Goal: Communication & Community: Answer question/provide support

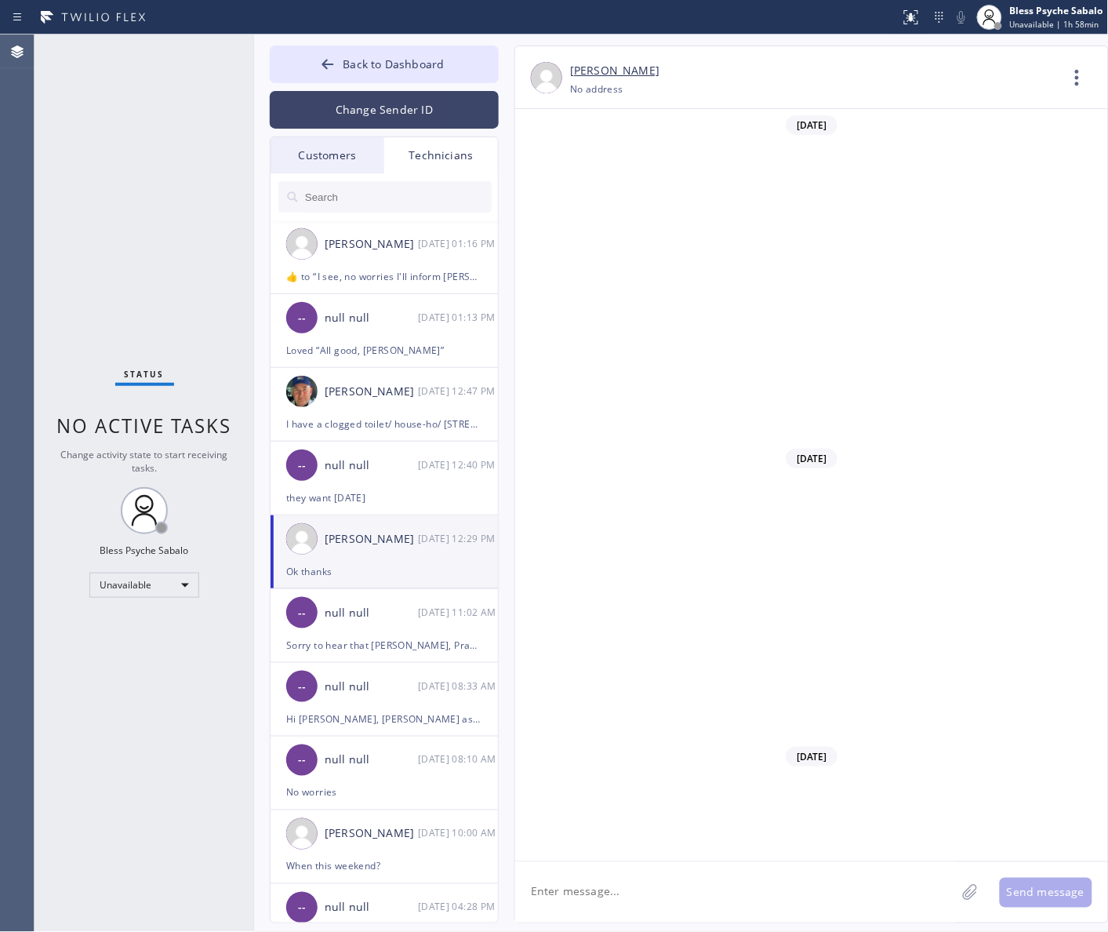
scroll to position [5625, 0]
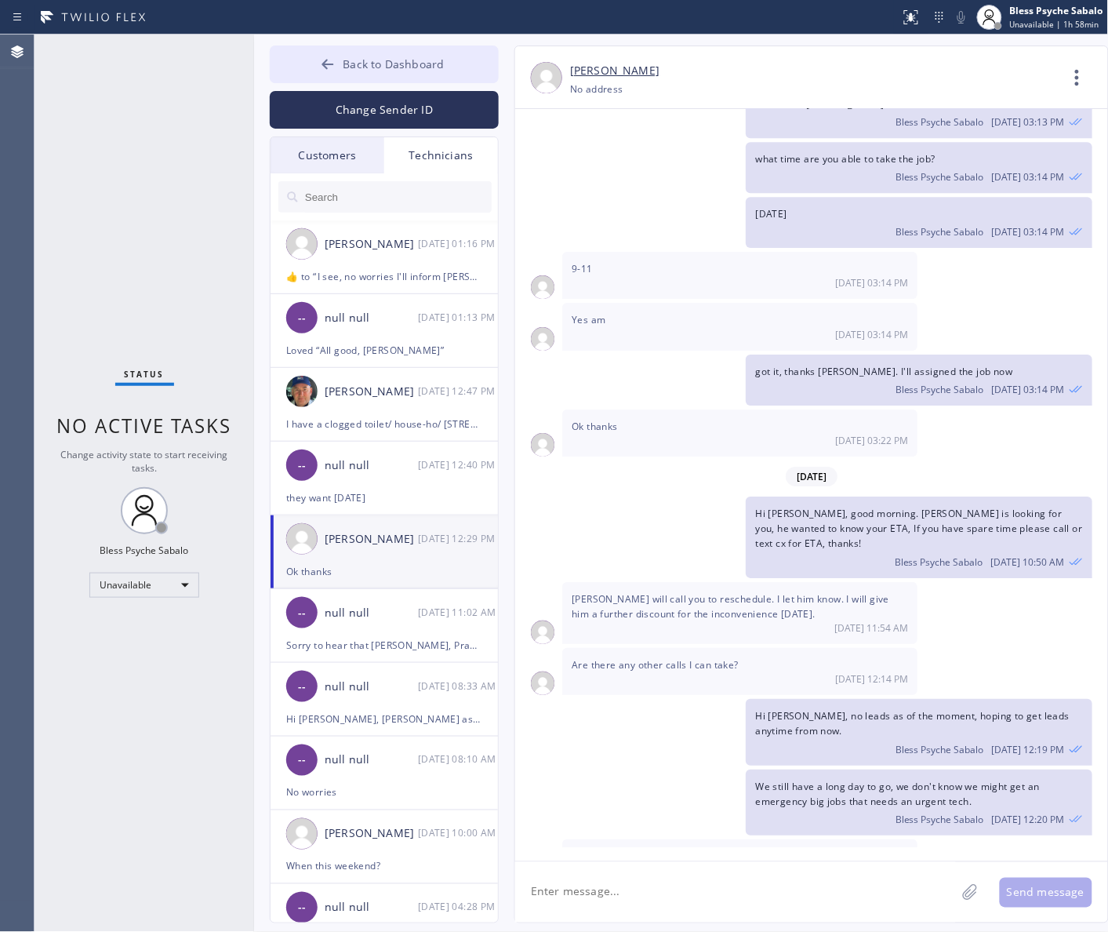
click at [442, 68] on span "Back to Dashboard" at bounding box center [393, 63] width 101 height 15
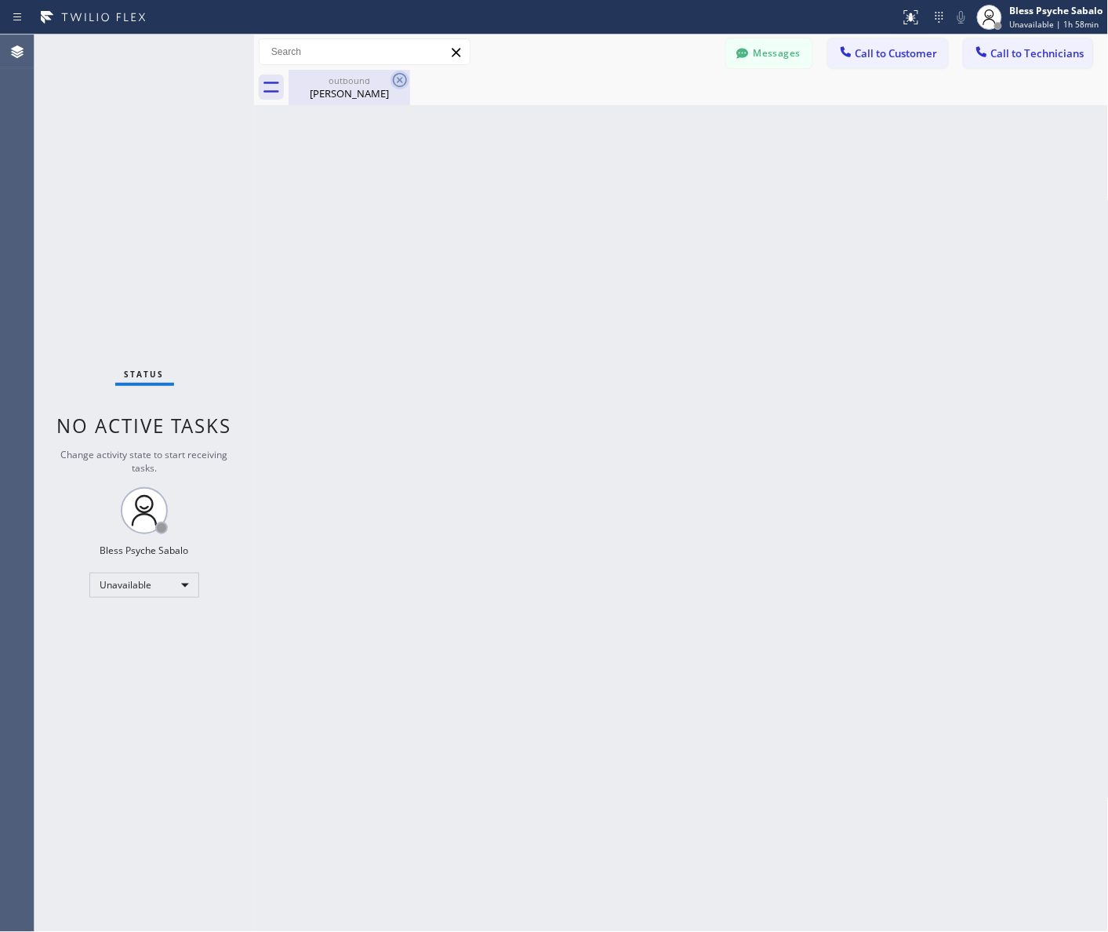
click at [398, 73] on icon at bounding box center [400, 80] width 14 height 14
click at [398, 78] on icon at bounding box center [400, 80] width 14 height 14
drag, startPoint x: 601, startPoint y: 275, endPoint x: 718, endPoint y: 147, distance: 173.2
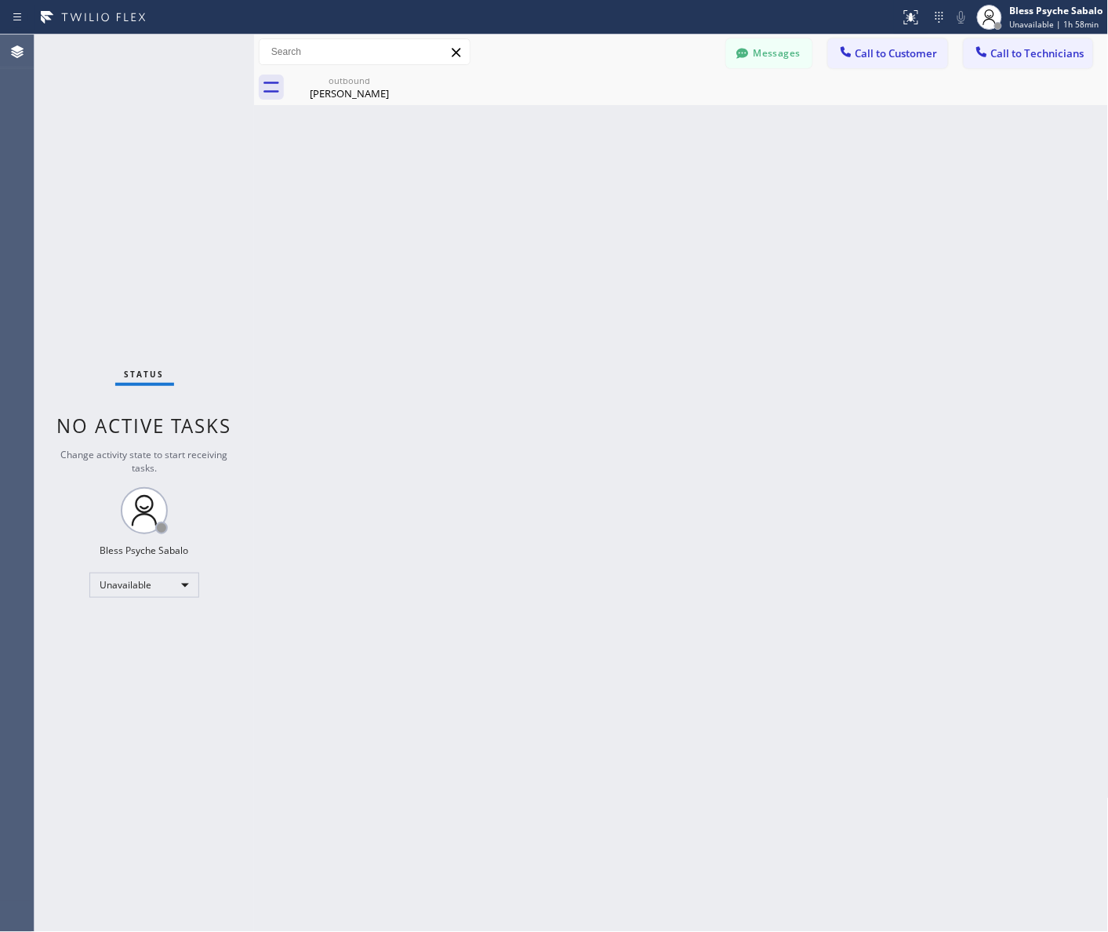
click at [612, 251] on div "Back to Dashboard Change Sender ID Customers Technicians CW [PERSON_NAME] [DATE…" at bounding box center [681, 483] width 855 height 897
click at [782, 47] on button "Messages" at bounding box center [769, 53] width 86 height 30
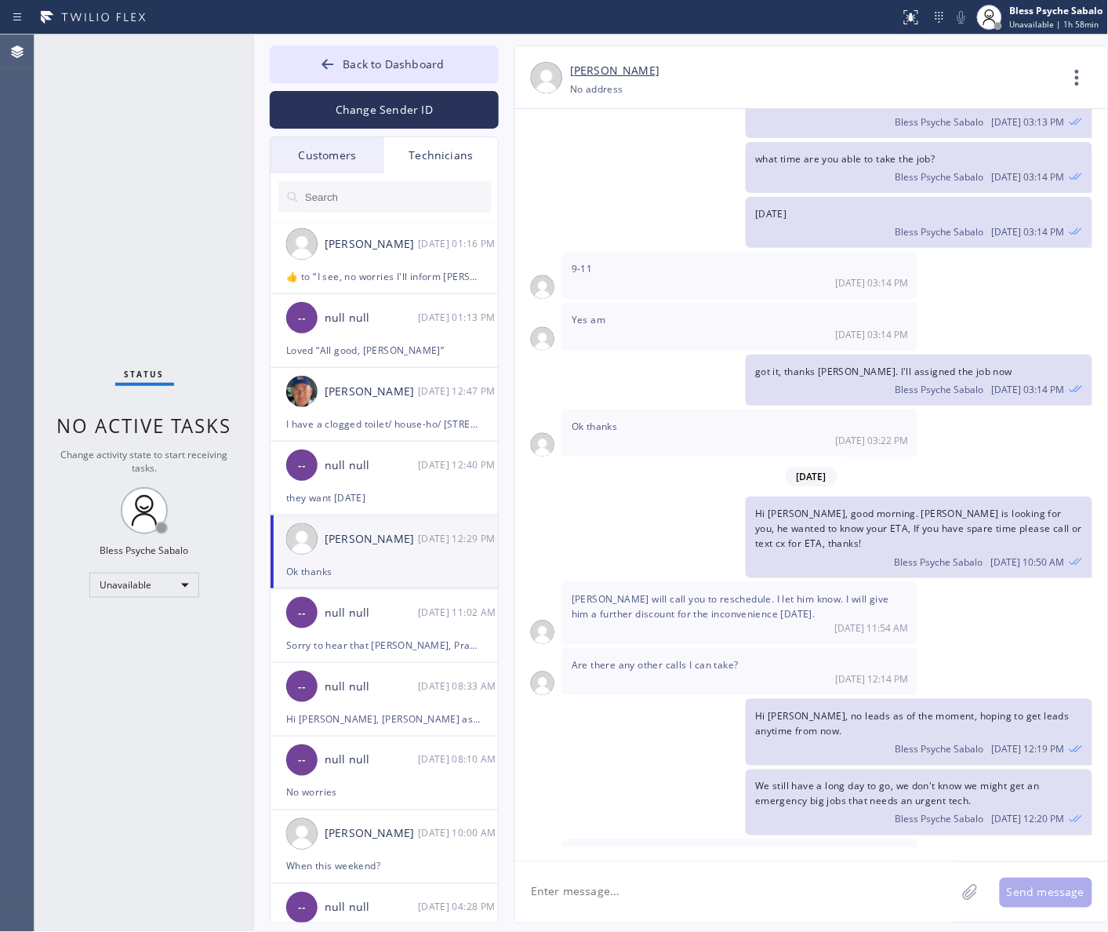
click at [349, 145] on div "Customers" at bounding box center [328, 155] width 114 height 36
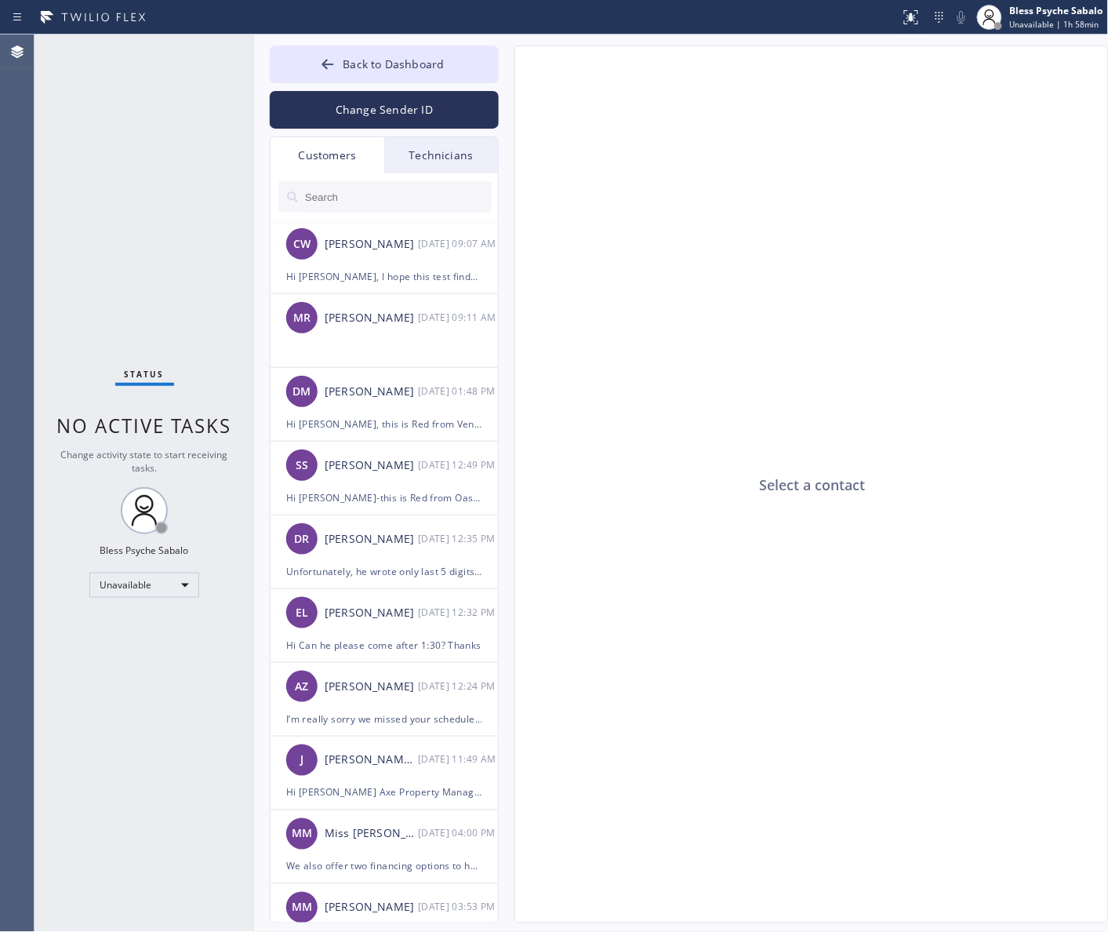
click at [430, 162] on div "Technicians" at bounding box center [441, 155] width 114 height 36
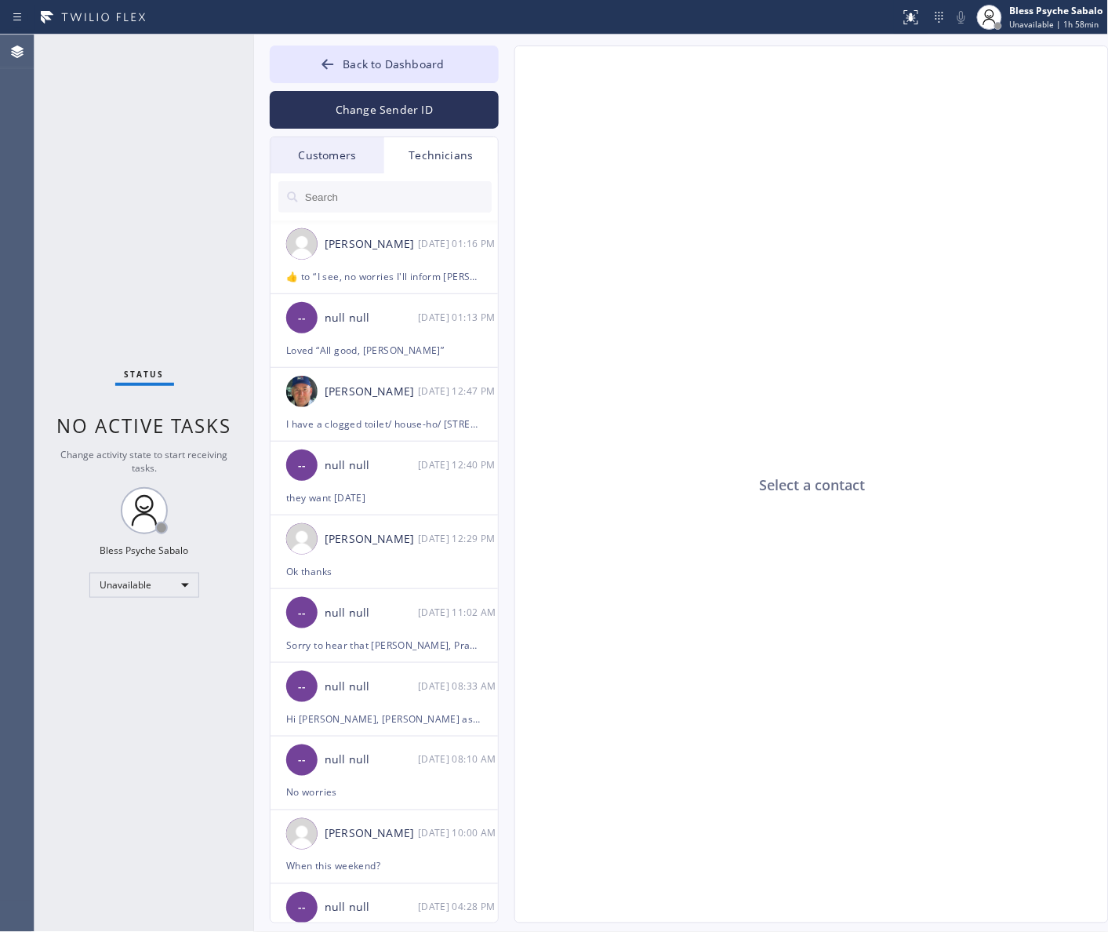
click at [331, 166] on div "Customers" at bounding box center [328, 155] width 114 height 36
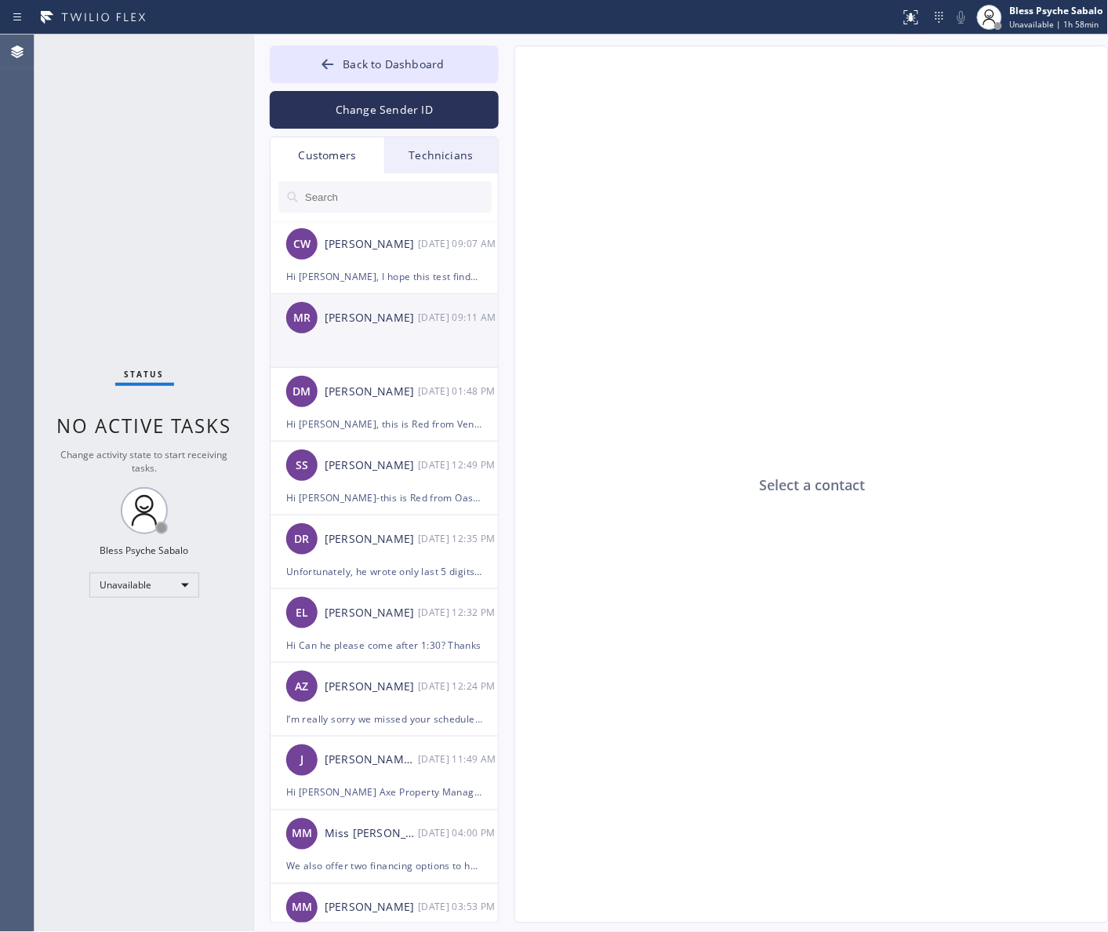
click at [420, 314] on div "[DATE] 09:11 AM" at bounding box center [459, 317] width 82 height 18
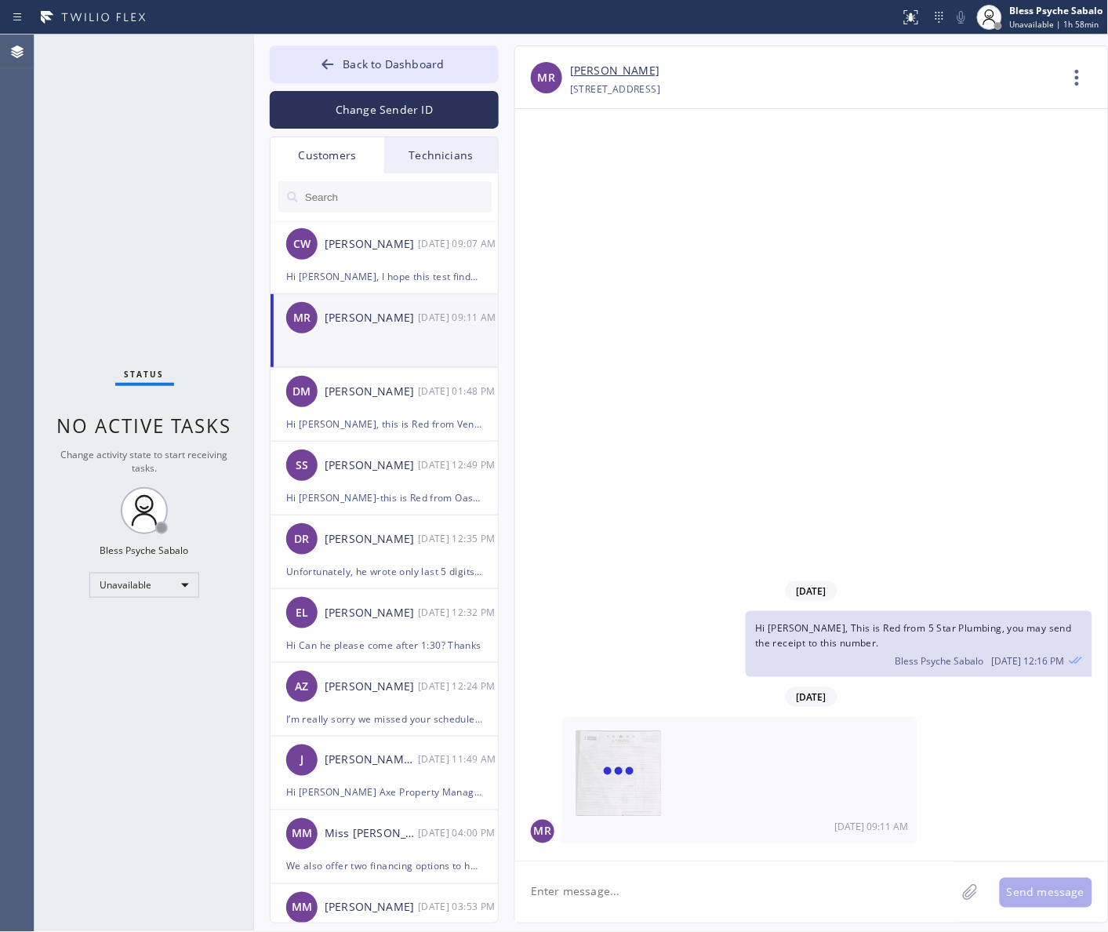
drag, startPoint x: 730, startPoint y: 257, endPoint x: 680, endPoint y: 206, distance: 71.5
click at [730, 256] on div "[DATE] Hi [PERSON_NAME], This is Red from 5 Star Plumbing, you may send the rec…" at bounding box center [811, 485] width 593 height 752
click at [406, 47] on button "Back to Dashboard" at bounding box center [384, 64] width 229 height 38
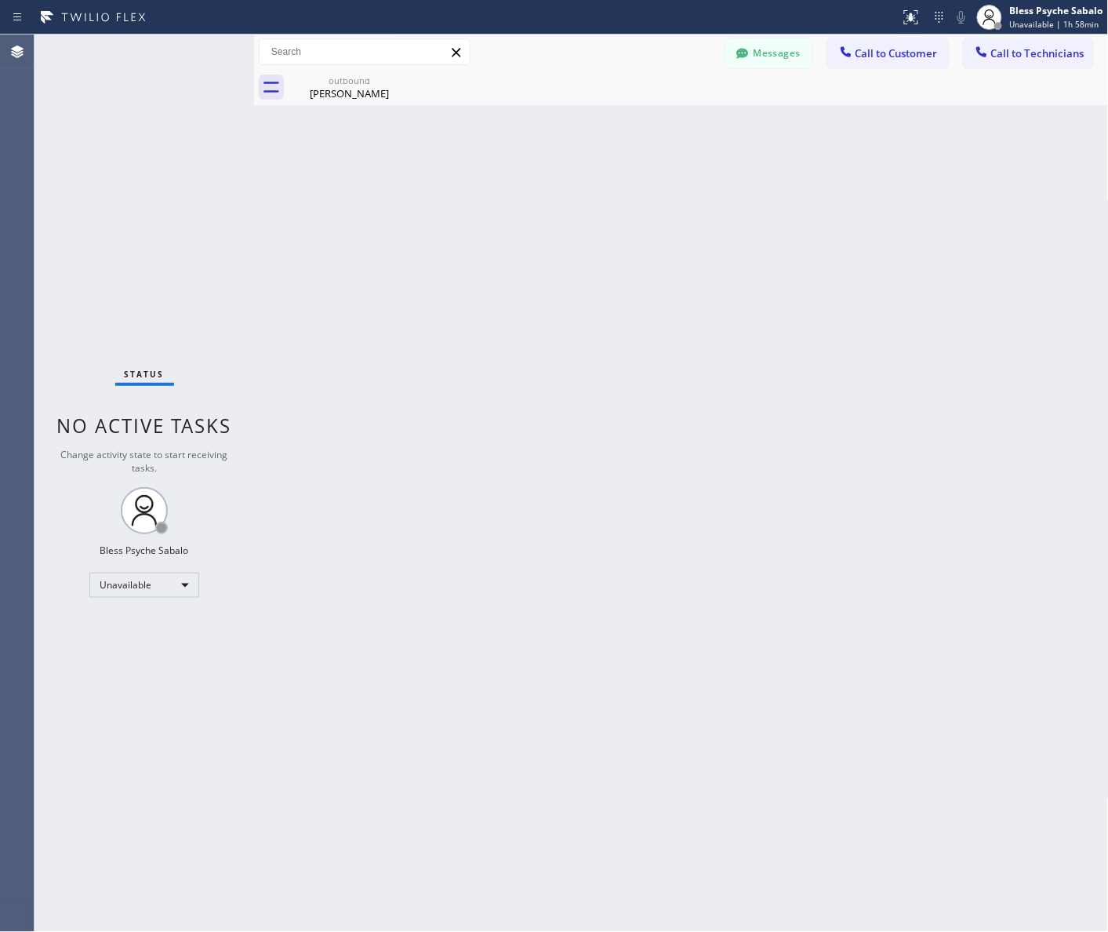
drag, startPoint x: 641, startPoint y: 122, endPoint x: 645, endPoint y: 21, distance: 101.3
click at [639, 120] on div "Back to Dashboard Change Sender ID Customers Technicians CW [PERSON_NAME] [DATE…" at bounding box center [681, 483] width 855 height 897
drag, startPoint x: 532, startPoint y: 322, endPoint x: 822, endPoint y: 134, distance: 345.8
click at [534, 319] on div "Back to Dashboard Change Sender ID Customers Technicians CW [PERSON_NAME] [DATE…" at bounding box center [681, 483] width 855 height 897
click at [766, 53] on button "Messages" at bounding box center [769, 53] width 86 height 30
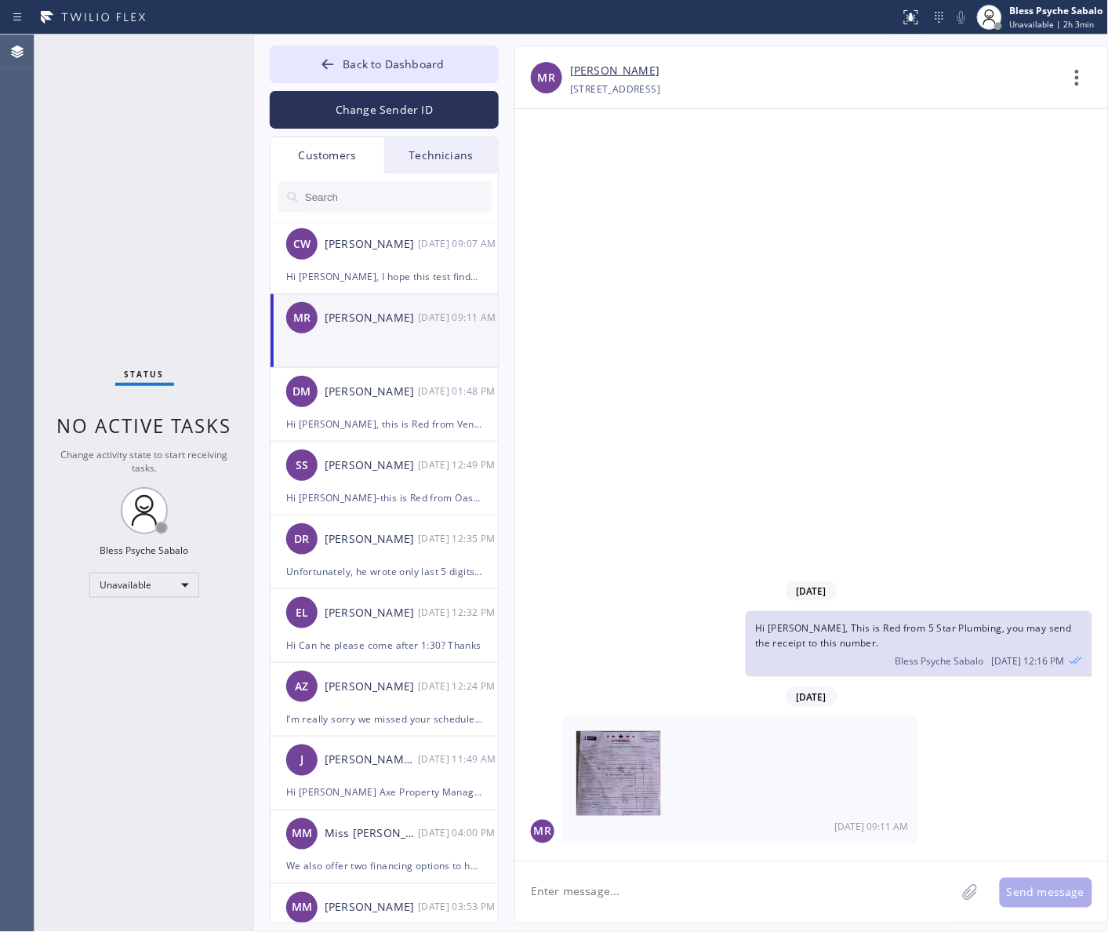
click at [416, 147] on div "Technicians" at bounding box center [441, 155] width 114 height 36
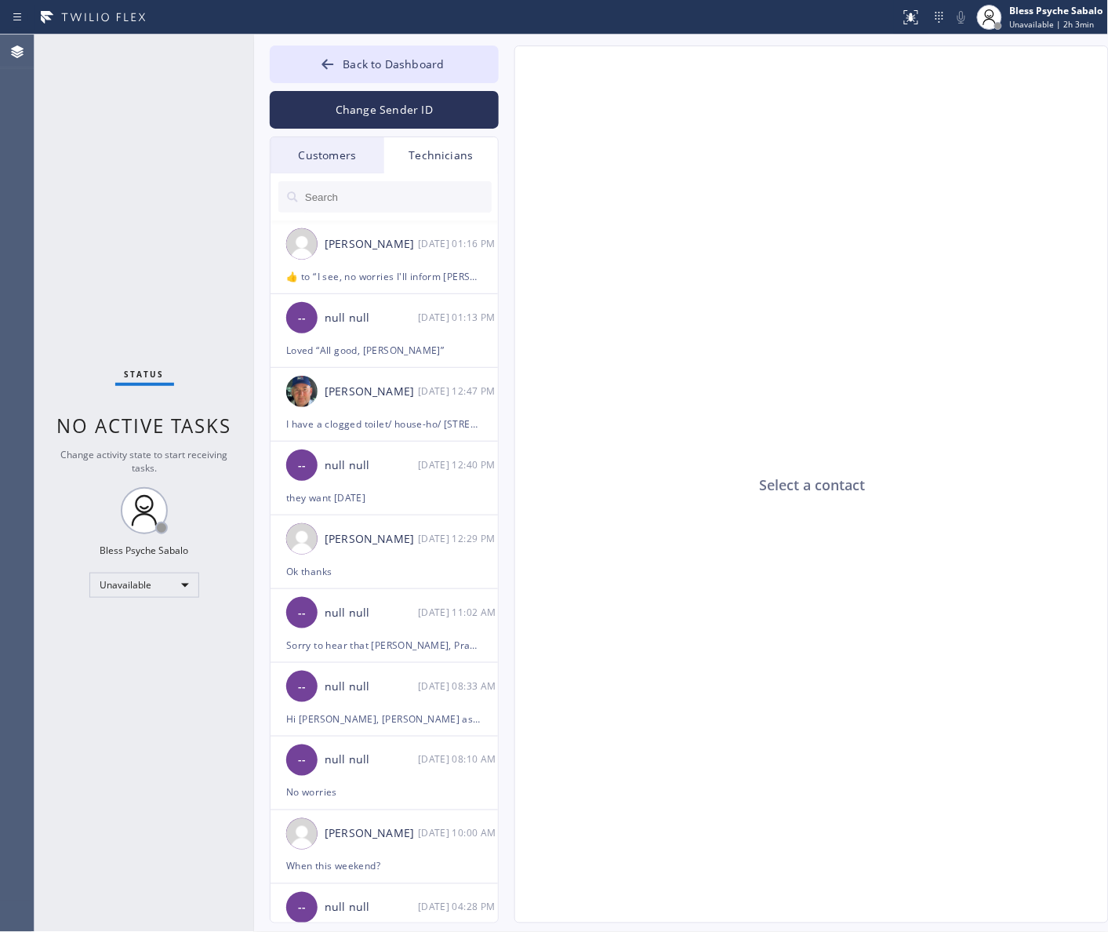
click at [435, 205] on input "text" at bounding box center [397, 196] width 188 height 31
click at [452, 492] on div "they want [DATE]" at bounding box center [384, 498] width 196 height 18
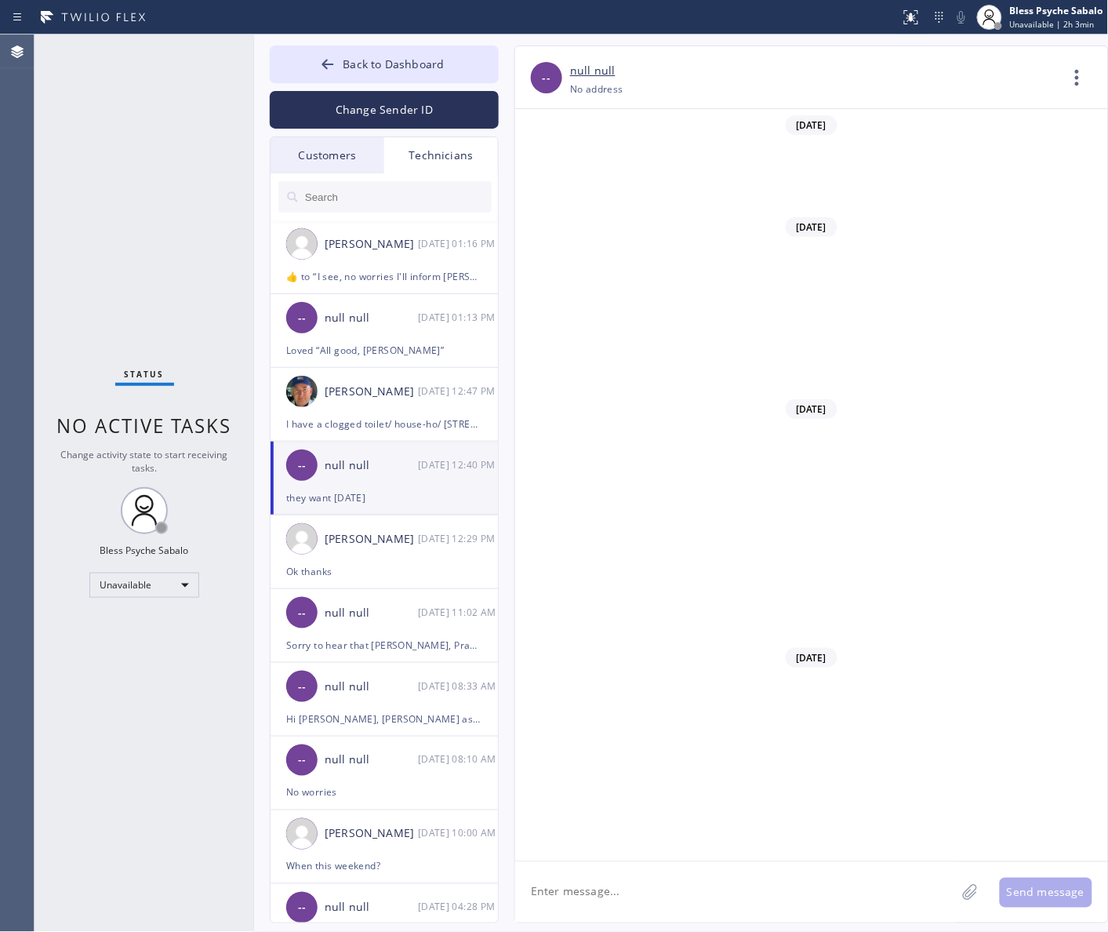
scroll to position [14765, 0]
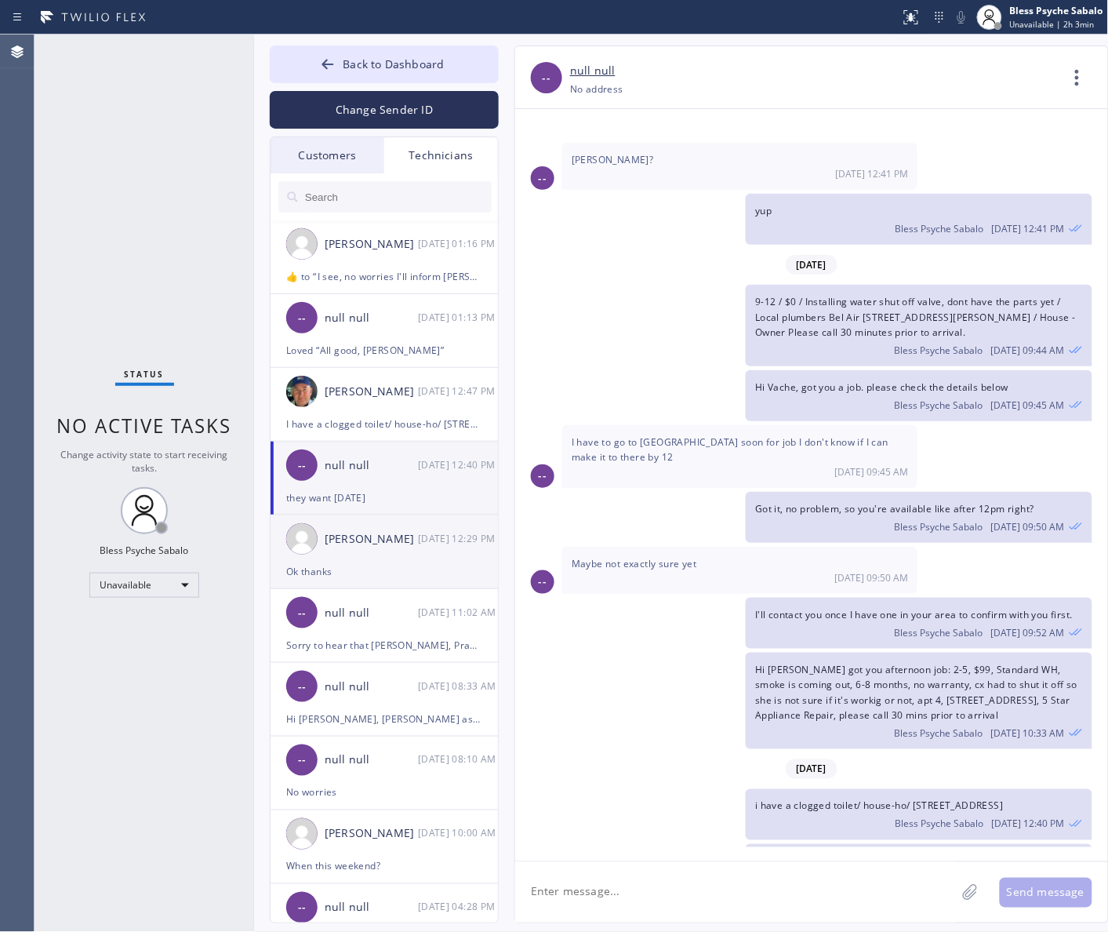
click at [423, 558] on div "[PERSON_NAME] [DATE] 12:29 PM" at bounding box center [385, 538] width 229 height 47
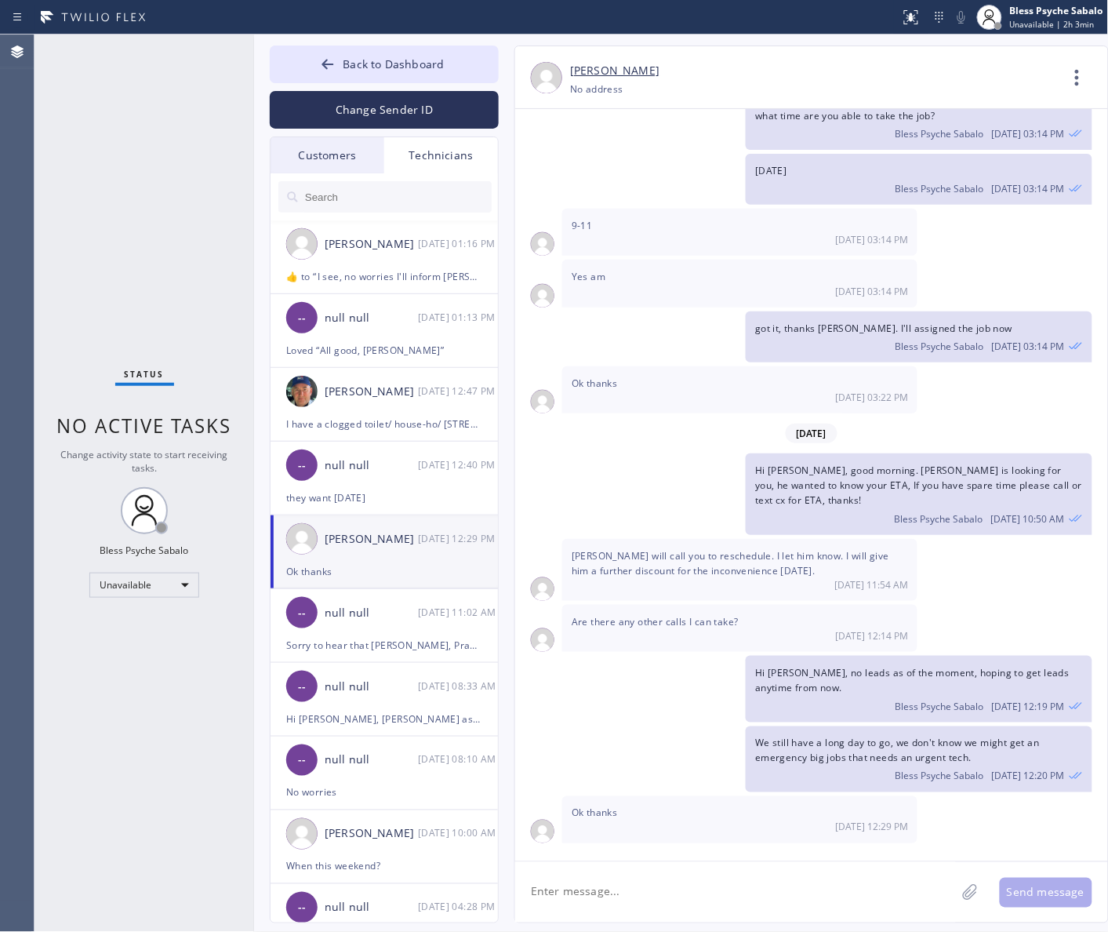
scroll to position [5625, 0]
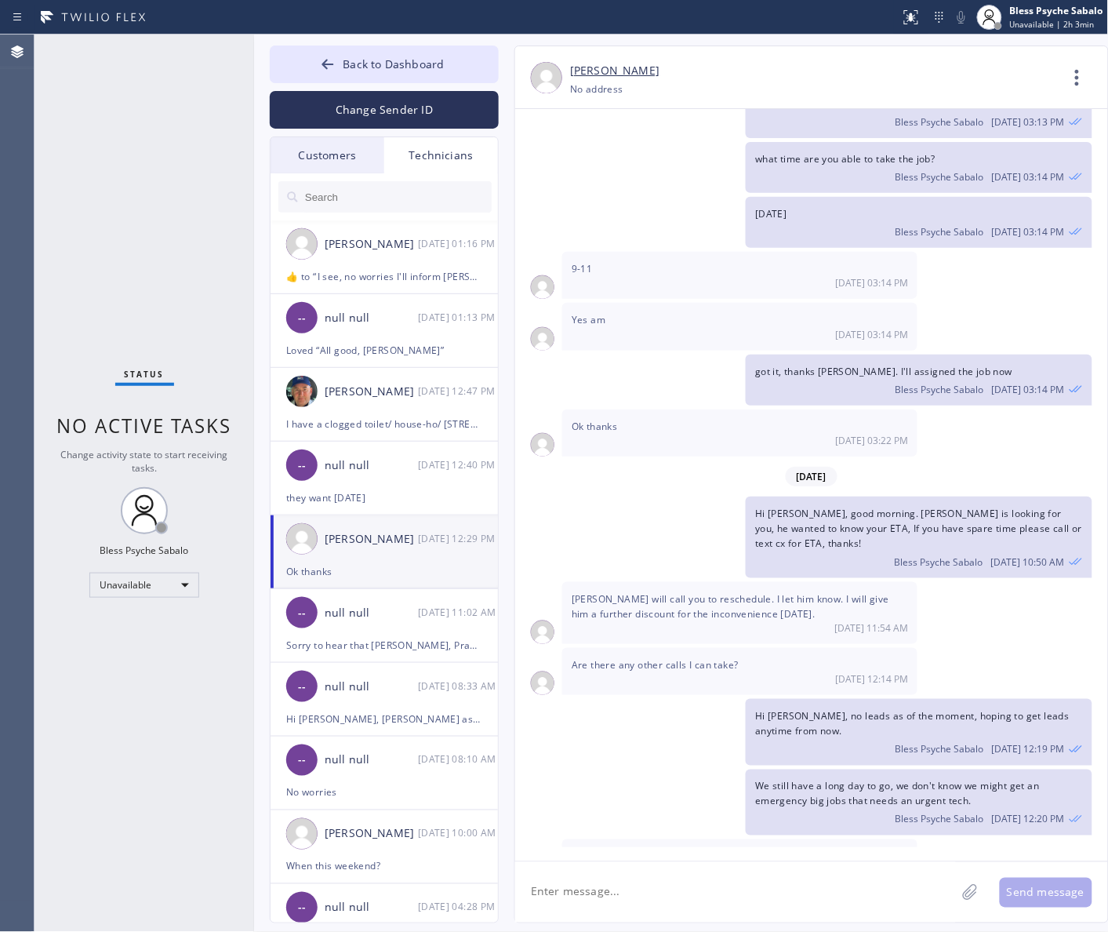
click at [692, 911] on textarea at bounding box center [735, 892] width 441 height 60
paste textarea "[PERSON_NAME]"
type textarea "Hi [PERSON_NAME], Can I get an update about [PERSON_NAME]?"
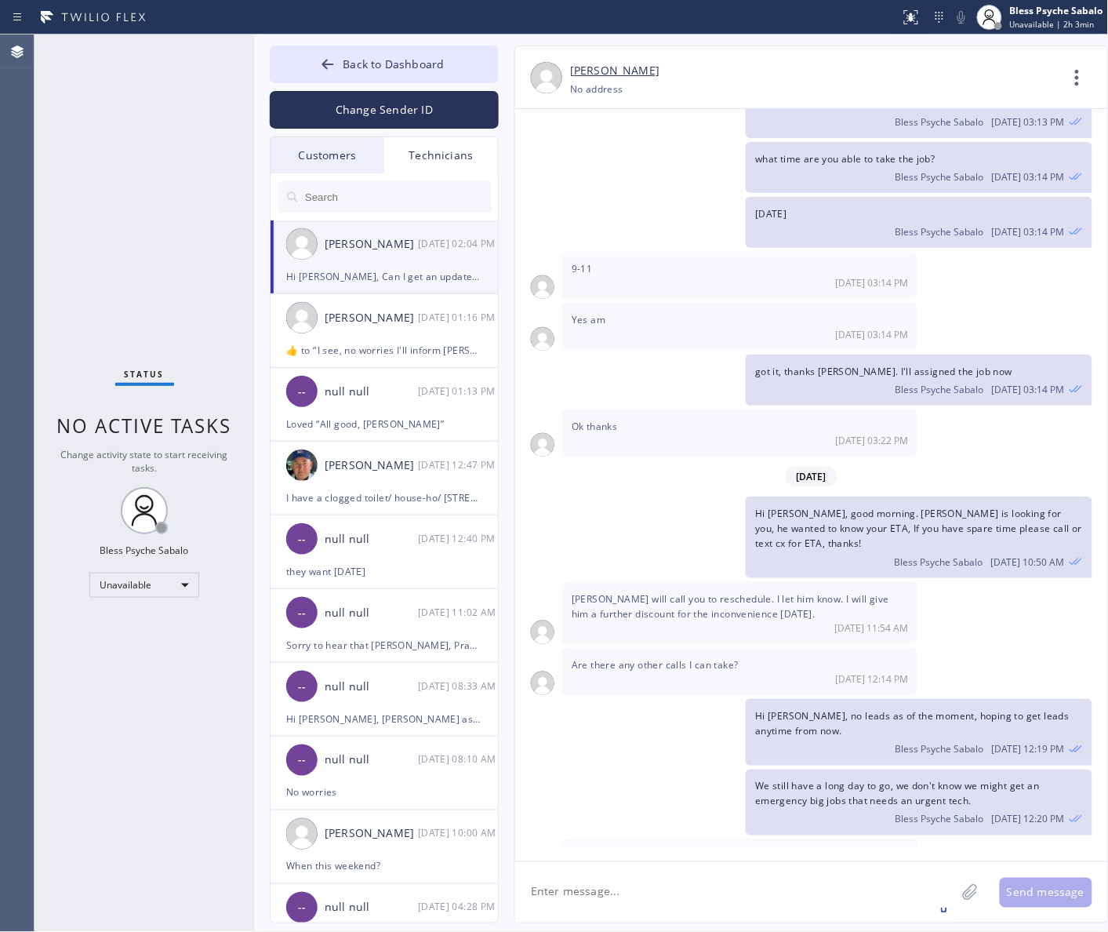
scroll to position [5680, 0]
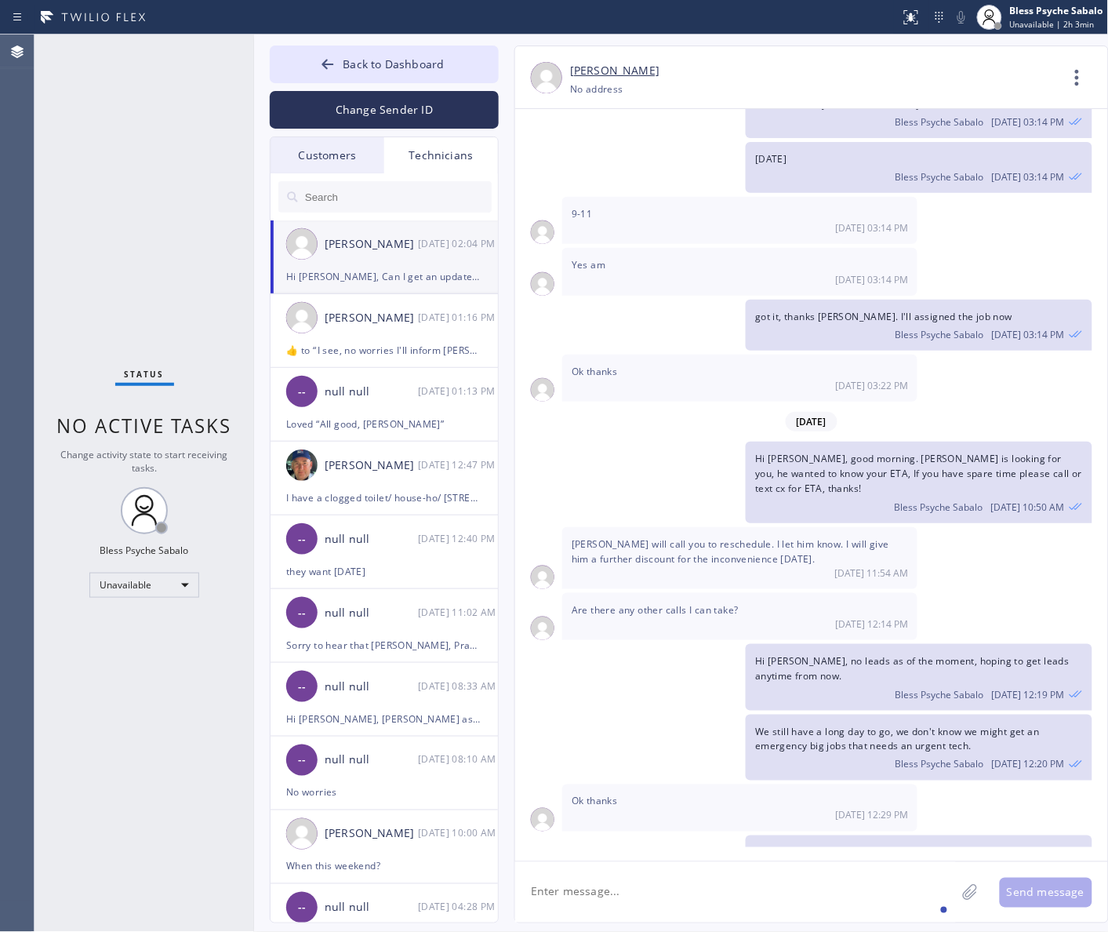
click at [685, 354] on div "Ok thanks [DATE] 03:22 PM" at bounding box center [739, 377] width 355 height 47
click at [425, 142] on div "Technicians" at bounding box center [441, 155] width 114 height 36
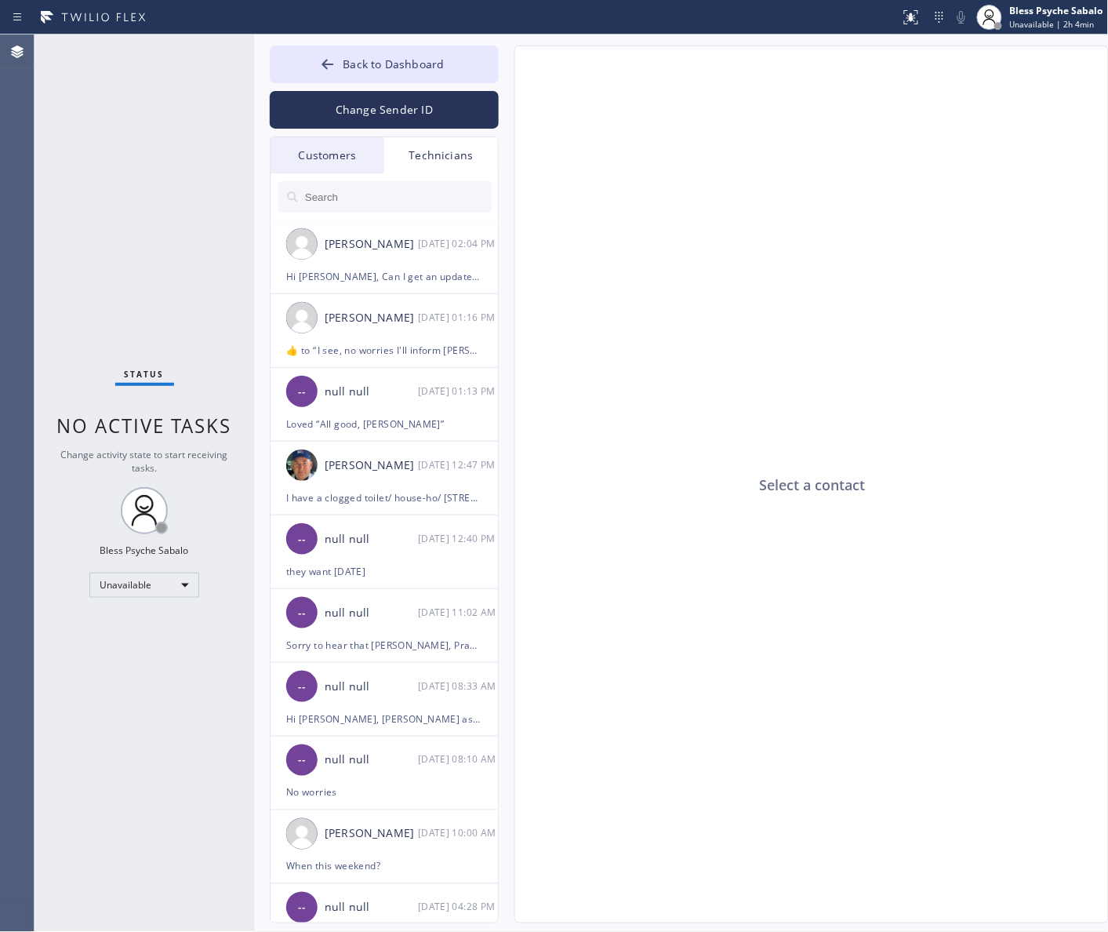
click at [303, 163] on div "Customers" at bounding box center [328, 155] width 114 height 36
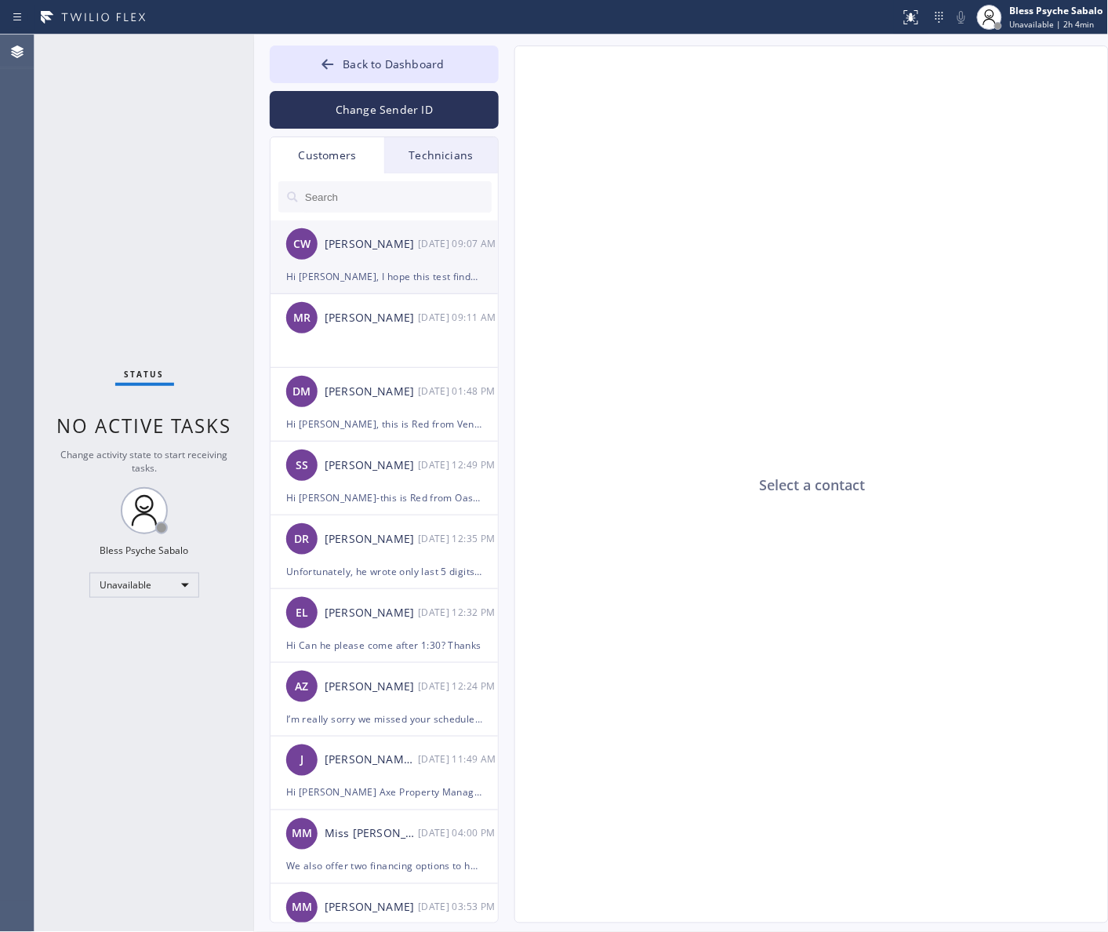
click at [393, 279] on div "Hi [PERSON_NAME], I hope this test finds you well . My name is [PERSON_NAME], o…" at bounding box center [384, 276] width 196 height 18
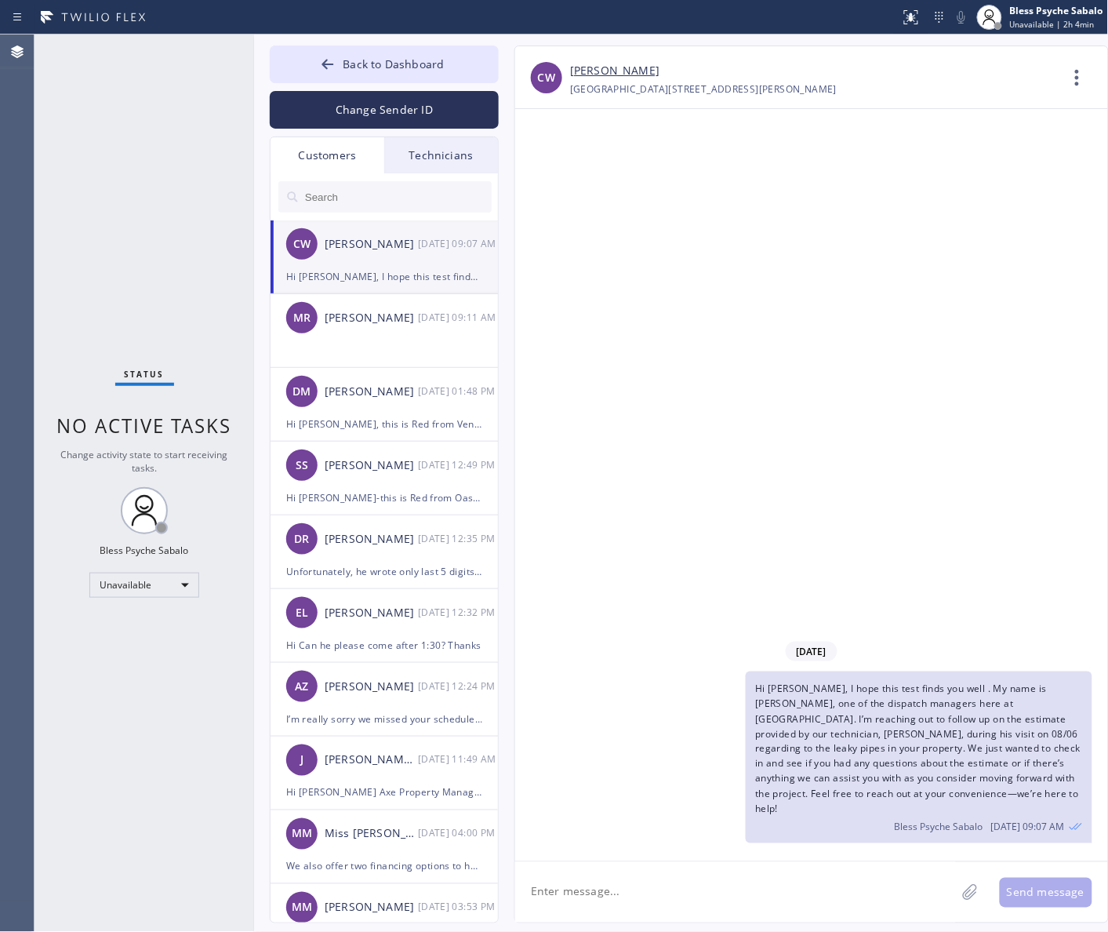
click at [438, 153] on div "Technicians" at bounding box center [441, 155] width 114 height 36
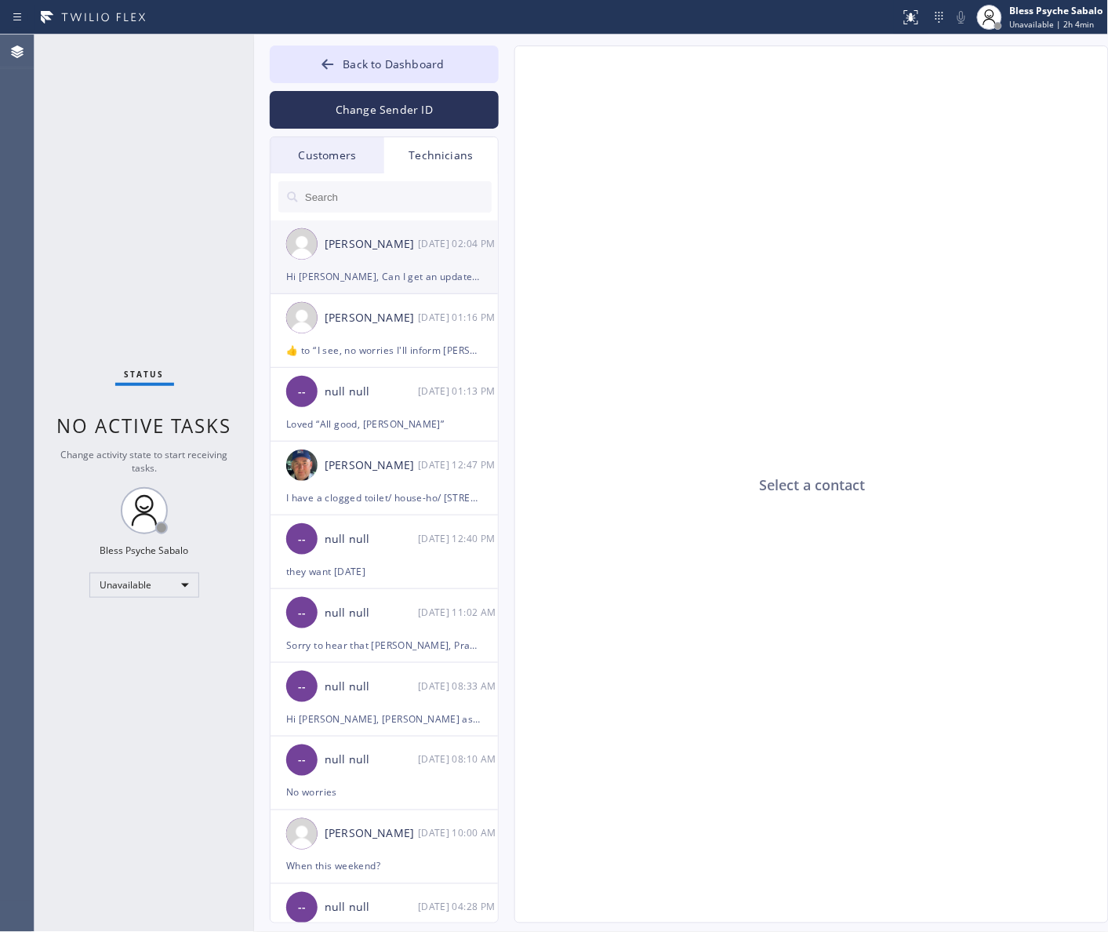
click at [406, 238] on div "[PERSON_NAME]" at bounding box center [371, 244] width 93 height 18
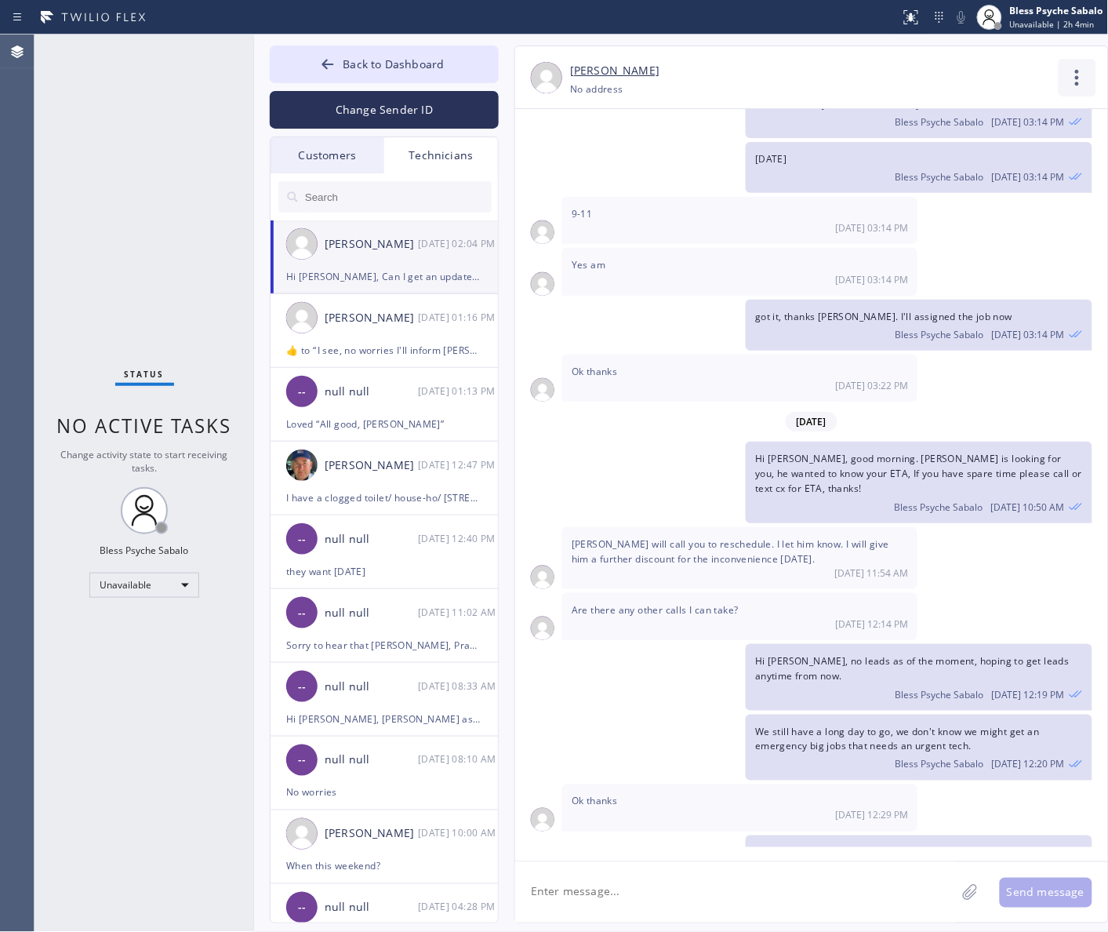
click at [1070, 77] on icon at bounding box center [1078, 78] width 38 height 38
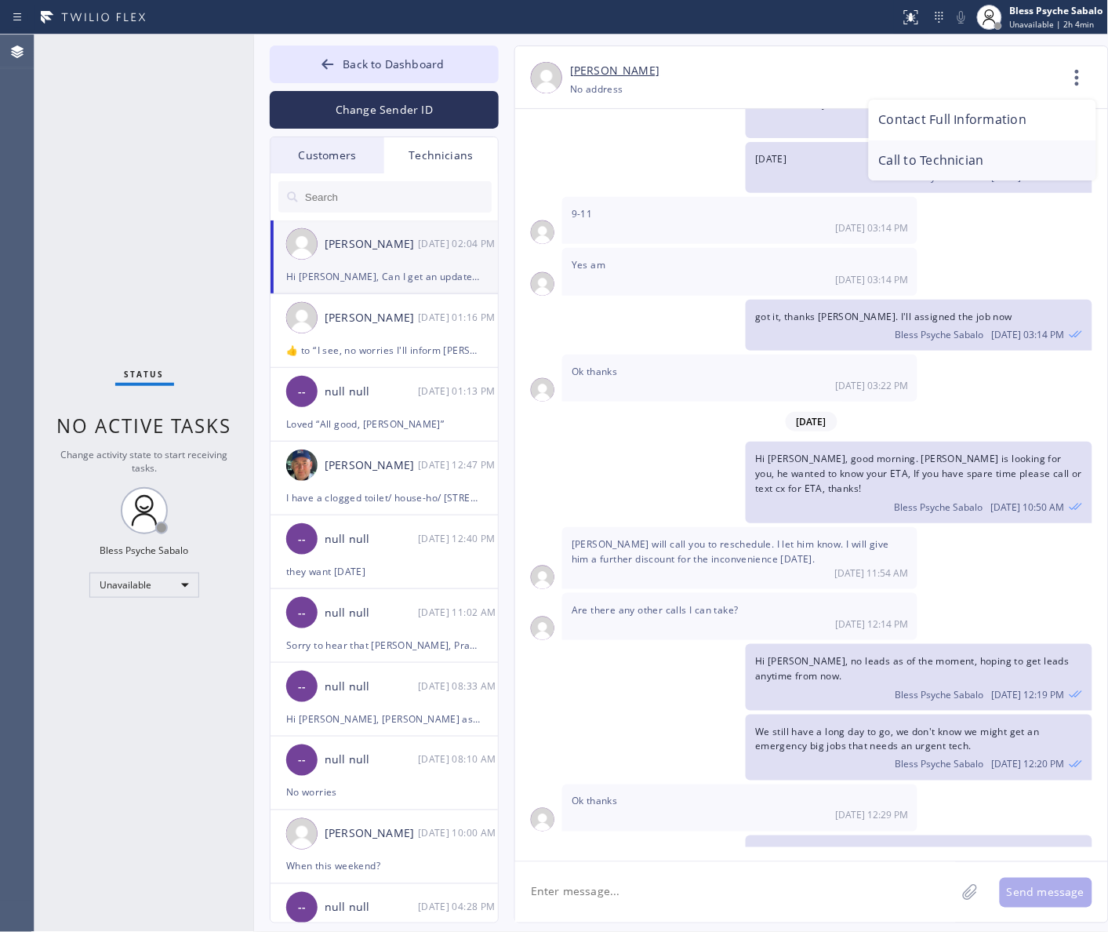
click at [892, 158] on li "Call to Technician" at bounding box center [982, 160] width 227 height 41
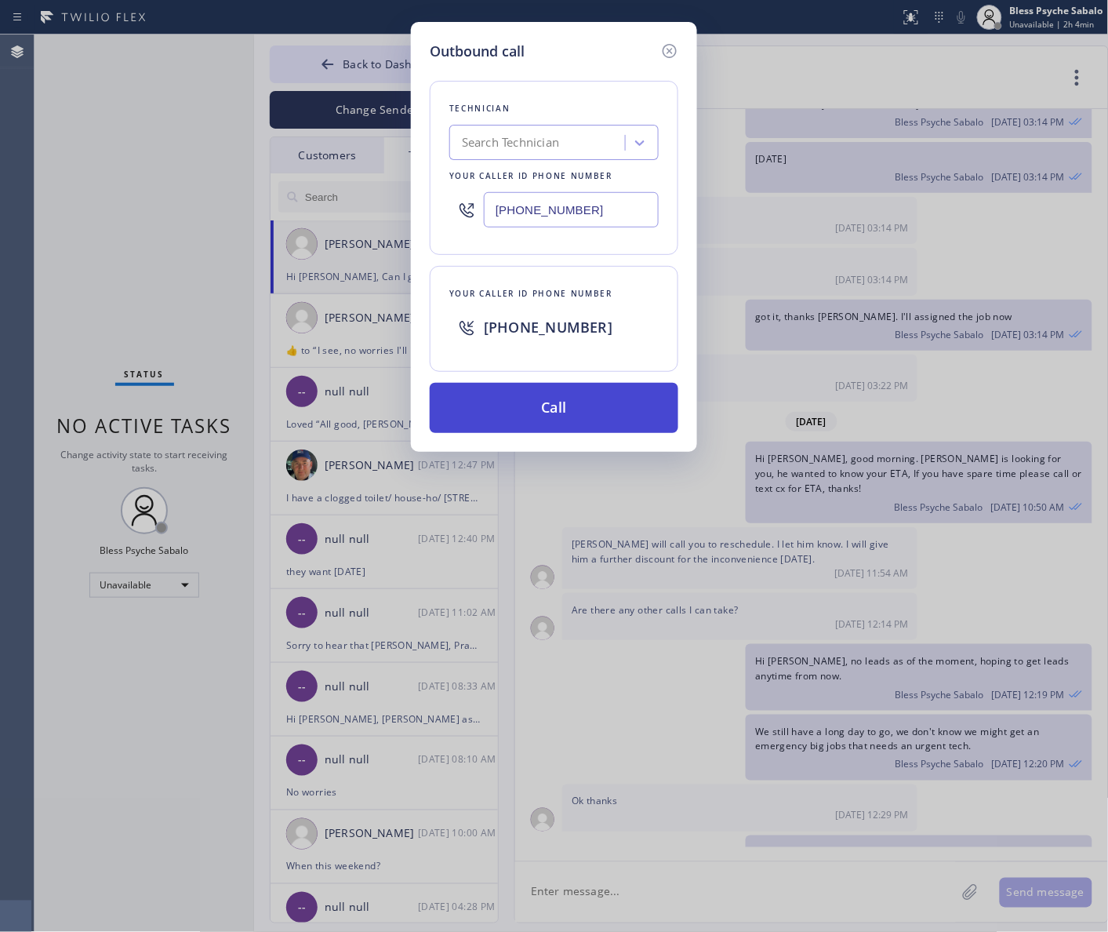
click at [655, 409] on button "Call" at bounding box center [554, 408] width 249 height 50
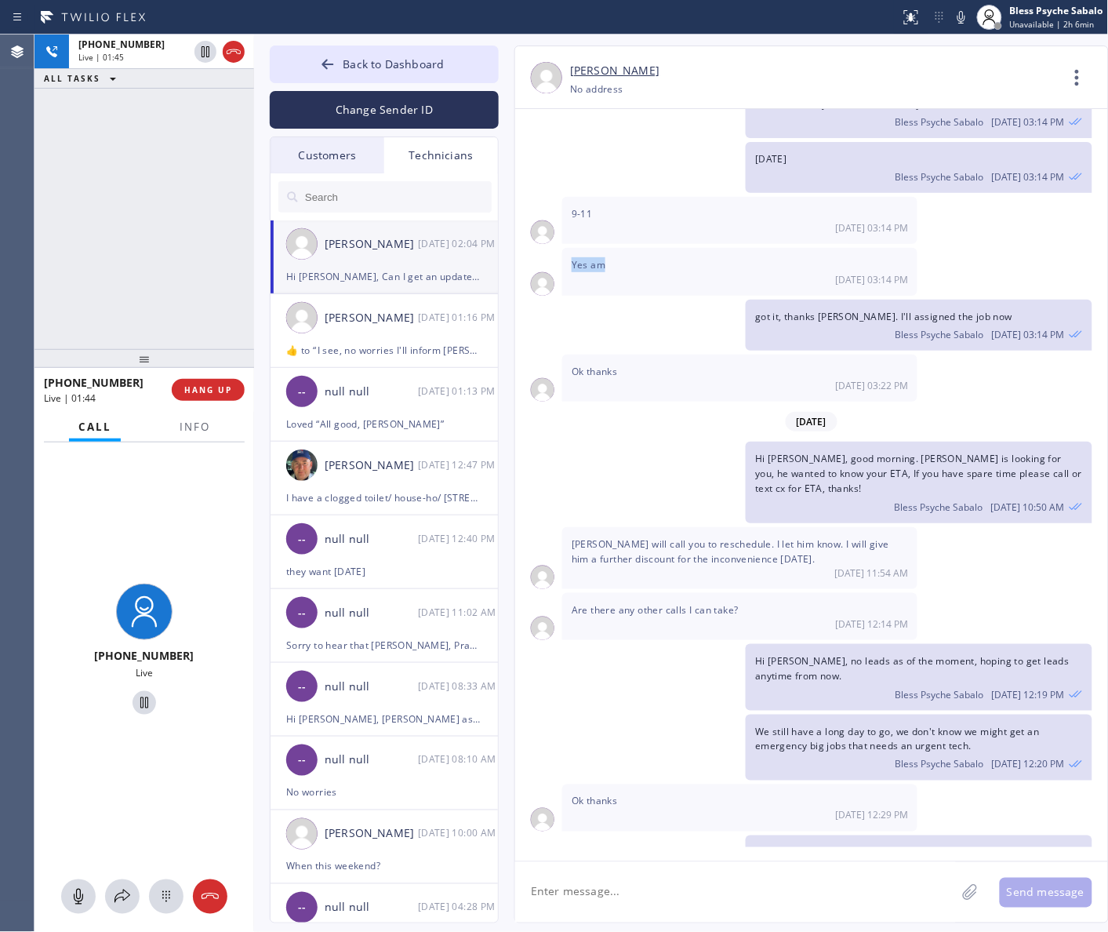
drag, startPoint x: 600, startPoint y: 230, endPoint x: 574, endPoint y: 225, distance: 26.3
click at [574, 258] on span "Yes am" at bounding box center [589, 264] width 34 height 13
click at [448, 147] on div "Technicians" at bounding box center [441, 155] width 114 height 36
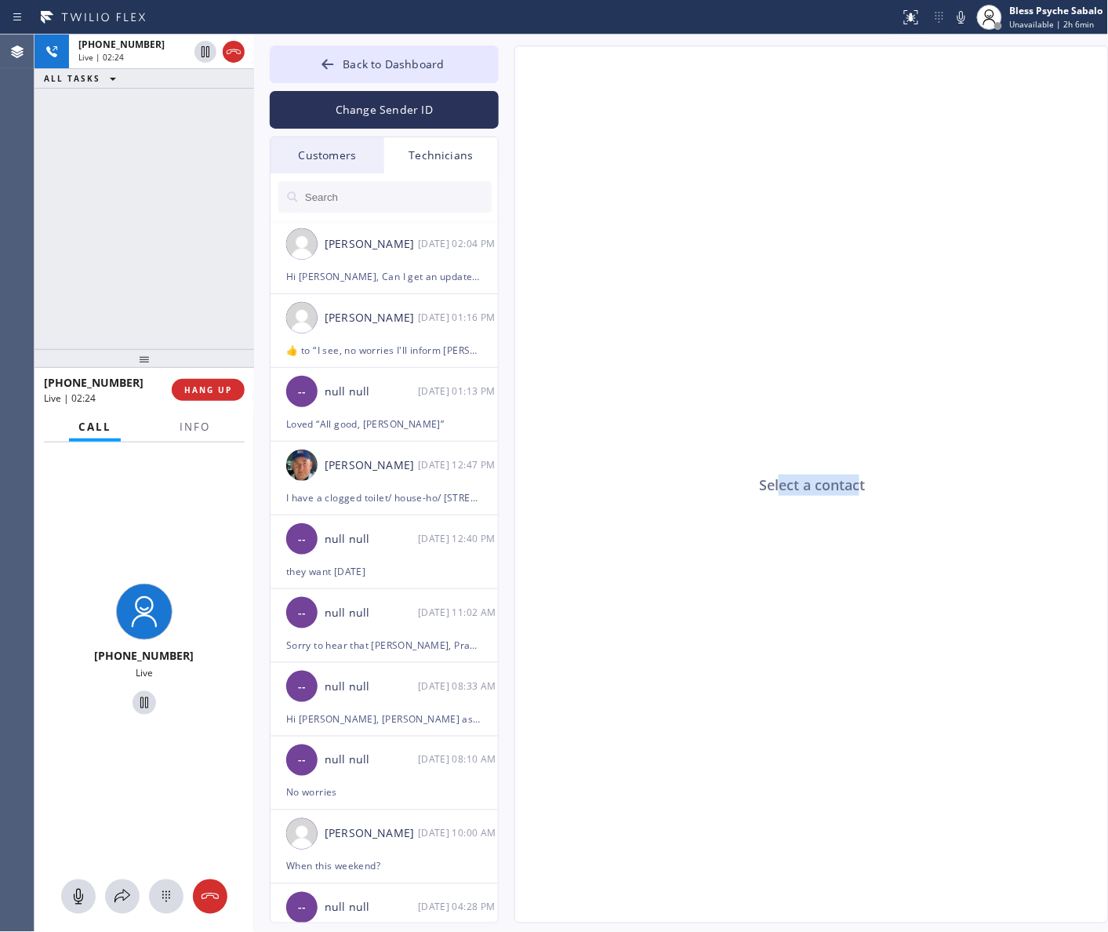
drag, startPoint x: 812, startPoint y: 487, endPoint x: 859, endPoint y: 485, distance: 47.9
click at [859, 485] on div "Select a contact" at bounding box center [812, 485] width 594 height 878
click at [847, 498] on div "Select a contact" at bounding box center [812, 485] width 594 height 878
click at [841, 488] on div "Select a contact" at bounding box center [812, 485] width 594 height 878
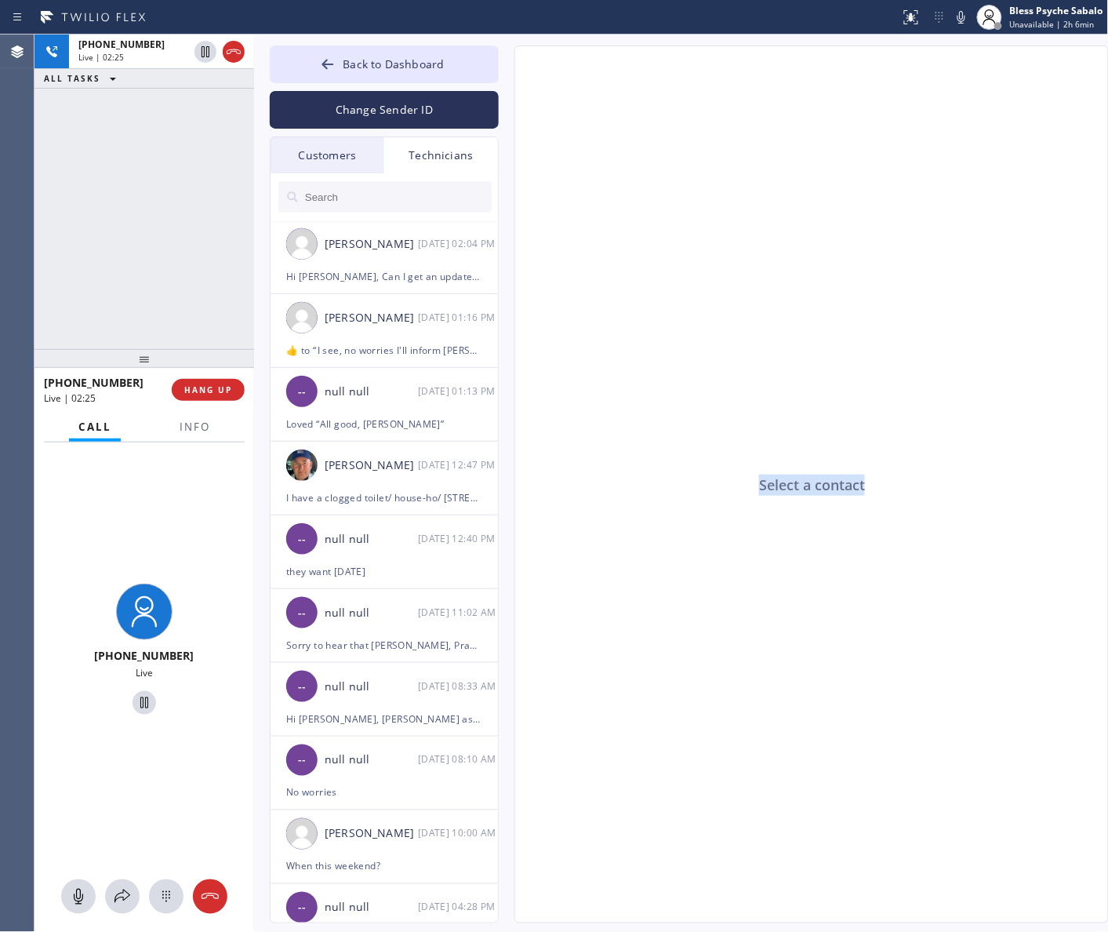
click at [841, 488] on div "Select a contact" at bounding box center [812, 485] width 594 height 878
click at [840, 491] on div "Select a contact" at bounding box center [812, 485] width 594 height 878
click at [856, 492] on div "Select a contact" at bounding box center [812, 485] width 594 height 878
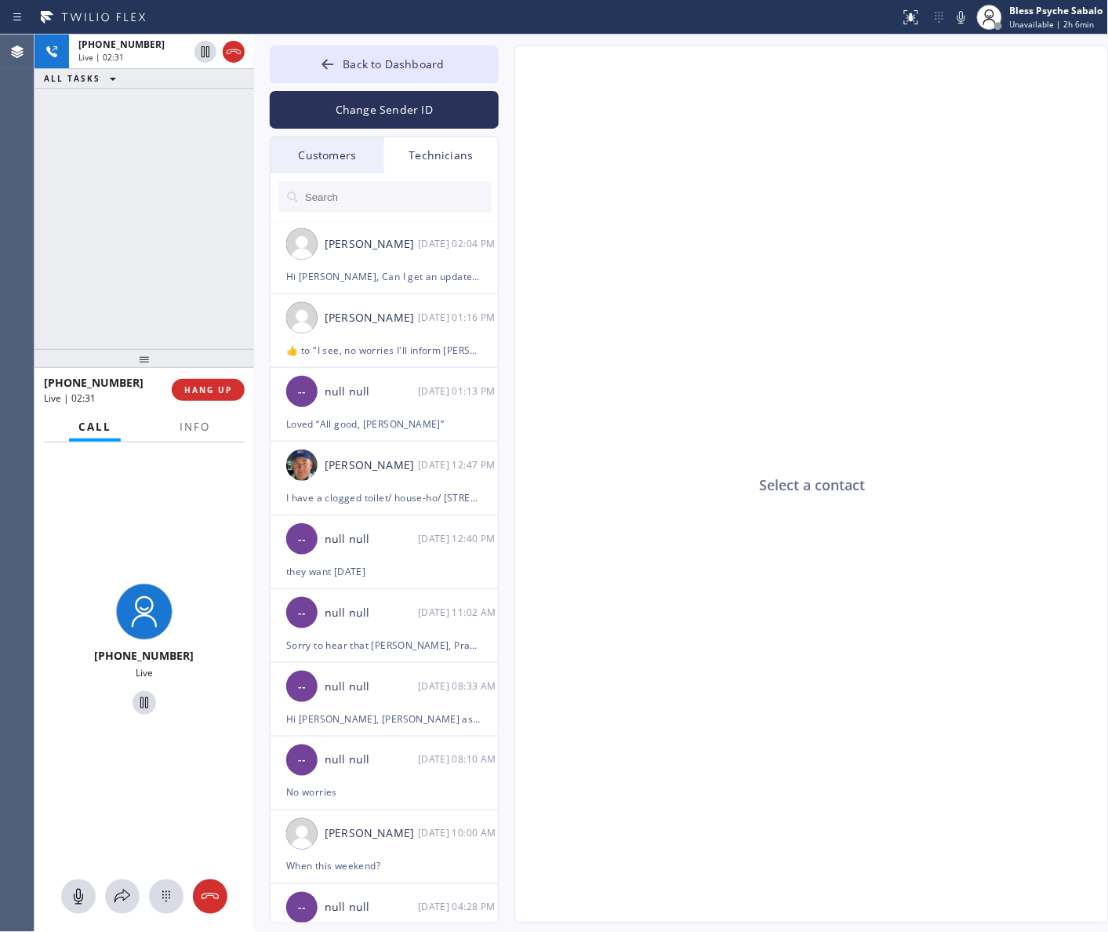
click at [859, 485] on div "Select a contact" at bounding box center [812, 485] width 594 height 878
click at [873, 553] on div "Select a contact" at bounding box center [812, 485] width 594 height 878
click at [775, 482] on div "Select a contact" at bounding box center [812, 485] width 594 height 878
drag, startPoint x: 804, startPoint y: 488, endPoint x: 874, endPoint y: 492, distance: 70.7
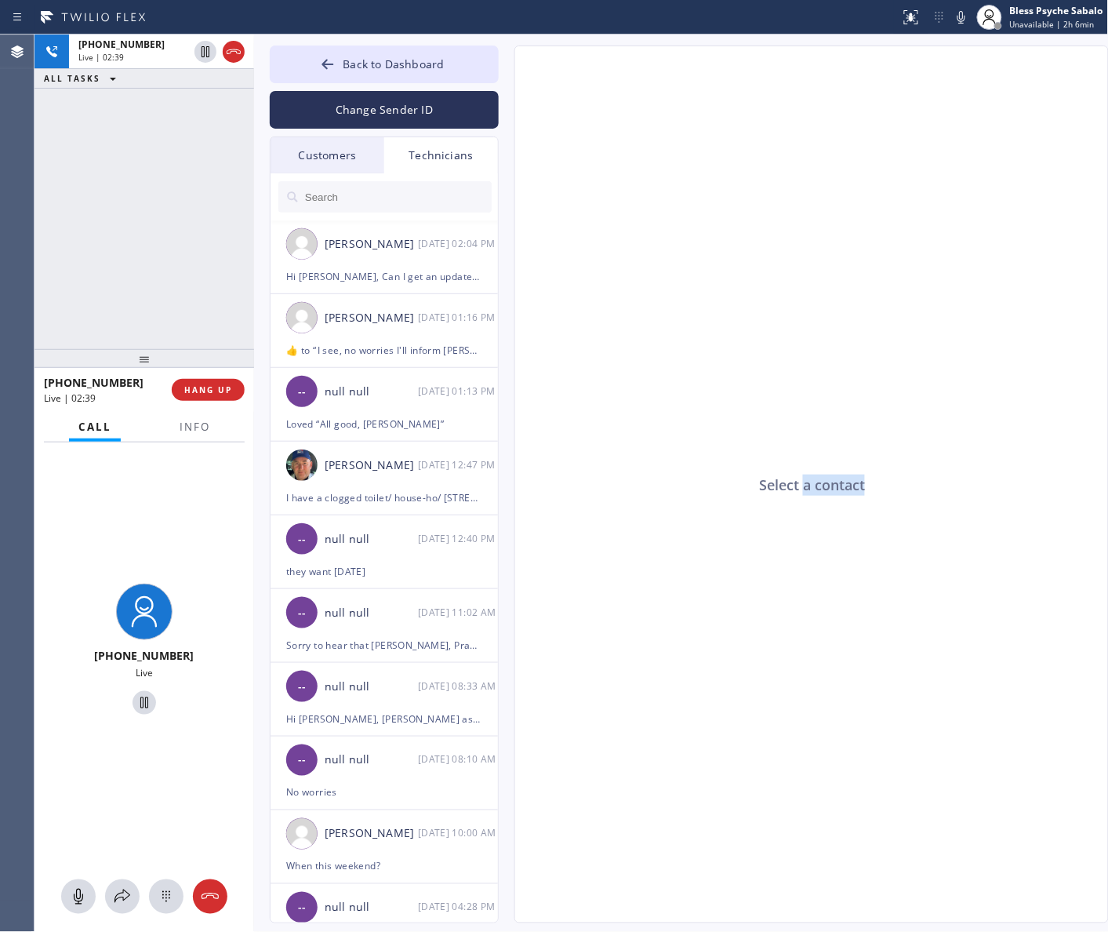
click at [873, 492] on div "Select a contact" at bounding box center [812, 485] width 594 height 878
drag, startPoint x: 750, startPoint y: 483, endPoint x: 886, endPoint y: 482, distance: 135.7
click at [886, 482] on div "Select a contact" at bounding box center [812, 485] width 594 height 878
drag, startPoint x: 872, startPoint y: 557, endPoint x: 1107, endPoint y: 577, distance: 236.1
click at [873, 557] on div "Select a contact" at bounding box center [812, 485] width 594 height 878
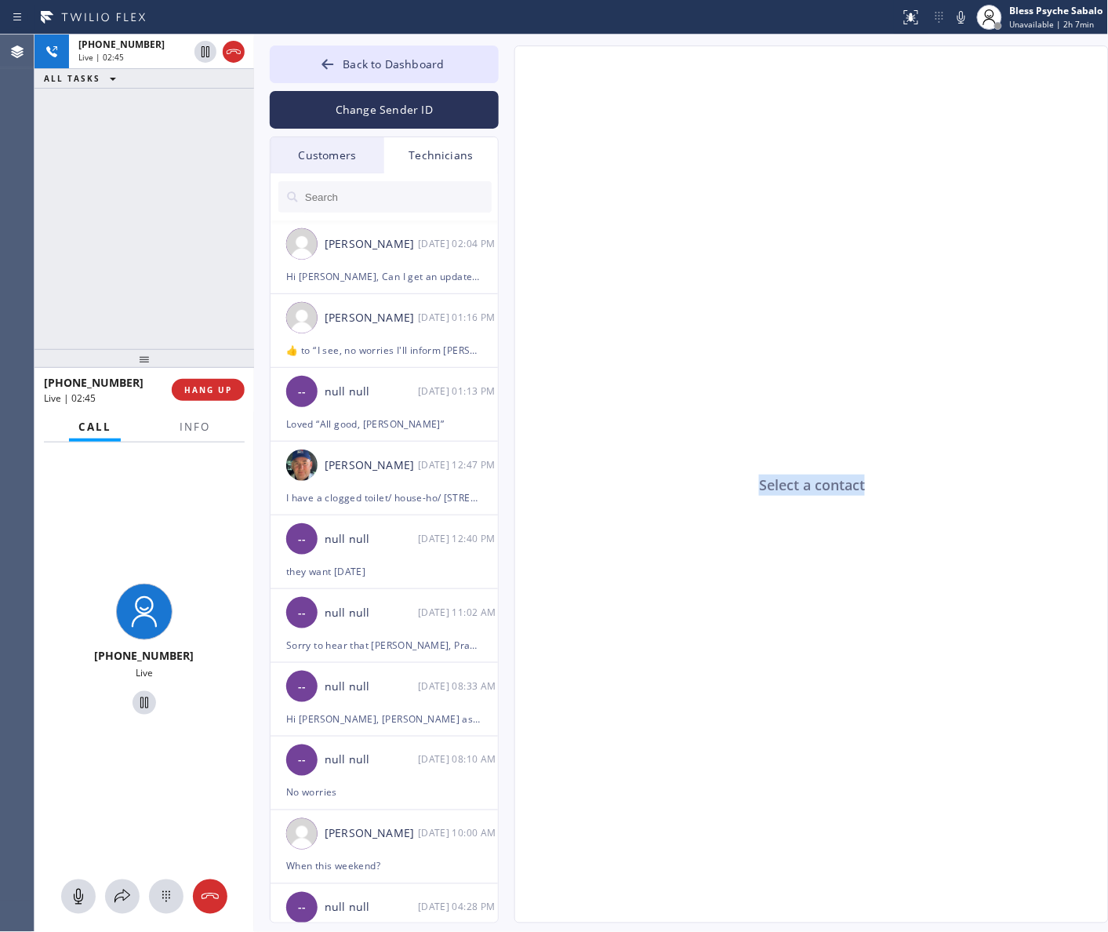
click at [809, 616] on div "Select a contact" at bounding box center [812, 485] width 594 height 878
click at [209, 387] on span "HANG UP" at bounding box center [208, 389] width 48 height 11
click at [175, 339] on div "[PHONE_NUMBER] Live | 02:57 ALL TASKS ALL TASKS ACTIVE TASKS TASKS IN WRAP UP" at bounding box center [145, 192] width 220 height 314
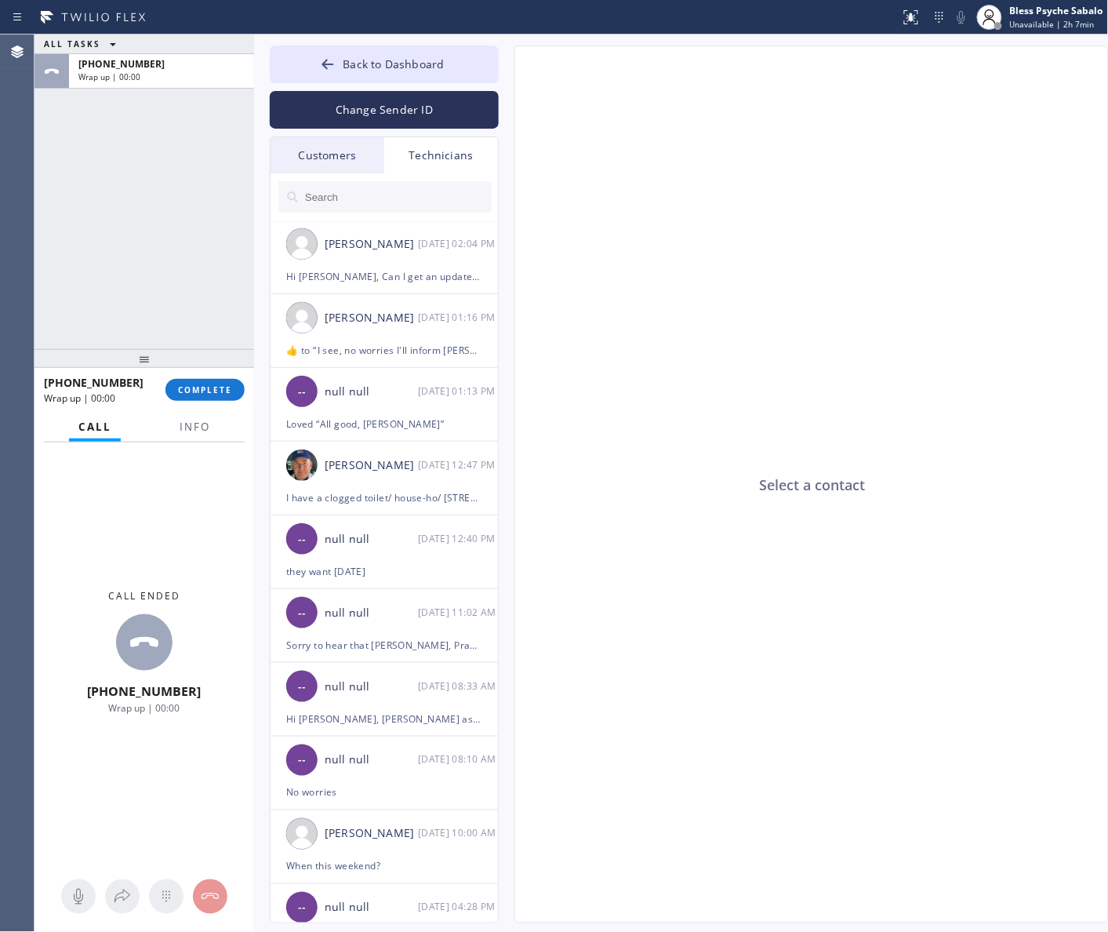
click at [856, 465] on div "Select a contact" at bounding box center [812, 485] width 594 height 878
click at [821, 343] on div "Select a contact" at bounding box center [812, 485] width 594 height 878
click at [210, 391] on span "COMPLETE" at bounding box center [205, 389] width 54 height 11
drag, startPoint x: 106, startPoint y: 236, endPoint x: 186, endPoint y: 96, distance: 160.9
click at [112, 225] on div "ALL TASKS ALL TASKS ACTIVE TASKS TASKS IN WRAP UP [PHONE_NUMBER] Wrap up | 00:42" at bounding box center [145, 192] width 220 height 314
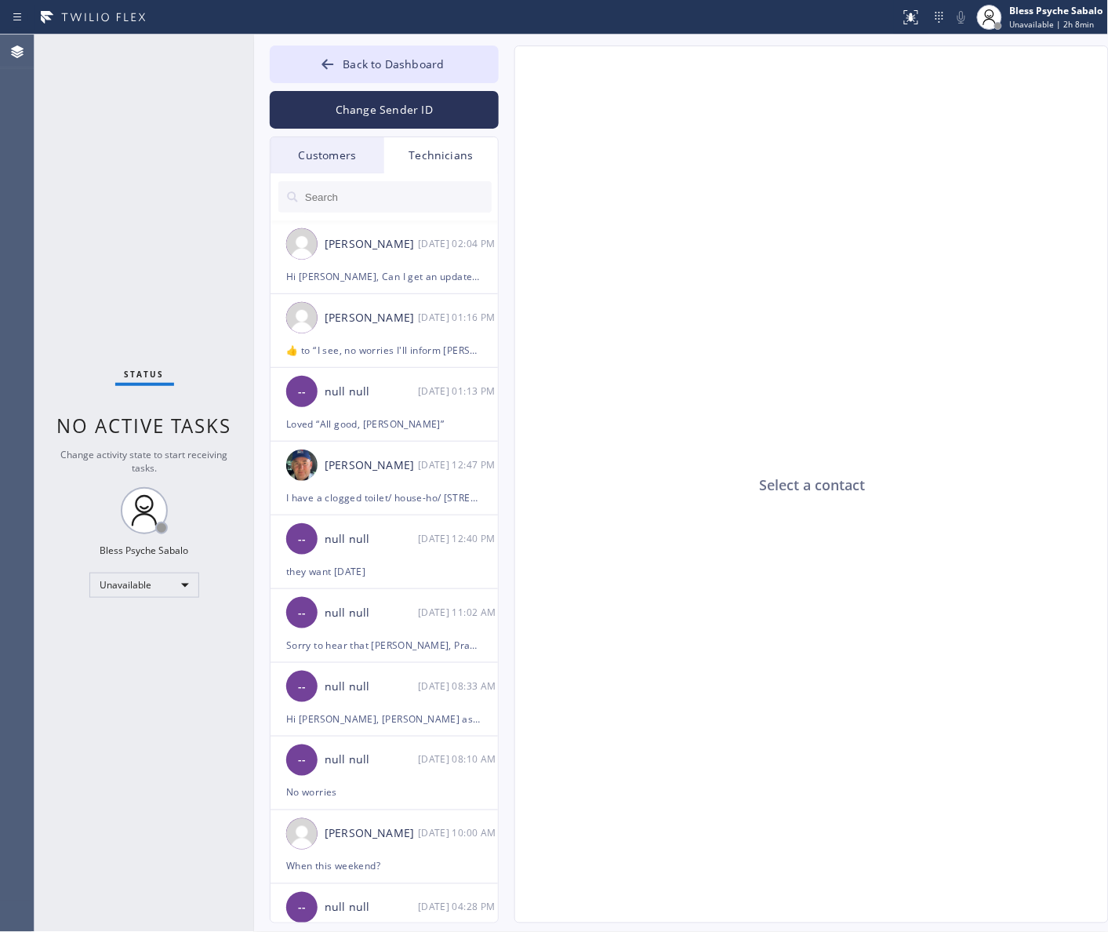
click at [563, 354] on div "Select a contact" at bounding box center [812, 485] width 594 height 878
click at [386, 256] on div "[PERSON_NAME] [DATE] 02:04 PM" at bounding box center [385, 243] width 229 height 47
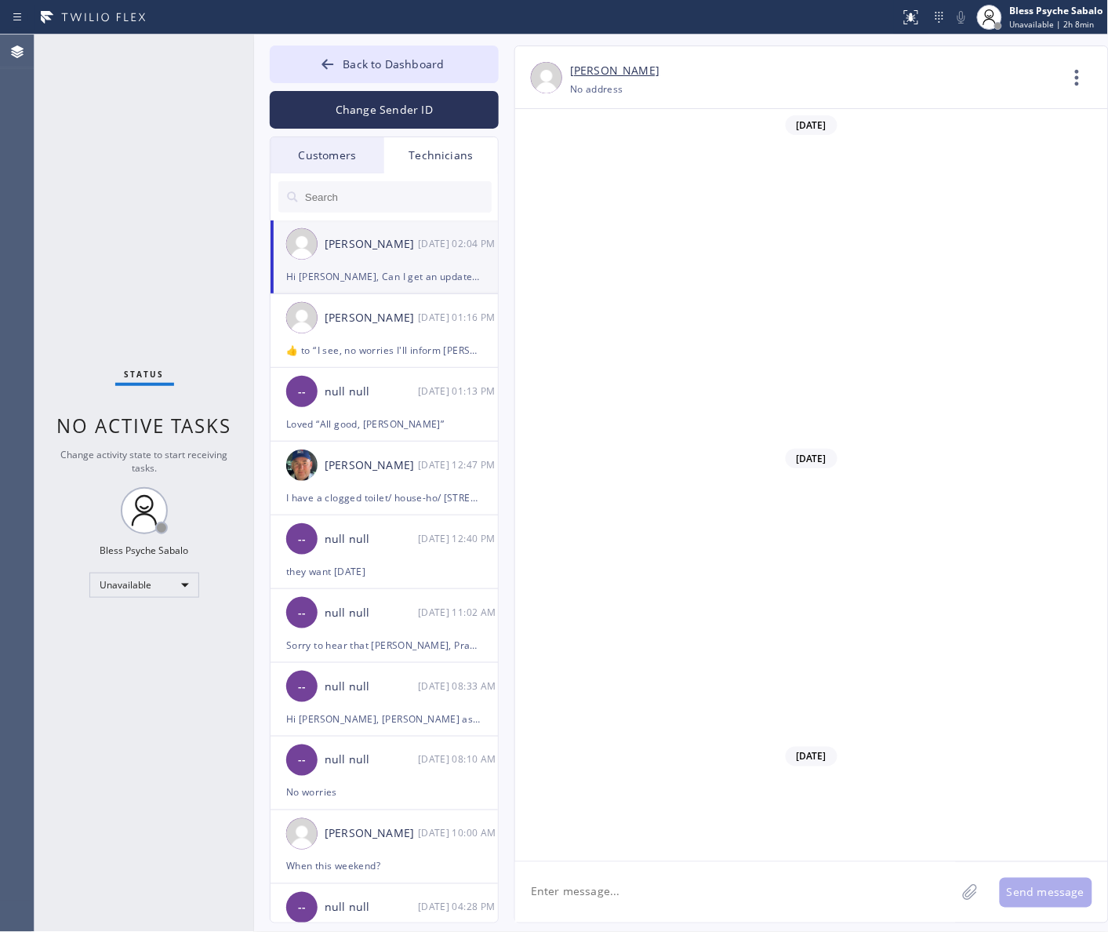
scroll to position [5680, 0]
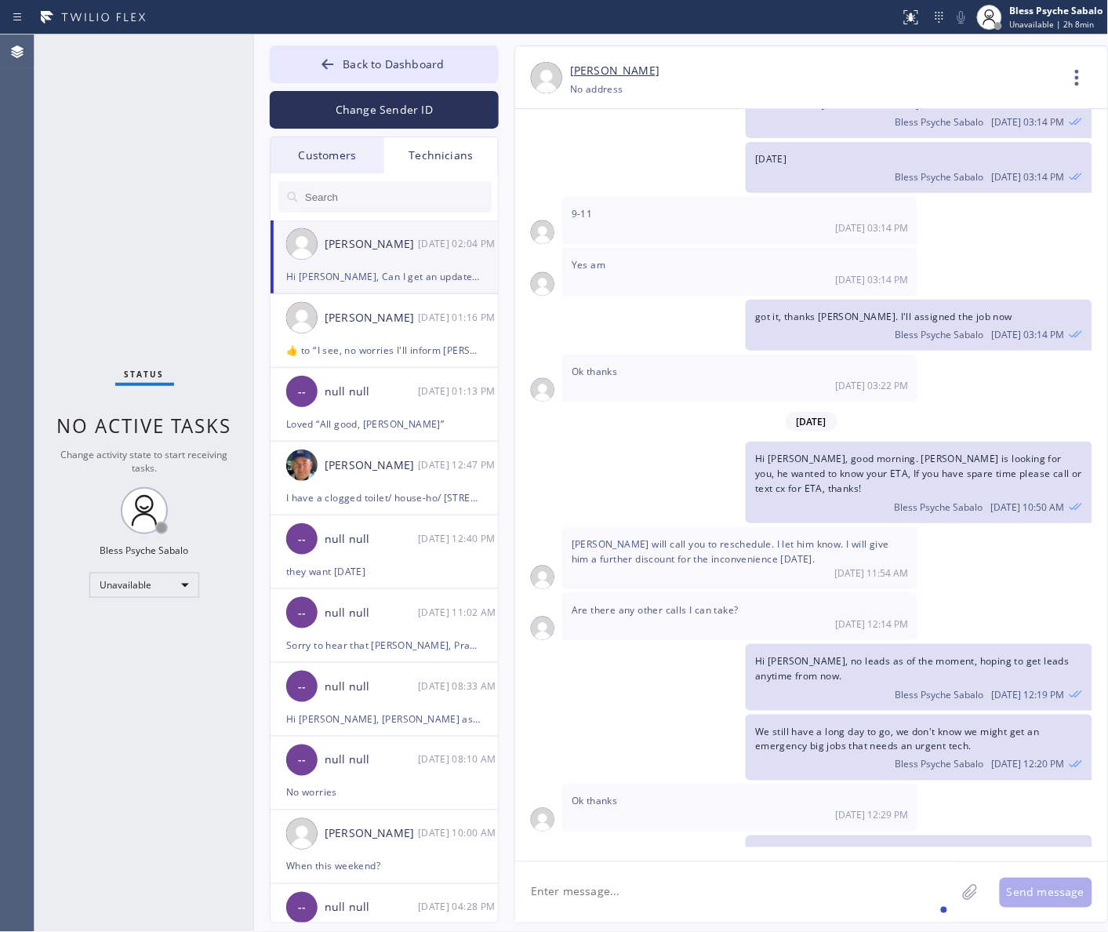
click at [714, 872] on textarea at bounding box center [735, 892] width 441 height 60
click at [720, 874] on textarea at bounding box center [735, 892] width 441 height 60
click at [582, 898] on textarea "BTW how much Estimate" at bounding box center [749, 892] width 469 height 60
click at [739, 890] on textarea "BTW how is the much Estimate" at bounding box center [749, 892] width 469 height 60
type textarea "BTW how is the much Estimate you gave to [PERSON_NAME]?"
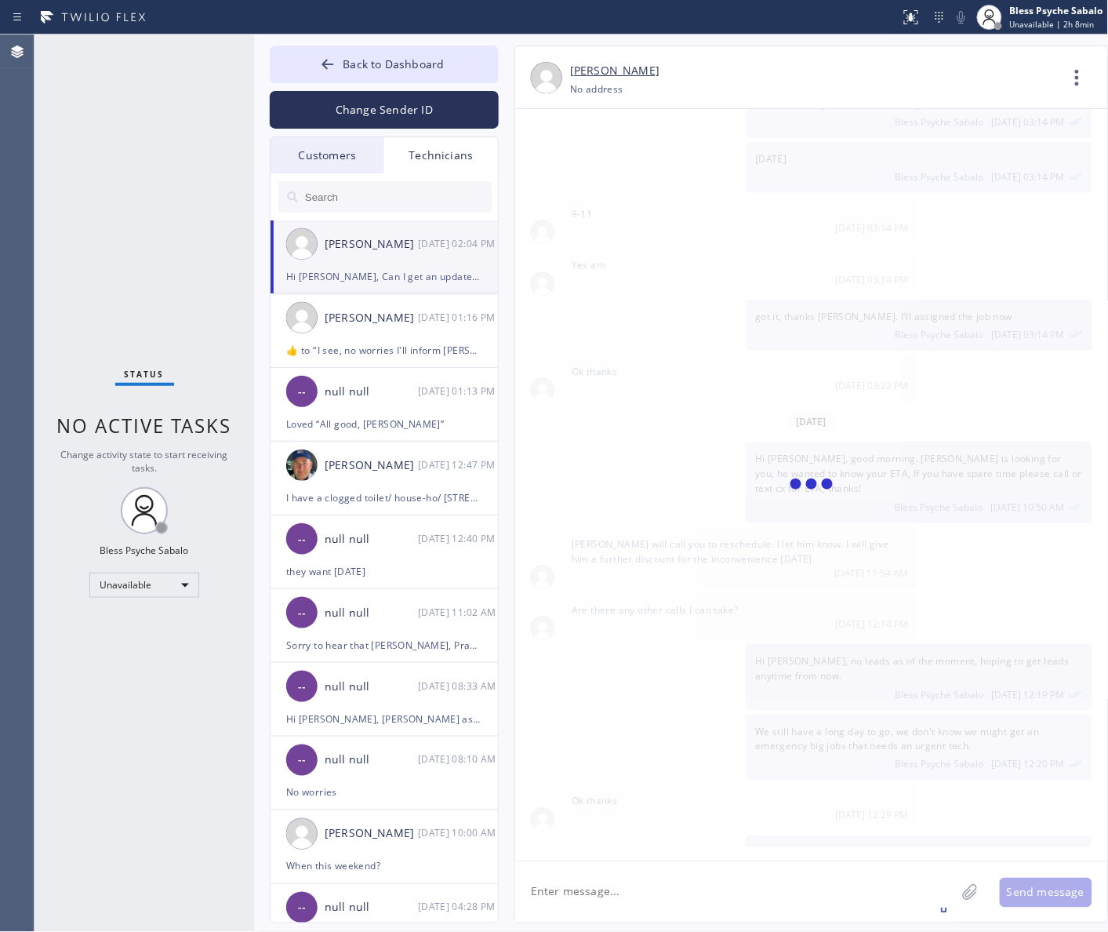
scroll to position [5735, 0]
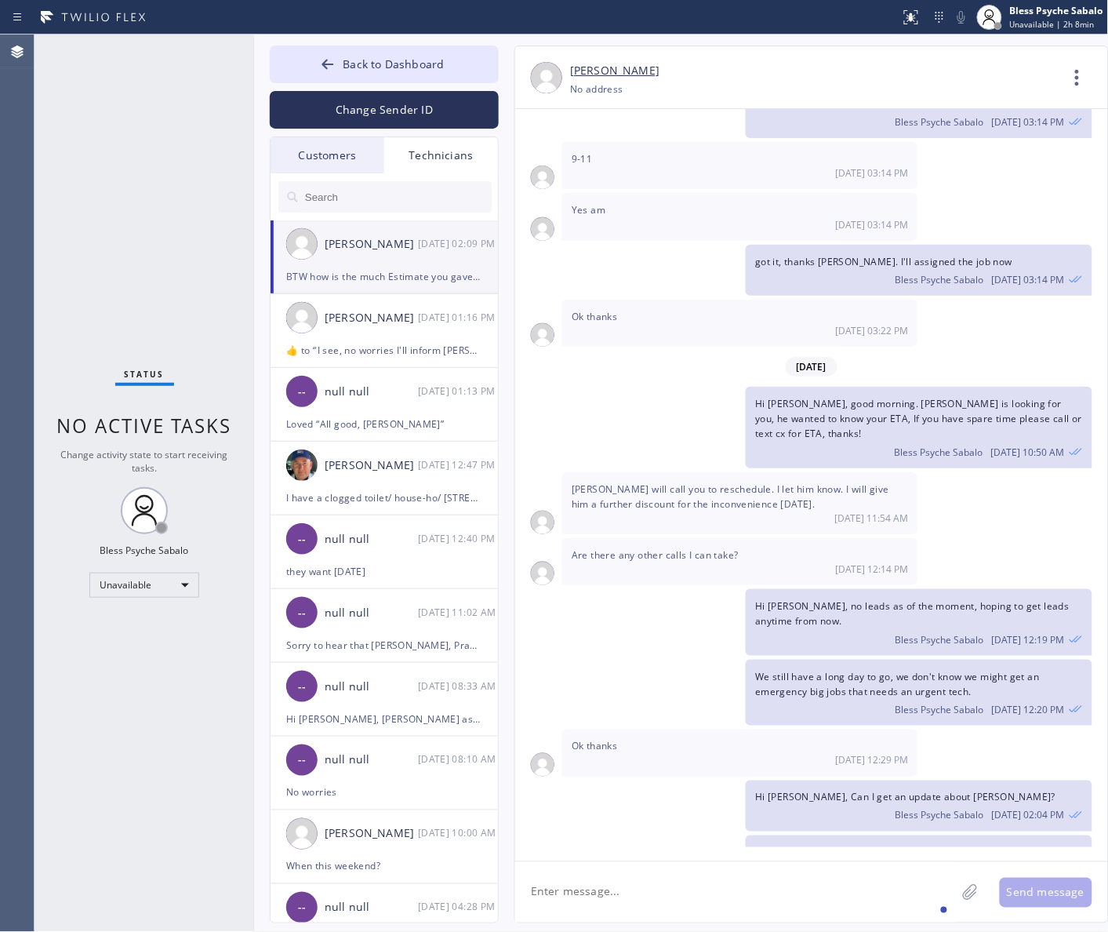
click at [673, 780] on div "Hi [PERSON_NAME], Can I get an update about [PERSON_NAME]? Bless Psyche Sabalo …" at bounding box center [803, 805] width 577 height 51
click at [794, 845] on span "BTW how is the much Estimate you gave to [PERSON_NAME]?" at bounding box center [897, 851] width 284 height 13
click at [673, 667] on div "We still have a long day to go, we don't know we might get an emergency big job…" at bounding box center [803, 693] width 577 height 66
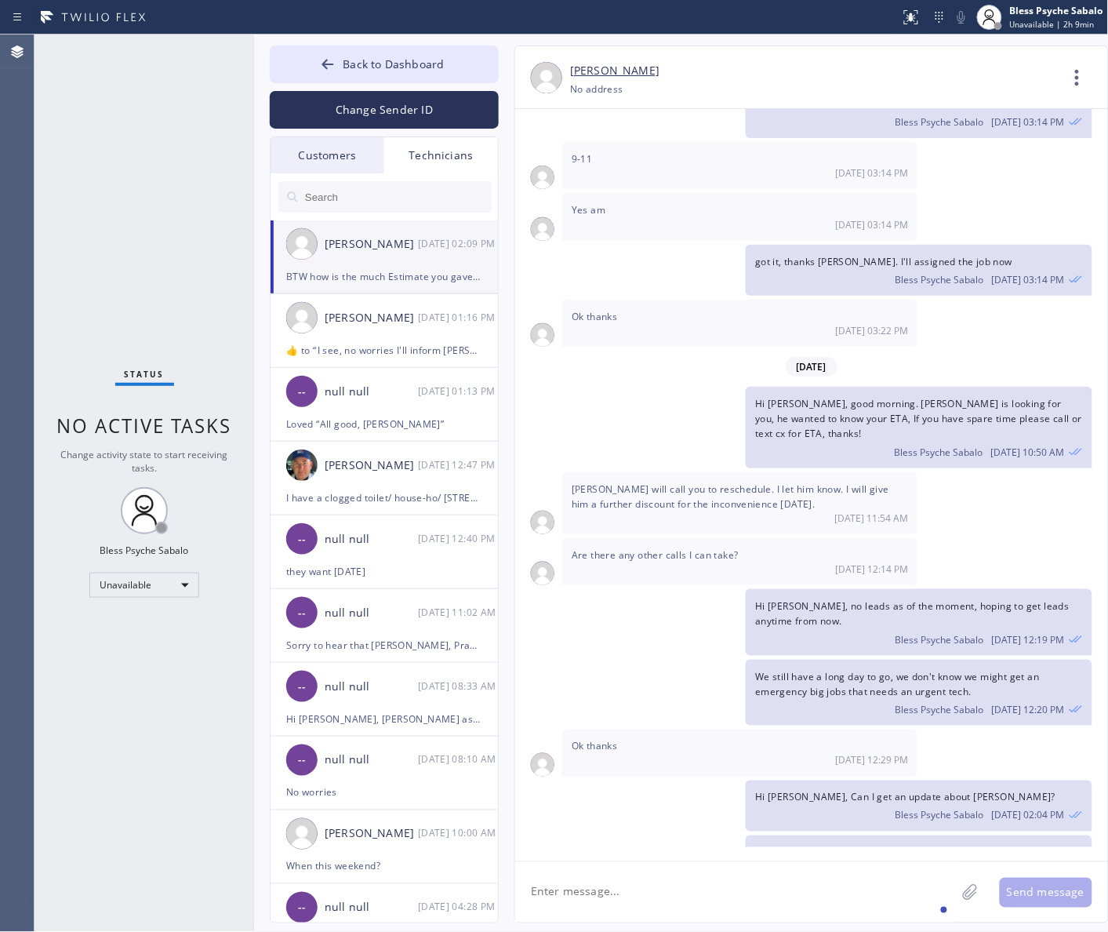
scroll to position [5245, 0]
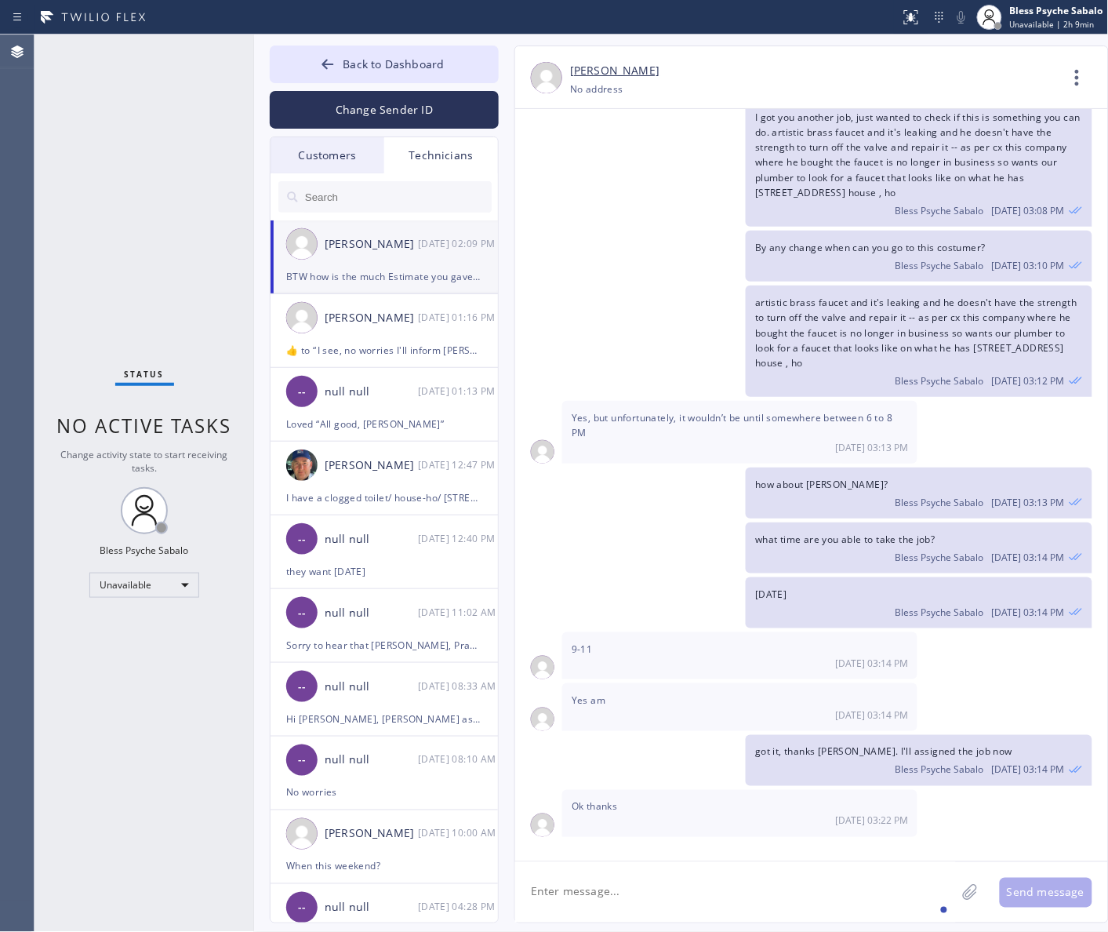
click at [431, 158] on div "Technicians" at bounding box center [441, 155] width 114 height 36
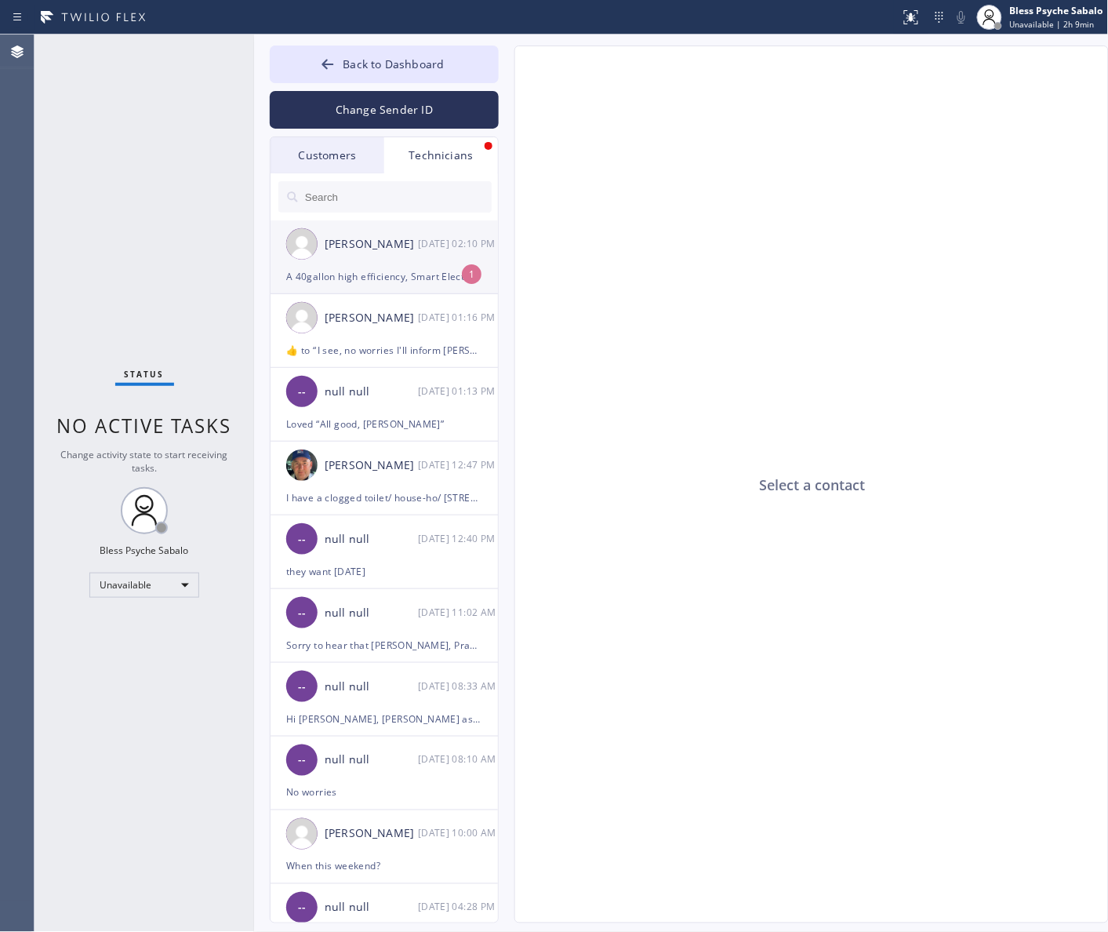
click at [441, 276] on div "A 40gallon high efficiency, Smart Electric Water Heater w/ Leak Detection and A…" at bounding box center [384, 276] width 196 height 18
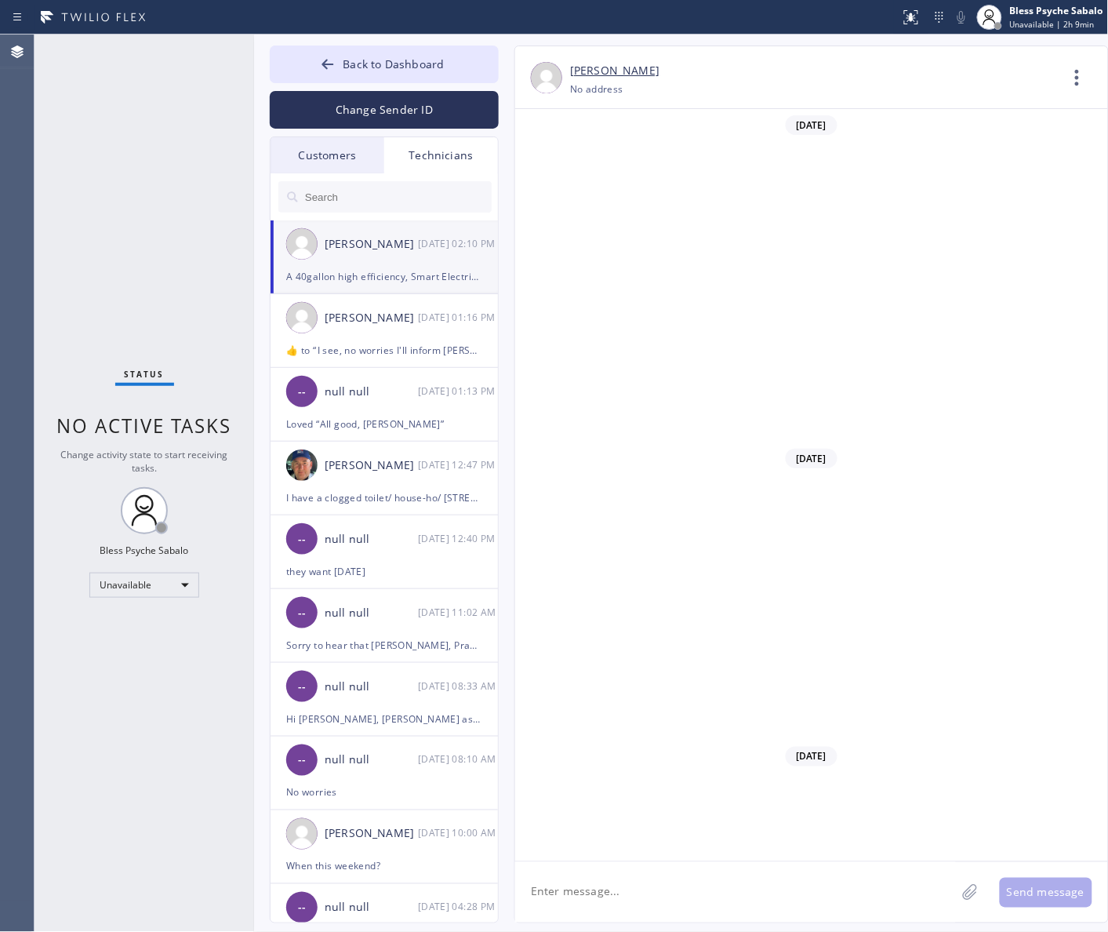
scroll to position [5846, 0]
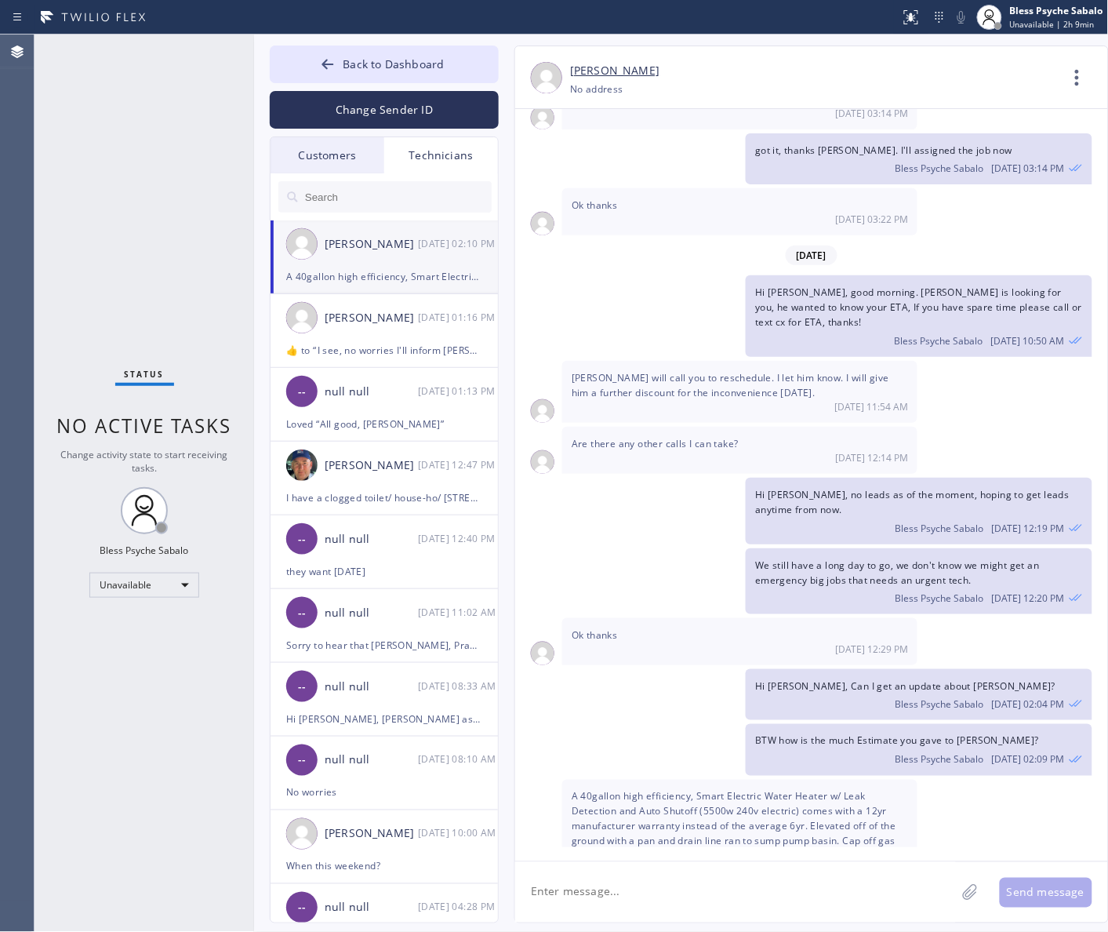
click at [673, 903] on textarea at bounding box center [735, 892] width 441 height 60
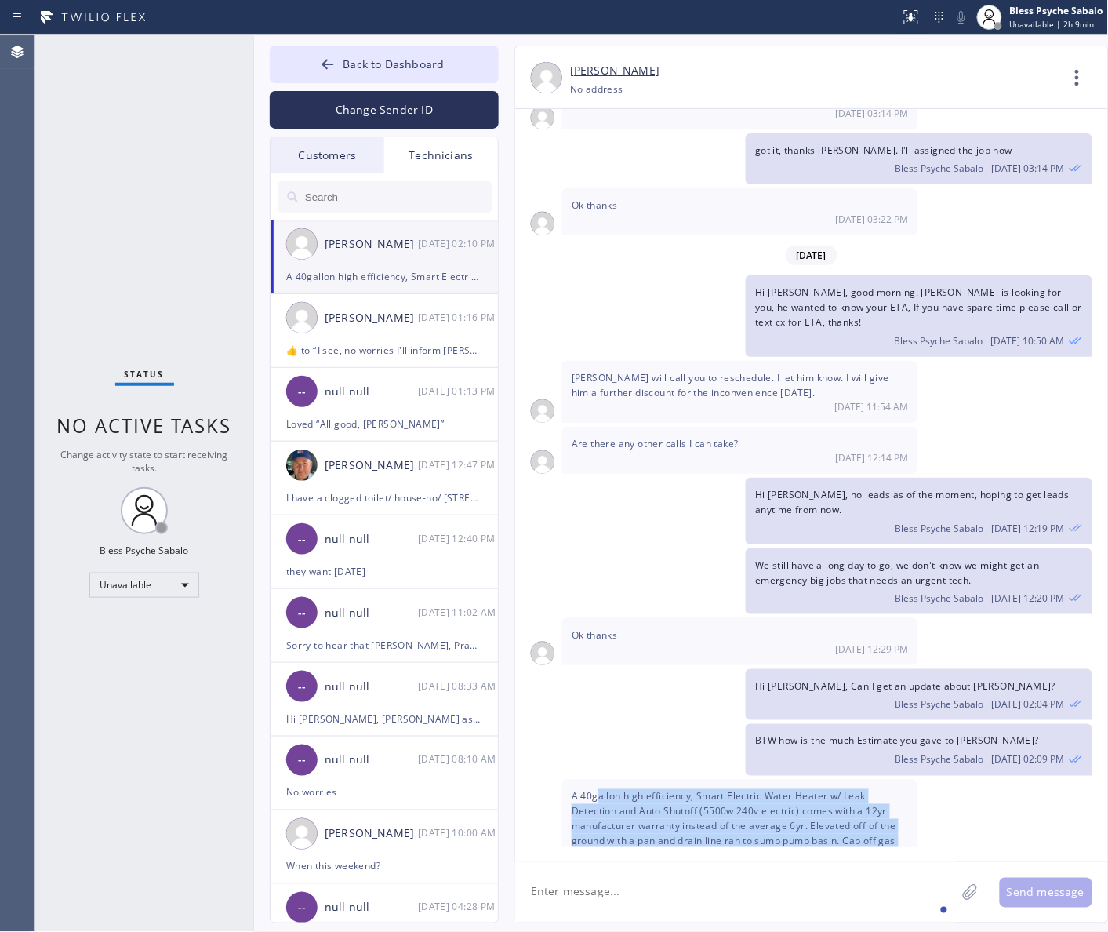
drag, startPoint x: 655, startPoint y: 757, endPoint x: 891, endPoint y: 817, distance: 243.6
click at [891, 817] on div "A 40gallon high efficiency, Smart Electric Water Heater w/ Leak Detection and A…" at bounding box center [739, 832] width 355 height 107
click at [872, 857] on div "[DATE] Hi [PERSON_NAME], my name is RED one of the dispatcher of 5 Star Best Pl…" at bounding box center [811, 485] width 593 height 752
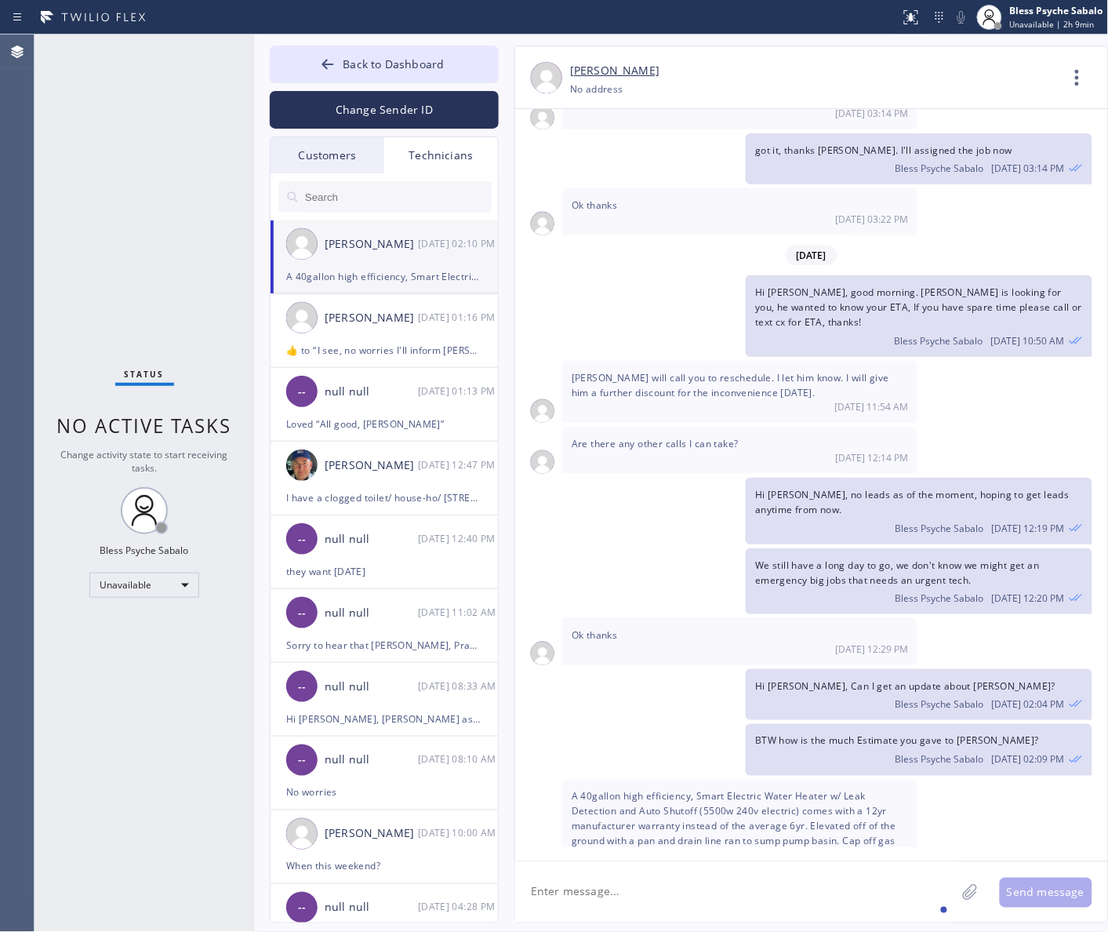
click at [725, 884] on textarea at bounding box center [735, 892] width 441 height 60
type textarea "g"
type textarea "got it, thanks!"
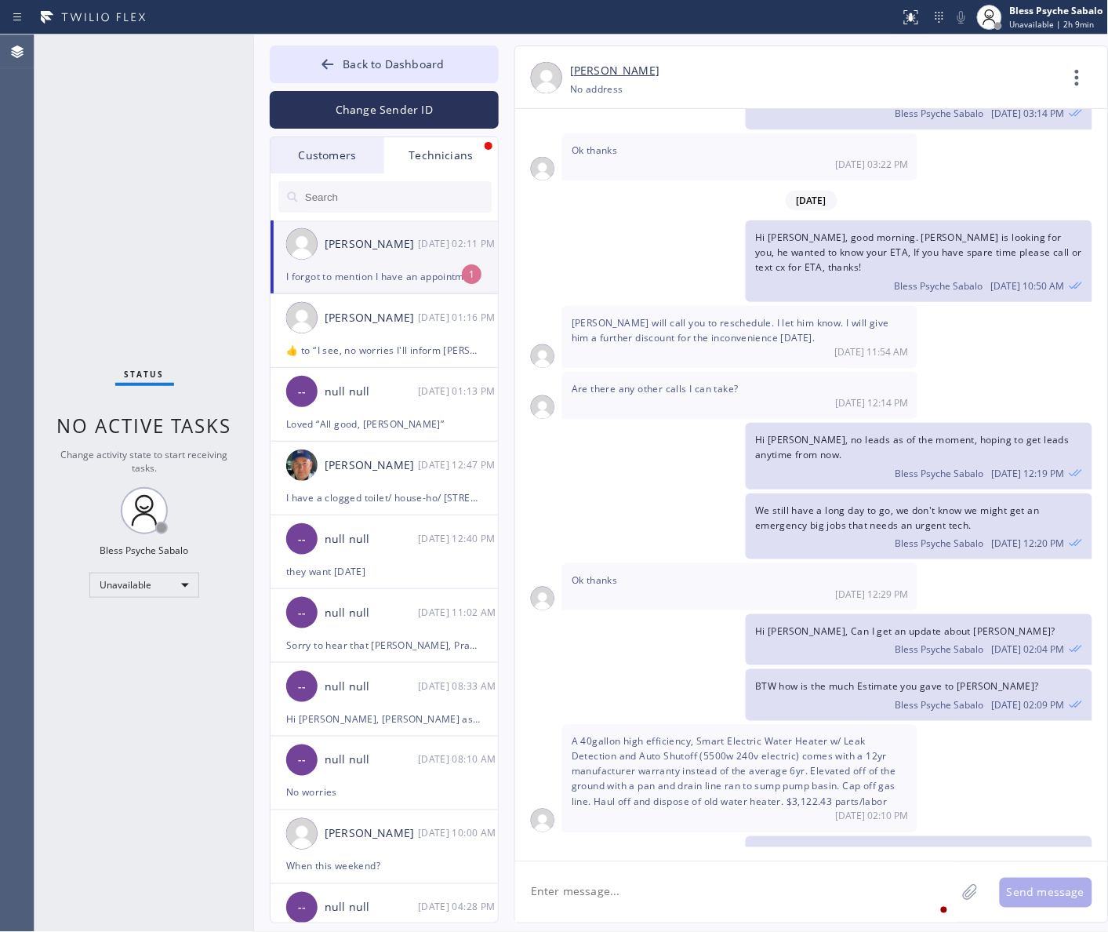
scroll to position [5966, 0]
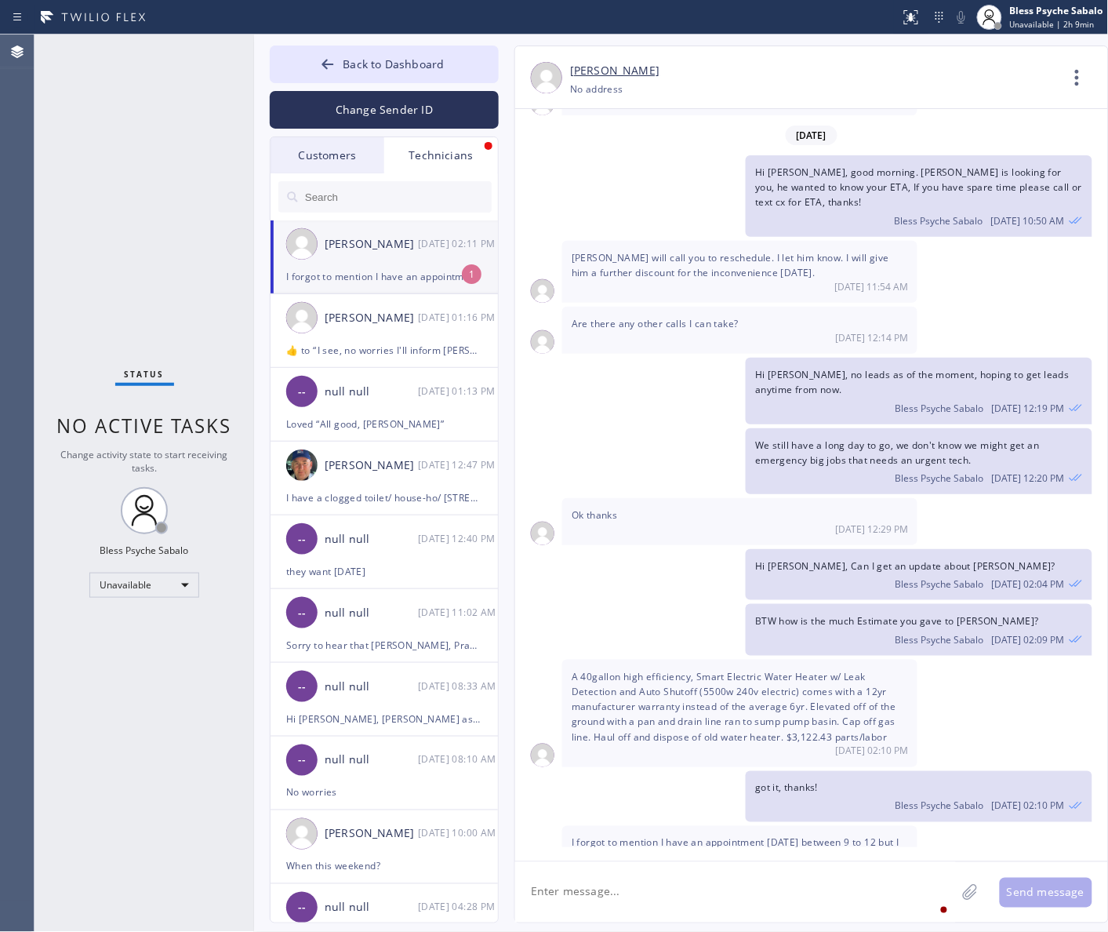
click at [618, 836] on span "I forgot to mention I have an appointment [DATE] between 9 to 12 but I can work…" at bounding box center [736, 850] width 328 height 28
click at [707, 875] on textarea at bounding box center [735, 892] width 441 height 60
click at [707, 877] on textarea at bounding box center [735, 892] width 441 height 60
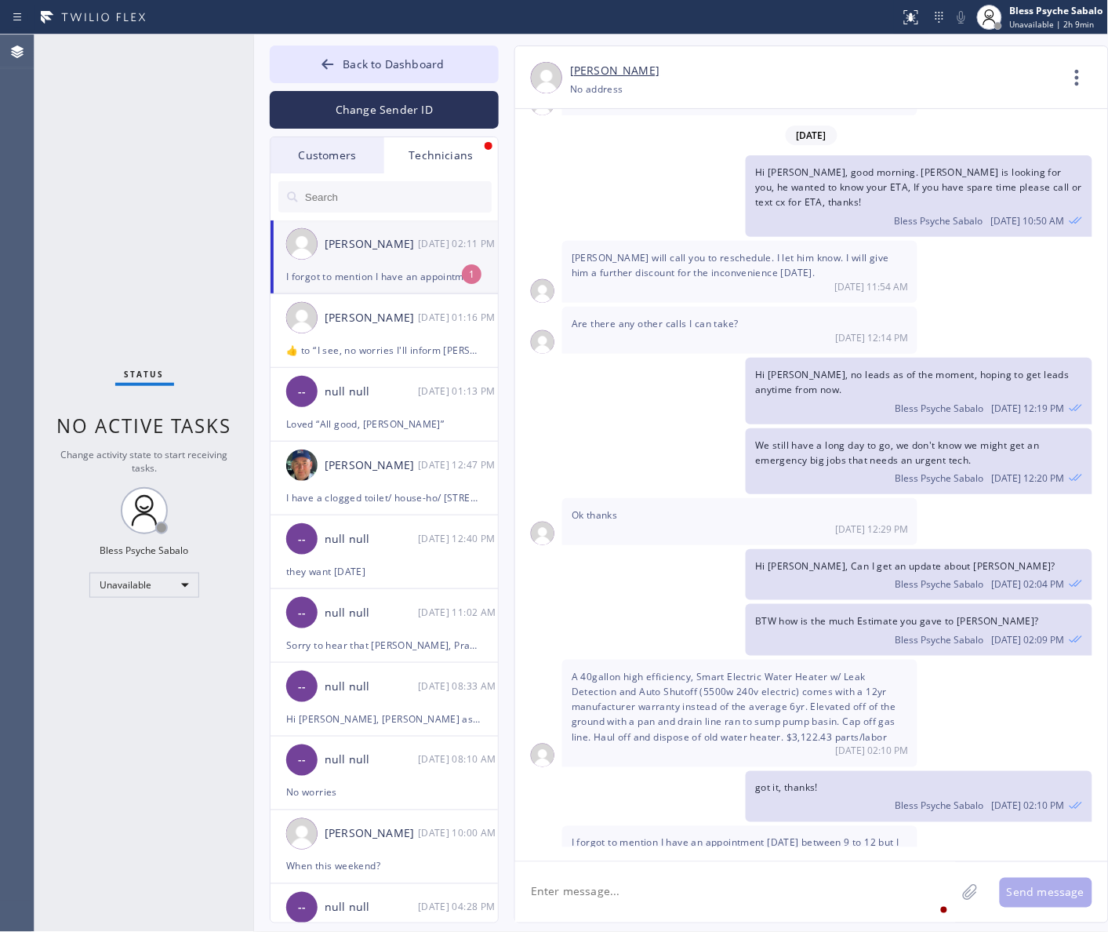
click at [707, 877] on textarea at bounding box center [735, 892] width 441 height 60
click at [707, 885] on textarea at bounding box center [735, 892] width 441 height 60
click at [750, 847] on div "number" at bounding box center [755, 846] width 49 height 25
click at [895, 904] on textarea "[PERSON_NAME] replied he said he will text his number and he'll be available" at bounding box center [749, 892] width 469 height 60
type textarea "[PERSON_NAME] replied he said he will text his number and he'll be available af…"
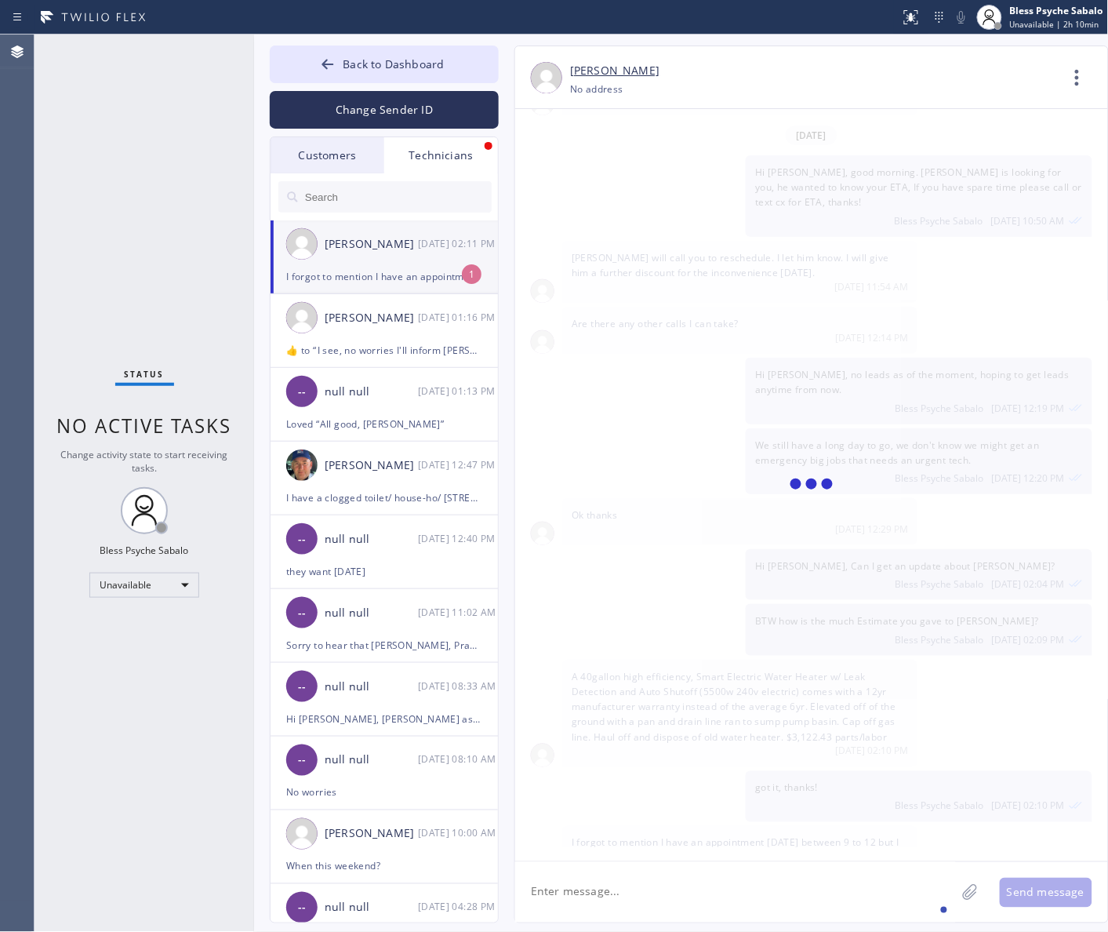
scroll to position [6036, 0]
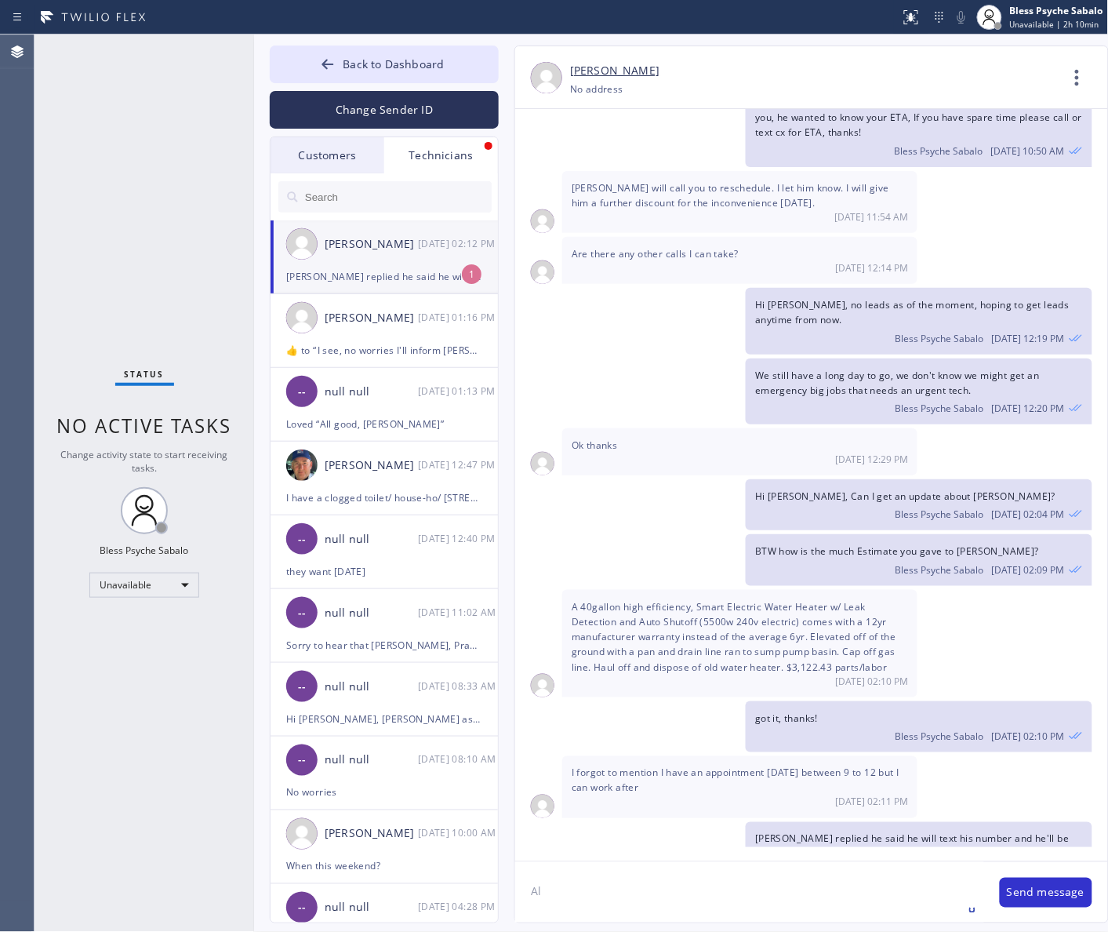
type textarea "A"
type textarea "Thanks for letting me know, I'll take note of that"
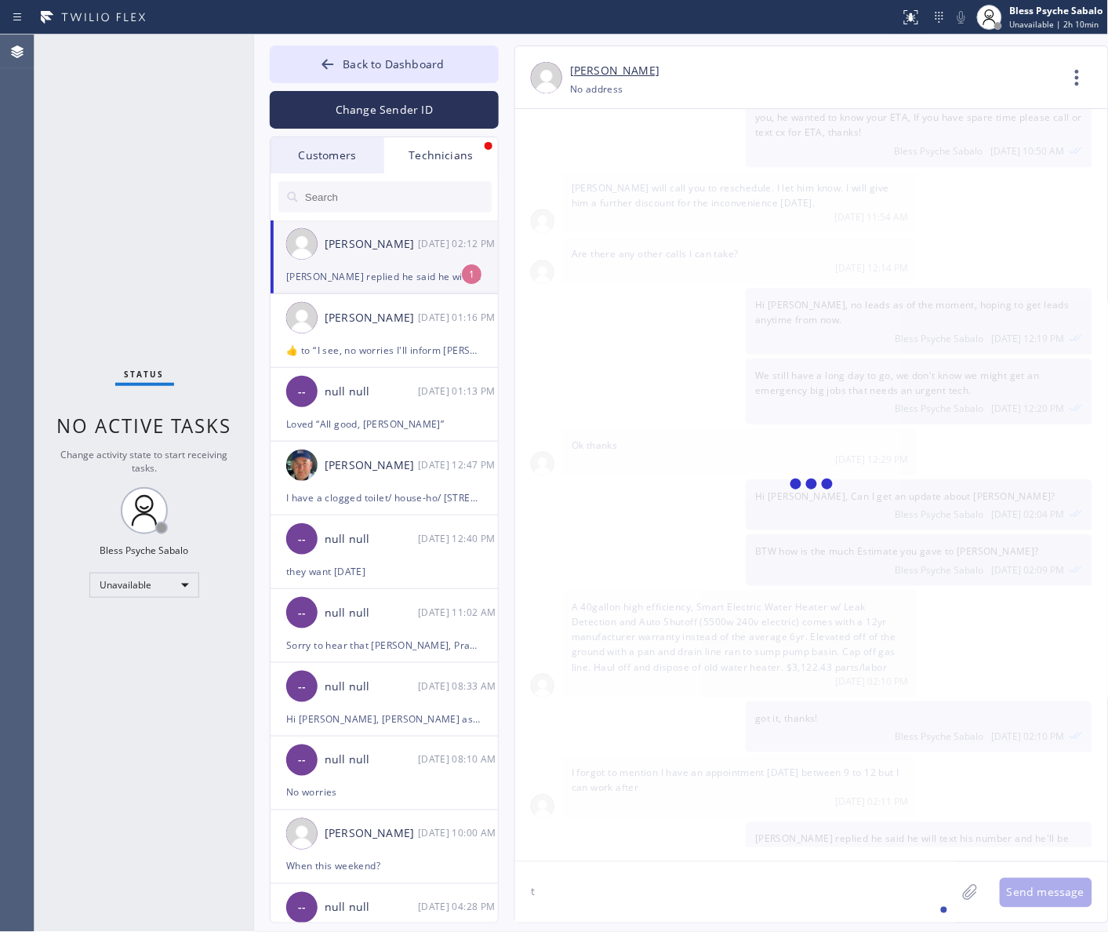
scroll to position [6091, 0]
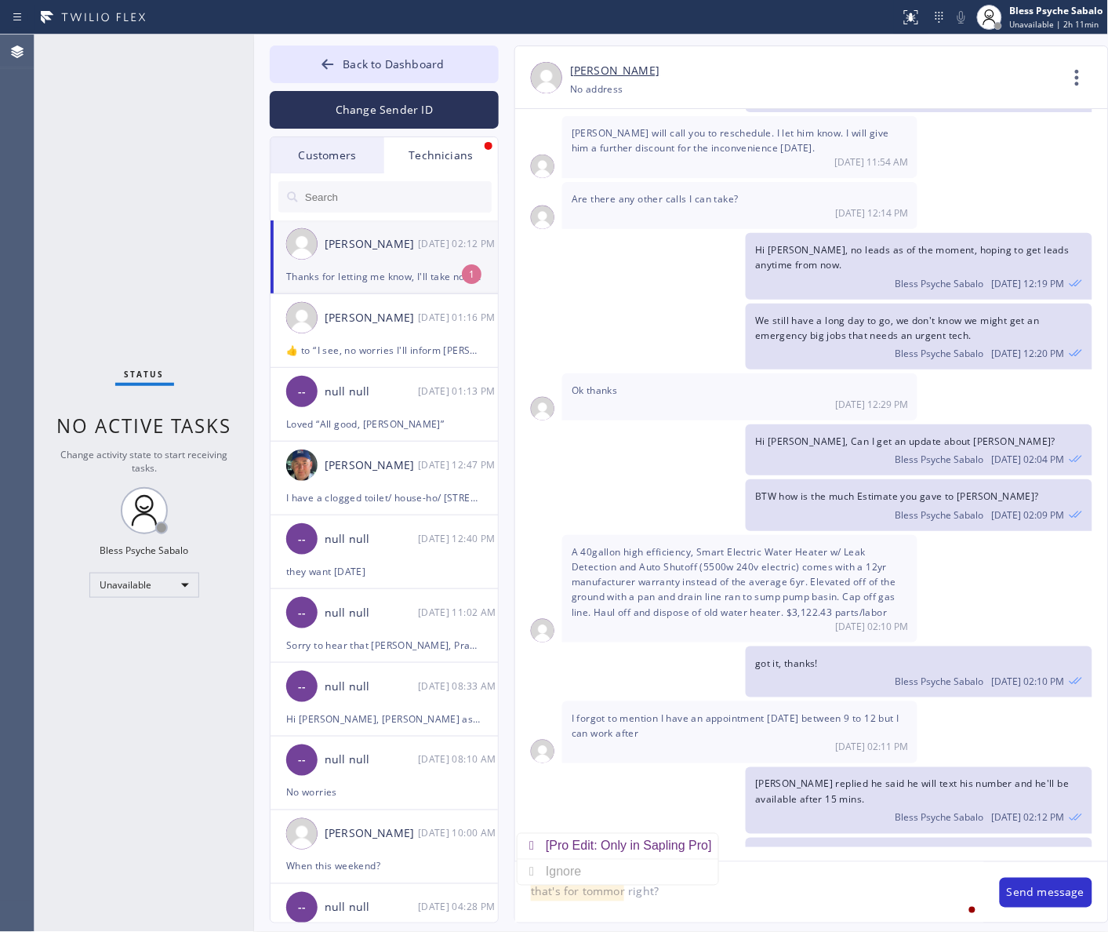
click at [606, 896] on textarea "that's for tommor right?" at bounding box center [749, 892] width 469 height 60
click at [606, 895] on textarea "that's for tommor right?" at bounding box center [749, 892] width 469 height 60
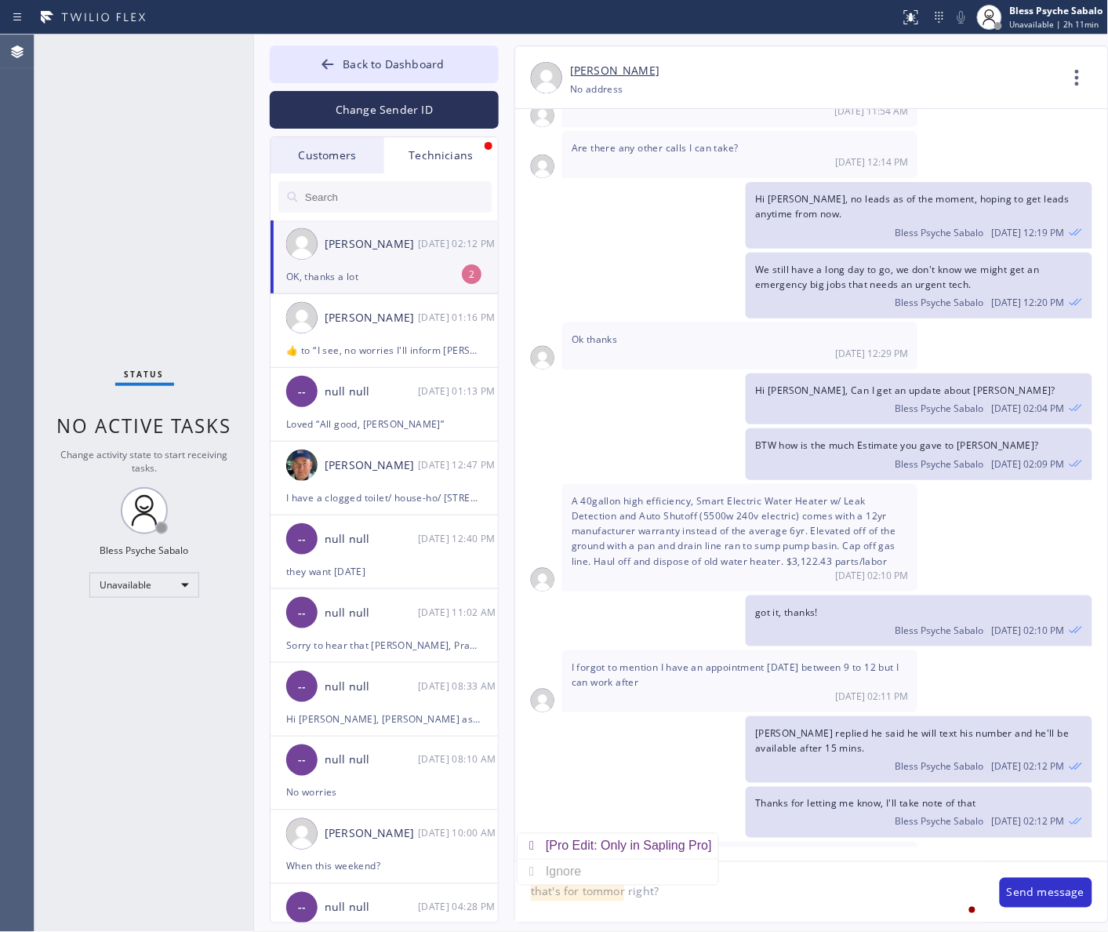
drag, startPoint x: 606, startPoint y: 895, endPoint x: 880, endPoint y: 896, distance: 273.7
click at [880, 896] on textarea "that's for tommor right?" at bounding box center [749, 892] width 469 height 60
click at [605, 891] on textarea "that's for tommor right?" at bounding box center [749, 892] width 469 height 60
click at [616, 891] on textarea "that's for tommor right?" at bounding box center [749, 892] width 469 height 60
click at [743, 888] on textarea "that's for [DATE] right?" at bounding box center [749, 892] width 469 height 60
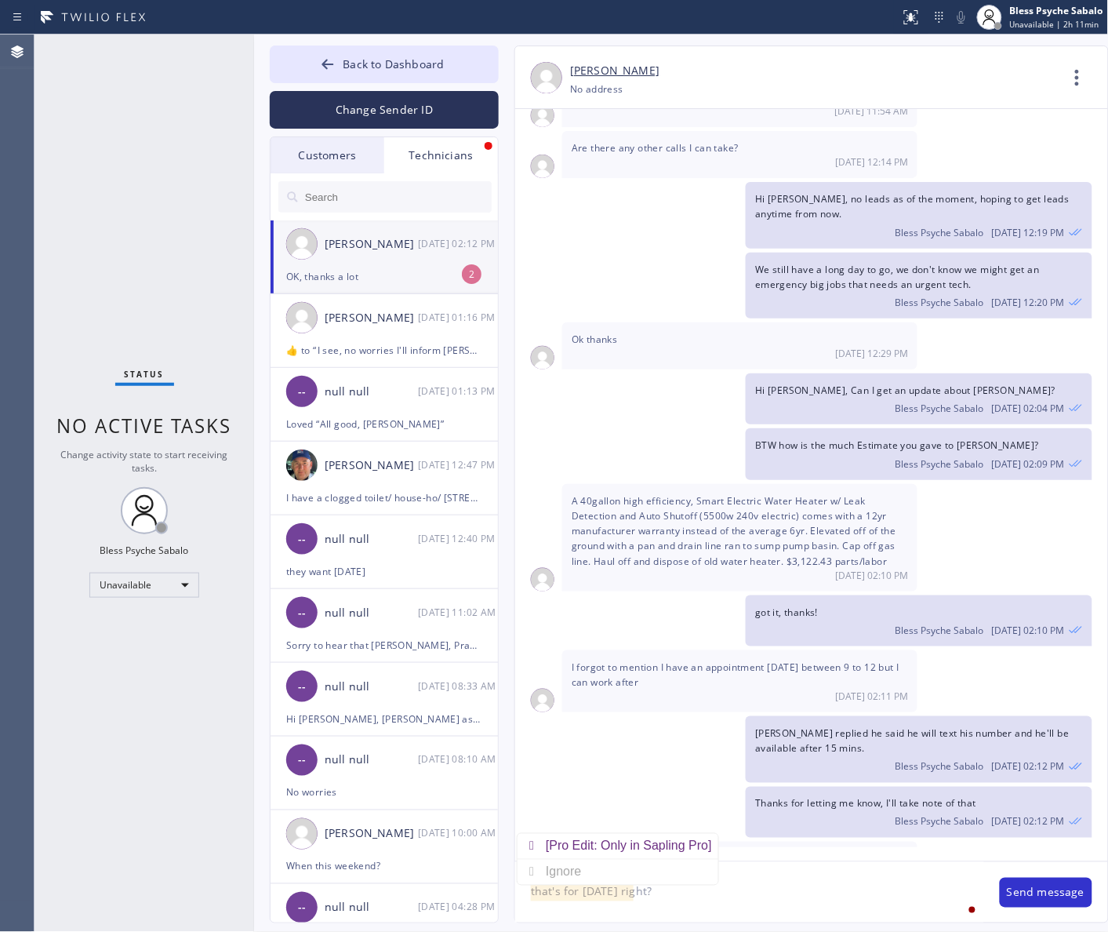
click at [538, 892] on textarea "that's for [DATE] right?" at bounding box center [749, 892] width 469 height 60
type textarea "That's for [DATE] right?"
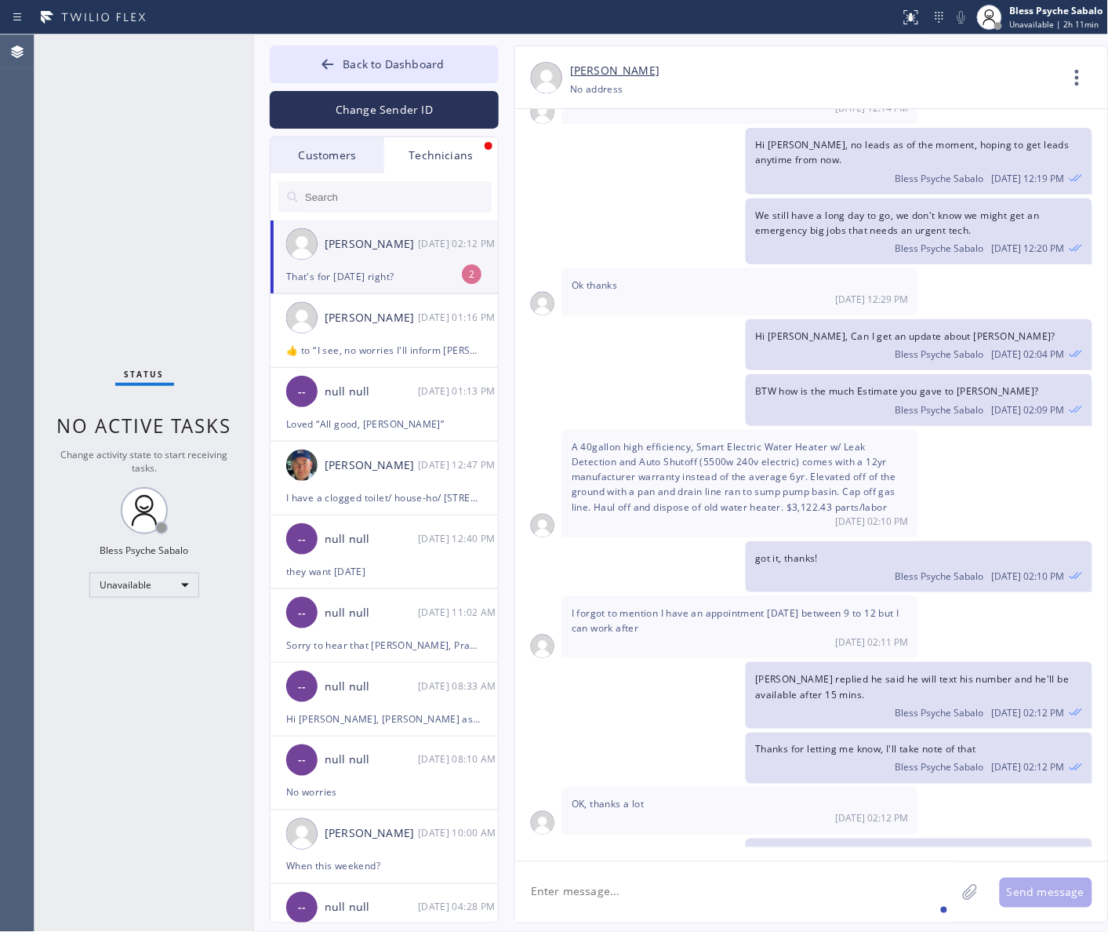
click at [627, 896] on textarea at bounding box center [735, 892] width 441 height 60
click at [818, 702] on div "Bless Psyche Sabalo [DATE] 02:12 PM" at bounding box center [918, 710] width 327 height 17
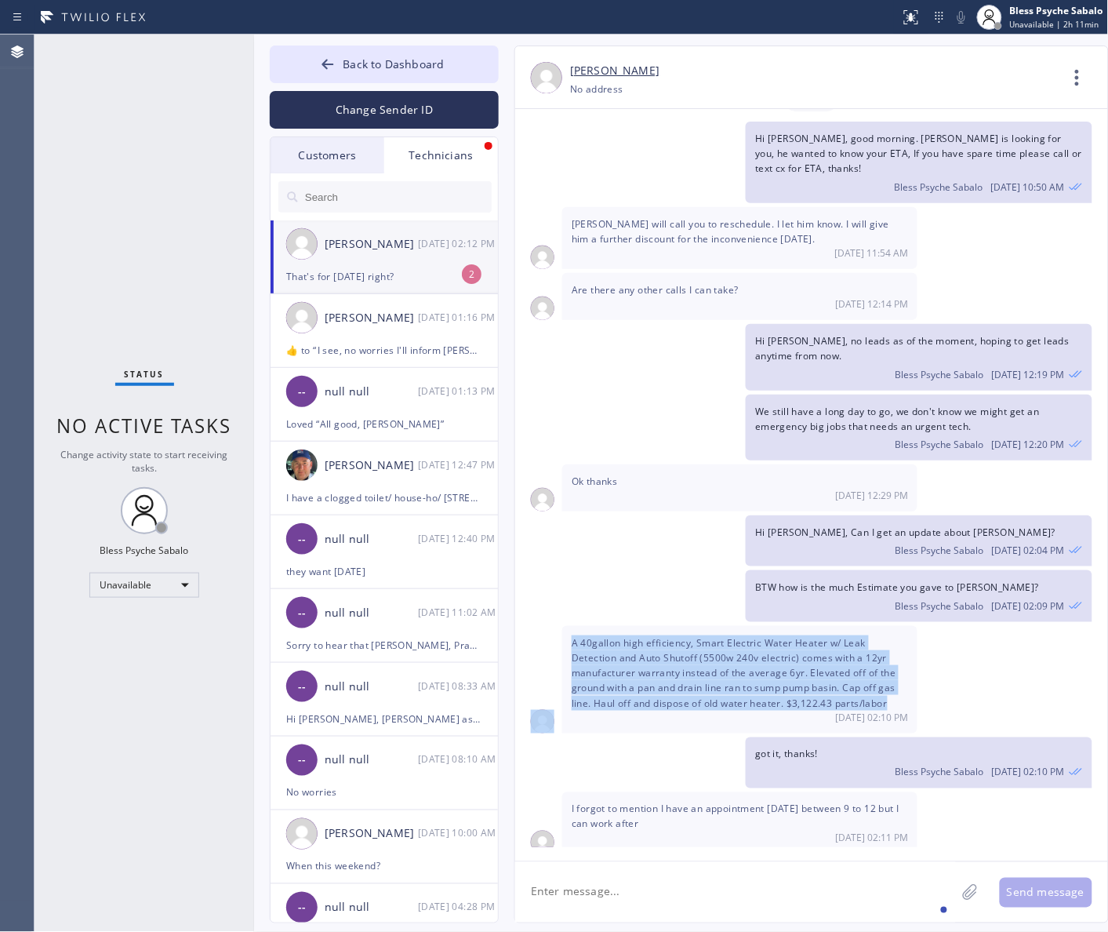
drag, startPoint x: 686, startPoint y: 626, endPoint x: 555, endPoint y: 592, distance: 135.2
click at [555, 626] on div "A 40gallon high efficiency, Smart Electric Water Heater w/ Leak Detection and A…" at bounding box center [811, 679] width 593 height 107
click at [606, 636] on span "A 40gallon high efficiency, Smart Electric Water Heater w/ Leak Detection and A…" at bounding box center [734, 673] width 325 height 74
drag, startPoint x: 890, startPoint y: 664, endPoint x: 569, endPoint y: 598, distance: 327.4
click at [569, 626] on div "A 40gallon high efficiency, Smart Electric Water Heater w/ Leak Detection and A…" at bounding box center [739, 679] width 355 height 107
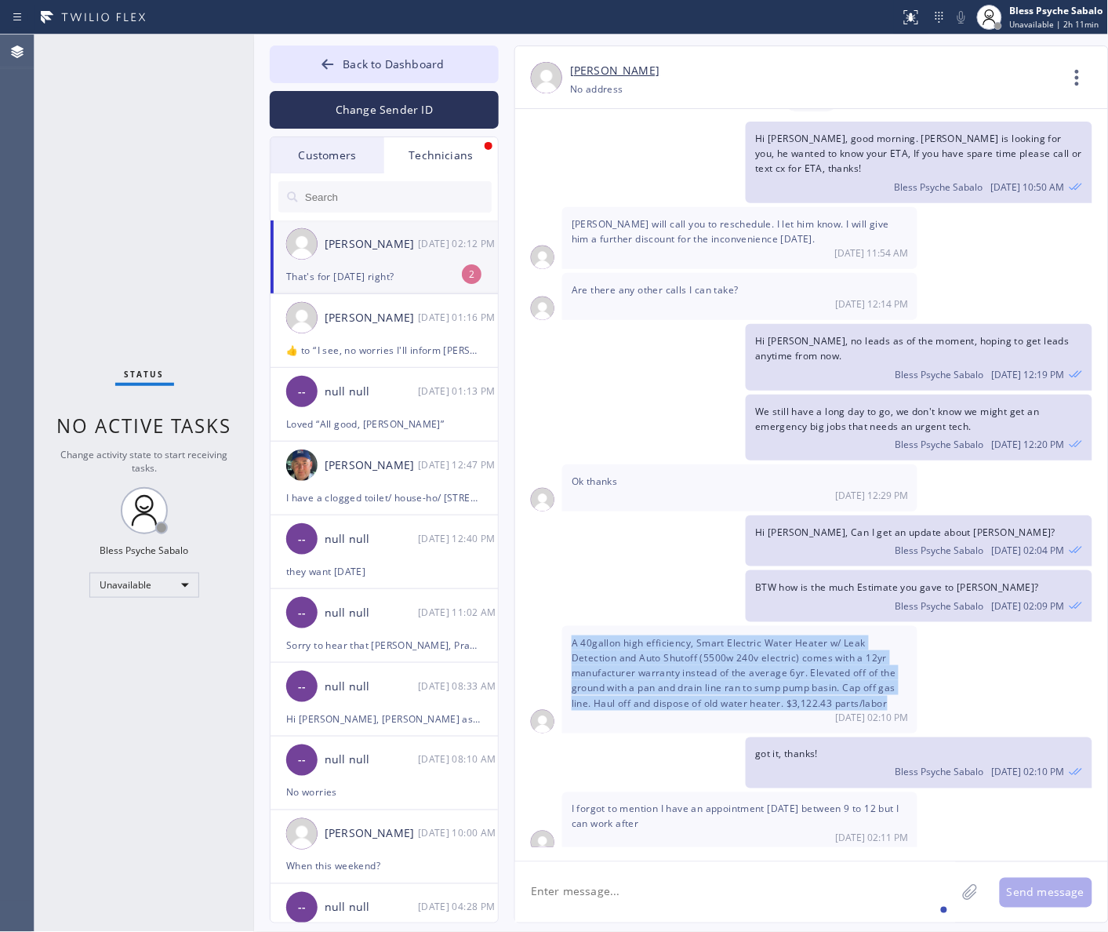
copy span "A 40gallon high efficiency, Smart Electric Water Heater w/ Leak Detection and A…"
click at [776, 636] on span "A 40gallon high efficiency, Smart Electric Water Heater w/ Leak Detection and A…" at bounding box center [734, 673] width 325 height 74
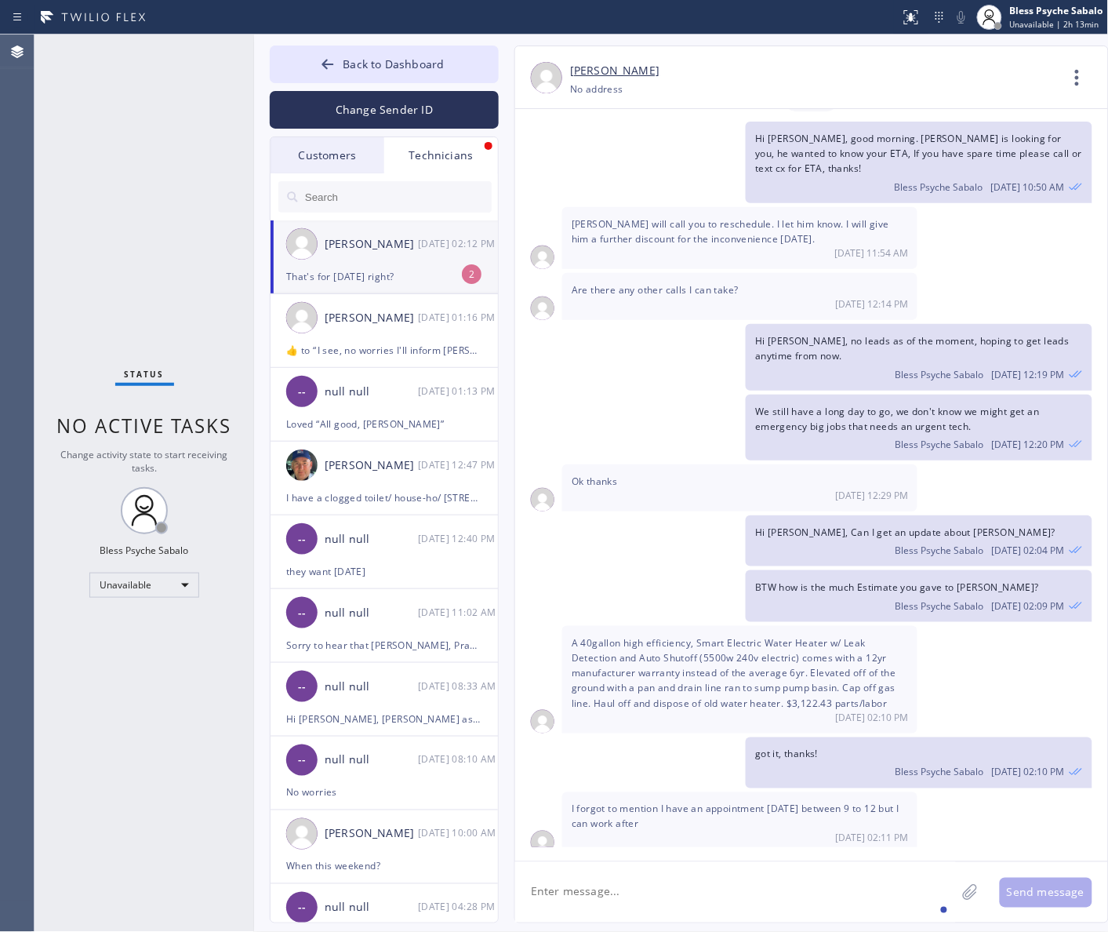
click at [425, 265] on div "[PERSON_NAME] [DATE] 02:12 PM" at bounding box center [385, 243] width 229 height 47
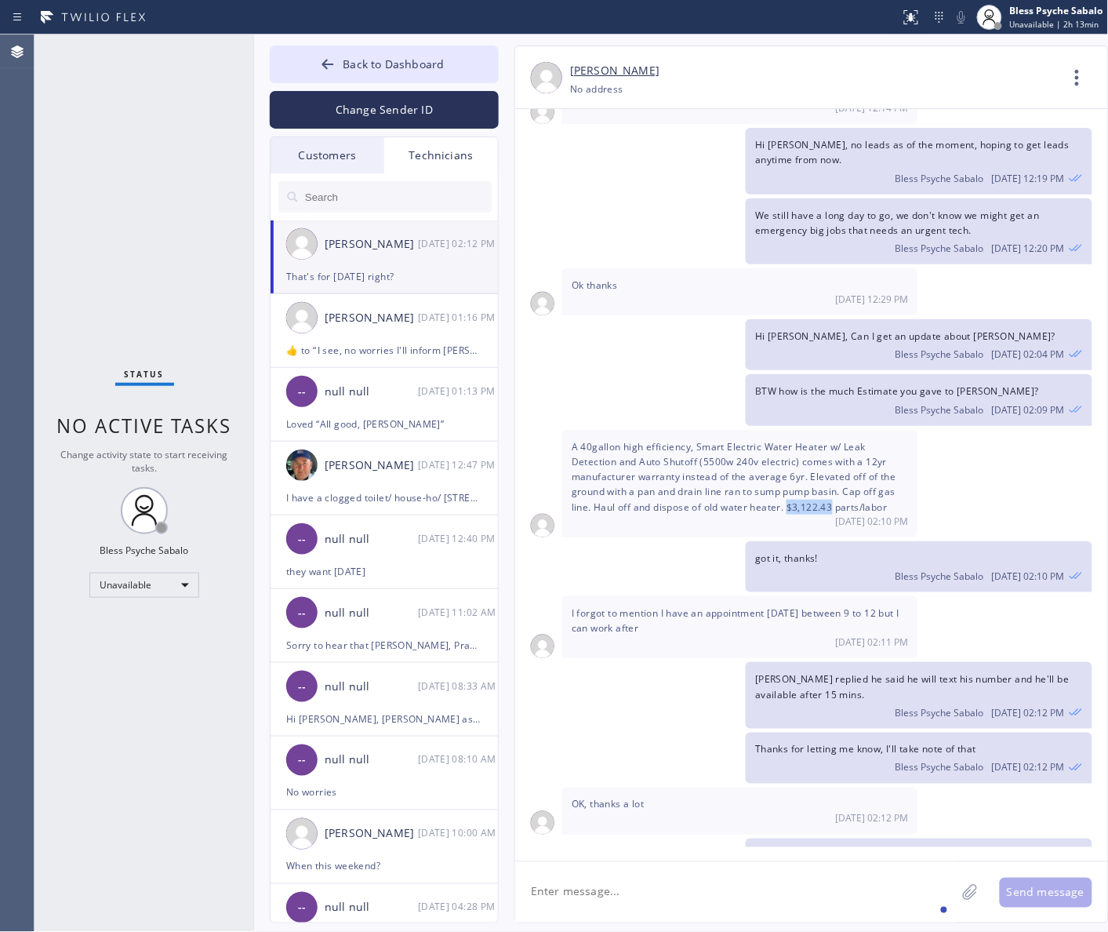
drag, startPoint x: 788, startPoint y: 460, endPoint x: 834, endPoint y: 459, distance: 45.5
click at [834, 459] on span "A 40gallon high efficiency, Smart Electric Water Heater w/ Leak Detection and A…" at bounding box center [734, 477] width 325 height 74
copy span "$3,122.43"
click at [460, 166] on div "Technicians" at bounding box center [441, 155] width 114 height 36
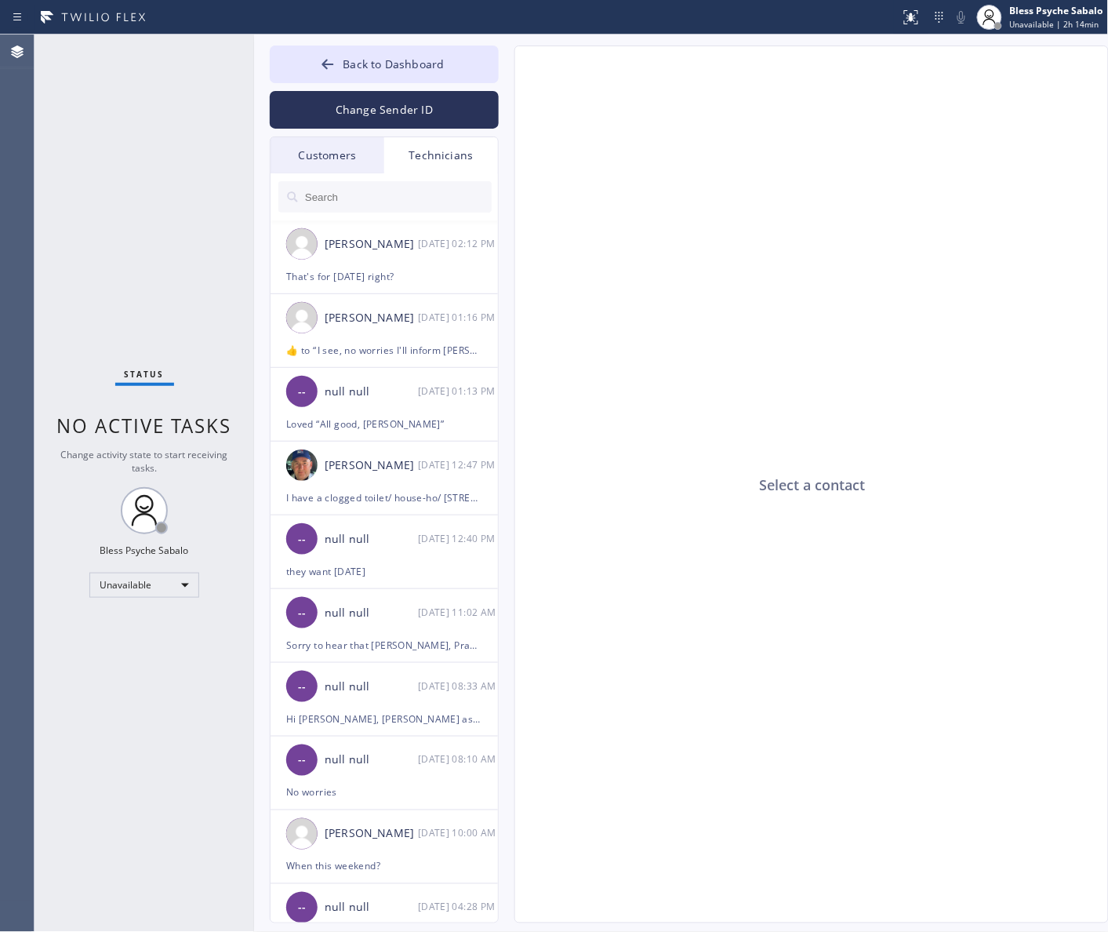
click at [322, 154] on div "Customers" at bounding box center [328, 155] width 114 height 36
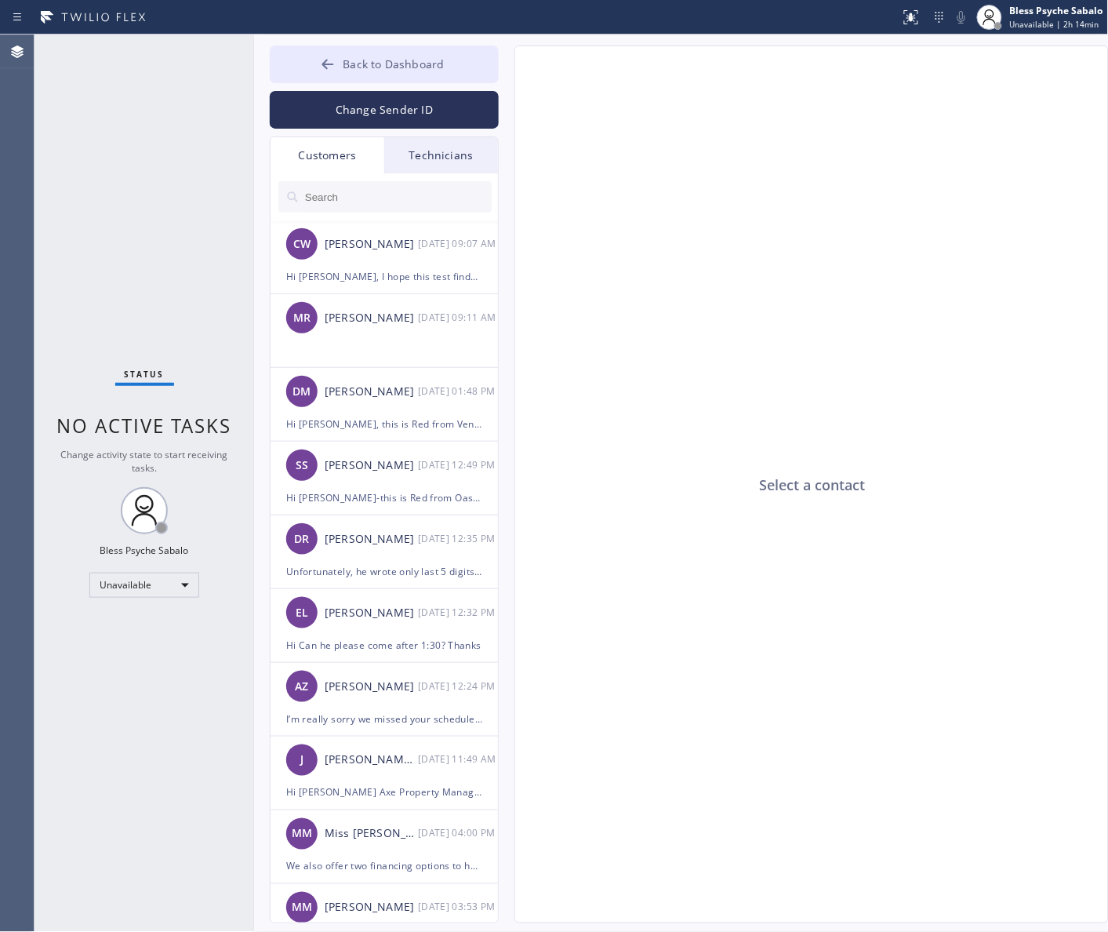
click at [361, 69] on span "Back to Dashboard" at bounding box center [393, 63] width 101 height 15
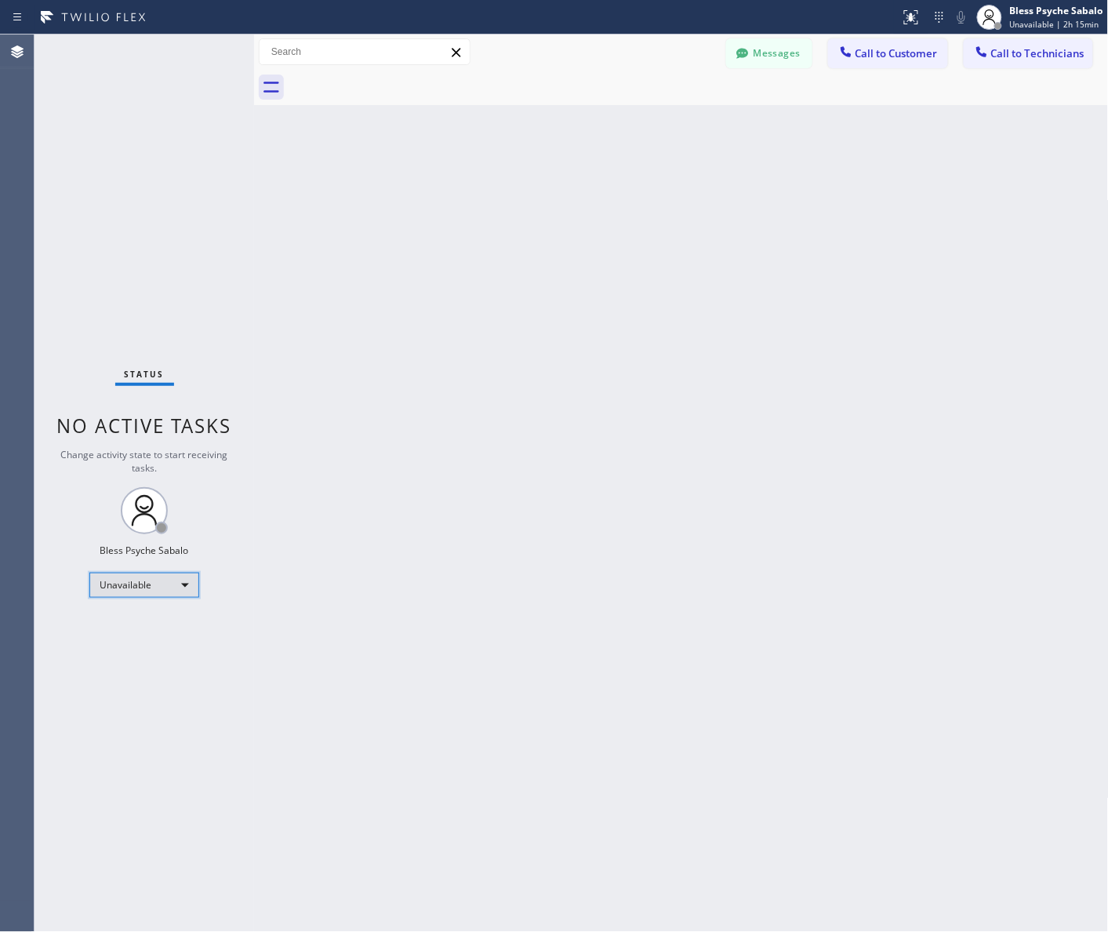
click at [145, 590] on div "Unavailable" at bounding box center [144, 584] width 110 height 25
click at [151, 631] on li "Available" at bounding box center [143, 626] width 107 height 19
click at [392, 707] on div "Back to Dashboard Change Sender ID Customers Technicians CW [PERSON_NAME] [DATE…" at bounding box center [681, 483] width 855 height 897
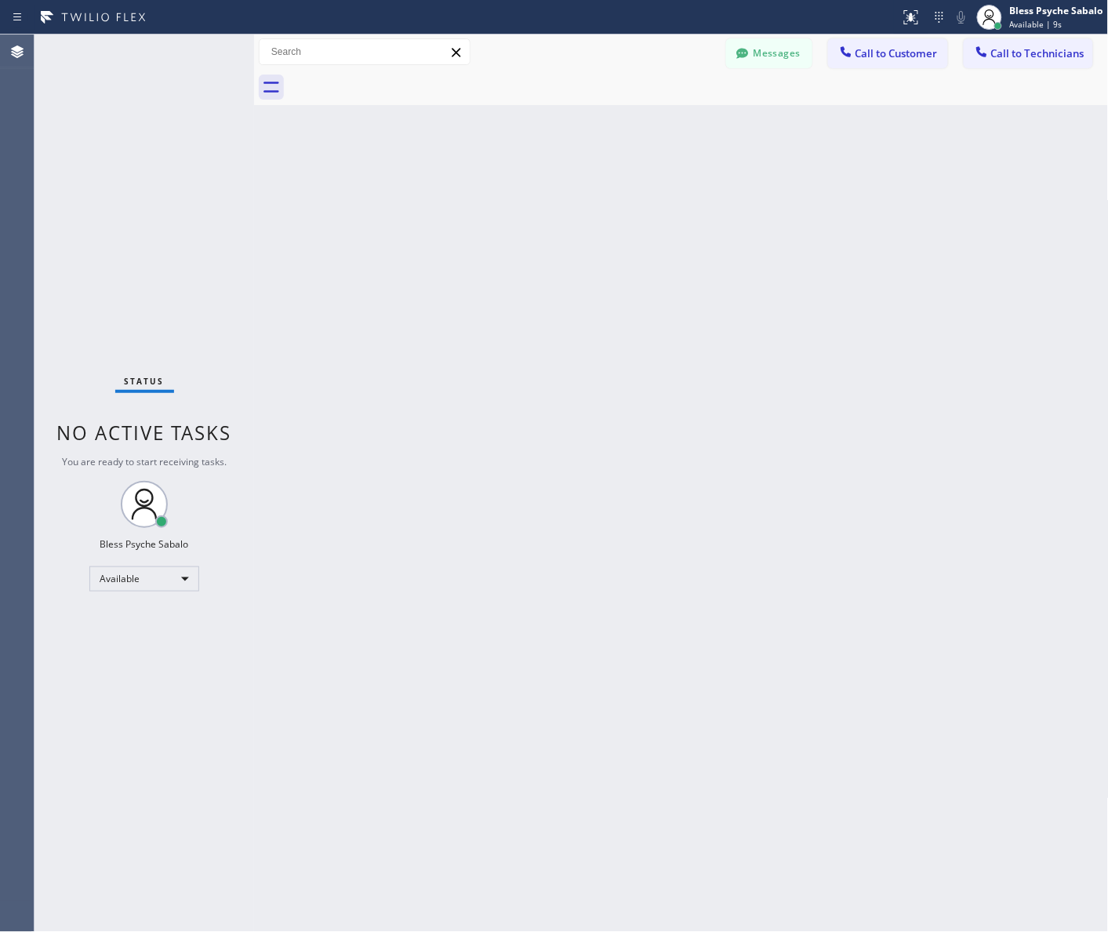
drag, startPoint x: 534, startPoint y: 230, endPoint x: 314, endPoint y: 63, distance: 275.9
click at [534, 226] on div "Back to Dashboard Change Sender ID Customers Technicians CW [PERSON_NAME] [DATE…" at bounding box center [681, 483] width 855 height 897
click at [397, 216] on div "Back to Dashboard Change Sender ID Customers Technicians CW [PERSON_NAME] [DATE…" at bounding box center [681, 483] width 855 height 897
click at [763, 49] on button "Messages" at bounding box center [769, 53] width 86 height 30
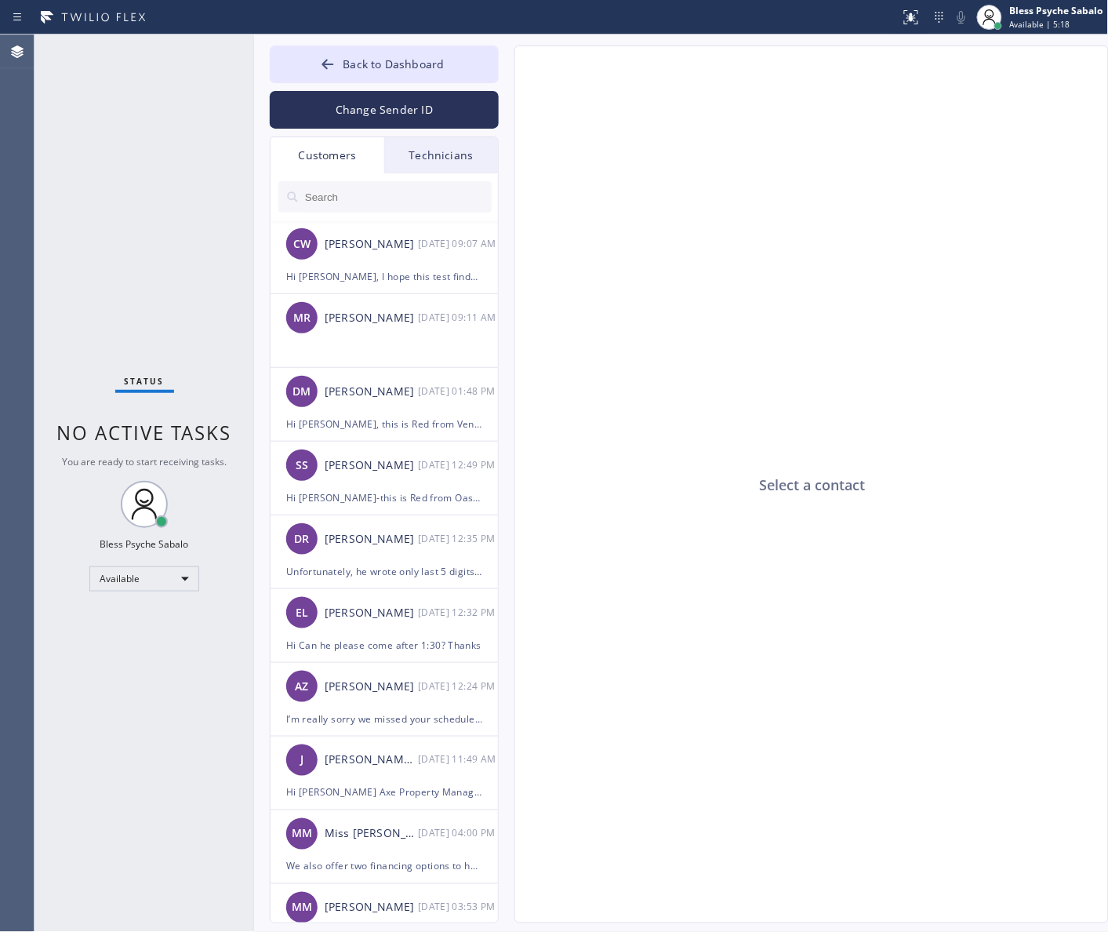
click at [467, 63] on button "Back to Dashboard" at bounding box center [384, 64] width 229 height 38
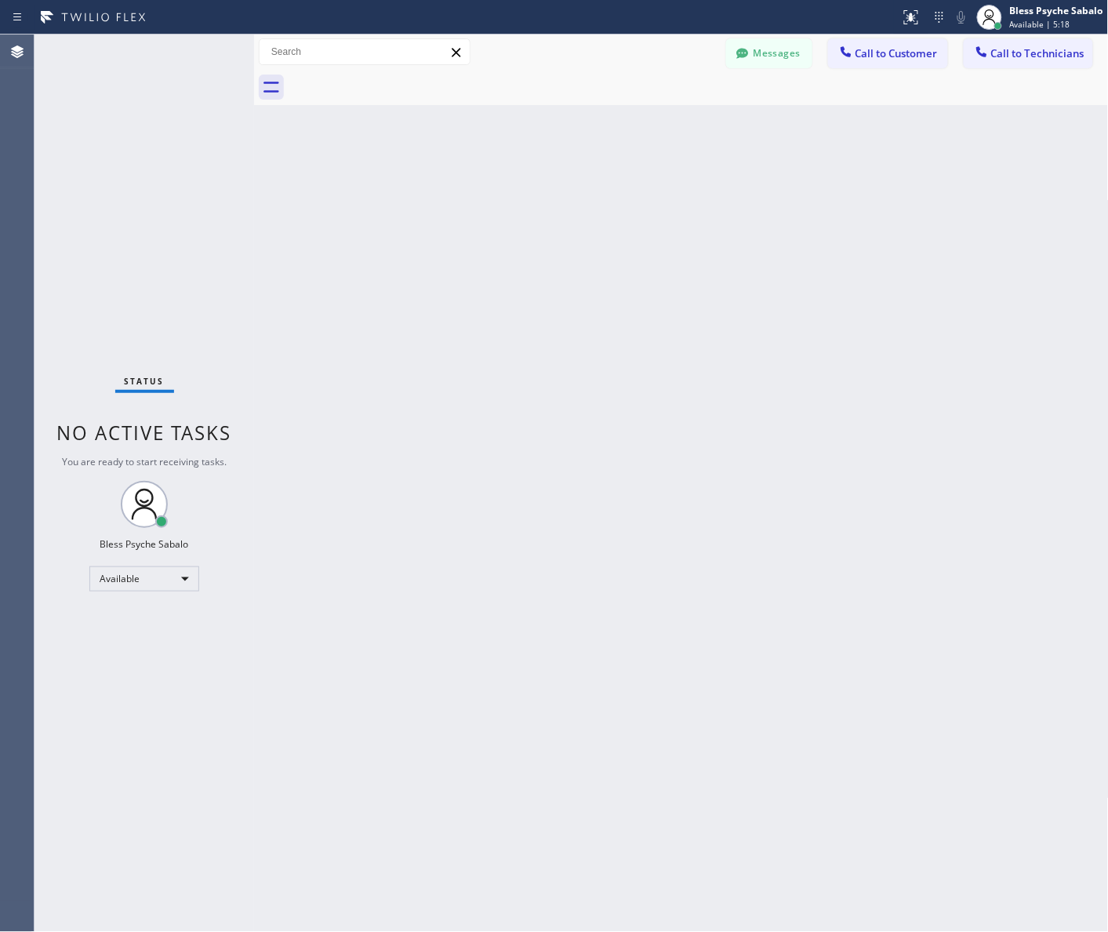
drag, startPoint x: 671, startPoint y: 139, endPoint x: 855, endPoint y: 99, distance: 187.8
click at [674, 137] on div "Back to Dashboard Change Sender ID Customers Technicians CW [PERSON_NAME] [DATE…" at bounding box center [681, 483] width 855 height 897
click at [888, 31] on div "Status report No issues detected If you experience an issue, please download th…" at bounding box center [554, 17] width 1108 height 35
click at [886, 49] on span "Call to Customer" at bounding box center [897, 53] width 82 height 14
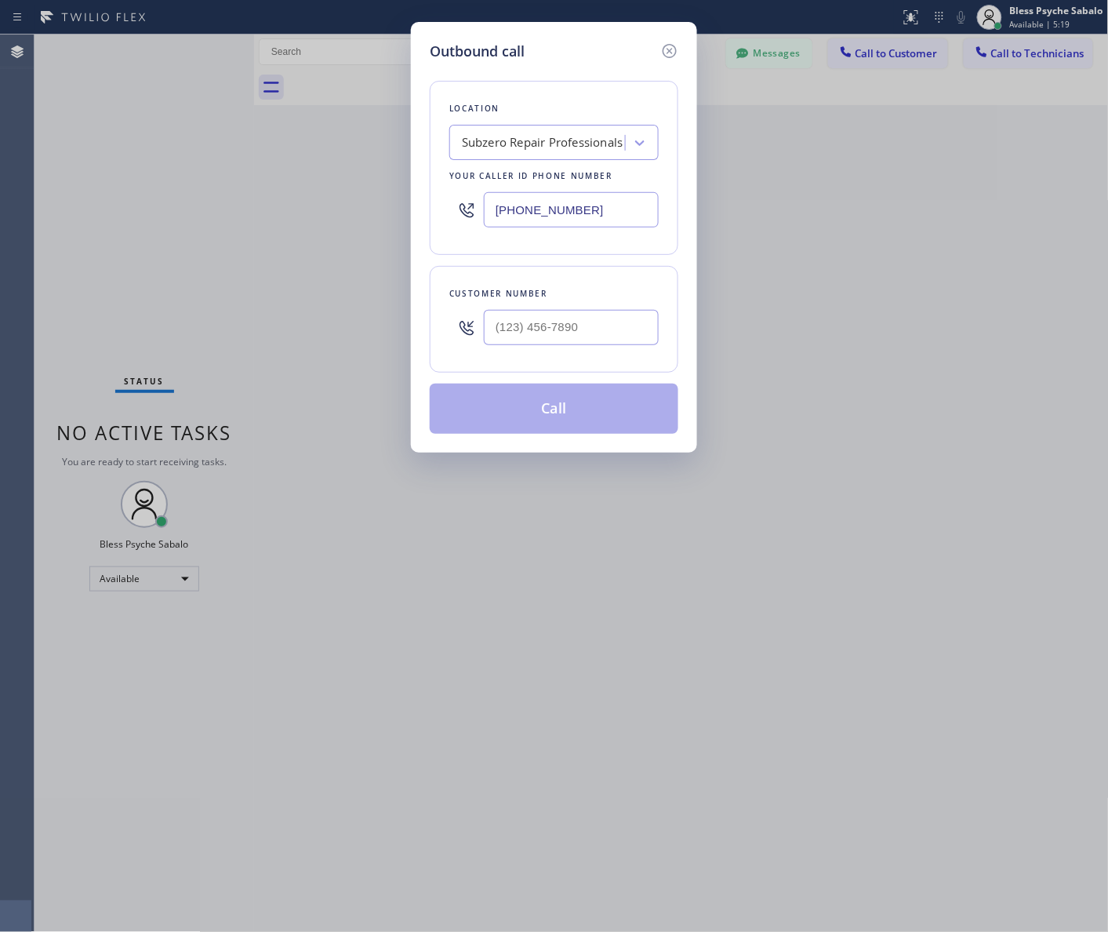
click at [498, 142] on div "Subzero Repair Professionals" at bounding box center [543, 143] width 162 height 18
paste input "5 Star Best Plumbing"
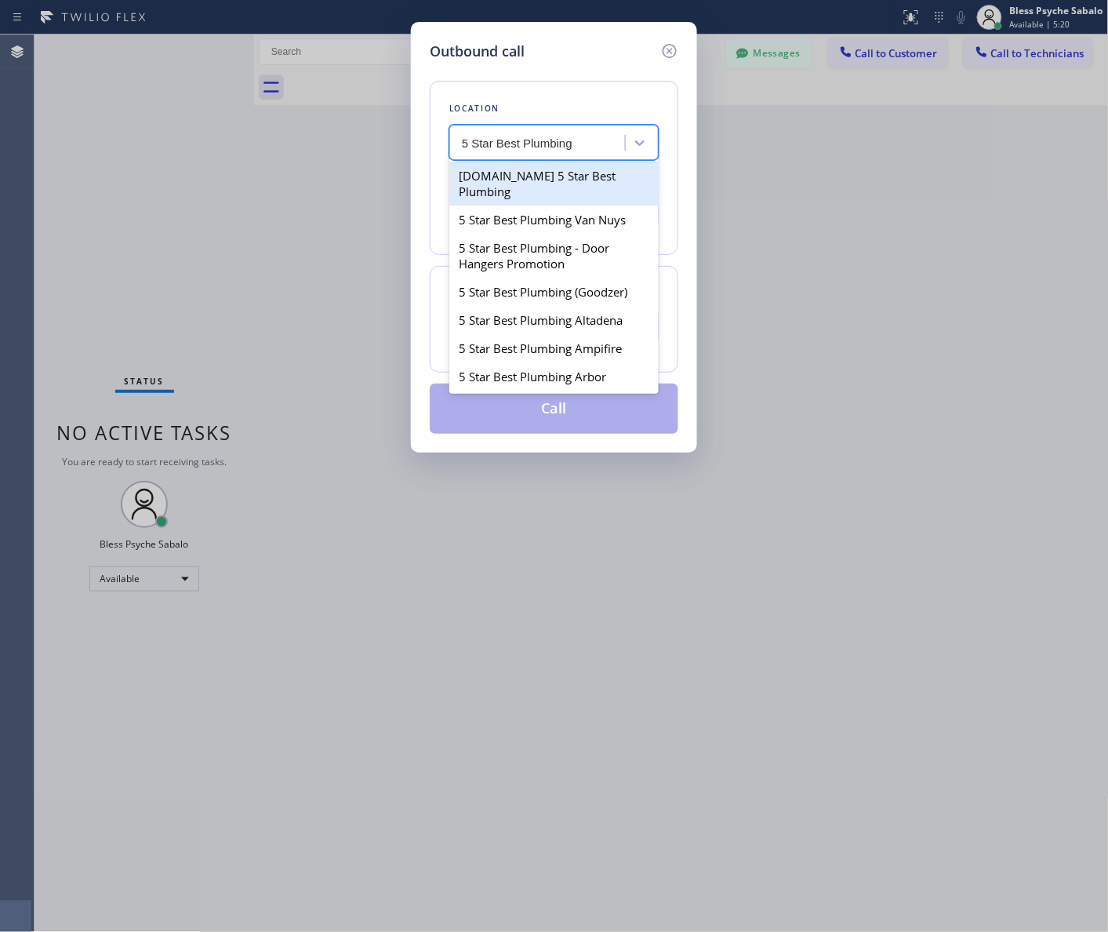
scroll to position [0, 0]
click at [477, 137] on input "5 Star Best Plumbing" at bounding box center [531, 142] width 138 height 13
click at [511, 144] on input "5 Star Best Plumbing" at bounding box center [518, 142] width 112 height 13
type input "5 Star Plumbing"
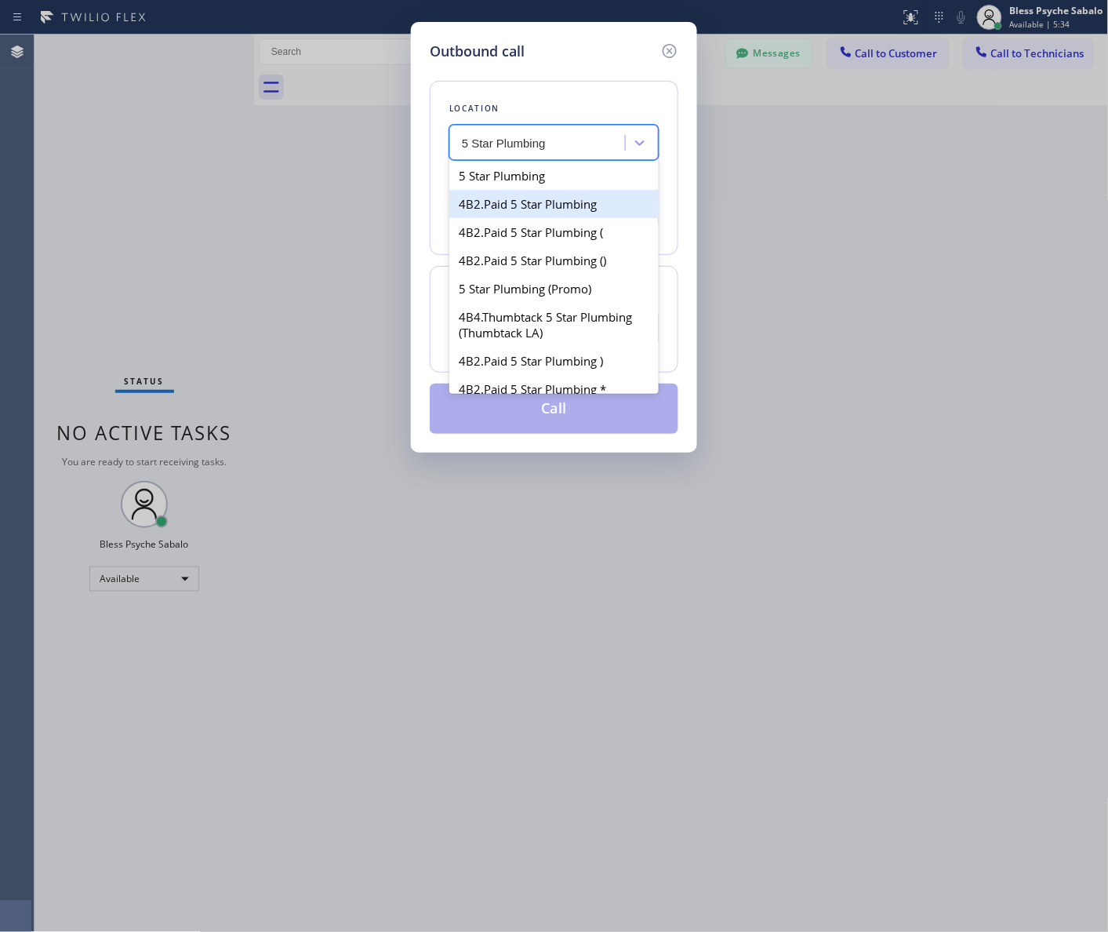
click at [561, 180] on div "5 Star Plumbing" at bounding box center [553, 176] width 209 height 28
type input "[PHONE_NUMBER]"
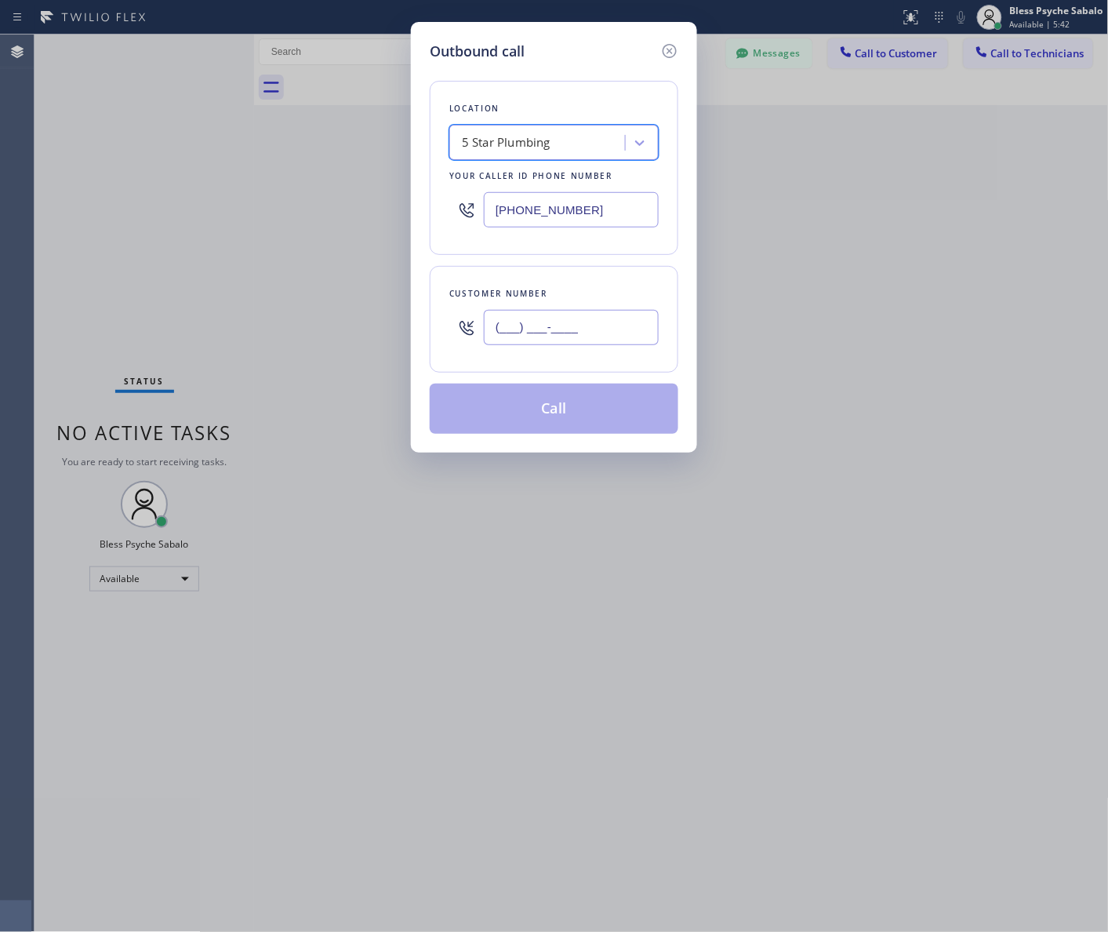
click at [549, 333] on input "(___) ___-____" at bounding box center [571, 327] width 175 height 35
paste input "661) 227-0599"
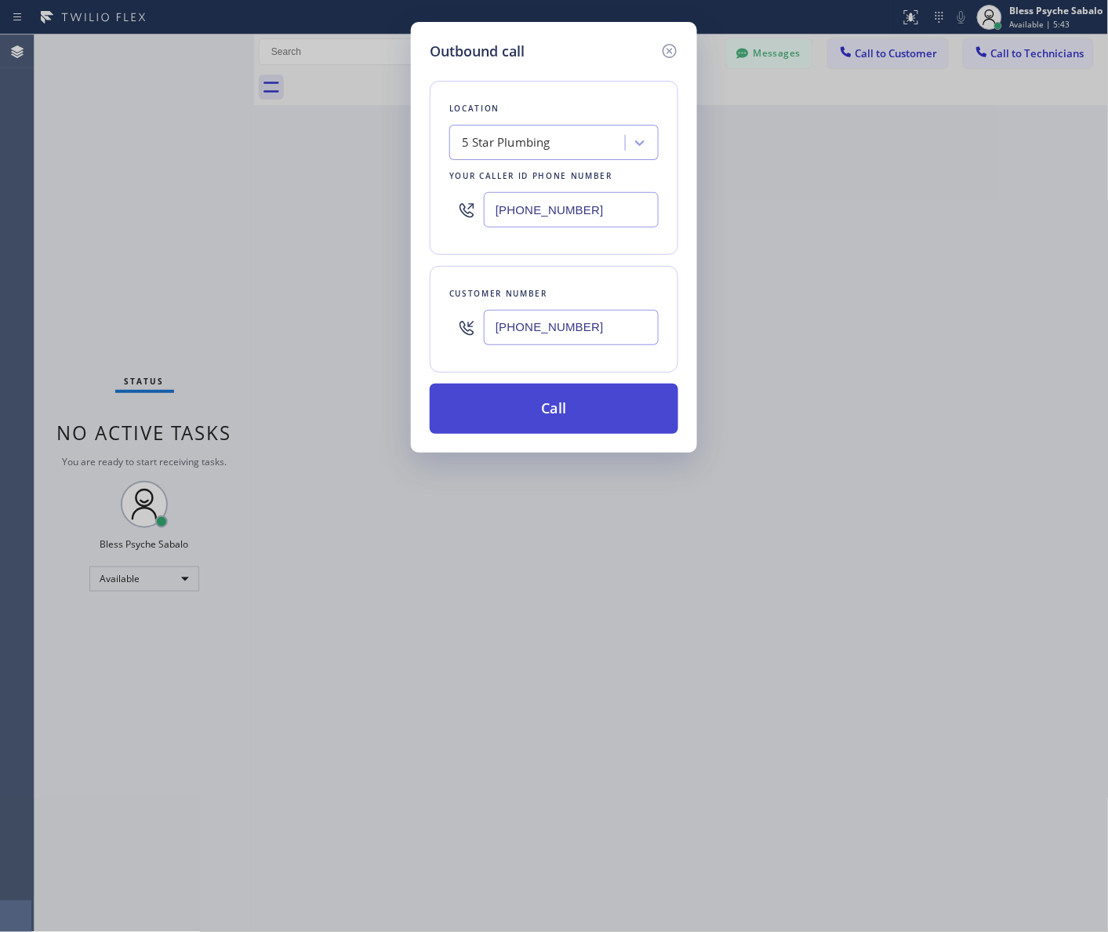
type input "[PHONE_NUMBER]"
click at [537, 401] on button "Call" at bounding box center [554, 408] width 249 height 50
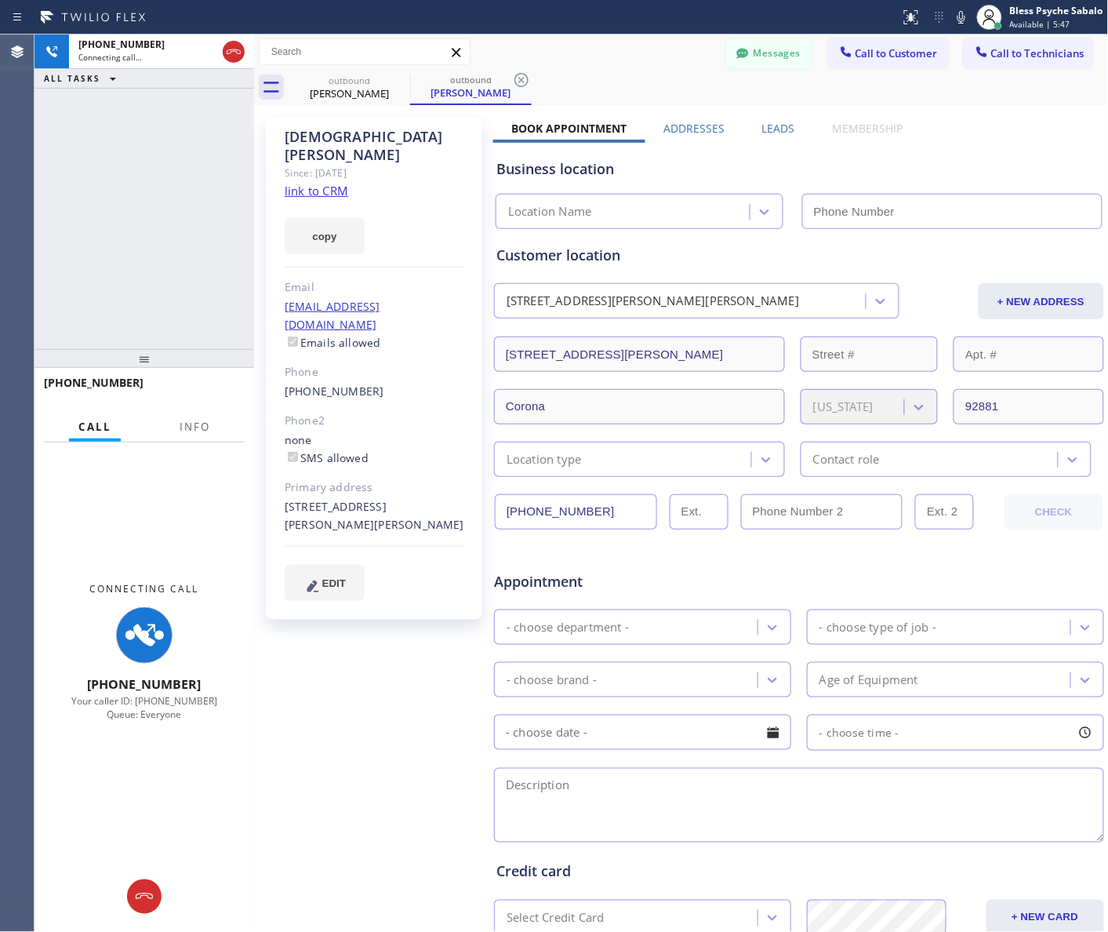
type input "[PHONE_NUMBER]"
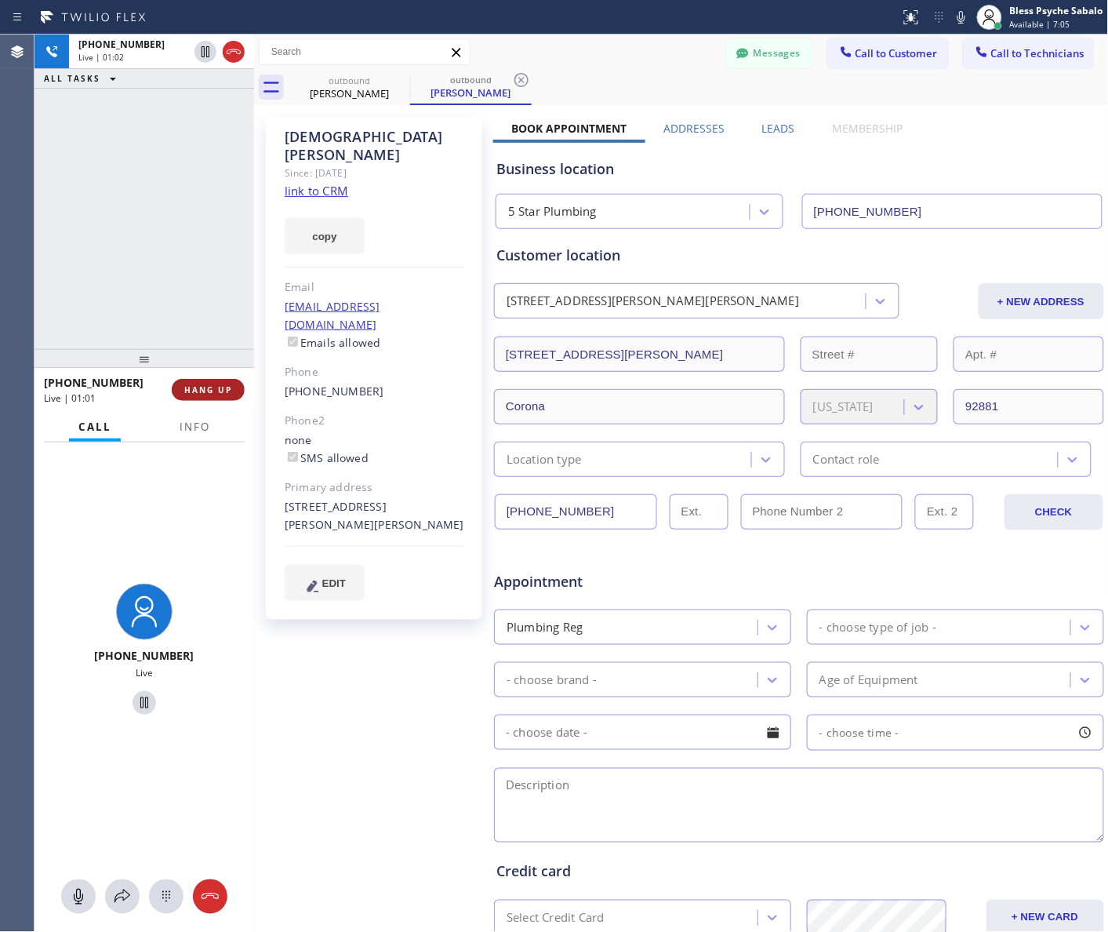
click at [214, 396] on button "HANG UP" at bounding box center [208, 390] width 73 height 22
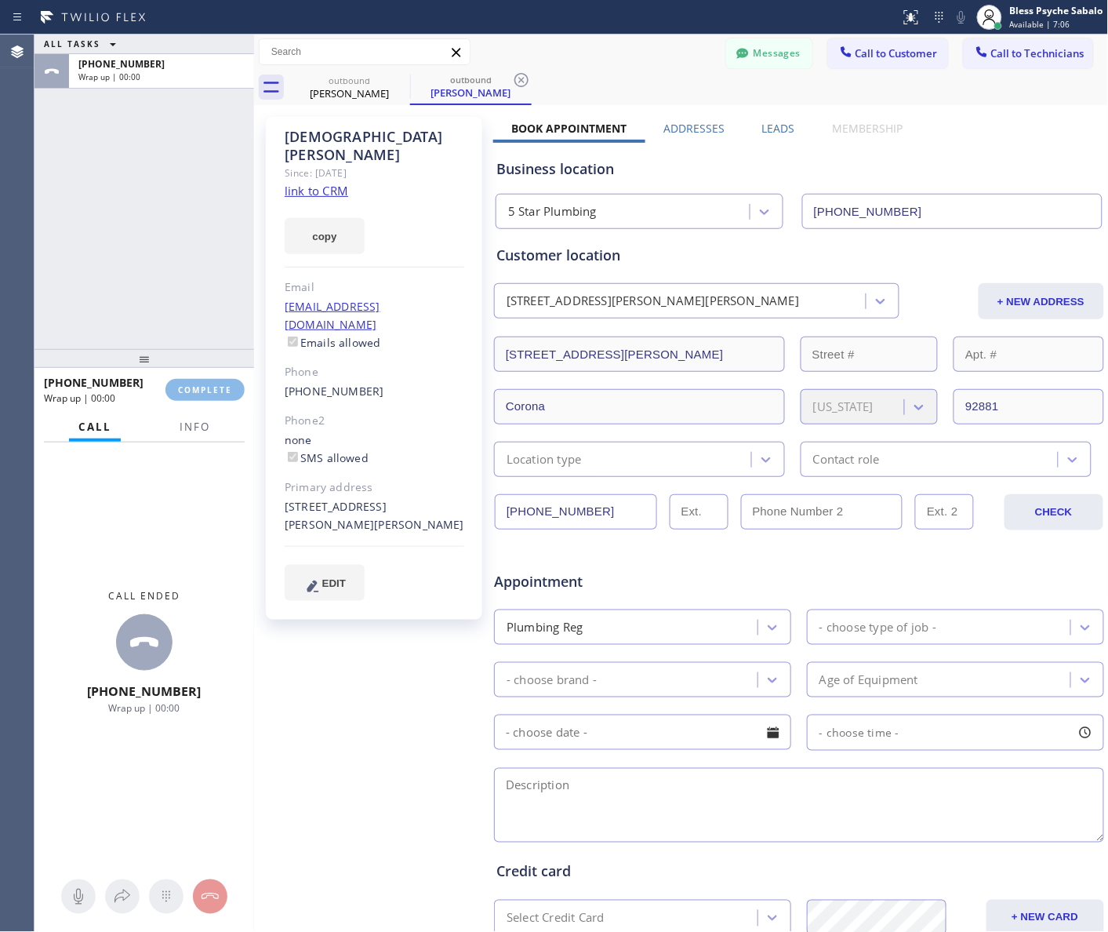
click at [158, 304] on div "ALL TASKS ALL TASKS ACTIVE TASKS TASKS IN WRAP UP [PHONE_NUMBER] Wrap up | 00:00" at bounding box center [145, 192] width 220 height 314
click at [213, 396] on button "COMPLETE" at bounding box center [204, 390] width 79 height 22
click at [28, 252] on div "Agent Desktop" at bounding box center [17, 483] width 35 height 897
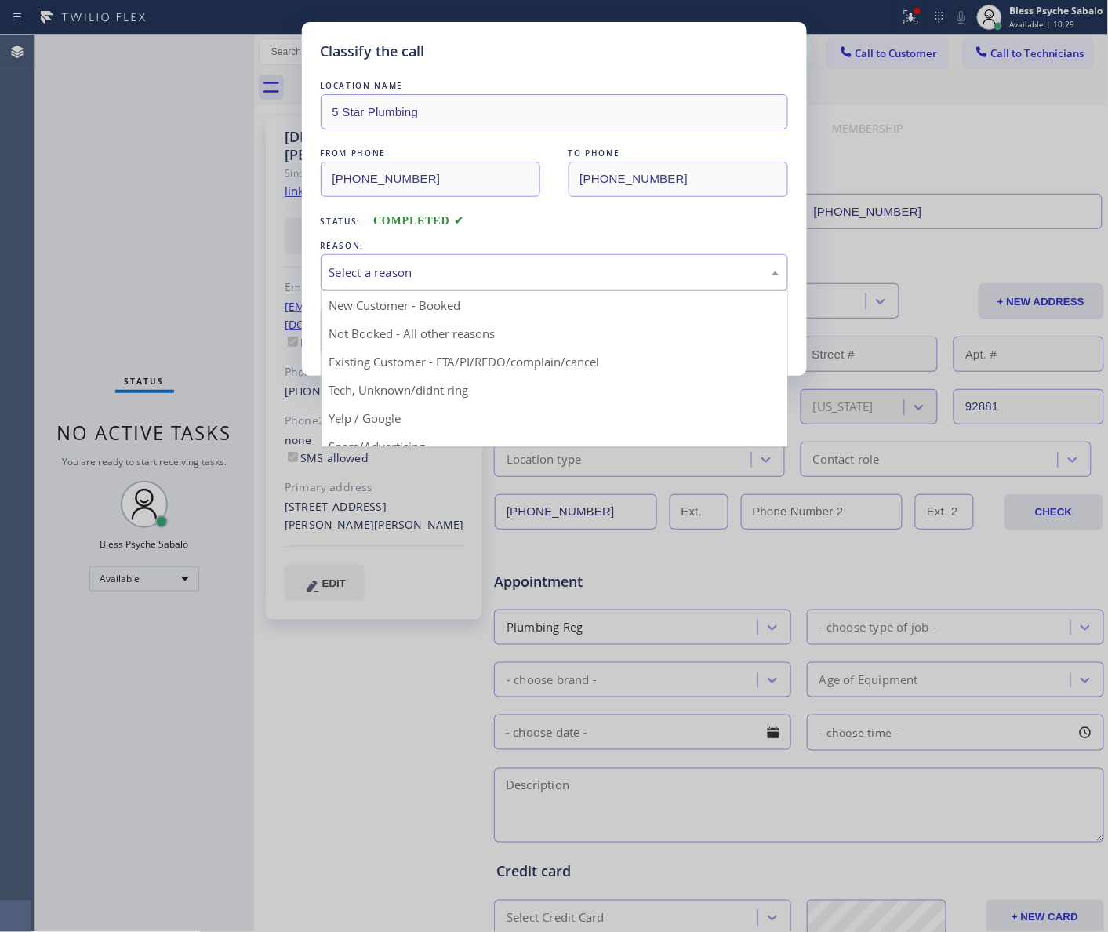
click at [524, 275] on div "Select a reason" at bounding box center [554, 272] width 450 height 18
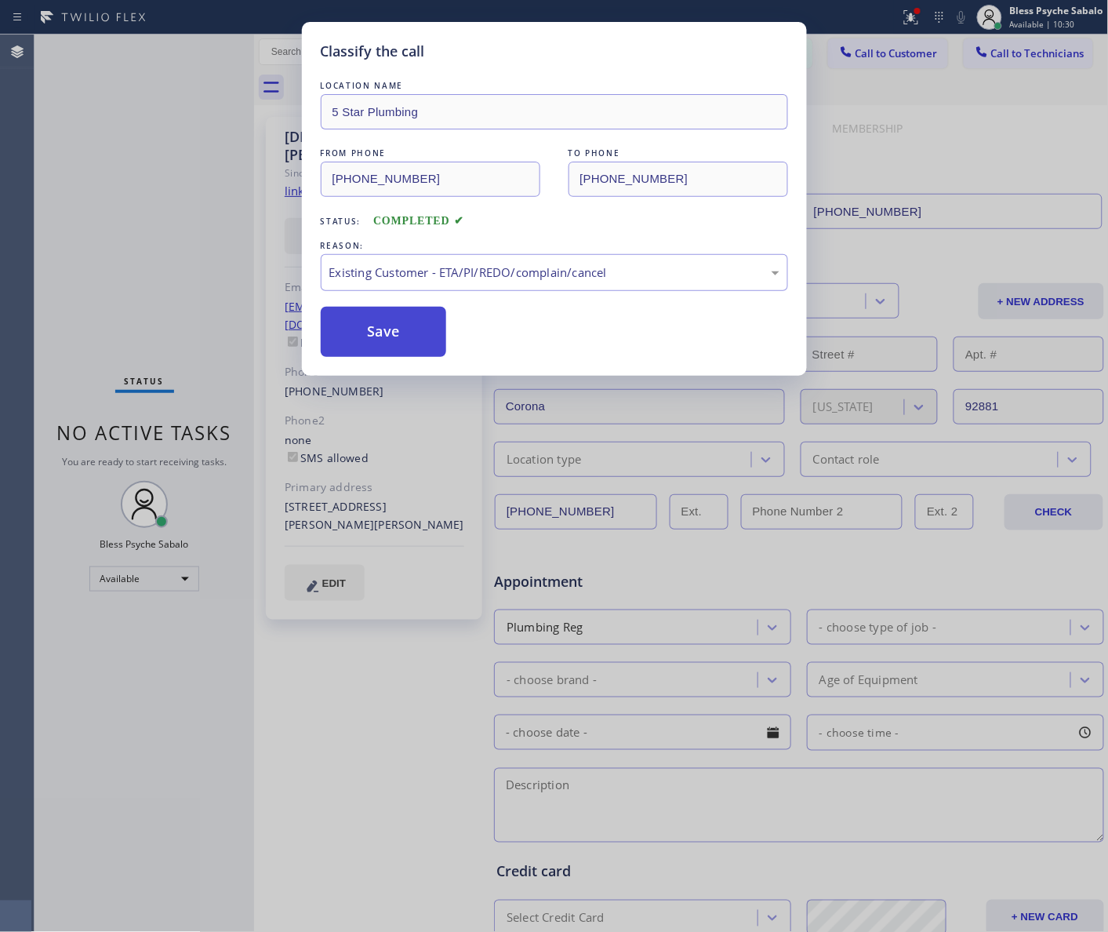
click at [398, 316] on button "Save" at bounding box center [384, 332] width 126 height 50
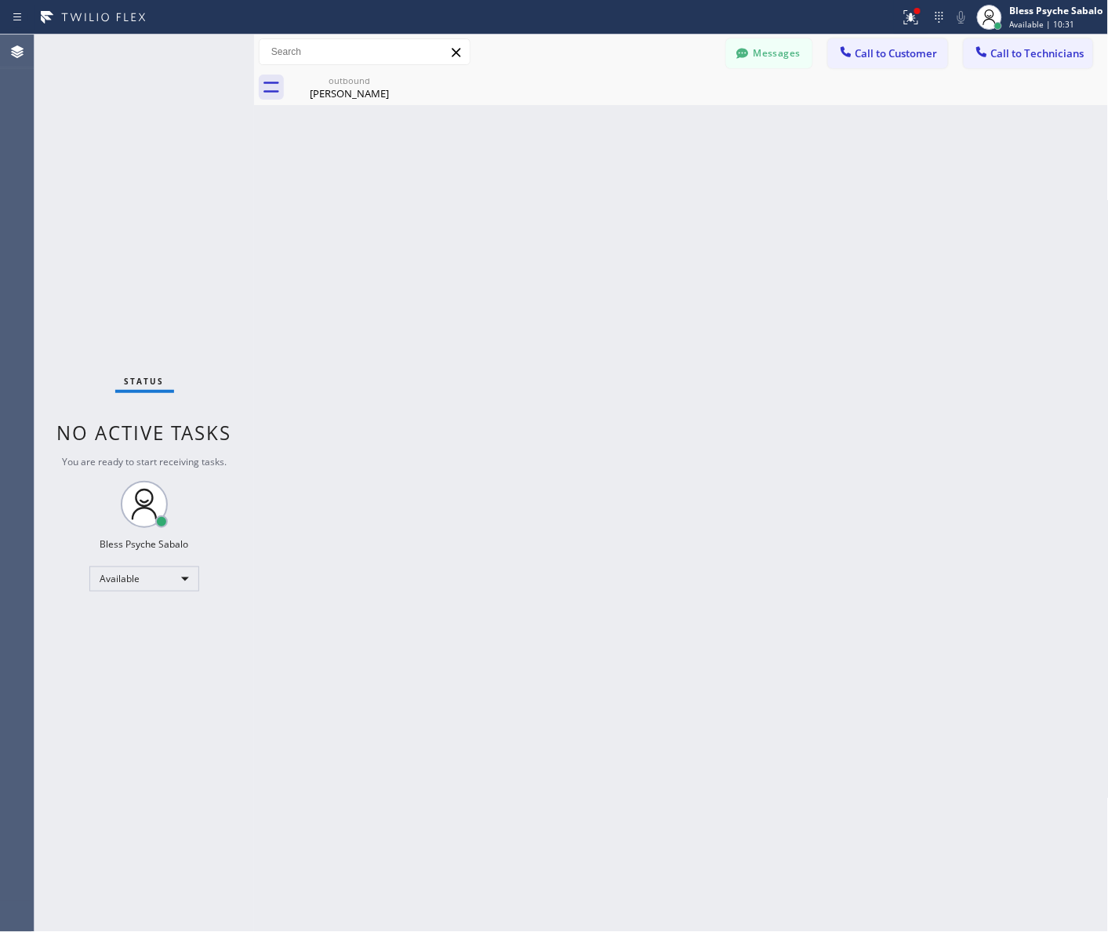
click at [406, 325] on div "Back to Dashboard Change Sender ID Customers Technicians CW [PERSON_NAME] [DATE…" at bounding box center [681, 483] width 855 height 897
click at [761, 49] on button "Messages" at bounding box center [769, 53] width 86 height 30
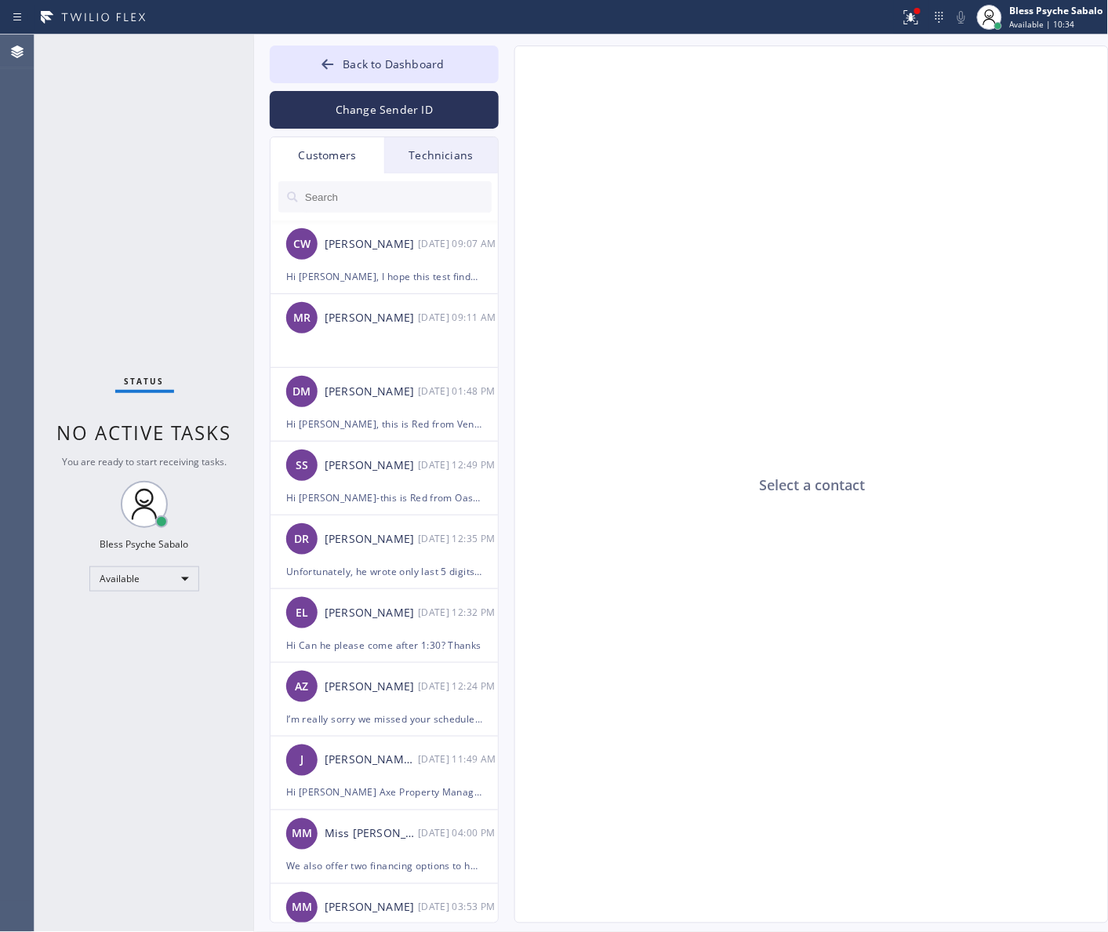
click at [337, 146] on div "Customers" at bounding box center [328, 155] width 114 height 36
click at [426, 158] on div "Technicians" at bounding box center [441, 155] width 114 height 36
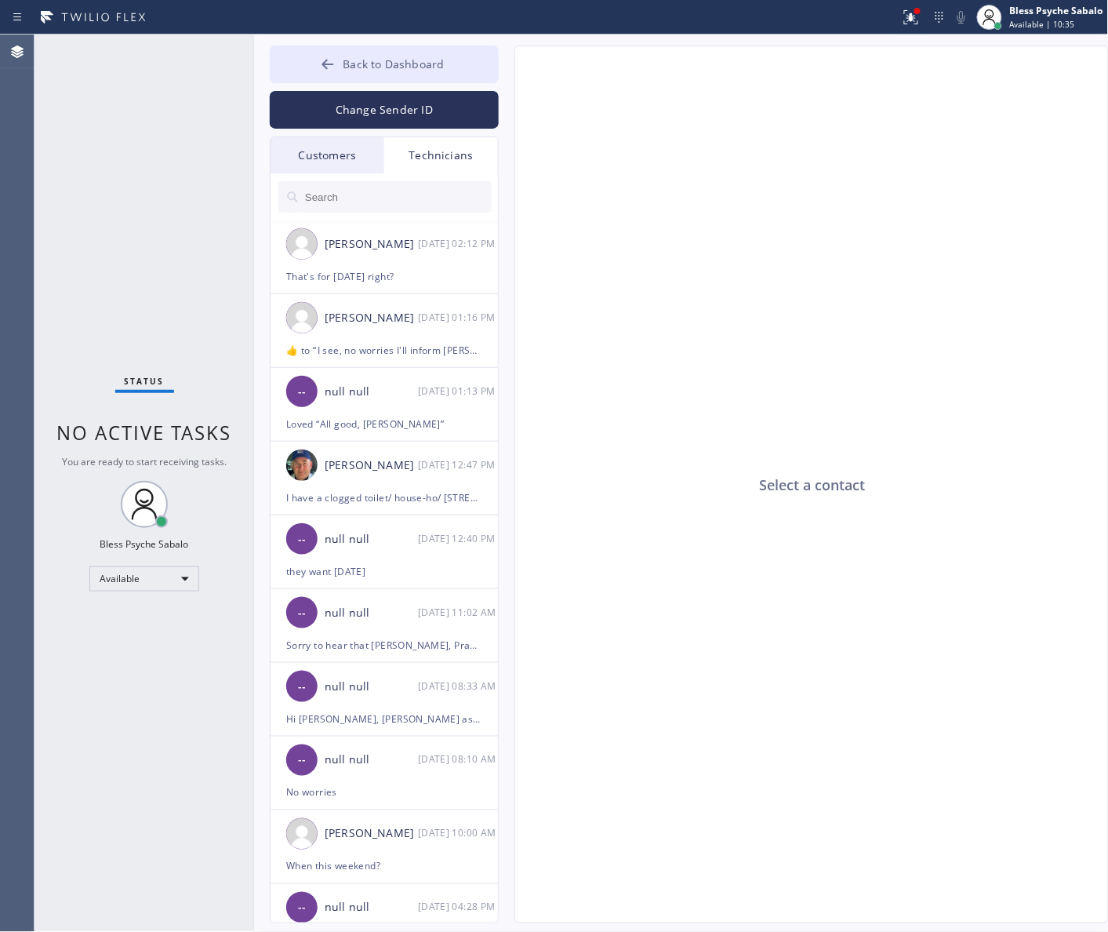
click at [404, 69] on span "Back to Dashboard" at bounding box center [393, 63] width 101 height 15
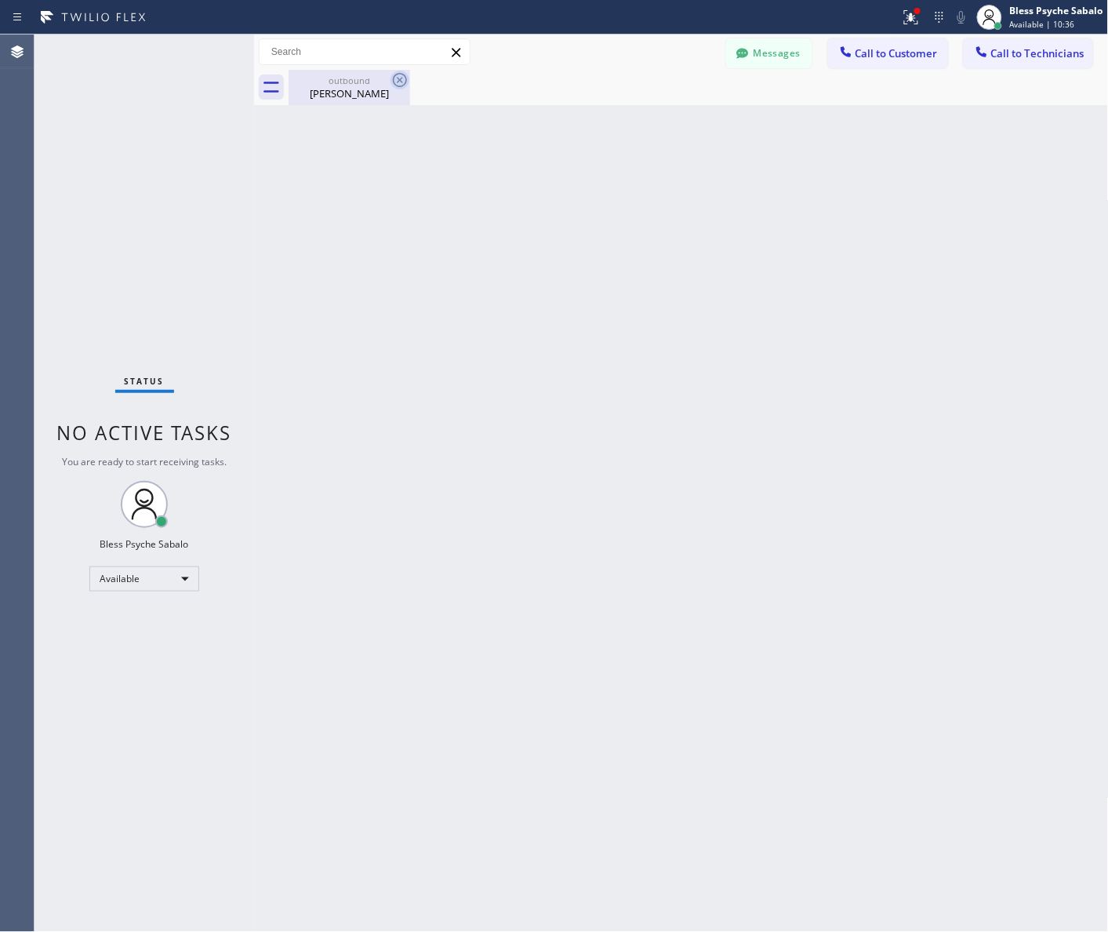
click at [405, 81] on icon at bounding box center [400, 80] width 19 height 19
click at [383, 151] on div "Back to Dashboard Change Sender ID Customers Technicians CW [PERSON_NAME] [DATE…" at bounding box center [681, 483] width 855 height 897
click at [398, 80] on icon at bounding box center [400, 80] width 14 height 14
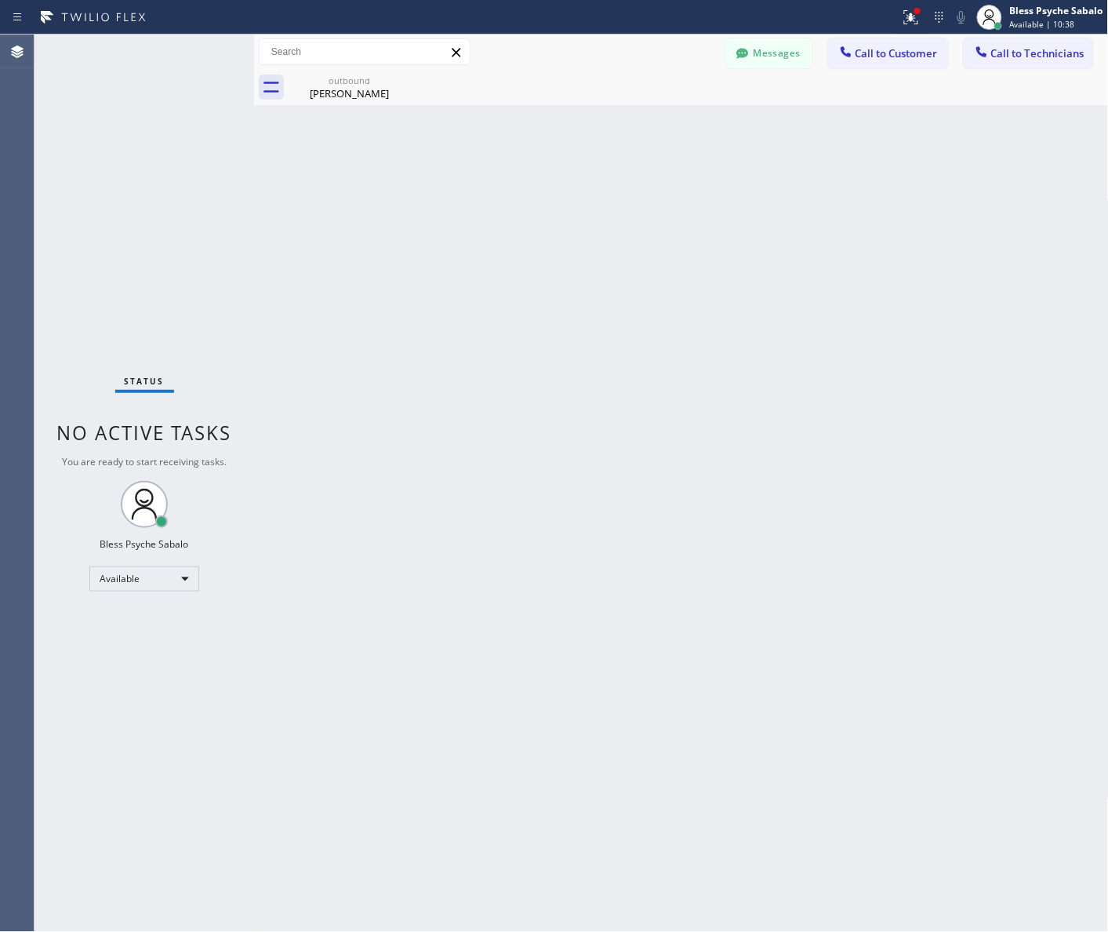
drag, startPoint x: 381, startPoint y: 208, endPoint x: 372, endPoint y: 155, distance: 53.2
click at [381, 202] on div "Back to Dashboard Change Sender ID Customers Technicians CW [PERSON_NAME] [DATE…" at bounding box center [681, 483] width 855 height 897
click at [743, 61] on div at bounding box center [742, 54] width 19 height 19
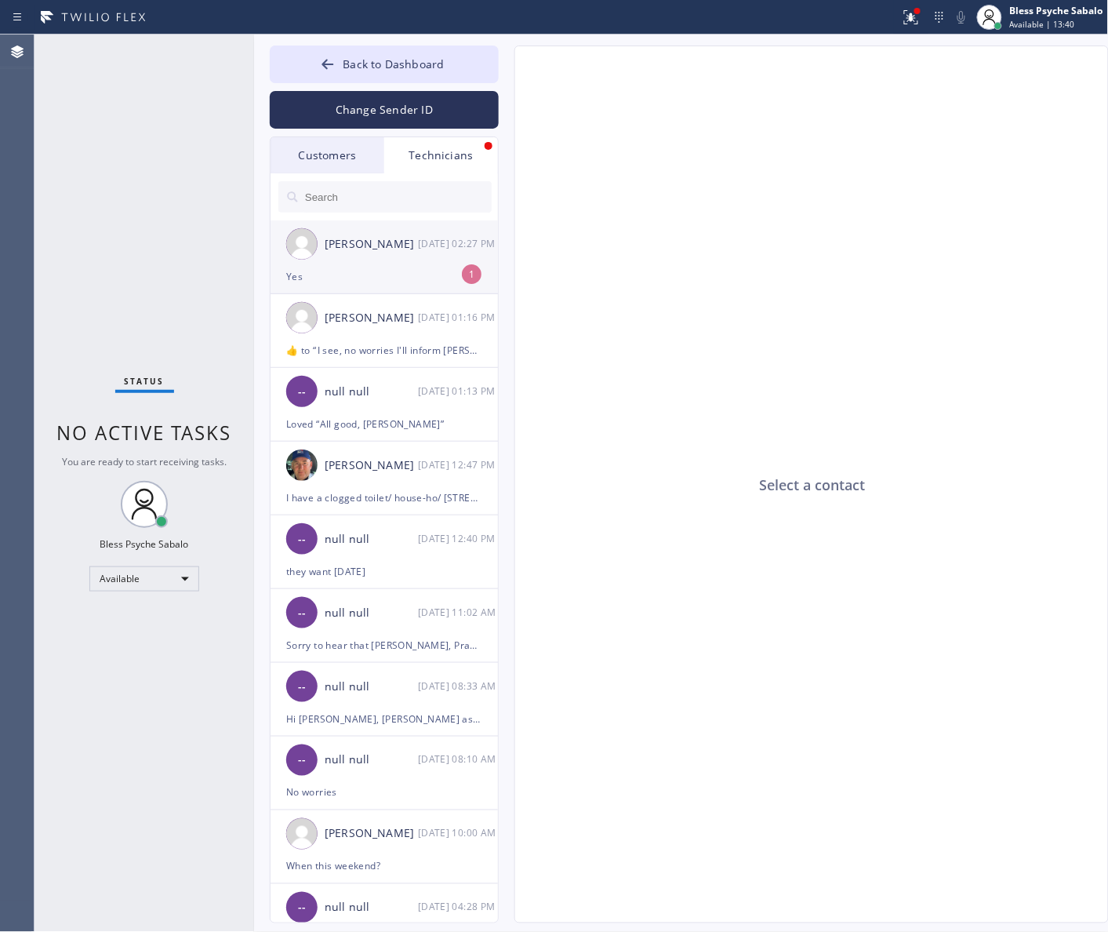
click at [387, 245] on div "[PERSON_NAME]" at bounding box center [371, 244] width 93 height 18
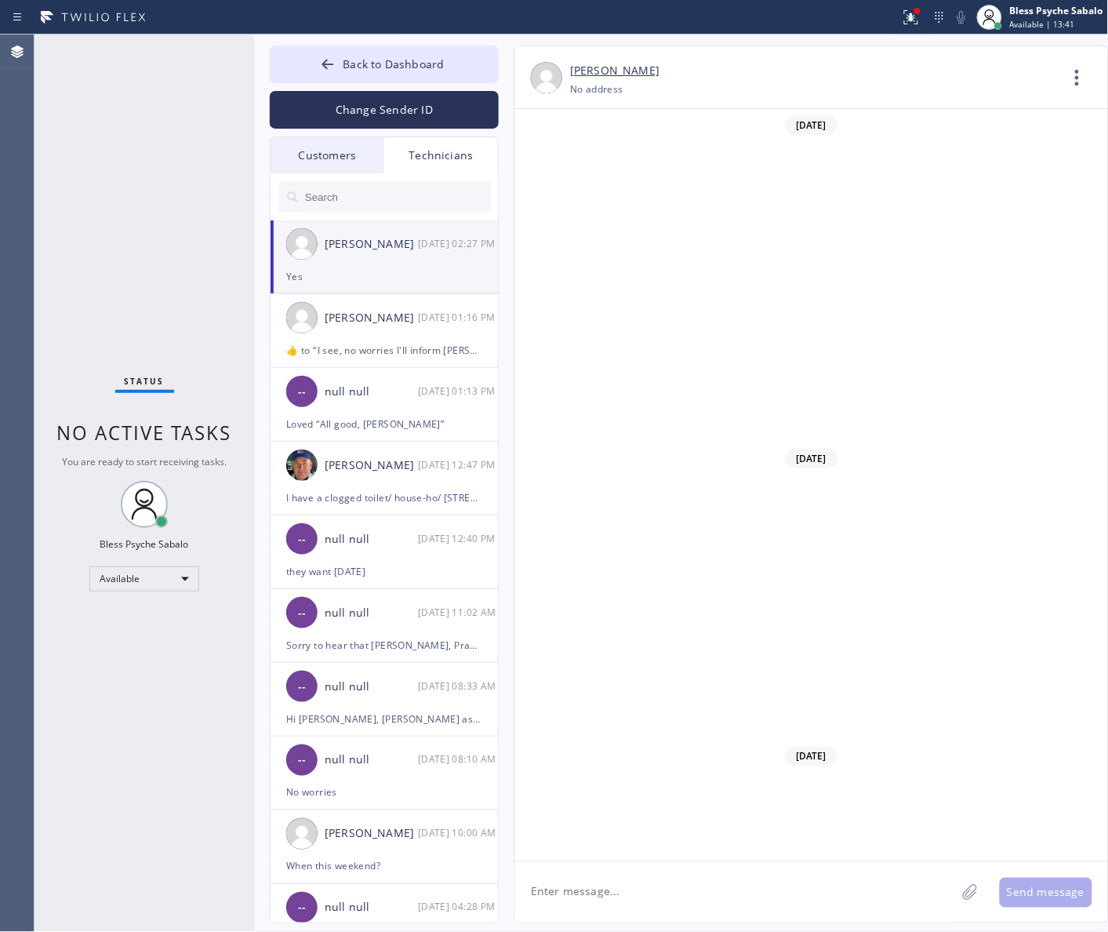
scroll to position [6247, 0]
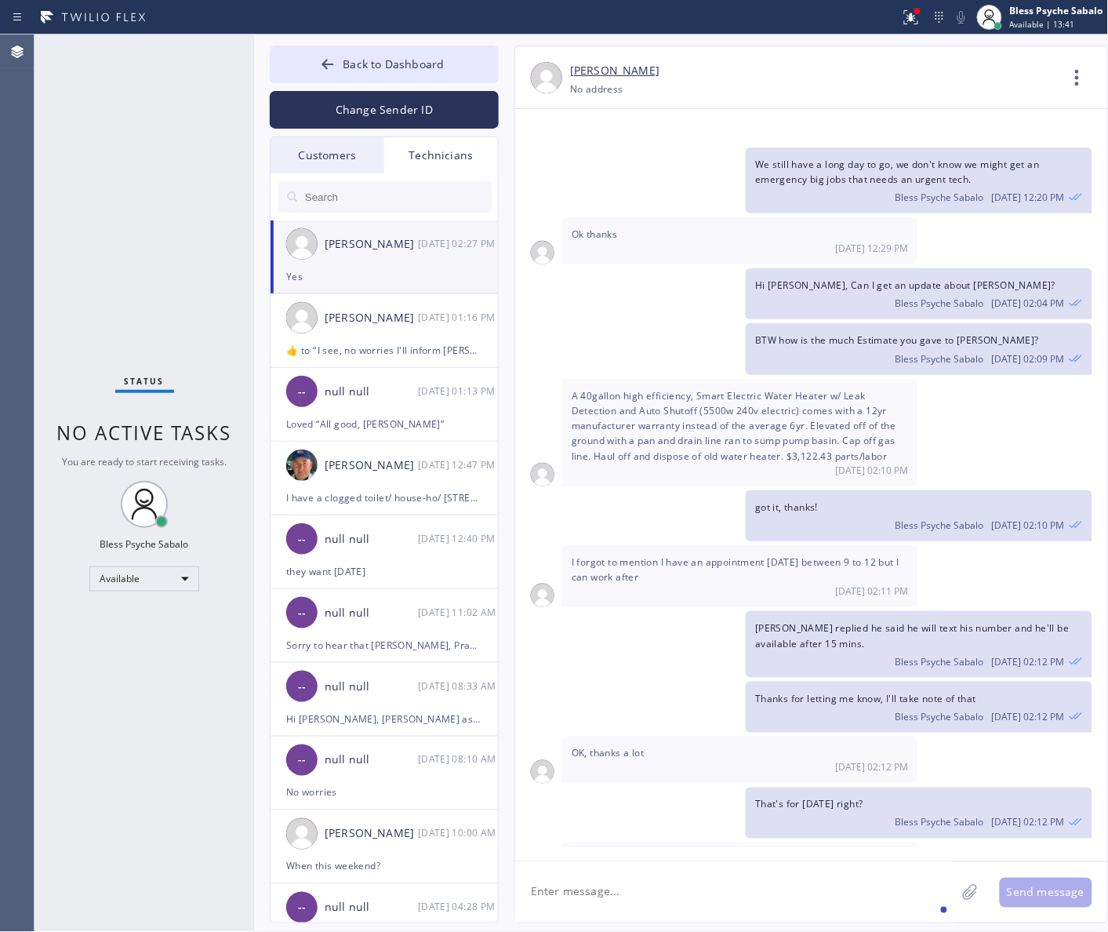
click at [775, 890] on textarea at bounding box center [735, 892] width 441 height 60
drag, startPoint x: 393, startPoint y: 53, endPoint x: 392, endPoint y: 63, distance: 10.2
click at [393, 57] on button "Back to Dashboard" at bounding box center [384, 64] width 229 height 38
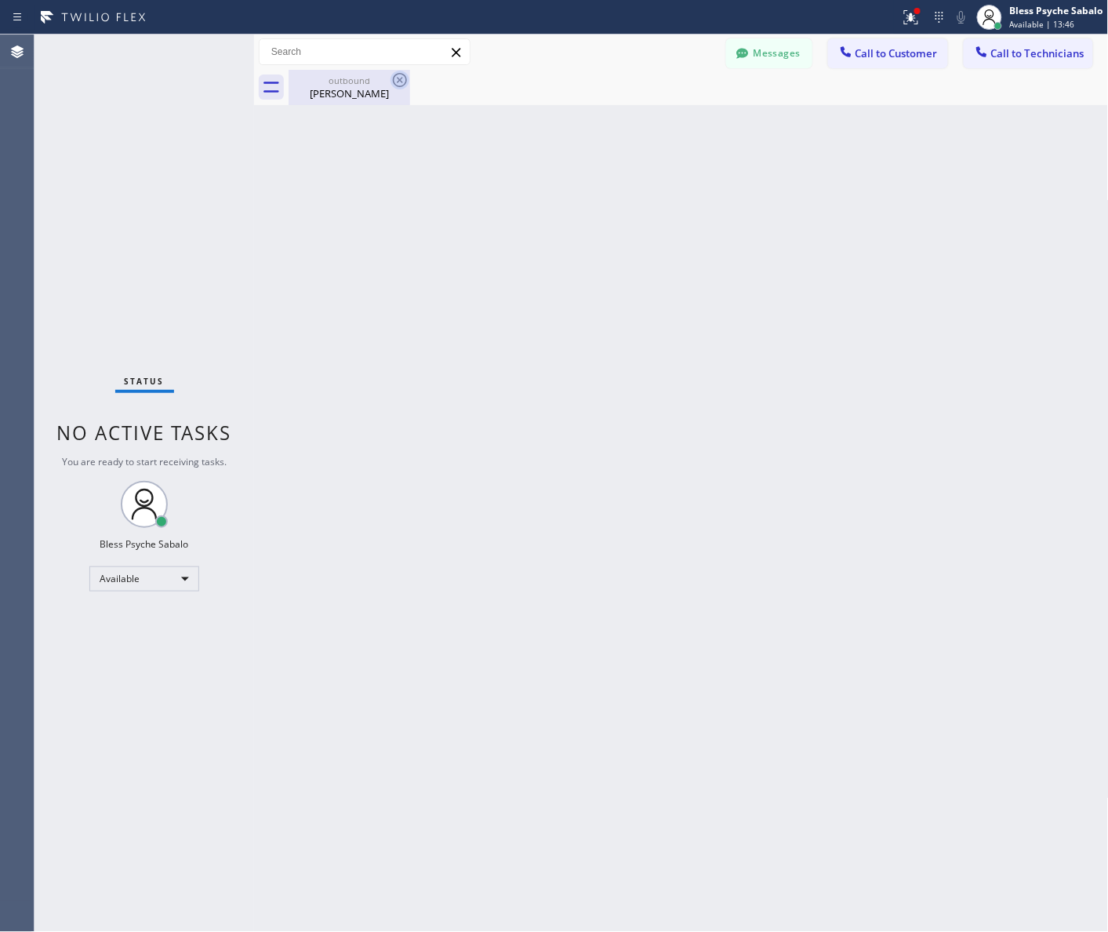
click at [400, 77] on icon at bounding box center [400, 80] width 19 height 19
click at [435, 149] on div "Back to Dashboard Change Sender ID Customers Technicians CW [PERSON_NAME] [DATE…" at bounding box center [681, 483] width 855 height 897
click at [919, 18] on icon at bounding box center [911, 17] width 19 height 19
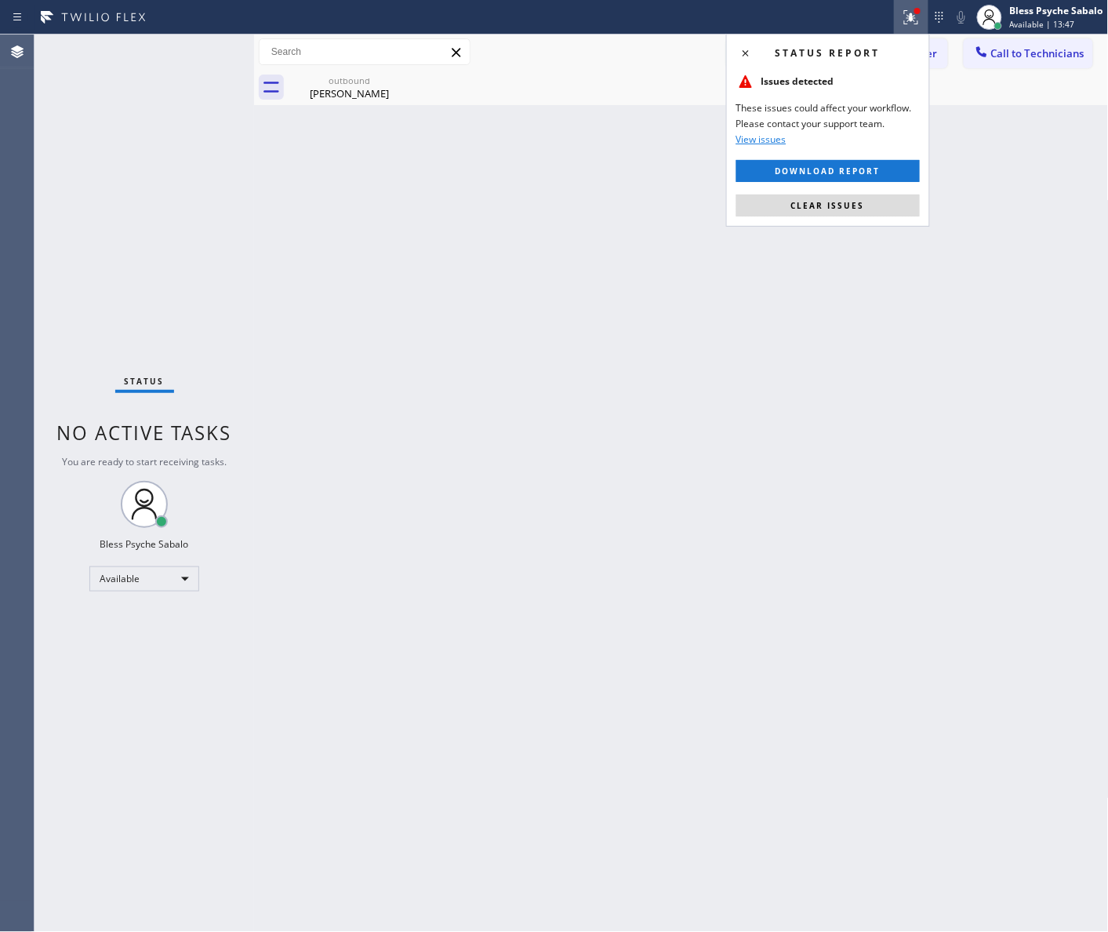
click at [838, 190] on div "Status report Issues detected These issues could affect your workflow. Please c…" at bounding box center [828, 130] width 204 height 193
click at [838, 204] on span "Clear issues" at bounding box center [828, 205] width 74 height 11
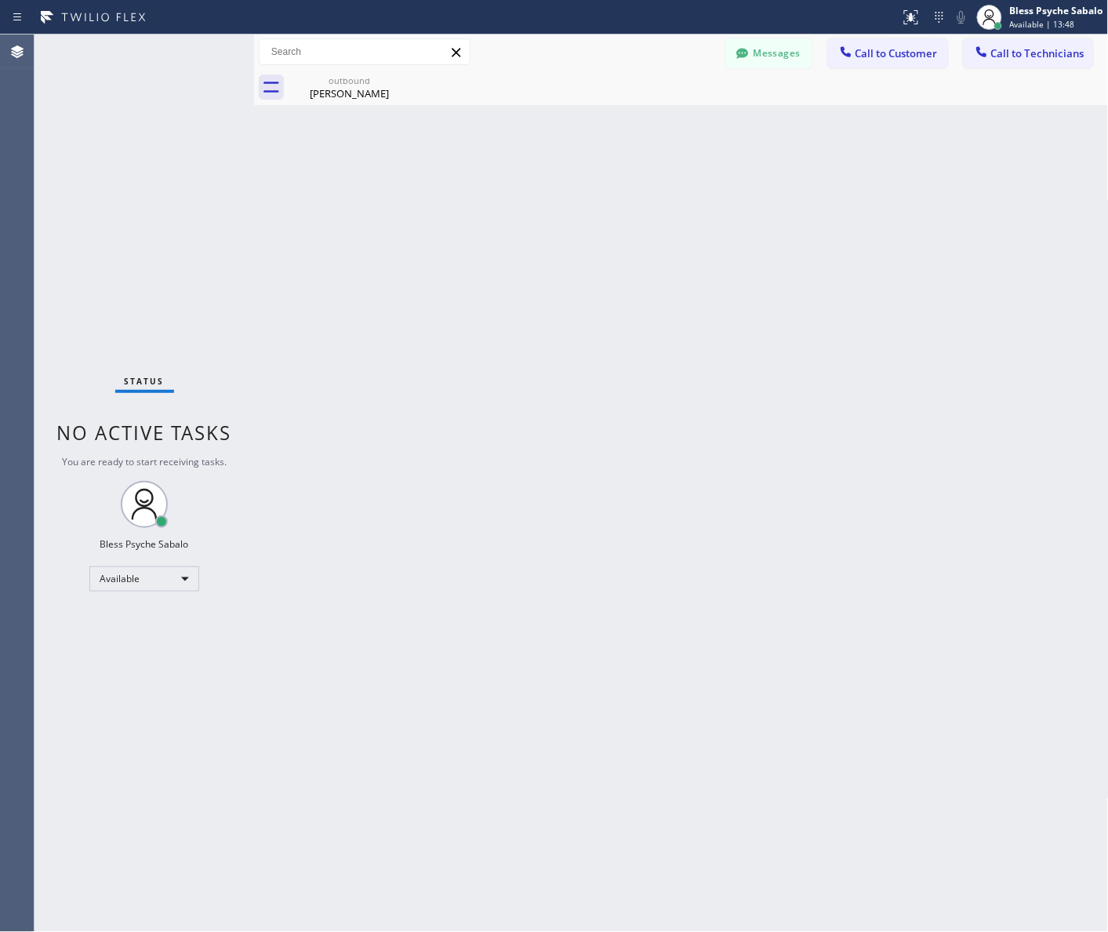
drag, startPoint x: 818, startPoint y: 268, endPoint x: 496, endPoint y: 130, distance: 349.9
click at [816, 268] on div "Back to Dashboard Change Sender ID Customers Technicians CW [PERSON_NAME] [DATE…" at bounding box center [681, 483] width 855 height 897
click at [393, 81] on icon at bounding box center [400, 80] width 14 height 14
click at [402, 77] on icon at bounding box center [400, 80] width 19 height 19
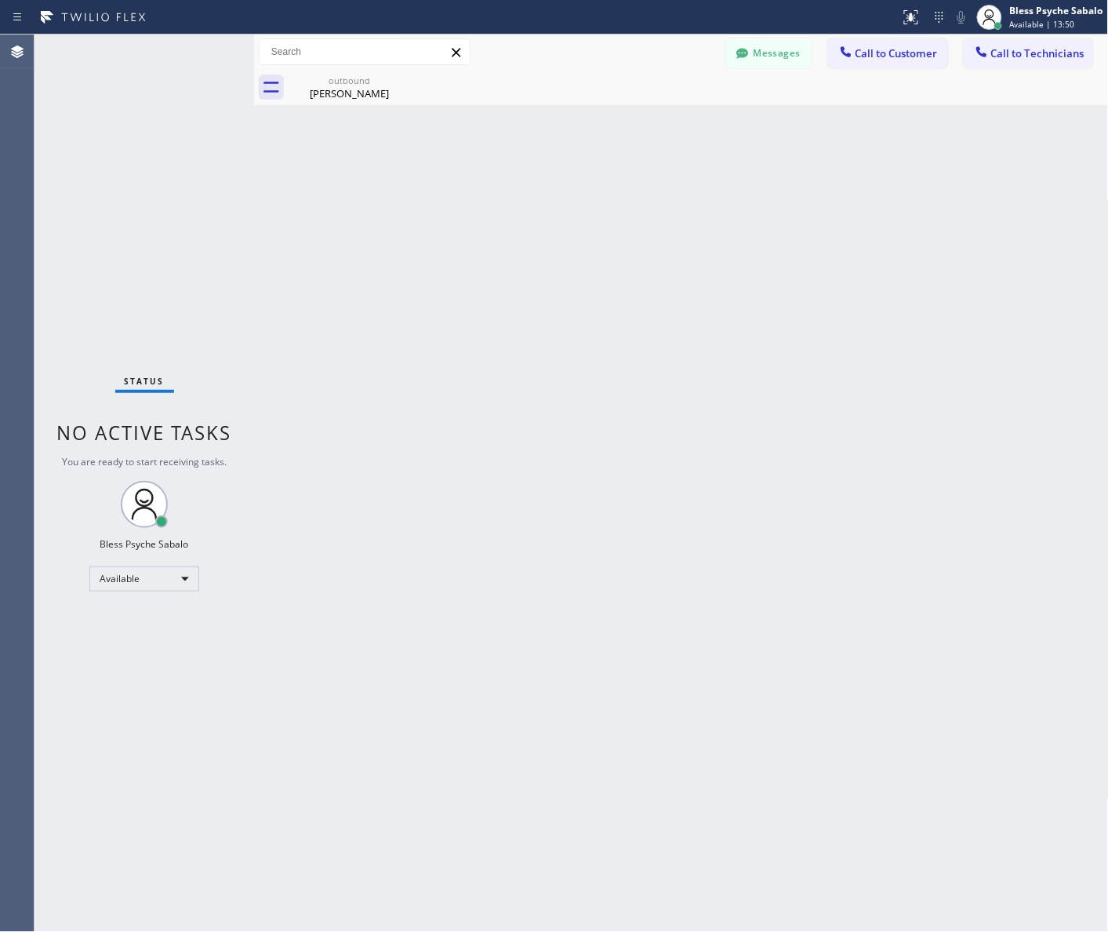
click at [341, 214] on div "Back to Dashboard Change Sender ID Customers Technicians CW [PERSON_NAME] [DATE…" at bounding box center [681, 483] width 855 height 897
click at [405, 76] on icon at bounding box center [400, 80] width 14 height 14
click at [398, 75] on icon at bounding box center [400, 80] width 19 height 19
drag, startPoint x: 351, startPoint y: 261, endPoint x: 283, endPoint y: 0, distance: 269.9
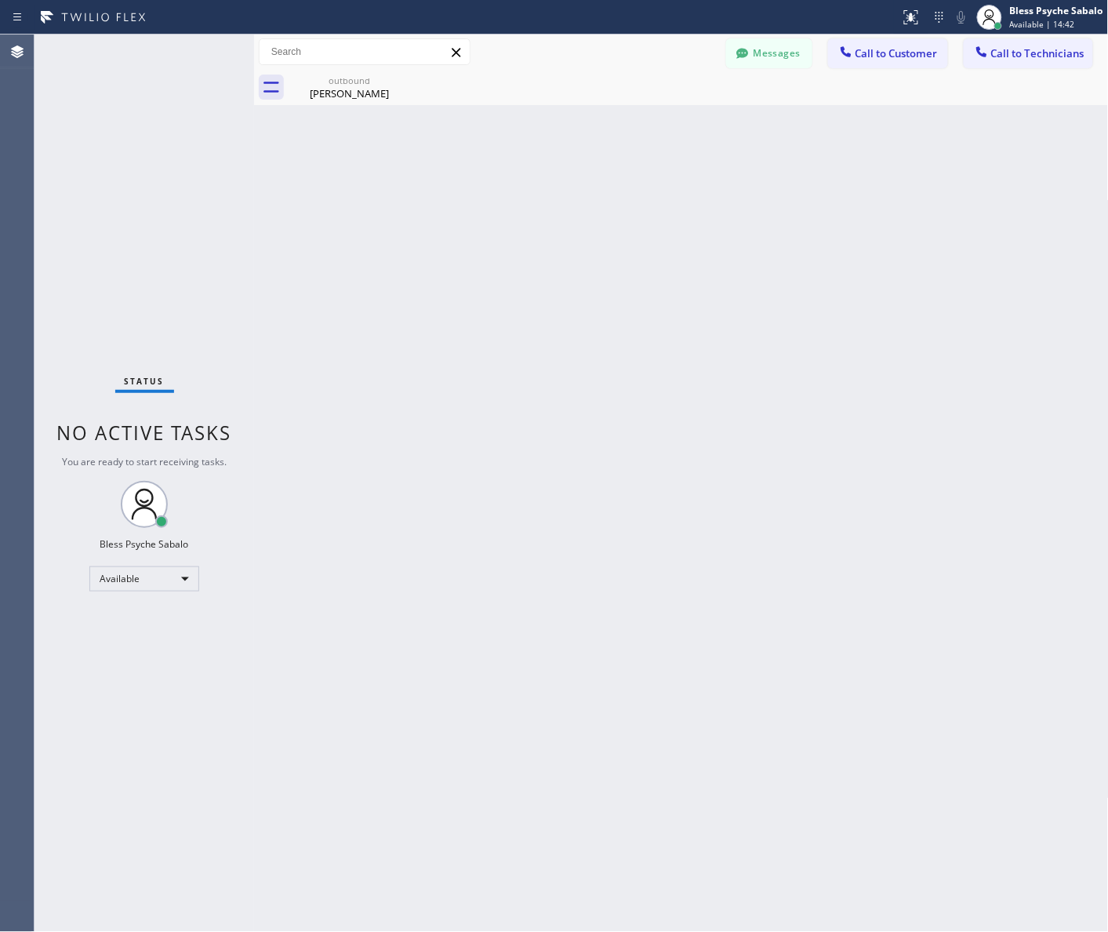
click at [351, 239] on div "Back to Dashboard Change Sender ID Customers Technicians CW [PERSON_NAME] [DATE…" at bounding box center [681, 483] width 855 height 897
drag, startPoint x: 882, startPoint y: 53, endPoint x: 859, endPoint y: 59, distance: 24.2
click at [882, 53] on span "Call to Customer" at bounding box center [897, 53] width 82 height 14
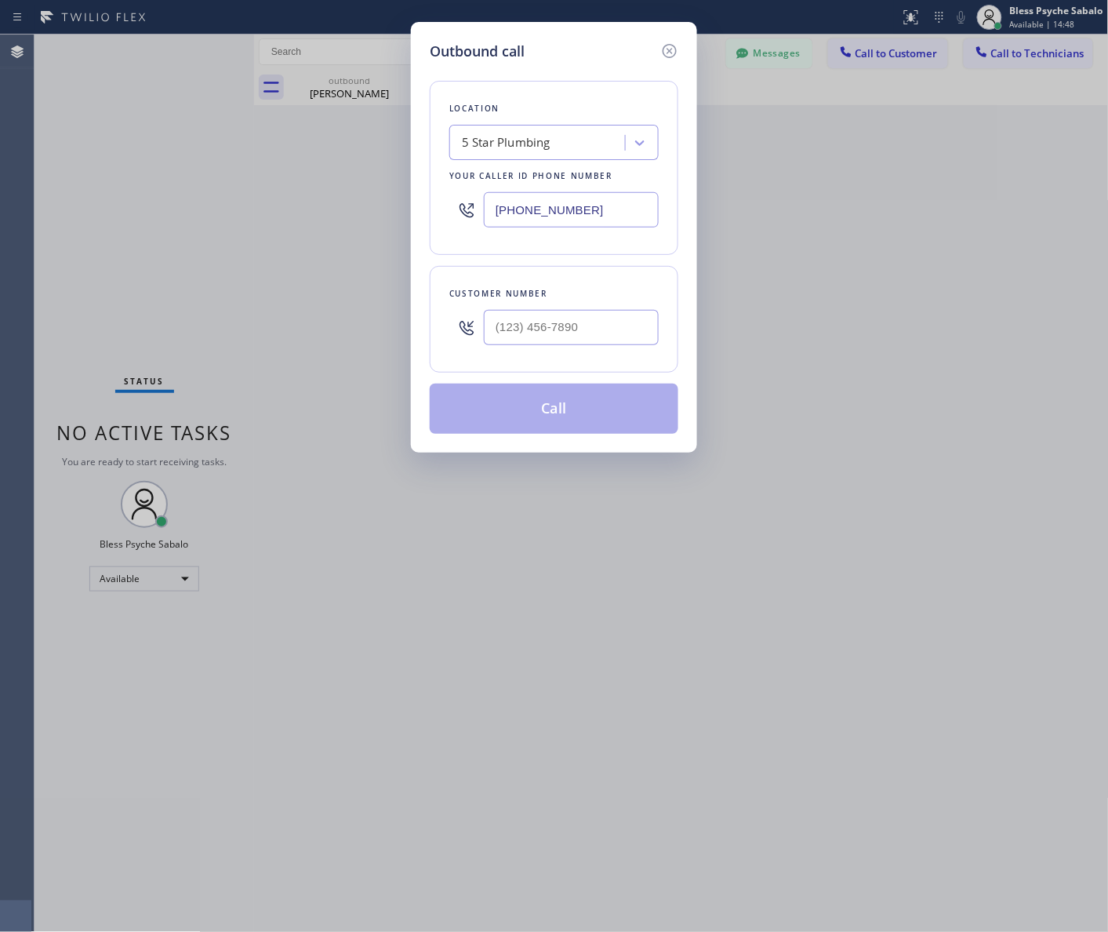
click at [521, 142] on div "5 Star Plumbing" at bounding box center [506, 143] width 89 height 18
paste input "Green Garden Plumbers"
type input "Green Garden Plumbers"
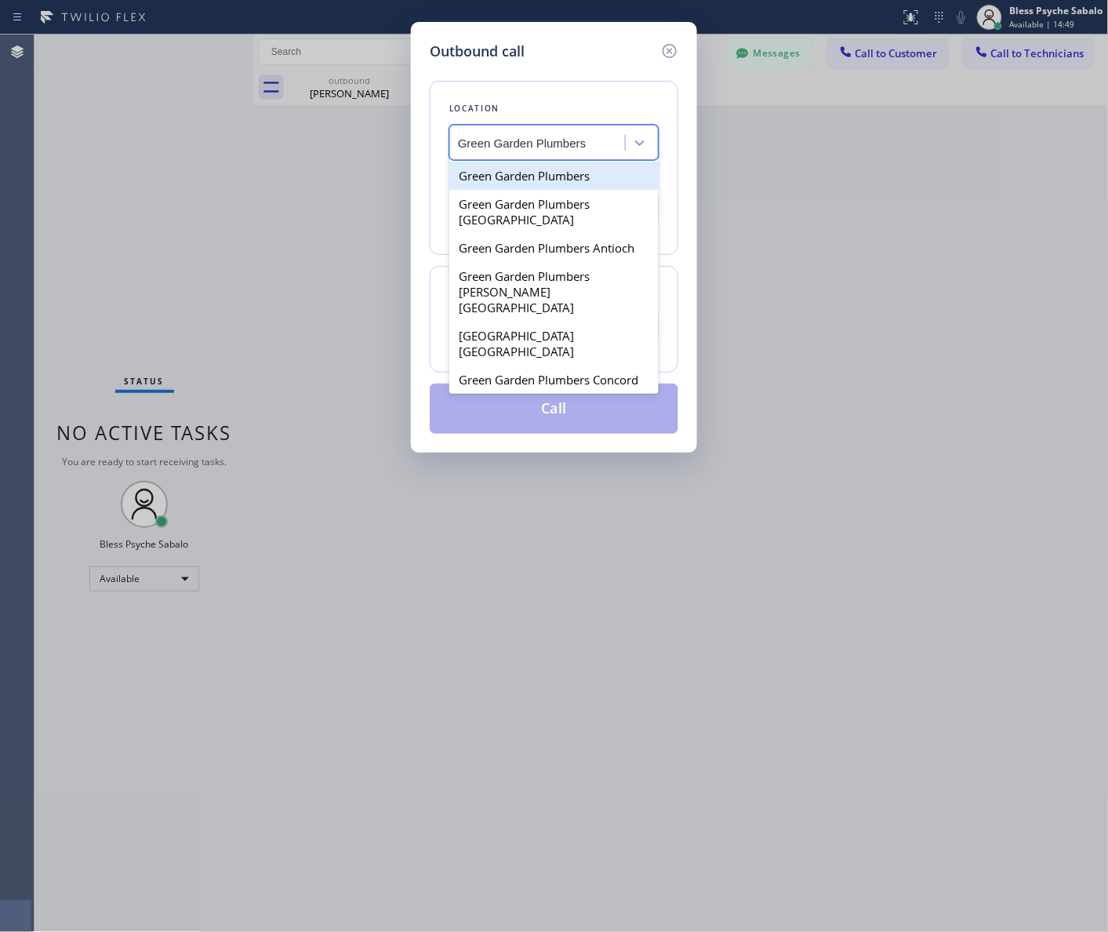
scroll to position [0, 4]
click at [550, 178] on div "Green Garden Plumbers" at bounding box center [553, 176] width 209 height 28
type input "[PHONE_NUMBER]"
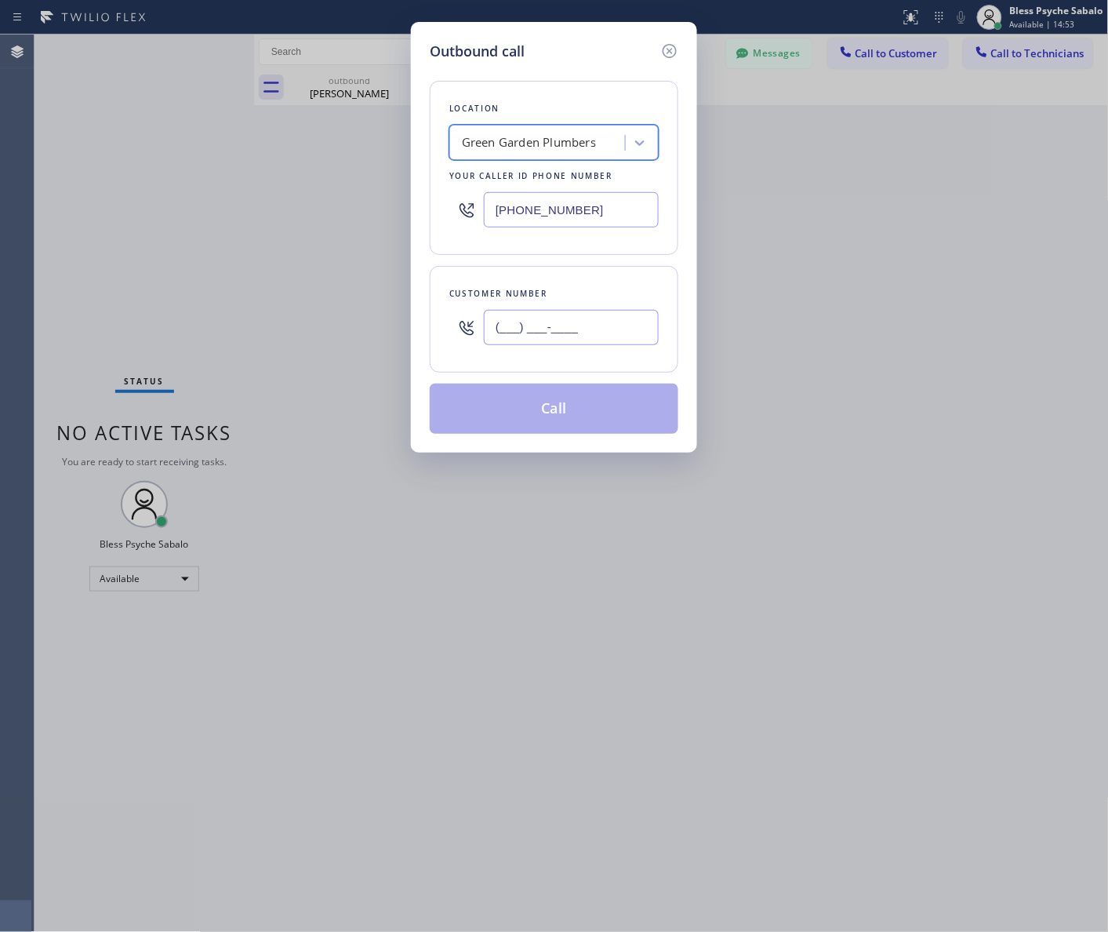
click at [554, 316] on input "(___) ___-____" at bounding box center [571, 327] width 175 height 35
paste input "206) 383-2402"
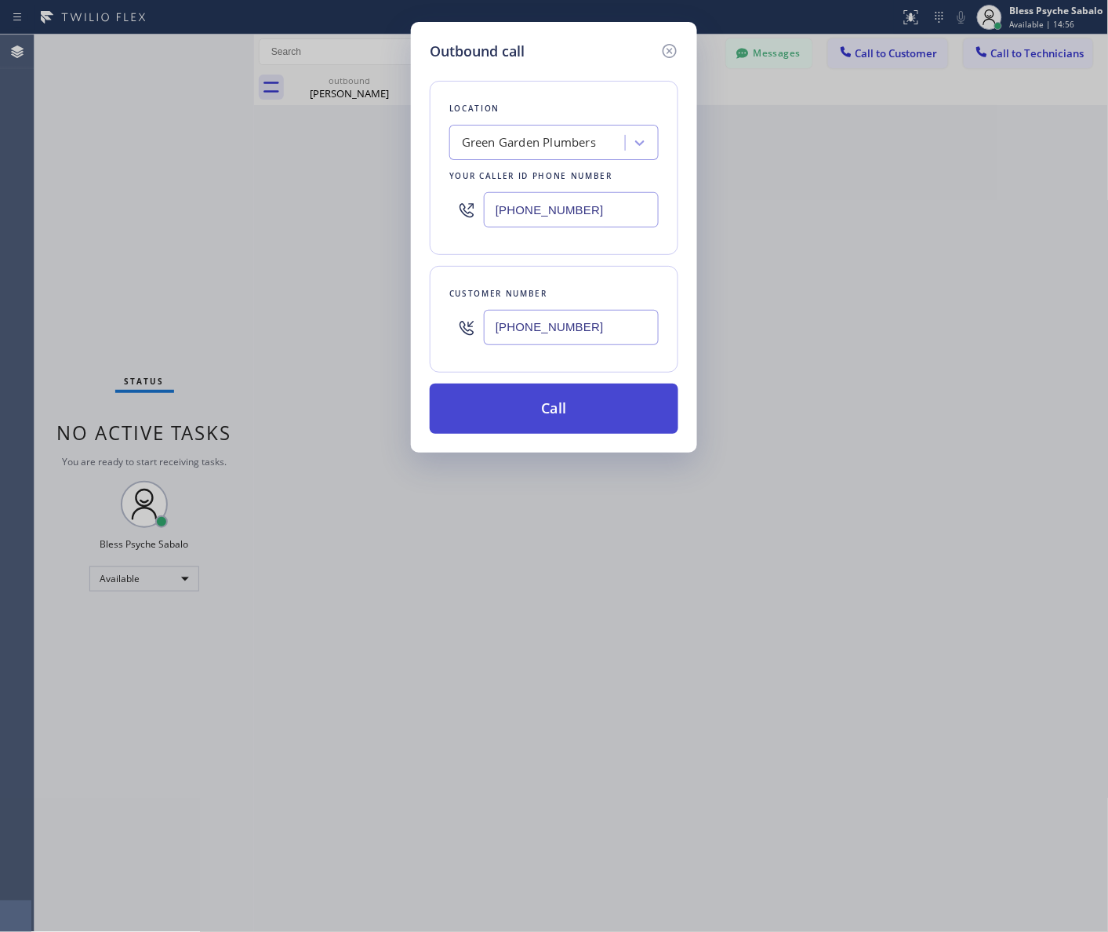
type input "[PHONE_NUMBER]"
click at [580, 396] on button "Call" at bounding box center [554, 408] width 249 height 50
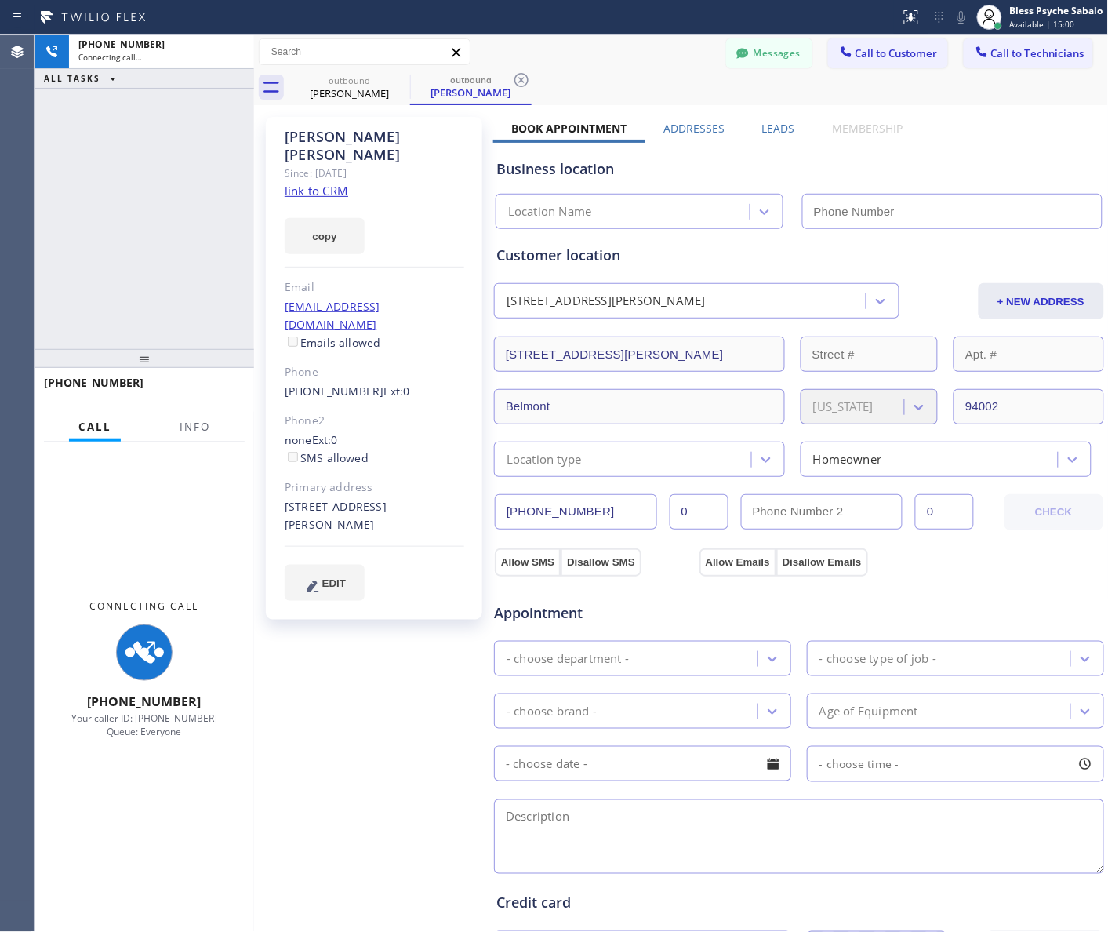
type input "[PHONE_NUMBER]"
click at [365, 671] on div "[PERSON_NAME] Since: [DATE] link to CRM copy Email [EMAIL_ADDRESS][DOMAIN_NAME]…" at bounding box center [375, 633] width 235 height 1048
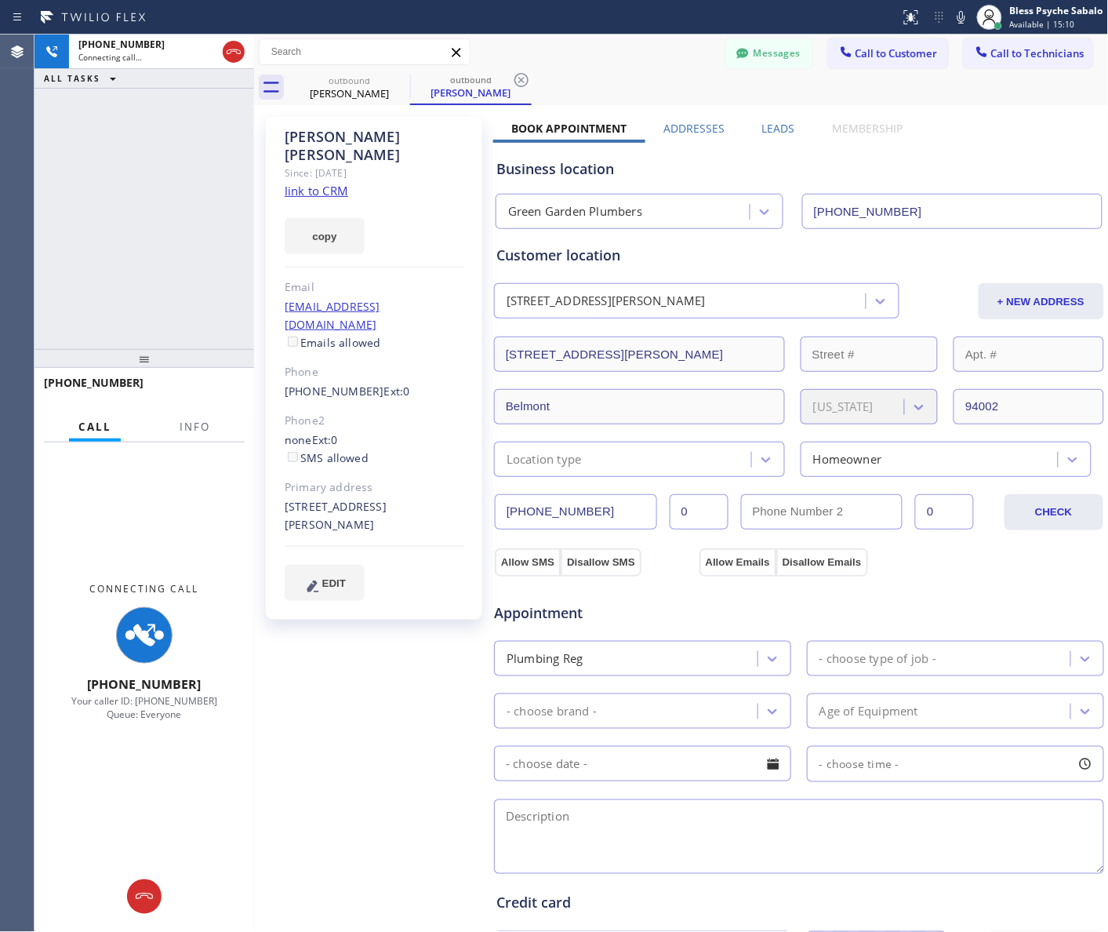
drag, startPoint x: 398, startPoint y: 729, endPoint x: 412, endPoint y: 718, distance: 17.9
click at [401, 724] on div "[PERSON_NAME] Since: [DATE] link to CRM copy Email [EMAIL_ADDRESS][DOMAIN_NAME]…" at bounding box center [375, 633] width 235 height 1048
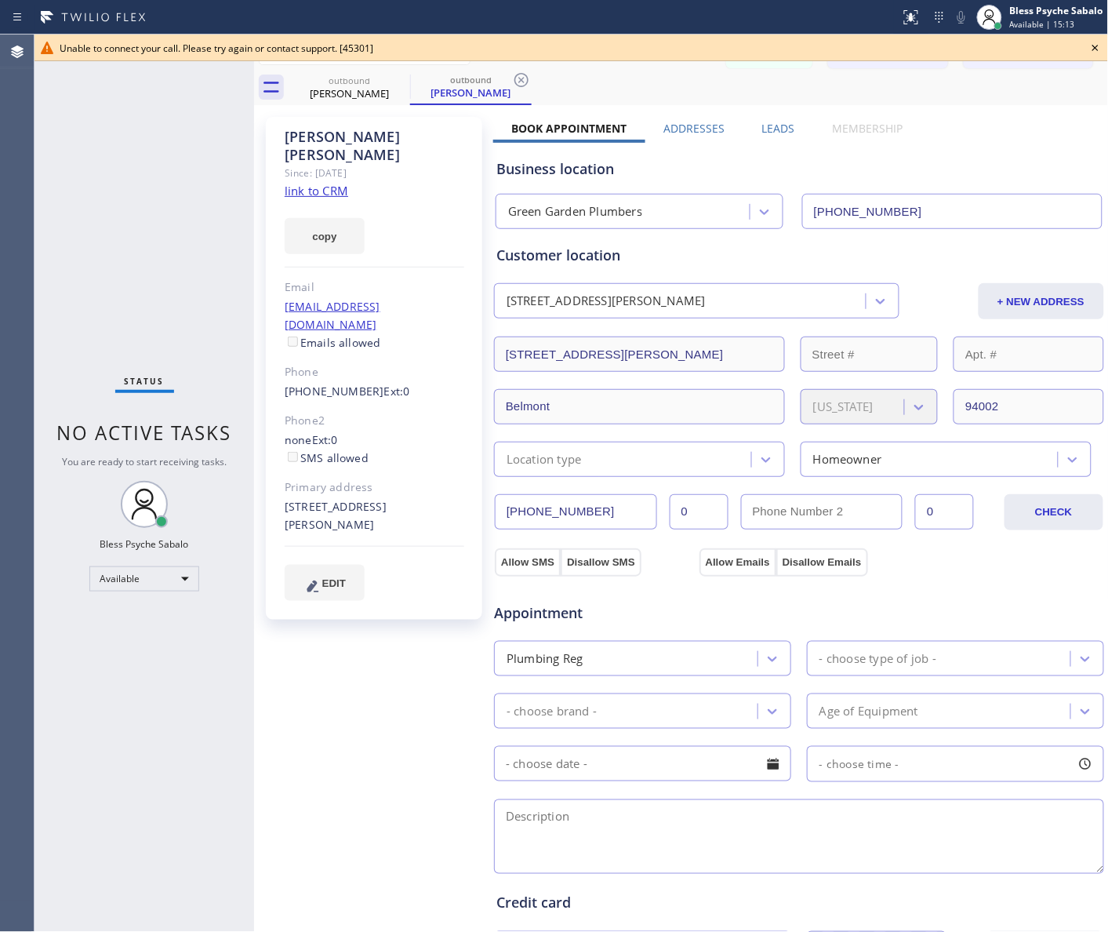
click at [1090, 47] on icon at bounding box center [1095, 47] width 19 height 19
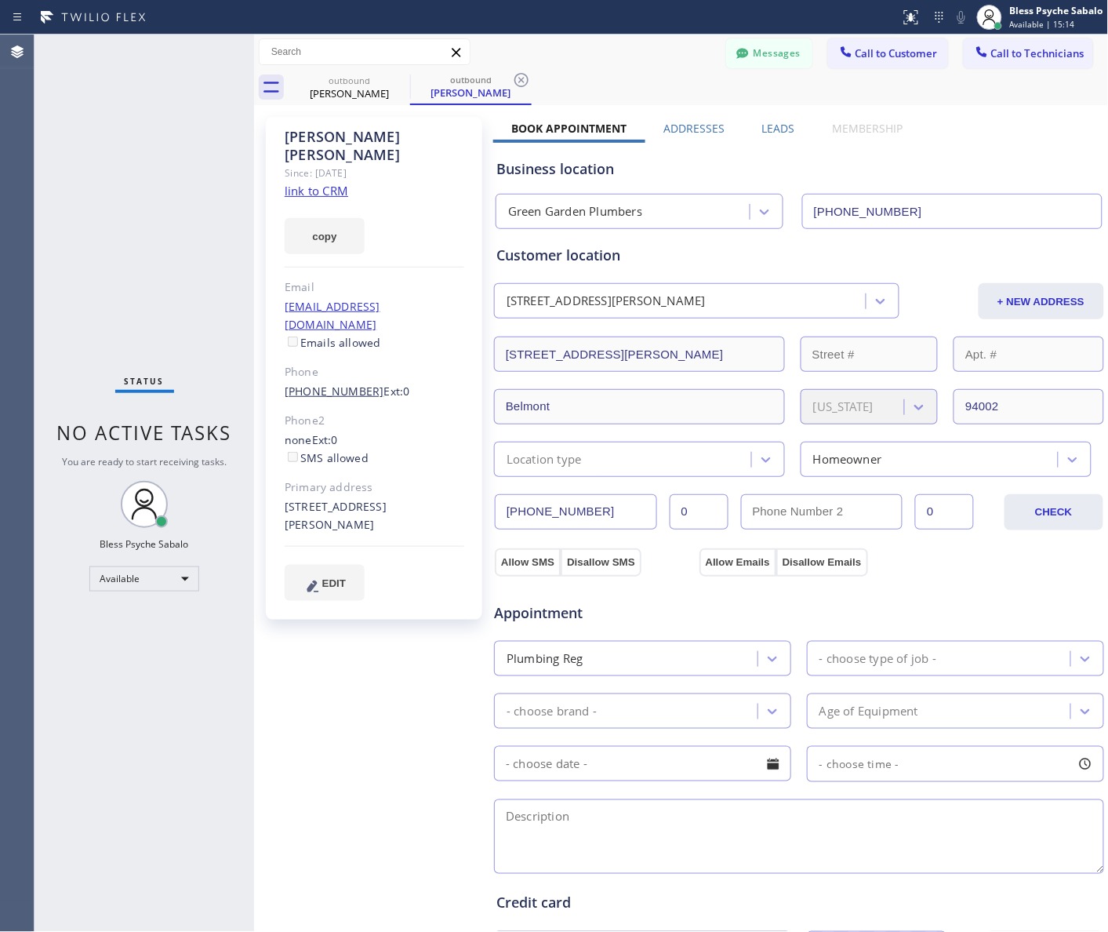
click at [331, 383] on link "[PHONE_NUMBER]" at bounding box center [335, 390] width 100 height 15
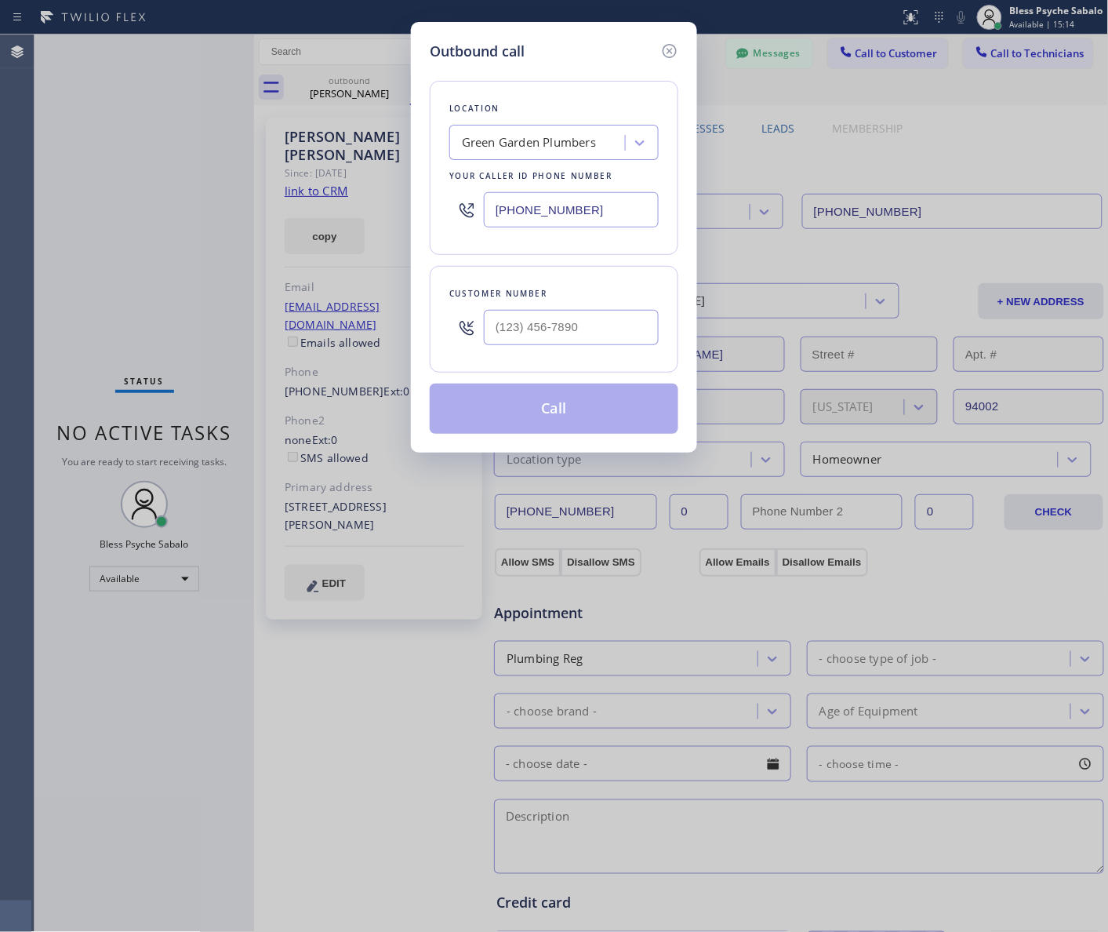
type input "[PHONE_NUMBER]"
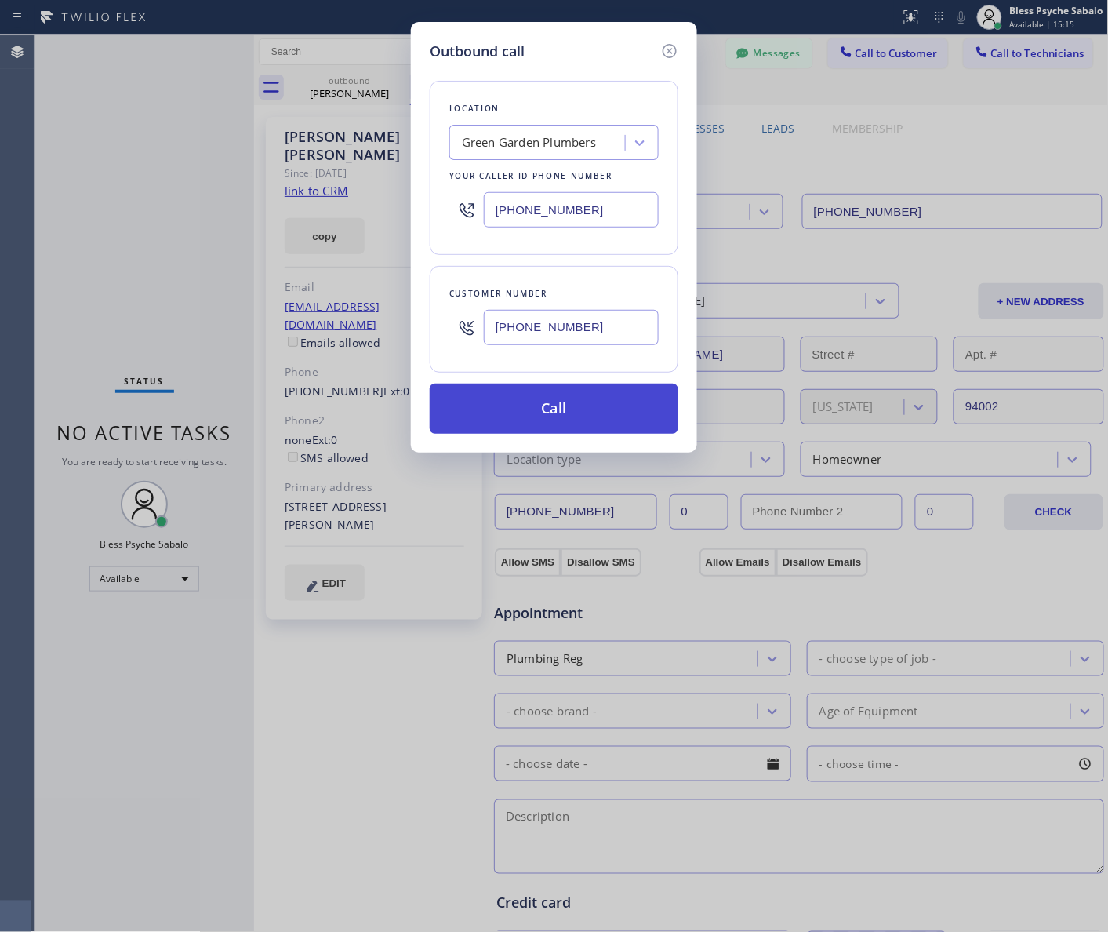
click at [557, 404] on button "Call" at bounding box center [554, 408] width 249 height 50
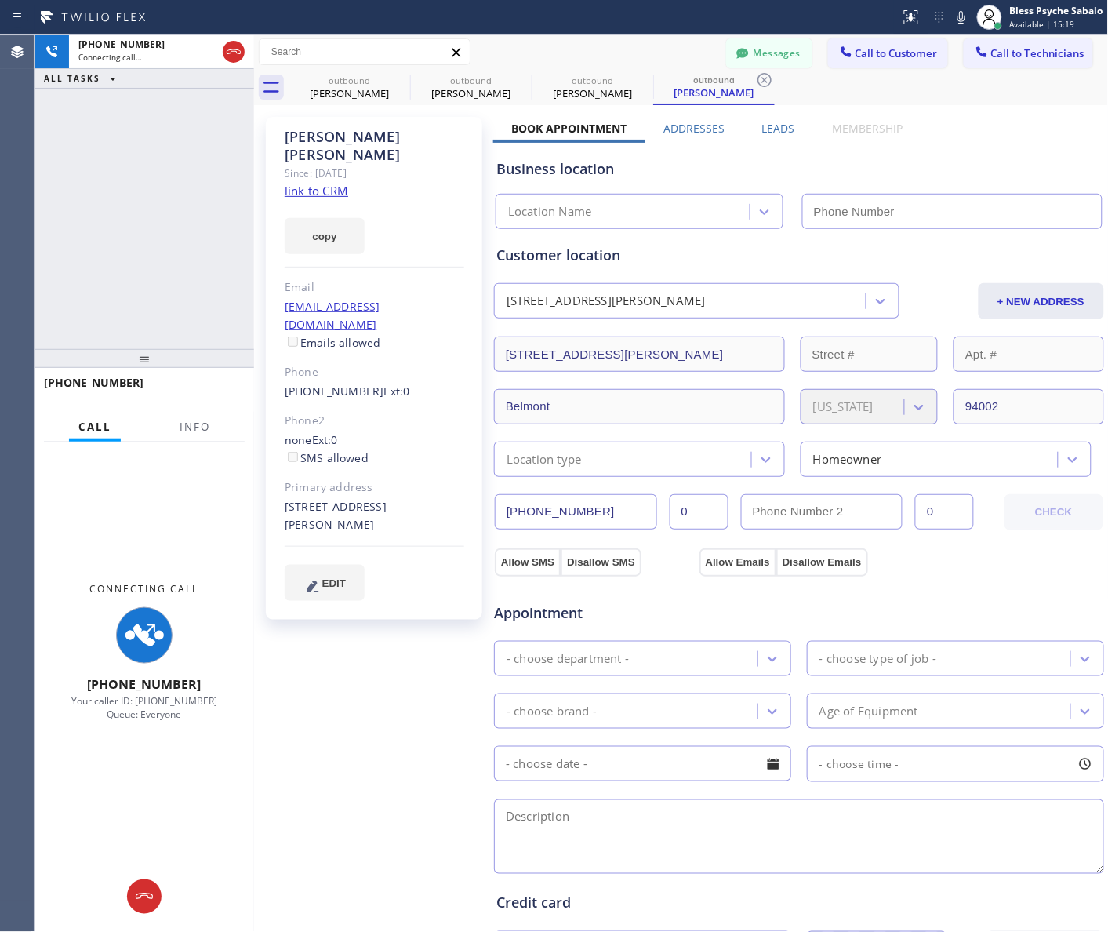
type input "[PHONE_NUMBER]"
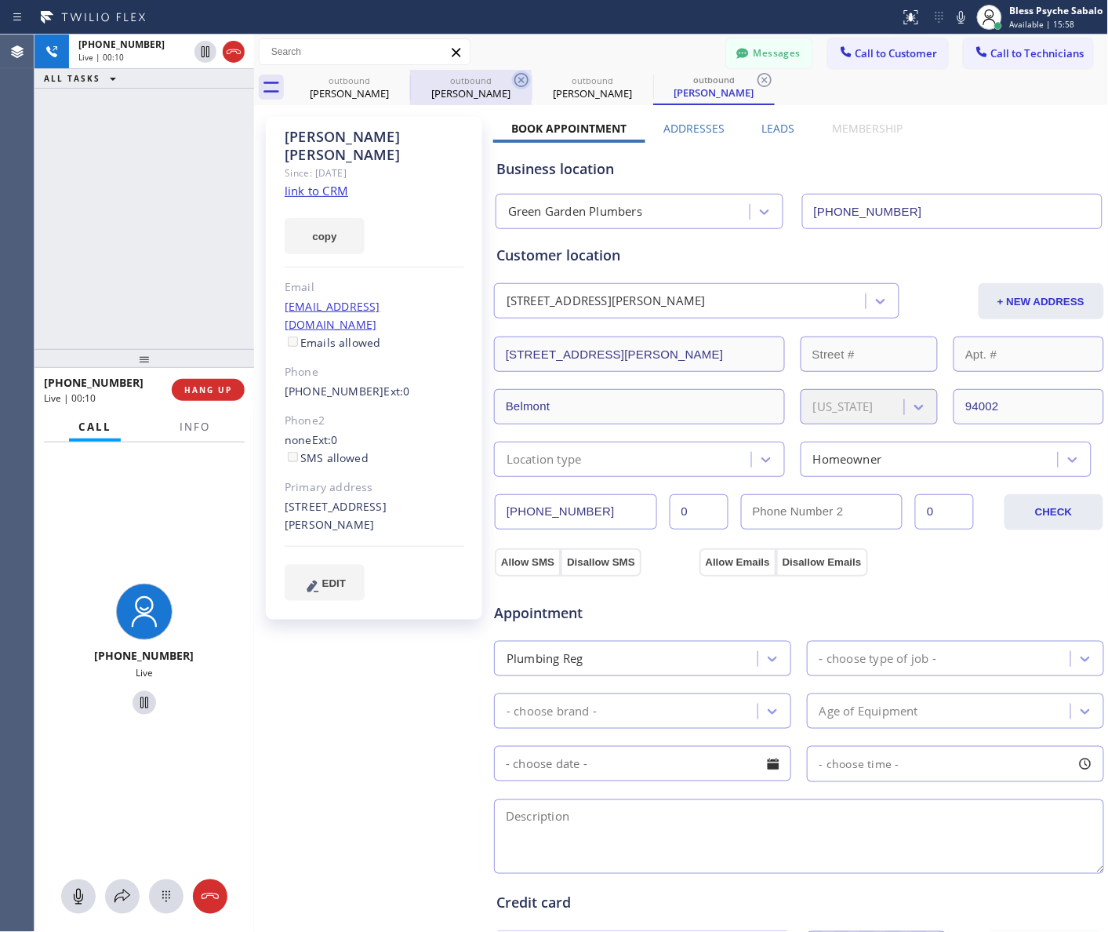
click at [518, 81] on icon at bounding box center [521, 80] width 19 height 19
click at [209, 396] on button "HANG UP" at bounding box center [208, 390] width 73 height 22
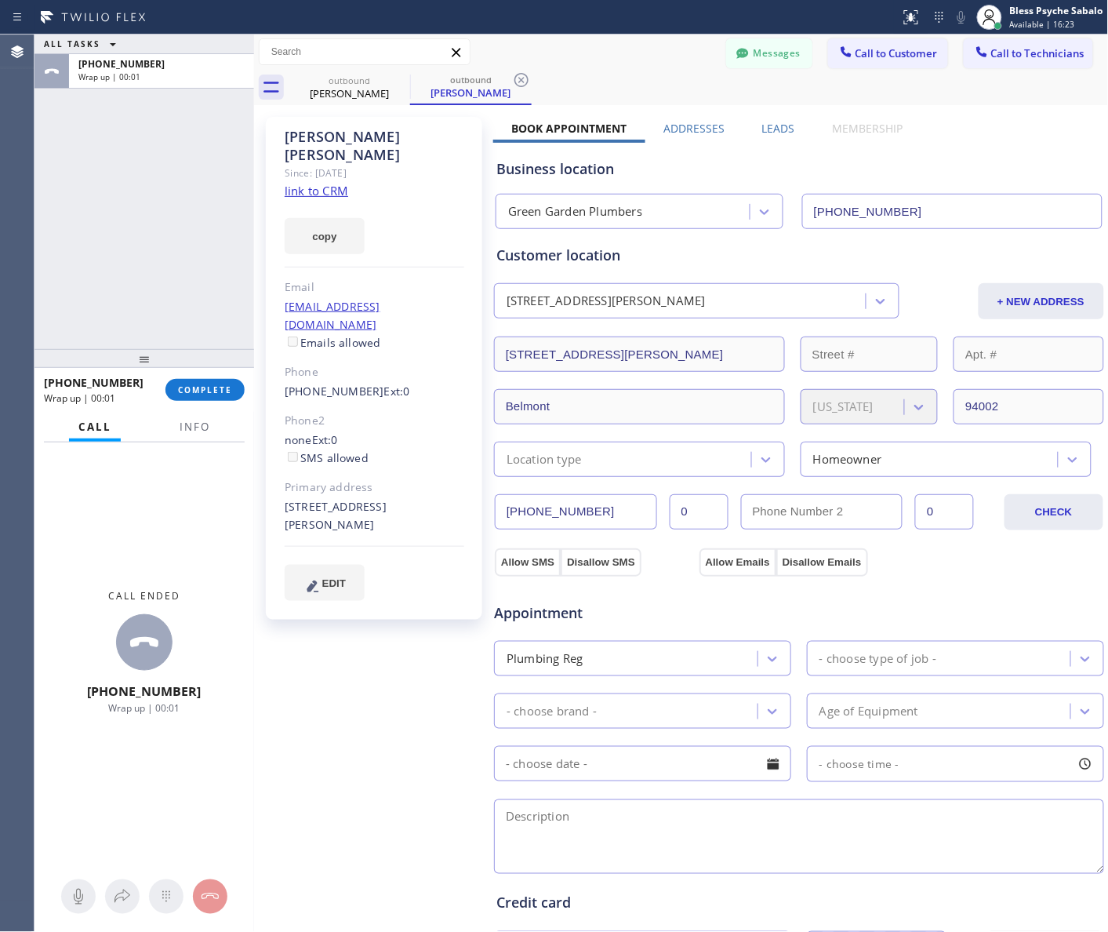
click at [328, 383] on div "[PHONE_NUMBER] Ext: 0" at bounding box center [375, 392] width 180 height 18
click at [328, 383] on link "[PHONE_NUMBER]" at bounding box center [335, 390] width 100 height 15
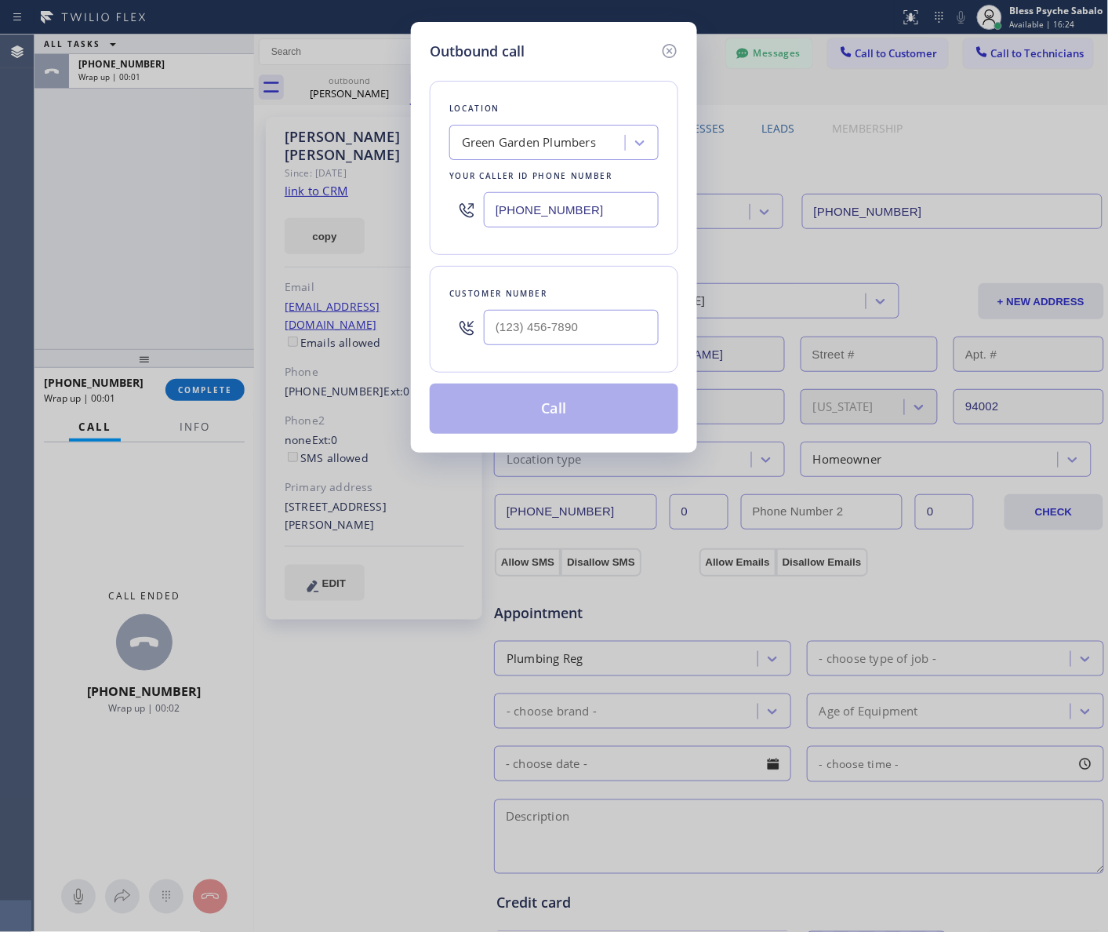
type input "[PHONE_NUMBER]"
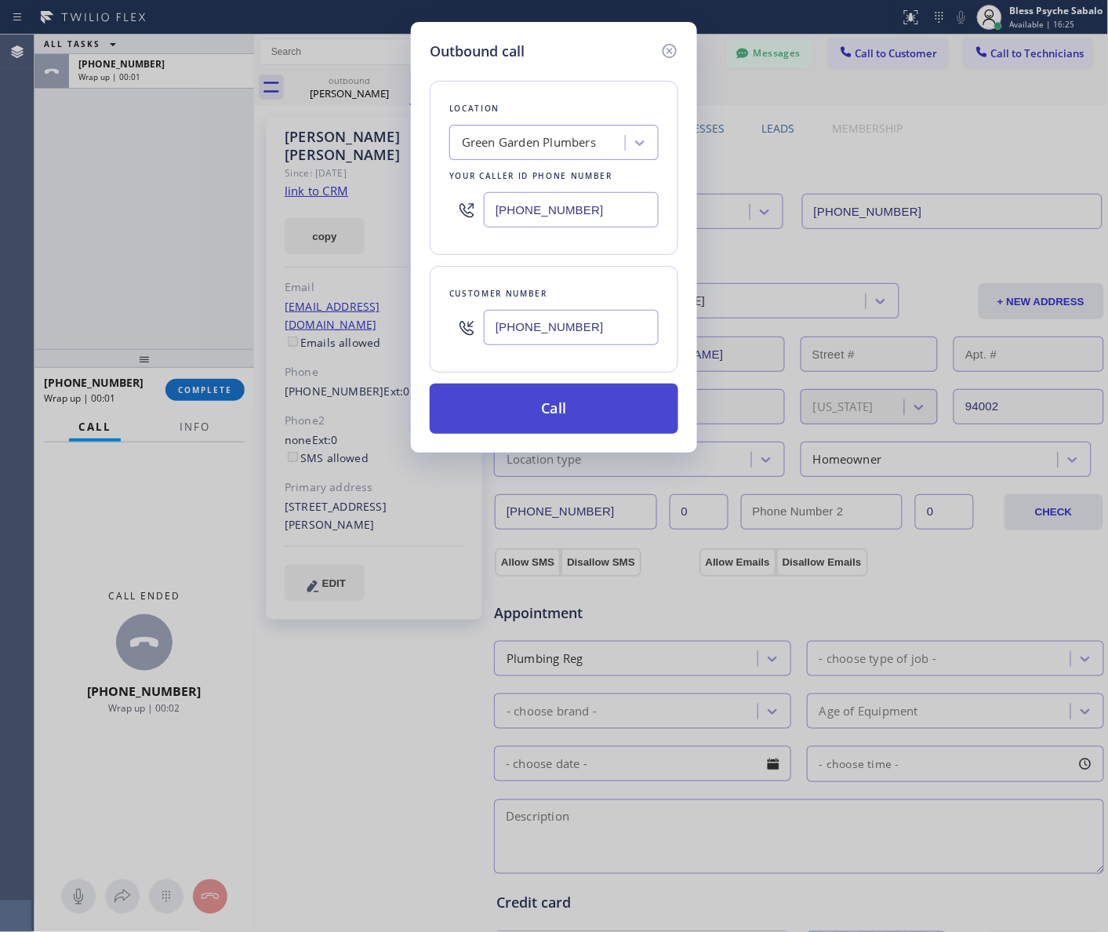
click at [546, 409] on button "Call" at bounding box center [554, 408] width 249 height 50
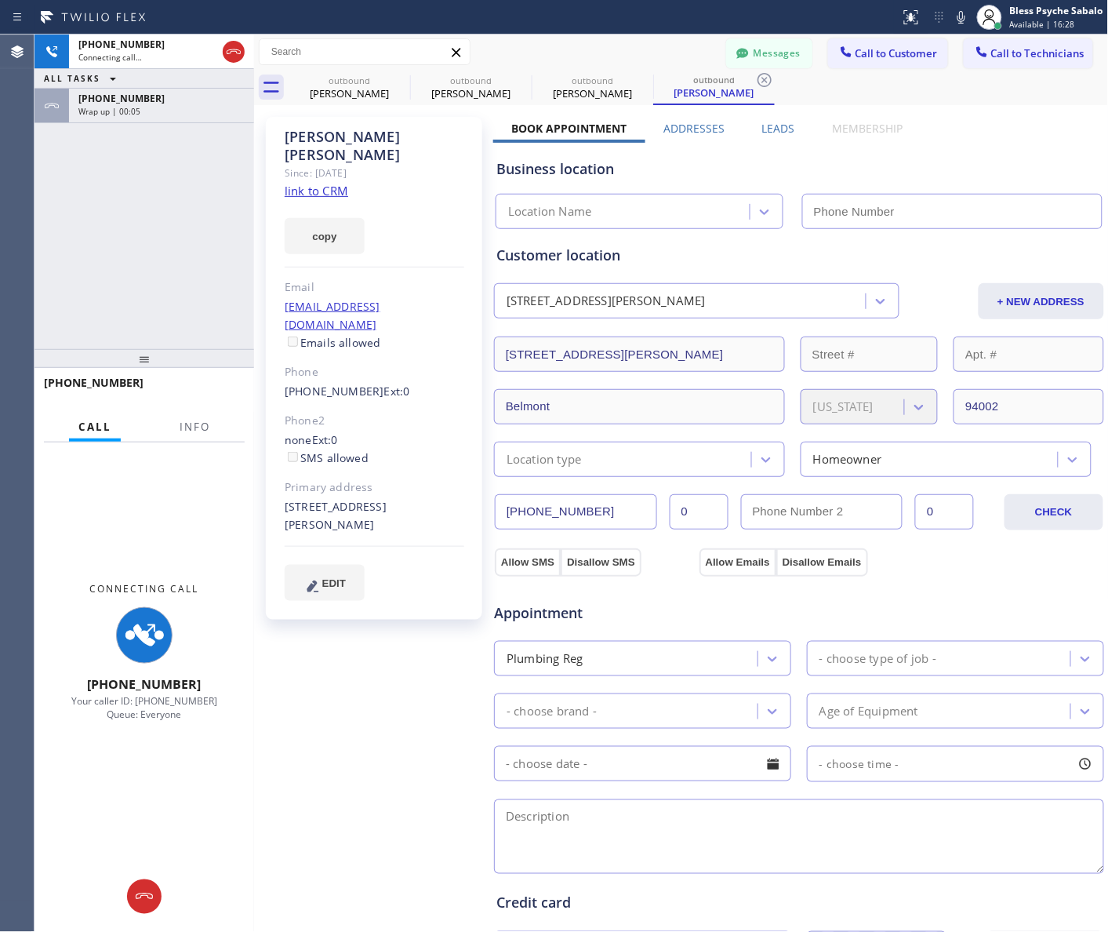
type input "[PHONE_NUMBER]"
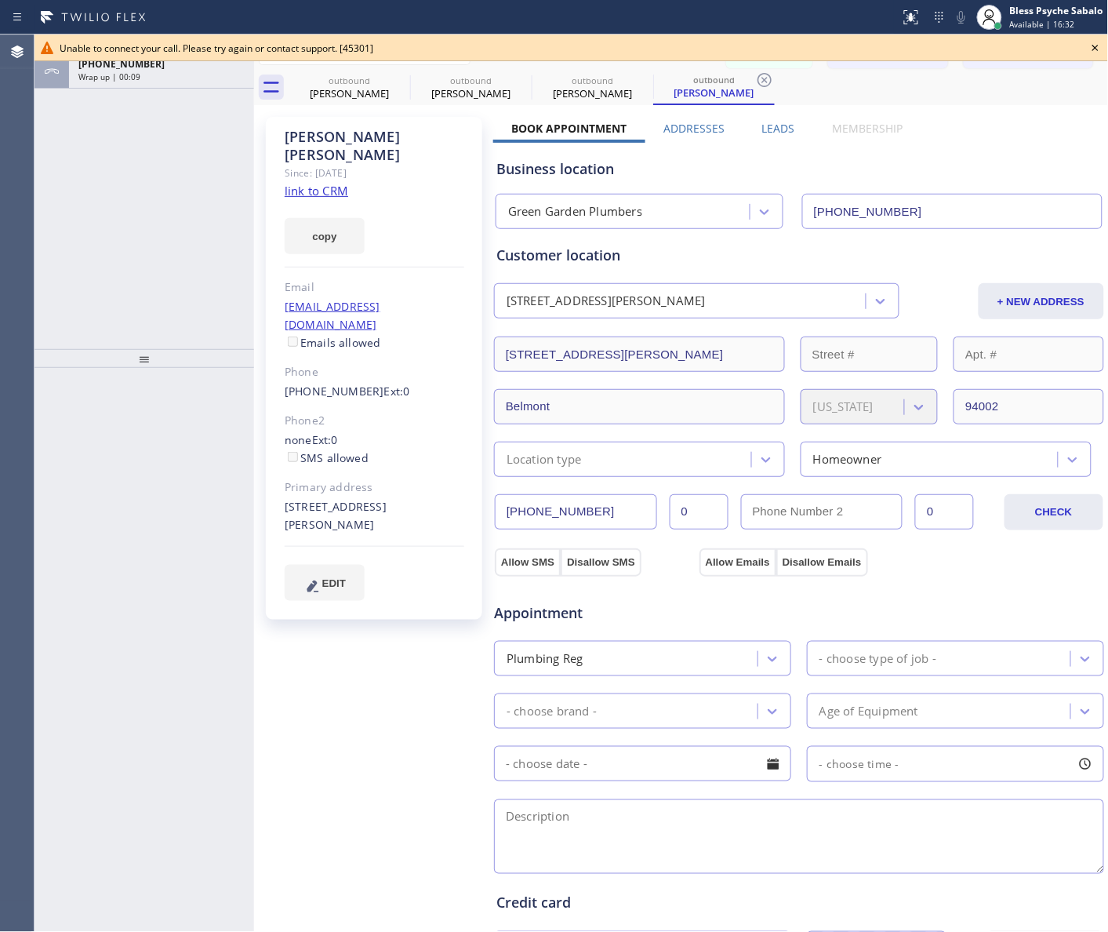
click at [1096, 45] on icon at bounding box center [1095, 47] width 19 height 19
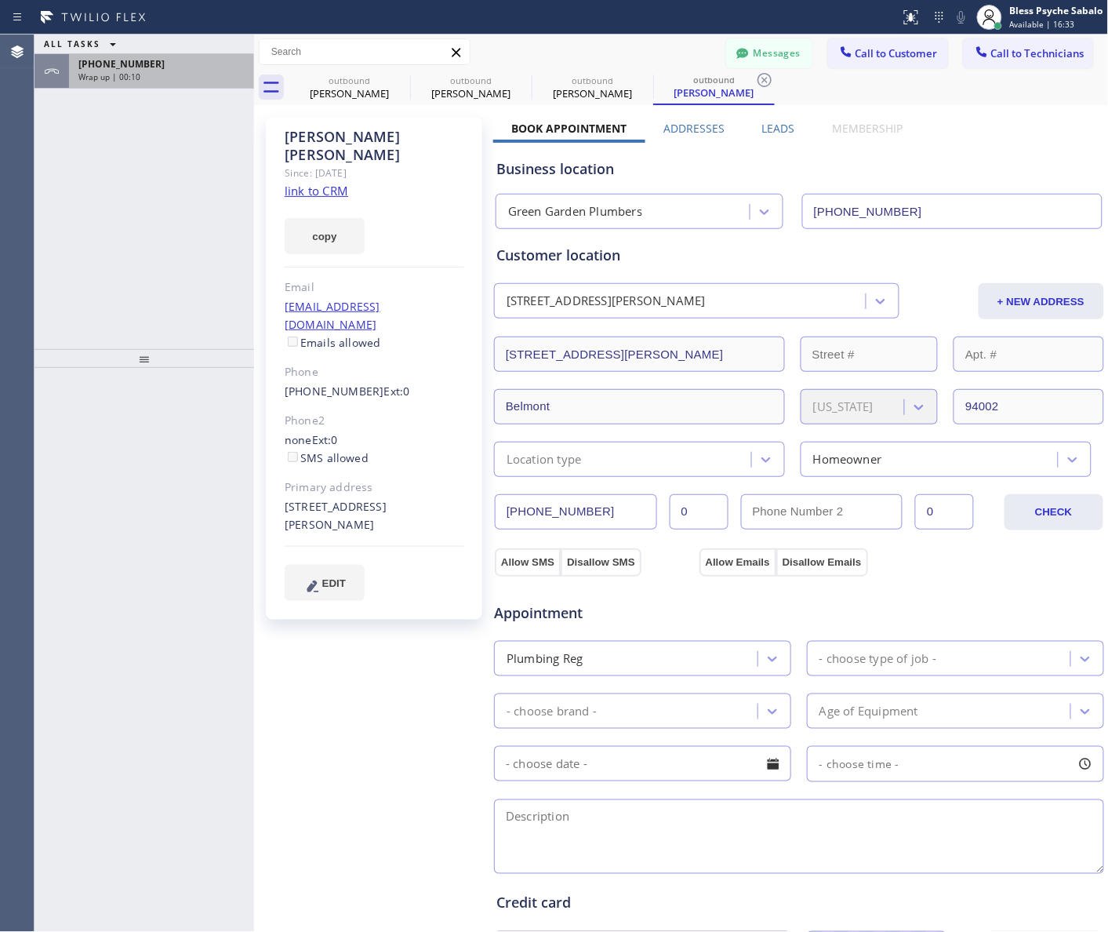
click at [151, 63] on div "[PHONE_NUMBER]" at bounding box center [161, 63] width 166 height 13
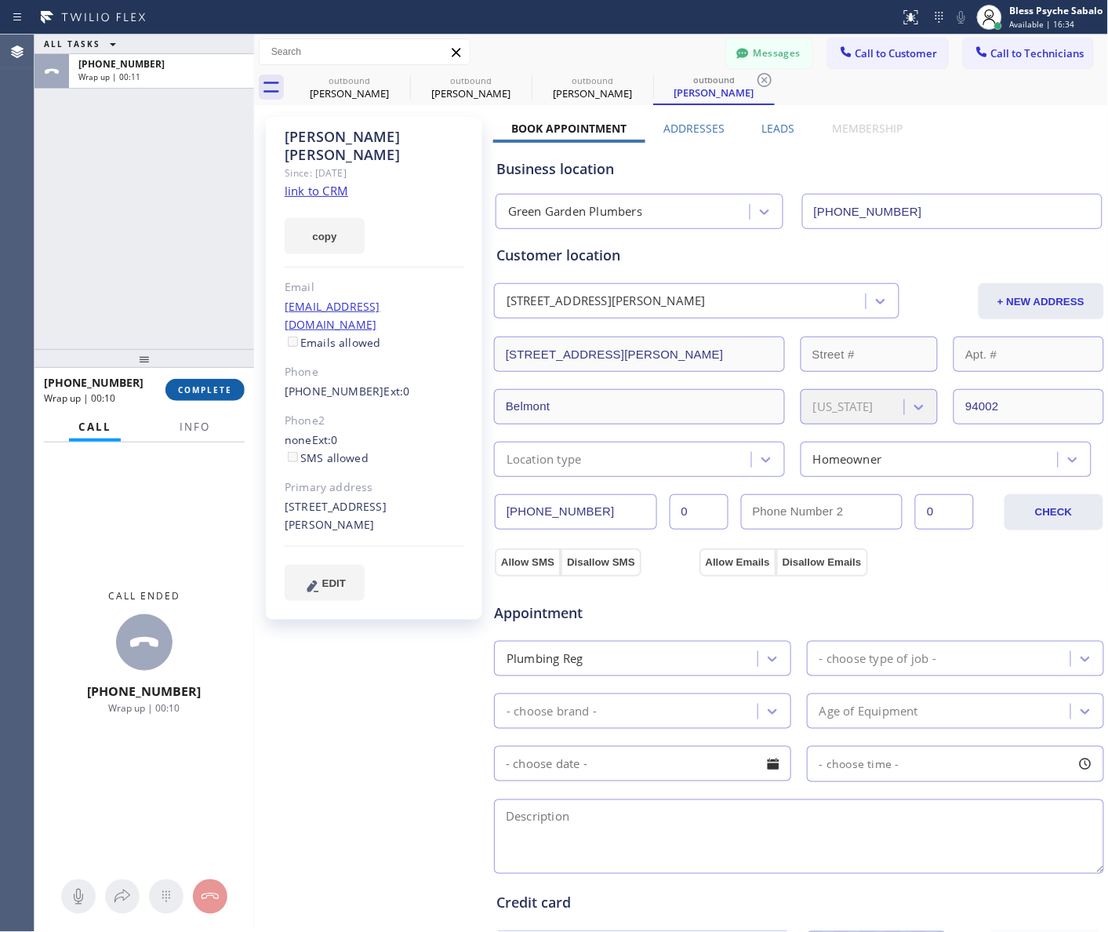
click at [206, 388] on span "COMPLETE" at bounding box center [205, 389] width 54 height 11
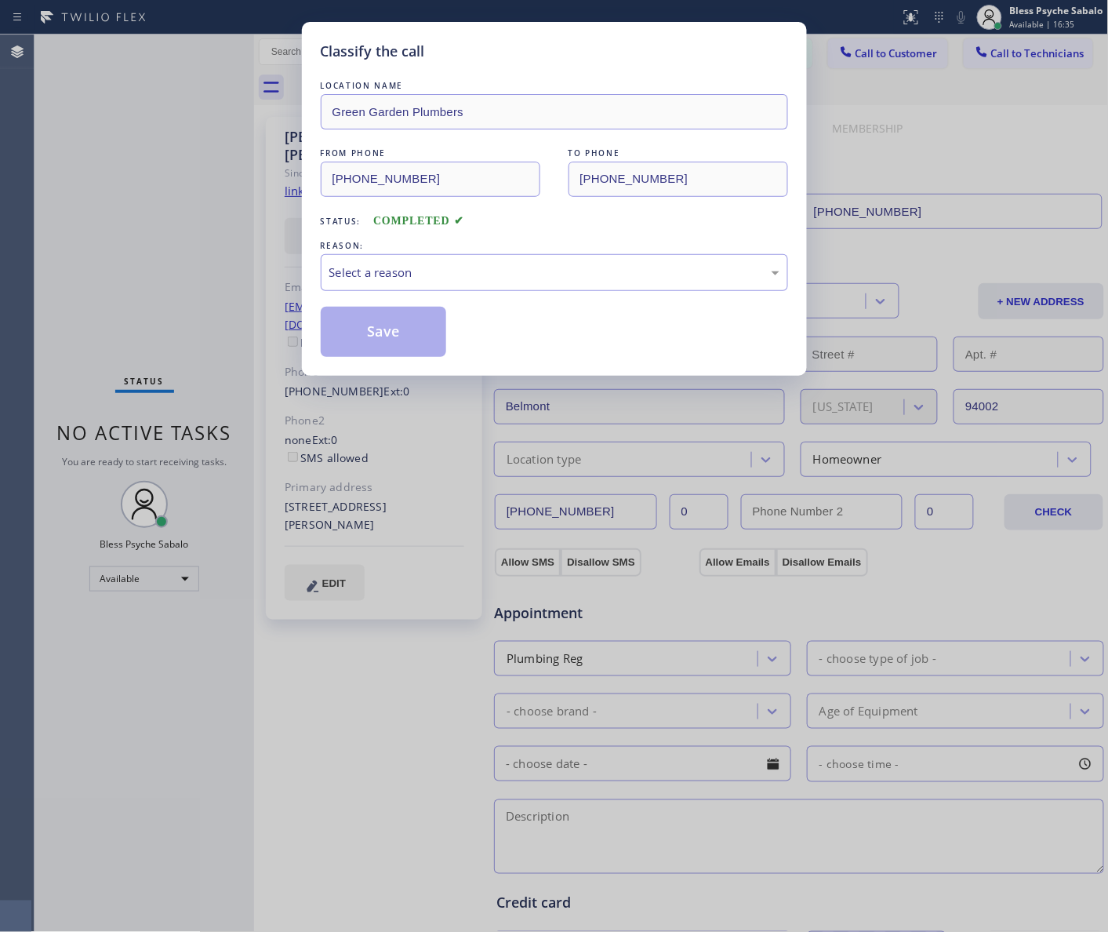
click at [459, 303] on div "LOCATION NAME [GEOGRAPHIC_DATA] Plumbers FROM PHONE [PHONE_NUMBER] TO PHONE [PH…" at bounding box center [554, 217] width 467 height 279
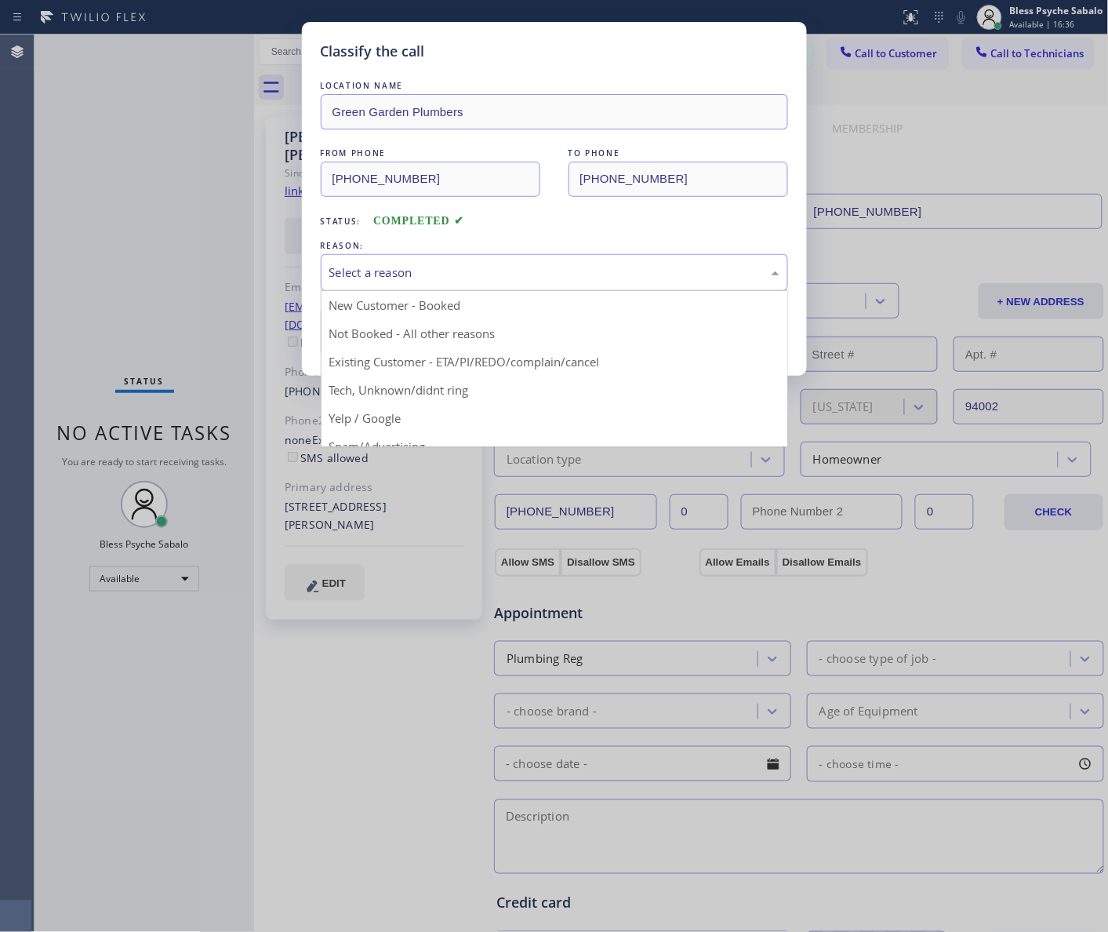
click at [474, 274] on div "Select a reason" at bounding box center [554, 272] width 450 height 18
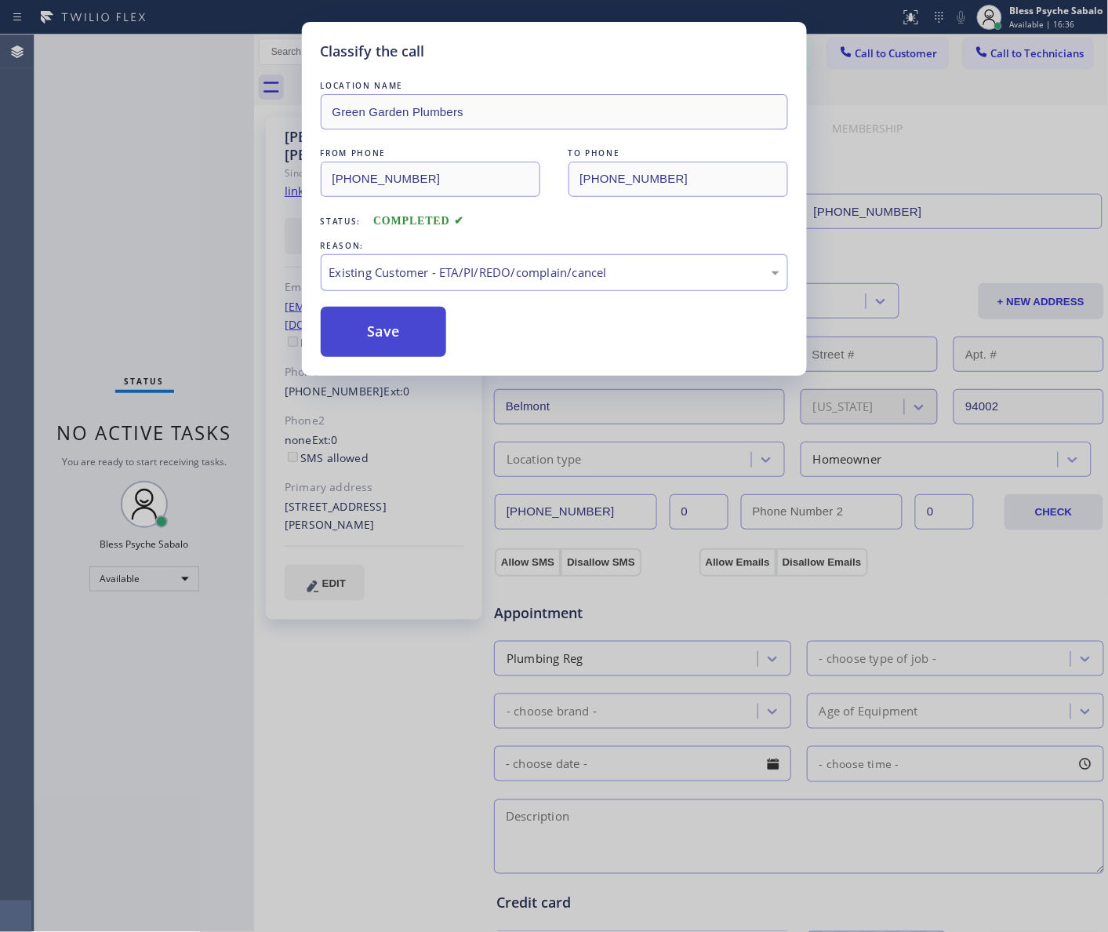
click at [418, 314] on button "Save" at bounding box center [384, 332] width 126 height 50
click at [420, 311] on div "Classify the call LOCATION NAME Subzero Repair Professionals FROM PHONE [PHONE_…" at bounding box center [572, 483] width 1074 height 897
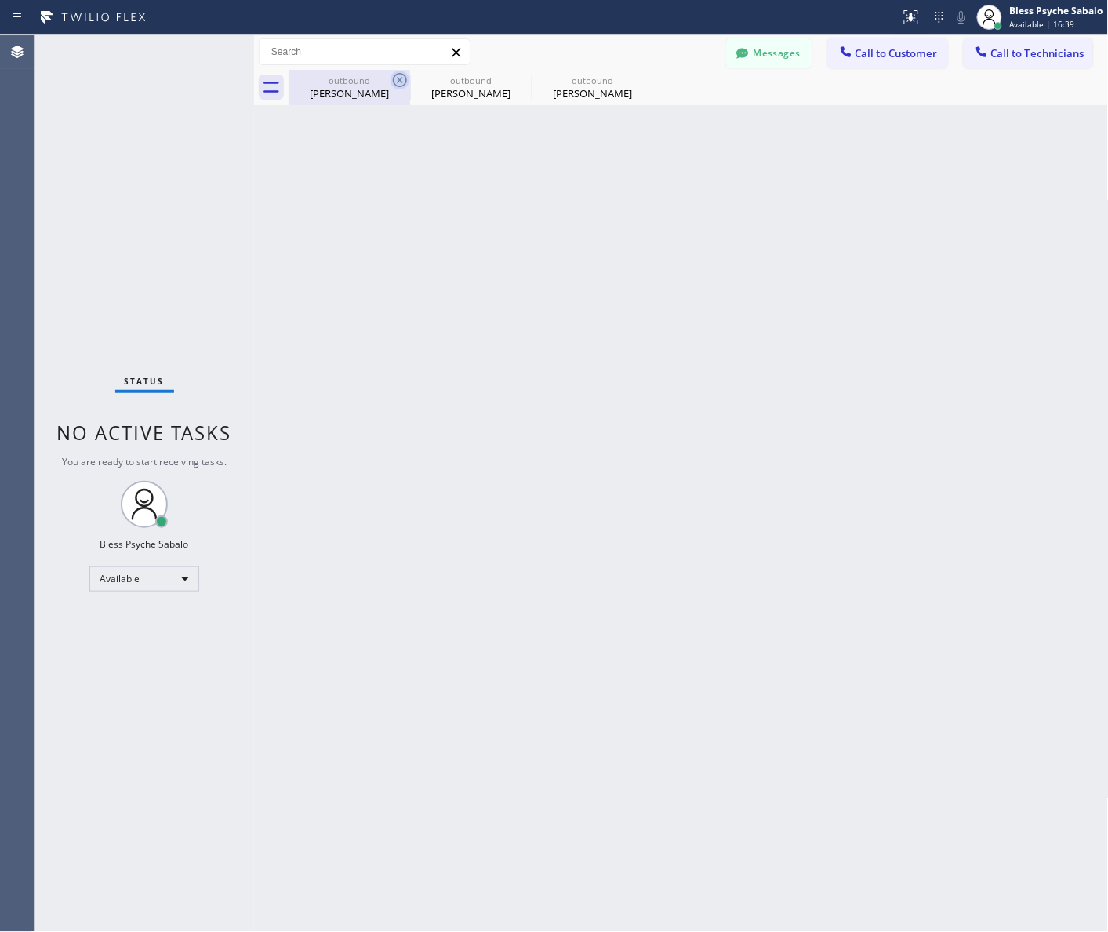
click at [397, 75] on icon at bounding box center [400, 80] width 19 height 19
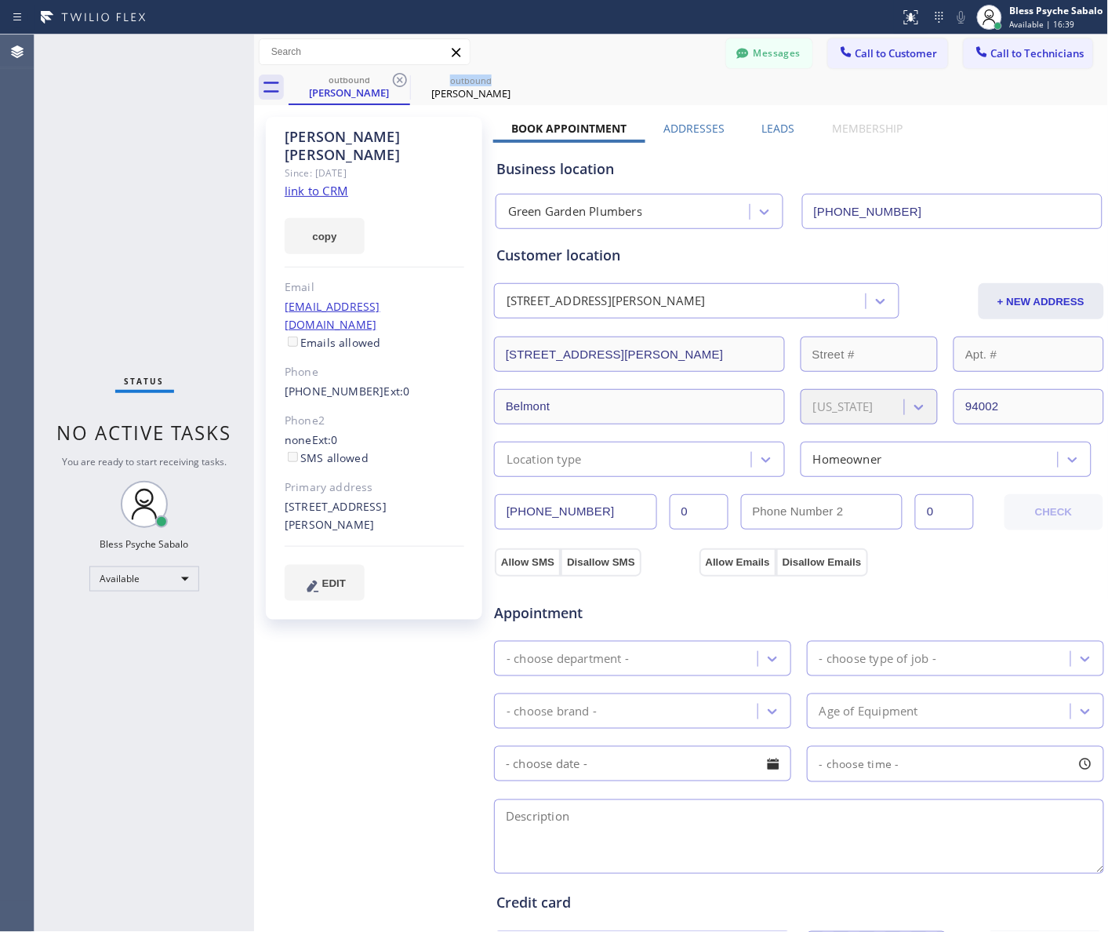
click at [397, 75] on icon at bounding box center [400, 80] width 19 height 19
click at [0, 0] on icon at bounding box center [0, 0] width 0 height 0
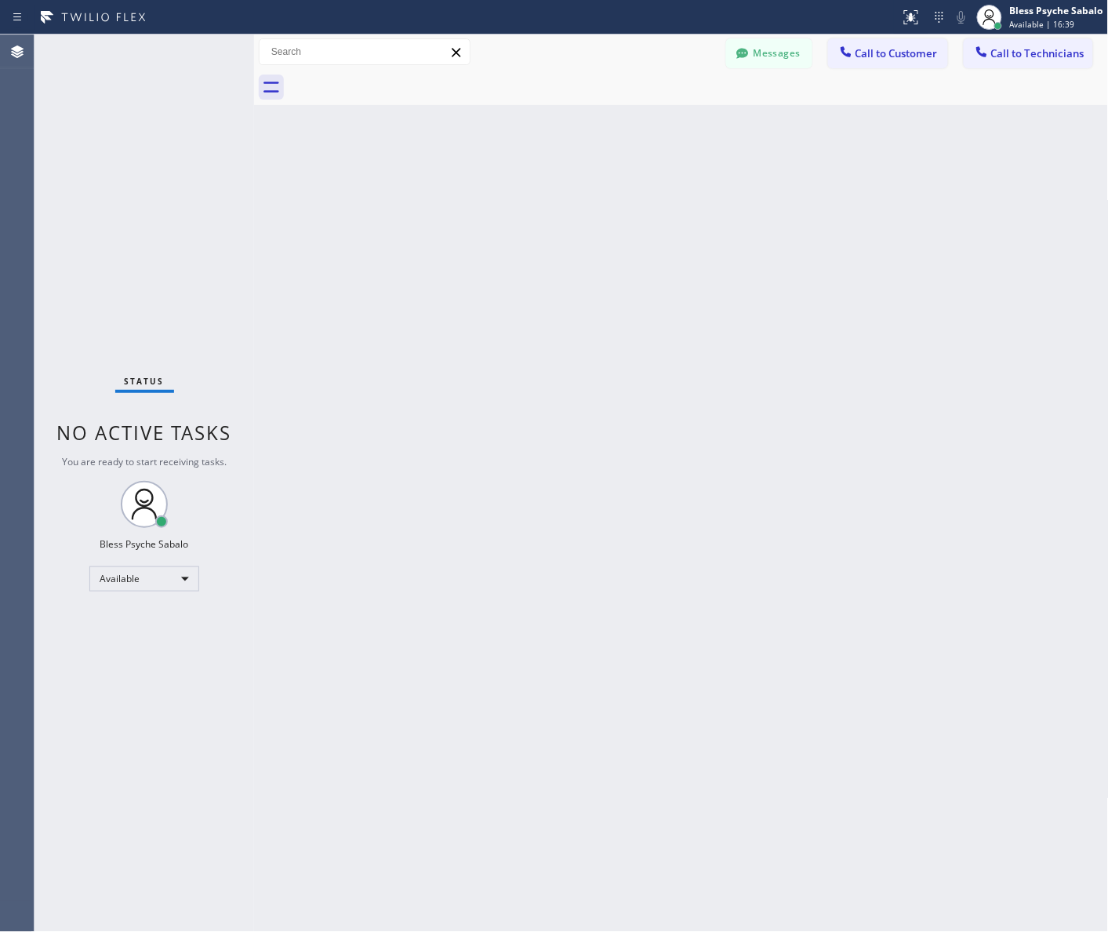
click at [397, 75] on div at bounding box center [699, 87] width 820 height 35
click at [545, 112] on div "Back to Dashboard Change Sender ID Customers Technicians CW [PERSON_NAME] [DATE…" at bounding box center [681, 483] width 855 height 897
click at [480, 281] on div "Back to Dashboard Change Sender ID Customers Technicians CW [PERSON_NAME] [DATE…" at bounding box center [681, 483] width 855 height 897
click at [771, 55] on button "Messages" at bounding box center [769, 53] width 86 height 30
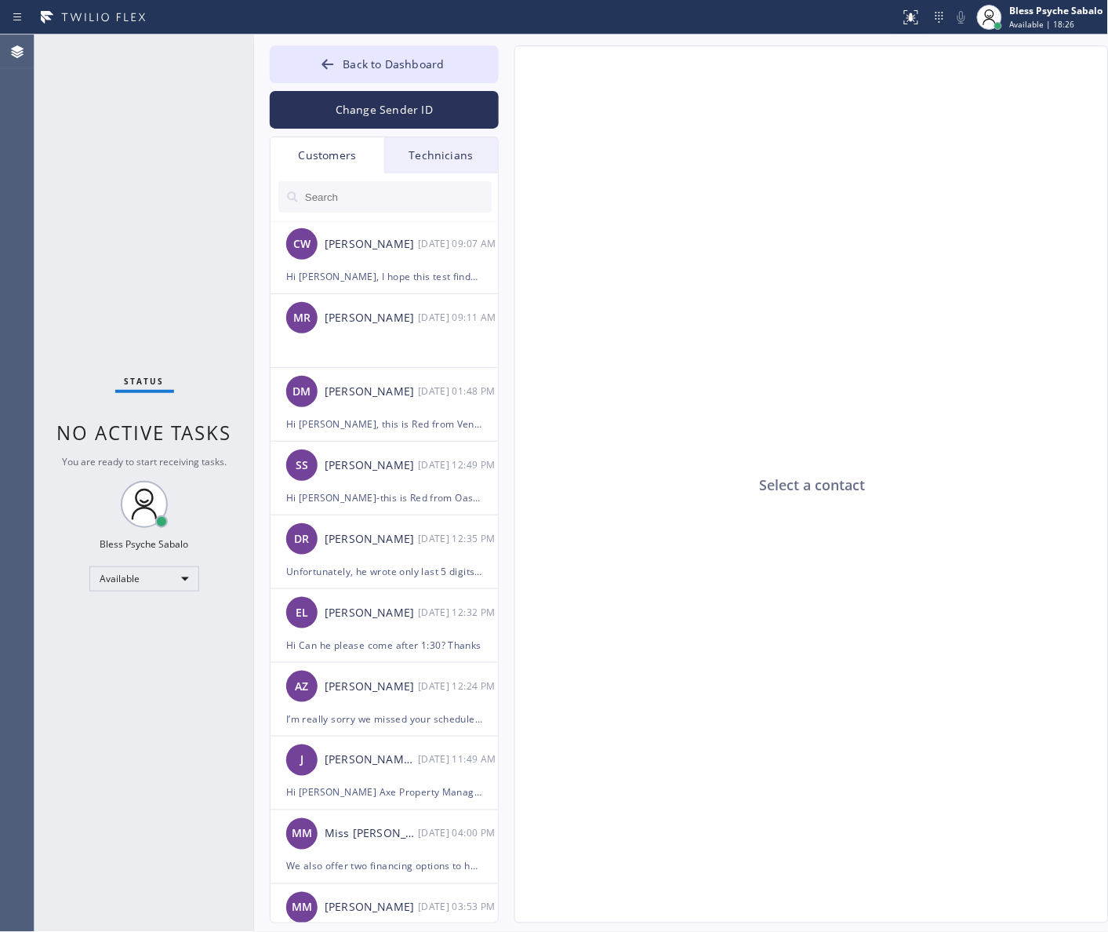
click at [946, 134] on div "Select a contact" at bounding box center [812, 485] width 594 height 878
click at [434, 146] on div "Technicians" at bounding box center [441, 155] width 114 height 36
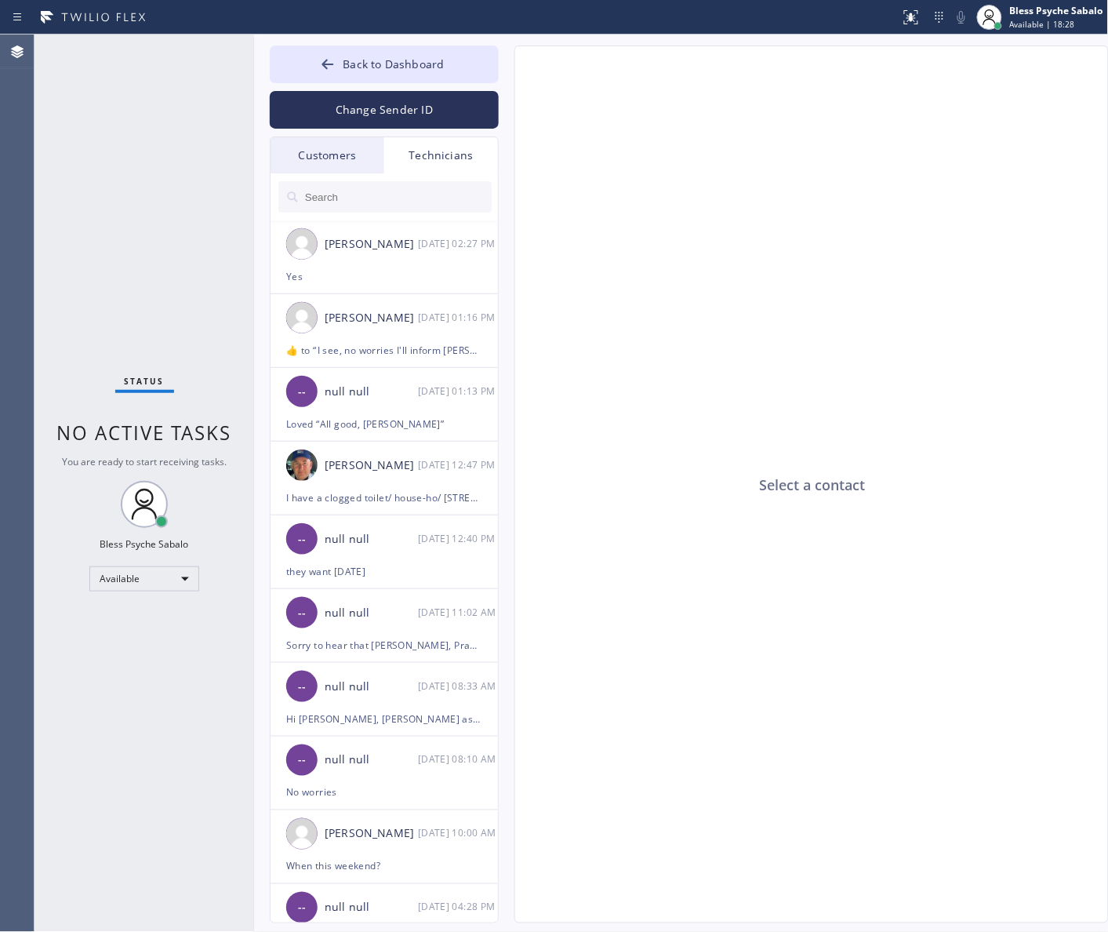
click at [327, 151] on div "Customers" at bounding box center [328, 155] width 114 height 36
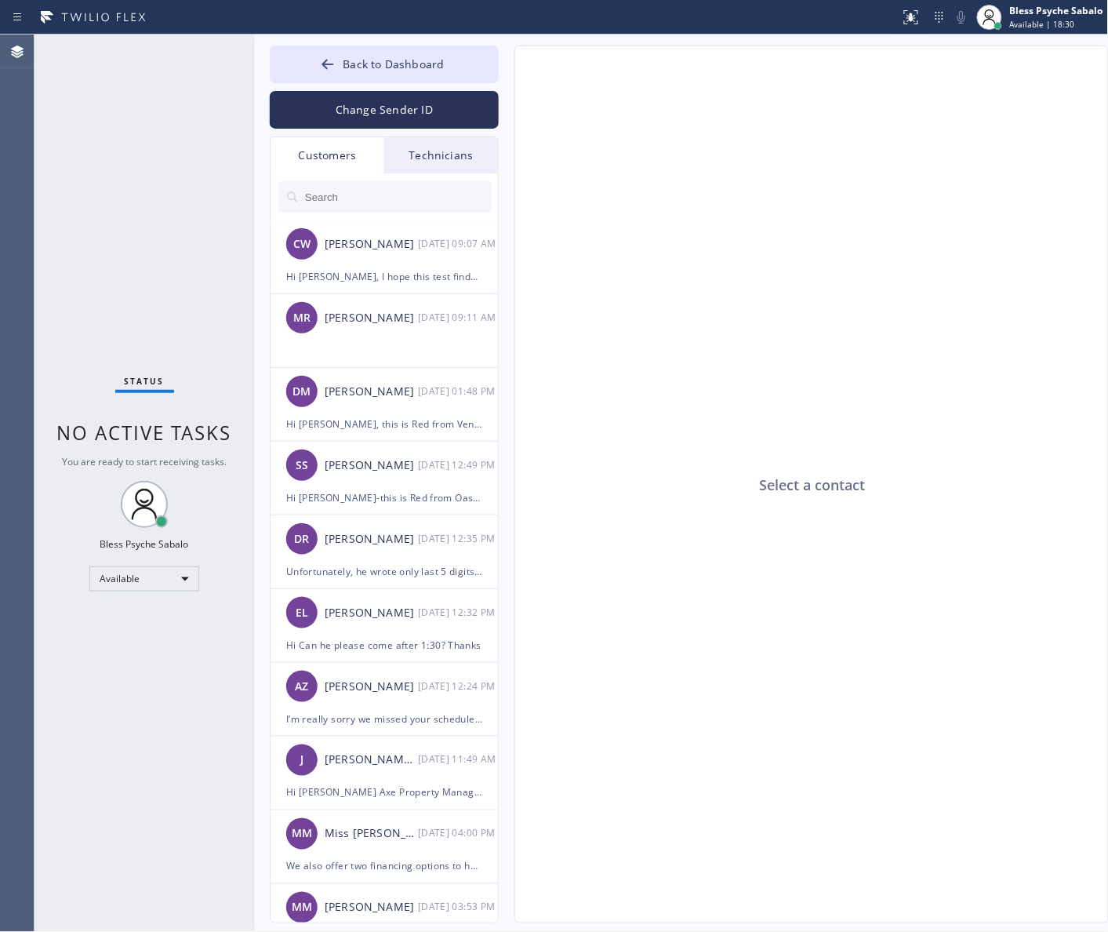
click at [737, 264] on div "Select a contact" at bounding box center [812, 485] width 594 height 878
click at [582, 482] on div "Select a contact" at bounding box center [812, 485] width 594 height 878
click at [319, 150] on div "Customers" at bounding box center [328, 155] width 114 height 36
click at [354, 189] on input "text" at bounding box center [397, 196] width 188 height 31
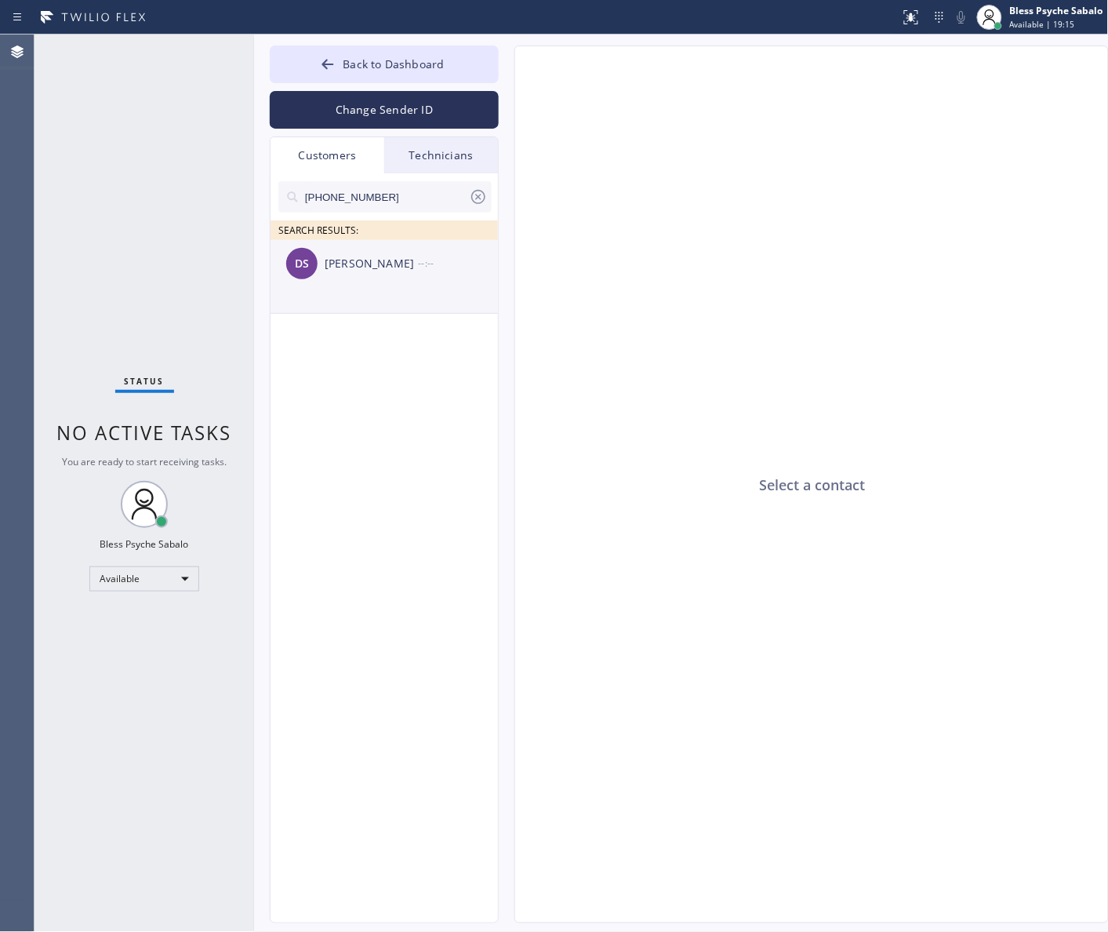
click at [388, 299] on li "DS [PERSON_NAME] --:--" at bounding box center [385, 277] width 229 height 74
click at [718, 592] on div at bounding box center [811, 485] width 593 height 752
click at [597, 882] on textarea at bounding box center [735, 892] width 441 height 60
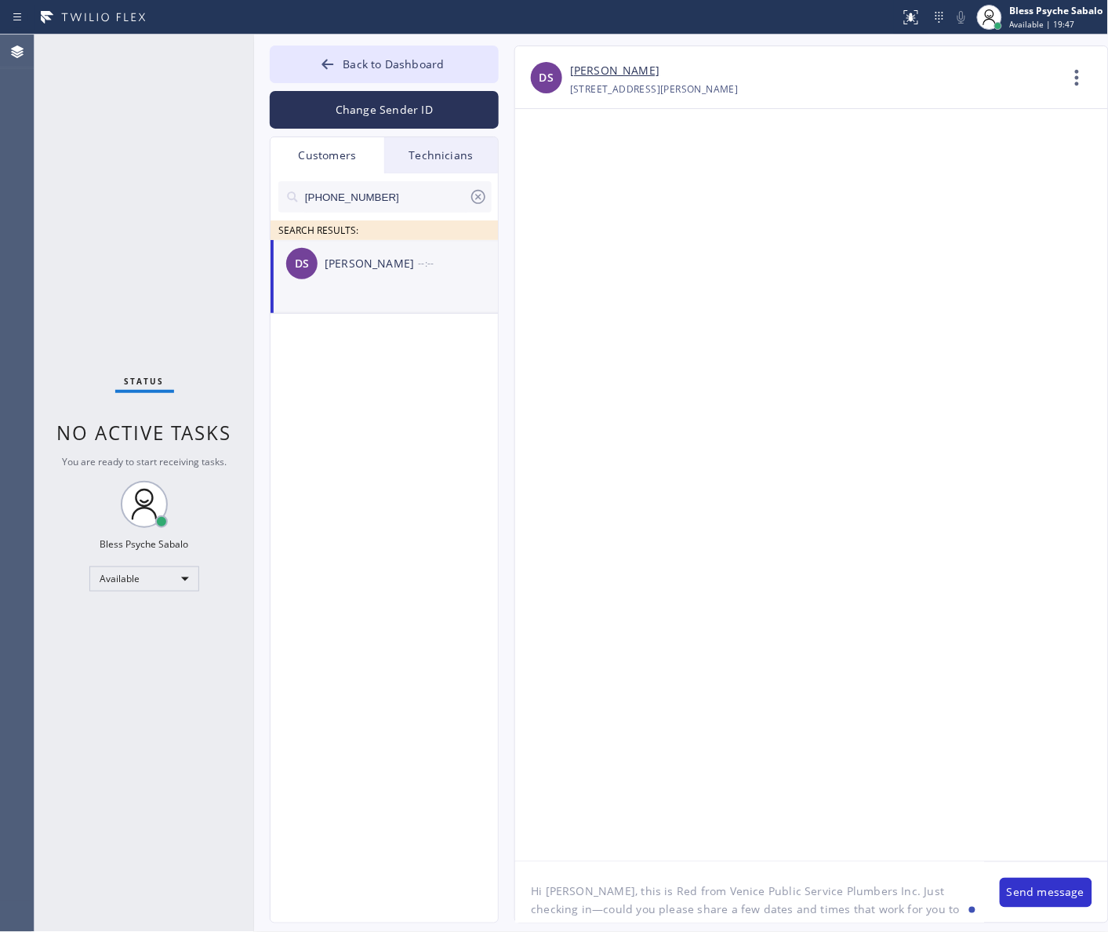
click at [559, 887] on textarea "Hi [PERSON_NAME], this is Red from Venice Public Service Plumbers Inc. Just che…" at bounding box center [749, 892] width 469 height 60
click at [558, 887] on textarea "Hi [PERSON_NAME], this is Red from Venice Public Service Plumbers Inc. Just che…" at bounding box center [749, 892] width 469 height 60
paste textarea "erek"
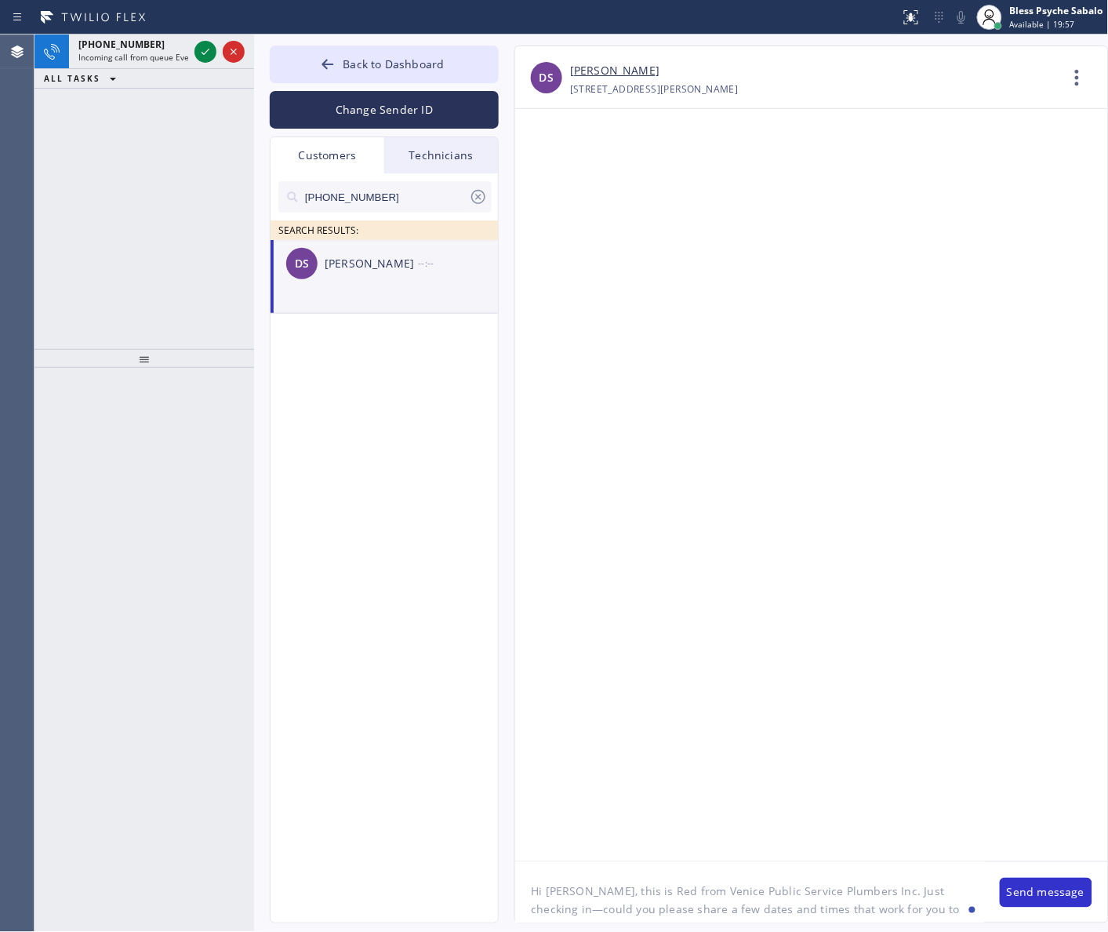
drag, startPoint x: 676, startPoint y: 892, endPoint x: 747, endPoint y: 892, distance: 71.4
click at [747, 892] on textarea "Hi [PERSON_NAME], this is Red from Venice Public Service Plumbers Inc. Just che…" at bounding box center [749, 892] width 469 height 60
click at [100, 52] on span "Incoming call from queue Everybody" at bounding box center [146, 57] width 136 height 11
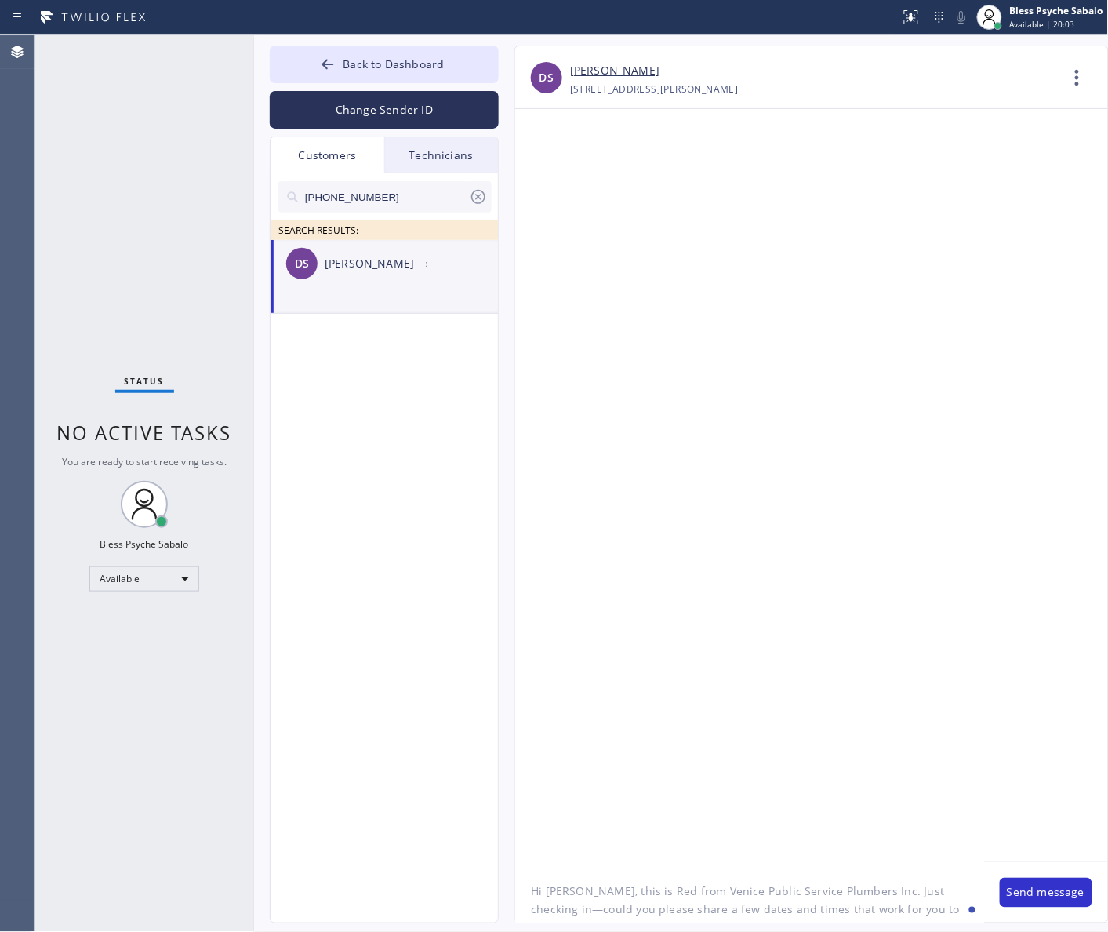
drag, startPoint x: 845, startPoint y: 895, endPoint x: 667, endPoint y: 892, distance: 178.0
click at [667, 892] on textarea "Hi [PERSON_NAME], this is Red from Venice Public Service Plumbers Inc. Just che…" at bounding box center [749, 892] width 469 height 60
paste textarea "Green Garden Plumbers"
click at [692, 894] on textarea "Hi [PERSON_NAME], this is Red from Green Garden Plumbers. Just checking in—coul…" at bounding box center [749, 892] width 469 height 60
click at [882, 895] on textarea "Hi [PERSON_NAME], this is Red from Green Garden Plumbers. Just checking in—coul…" at bounding box center [749, 892] width 469 height 60
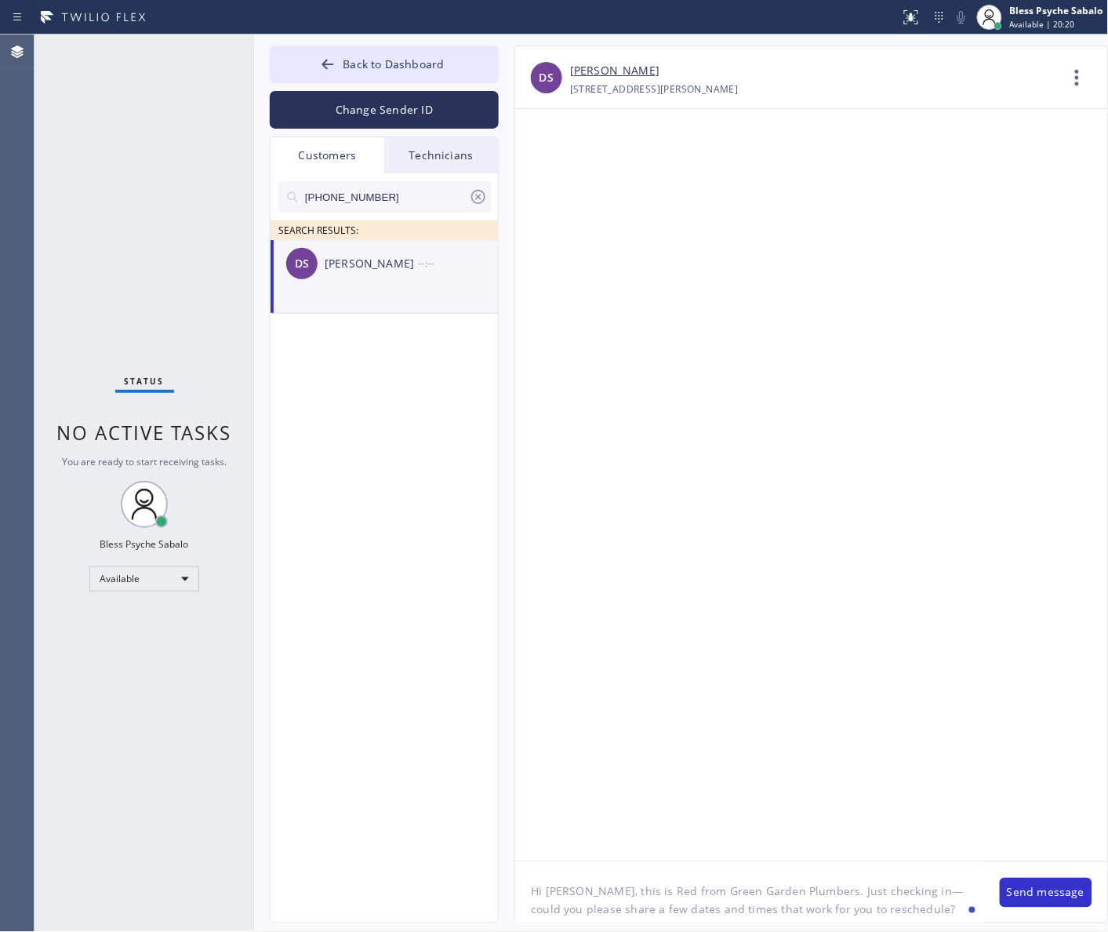
click at [797, 898] on textarea "Hi [PERSON_NAME], this is Red from Green Garden Plumbers. Just checking in—coul…" at bounding box center [749, 892] width 469 height 60
click at [802, 885] on textarea "Hi [PERSON_NAME], this is Red from Green Garden Plumbers. Just checking in—coul…" at bounding box center [749, 892] width 469 height 60
click at [798, 891] on textarea "Hi [PERSON_NAME], this is Red from Green Garden Plumbers. Just checking in—coul…" at bounding box center [749, 892] width 469 height 60
click at [928, 894] on textarea "Hi [PERSON_NAME], this is Red from Green Garden Plumbers. [PERSON_NAME] your as…" at bounding box center [749, 892] width 469 height 60
click at [771, 507] on div at bounding box center [811, 485] width 593 height 752
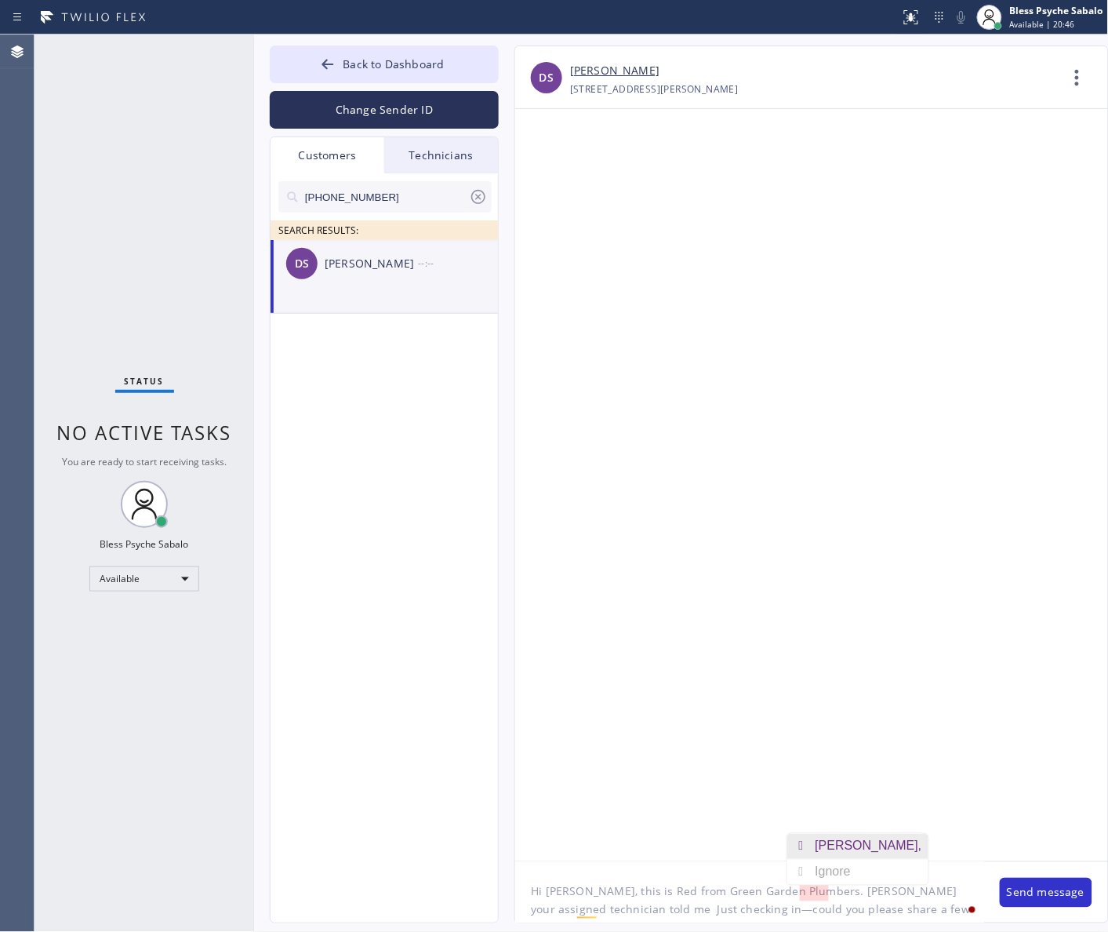
click at [831, 841] on div "[PERSON_NAME]," at bounding box center [872, 846] width 113 height 25
click at [553, 907] on textarea "Hi [PERSON_NAME], this is Red from Green Garden Plumbers. [PERSON_NAME], your a…" at bounding box center [749, 892] width 469 height 60
click at [575, 908] on textarea "Hi [PERSON_NAME], this is Red from Green Garden Plumbers. [PERSON_NAME], your a…" at bounding box center [749, 892] width 469 height 60
click at [754, 863] on div "rescheduled" at bounding box center [755, 863] width 74 height 25
click at [775, 914] on textarea "Hi [PERSON_NAME], this is Red from Green Garden Plumbers. [PERSON_NAME], your a…" at bounding box center [749, 892] width 469 height 60
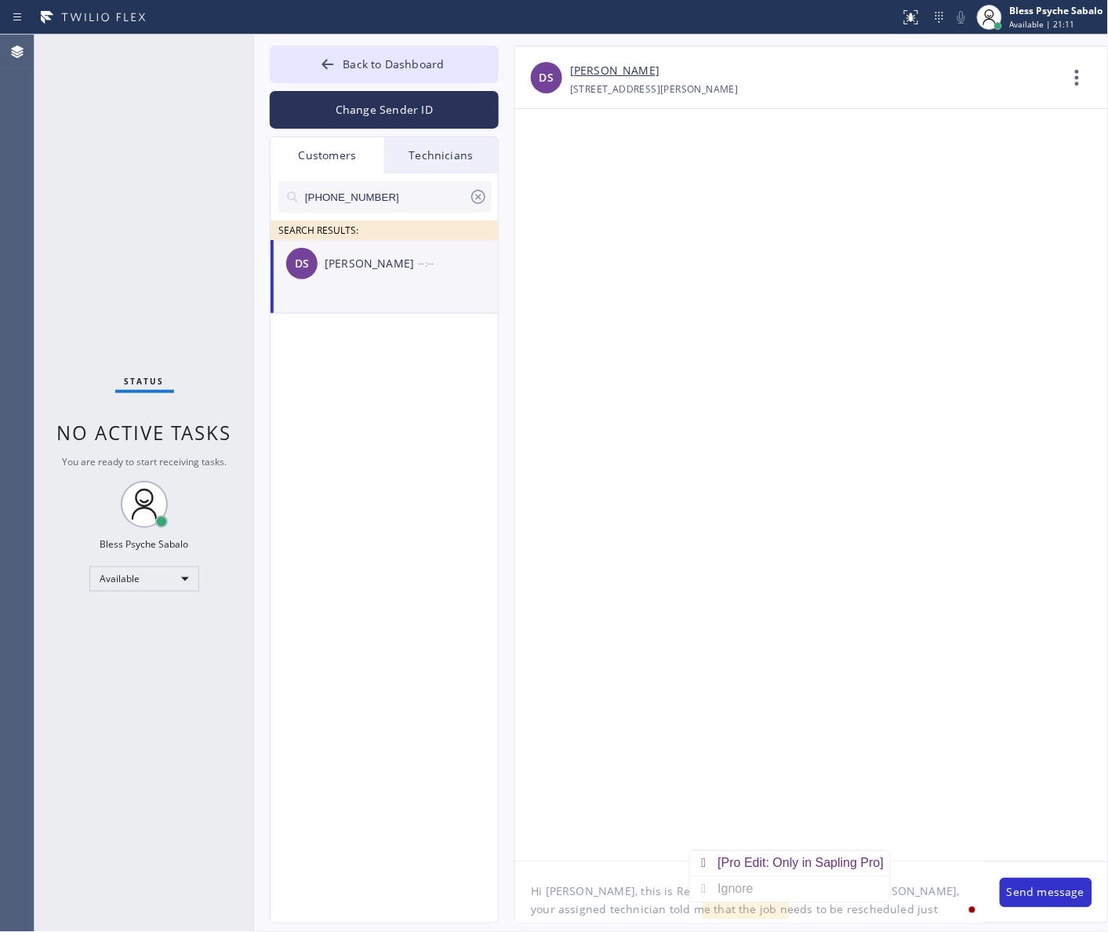
click at [776, 915] on textarea "Hi [PERSON_NAME], this is Red from Green Garden Plumbers. [PERSON_NAME], your a…" at bounding box center [749, 892] width 469 height 60
click at [762, 911] on textarea "Hi [PERSON_NAME], this is Red from Green Garden Plumbers. [PERSON_NAME], your a…" at bounding box center [749, 892] width 469 height 60
type textarea "Hi [PERSON_NAME], this is Red from Green Garden Plumbers. [PERSON_NAME], your a…"
click at [823, 735] on div at bounding box center [811, 485] width 593 height 752
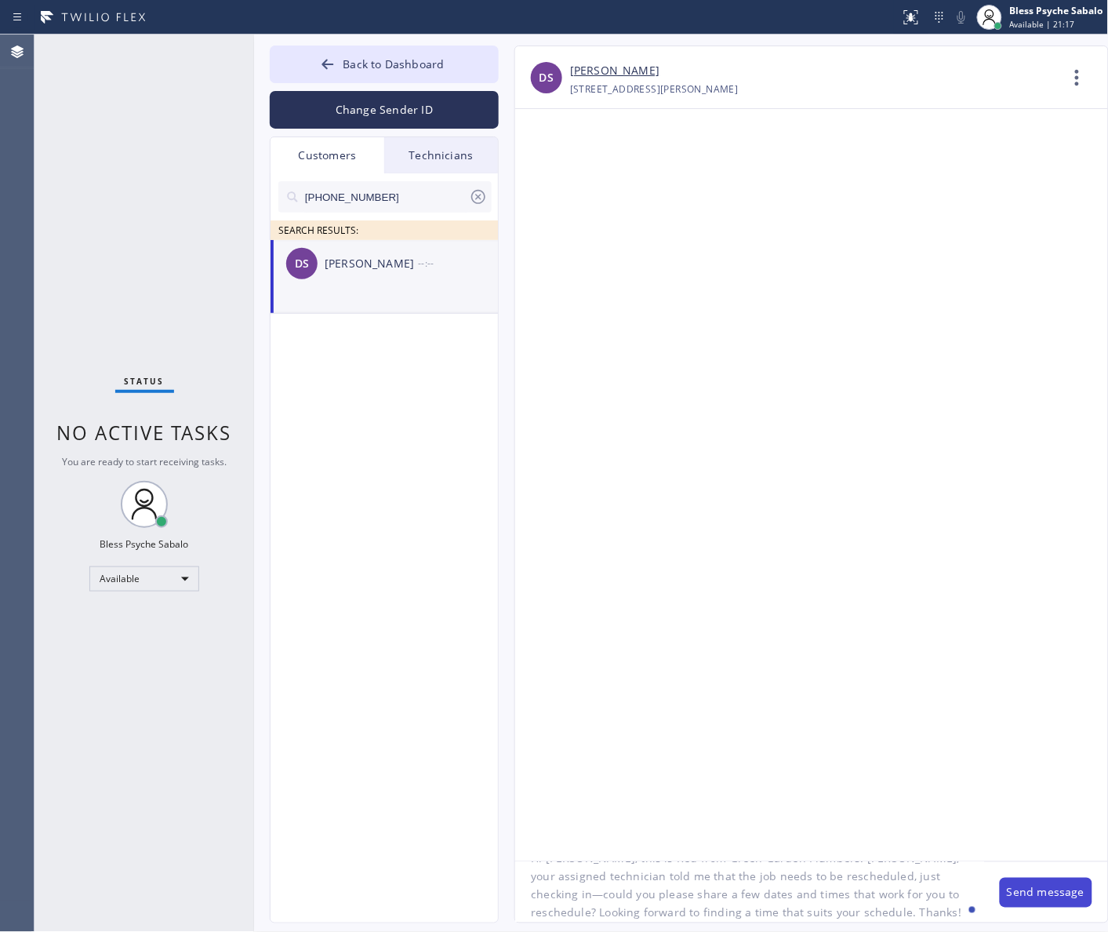
click at [1074, 887] on button "Send message" at bounding box center [1046, 893] width 93 height 30
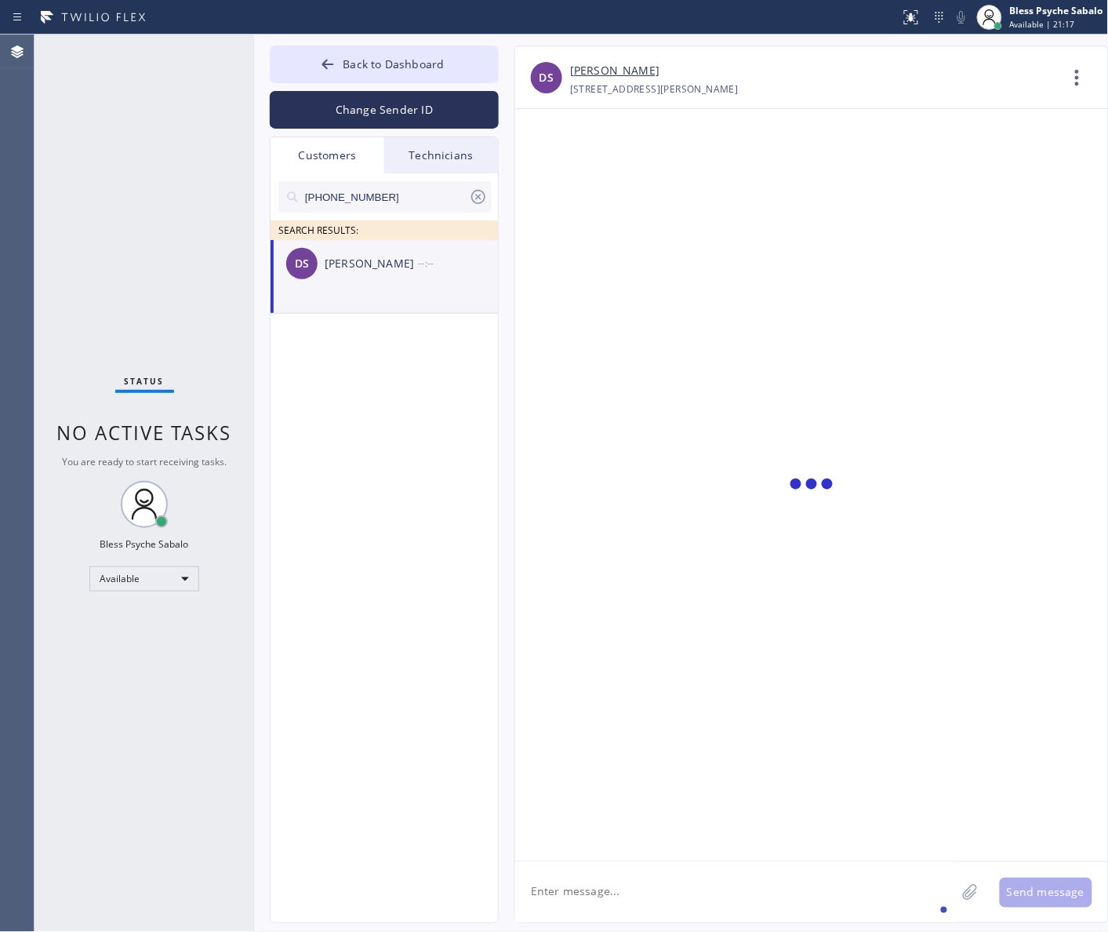
scroll to position [0, 0]
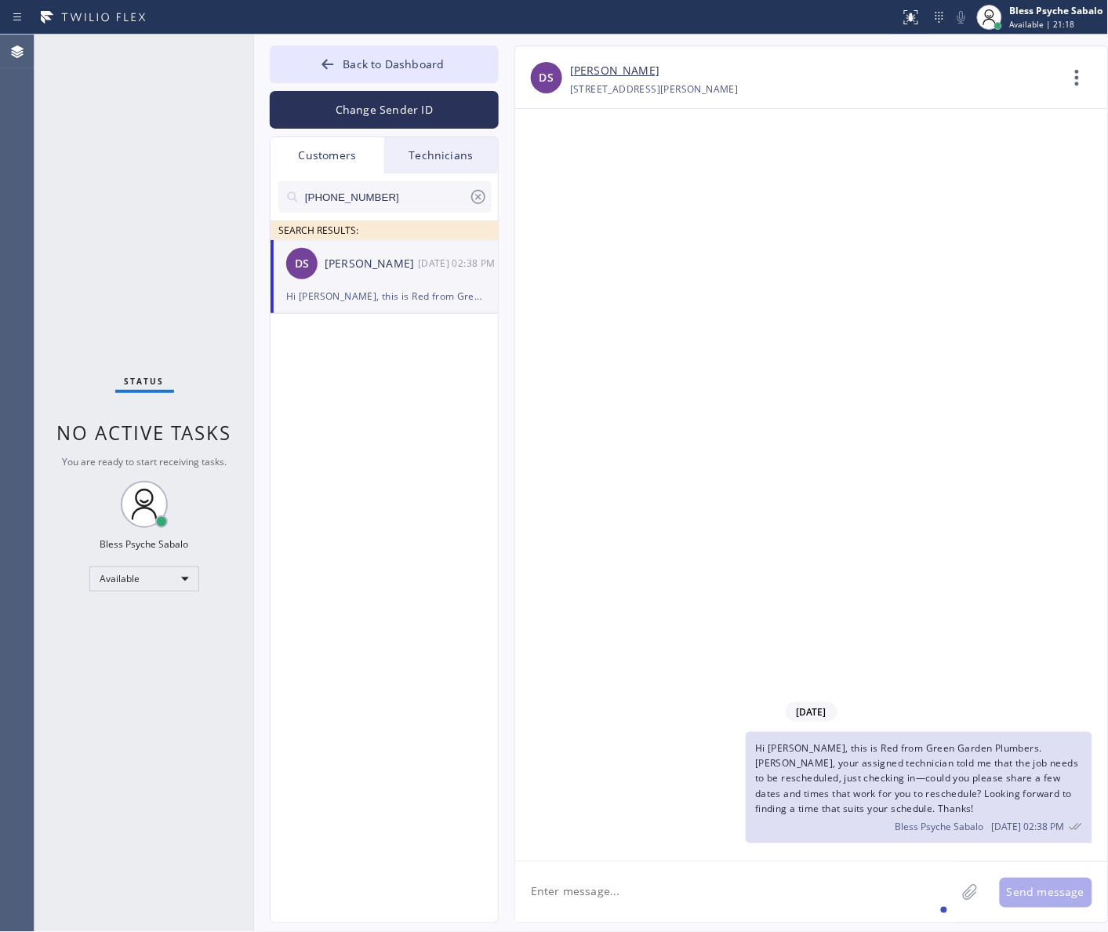
click at [859, 518] on div "[DATE] Hi [PERSON_NAME], this is Red from Green Garden Plumbers. [PERSON_NAME],…" at bounding box center [811, 485] width 593 height 752
click at [1019, 813] on div "Hi [PERSON_NAME], this is Red from Green Garden Plumbers. [PERSON_NAME], your a…" at bounding box center [919, 787] width 346 height 111
click at [804, 315] on div "[DATE] Hi [PERSON_NAME], this is Red from Green Garden Plumbers. [PERSON_NAME],…" at bounding box center [811, 485] width 593 height 752
click at [475, 201] on icon at bounding box center [478, 196] width 19 height 19
click at [456, 158] on div "Technicians" at bounding box center [441, 155] width 114 height 36
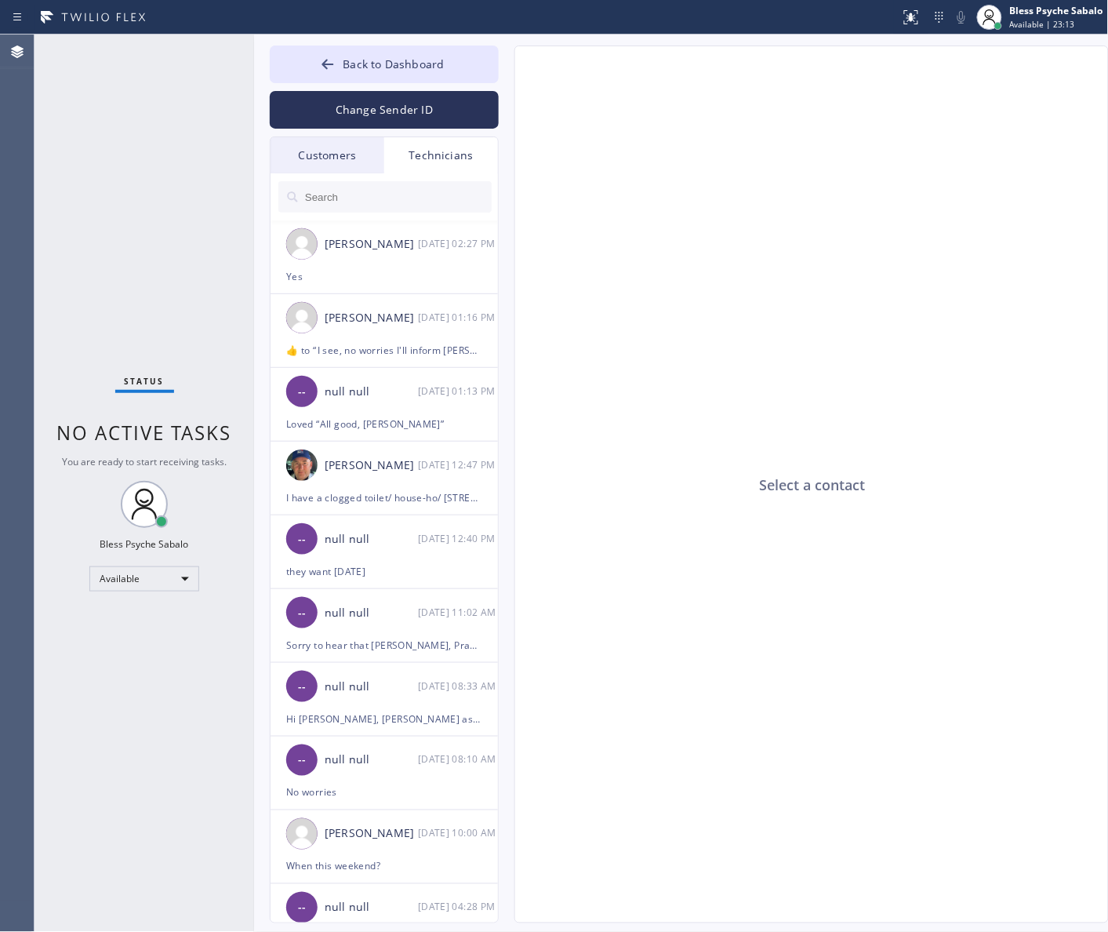
click at [298, 154] on div "Customers" at bounding box center [328, 155] width 114 height 36
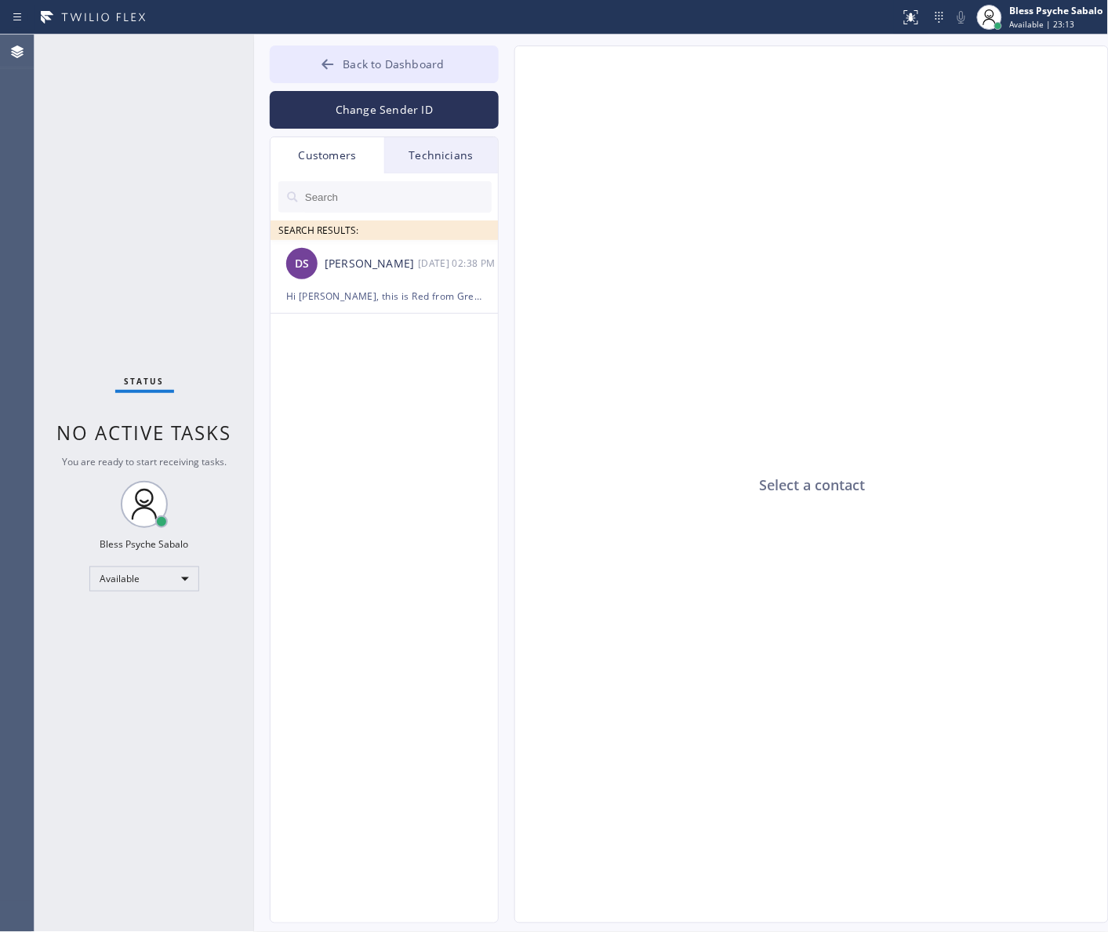
click at [345, 68] on span "Back to Dashboard" at bounding box center [393, 63] width 101 height 15
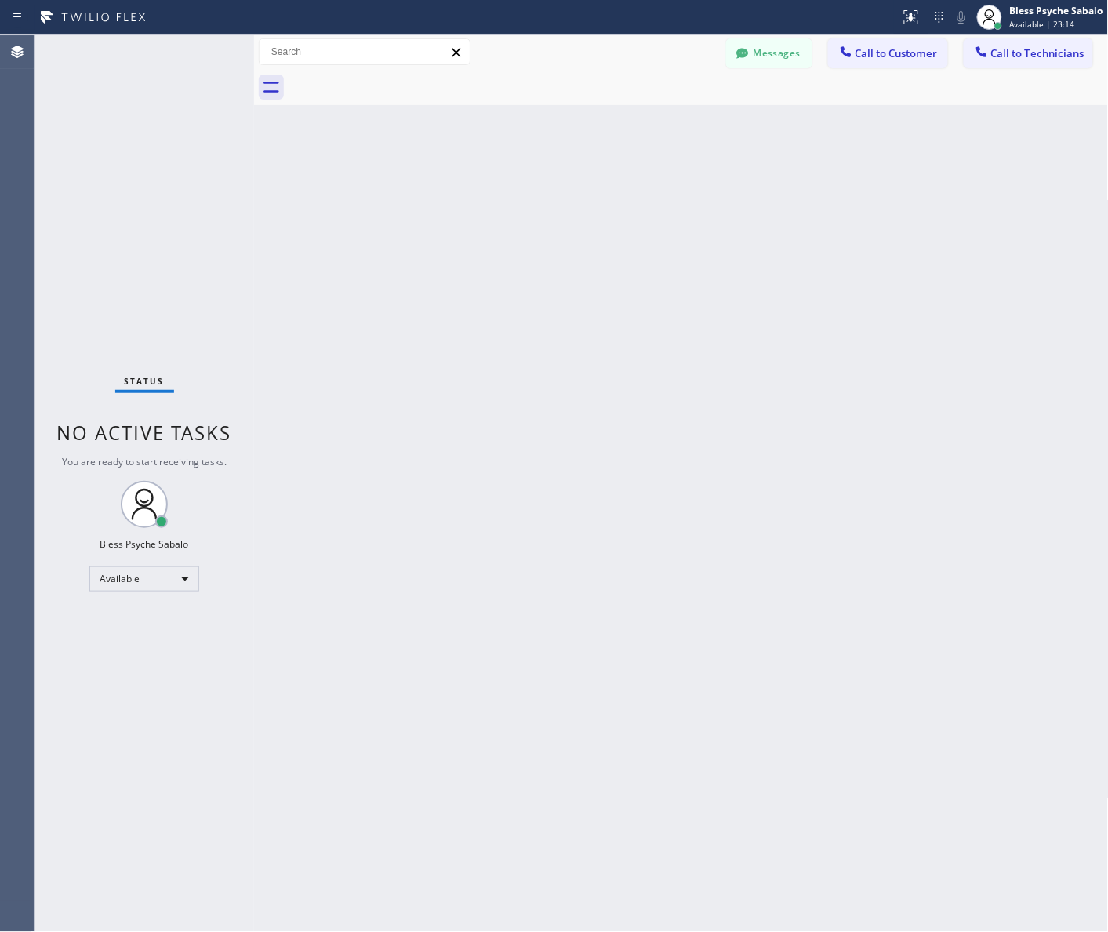
click at [661, 169] on div "Back to Dashboard Change Sender ID Customers Technicians DS [PERSON_NAME] [DATE…" at bounding box center [681, 483] width 855 height 897
click at [878, 59] on span "Call to Customer" at bounding box center [897, 53] width 82 height 14
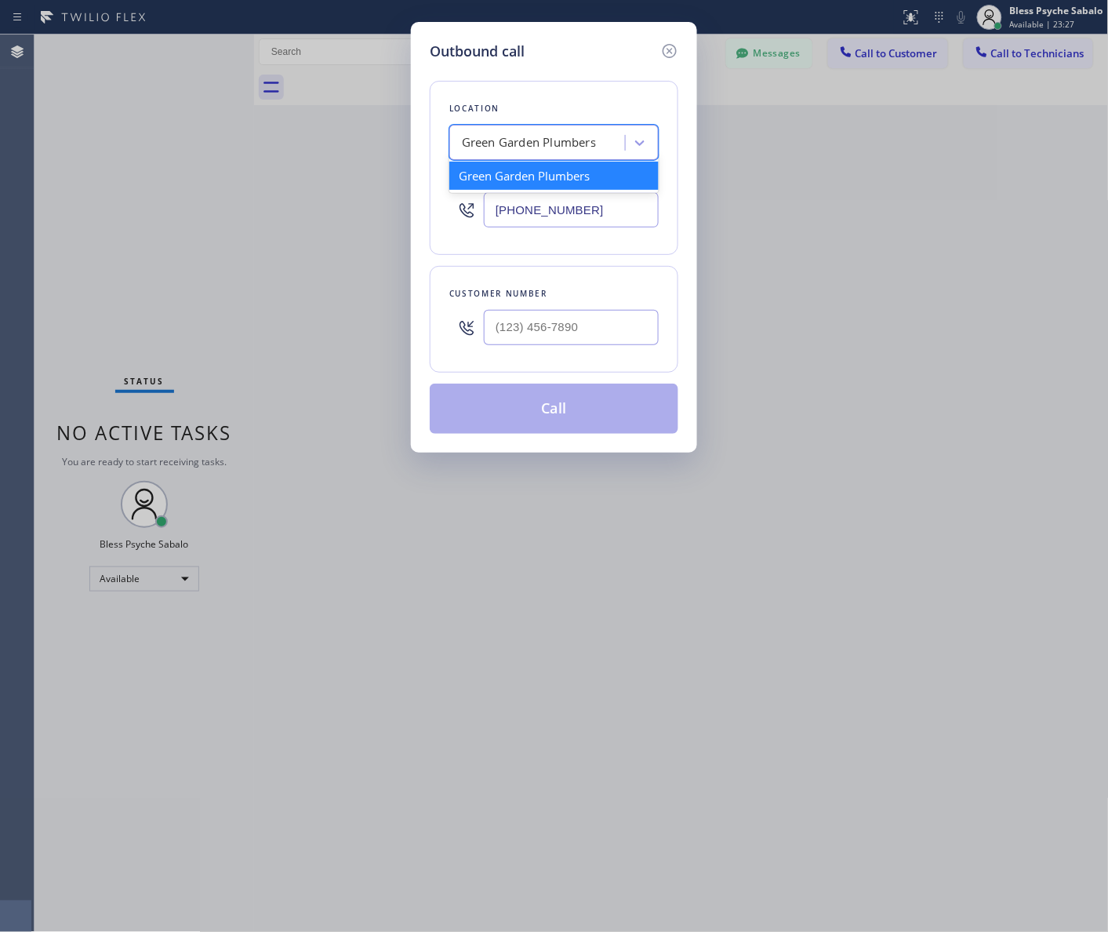
click at [533, 134] on div "Green Garden Plumbers" at bounding box center [529, 143] width 134 height 18
paste input "HVAC Repair Planet Burlingame"
type input "HVAC Repair Planet Burlingame"
click at [558, 174] on div "HVAC Repair Planet Burlingame" at bounding box center [553, 176] width 209 height 28
type input "[PHONE_NUMBER]"
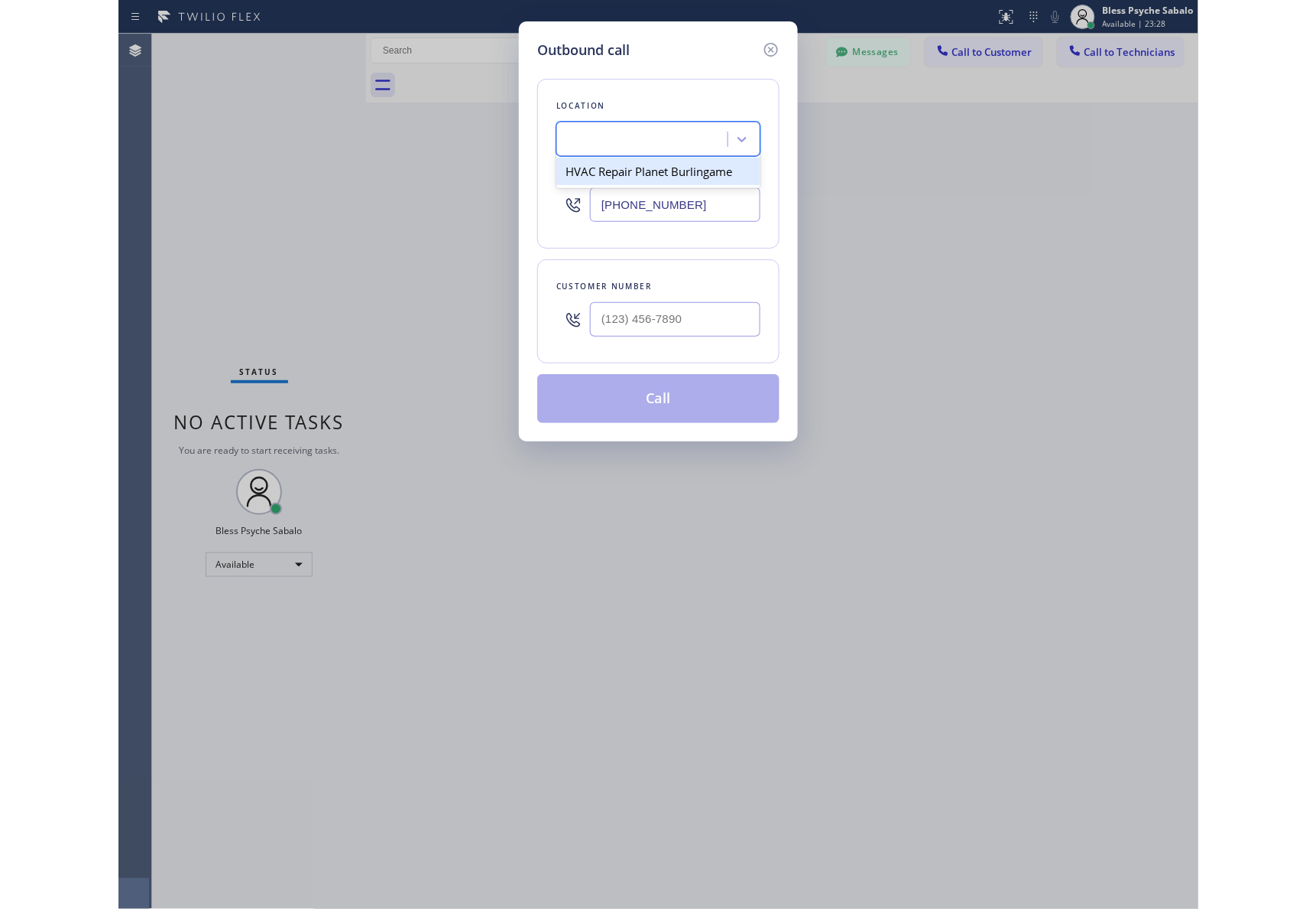
scroll to position [0, 1]
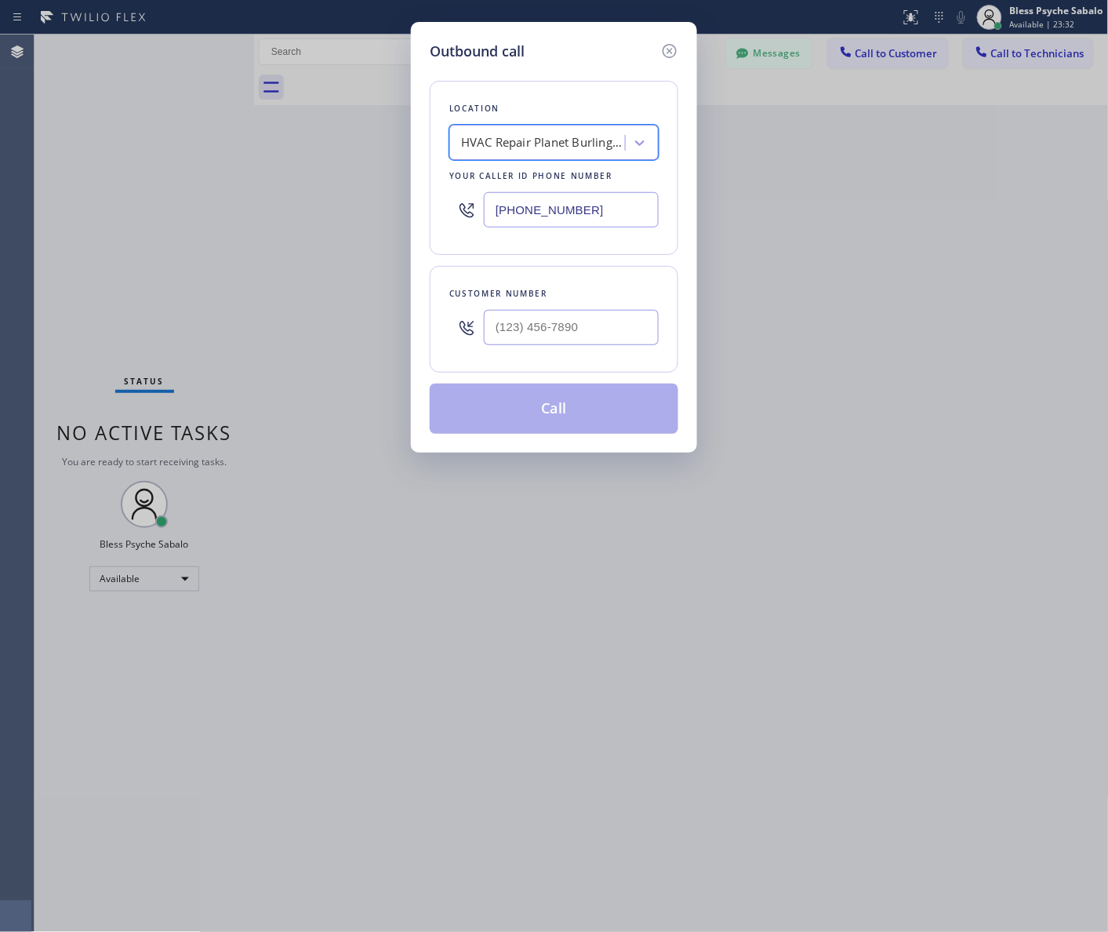
click at [580, 347] on div at bounding box center [571, 327] width 175 height 51
click at [584, 328] on input "(___) ___-____" at bounding box center [571, 327] width 175 height 35
paste input "650) 773-8812"
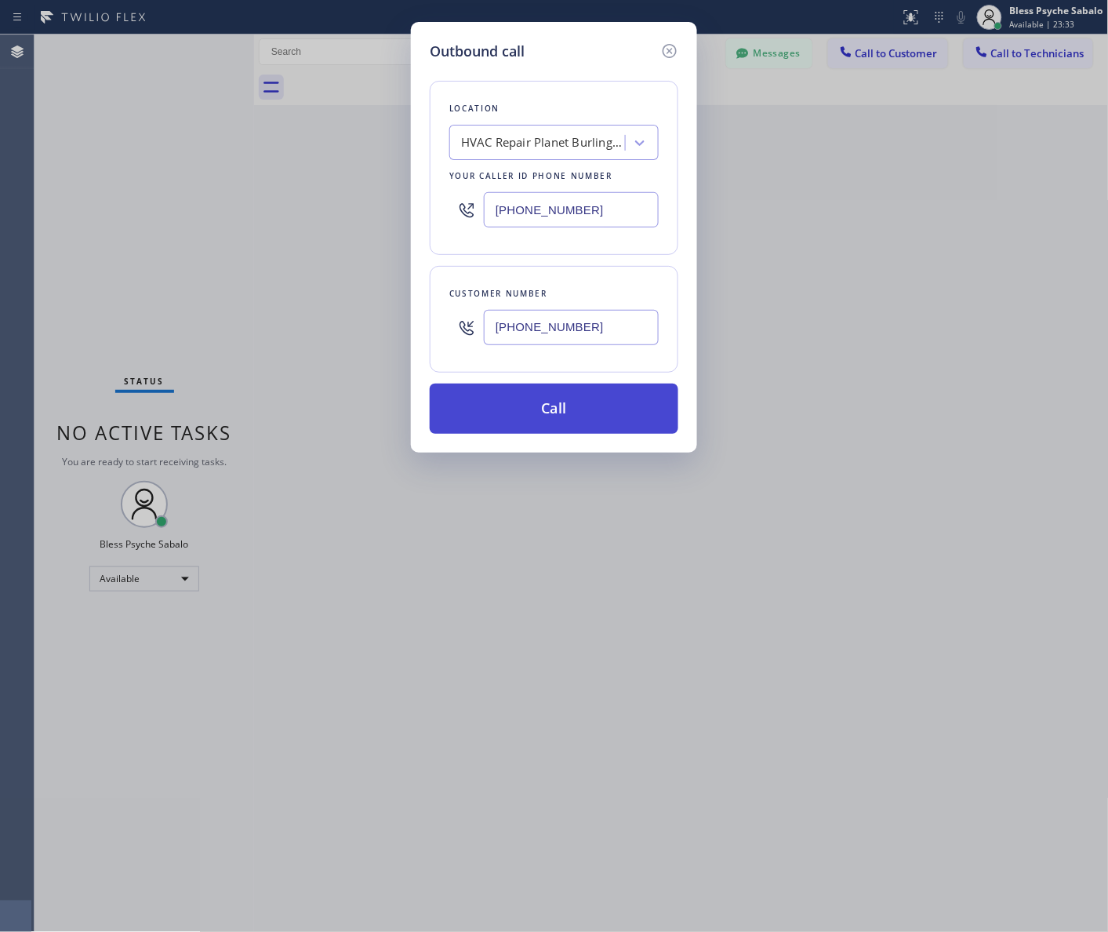
type input "[PHONE_NUMBER]"
click at [601, 402] on button "Call" at bounding box center [554, 408] width 249 height 50
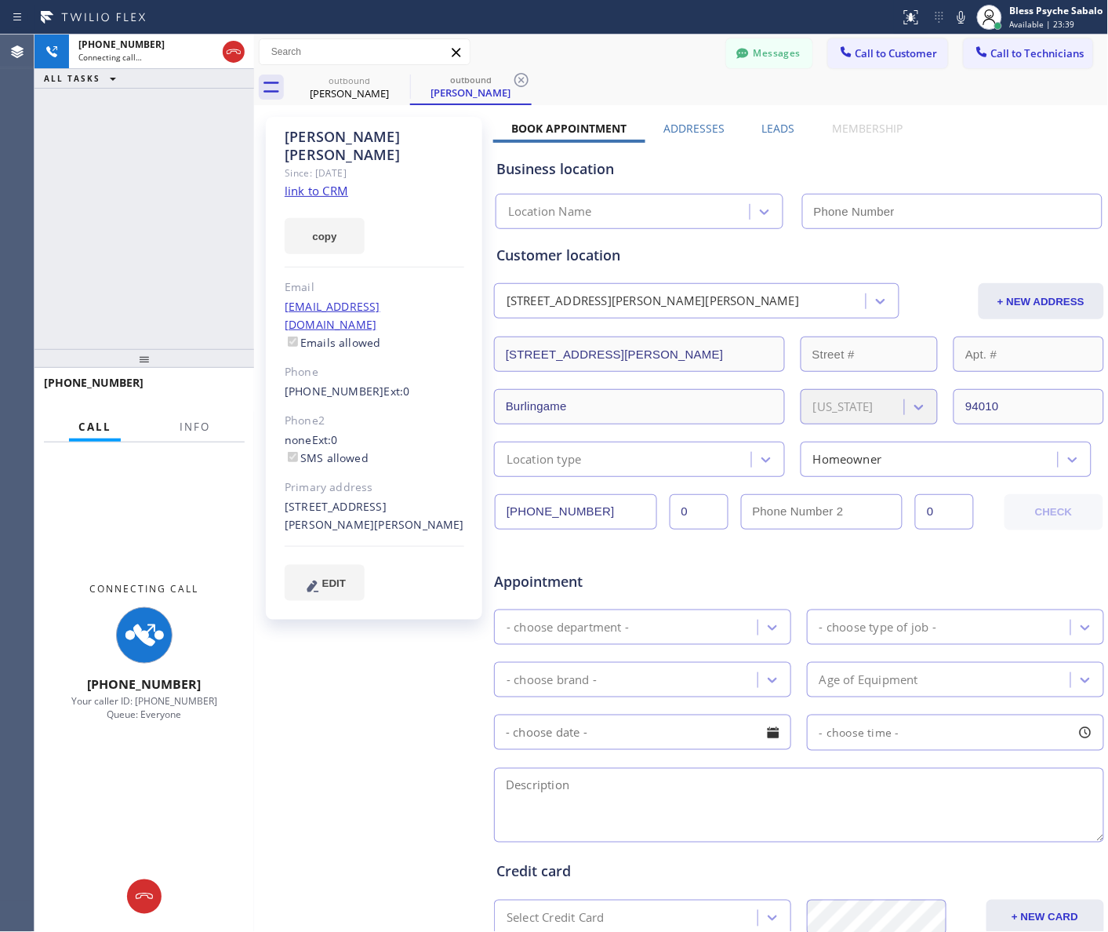
type input "[PHONE_NUMBER]"
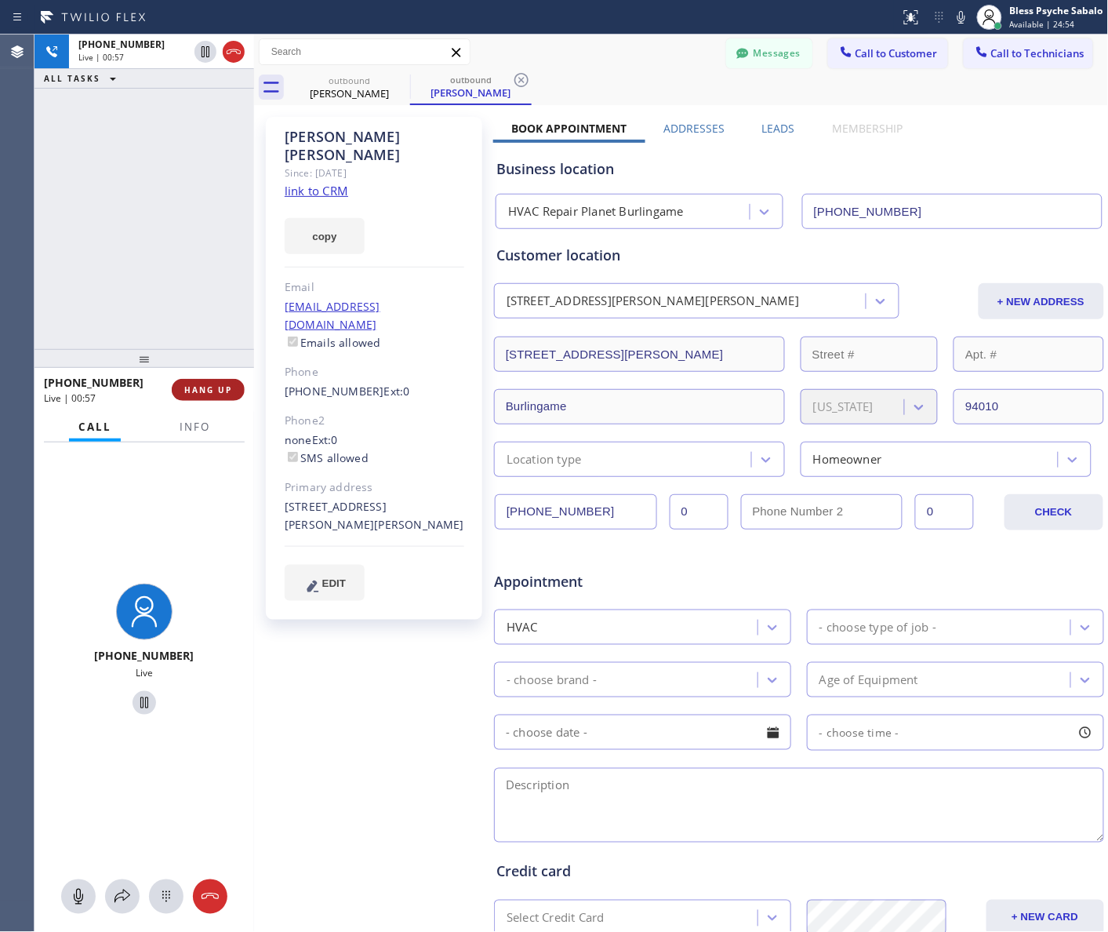
click at [194, 386] on span "HANG UP" at bounding box center [208, 389] width 48 height 11
click at [170, 299] on div "[PHONE_NUMBER] Live | 00:57 ALL TASKS ALL TASKS ACTIVE TASKS TASKS IN WRAP UP" at bounding box center [145, 192] width 220 height 314
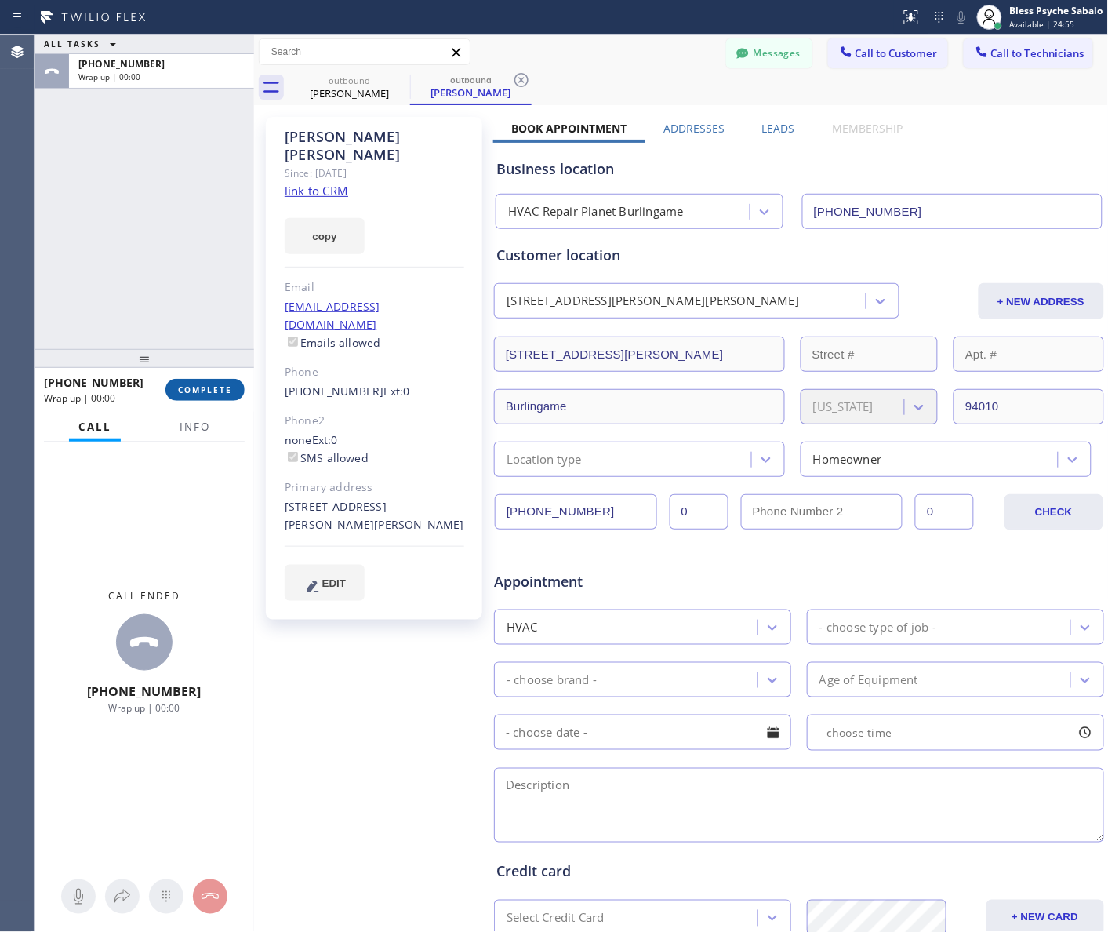
click at [202, 386] on span "COMPLETE" at bounding box center [205, 389] width 54 height 11
click at [132, 257] on div "ALL TASKS ALL TASKS ACTIVE TASKS TASKS IN WRAP UP [PHONE_NUMBER] Wrap up | 00:00" at bounding box center [145, 192] width 220 height 314
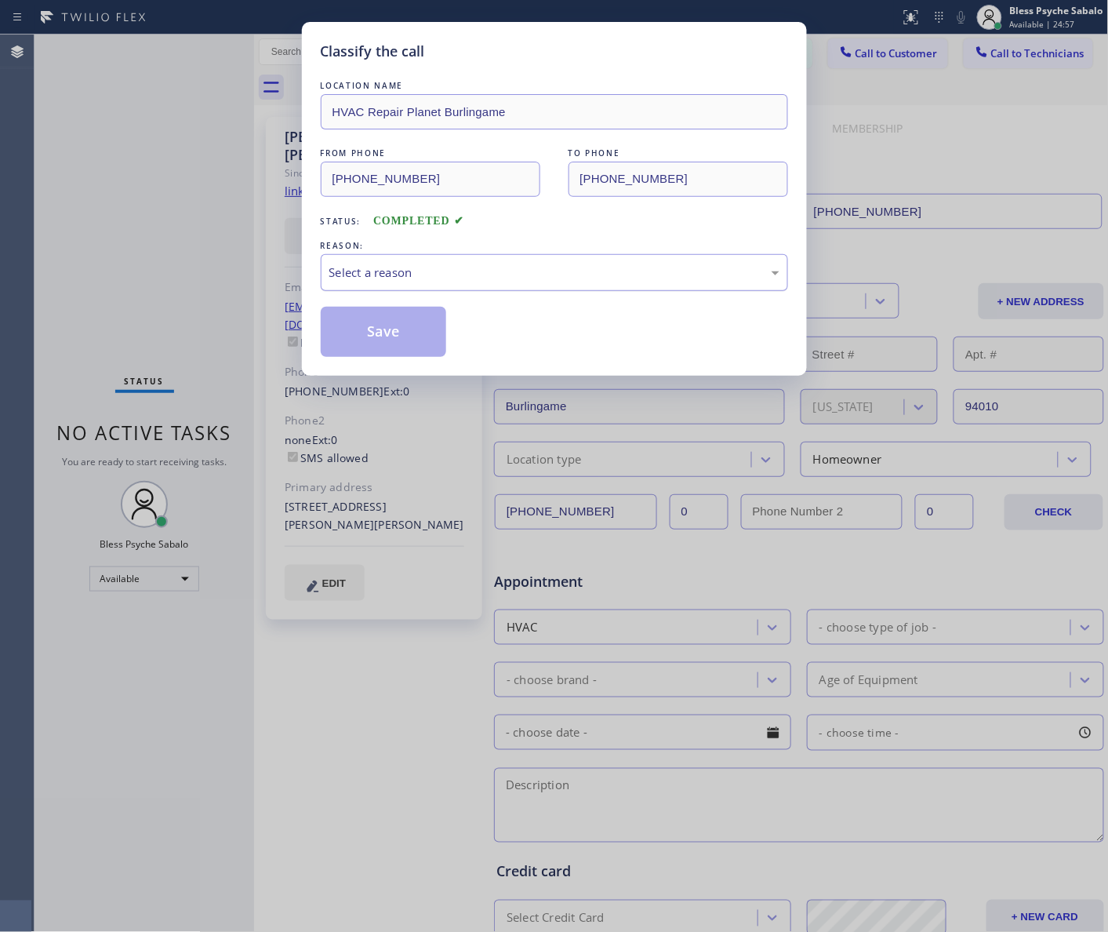
click at [365, 267] on div "Select a reason" at bounding box center [554, 272] width 450 height 18
click at [355, 347] on button "Save" at bounding box center [384, 332] width 126 height 50
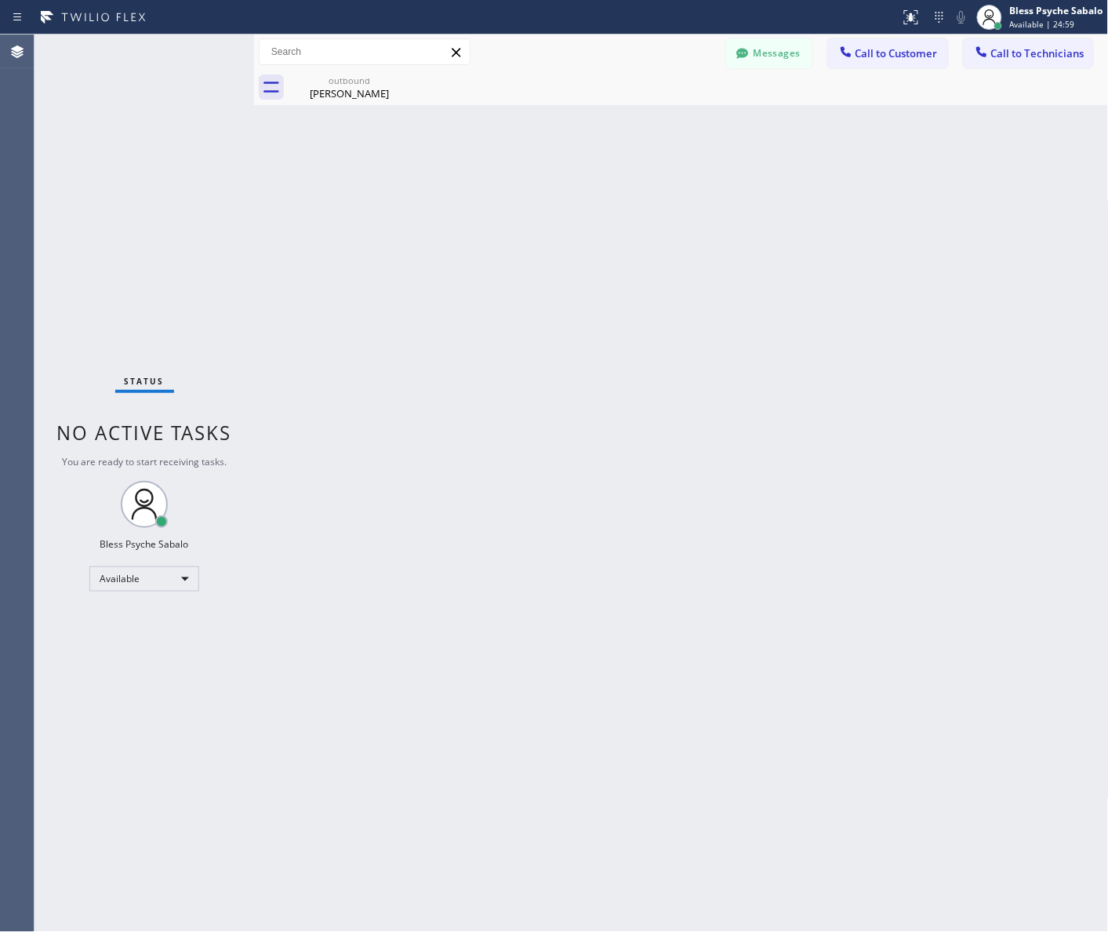
click at [173, 153] on div "Status No active tasks You are ready to start receiving tasks. Bless Psyche Sab…" at bounding box center [145, 483] width 220 height 897
click at [463, 192] on div "Back to Dashboard Change Sender ID Customers Technicians MD Mr [PERSON_NAME] [D…" at bounding box center [681, 483] width 855 height 897
click at [396, 80] on icon at bounding box center [400, 80] width 19 height 19
click at [397, 80] on icon at bounding box center [400, 80] width 19 height 19
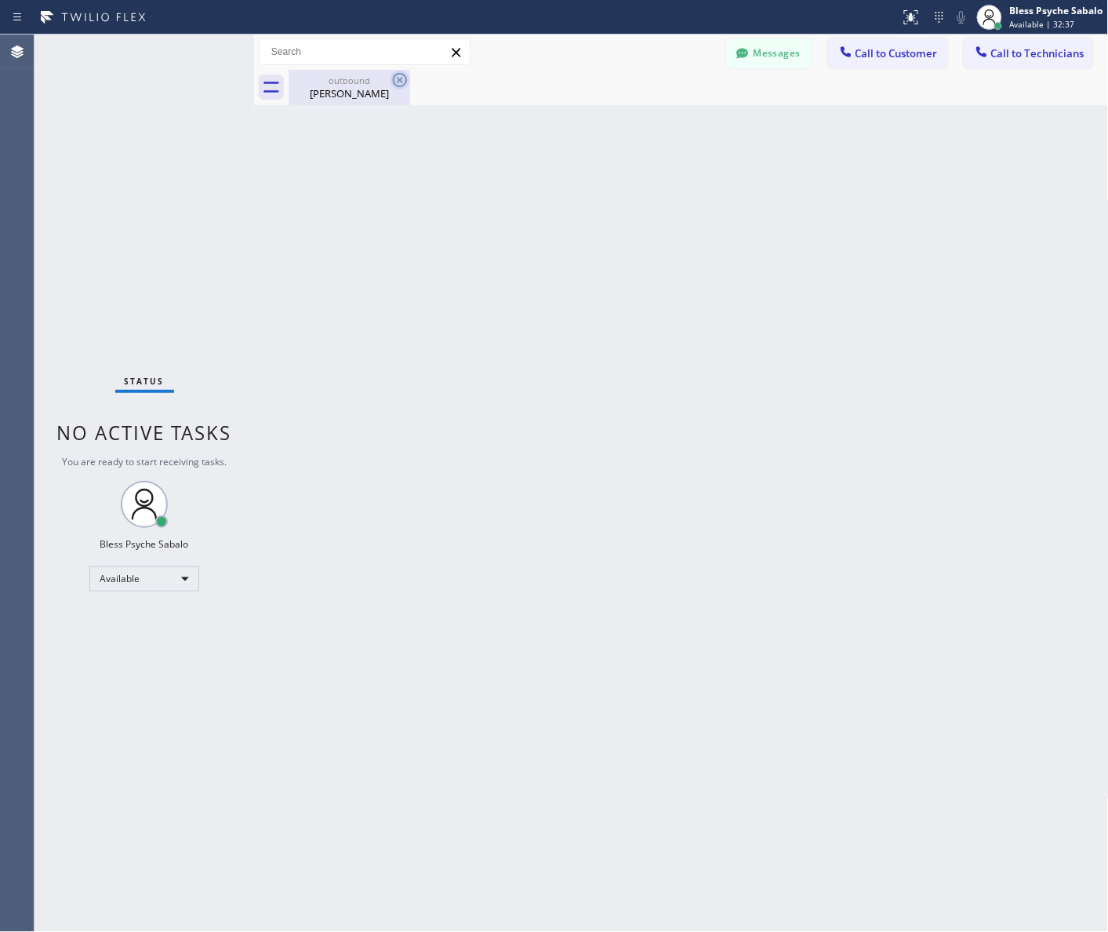
click at [397, 80] on icon at bounding box center [400, 80] width 19 height 19
drag, startPoint x: 511, startPoint y: 223, endPoint x: 732, endPoint y: 118, distance: 244.1
click at [512, 223] on div "Back to Dashboard Change Sender ID Customers Technicians MD Mr [PERSON_NAME] [D…" at bounding box center [681, 483] width 855 height 897
click at [794, 44] on button "Messages" at bounding box center [769, 53] width 86 height 30
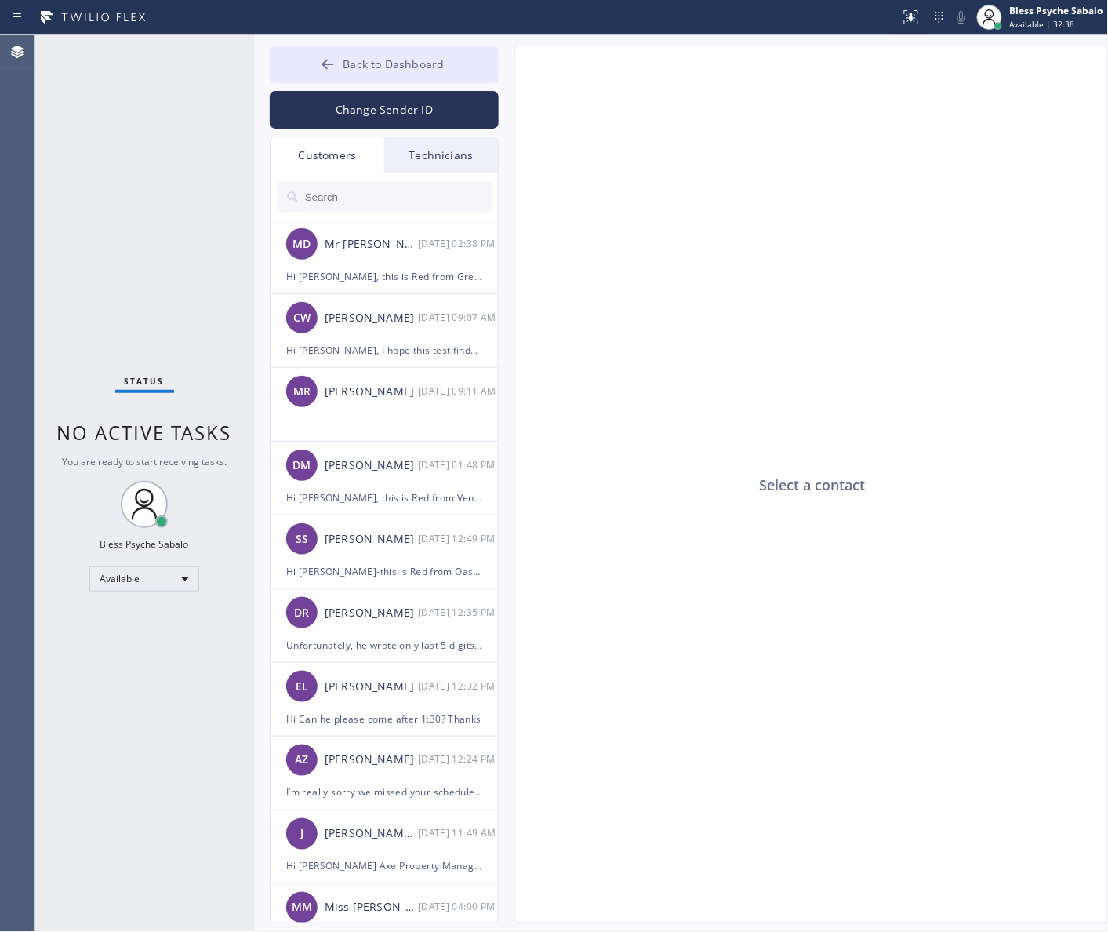
click at [434, 65] on span "Back to Dashboard" at bounding box center [393, 63] width 101 height 15
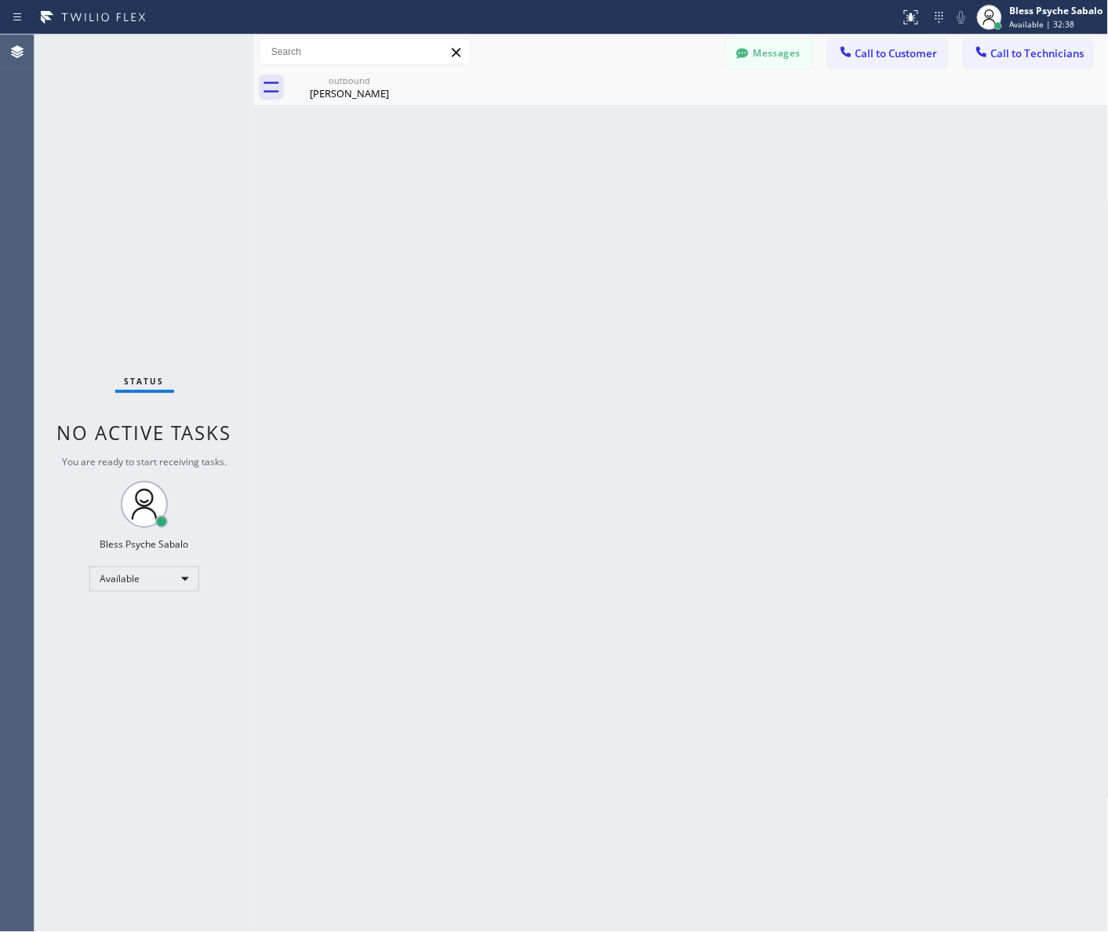
drag, startPoint x: 734, startPoint y: 120, endPoint x: 766, endPoint y: 111, distance: 33.5
click at [736, 120] on div "Back to Dashboard Change Sender ID Customers Technicians MD Mr [PERSON_NAME] [D…" at bounding box center [681, 483] width 855 height 897
click at [1030, 57] on span "Call to Technicians" at bounding box center [1037, 53] width 93 height 14
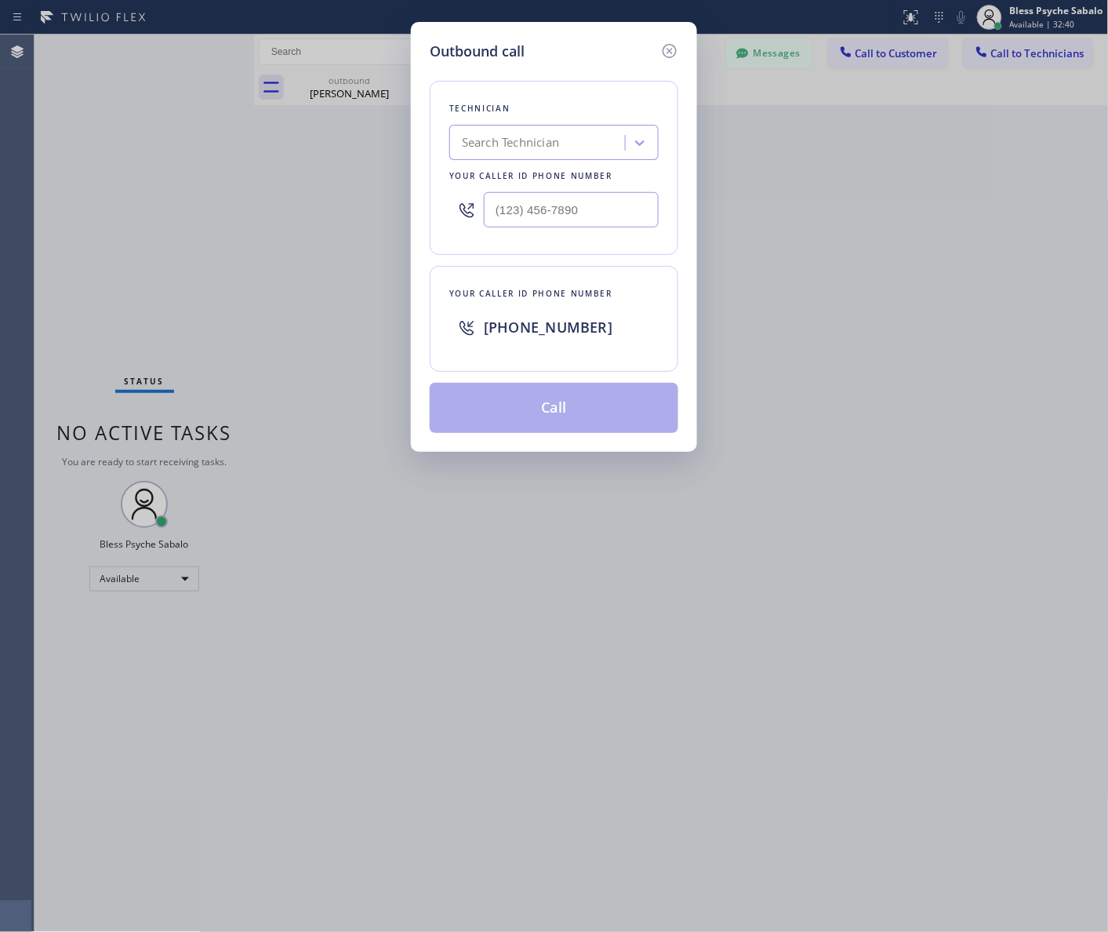
click at [531, 147] on div "Search Technician" at bounding box center [510, 143] width 97 height 18
type input "[PERSON_NAME]"
click at [500, 175] on div "[PERSON_NAME]" at bounding box center [553, 176] width 209 height 28
type input "[PHONE_NUMBER]"
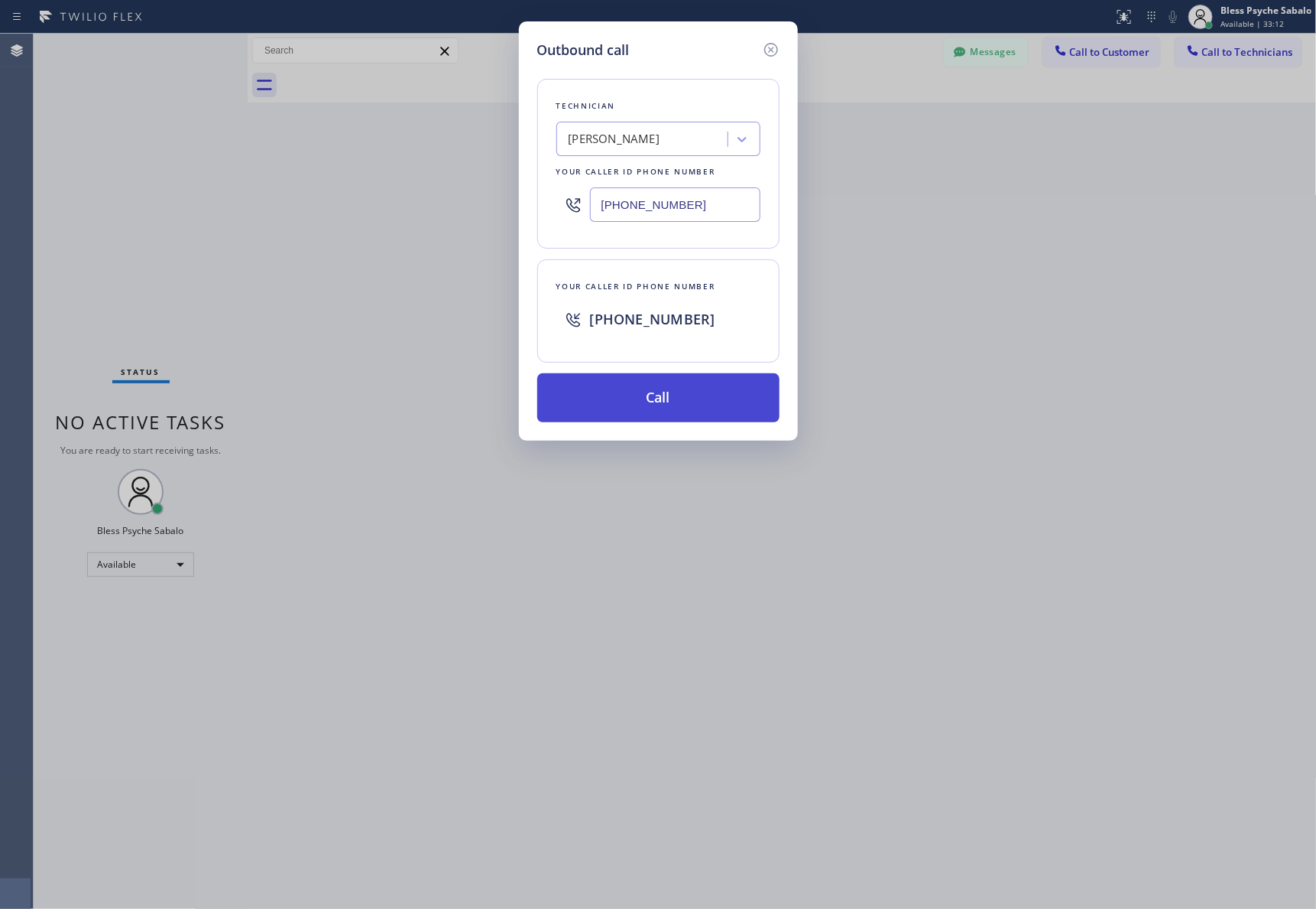
click at [690, 403] on button "Call" at bounding box center [658, 398] width 243 height 49
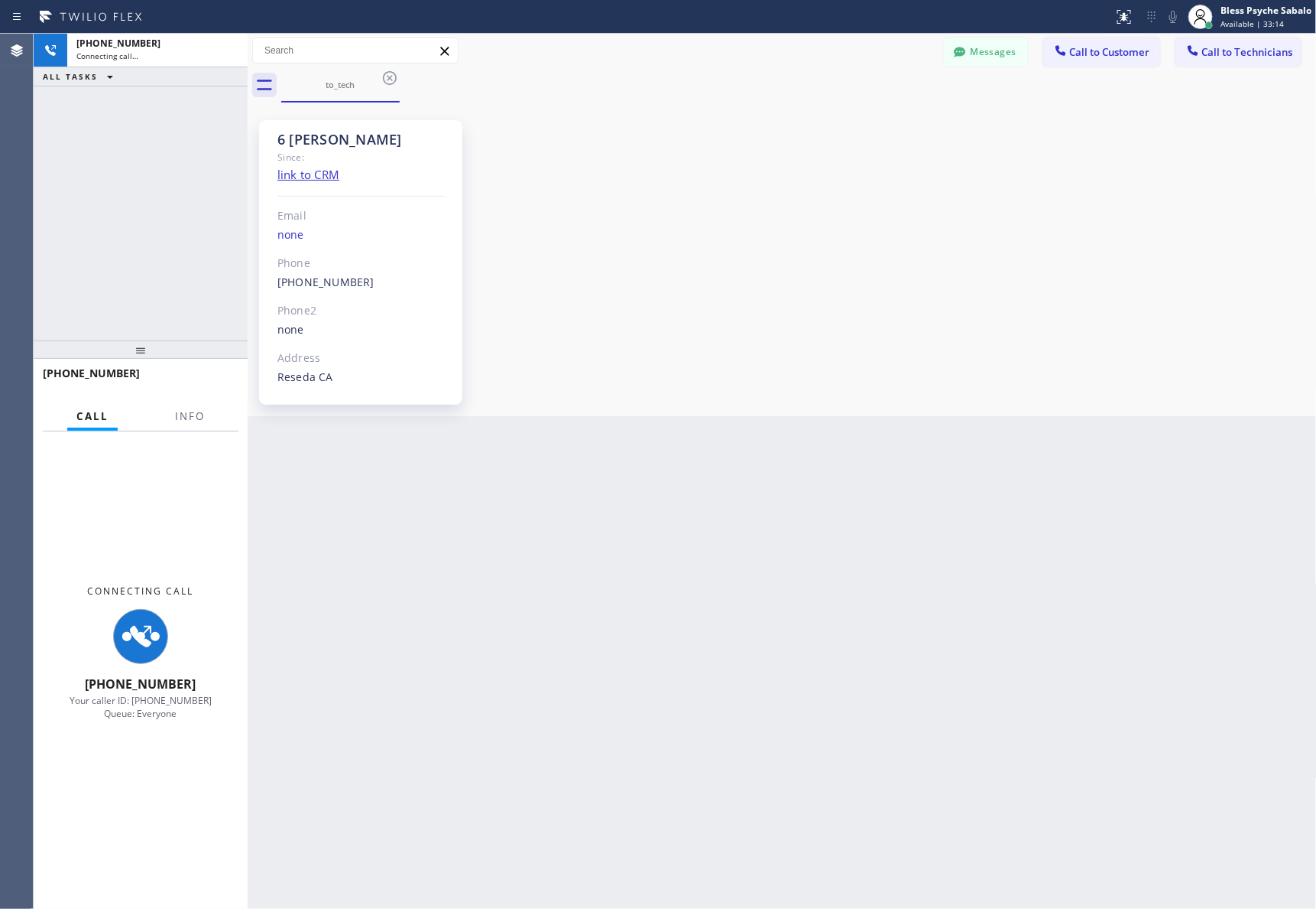
scroll to position [13148, 0]
click at [789, 370] on div "6 [PERSON_NAME] Since: link to CRM Email none Phone [PHONE_NUMBER] Outbound cal…" at bounding box center [782, 259] width 1062 height 306
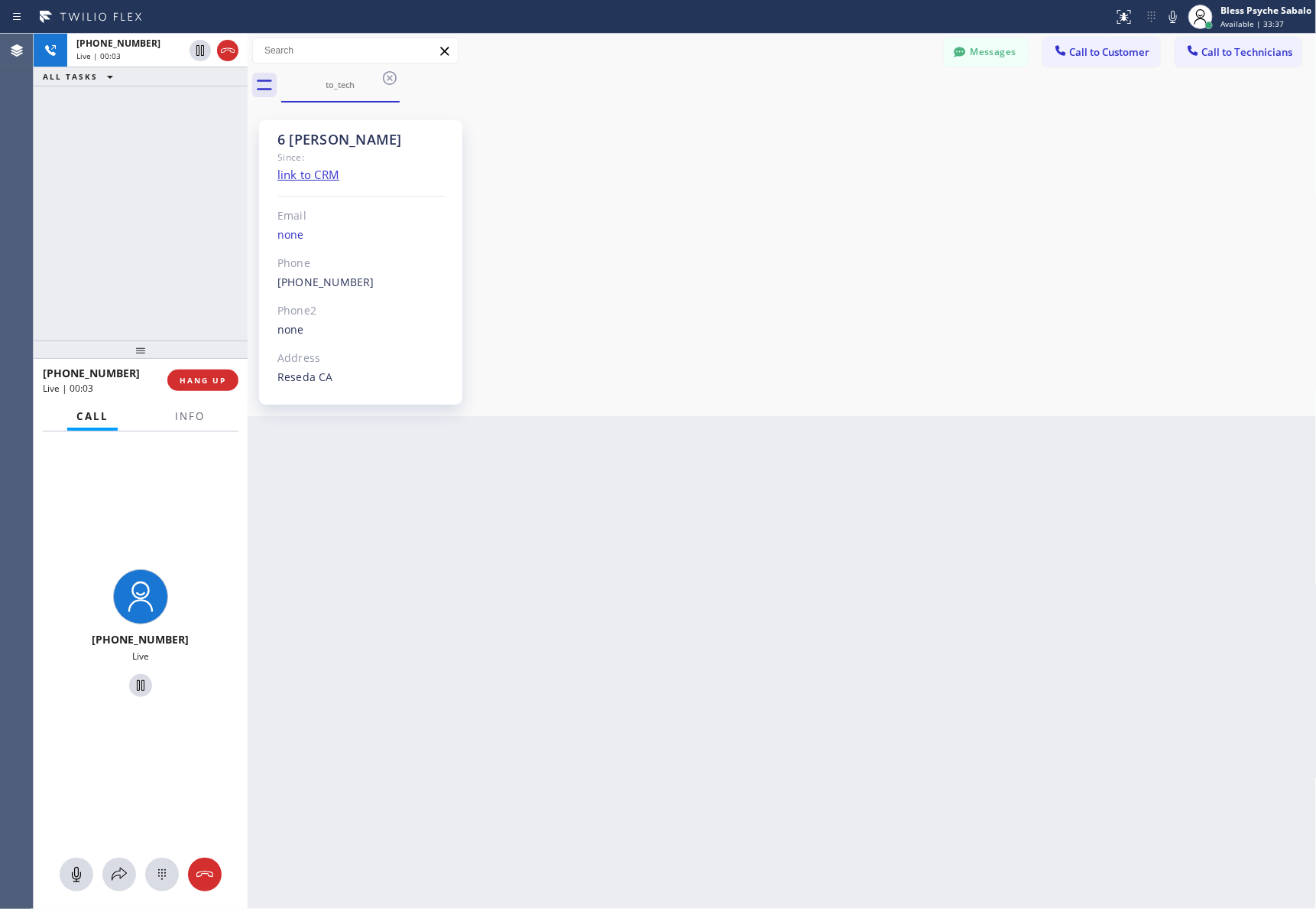
click at [227, 379] on button "HANG UP" at bounding box center [203, 380] width 71 height 21
drag, startPoint x: 147, startPoint y: 272, endPoint x: 165, endPoint y: 254, distance: 25.5
click at [147, 269] on div "[PHONE_NUMBER] Live | 00:03 ALL TASKS ALL TASKS ACTIVE TASKS TASKS IN WRAP UP" at bounding box center [141, 187] width 214 height 306
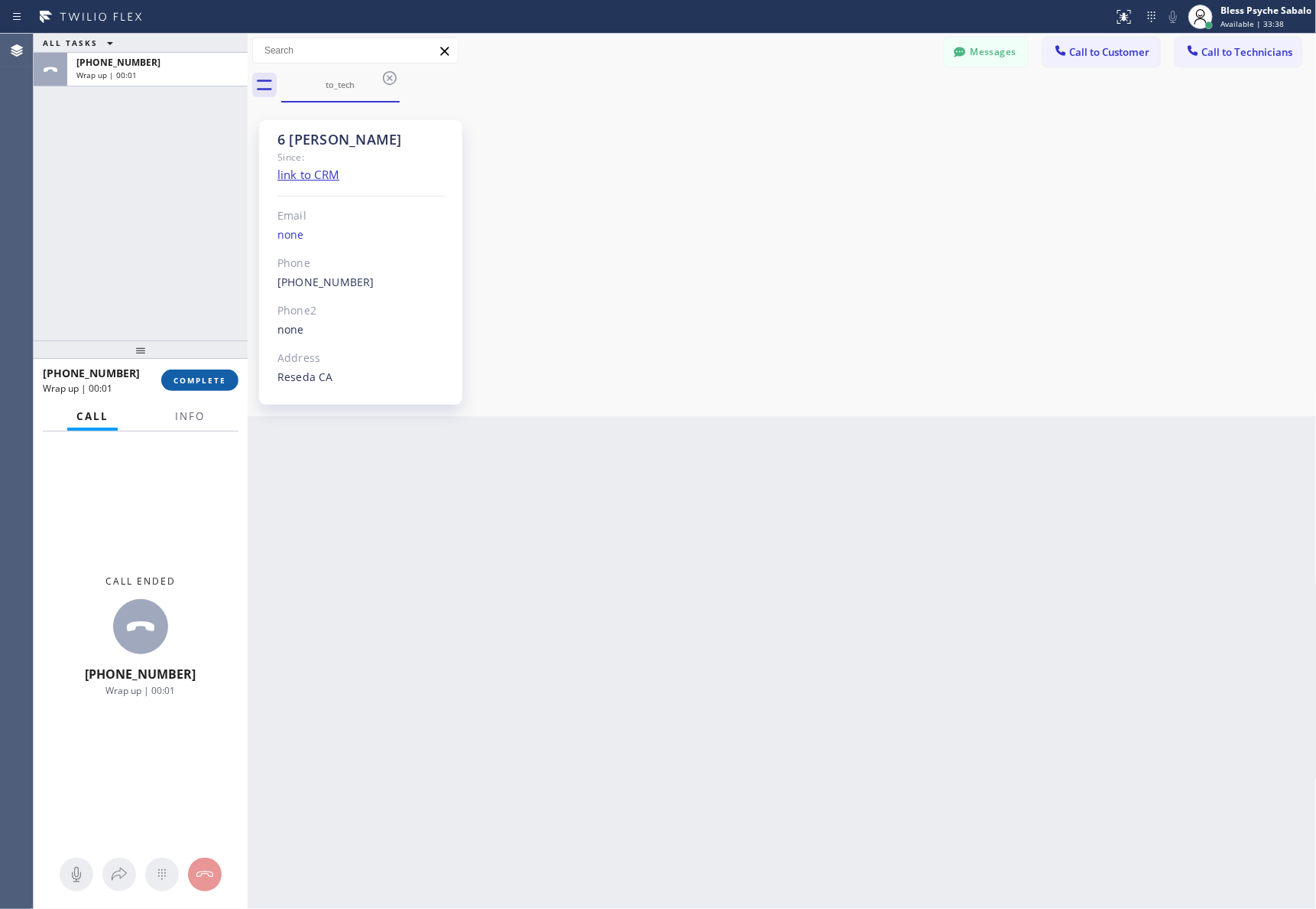
click at [216, 375] on span "COMPLETE" at bounding box center [200, 379] width 53 height 11
click at [136, 260] on div "ALL TASKS ALL TASKS ACTIVE TASKS TASKS IN WRAP UP [PHONE_NUMBER] Wrap up | 00:01" at bounding box center [141, 187] width 214 height 306
click at [872, 232] on div "Back to Dashboard Change Sender ID Customers Technicians MD Mr [PERSON_NAME] [D…" at bounding box center [782, 471] width 1069 height 875
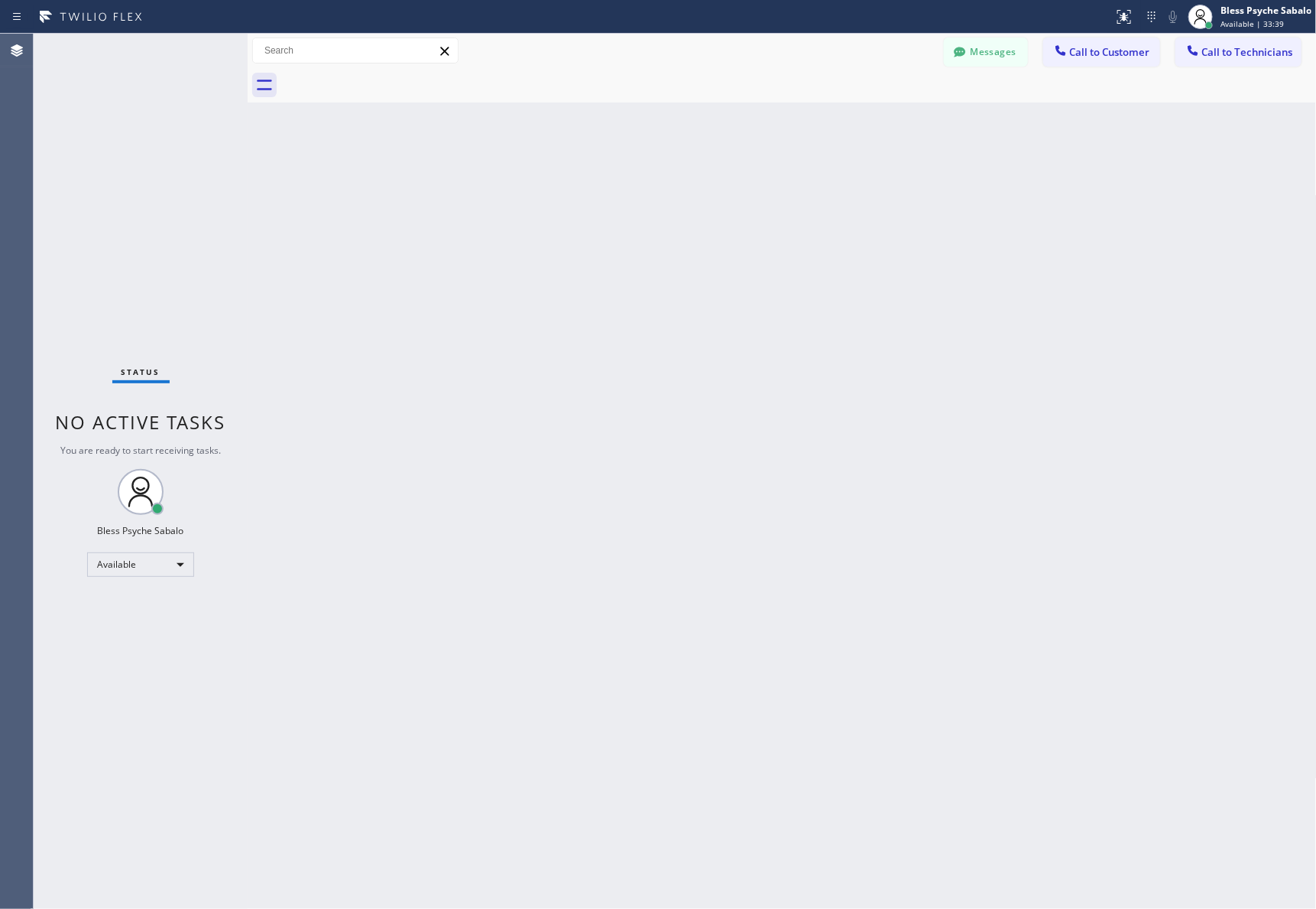
click at [1001, 54] on button "Messages" at bounding box center [986, 52] width 84 height 29
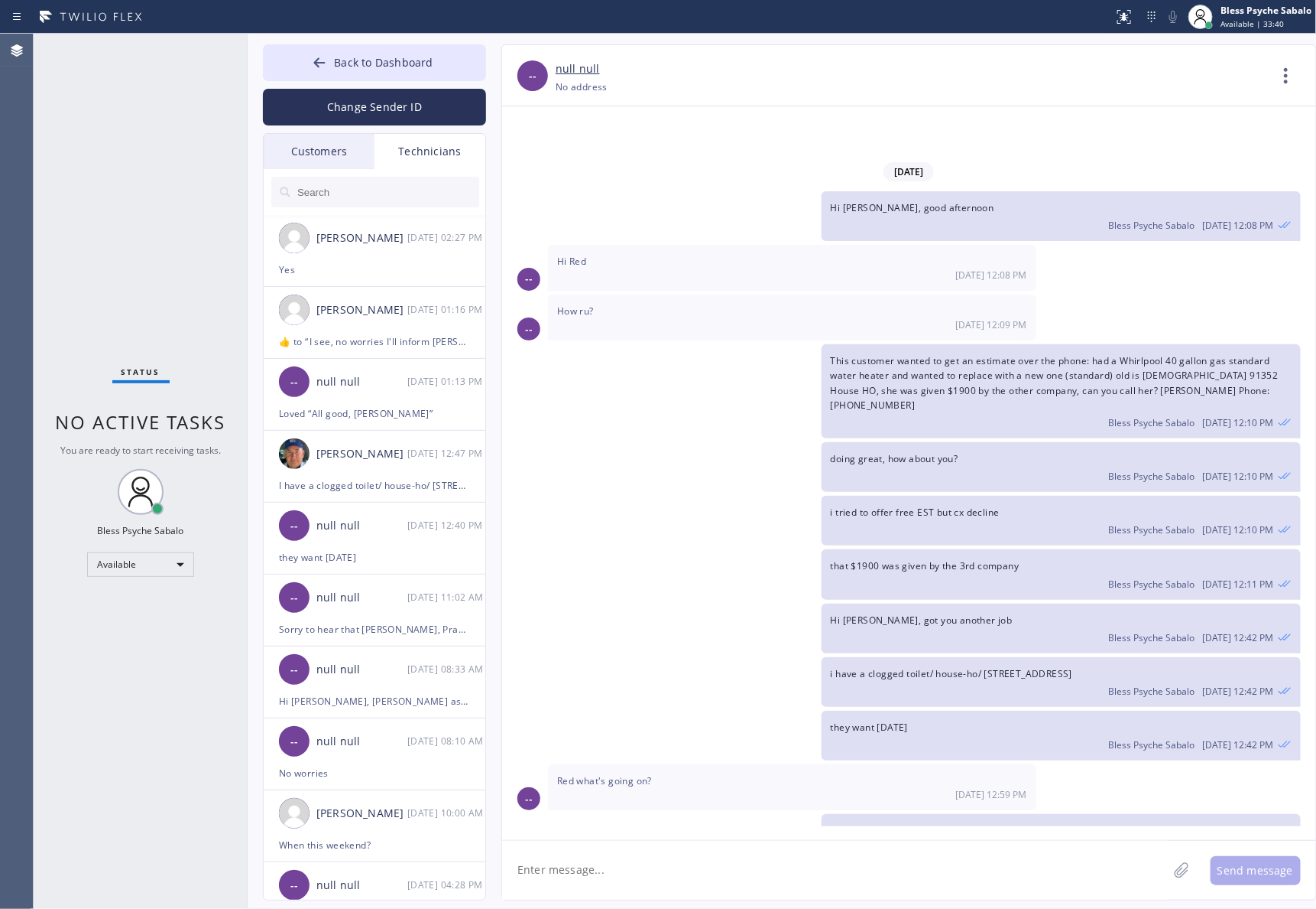
click at [837, 850] on textarea at bounding box center [834, 870] width 666 height 59
paste textarea "VQ3C45"
paste textarea "[PERSON_NAME]"
click at [805, 862] on textarea "Hi [PERSON_NAME], Just wanted to check on this job#: VQ3C45, [PERSON_NAME]" at bounding box center [848, 870] width 693 height 59
type textarea "Hi [PERSON_NAME], Just wanted to check on this job#: VQ3C45, [PERSON_NAME]"
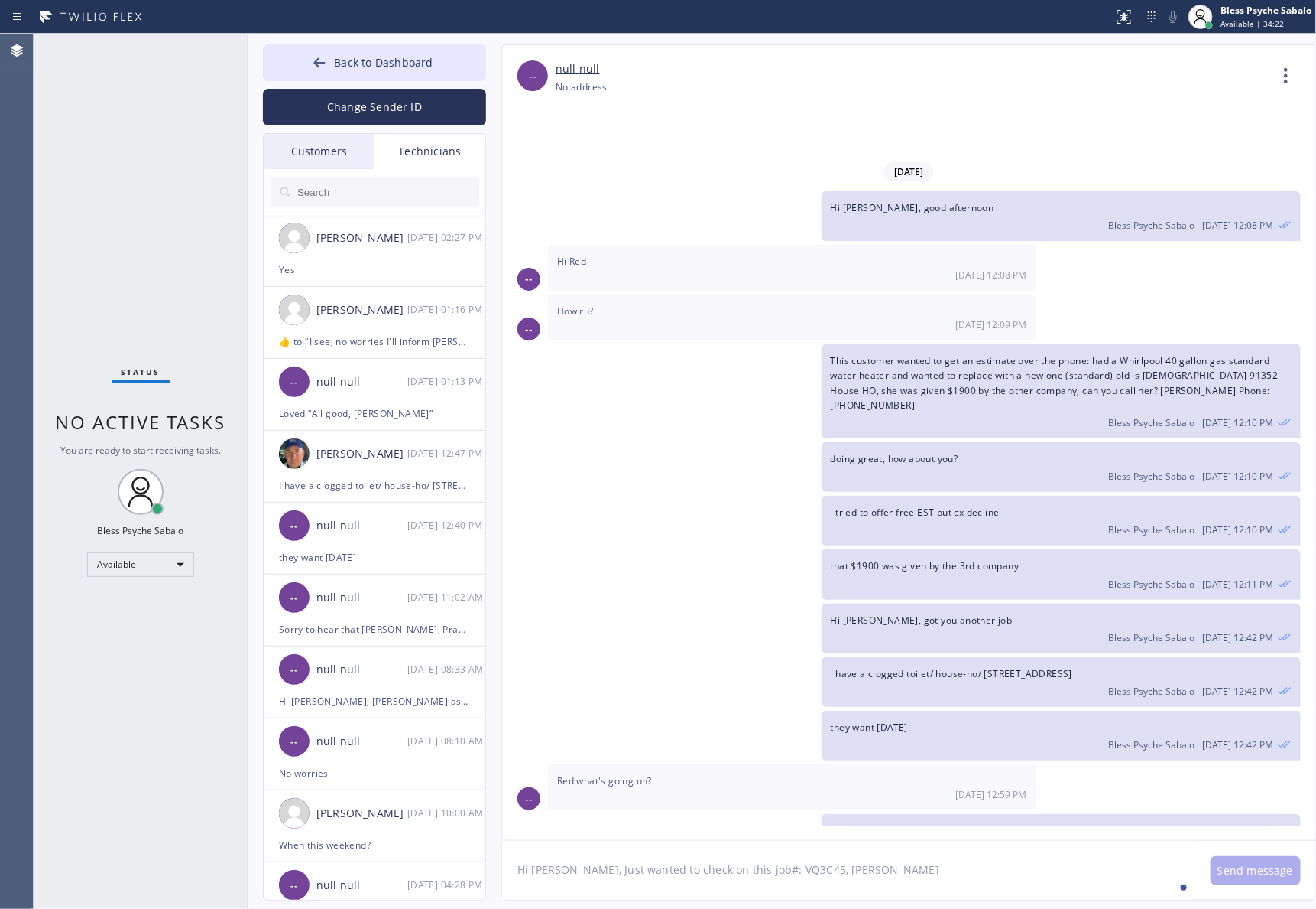
click at [908, 888] on textarea "Hi [PERSON_NAME], Just wanted to check on this job#: VQ3C45, [PERSON_NAME]" at bounding box center [848, 870] width 693 height 59
click at [959, 888] on textarea "Hi [PERSON_NAME], Just wanted to check on this job#: VQ3C45, [PERSON_NAME]" at bounding box center [848, 870] width 693 height 59
drag, startPoint x: 669, startPoint y: 877, endPoint x: 555, endPoint y: 858, distance: 115.6
click at [545, 868] on textarea "Hi [PERSON_NAME], Just wanted to check on this job#: VQ3C45, [PERSON_NAME]" at bounding box center [848, 870] width 693 height 59
click at [884, 888] on textarea "Hi [PERSON_NAME], Just wanted to check on this job#: VQ3C45, [PERSON_NAME]" at bounding box center [848, 870] width 693 height 59
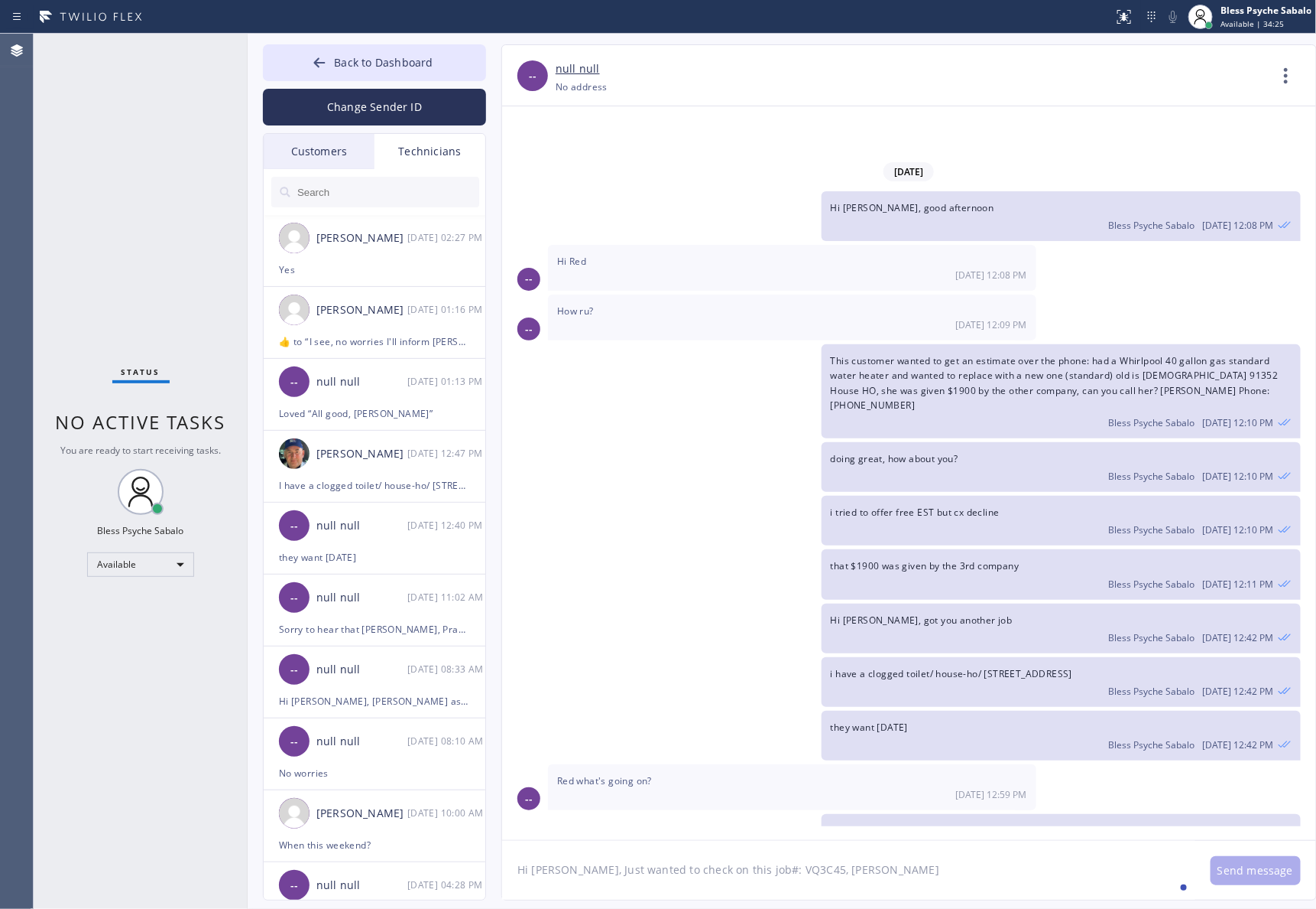
click at [887, 866] on textarea "Hi [PERSON_NAME], Just wanted to check on this job#: VQ3C45, [PERSON_NAME]" at bounding box center [848, 870] width 693 height 59
click at [887, 864] on textarea "Hi [PERSON_NAME], Just wanted to check on this job#: VQ3C45, [PERSON_NAME]" at bounding box center [848, 870] width 693 height 59
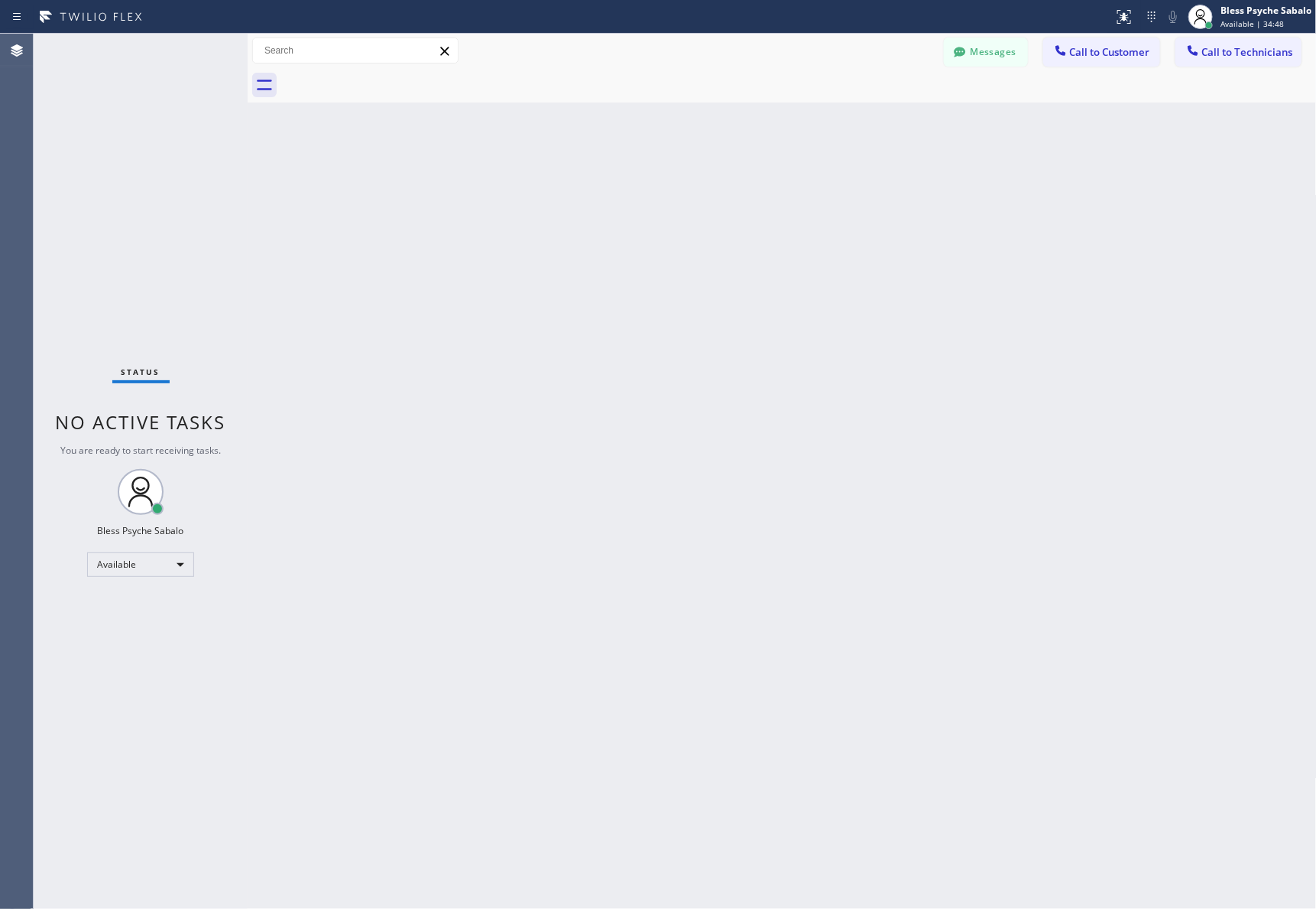
drag, startPoint x: 471, startPoint y: 220, endPoint x: 334, endPoint y: 104, distance: 179.5
click at [473, 217] on div "Back to Dashboard Change Sender ID Customers Technicians MD Mr [PERSON_NAME] [D…" at bounding box center [782, 471] width 1069 height 875
click at [972, 73] on div at bounding box center [799, 85] width 1036 height 34
click at [972, 59] on button "Messages" at bounding box center [986, 52] width 84 height 29
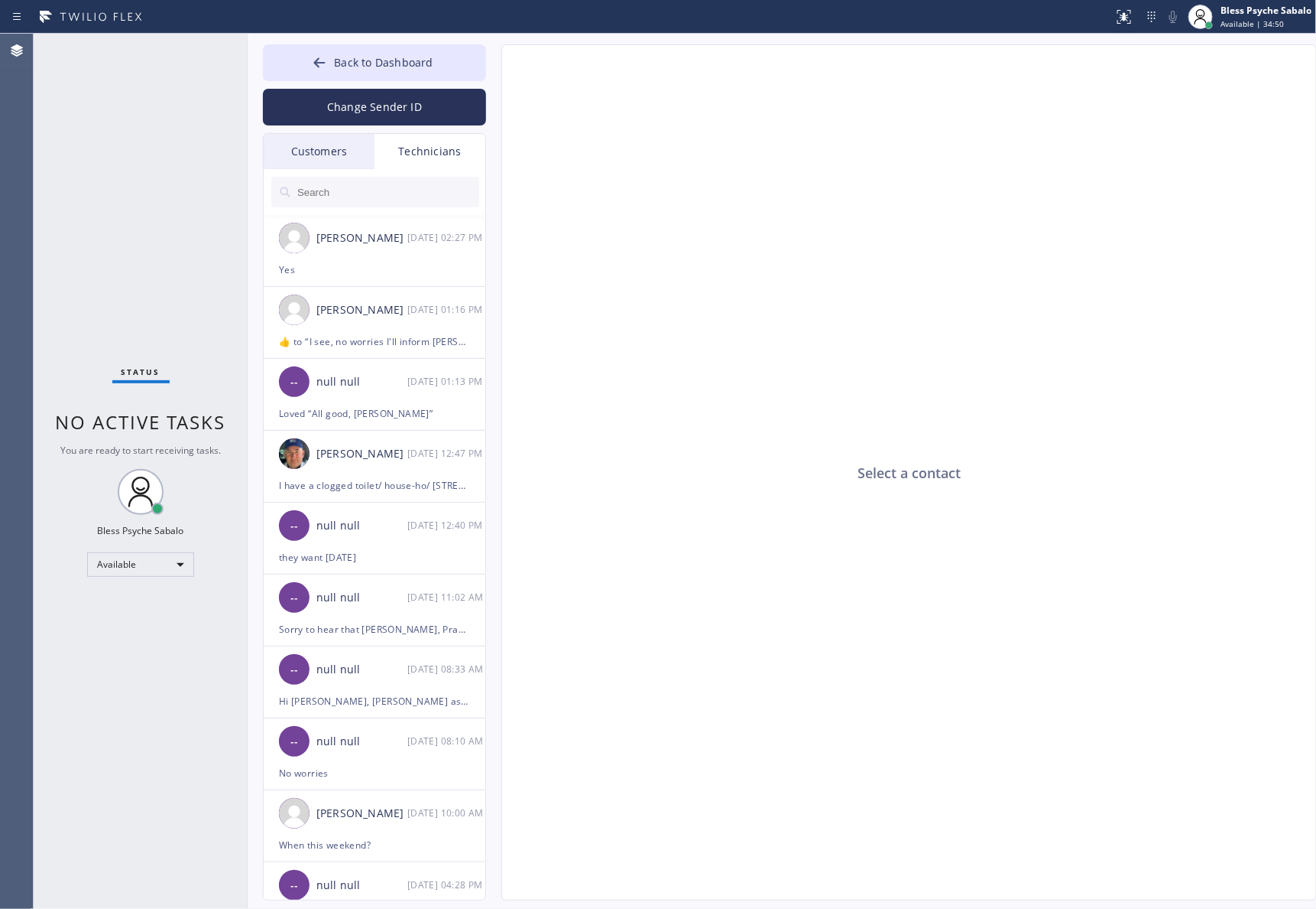
click at [433, 159] on div "Technicians" at bounding box center [430, 151] width 111 height 35
click at [387, 395] on div "-- null null 08/12 01:13 PM" at bounding box center [375, 381] width 223 height 46
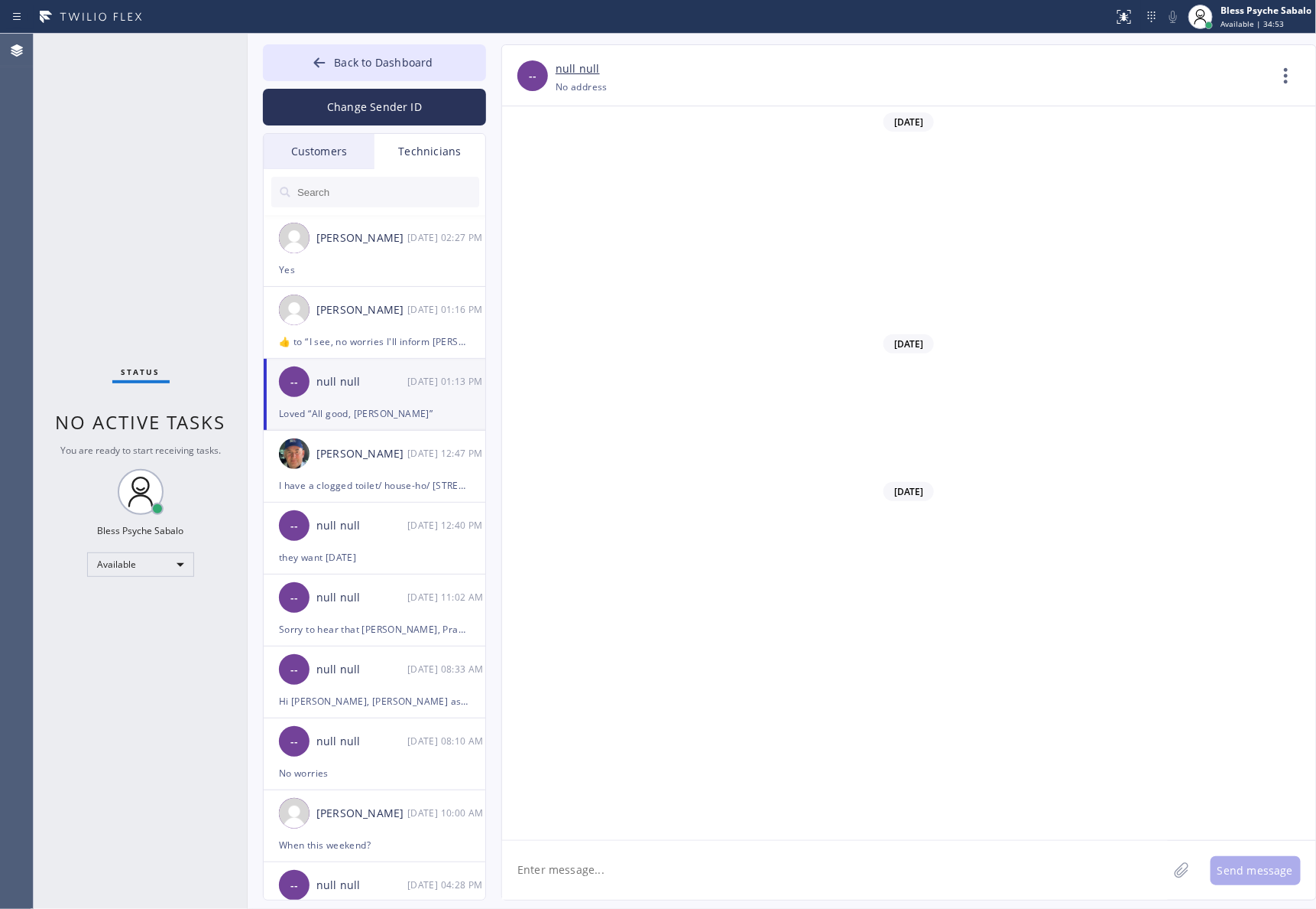
click at [750, 888] on textarea at bounding box center [834, 870] width 666 height 59
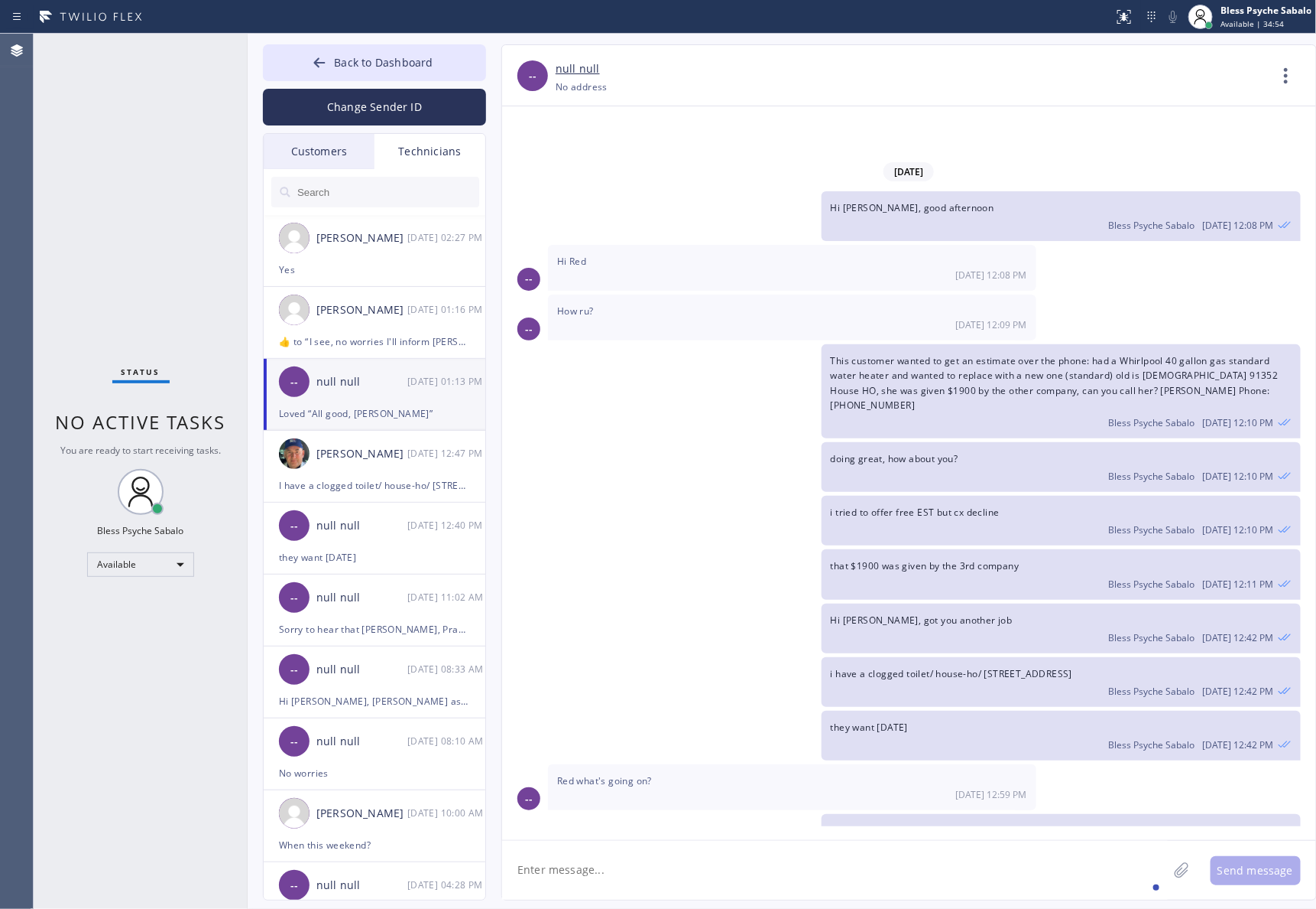
paste textarea "Hi [PERSON_NAME], Just wanted to check on this job#: VQ3C45, [PERSON_NAME]"
type textarea "Hi [PERSON_NAME], Just wanted to check on this job#: VQ3C45, [PERSON_NAME]"
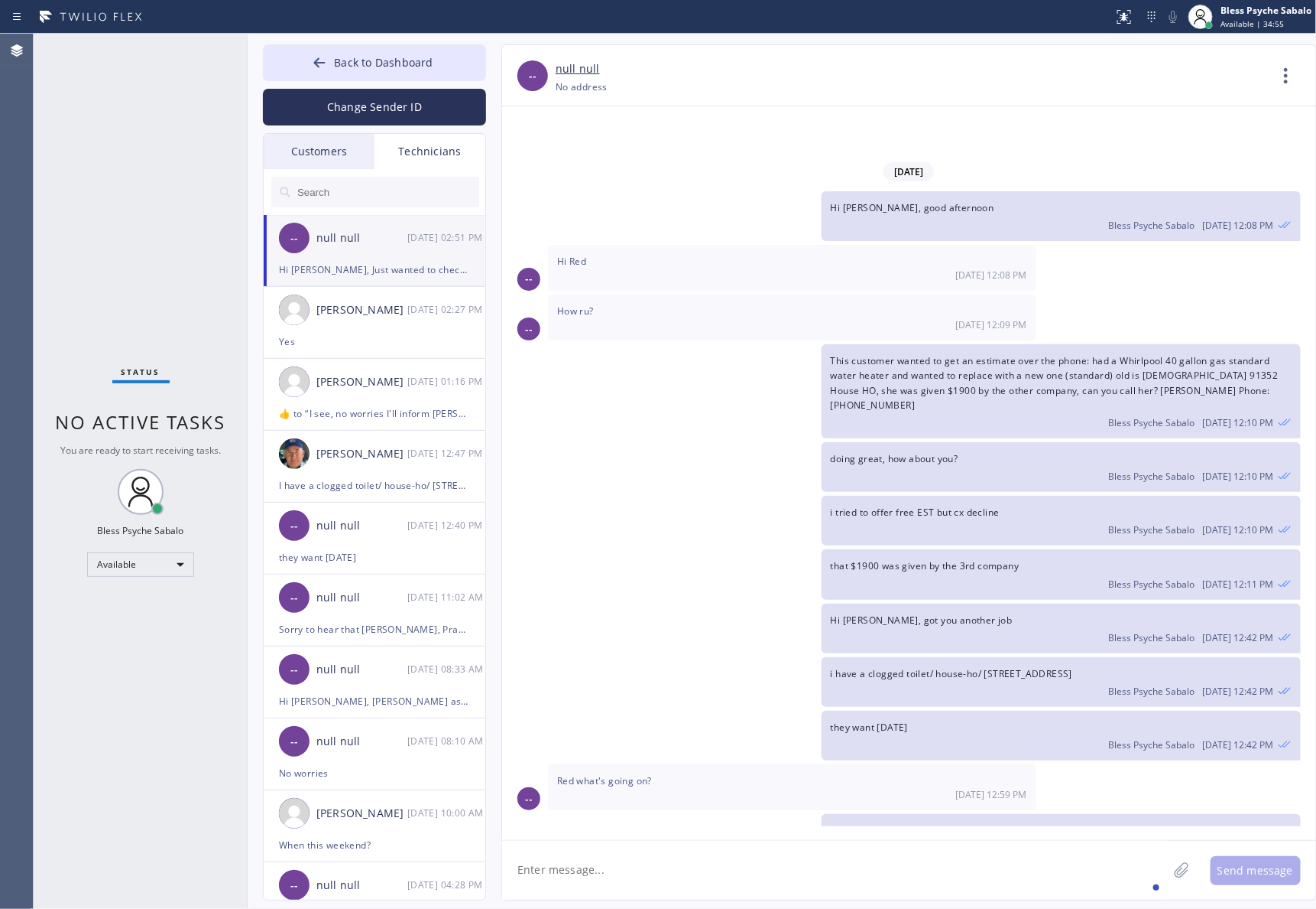
scroll to position [13202, 0]
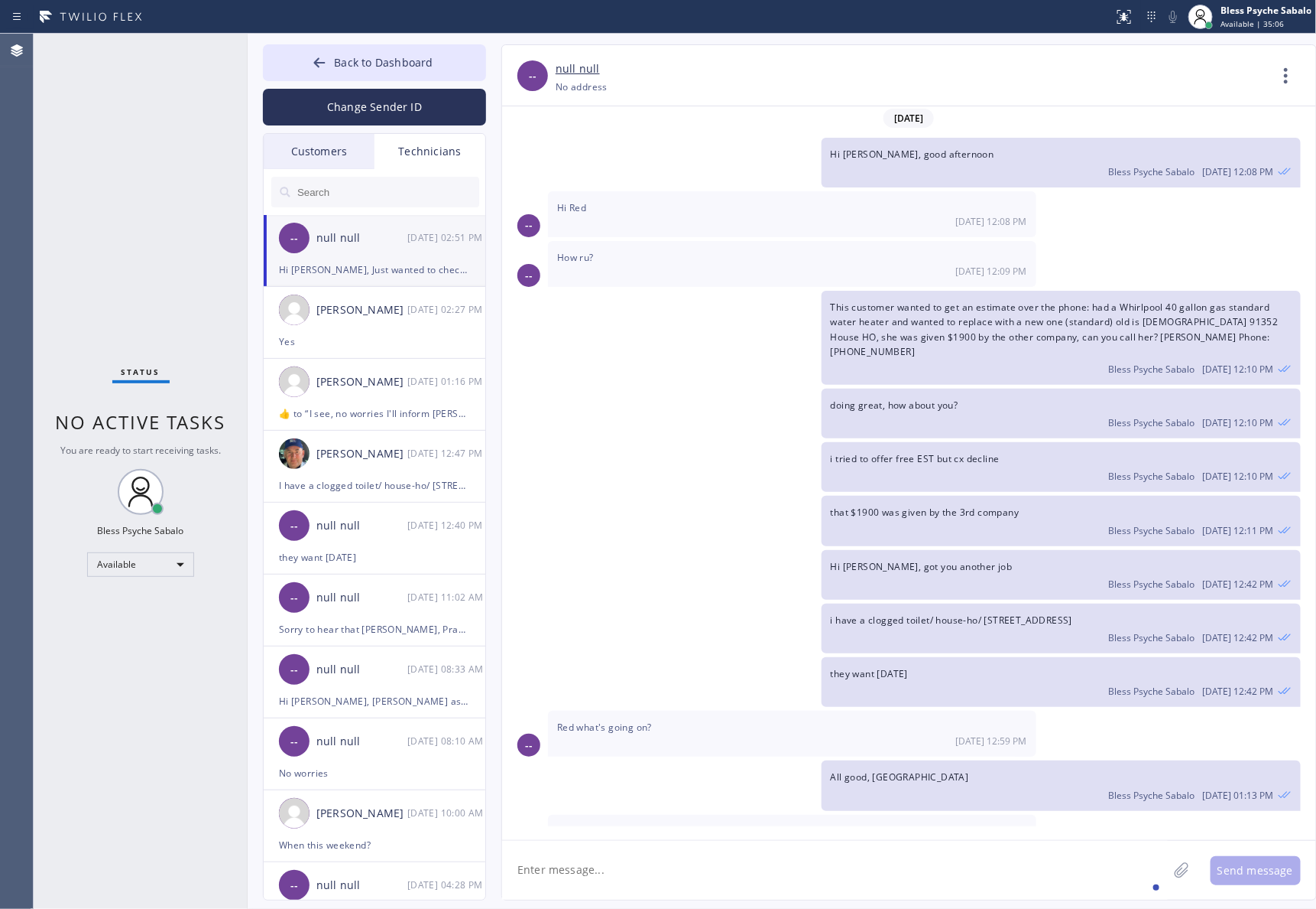
click at [670, 442] on div "i tried to offer free EST but cx decline Bless Psyche Sabalo 08/12 12:10 PM" at bounding box center [901, 466] width 798 height 50
drag, startPoint x: 558, startPoint y: 487, endPoint x: 537, endPoint y: 430, distance: 60.7
click at [558, 550] on div "Hi Hovik, got you another job Bless Psyche Sabalo 08/12 12:42 PM" at bounding box center [901, 574] width 798 height 50
click at [862, 877] on textarea at bounding box center [834, 870] width 666 height 59
click at [1286, 70] on icon at bounding box center [1286, 76] width 4 height 16
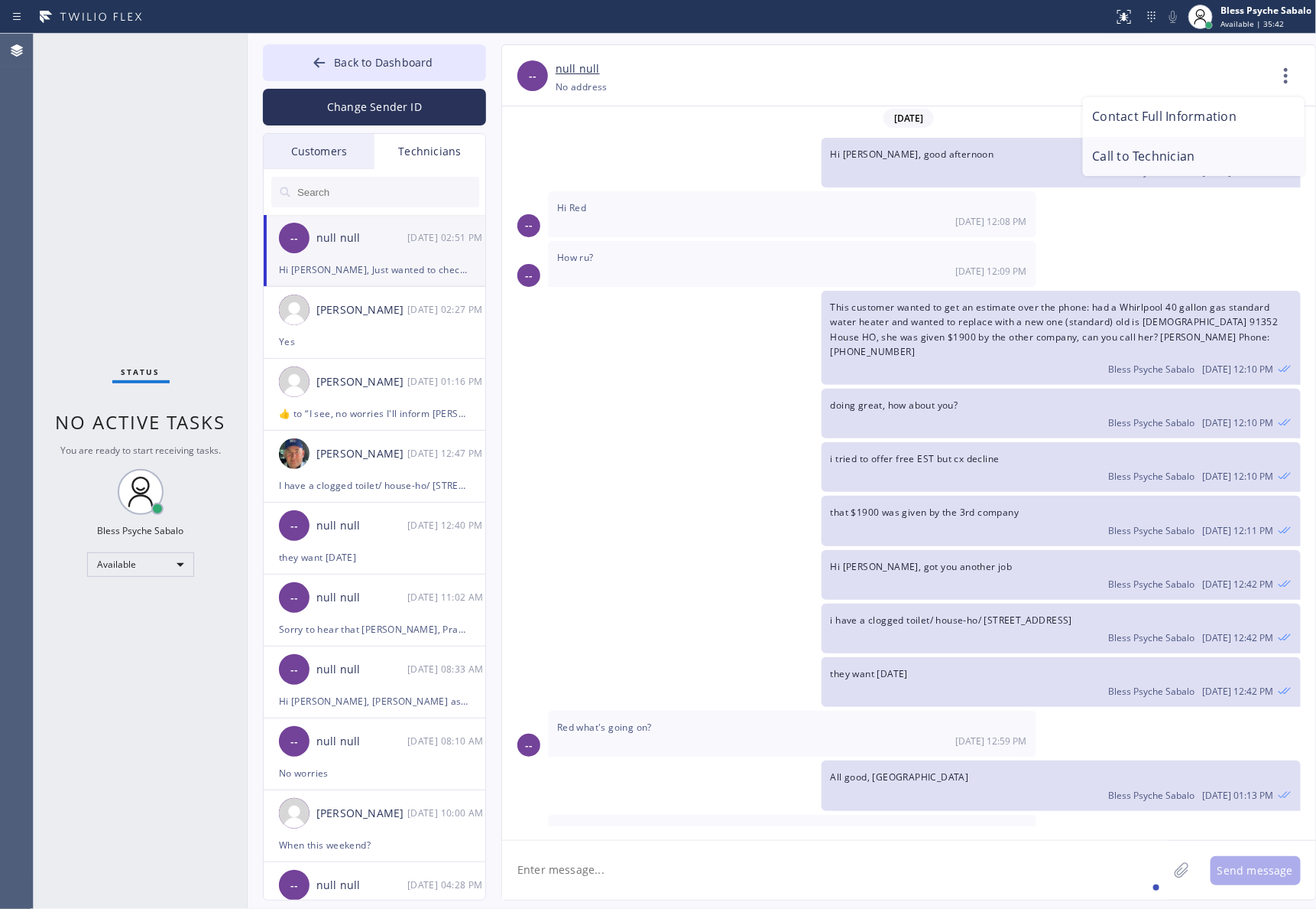
click at [1144, 162] on li "Call to Technician" at bounding box center [1193, 156] width 221 height 40
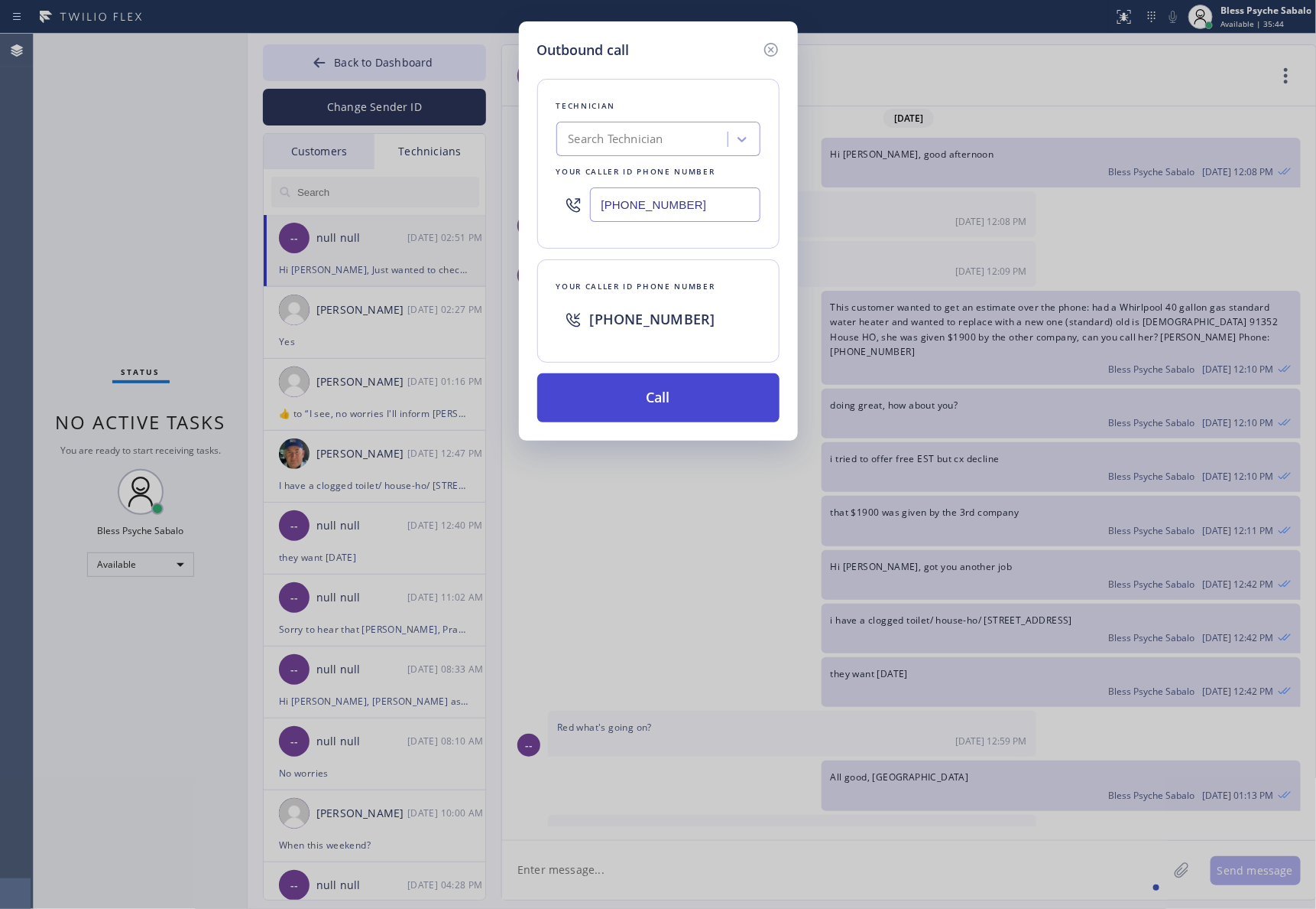
click at [684, 406] on button "Call" at bounding box center [658, 398] width 243 height 49
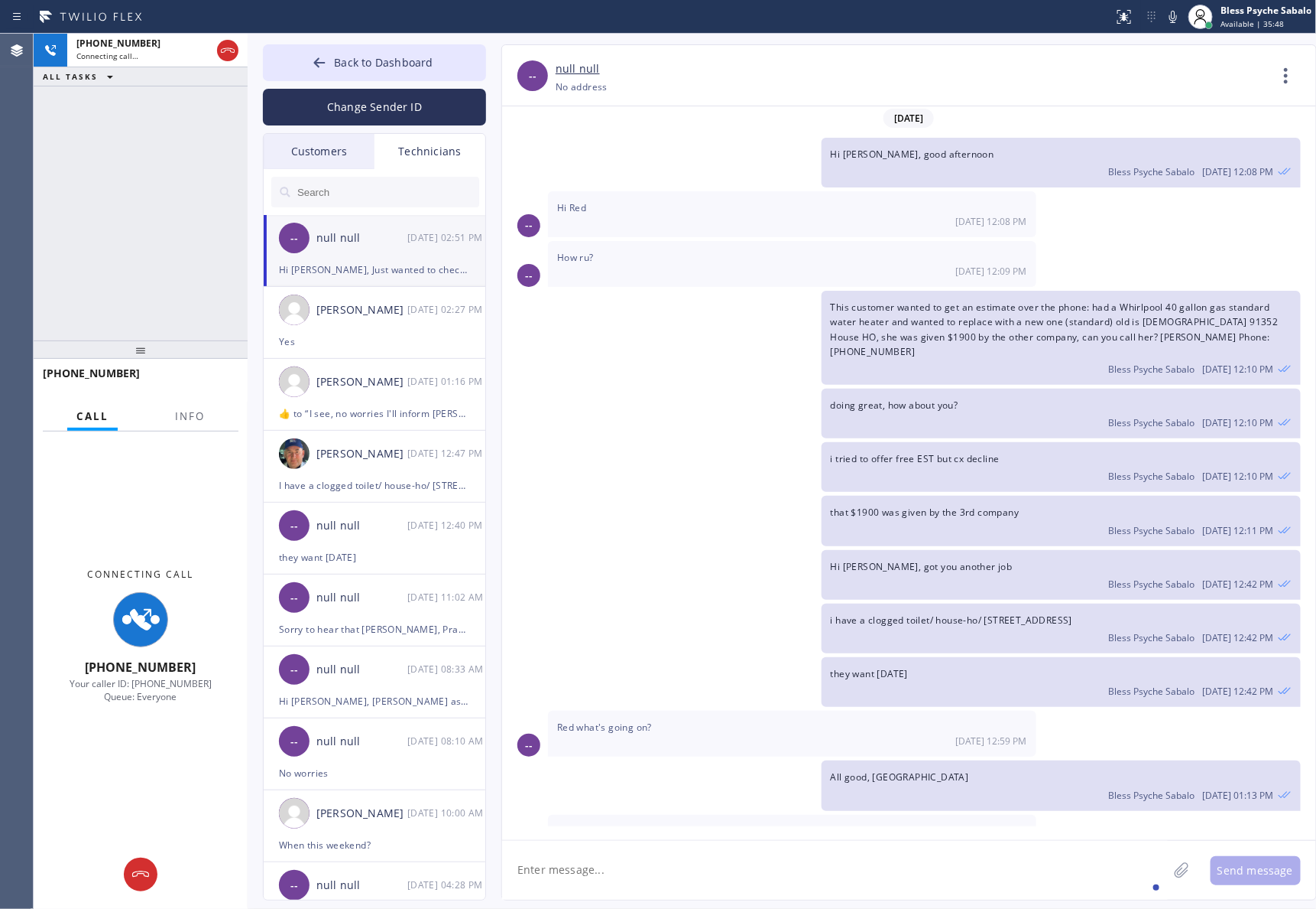
click at [1126, 241] on div "-- How ru? 08/12 12:09 PM" at bounding box center [909, 263] width 814 height 46
drag, startPoint x: 714, startPoint y: 534, endPoint x: 716, endPoint y: 525, distance: 9.2
click at [716, 604] on div "i have a clogged toilet/ house-ho/ 21717 Encina Road , Topanga, CA, 90290 Bless…" at bounding box center [901, 628] width 798 height 50
click at [889, 854] on textarea at bounding box center [834, 870] width 666 height 59
click at [881, 891] on textarea at bounding box center [834, 870] width 666 height 59
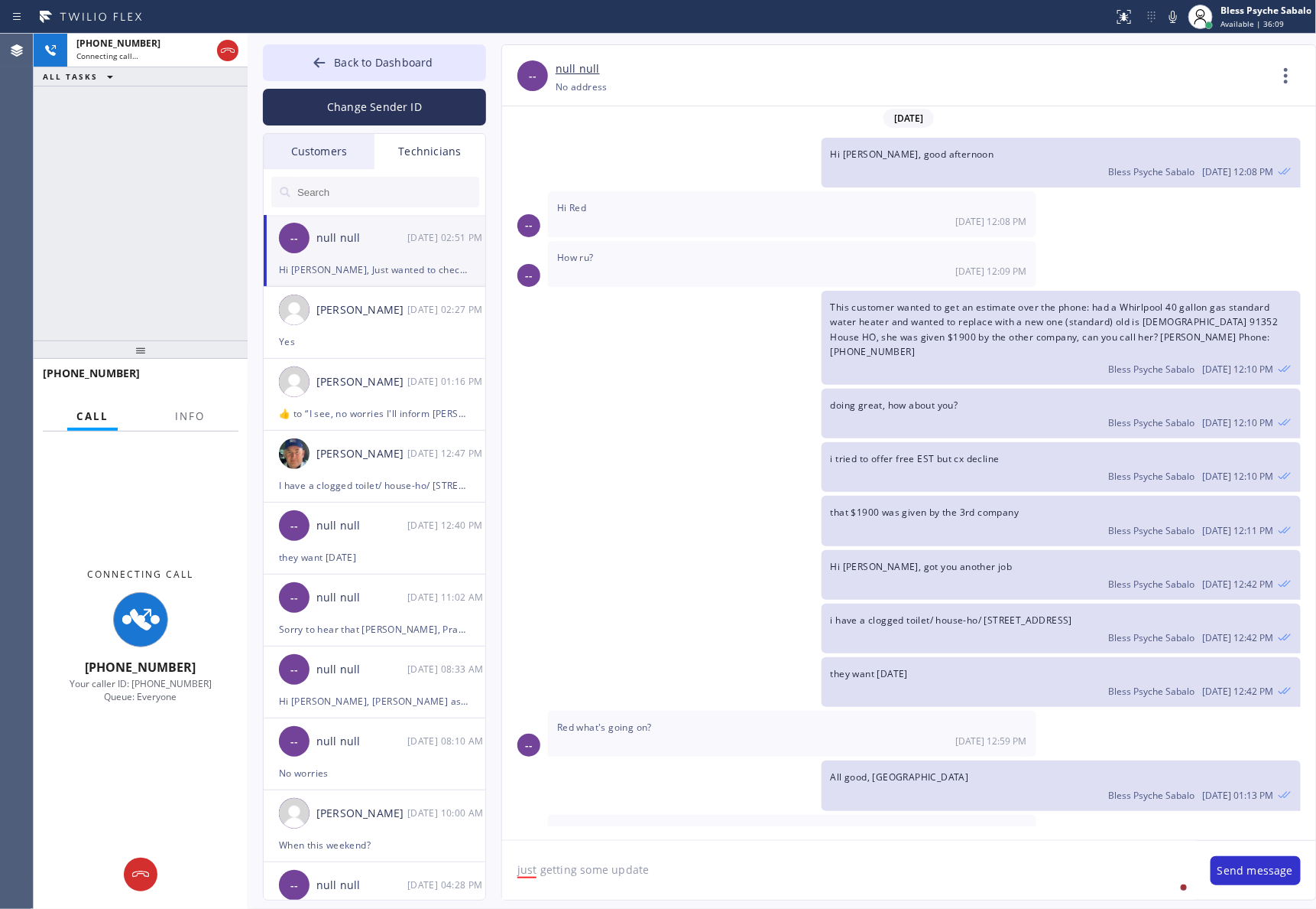
type textarea "just getting some updates"
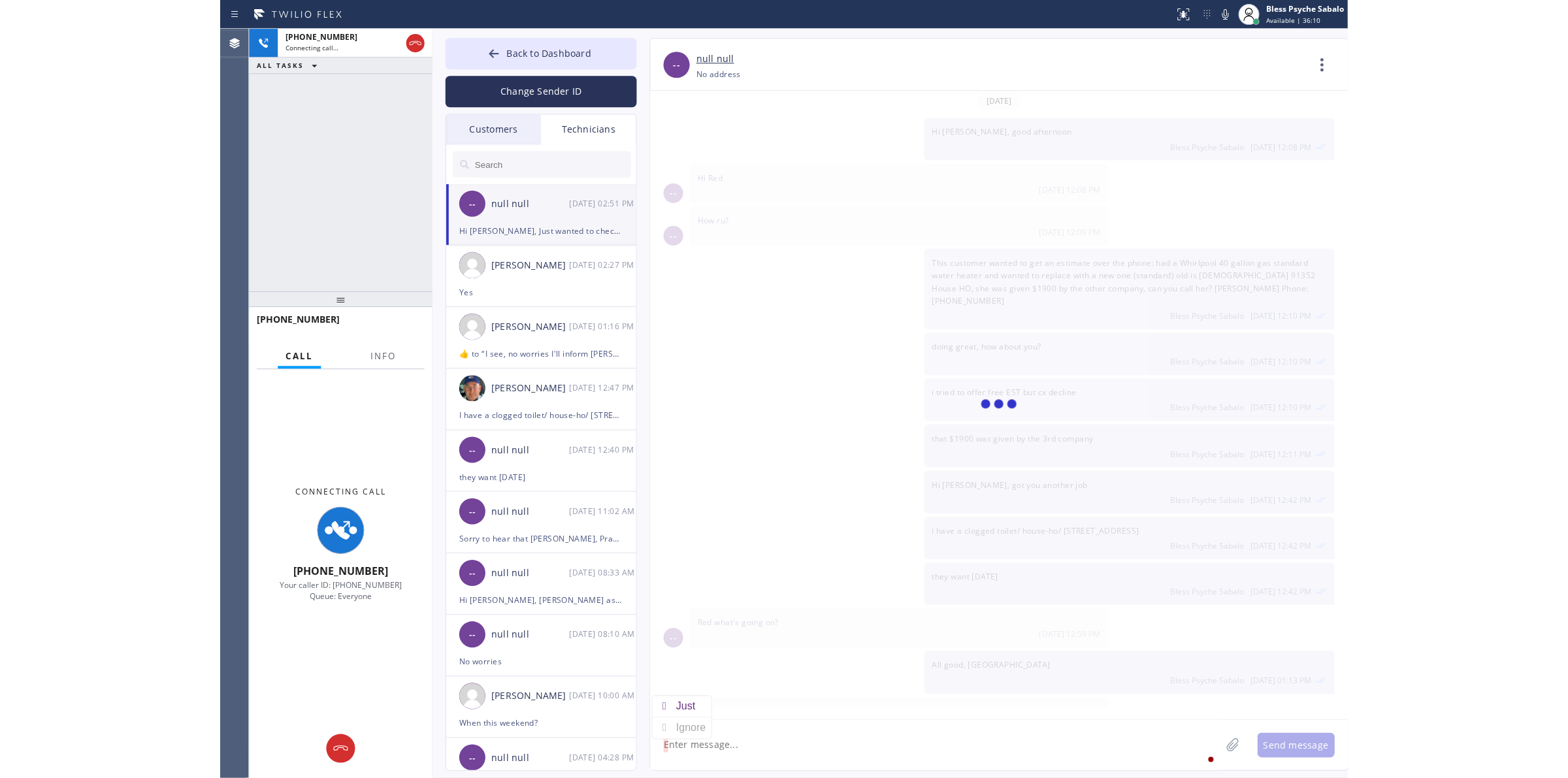
scroll to position [11321, 0]
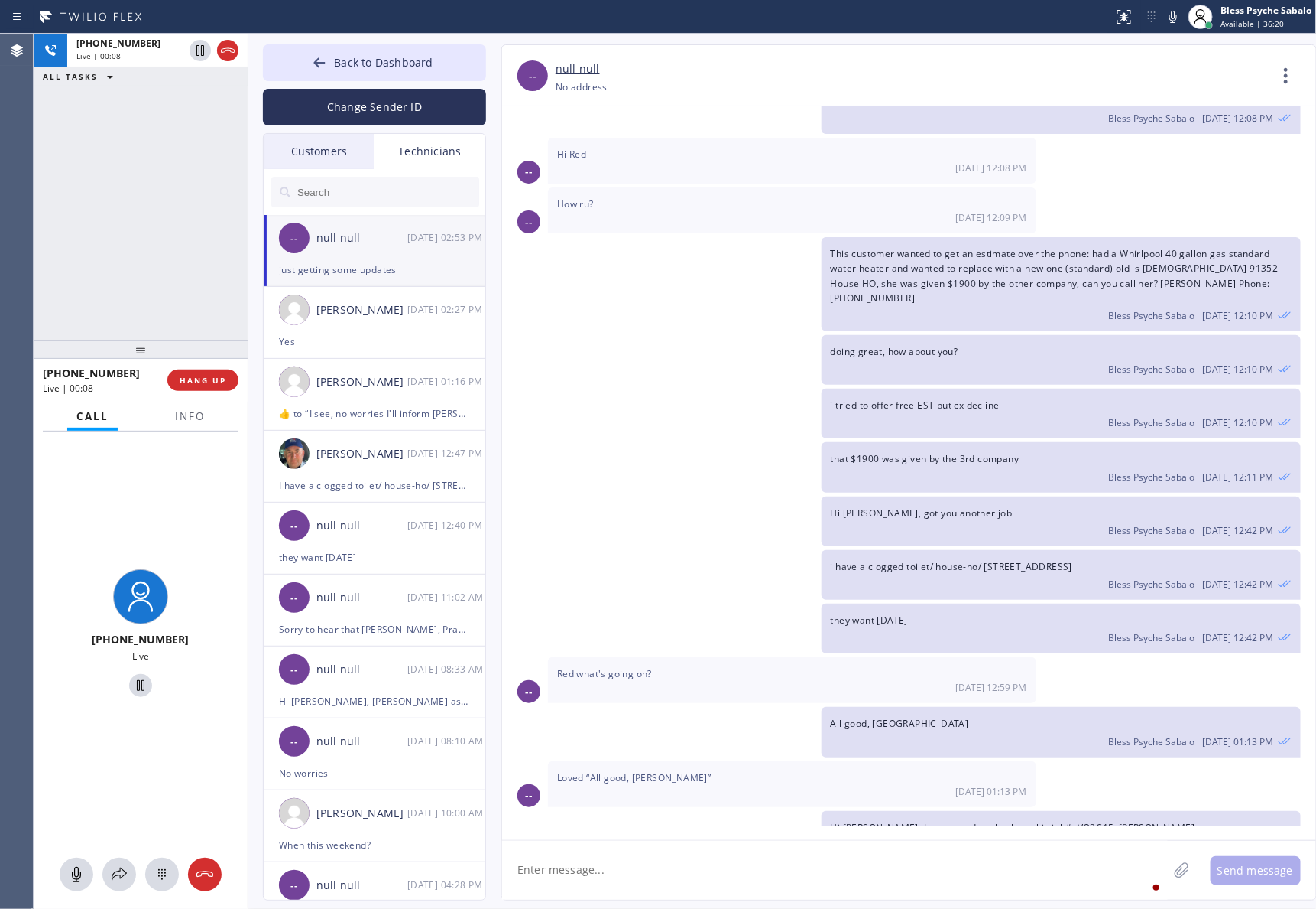
click at [947, 831] on div "06/09/2025 Hi Horvick, My name is Red, and I’m with your new dispatch team. Wou…" at bounding box center [909, 473] width 814 height 733
drag, startPoint x: 868, startPoint y: 782, endPoint x: 866, endPoint y: 758, distance: 24.1
click at [833, 721] on div "06/09/2025 Hi Horvick, My name is Red, and I’m with your new dispatch team. Wou…" at bounding box center [909, 466] width 814 height 720
click at [907, 874] on span "just getting some updates" at bounding box center [889, 880] width 118 height 13
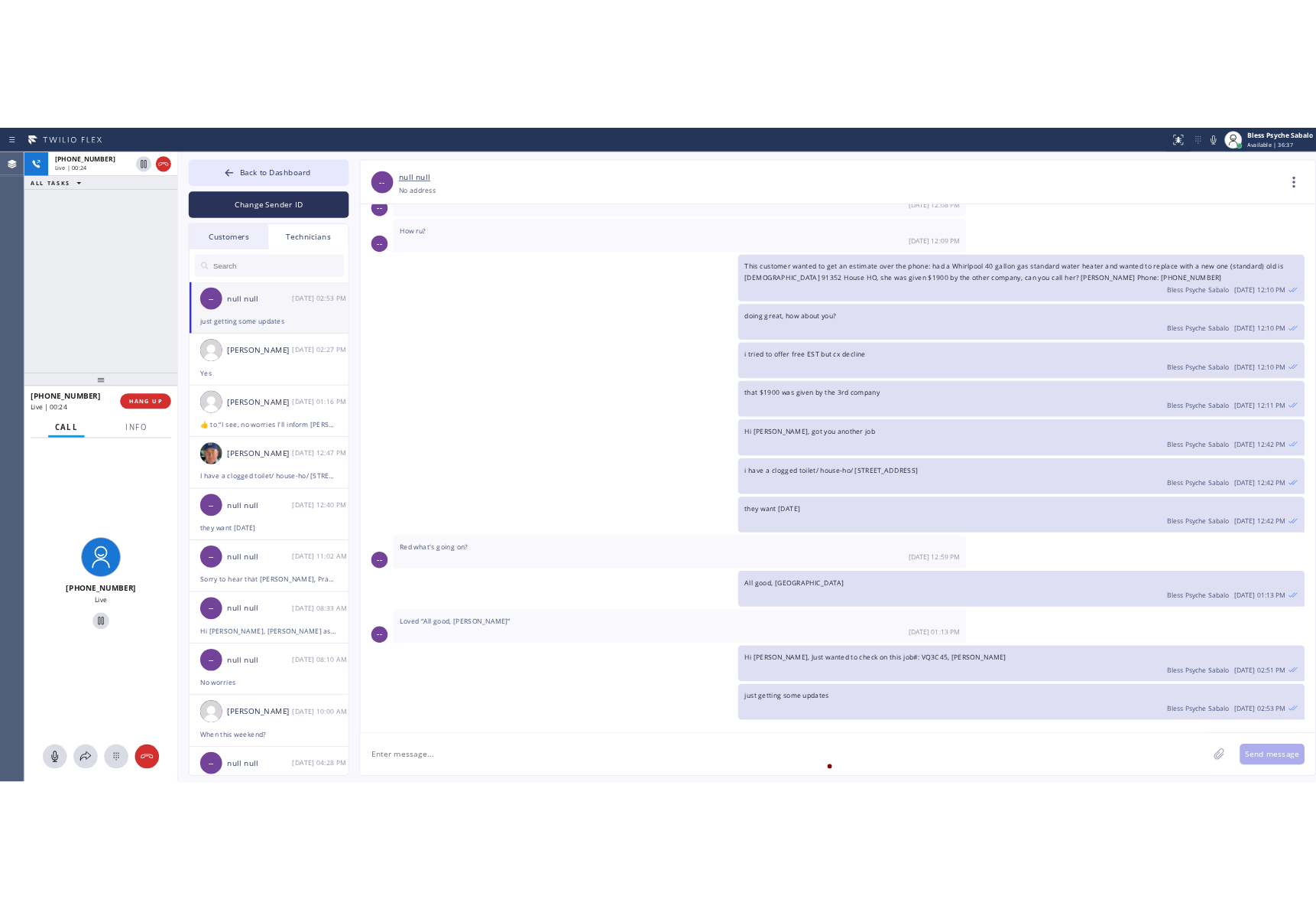
scroll to position [12446, 0]
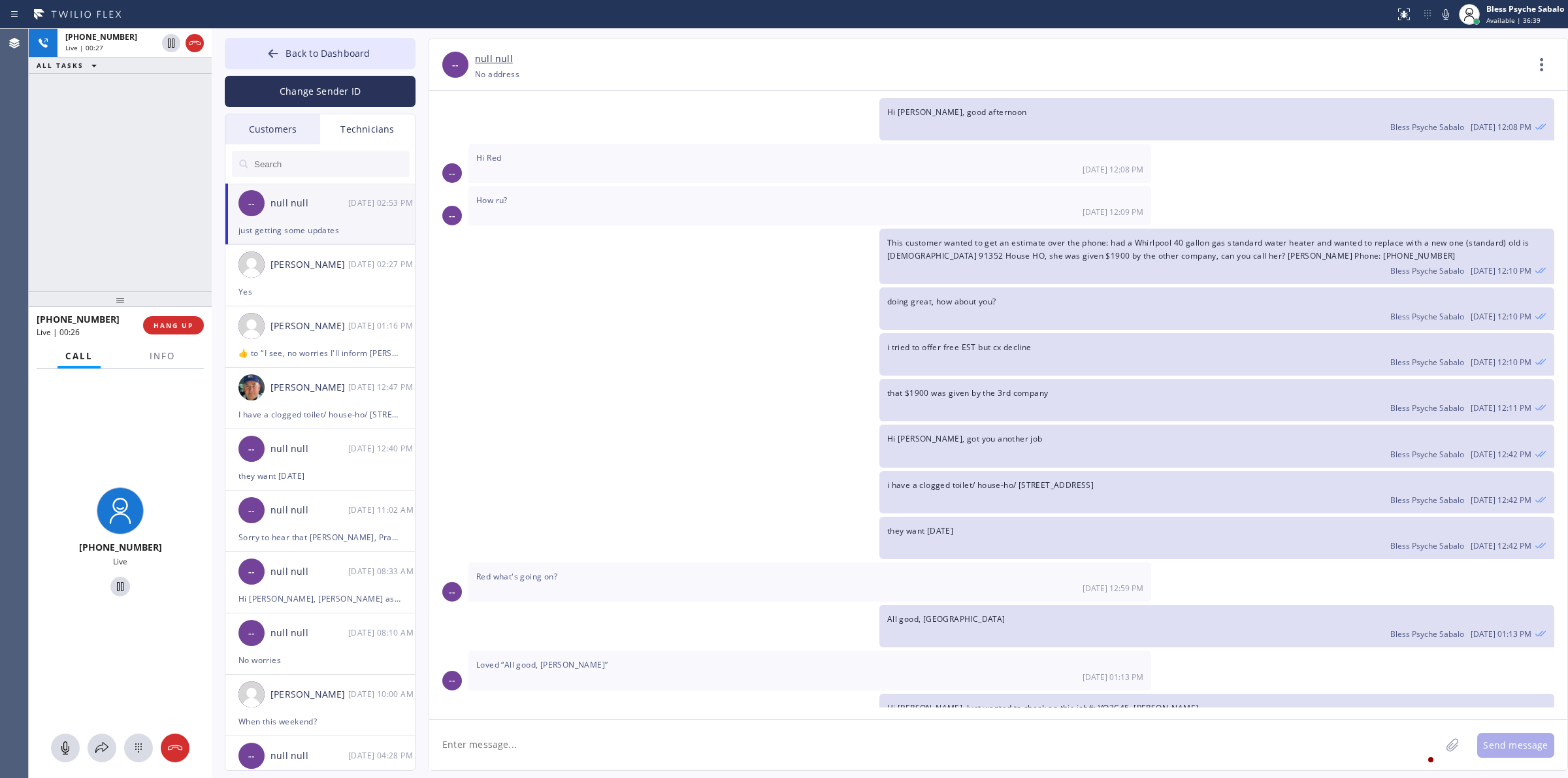
click at [962, 748] on span "just getting some updates" at bounding box center [937, 753] width 101 height 11
click at [961, 748] on span "just getting some updates" at bounding box center [937, 753] width 101 height 11
click at [986, 702] on span "Hi [PERSON_NAME], Just wanted to check on this job#: VQ3C45, [PERSON_NAME]" at bounding box center [1043, 707] width 312 height 11
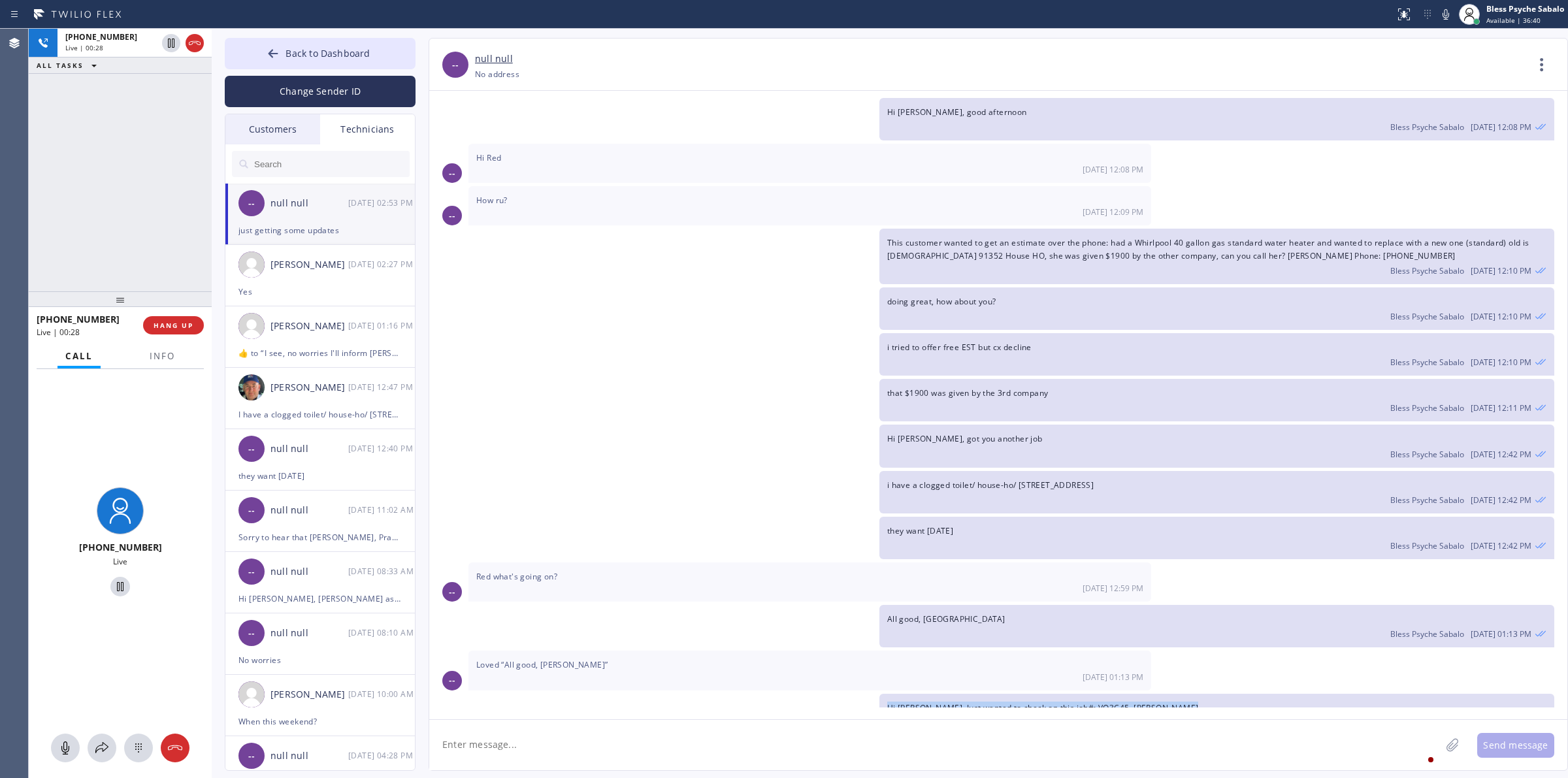
click at [986, 702] on span "Hi [PERSON_NAME], Just wanted to check on this job#: VQ3C45, [PERSON_NAME]" at bounding box center [1043, 707] width 312 height 11
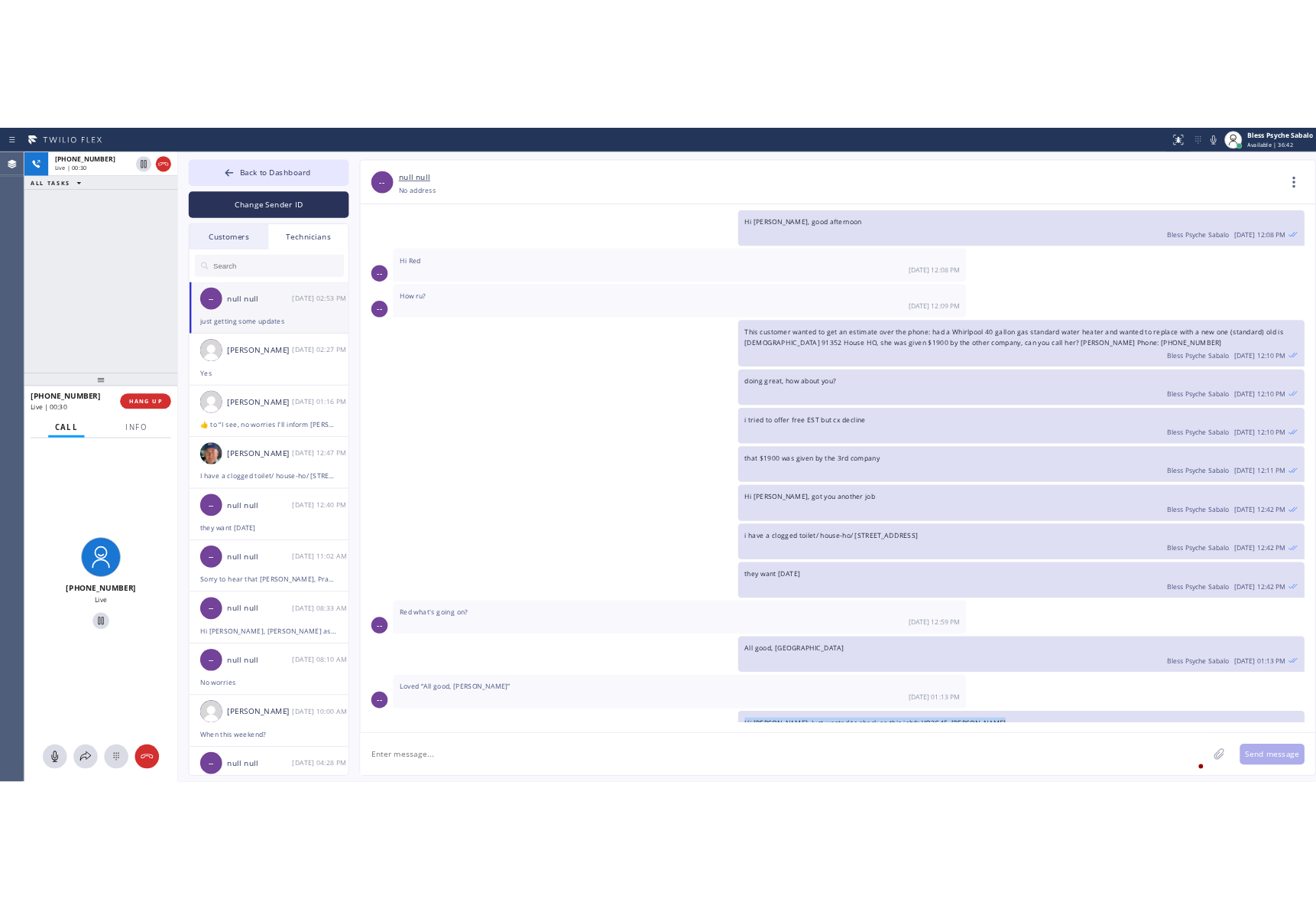
scroll to position [13256, 0]
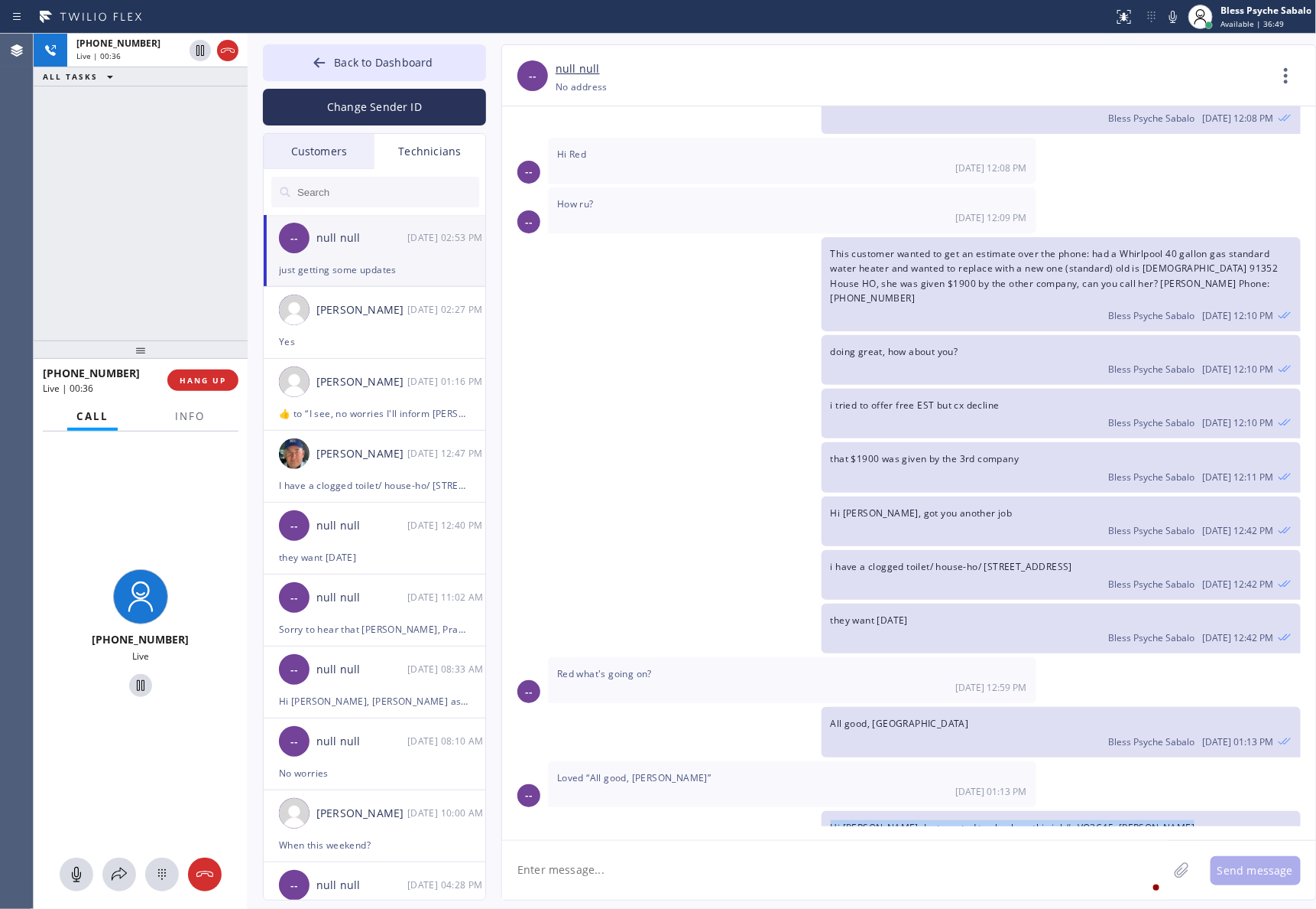
click at [862, 820] on span "Hi [PERSON_NAME], Just wanted to check on this job#: VQ3C45, [PERSON_NAME]" at bounding box center [1013, 826] width 365 height 13
click at [197, 382] on span "HANG UP" at bounding box center [203, 379] width 47 height 11
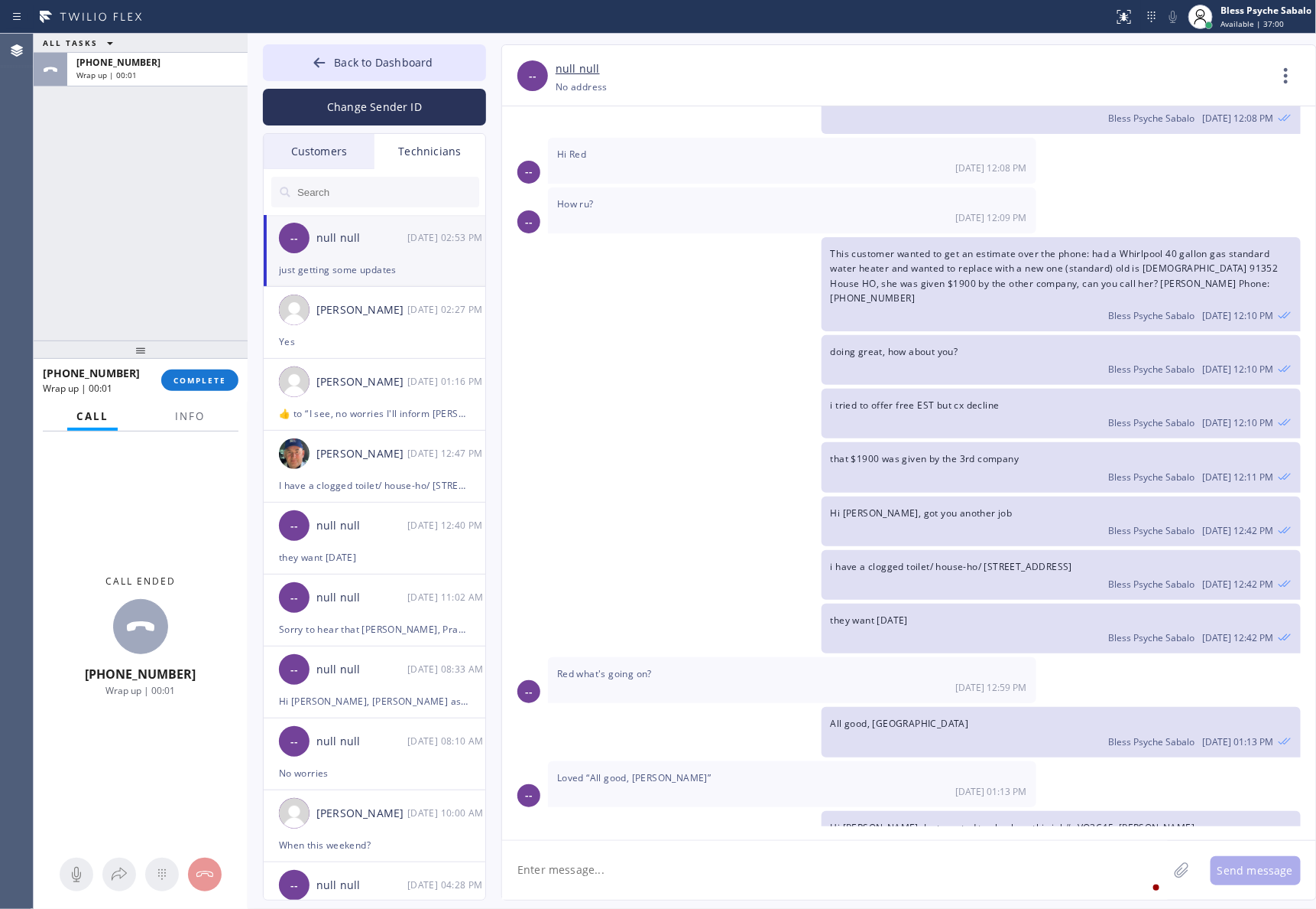
click at [767, 564] on div "06/09/2025 Hi Horvick, My name is Red, and I’m with your new dispatch team. Wou…" at bounding box center [909, 466] width 814 height 720
click at [489, 233] on div "-- null null +18189669606 Choose phone number +18189669606 No address Contact F…" at bounding box center [894, 472] width 816 height 856
click at [217, 349] on div at bounding box center [141, 349] width 214 height 19
click at [208, 375] on span "COMPLETE" at bounding box center [200, 379] width 53 height 11
click at [150, 153] on div "ALL TASKS ALL TASKS ACTIVE TASKS TASKS IN WRAP UP +18189669606 Wrap up | 00:03" at bounding box center [141, 187] width 214 height 306
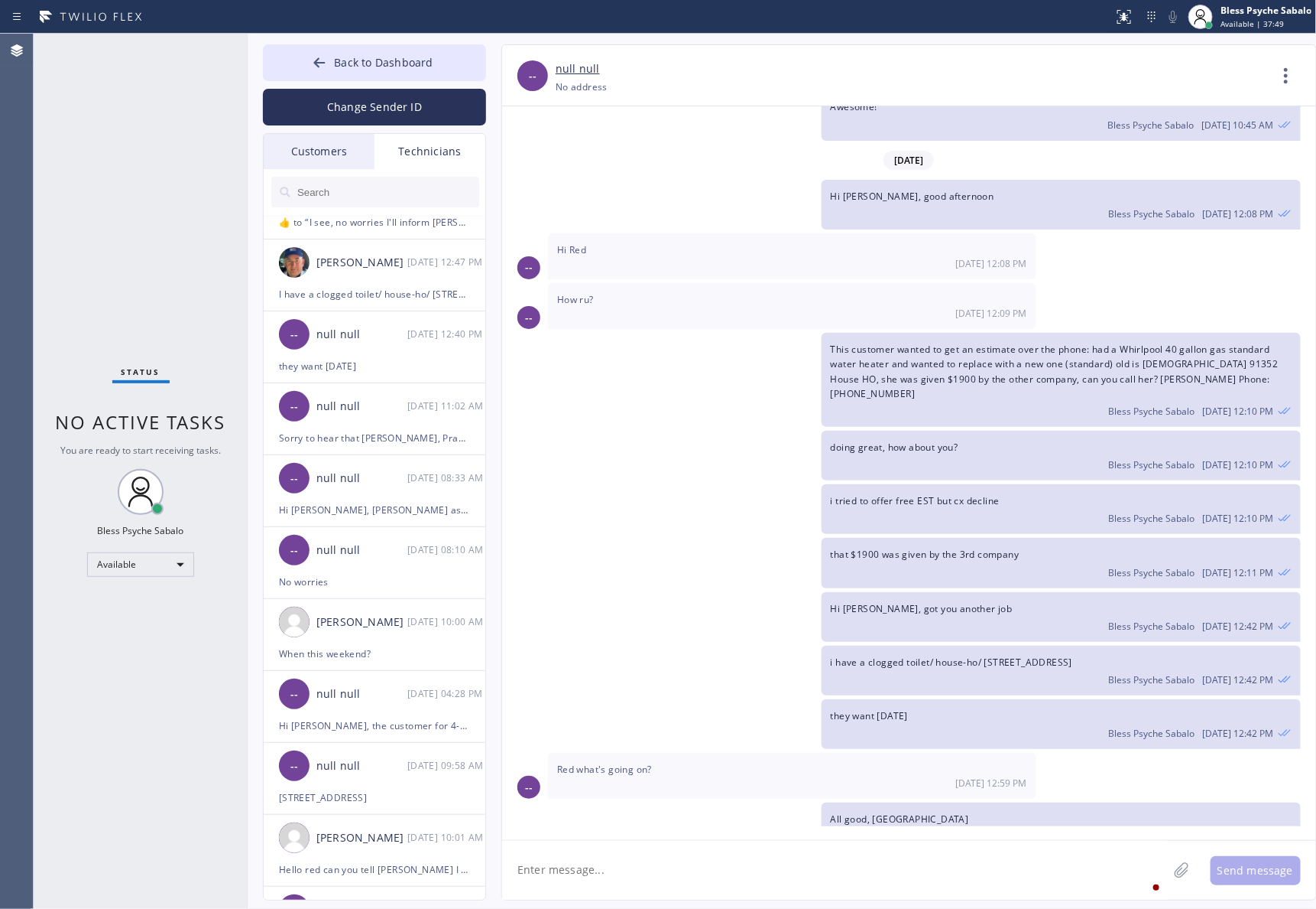
scroll to position [13256, 0]
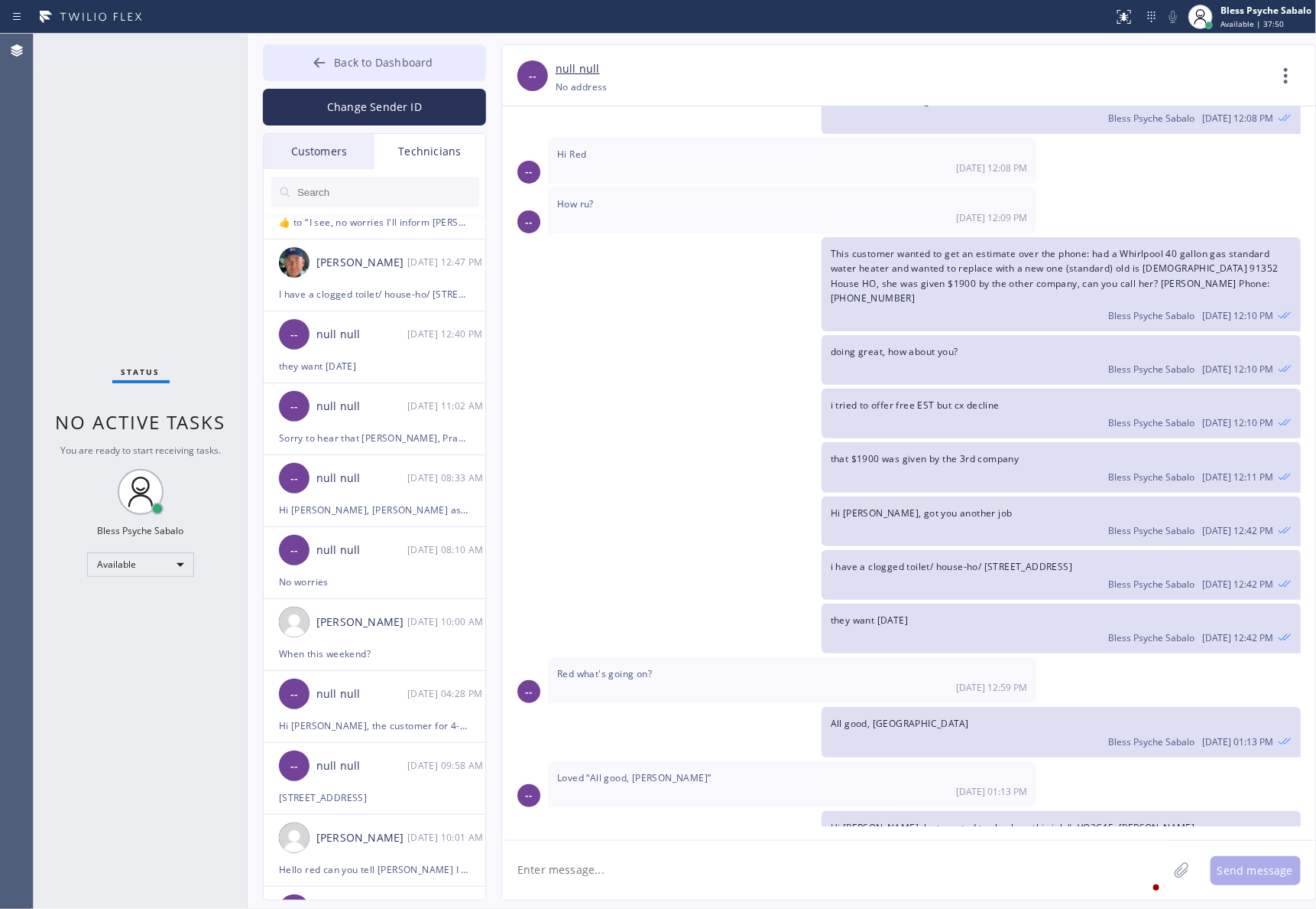
click at [331, 77] on button "Back to Dashboard" at bounding box center [374, 62] width 223 height 37
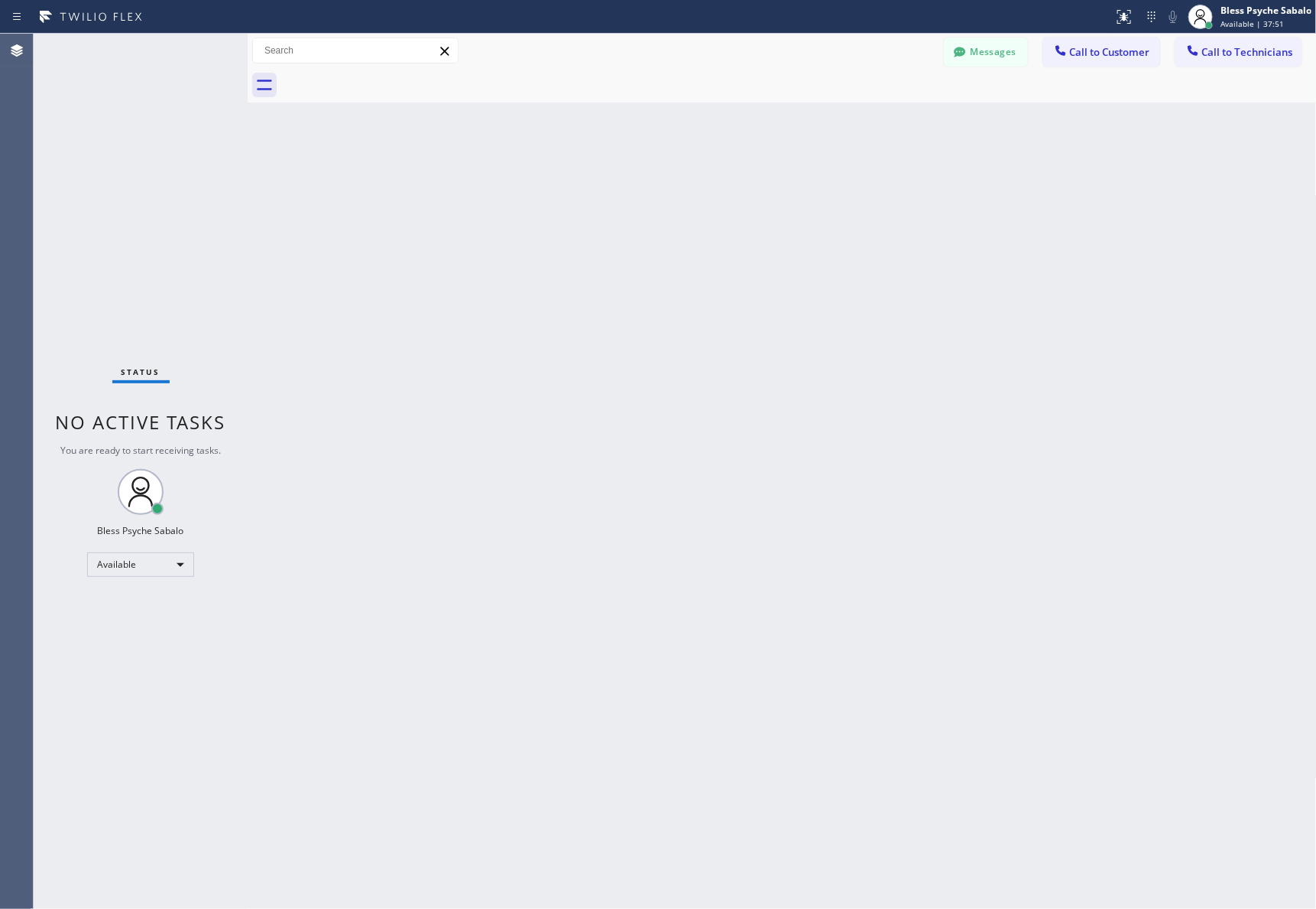
drag, startPoint x: 657, startPoint y: 213, endPoint x: 362, endPoint y: 0, distance: 363.9
click at [656, 212] on div "Back to Dashboard Change Sender ID Customers Technicians MD Mr [PERSON_NAME] [D…" at bounding box center [782, 471] width 1069 height 875
click at [494, 193] on div "Back to Dashboard Change Sender ID Customers Technicians MD Mr [PERSON_NAME] [D…" at bounding box center [782, 471] width 1069 height 875
drag, startPoint x: 501, startPoint y: 331, endPoint x: 101, endPoint y: 46, distance: 491.1
click at [498, 324] on div "Back to Dashboard Change Sender ID Customers Technicians MD Mr [PERSON_NAME] [D…" at bounding box center [782, 471] width 1069 height 875
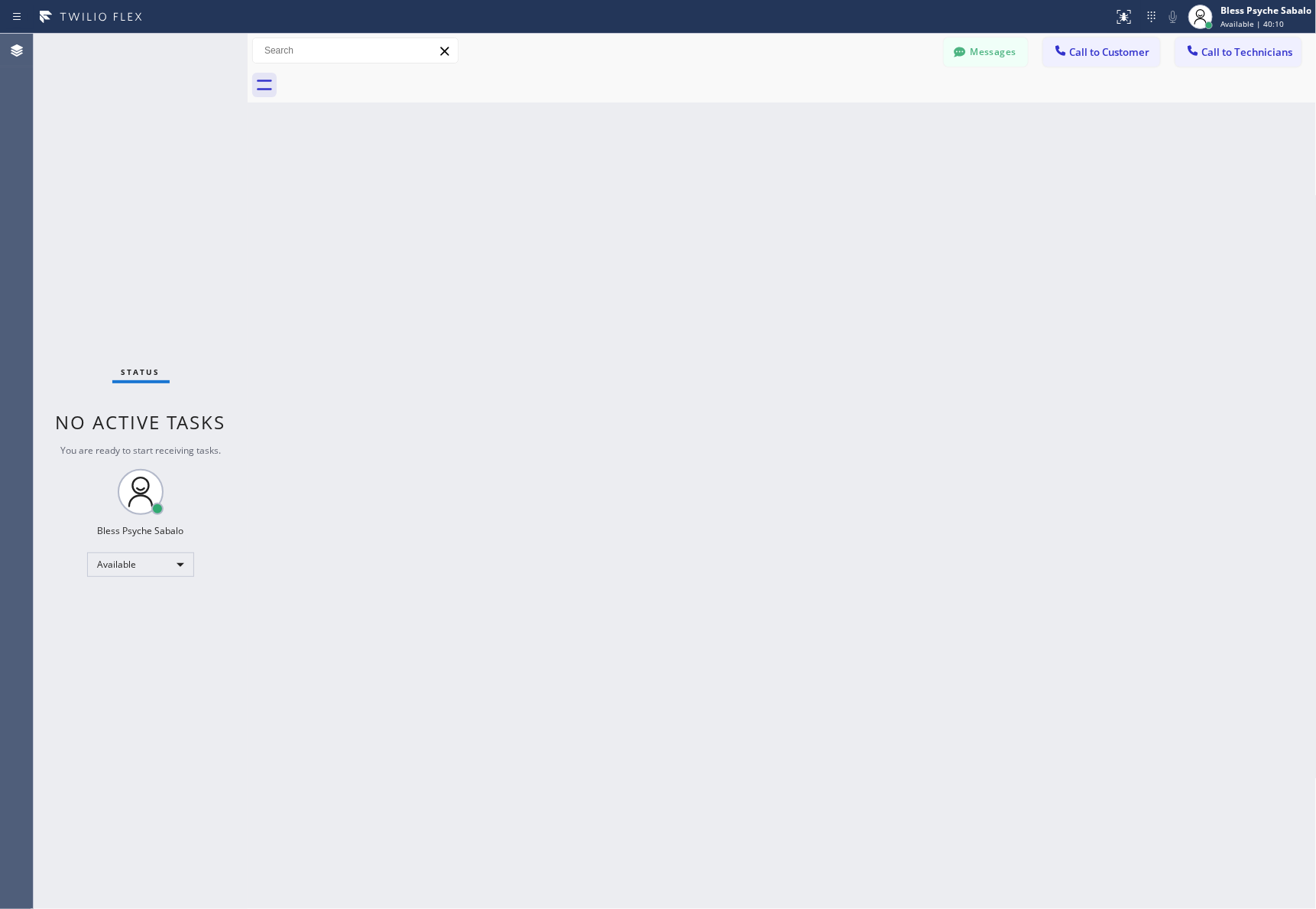
drag, startPoint x: 850, startPoint y: 268, endPoint x: 964, endPoint y: 82, distance: 218.2
click at [851, 262] on div "Back to Dashboard Change Sender ID Customers Technicians MD Mr [PERSON_NAME] [D…" at bounding box center [782, 471] width 1069 height 875
click at [1011, 48] on button "Messages" at bounding box center [986, 52] width 84 height 29
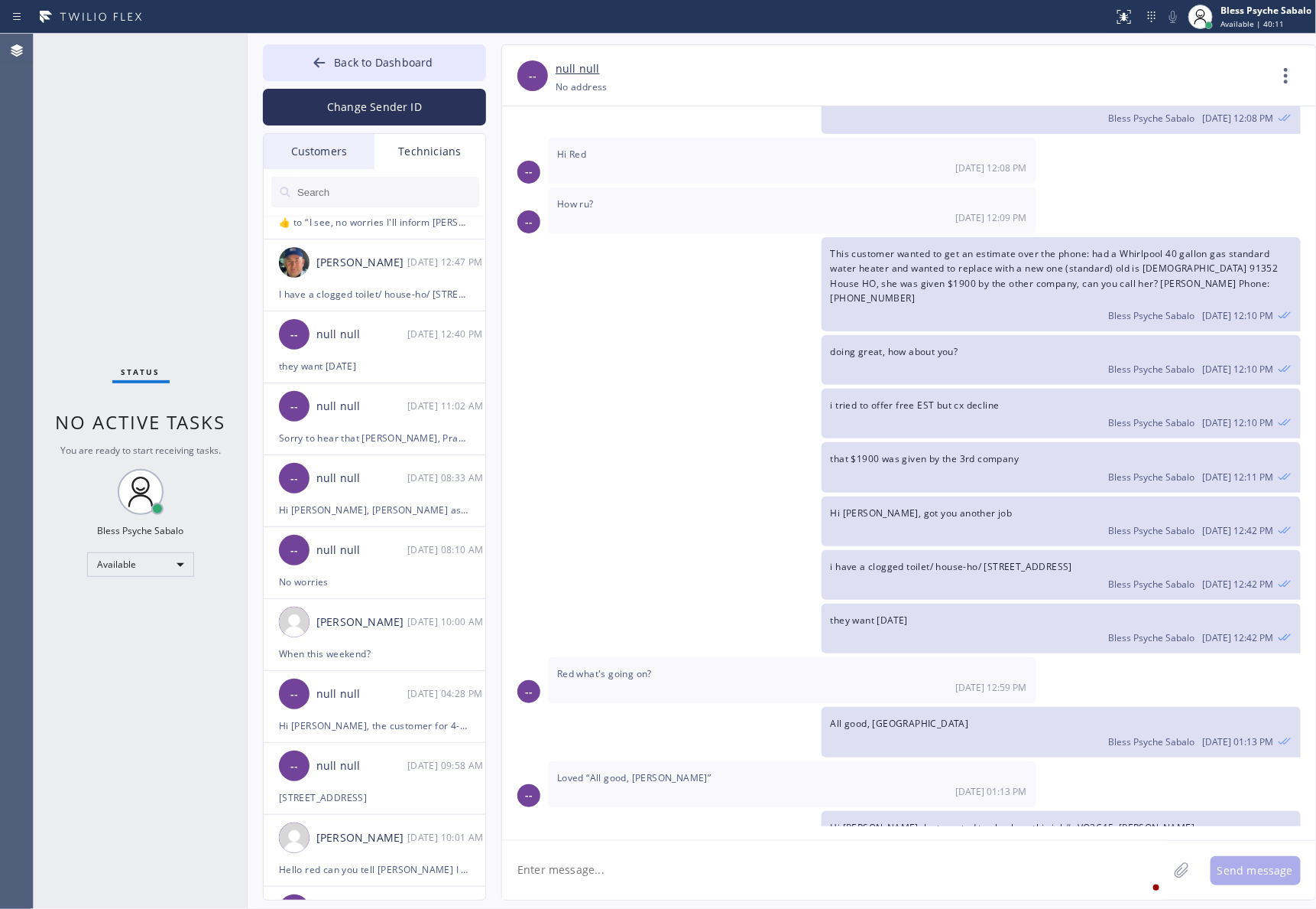
click at [430, 154] on div "Technicians" at bounding box center [430, 151] width 111 height 35
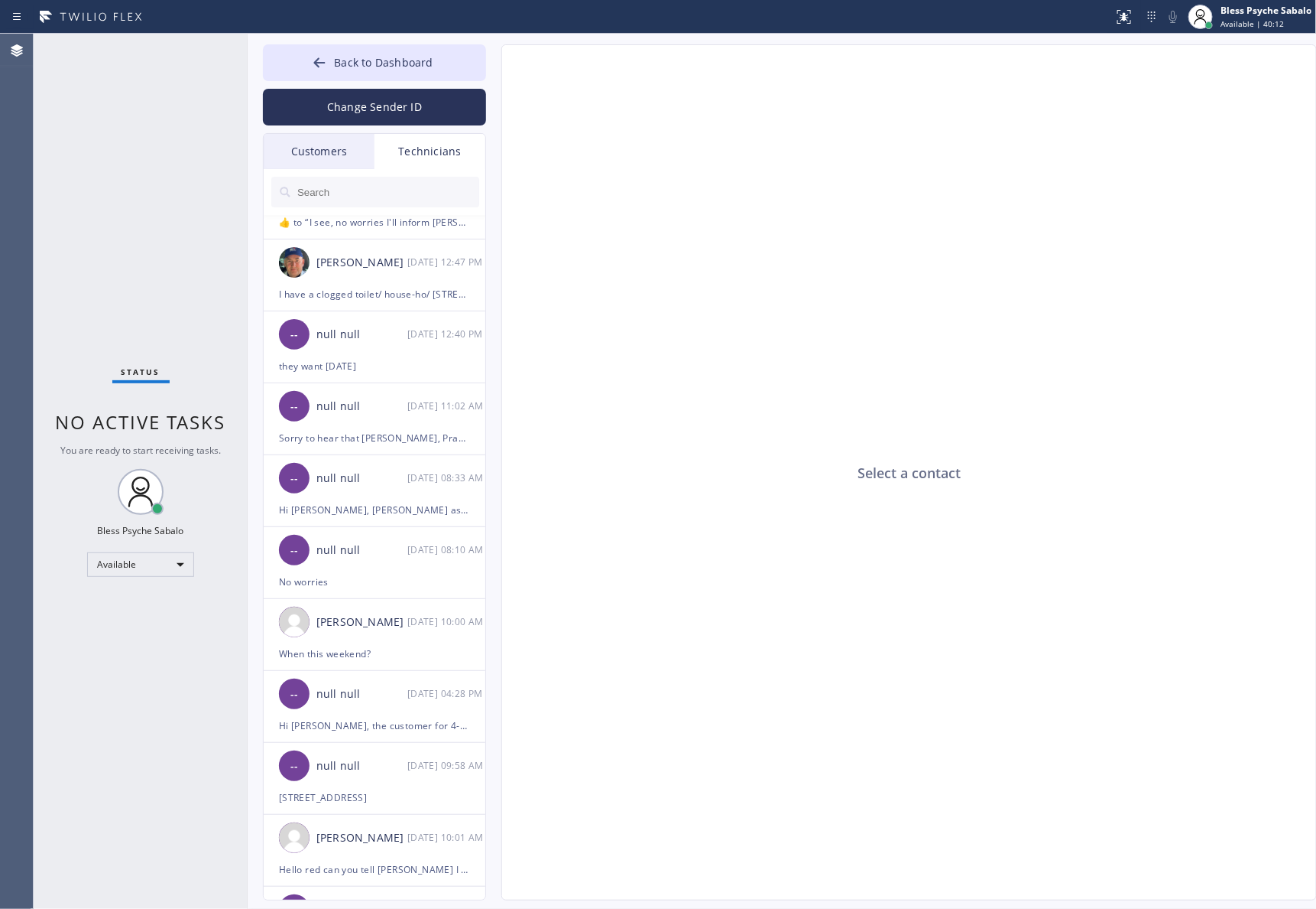
click at [410, 197] on input "text" at bounding box center [387, 191] width 183 height 30
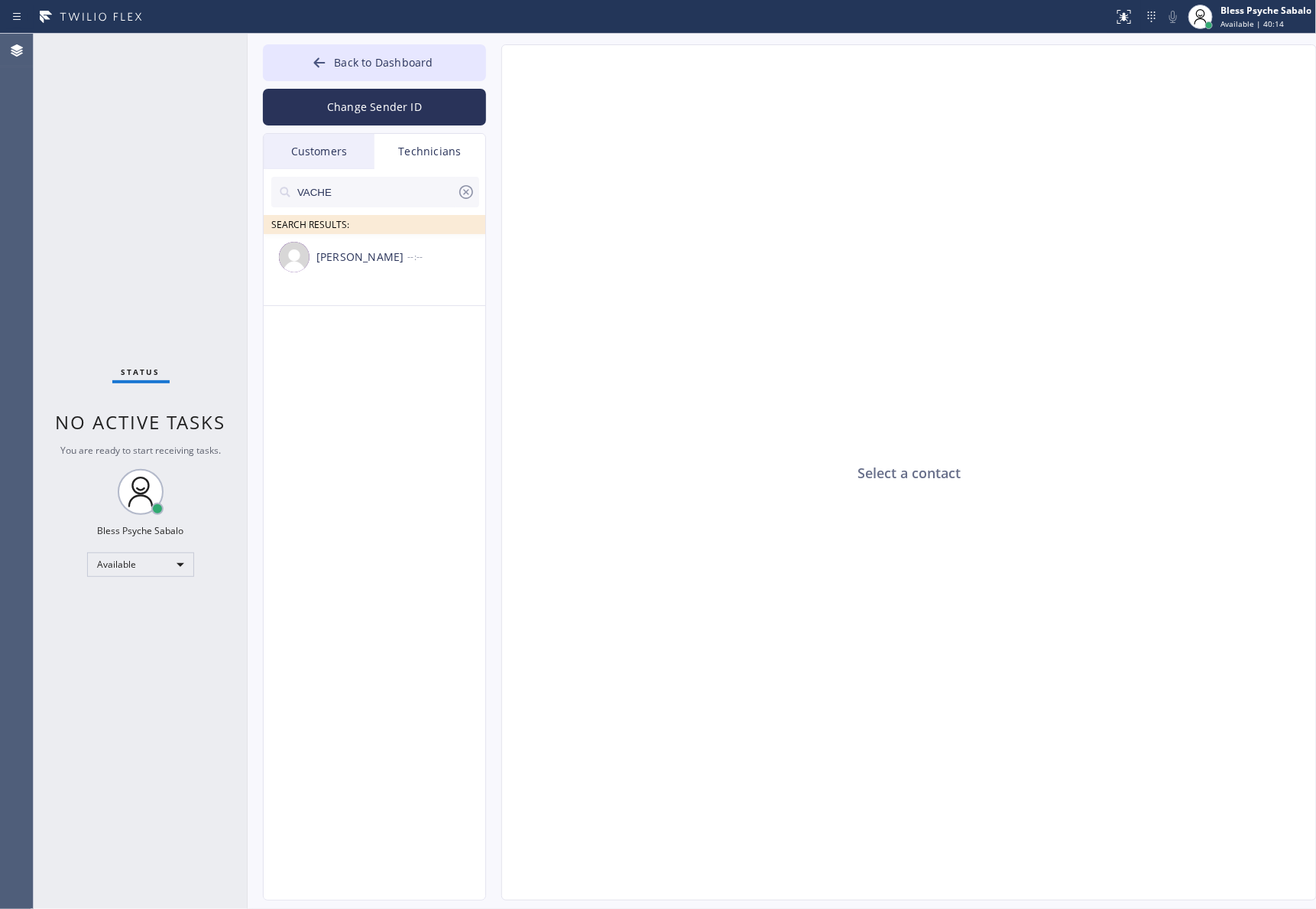
scroll to position [0, 0]
type input "VACHE"
click at [289, 239] on div "Vache Katabyan --:--" at bounding box center [375, 257] width 223 height 46
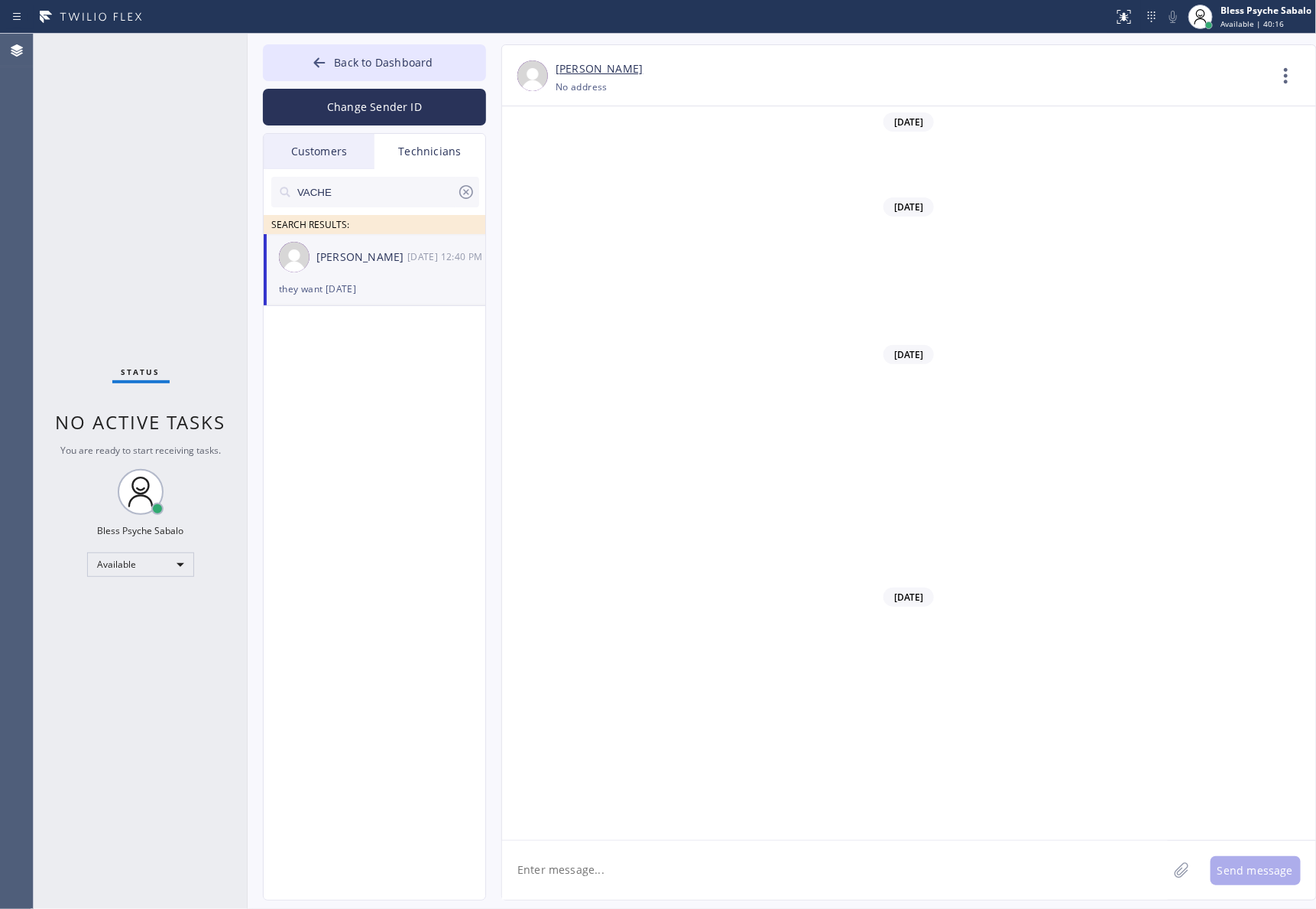
scroll to position [13432, 0]
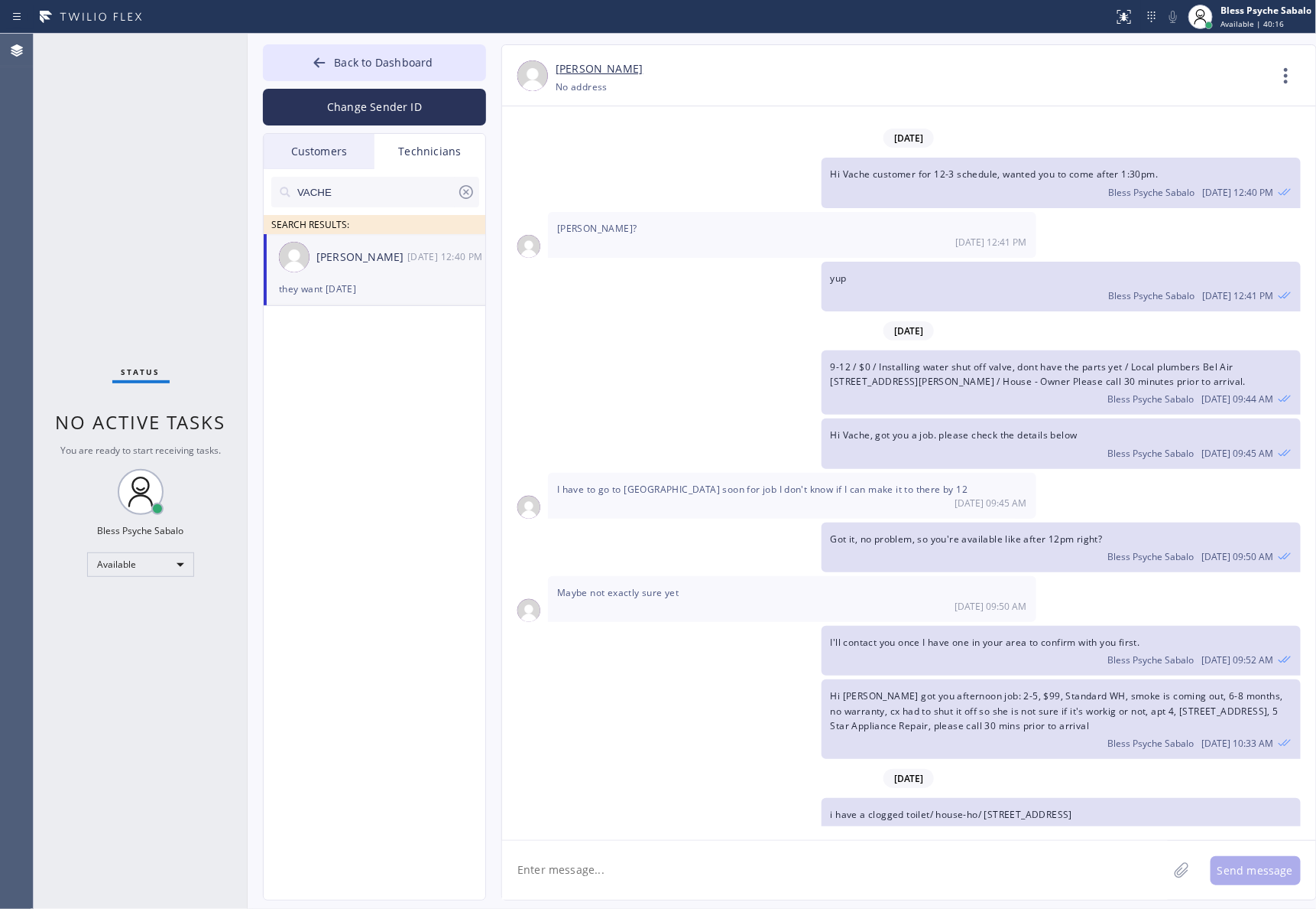
click at [870, 878] on textarea at bounding box center [834, 870] width 666 height 59
type textarea "h"
click at [761, 27] on div at bounding box center [557, 17] width 1102 height 24
click at [329, 348] on div "VACHE SEARCH RESULTS: Vache Katabyan 08/12 12:40 PM they want today" at bounding box center [375, 551] width 223 height 766
click at [380, 273] on div "Vache Katabyan 08/12 12:40 PM" at bounding box center [375, 257] width 223 height 46
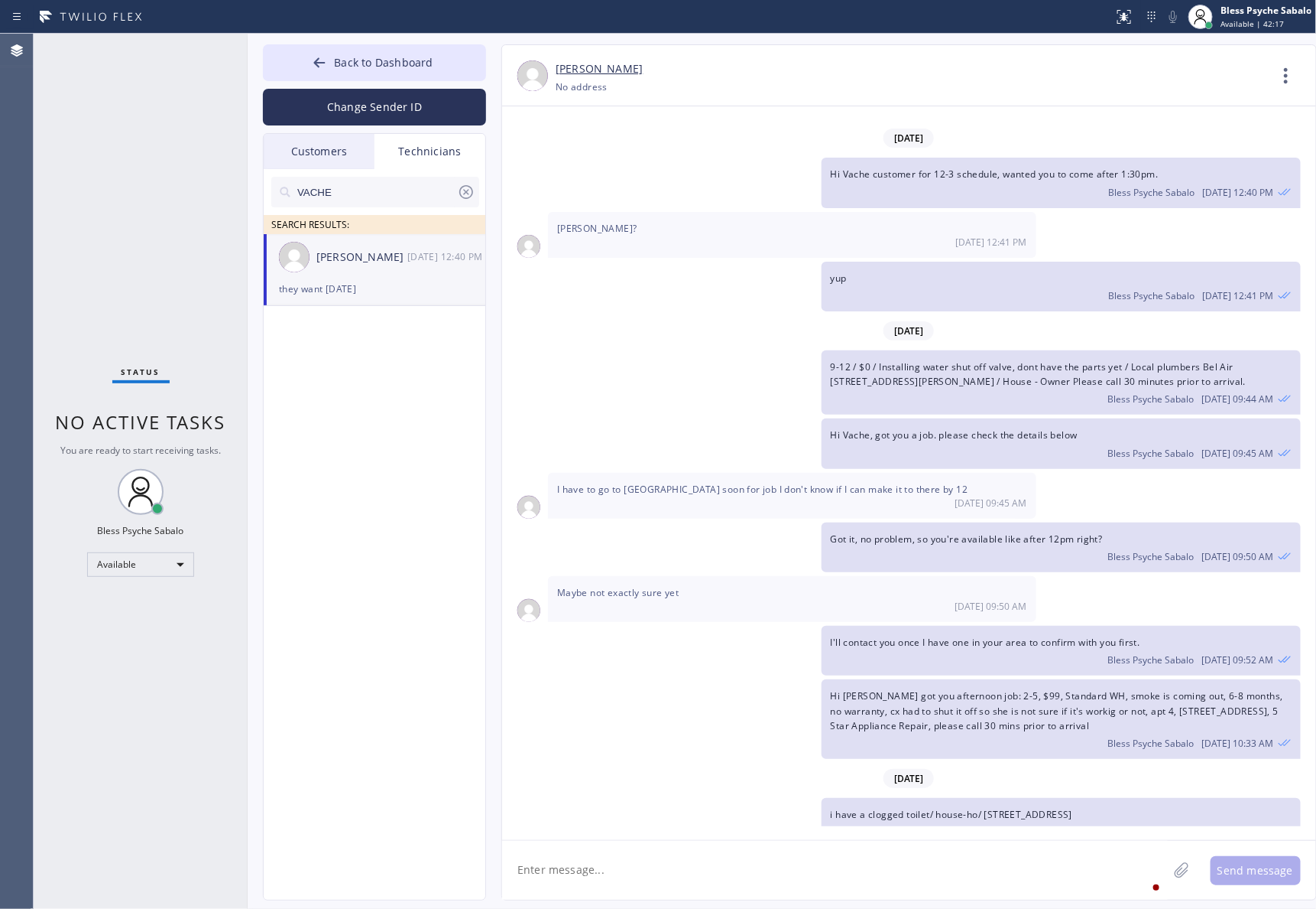
click at [382, 274] on div "Vache Katabyan 08/12 12:40 PM" at bounding box center [375, 257] width 223 height 46
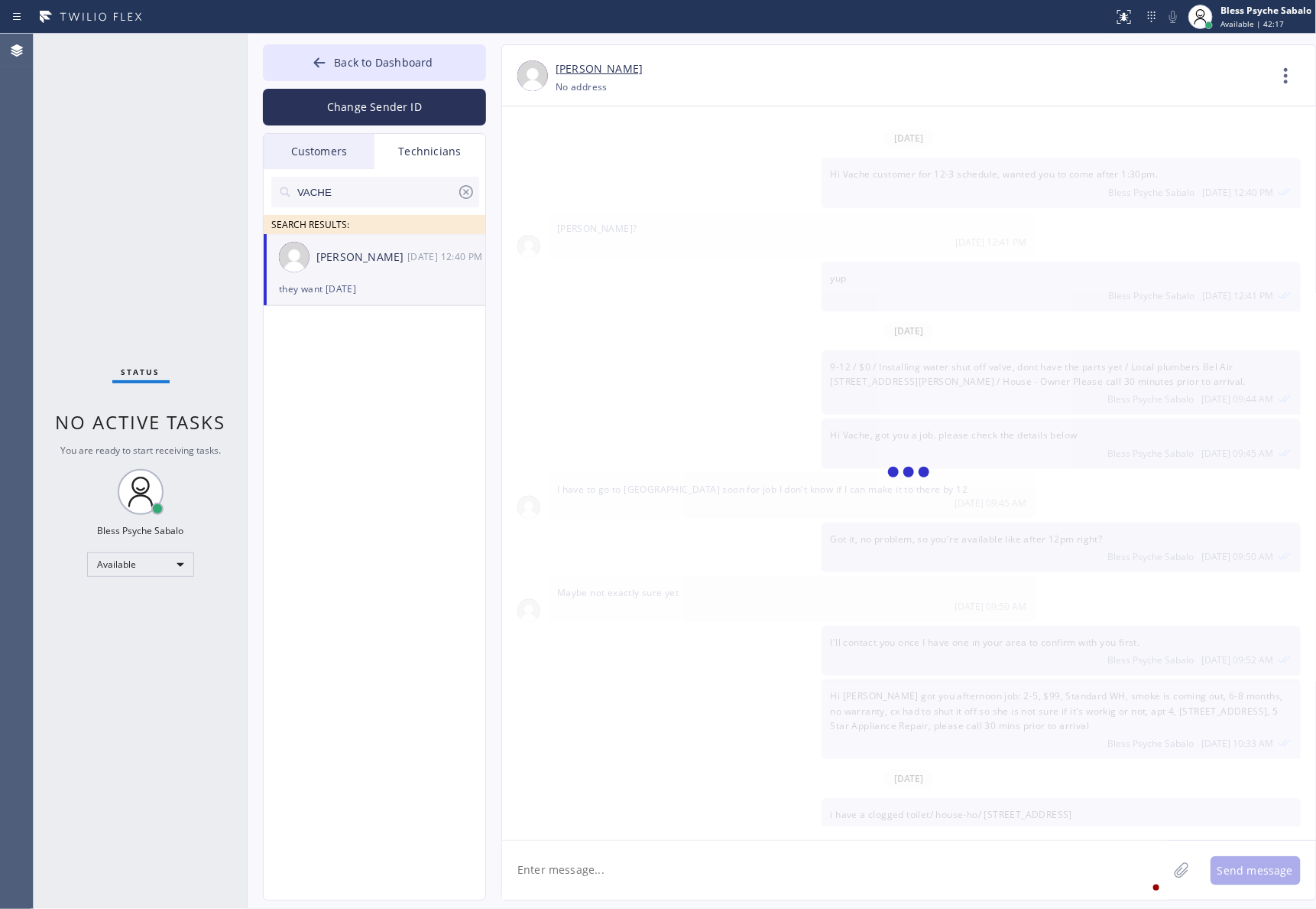
click at [382, 274] on div "Vache Katabyan 08/12 12:40 PM" at bounding box center [375, 257] width 223 height 46
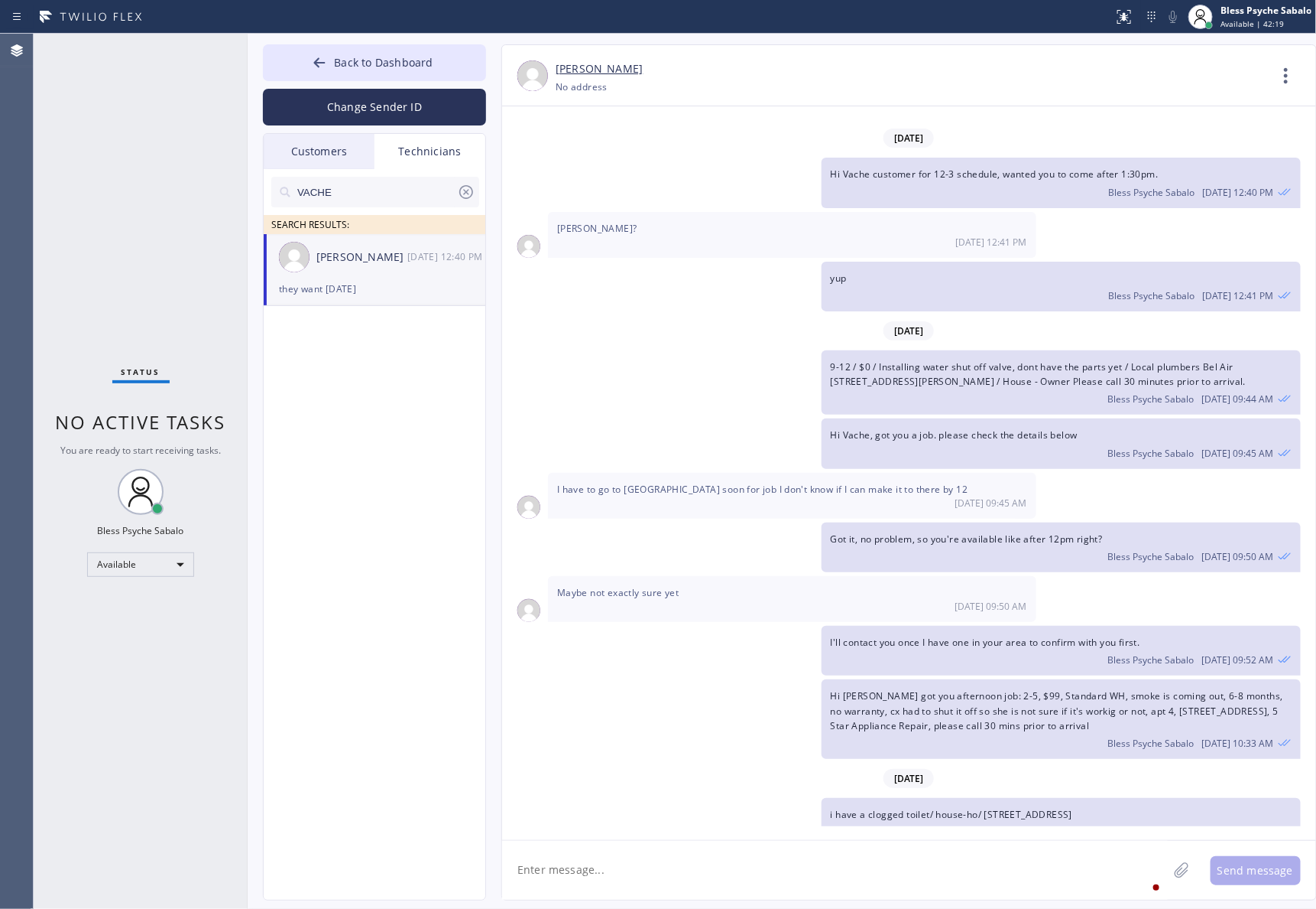
click at [466, 193] on icon at bounding box center [466, 191] width 19 height 19
click at [346, 155] on div "Customers" at bounding box center [320, 151] width 111 height 35
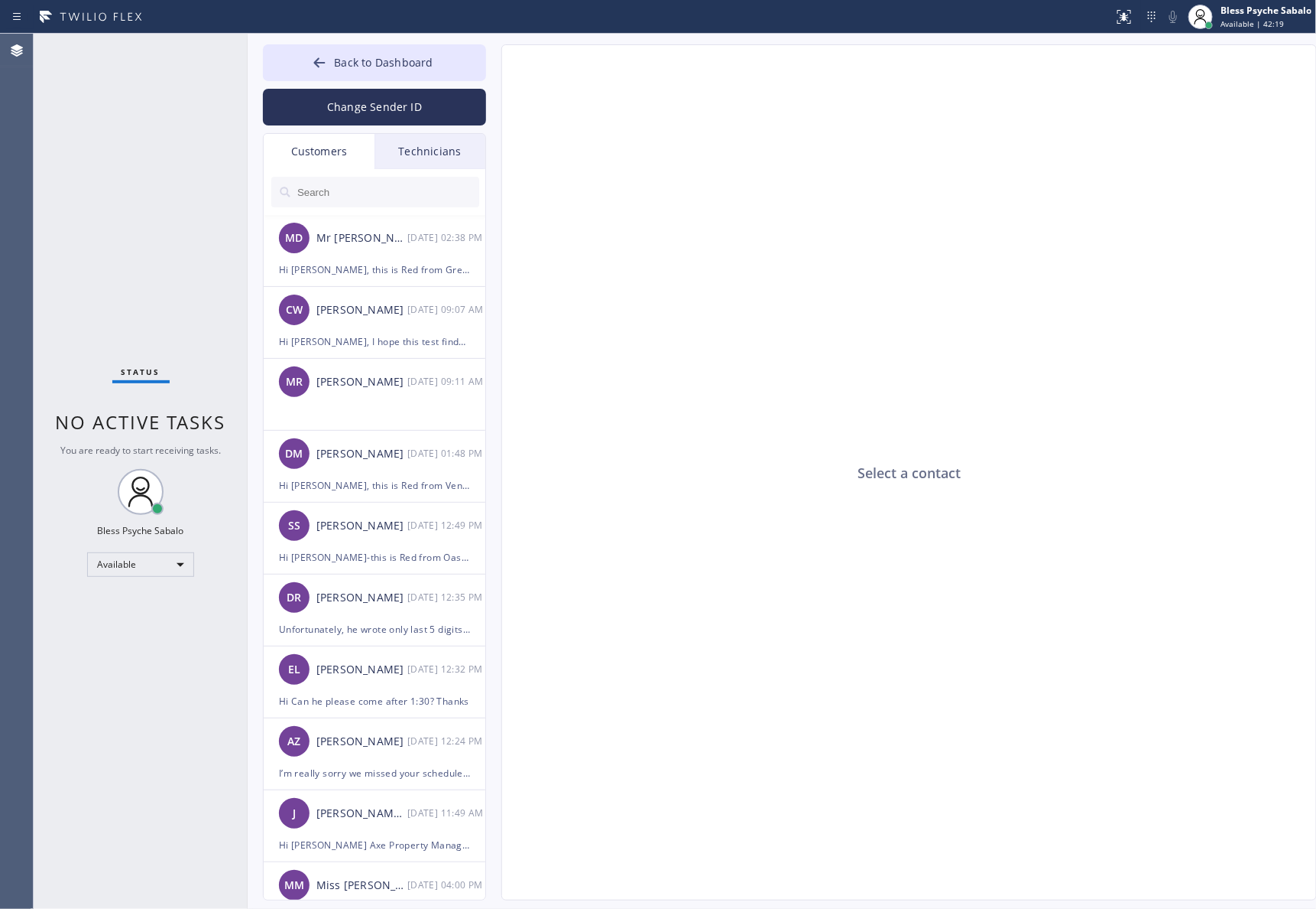
click at [424, 154] on div "Technicians" at bounding box center [430, 151] width 111 height 35
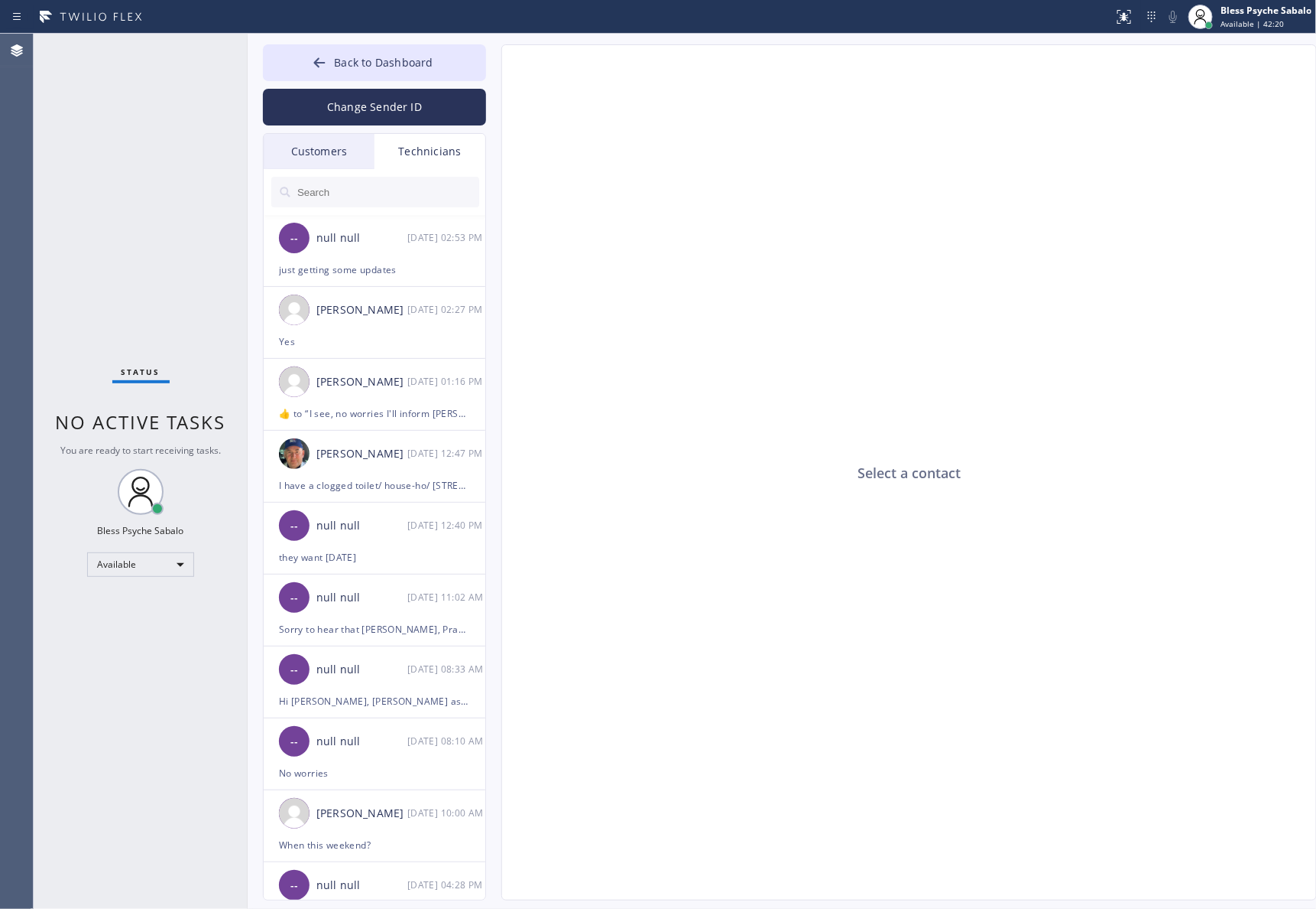
click at [442, 293] on div "Jacob Solomon 08/12 02:27 PM" at bounding box center [375, 309] width 223 height 46
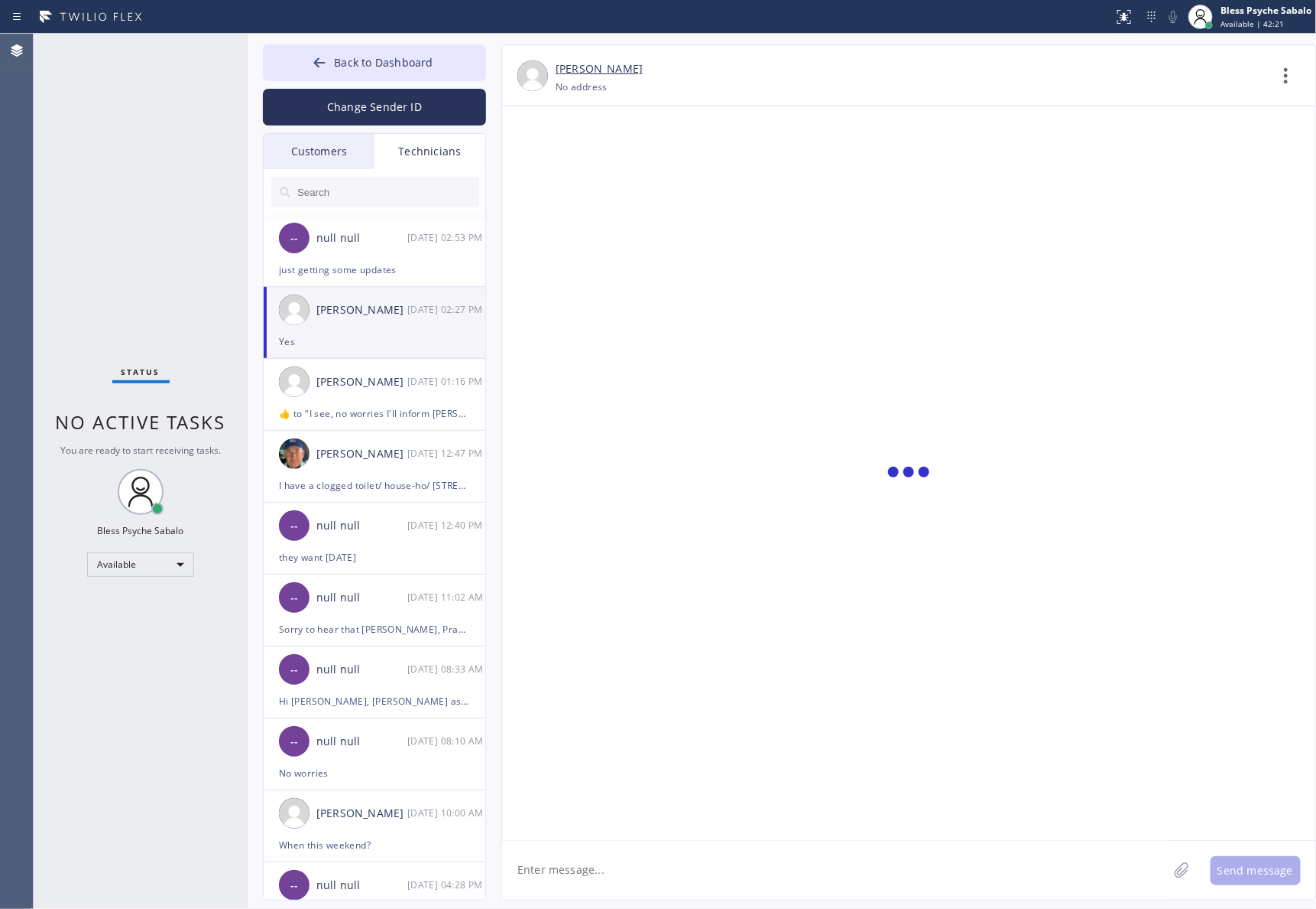
scroll to position [5652, 0]
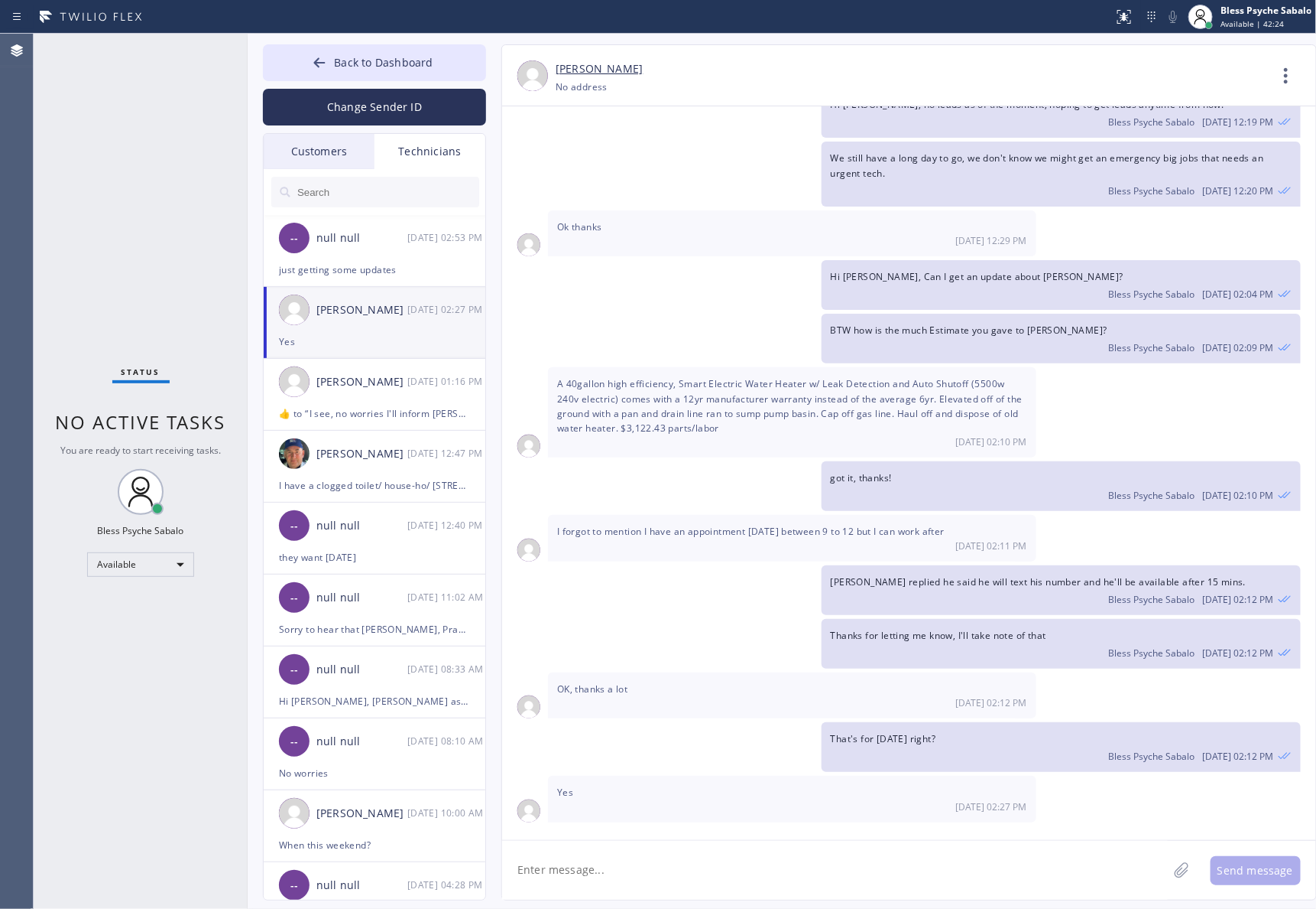
click at [590, 138] on div "Hi Jacob, no leads as of the moment, hoping to get leads anytime from now. Bles…" at bounding box center [901, 112] width 798 height 50
click at [379, 239] on div "null null" at bounding box center [362, 238] width 91 height 18
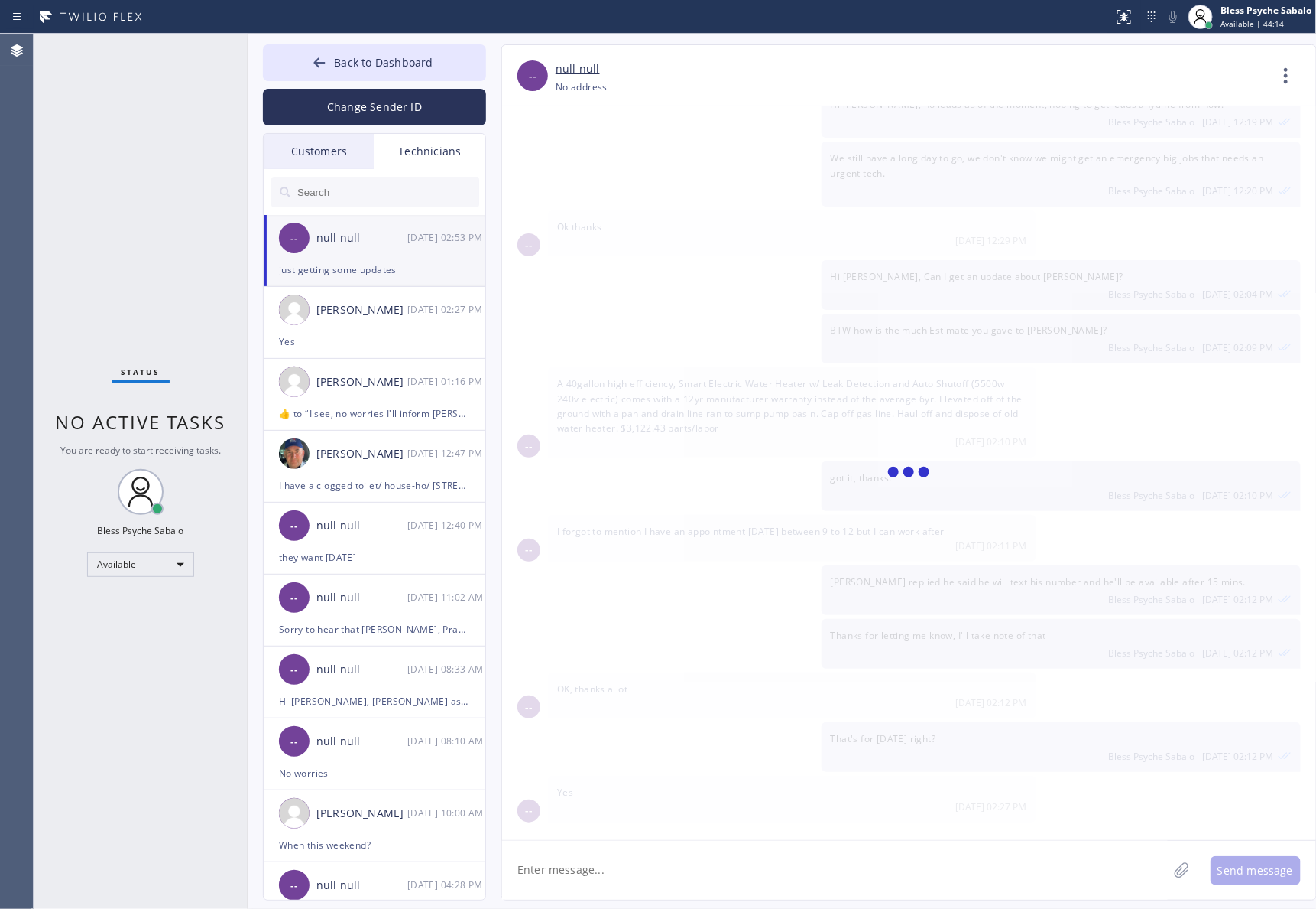
click at [412, 163] on div "Technicians" at bounding box center [430, 151] width 111 height 35
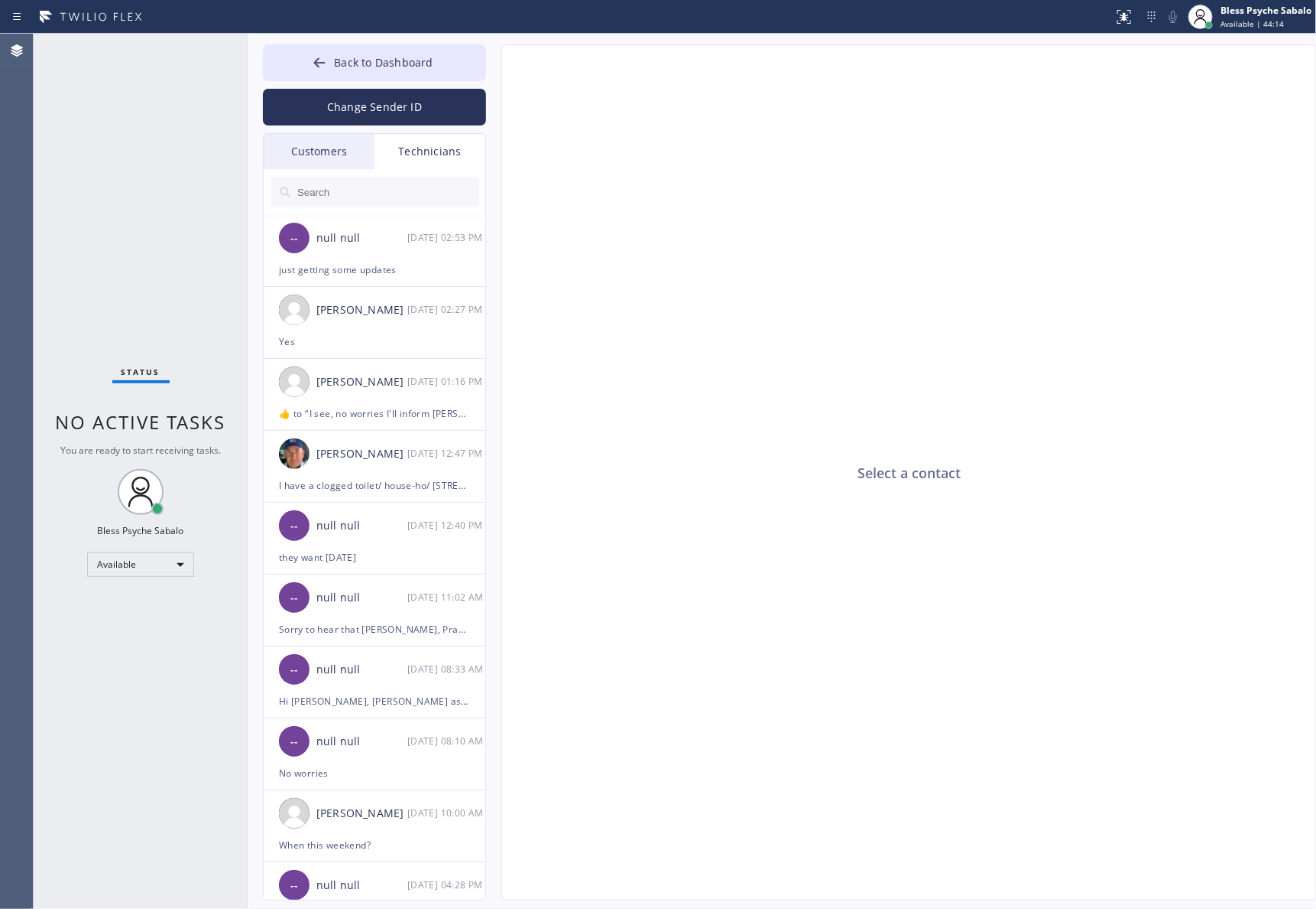
click at [418, 153] on div "Technicians" at bounding box center [430, 151] width 111 height 35
click at [419, 147] on div "Technicians" at bounding box center [430, 151] width 111 height 35
click at [400, 287] on li "-- null null 08/12 02:53 PM just getting some updates" at bounding box center [375, 323] width 223 height 72
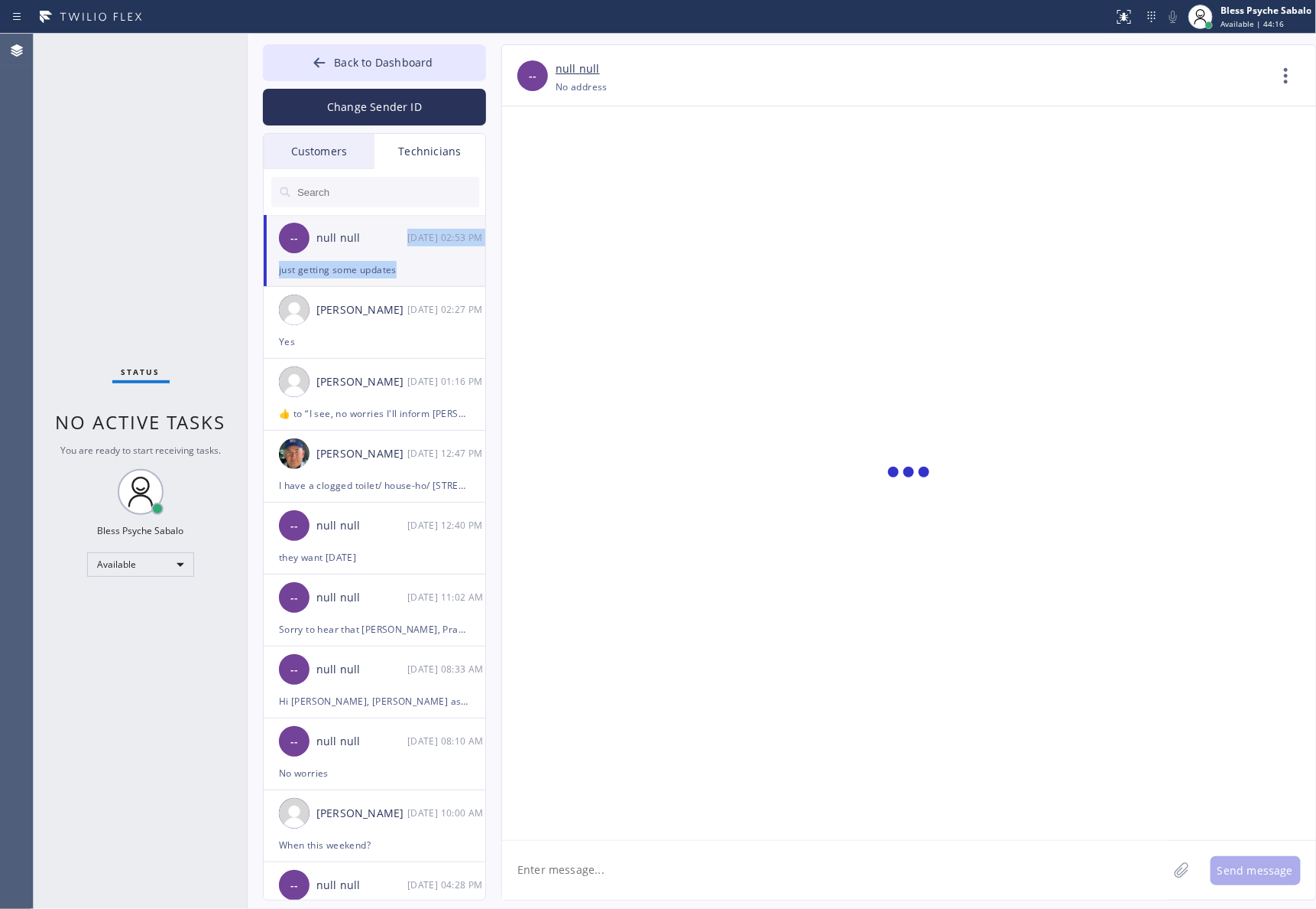
scroll to position [13256, 0]
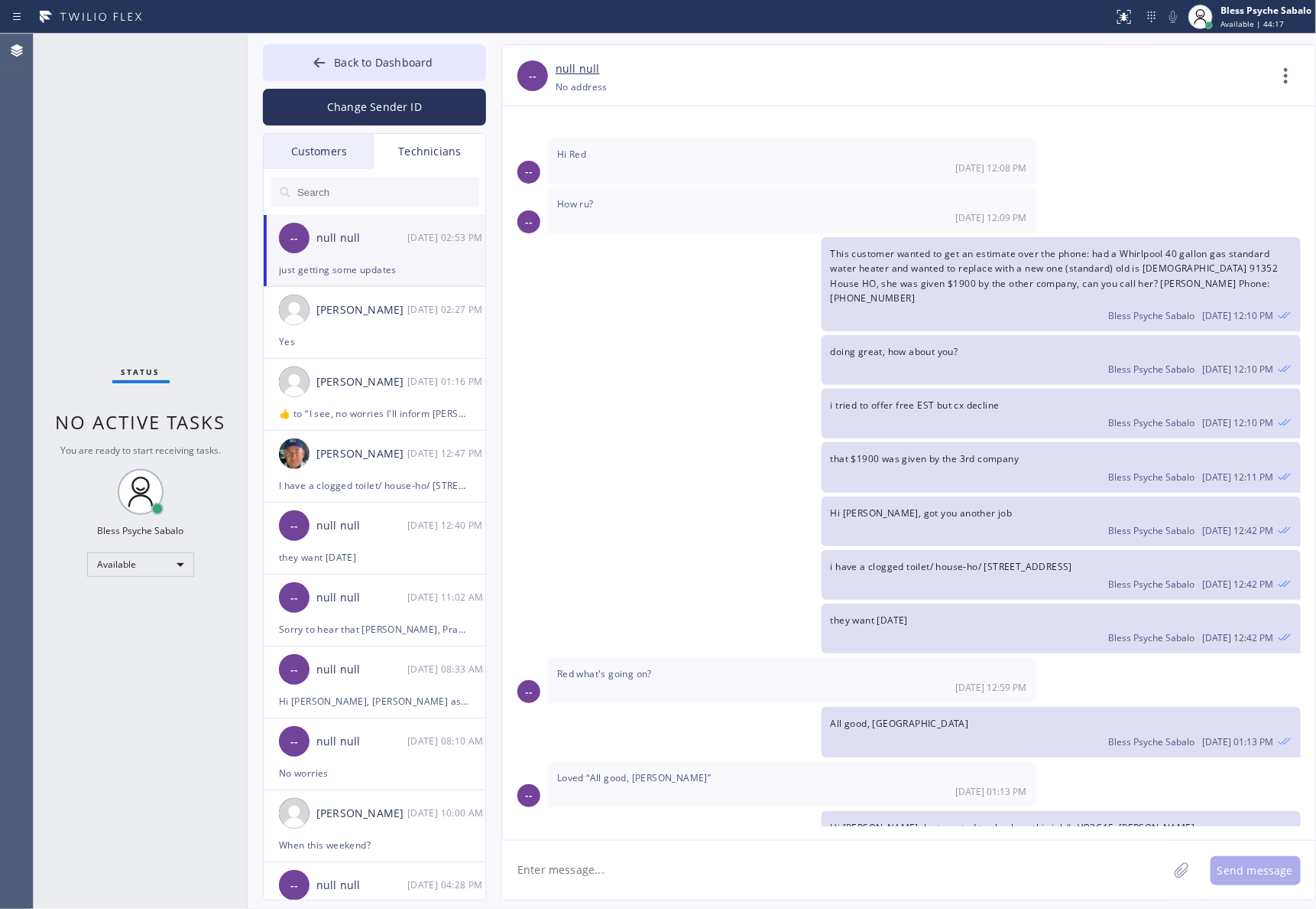
click at [331, 208] on div at bounding box center [375, 191] width 223 height 46
click at [331, 192] on input "text" at bounding box center [387, 191] width 183 height 30
click at [310, 146] on div "Customers" at bounding box center [320, 151] width 111 height 35
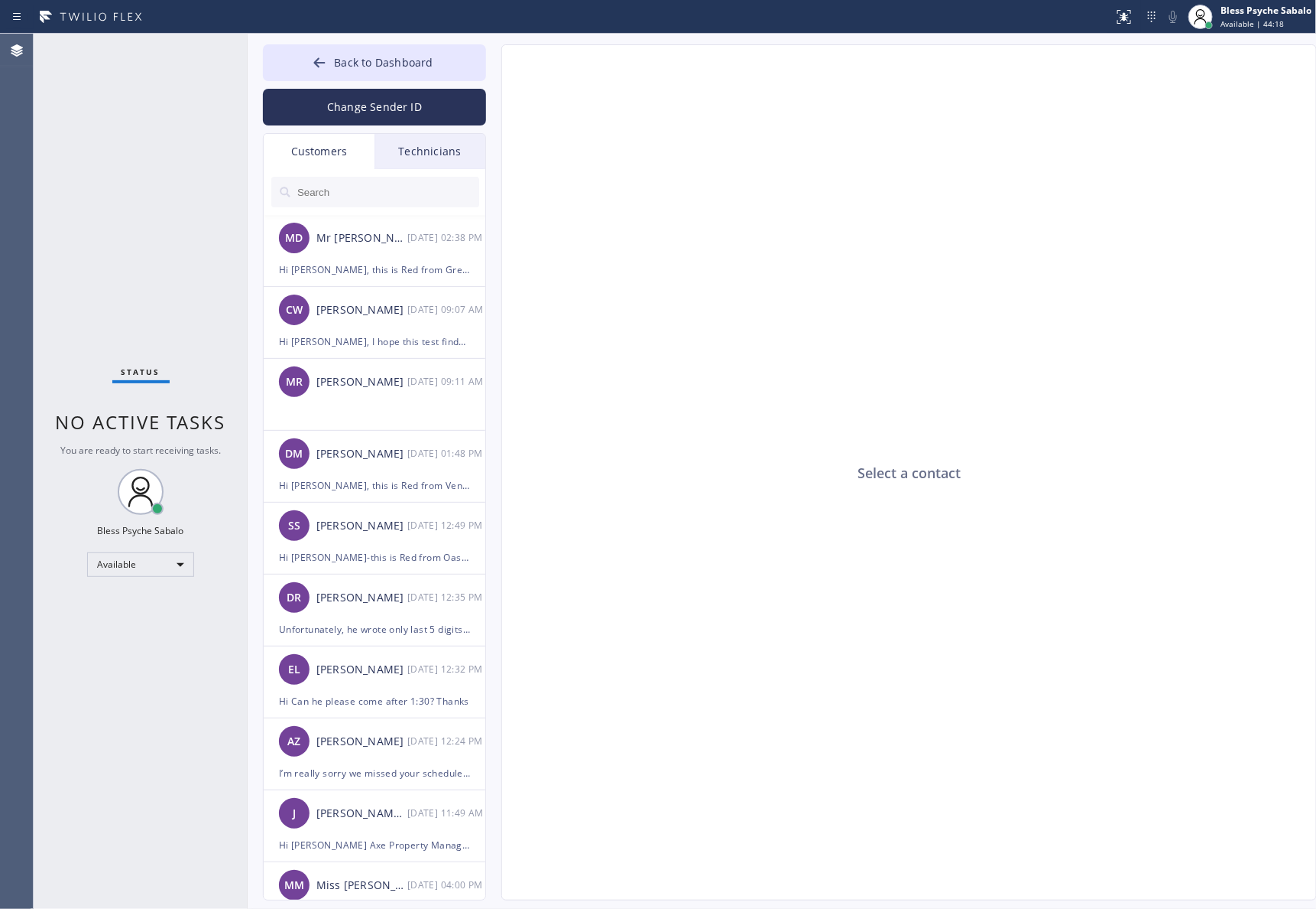
click at [432, 143] on div "Technicians" at bounding box center [430, 151] width 111 height 35
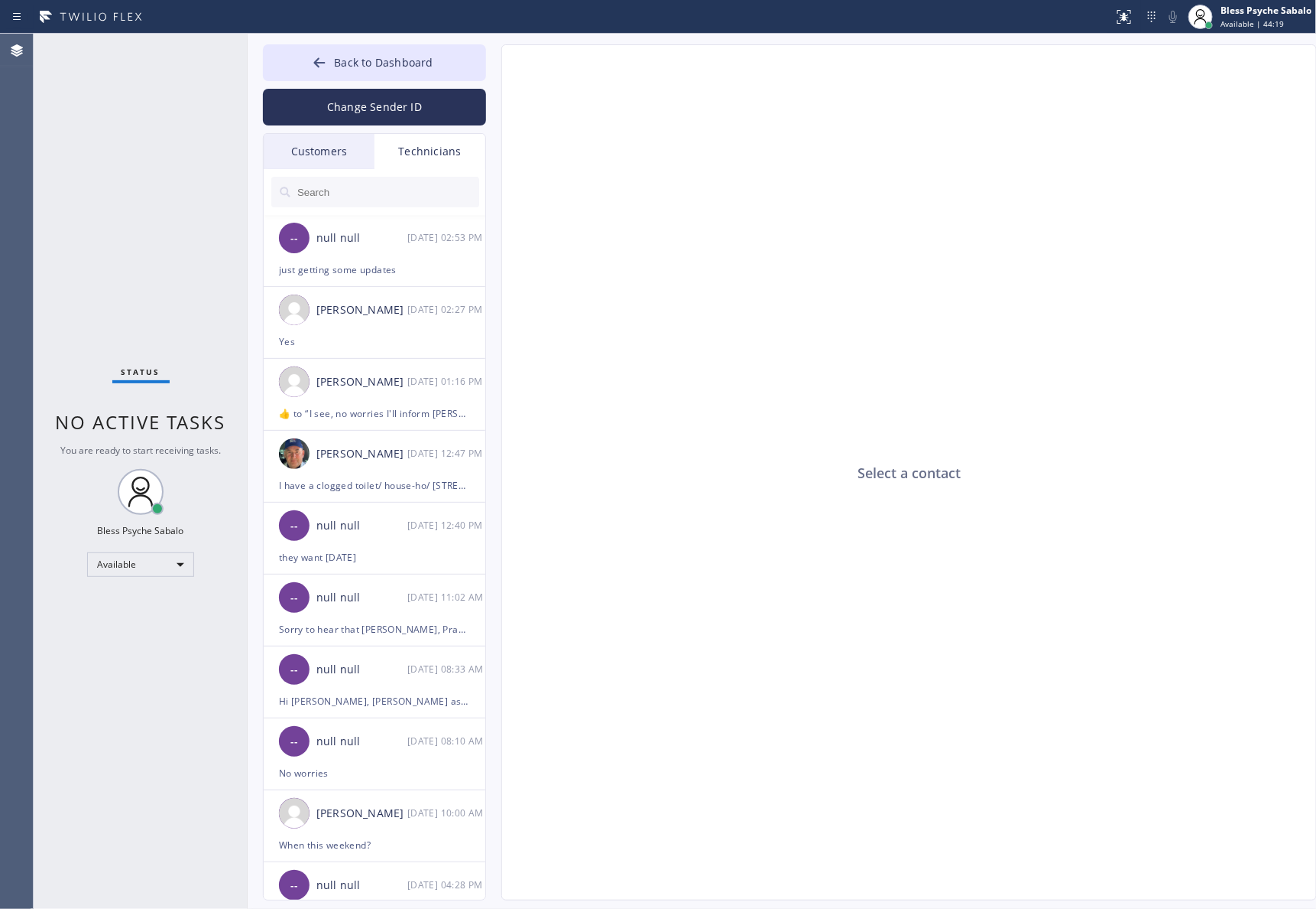
click at [422, 189] on input "text" at bounding box center [387, 191] width 183 height 30
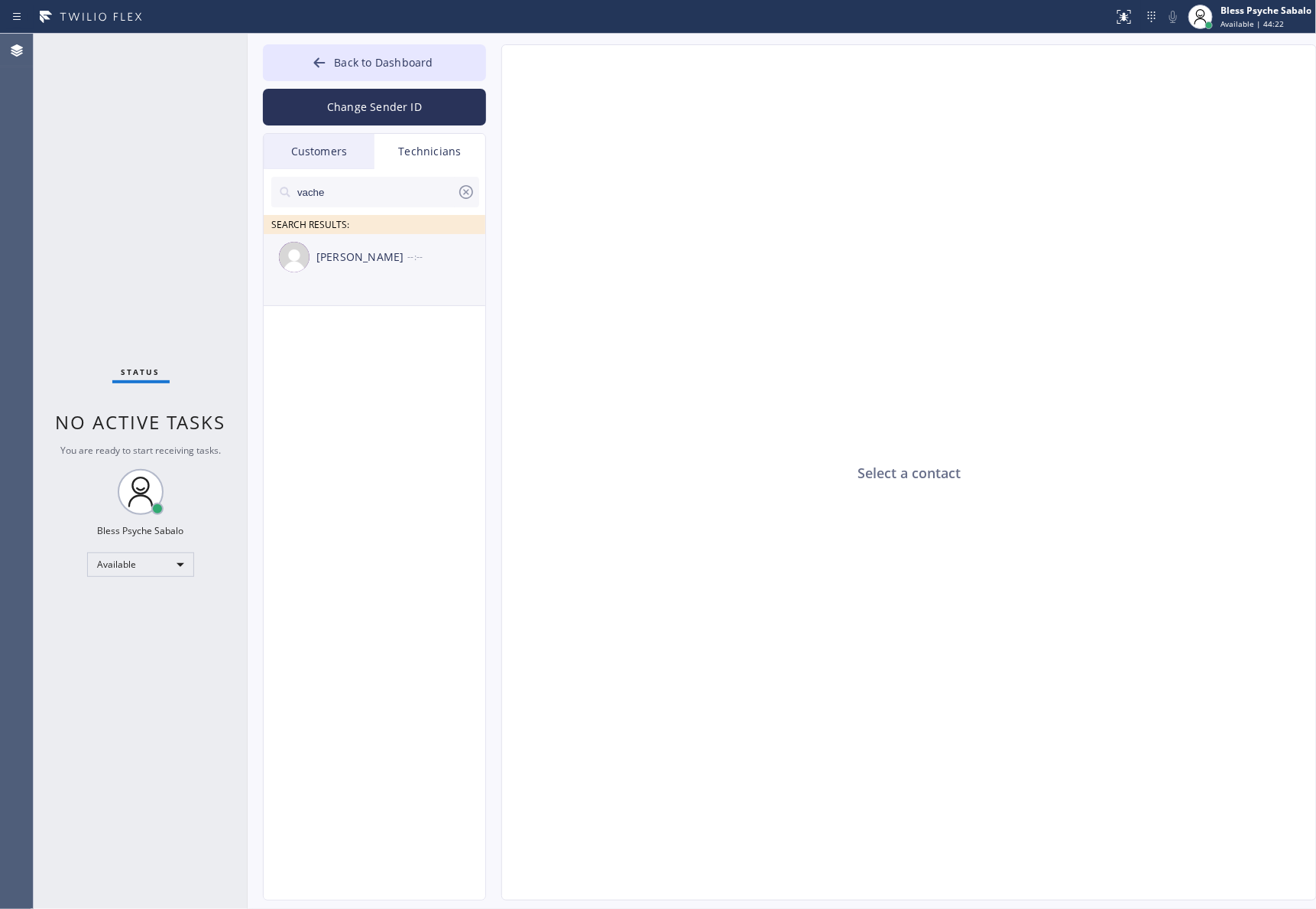
type input "vache"
click at [418, 275] on div "Vache Katabyan --:--" at bounding box center [375, 257] width 223 height 46
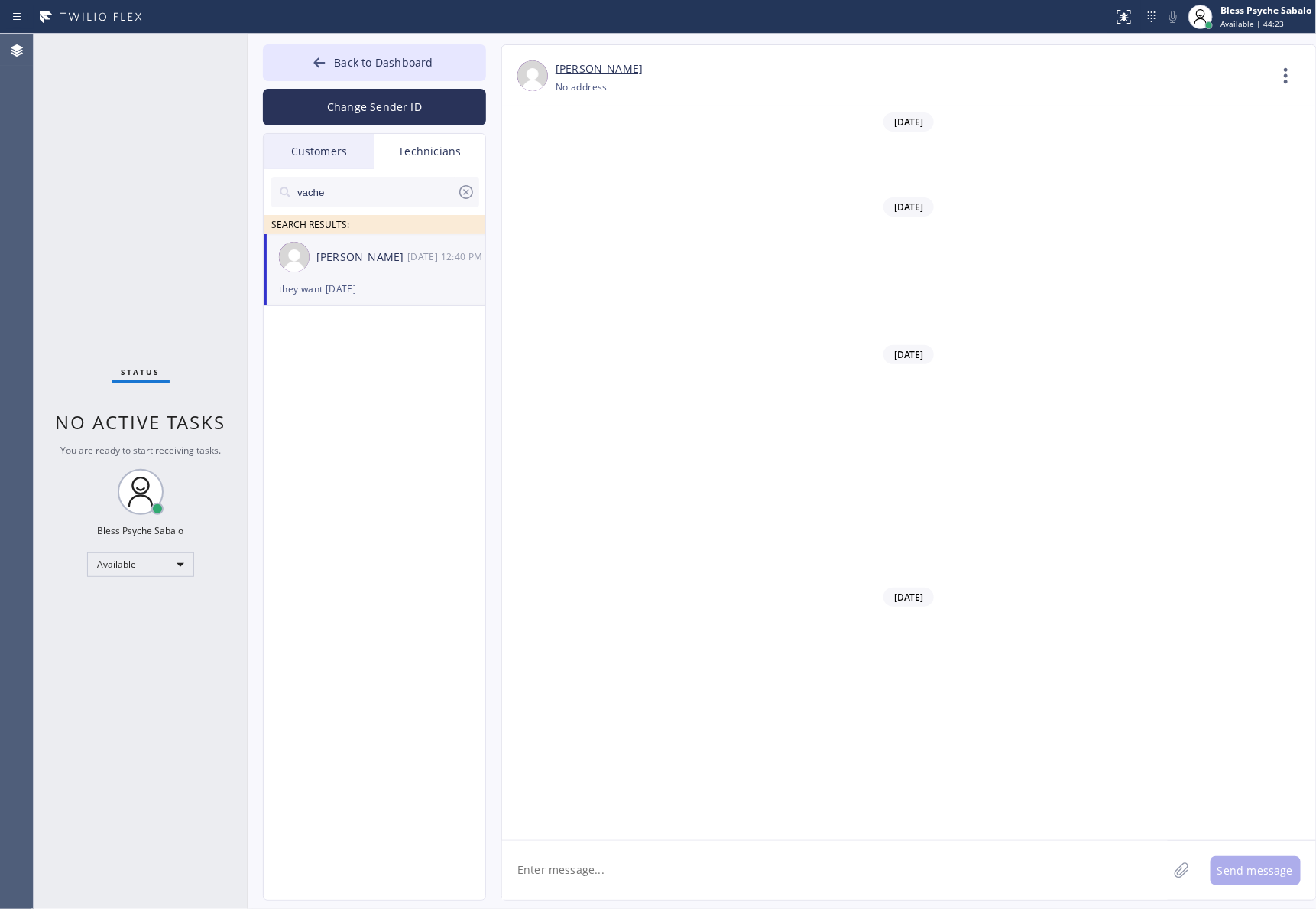
scroll to position [13432, 0]
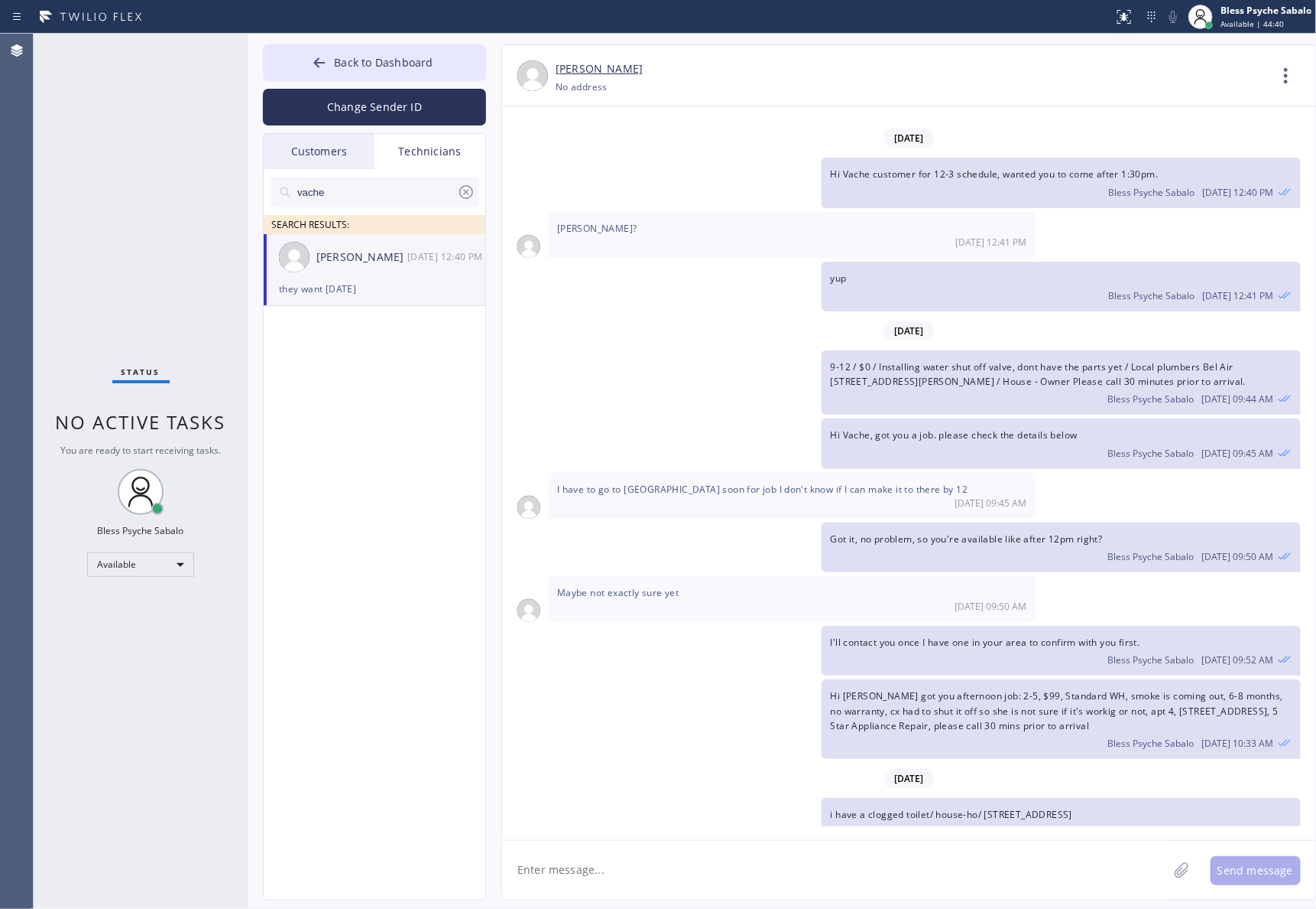
click at [608, 876] on textarea at bounding box center [834, 870] width 666 height 59
click at [568, 888] on textarea "Hi Vache, good afternoon." at bounding box center [848, 870] width 693 height 59
paste textarea "CVK91C"
type textarea "Hi Vache, good afternoon. Just wanted to check on this Job#: CVK91C"
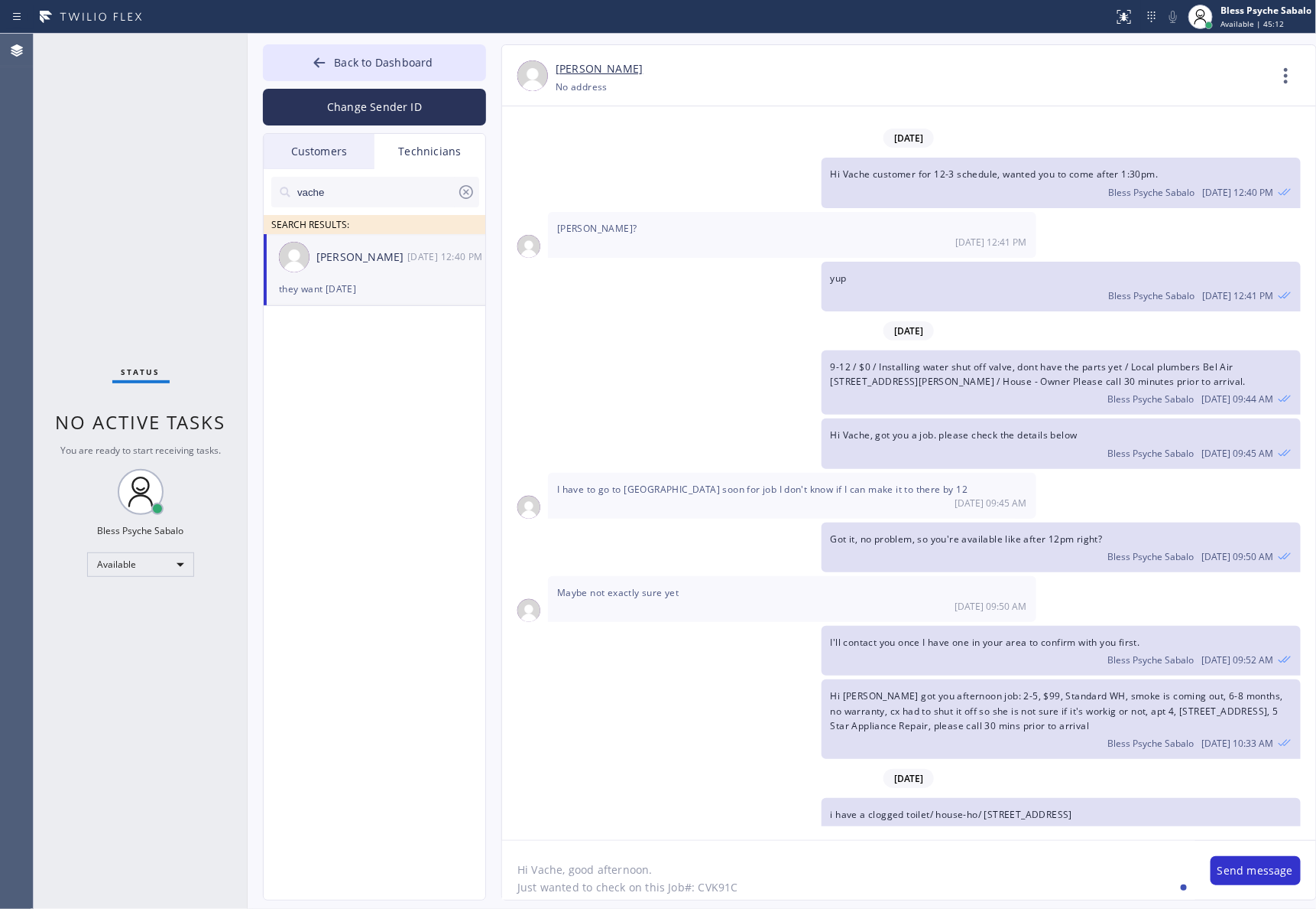
click at [795, 880] on textarea "Hi Vache, good afternoon. Just wanted to check on this Job#: CVK91C" at bounding box center [848, 870] width 693 height 59
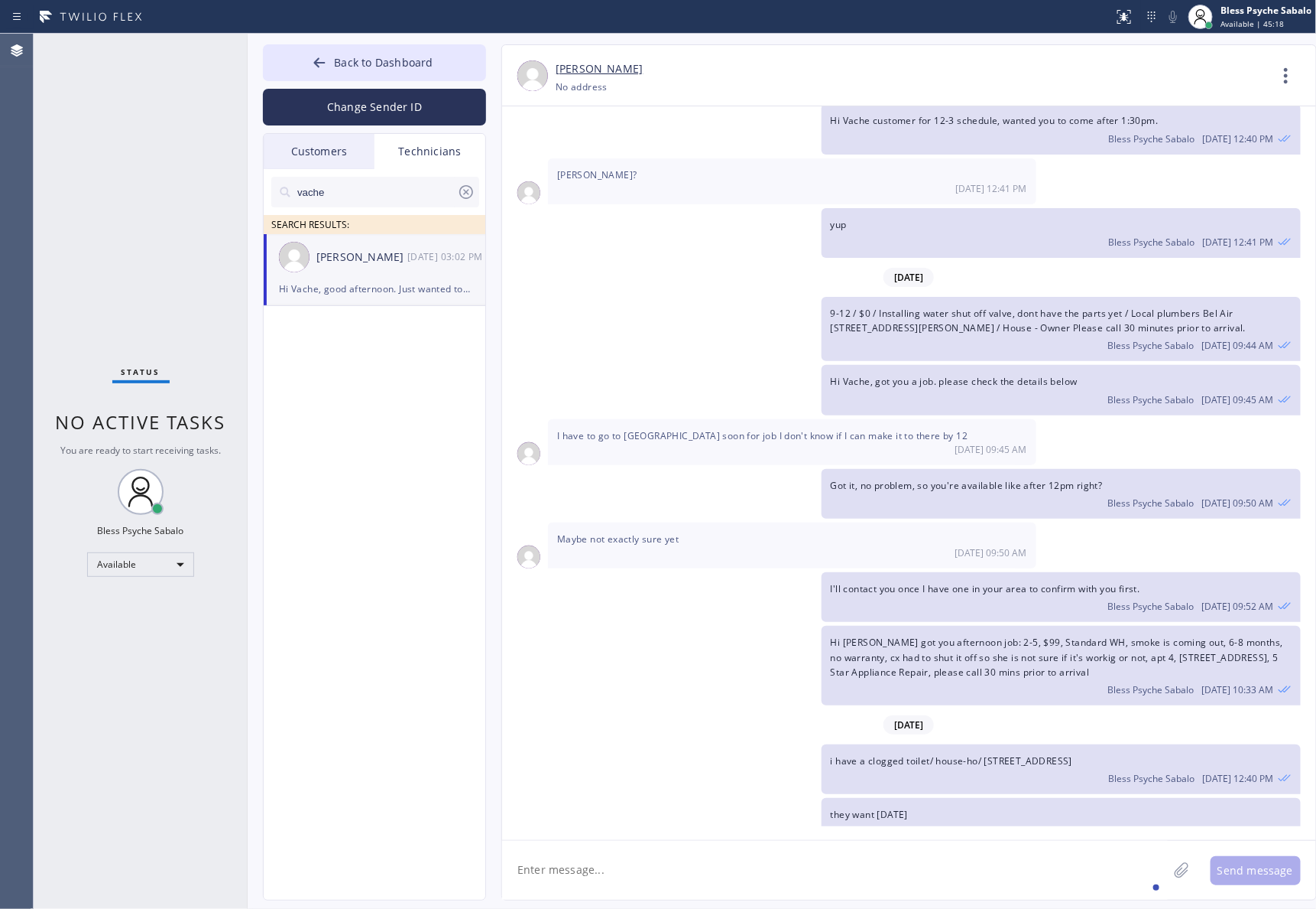
click at [793, 885] on textarea at bounding box center [834, 870] width 666 height 59
type textarea "getting some updates"
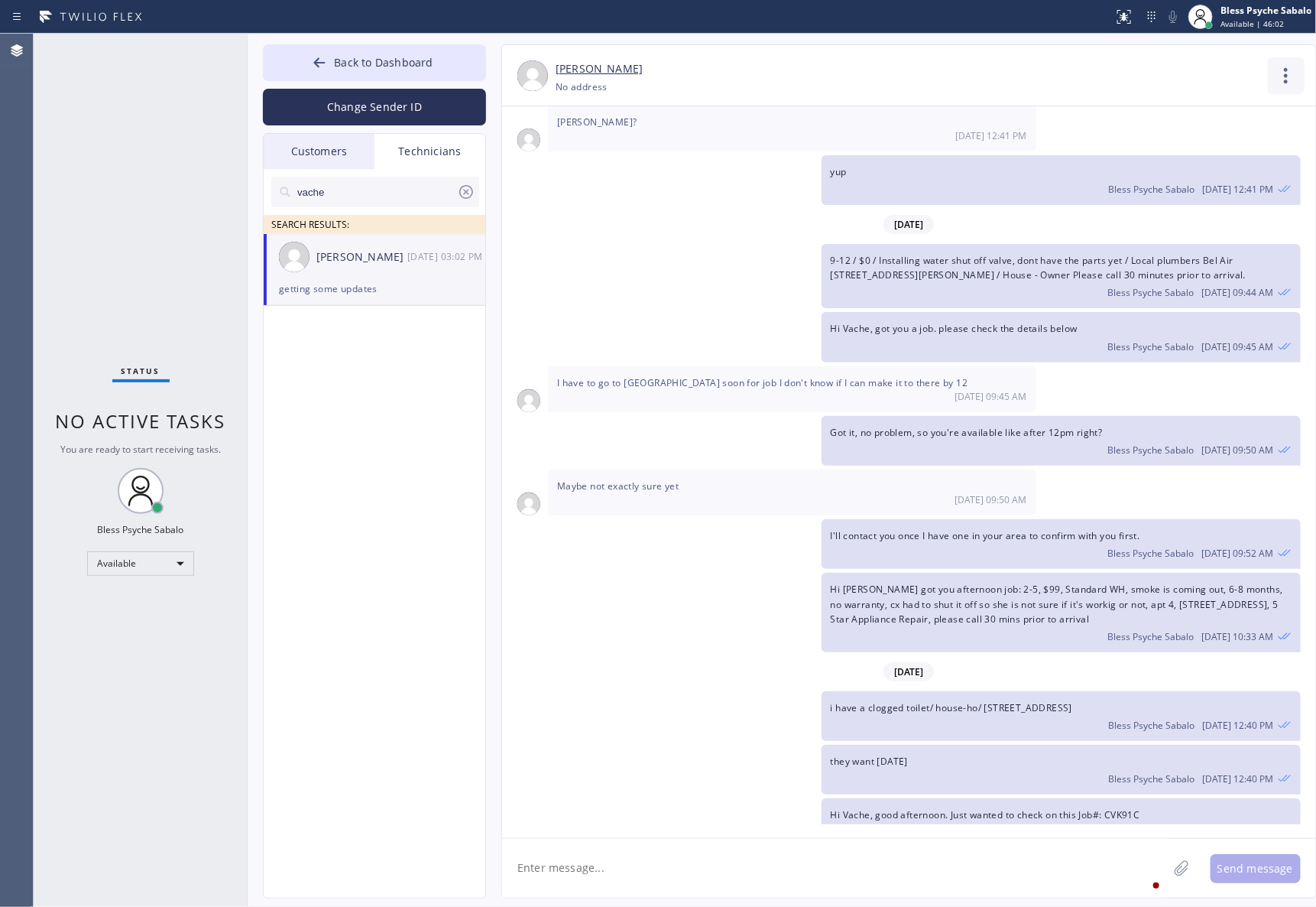
click at [1269, 73] on icon at bounding box center [1287, 76] width 37 height 37
click at [1196, 169] on li "Call to Technician" at bounding box center [1193, 156] width 221 height 40
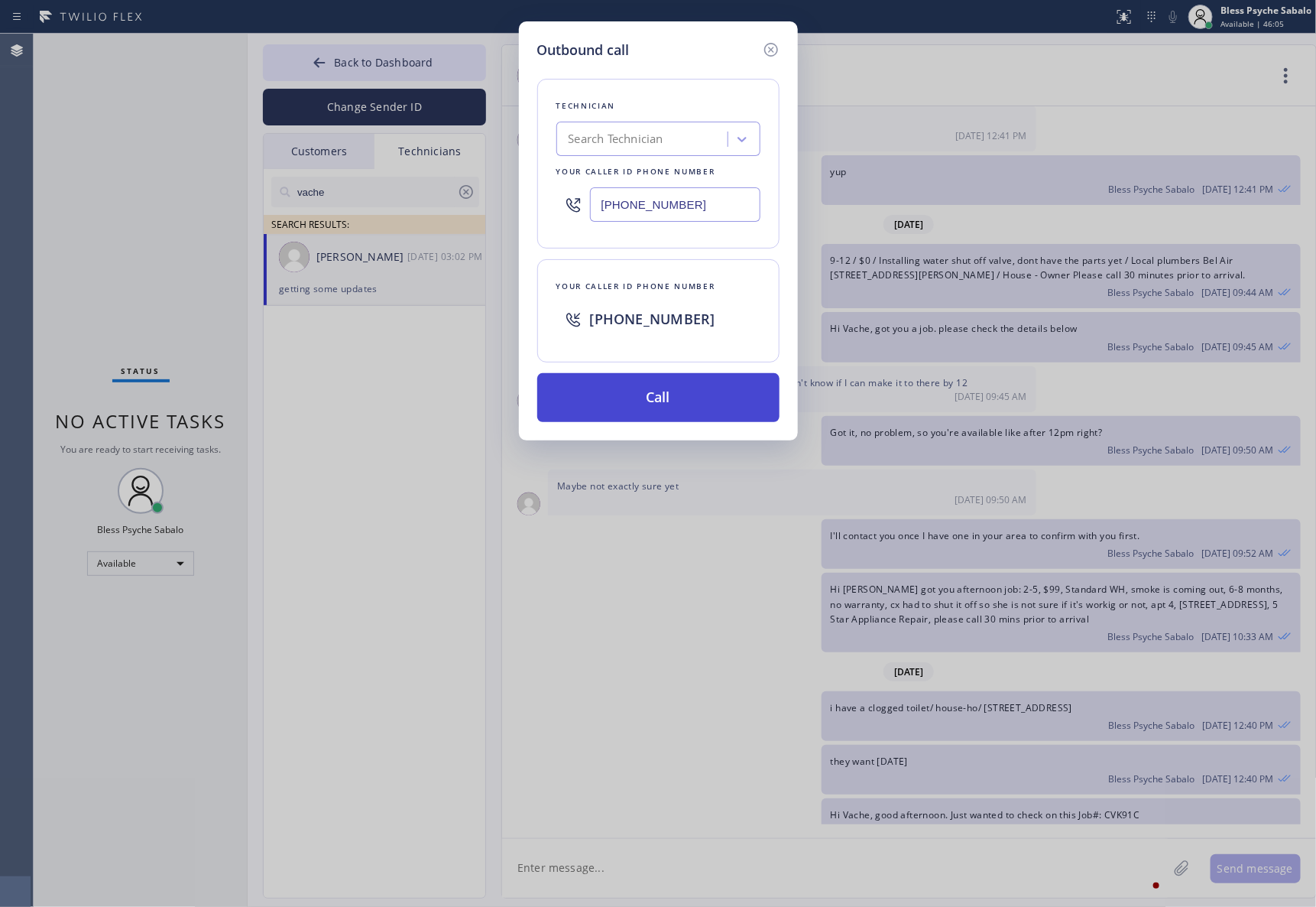
click at [696, 403] on button "Call" at bounding box center [658, 398] width 243 height 49
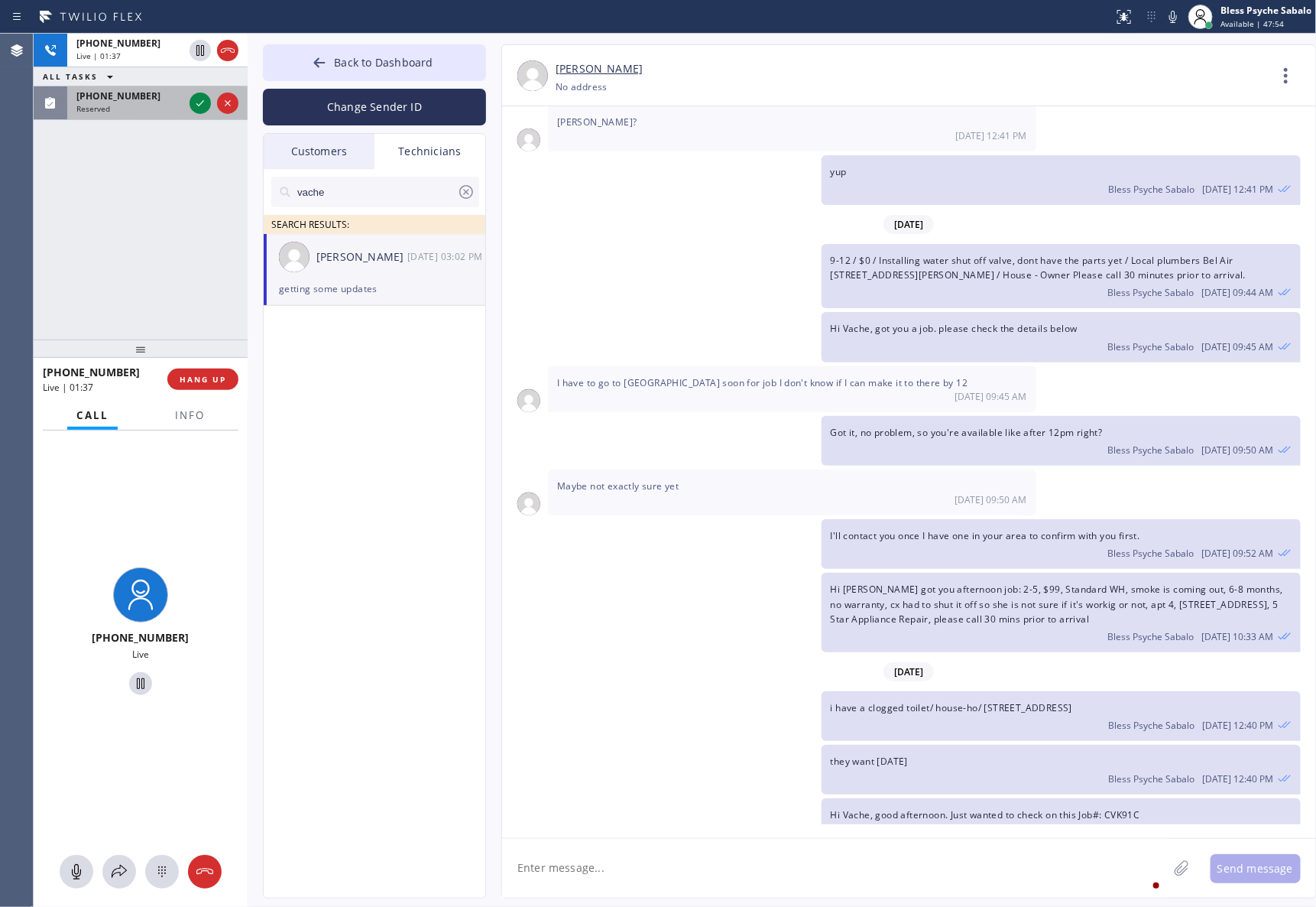
click at [115, 104] on div "Reserved" at bounding box center [130, 108] width 107 height 11
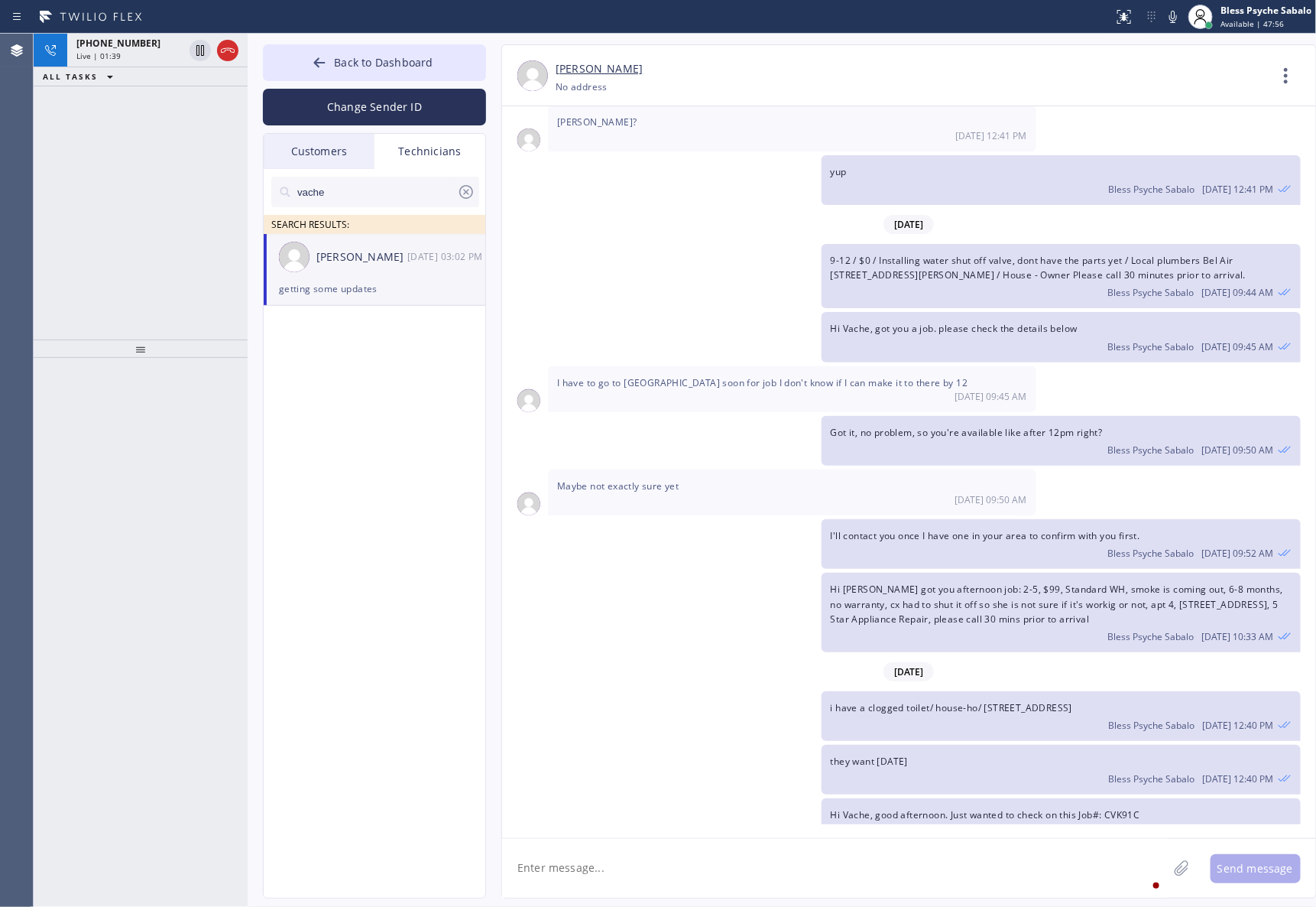
click at [135, 125] on div "+18182614699 Live | 01:39 ALL TASKS ALL TASKS ACTIVE TASKS TASKS IN WRAP UP" at bounding box center [141, 187] width 214 height 306
click at [344, 462] on div "vache SEARCH RESULTS: Vache Katabyan 08/12 03:02 PM getting some updates" at bounding box center [375, 550] width 223 height 764
drag, startPoint x: 682, startPoint y: 412, endPoint x: 560, endPoint y: 402, distance: 122.4
click at [560, 469] on div "Maybe not exactly sure yet 08/11 09:50 AM" at bounding box center [792, 492] width 488 height 46
click at [196, 129] on div "+18182614699 Live | 01:42 ALL TASKS ALL TASKS ACTIVE TASKS TASKS IN WRAP UP" at bounding box center [141, 187] width 214 height 306
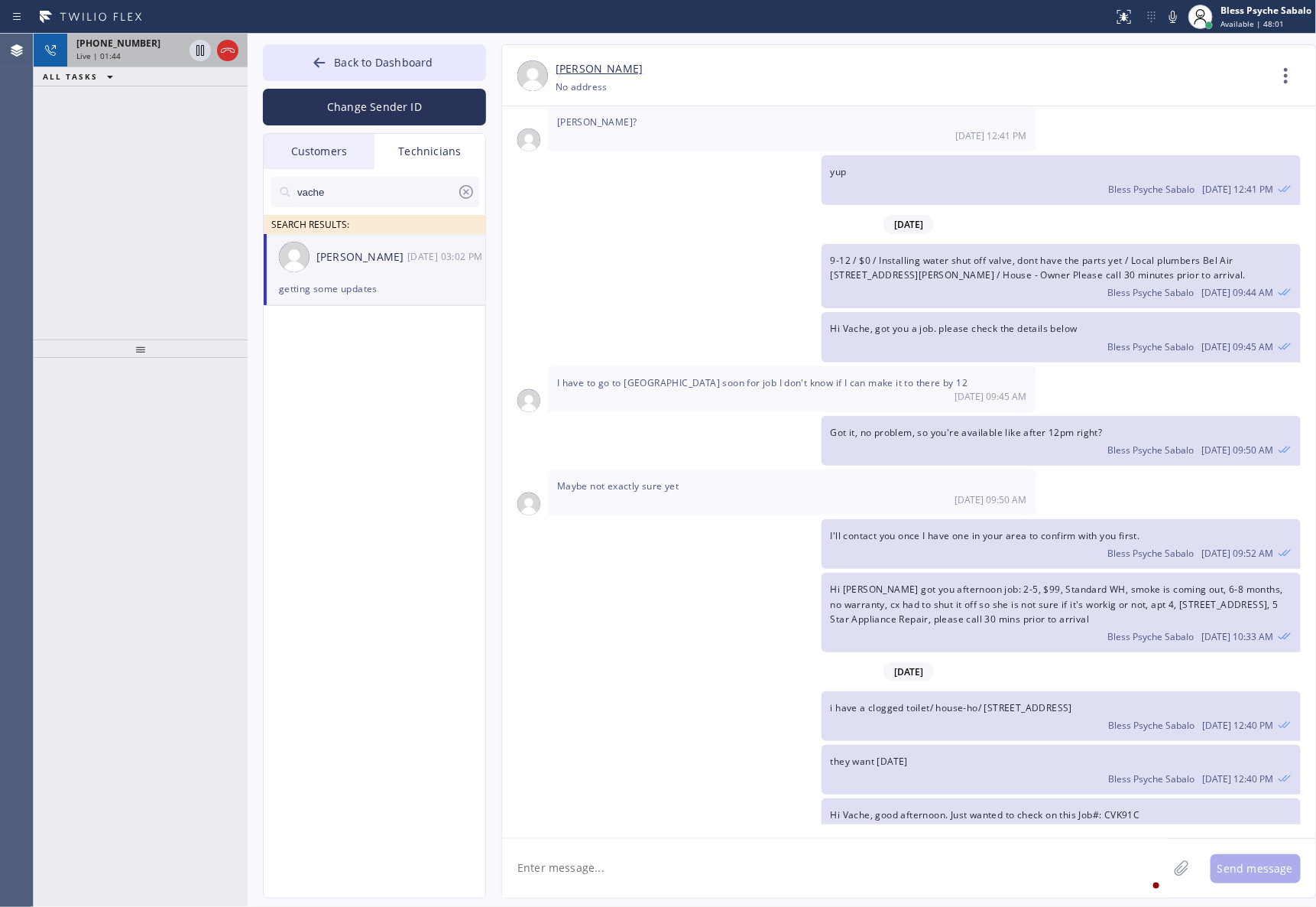
drag, startPoint x: 233, startPoint y: 48, endPoint x: 241, endPoint y: 58, distance: 12.8
click at [233, 48] on icon at bounding box center [228, 50] width 14 height 5
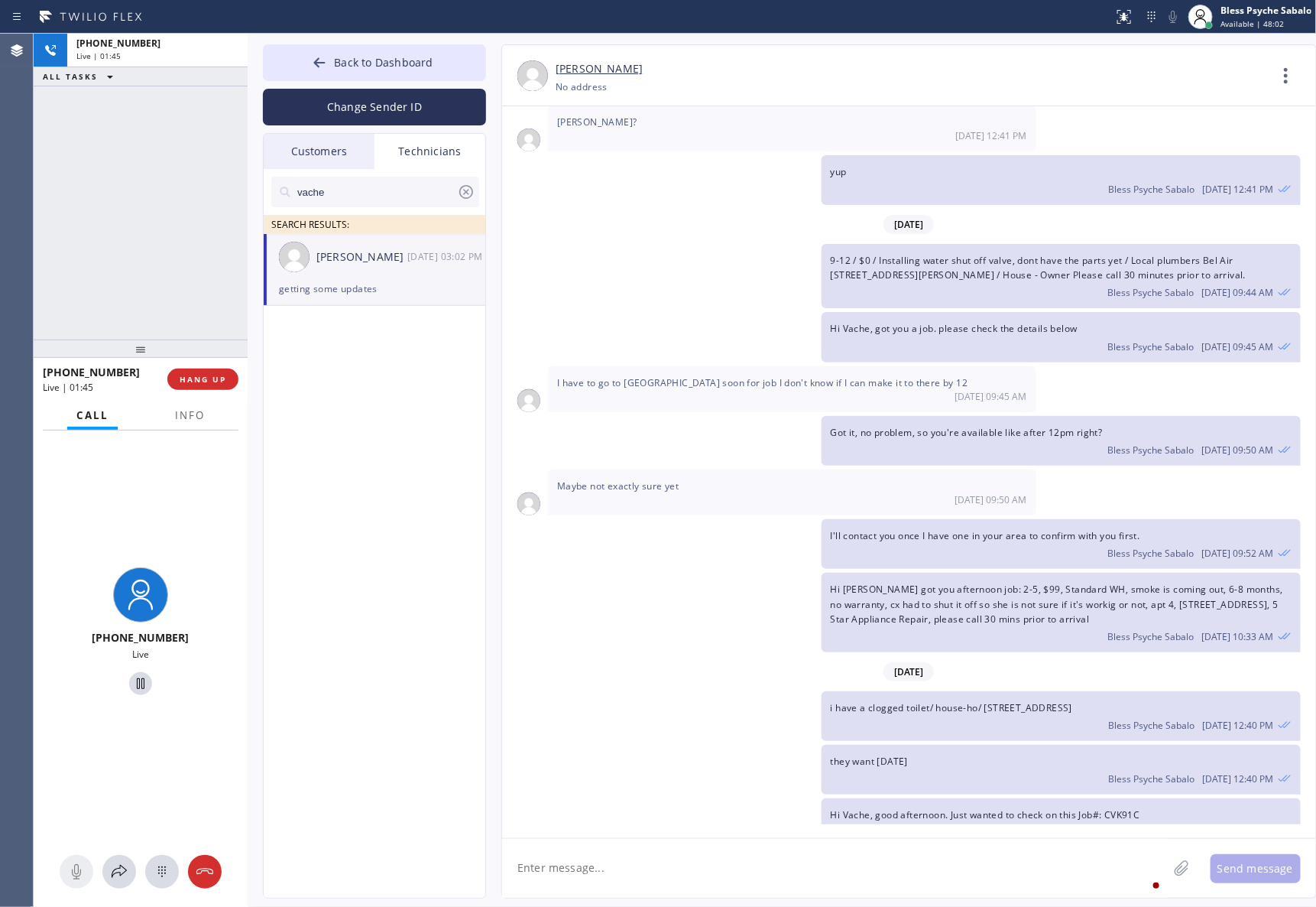
click at [445, 505] on div "vache SEARCH RESULTS: Vache Katabyan 08/12 03:02 PM getting some updates" at bounding box center [375, 550] width 223 height 764
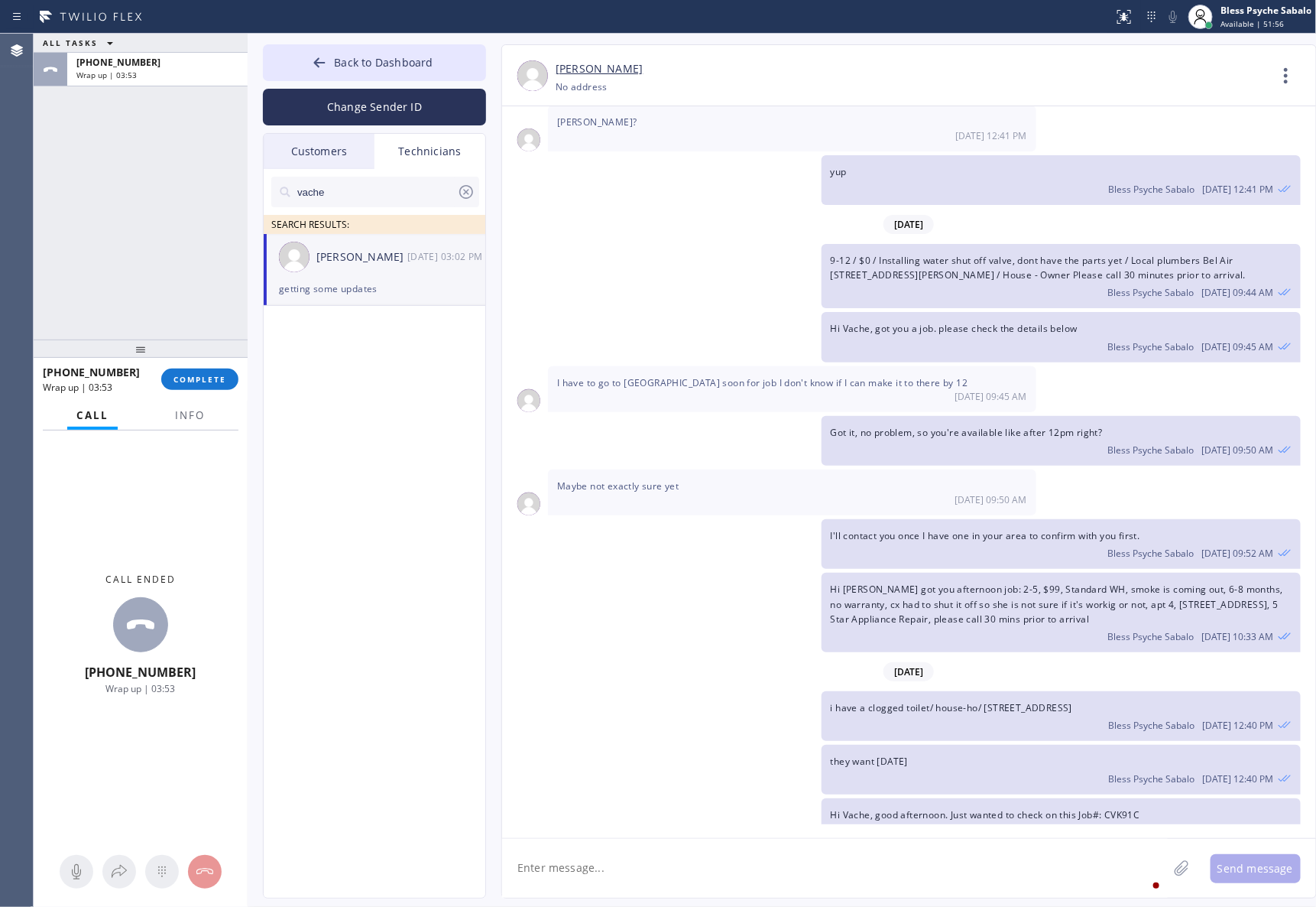
click at [449, 364] on div "vache SEARCH RESULTS: Vache Katabyan 08/12 03:02 PM getting some updates" at bounding box center [375, 550] width 223 height 764
click at [200, 377] on span "COMPLETE" at bounding box center [200, 378] width 53 height 11
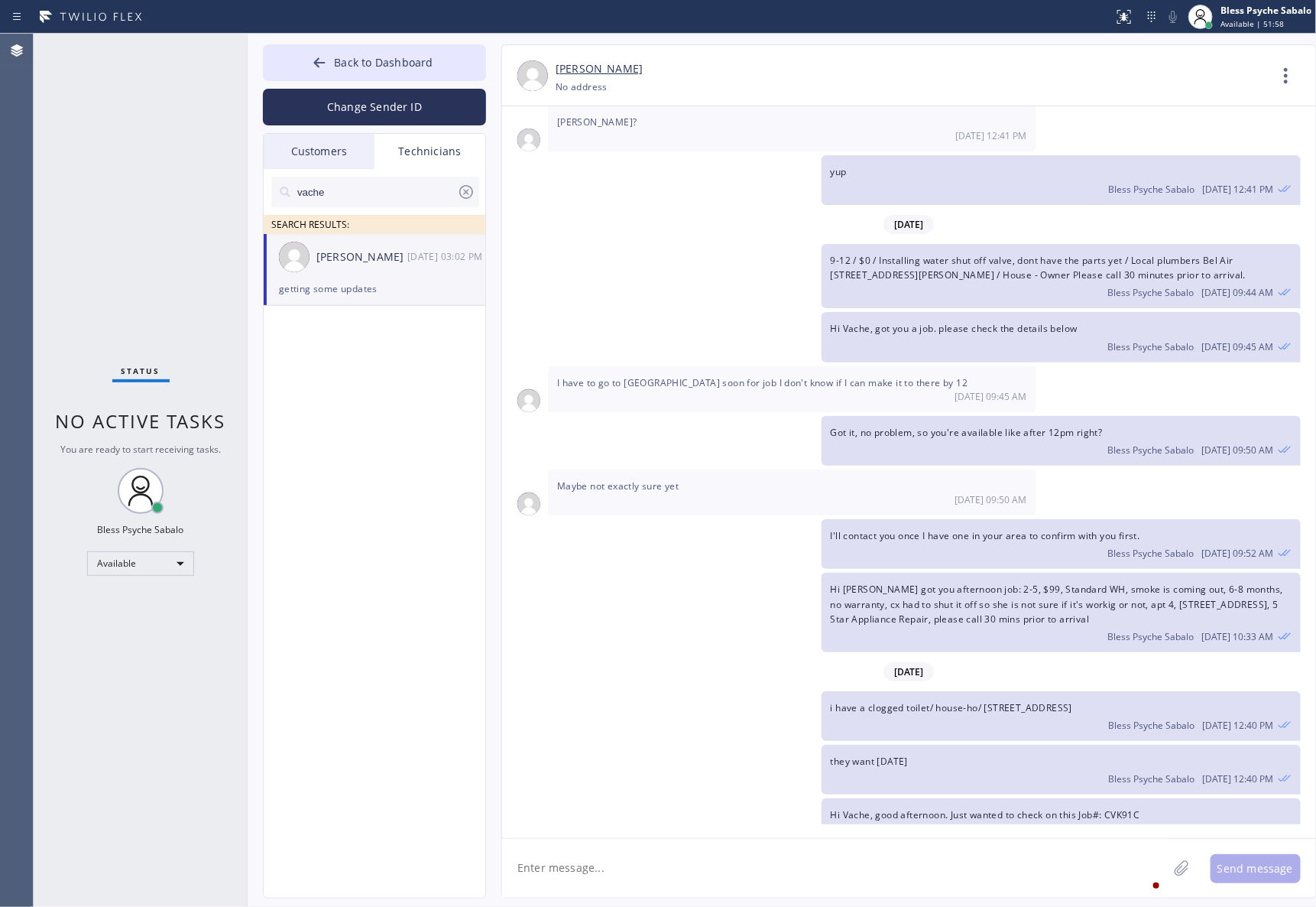
click at [438, 262] on div "08/12 03:02 PM" at bounding box center [447, 256] width 80 height 18
click at [469, 185] on icon at bounding box center [466, 191] width 19 height 19
click at [367, 340] on ul "Vache Katabyan 08/12 03:02 PM getting some updates" at bounding box center [375, 287] width 223 height 106
click at [368, 37] on div "Back to Dashboard Change Sender ID Customers Technicians MD Mr [PERSON_NAME] [D…" at bounding box center [782, 471] width 1069 height 874
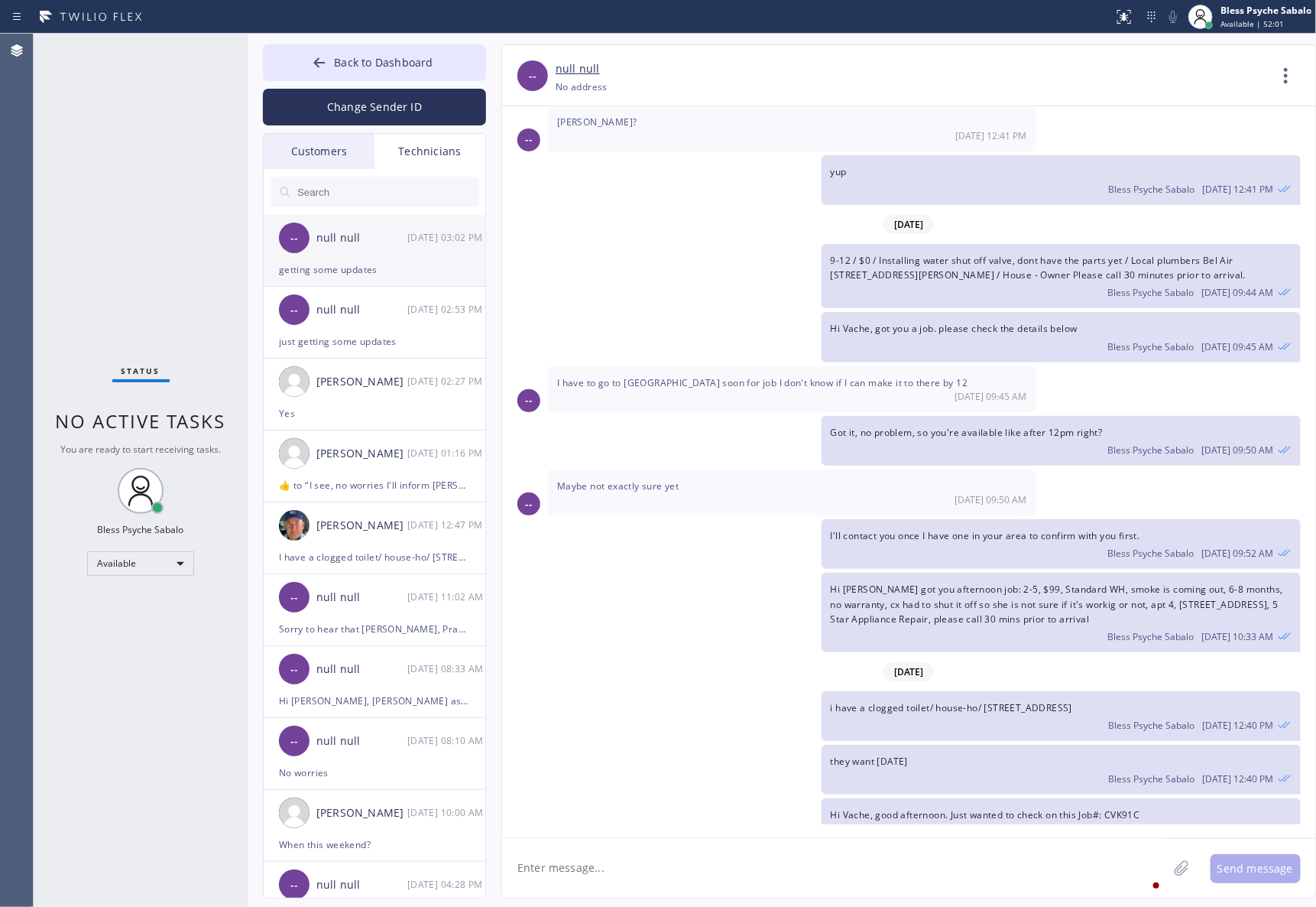
click at [350, 287] on li "-- null null 08/12 03:02 PM getting some updates" at bounding box center [375, 323] width 223 height 72
click at [350, 328] on div "-- null null 08/12 02:53 PM" at bounding box center [375, 309] width 223 height 46
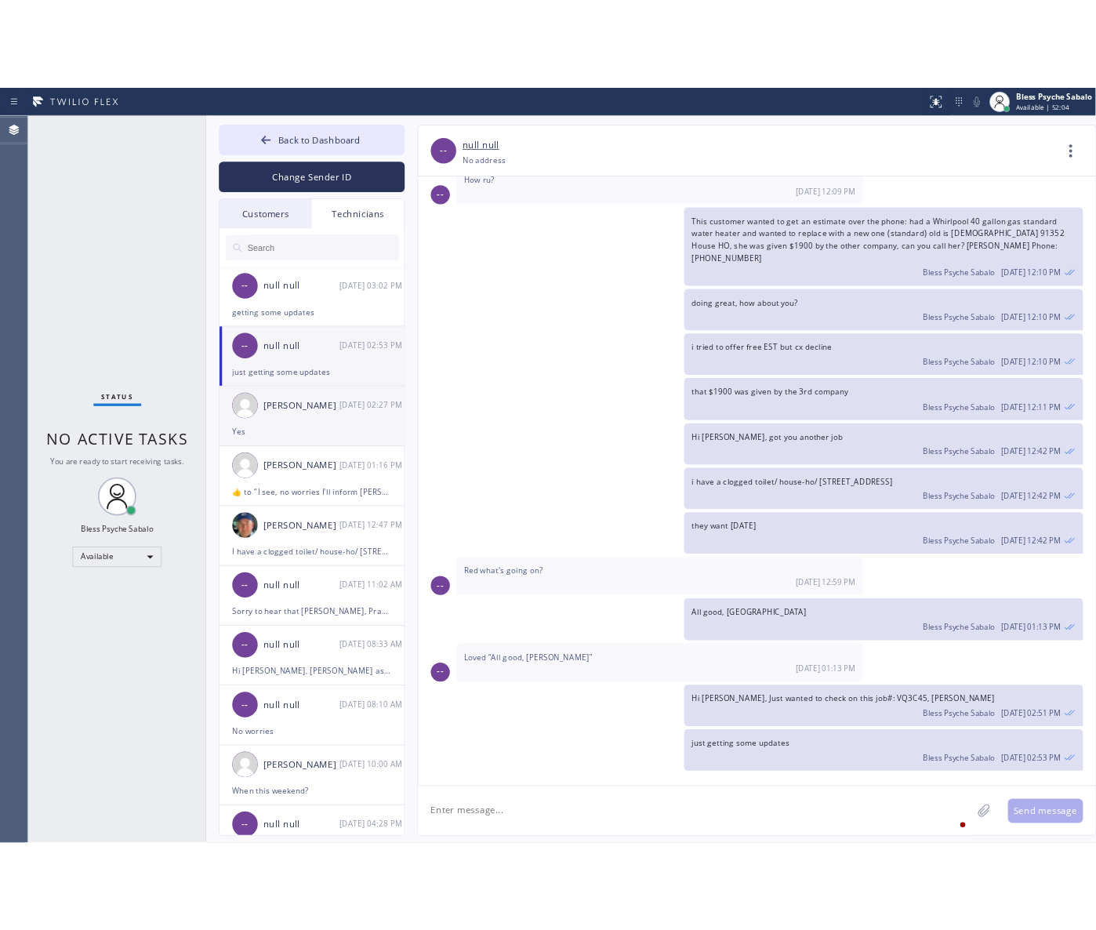
scroll to position [13592, 0]
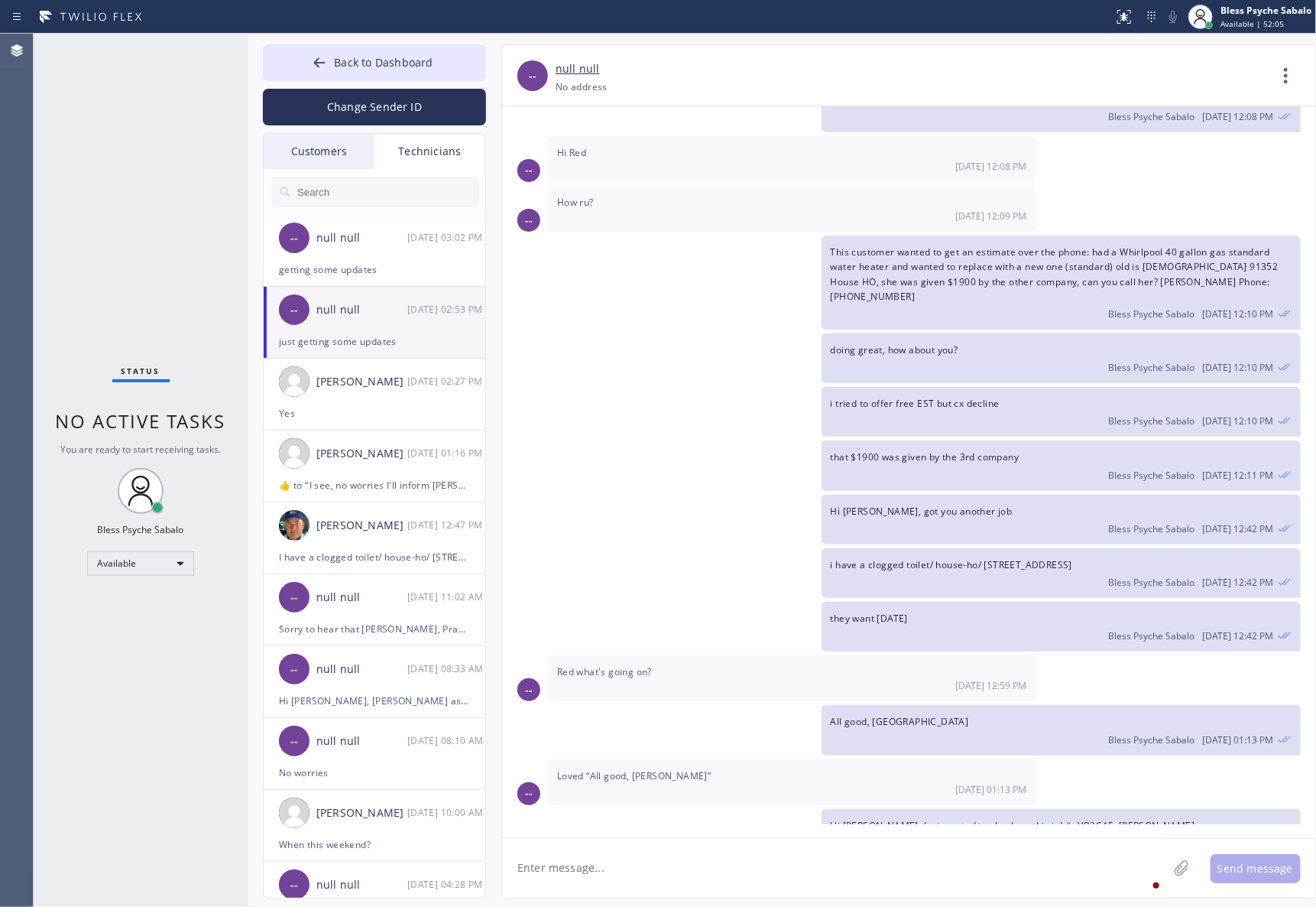
click at [445, 165] on div "Technicians" at bounding box center [430, 151] width 111 height 35
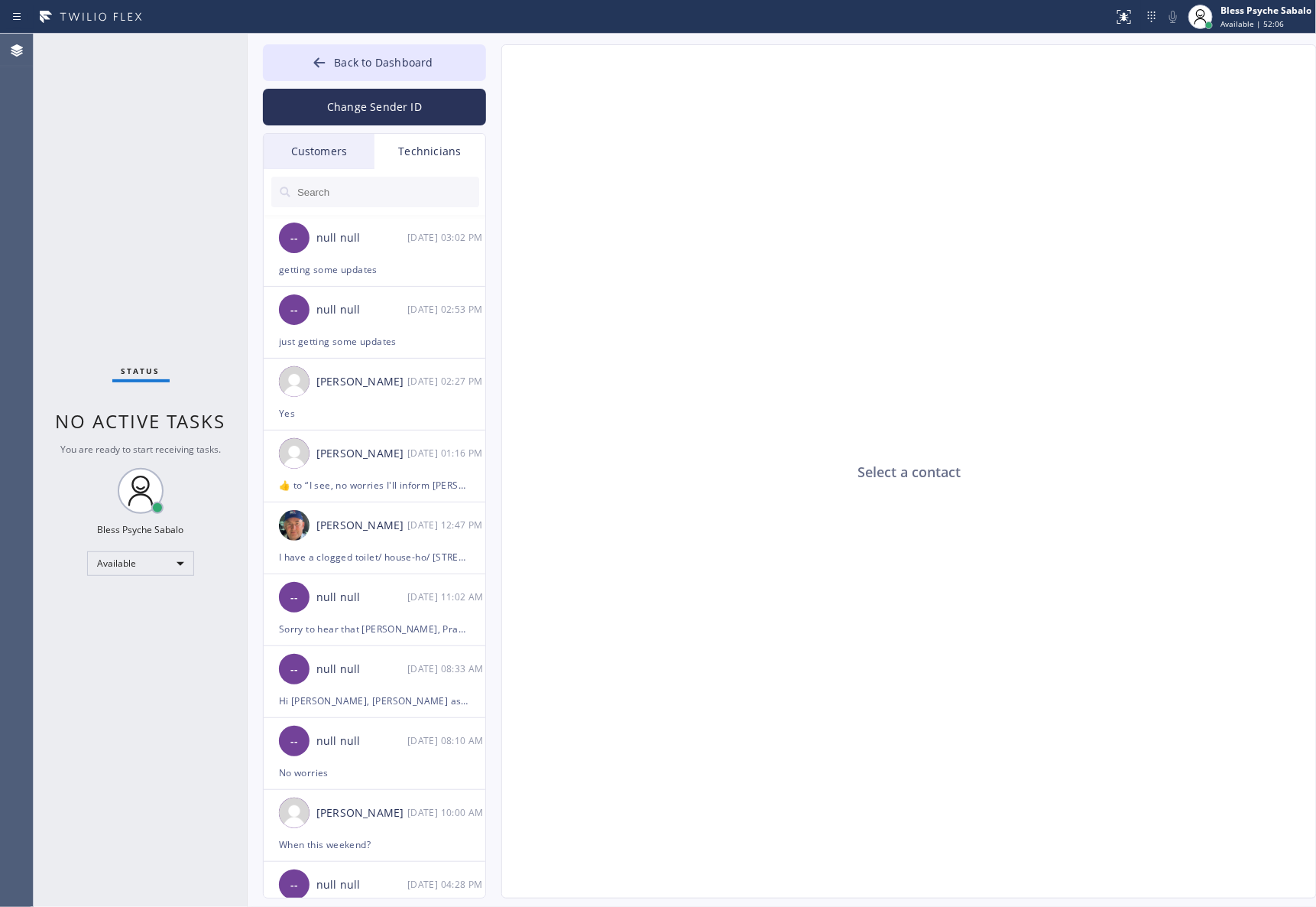
click at [311, 138] on div "Customers" at bounding box center [320, 151] width 111 height 35
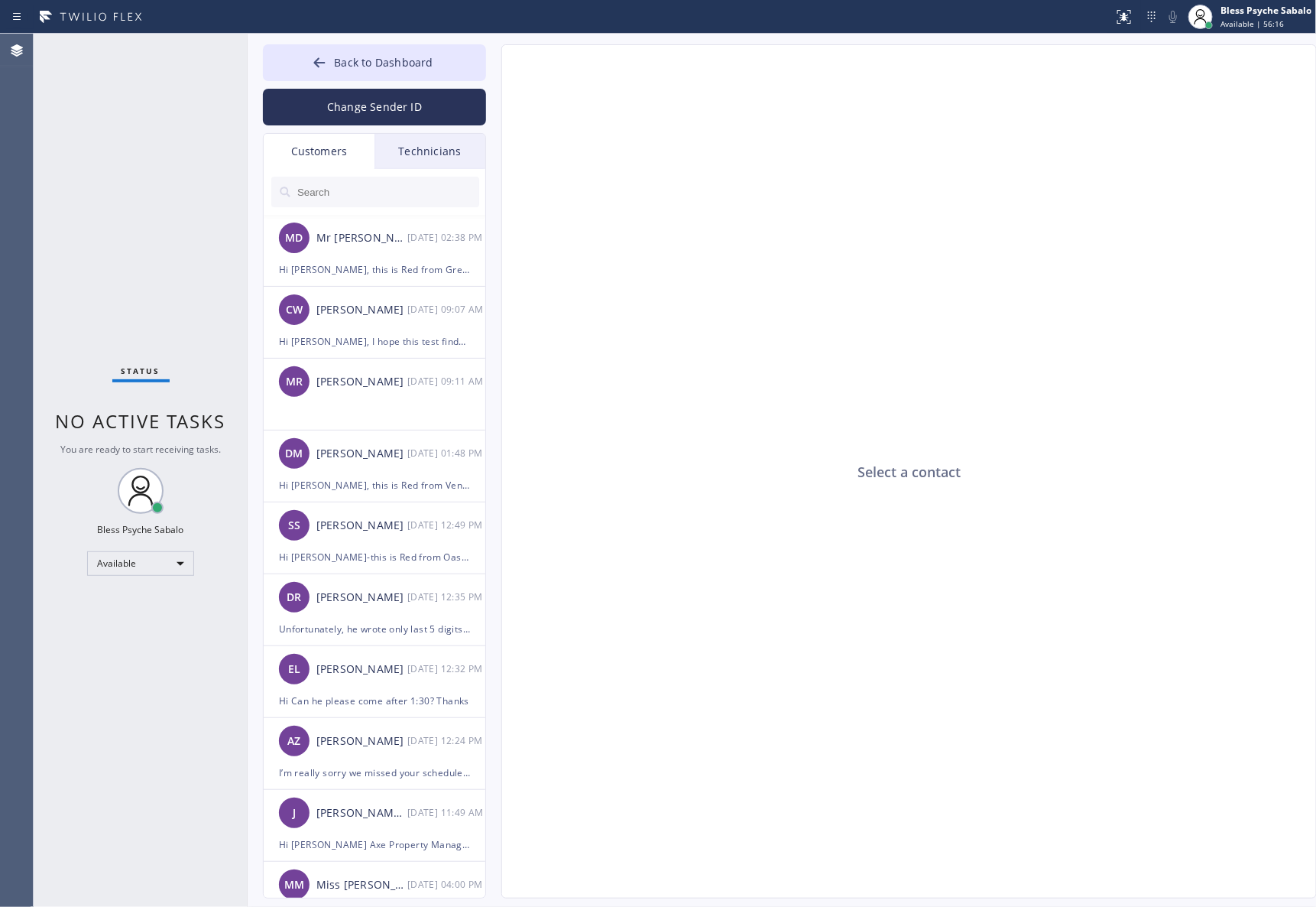
drag, startPoint x: 706, startPoint y: 243, endPoint x: 533, endPoint y: 90, distance: 231.0
click at [706, 243] on div "Select a contact" at bounding box center [910, 472] width 816 height 854
click at [391, 146] on div "Technicians" at bounding box center [430, 151] width 111 height 35
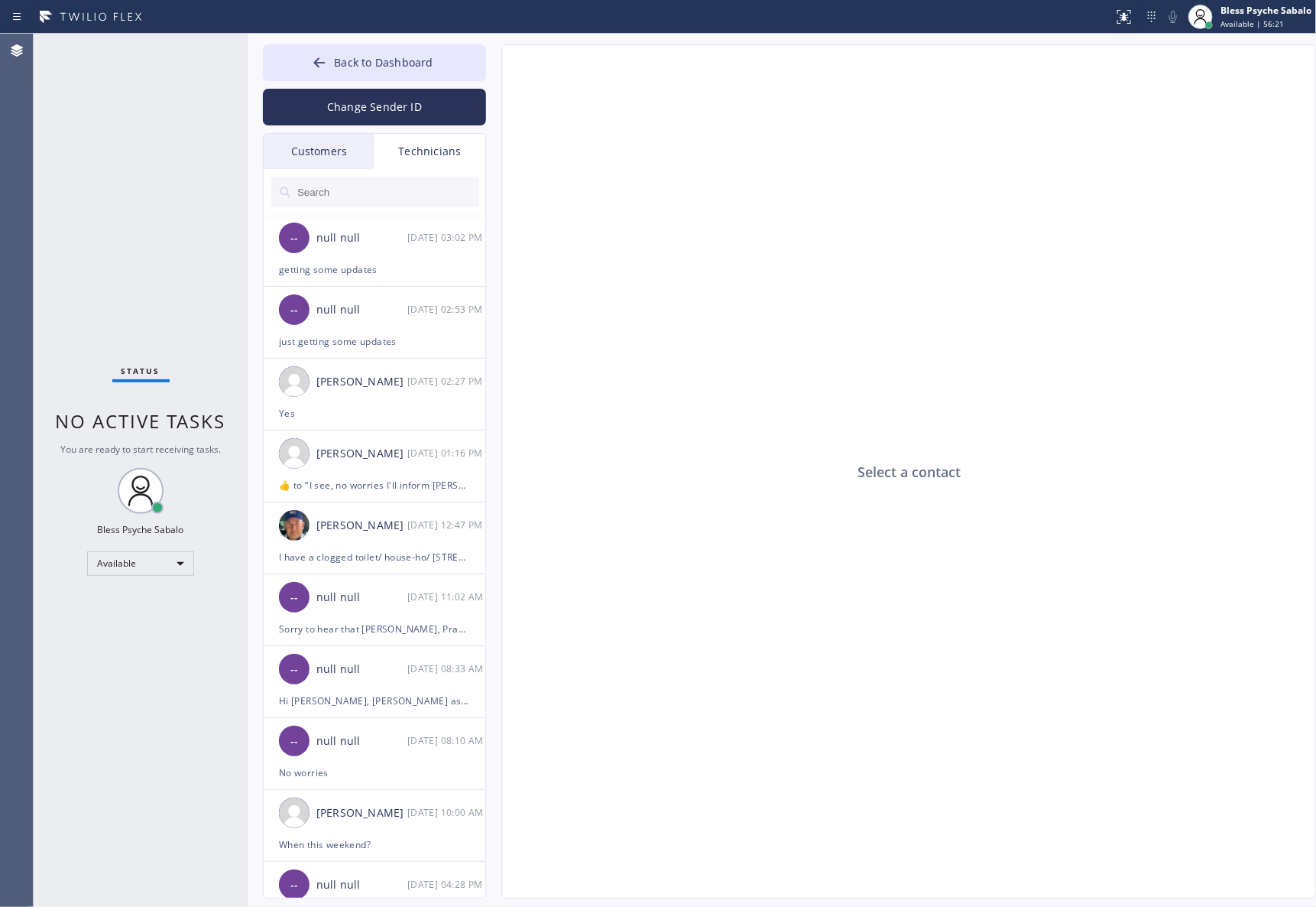
click at [328, 141] on div "Customers" at bounding box center [320, 151] width 111 height 35
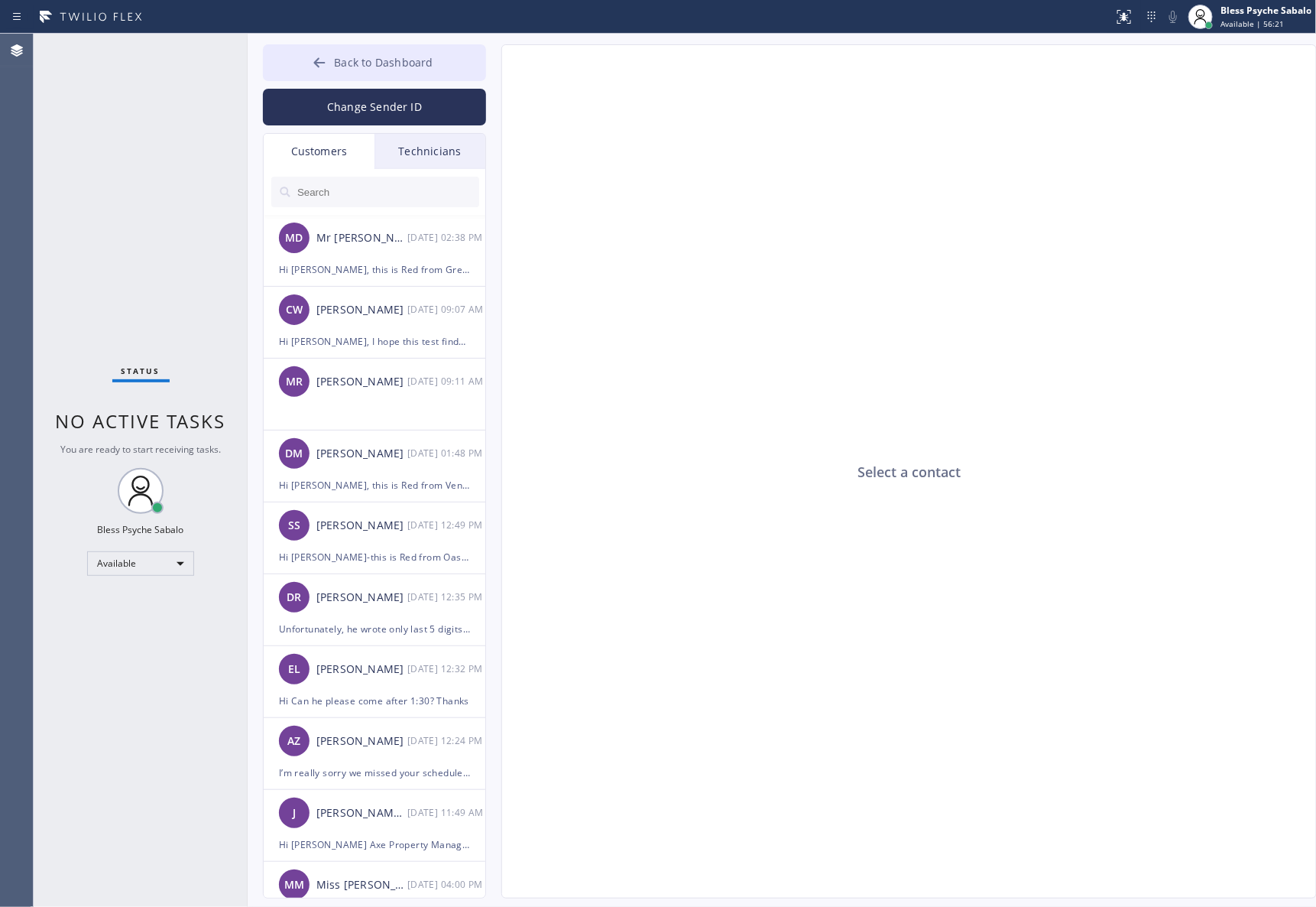
click at [382, 65] on span "Back to Dashboard" at bounding box center [383, 61] width 98 height 15
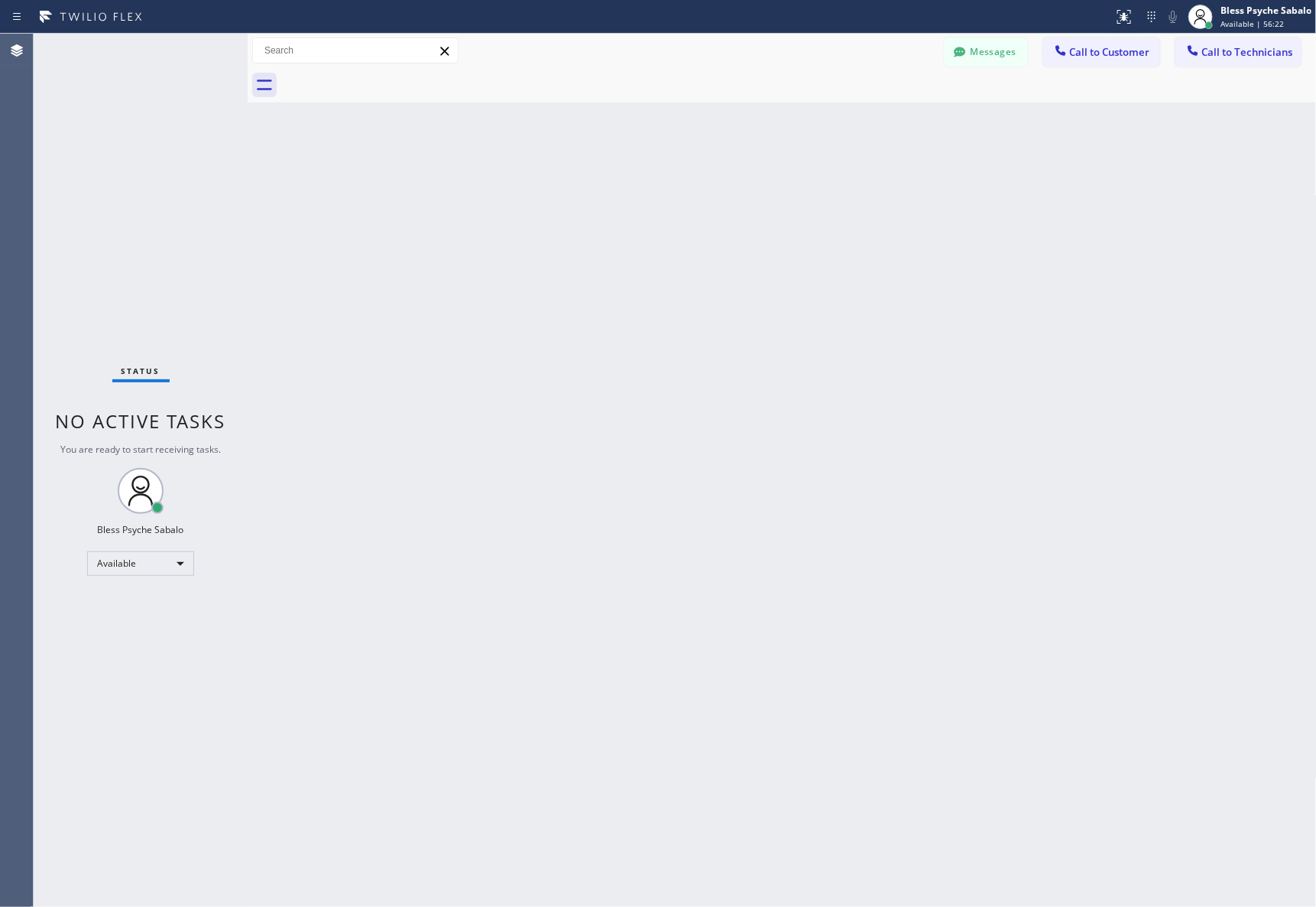
click at [593, 188] on div "Back to Dashboard Change Sender ID Customers Technicians MD Mr [PERSON_NAME] [D…" at bounding box center [782, 471] width 1069 height 874
click at [971, 59] on button "Messages" at bounding box center [986, 52] width 84 height 29
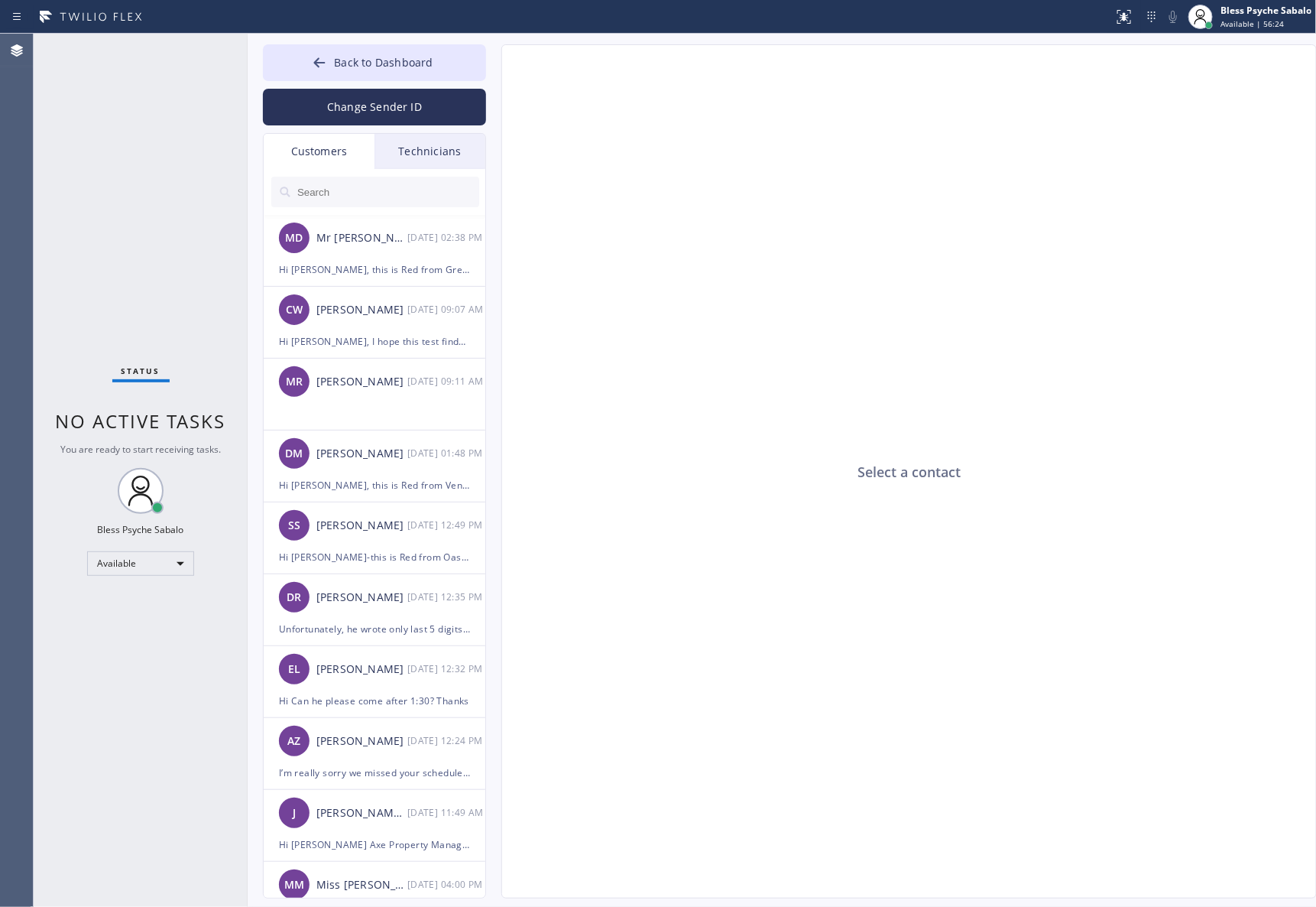
click at [342, 158] on div "Customers" at bounding box center [320, 151] width 111 height 35
click at [448, 149] on div "Technicians" at bounding box center [430, 151] width 111 height 35
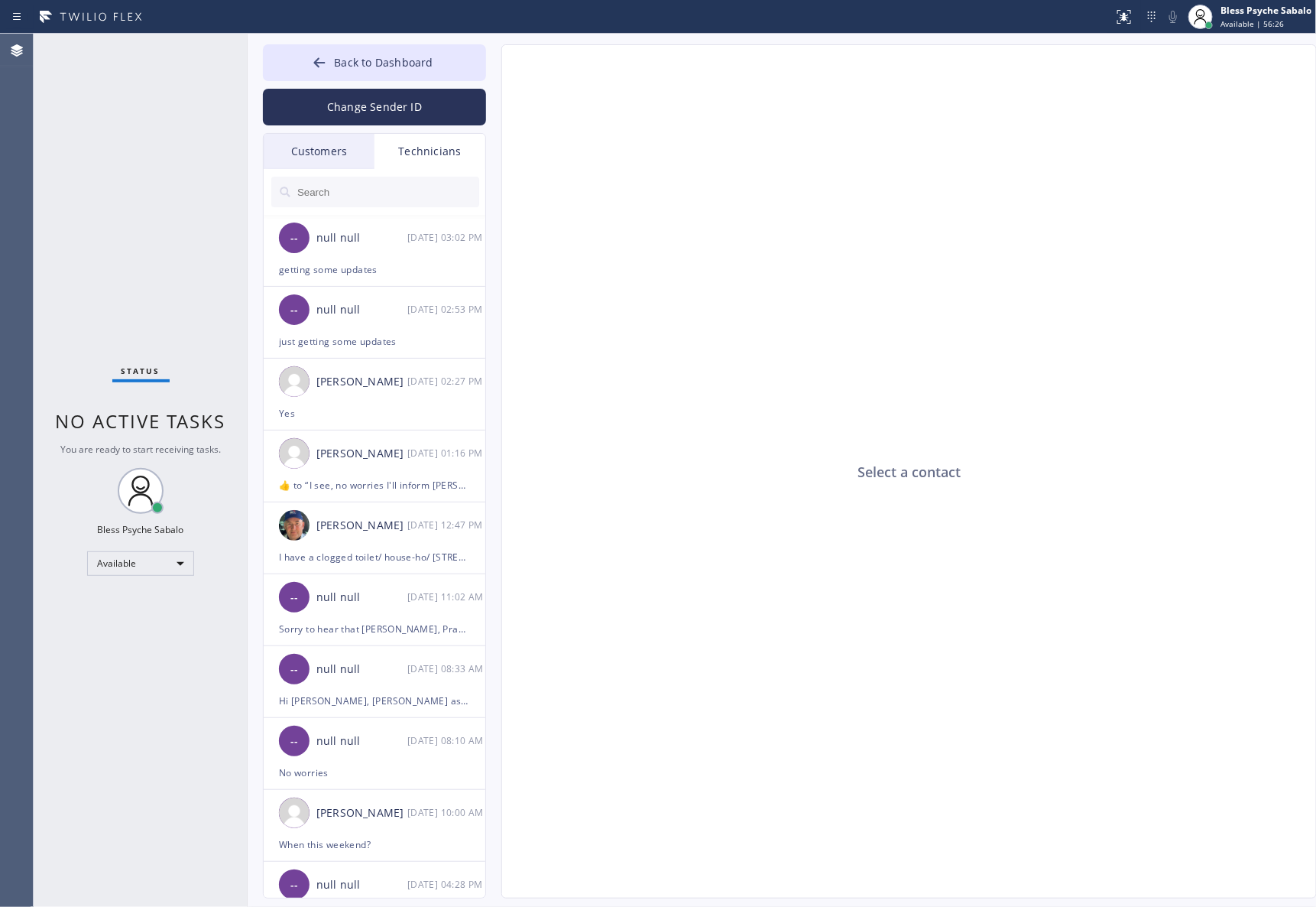
click at [662, 272] on div "Select a contact" at bounding box center [910, 472] width 816 height 854
click at [412, 50] on button "Back to Dashboard" at bounding box center [374, 62] width 223 height 37
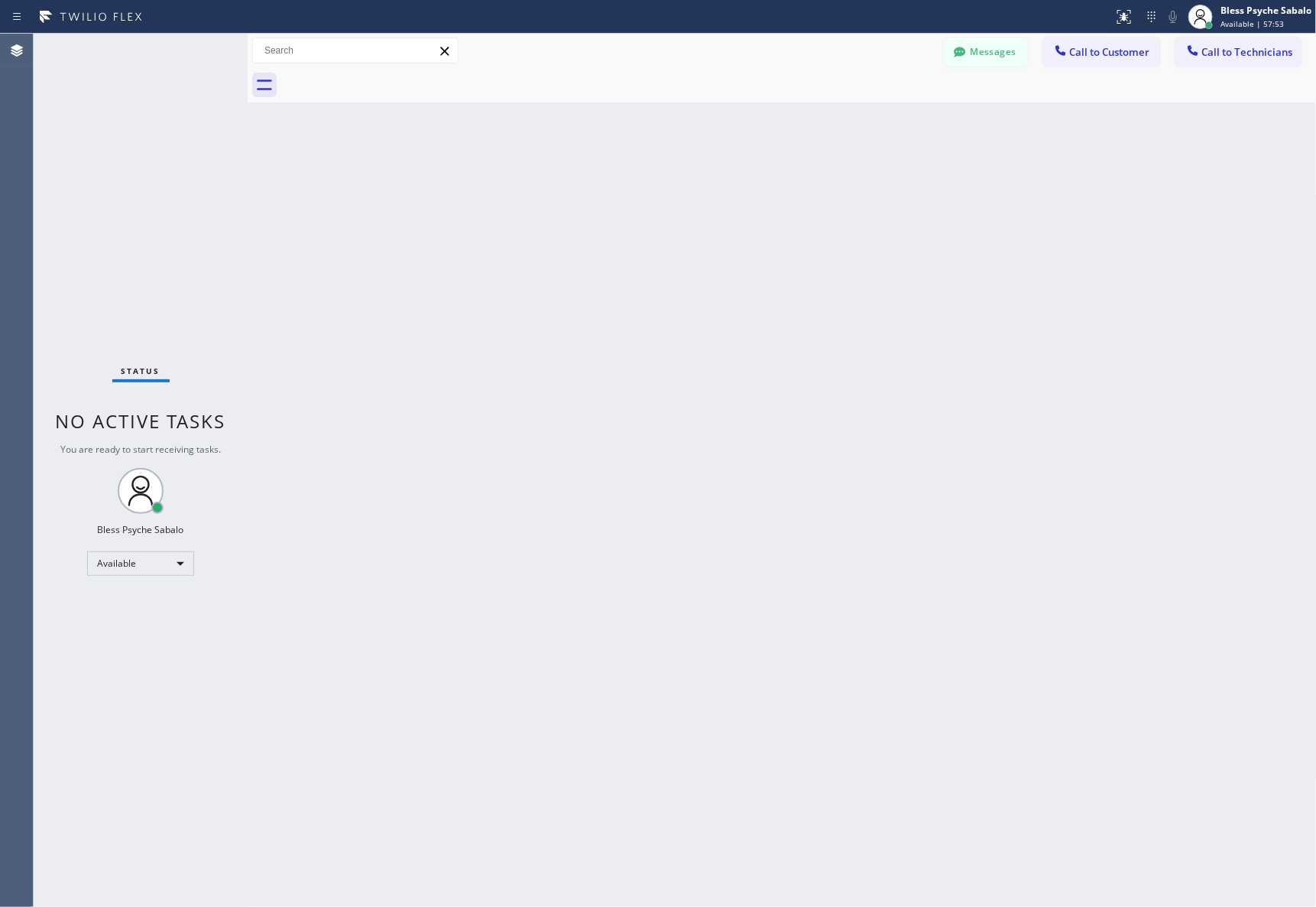
click at [663, 159] on div "Back to Dashboard Change Sender ID Customers Technicians MD Mr [PERSON_NAME] [D…" at bounding box center [782, 471] width 1069 height 874
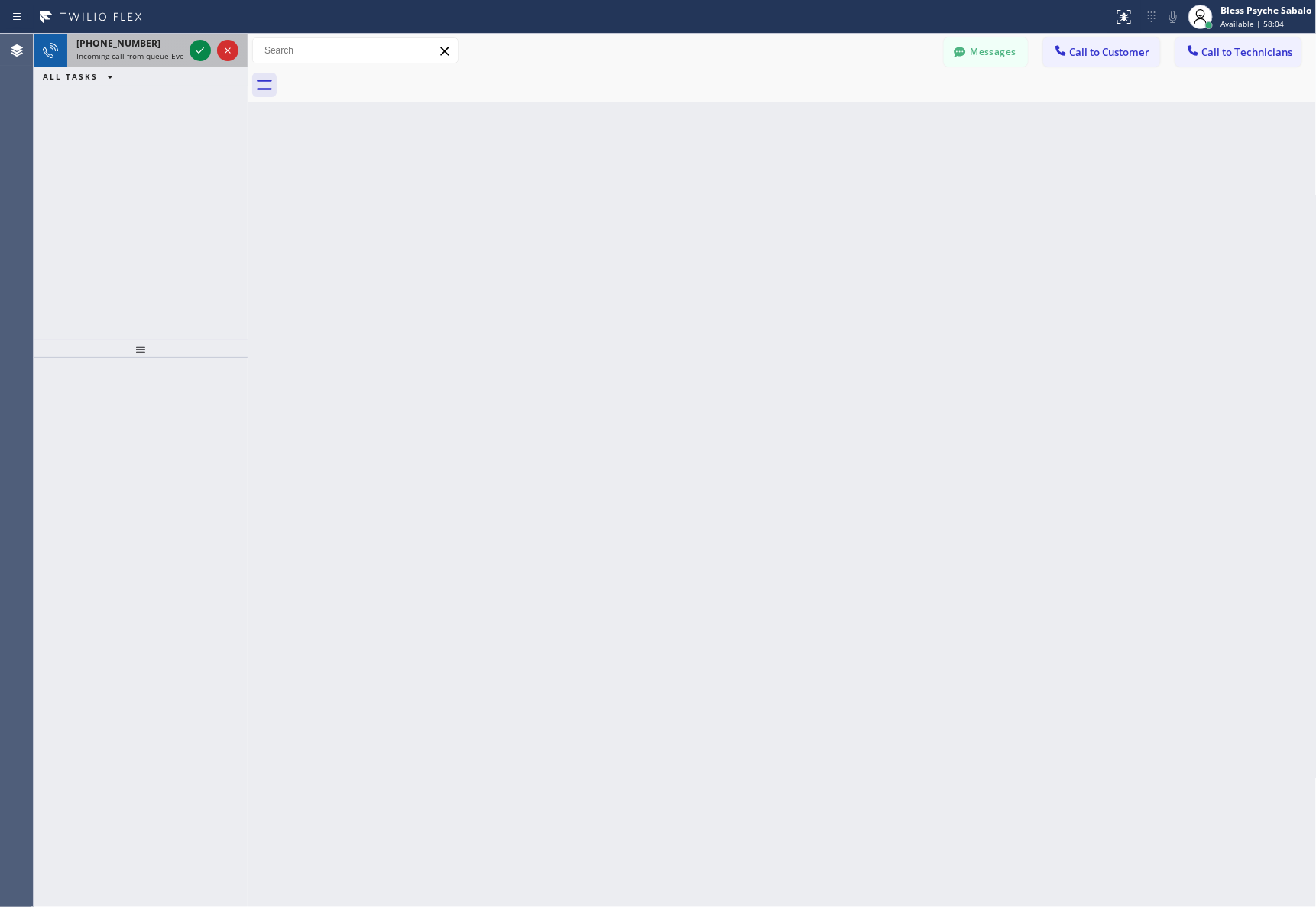
click at [128, 58] on span "Incoming call from queue Everybody" at bounding box center [142, 56] width 133 height 11
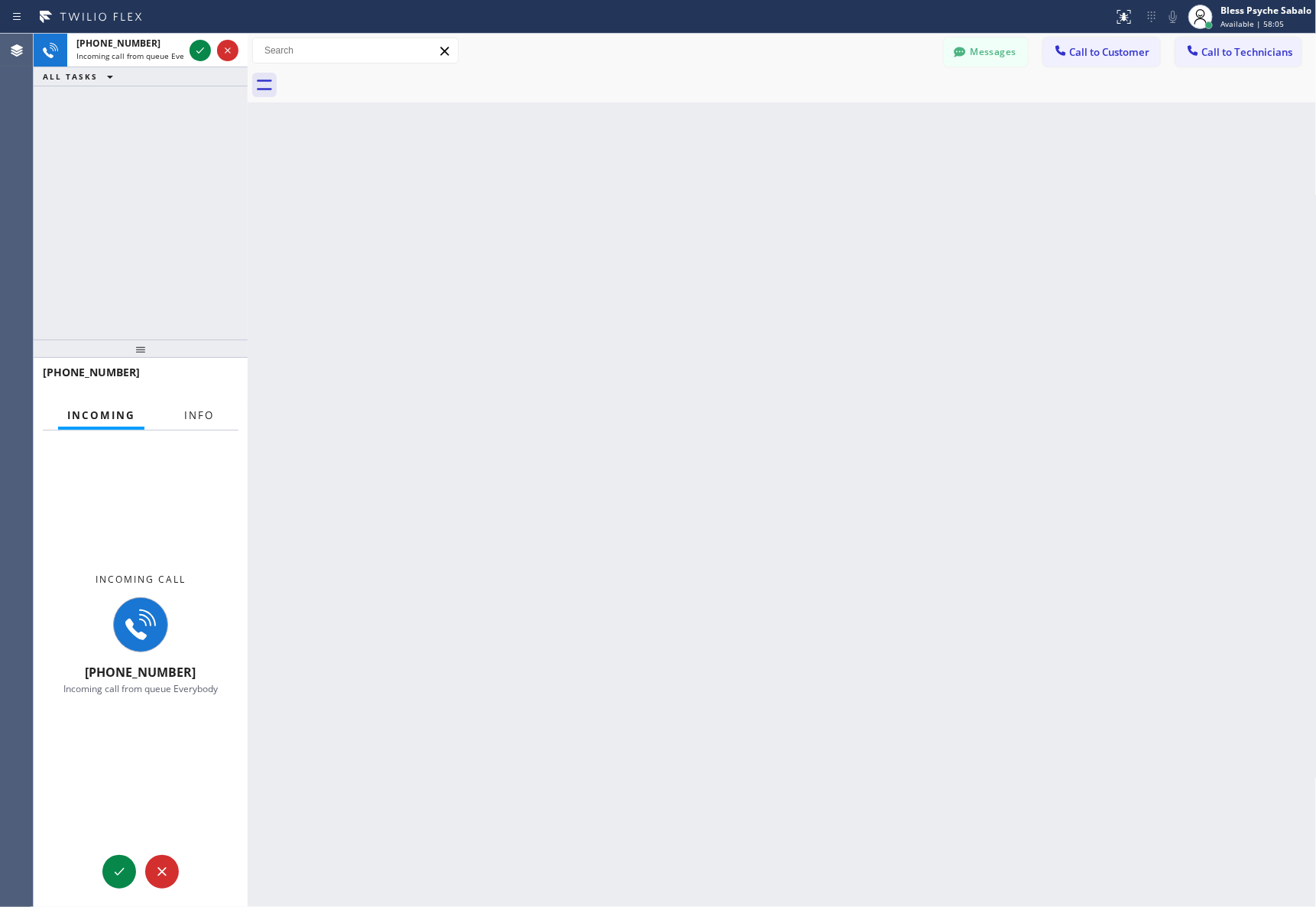
click at [175, 411] on button "Info" at bounding box center [199, 415] width 48 height 30
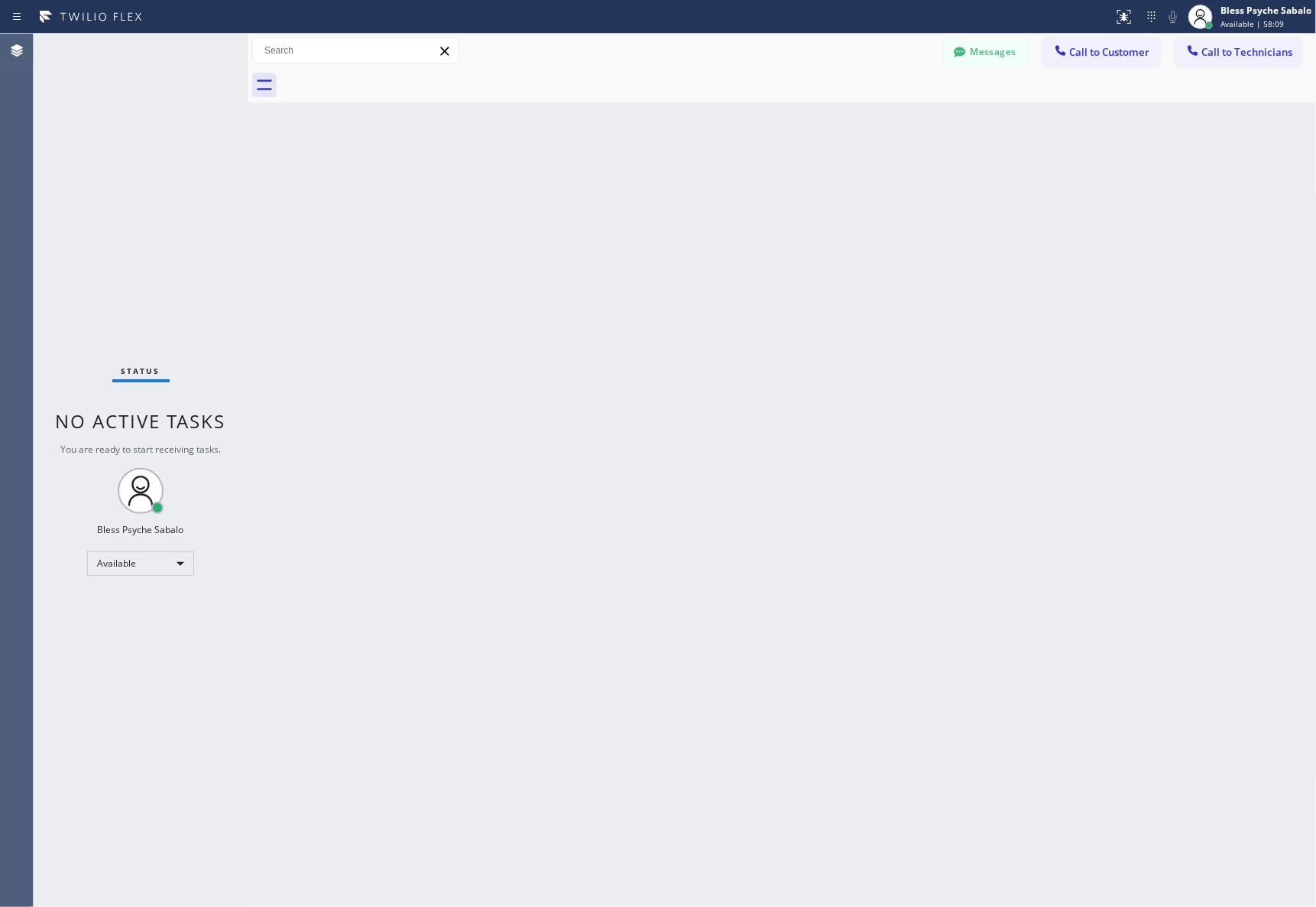
click at [459, 557] on div "Back to Dashboard Change Sender ID Customers Technicians MD Mr [PERSON_NAME] [D…" at bounding box center [782, 471] width 1069 height 874
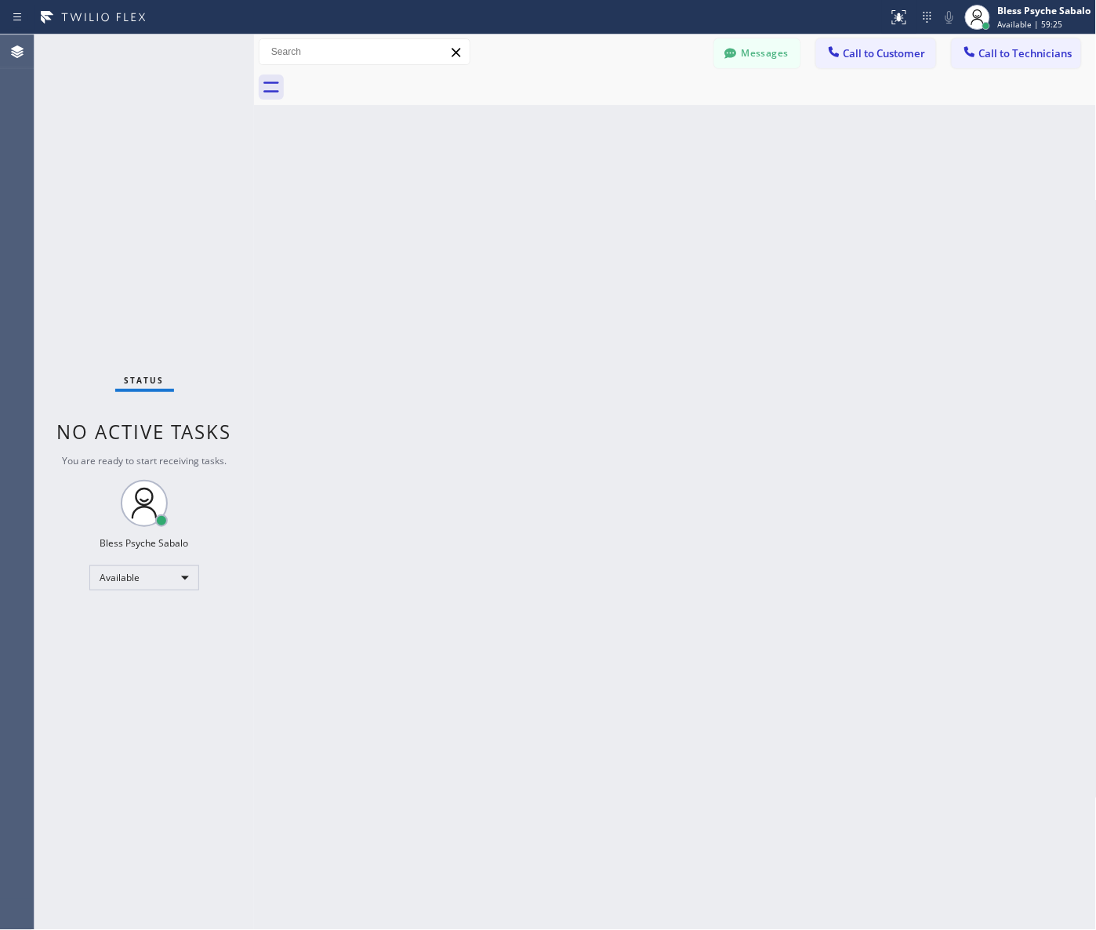
click at [494, 251] on div "Back to Dashboard Change Sender ID Customers Technicians MD Mr [PERSON_NAME] [D…" at bounding box center [675, 483] width 843 height 896
click at [968, 680] on div "Back to Dashboard Change Sender ID Customers Technicians MD Mr [PERSON_NAME] [D…" at bounding box center [675, 483] width 843 height 896
drag, startPoint x: 550, startPoint y: 186, endPoint x: 652, endPoint y: 134, distance: 114.3
click at [551, 182] on div "Back to Dashboard Change Sender ID Customers Technicians MD Mr [PERSON_NAME] [D…" at bounding box center [675, 483] width 843 height 896
click at [731, 48] on icon at bounding box center [731, 53] width 16 height 16
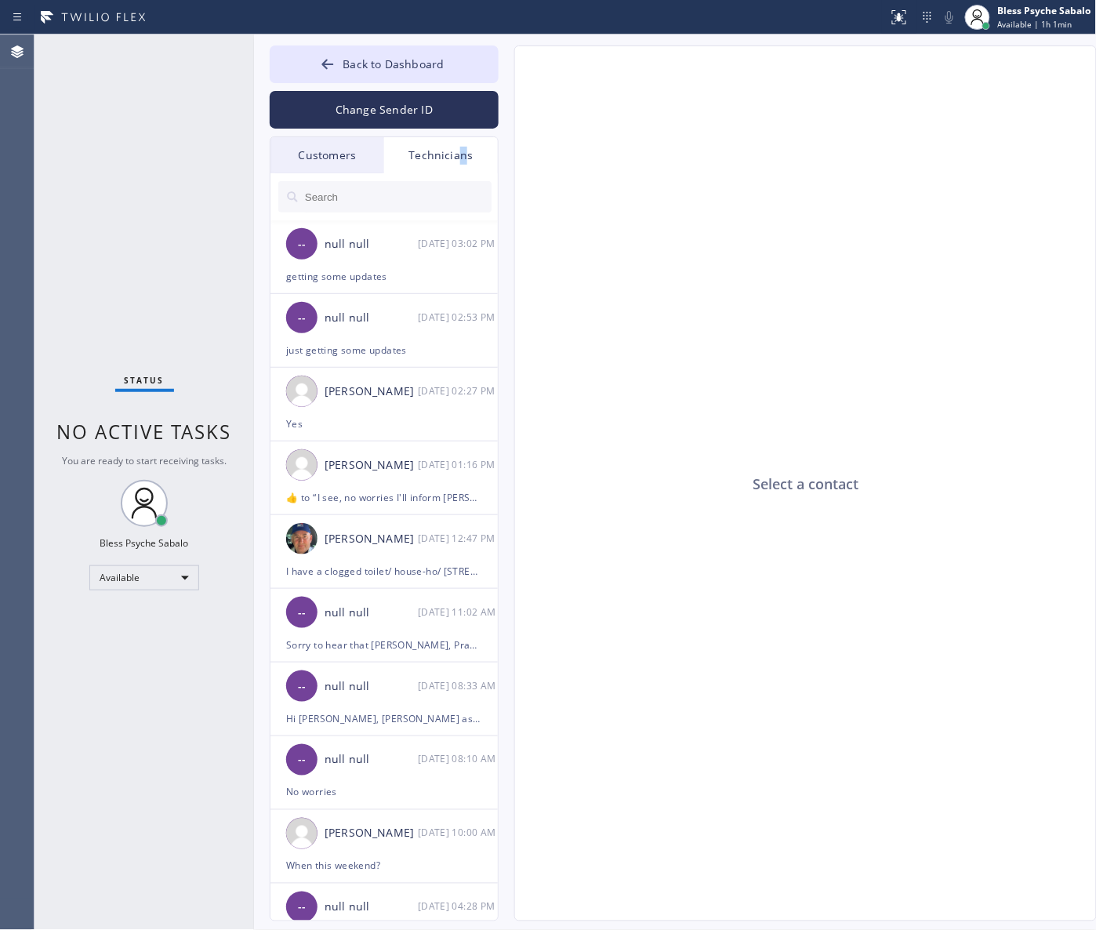
drag, startPoint x: 464, startPoint y: 147, endPoint x: 459, endPoint y: 158, distance: 12.3
click at [459, 158] on div "Technicians" at bounding box center [441, 155] width 114 height 36
click at [460, 155] on div "Technicians" at bounding box center [441, 155] width 114 height 36
click at [455, 151] on div "Technicians" at bounding box center [441, 155] width 114 height 36
click at [325, 147] on div "Customers" at bounding box center [328, 155] width 114 height 36
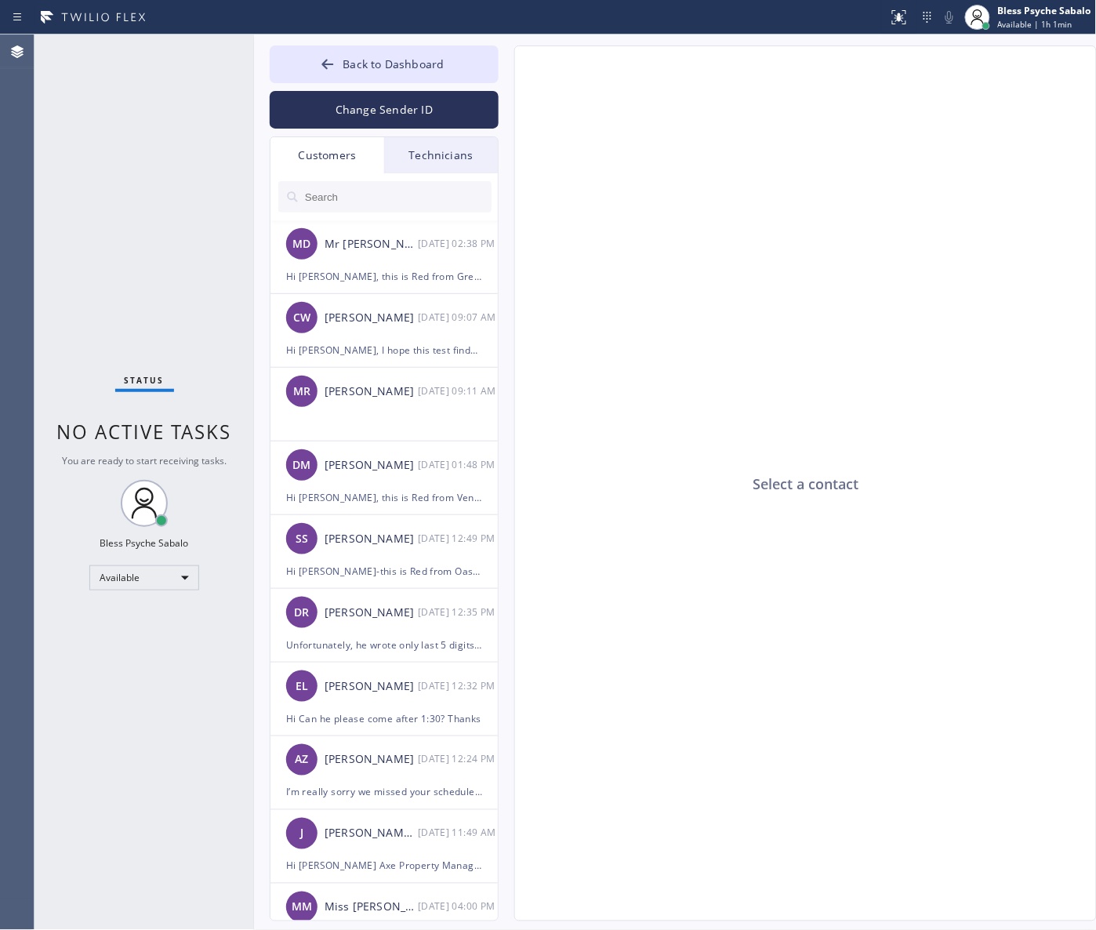
click at [405, 147] on div "Technicians" at bounding box center [441, 155] width 114 height 36
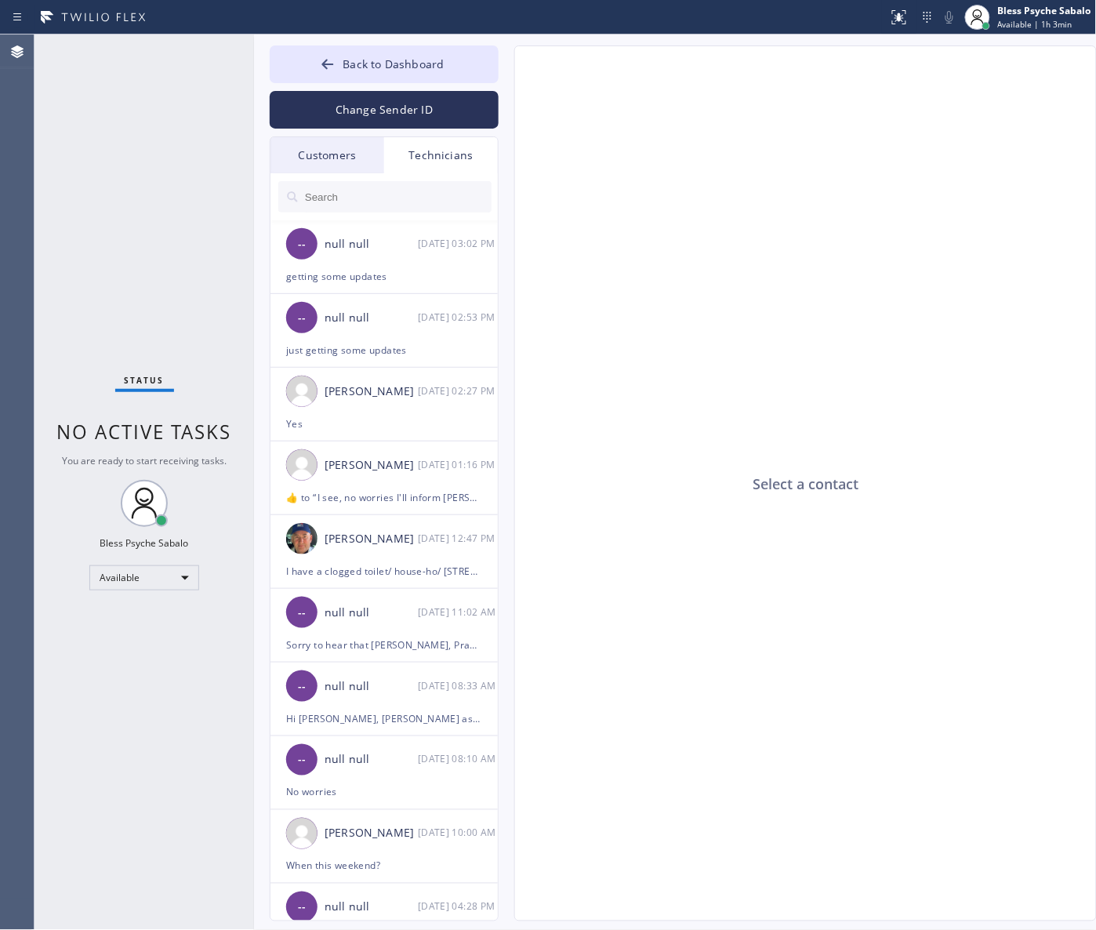
click at [954, 480] on div "Select a contact" at bounding box center [806, 484] width 583 height 876
click at [820, 532] on div "Select a contact" at bounding box center [806, 484] width 583 height 876
click at [418, 236] on div "08/12 03:02 PM" at bounding box center [459, 243] width 82 height 18
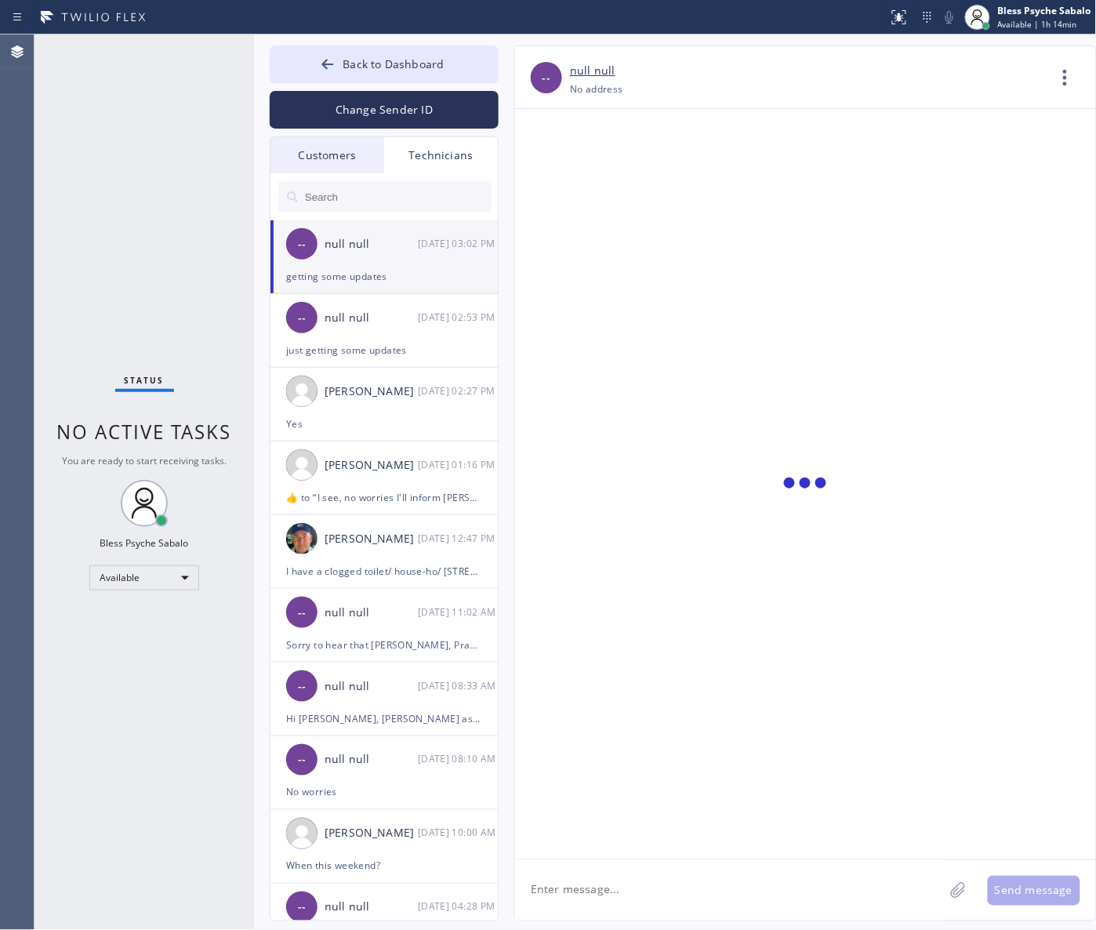
click at [652, 845] on div at bounding box center [805, 845] width 581 height 0
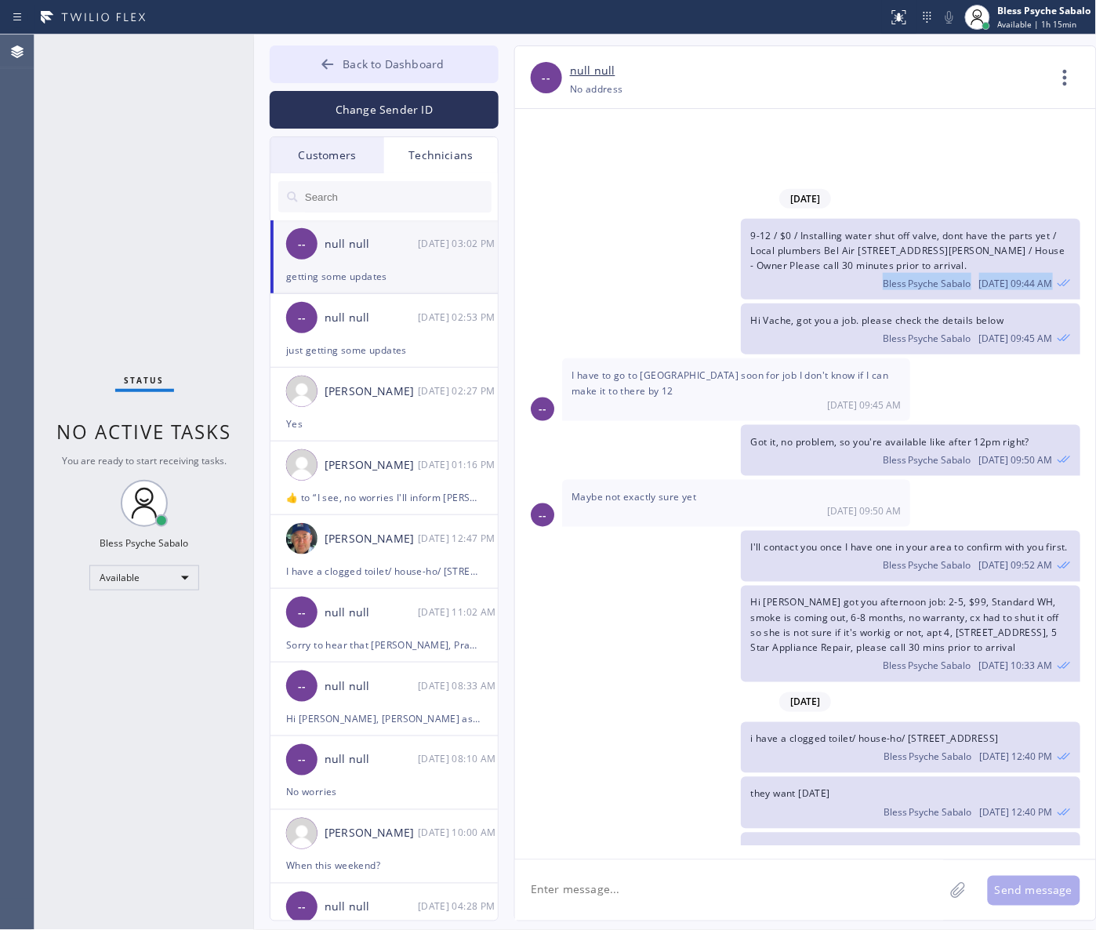
click at [400, 71] on button "Back to Dashboard" at bounding box center [384, 64] width 229 height 38
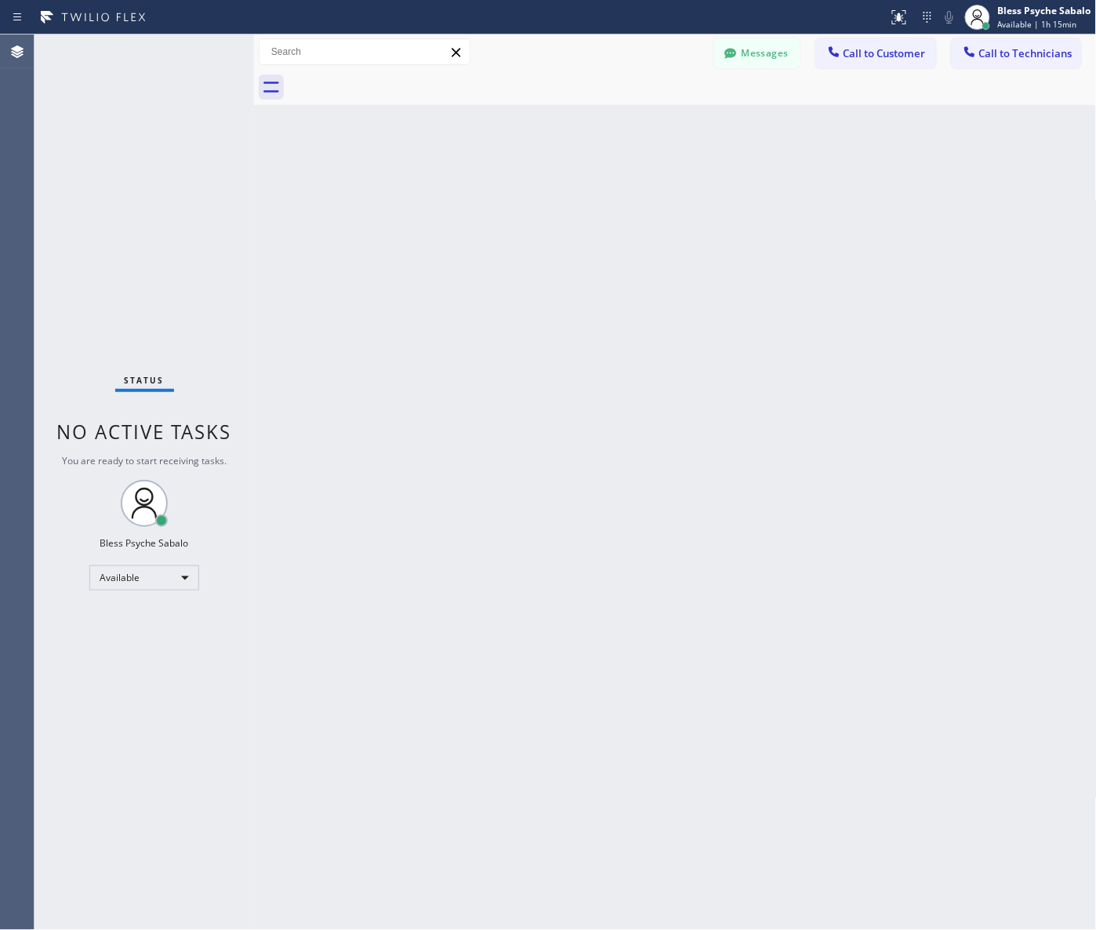
click at [194, 2] on div "Status report No issues detected If you experience an issue, please download th…" at bounding box center [548, 17] width 1096 height 35
drag, startPoint x: 865, startPoint y: 401, endPoint x: 1075, endPoint y: 226, distance: 273.4
click at [879, 387] on div "Back to Dashboard Change Sender ID Customers Technicians MD Mr [PERSON_NAME] [D…" at bounding box center [675, 483] width 843 height 896
drag, startPoint x: 696, startPoint y: 326, endPoint x: 755, endPoint y: 283, distance: 72.9
click at [706, 322] on div "Back to Dashboard Change Sender ID Customers Technicians MD Mr [PERSON_NAME] [D…" at bounding box center [675, 483] width 843 height 896
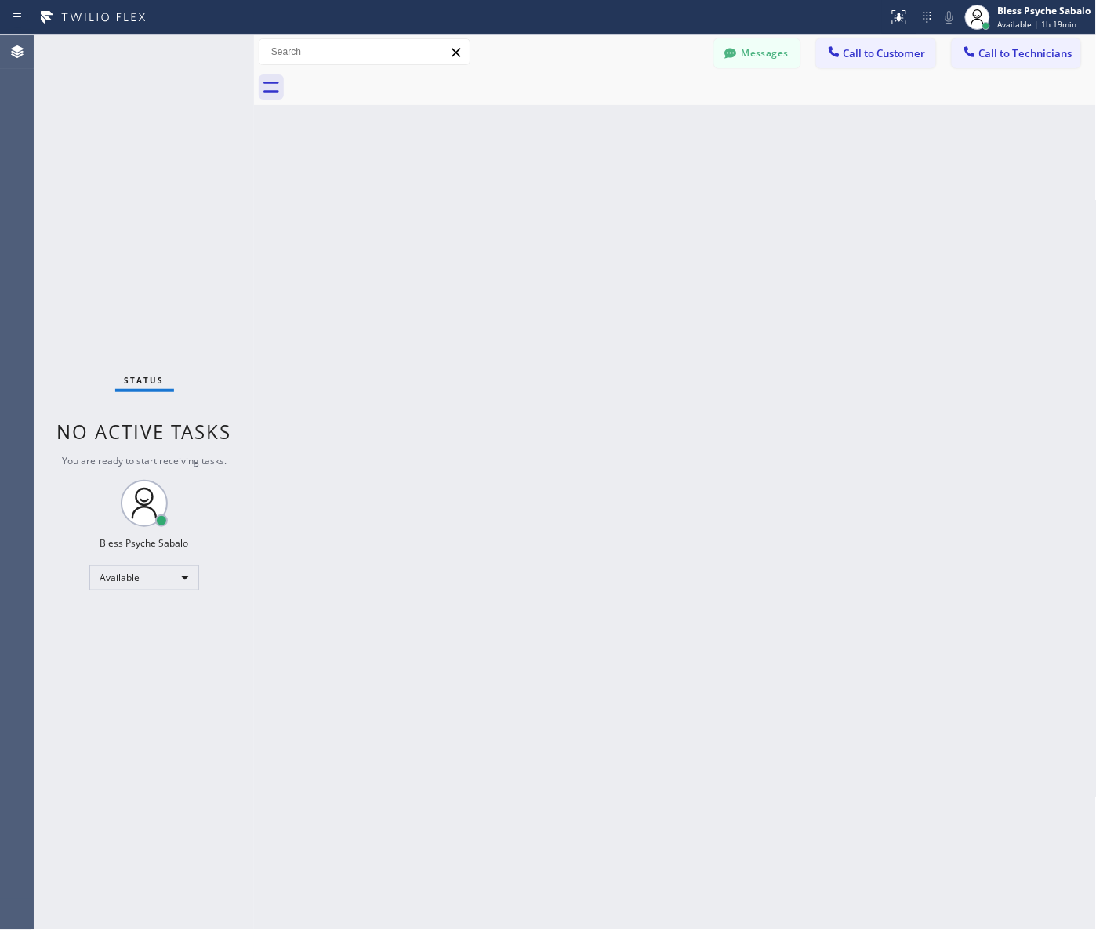
drag, startPoint x: 476, startPoint y: 915, endPoint x: 474, endPoint y: 929, distance: 14.2
click at [472, 925] on div "Back to Dashboard Change Sender ID Customers Technicians MD Mr [PERSON_NAME] [D…" at bounding box center [675, 483] width 843 height 896
click at [547, 800] on div "Back to Dashboard Change Sender ID Customers Technicians MD Mr [PERSON_NAME] [D…" at bounding box center [675, 483] width 843 height 896
click at [547, 805] on div "Back to Dashboard Change Sender ID Customers Technicians MD Mr [PERSON_NAME] [D…" at bounding box center [675, 483] width 843 height 896
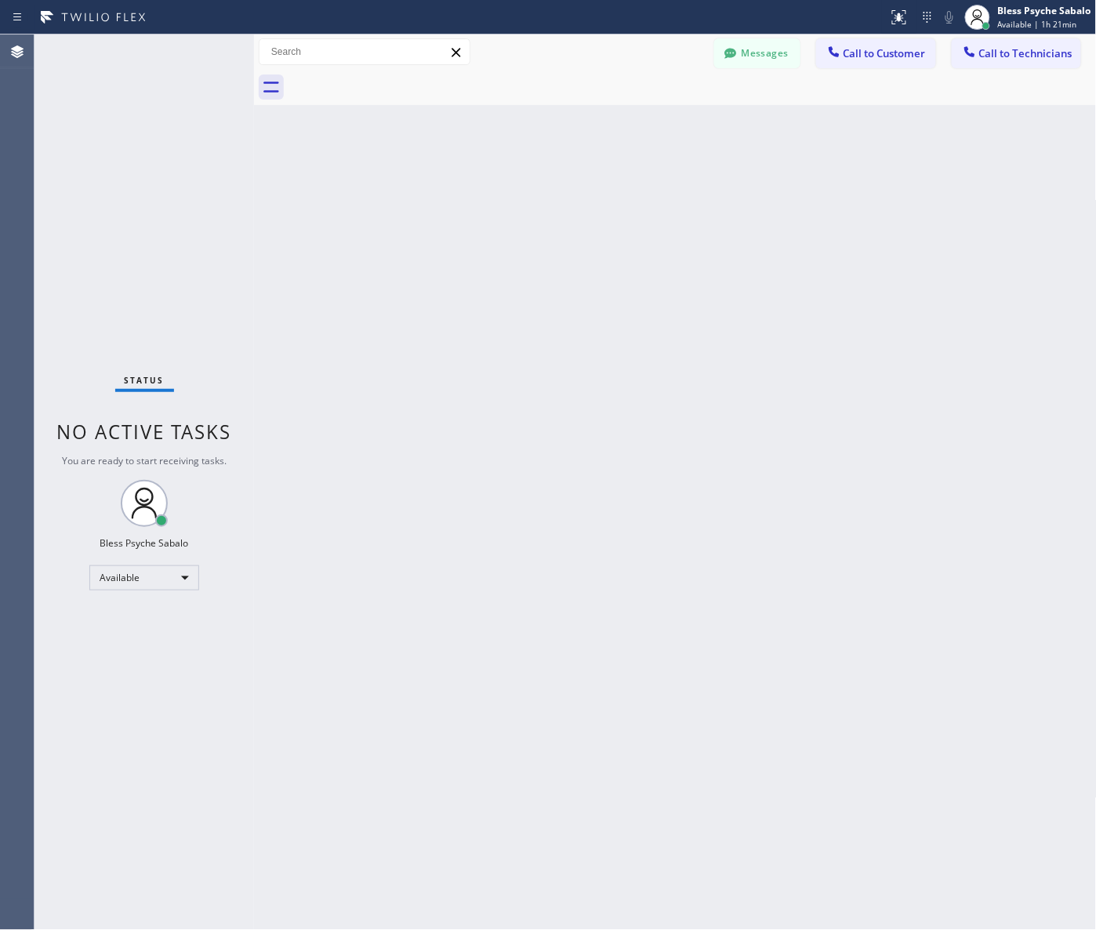
click at [853, 220] on div "Back to Dashboard Change Sender ID Customers Technicians MD Mr [PERSON_NAME] [D…" at bounding box center [675, 483] width 843 height 896
click at [623, 414] on div "Back to Dashboard Change Sender ID Customers Technicians MD Mr [PERSON_NAME] [D…" at bounding box center [675, 483] width 843 height 896
click at [738, 181] on div "Back to Dashboard Change Sender ID Customers Technicians MD Mr [PERSON_NAME] [D…" at bounding box center [675, 483] width 843 height 896
drag, startPoint x: 1006, startPoint y: 165, endPoint x: 1006, endPoint y: 180, distance: 14.9
click at [1006, 180] on div "Back to Dashboard Change Sender ID Customers Technicians MD Mr [PERSON_NAME] [D…" at bounding box center [675, 483] width 843 height 896
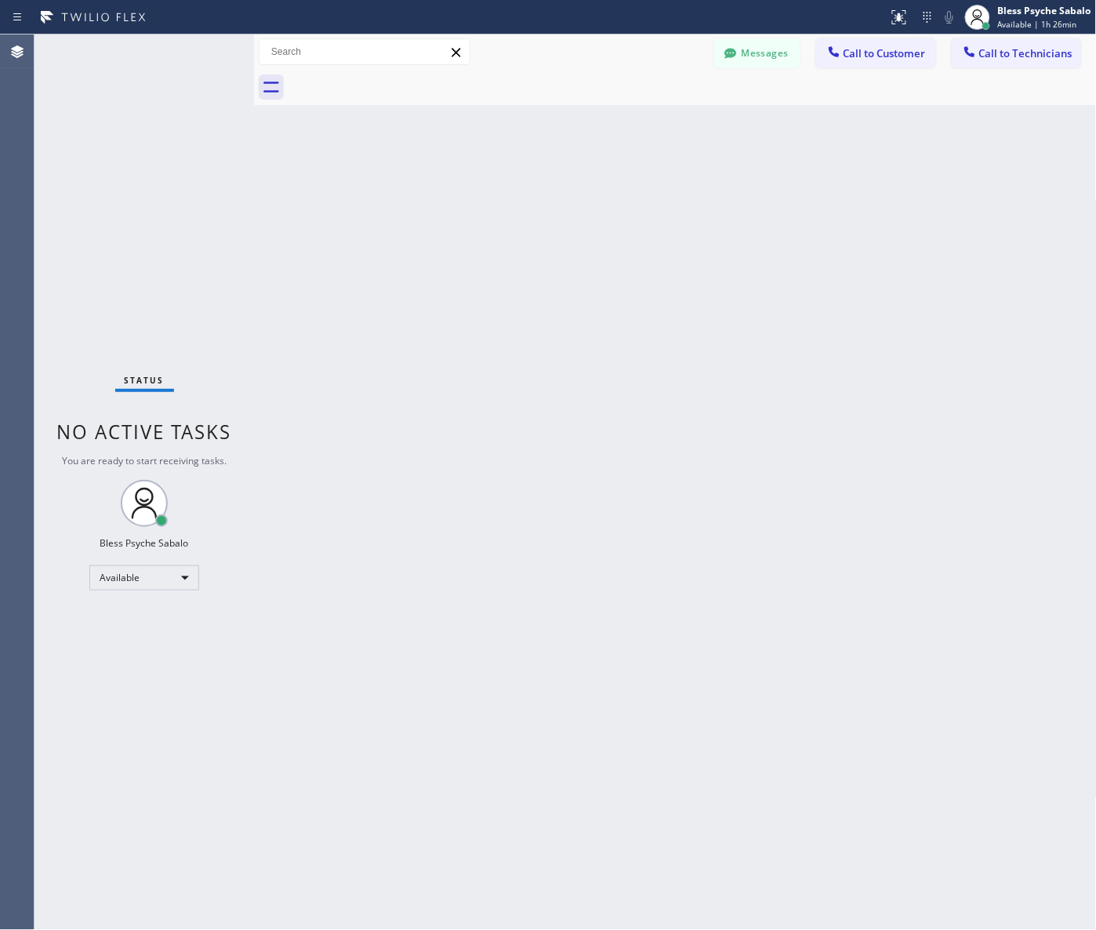
click at [721, 601] on div "Back to Dashboard Change Sender ID Customers Technicians MD Mr [PERSON_NAME] [D…" at bounding box center [675, 483] width 843 height 896
click at [1094, 507] on div "Back to Dashboard Change Sender ID Customers Technicians MD Mr [PERSON_NAME] [D…" at bounding box center [675, 483] width 843 height 896
click at [699, 300] on div "Back to Dashboard Change Sender ID Customers Technicians MD Mr [PERSON_NAME] [D…" at bounding box center [675, 483] width 843 height 896
click at [830, 433] on div "Back to Dashboard Change Sender ID Customers Technicians MD Mr [PERSON_NAME] [D…" at bounding box center [675, 483] width 843 height 896
click at [488, 483] on div "Back to Dashboard Change Sender ID Customers Technicians MD Mr [PERSON_NAME] [D…" at bounding box center [675, 483] width 843 height 896
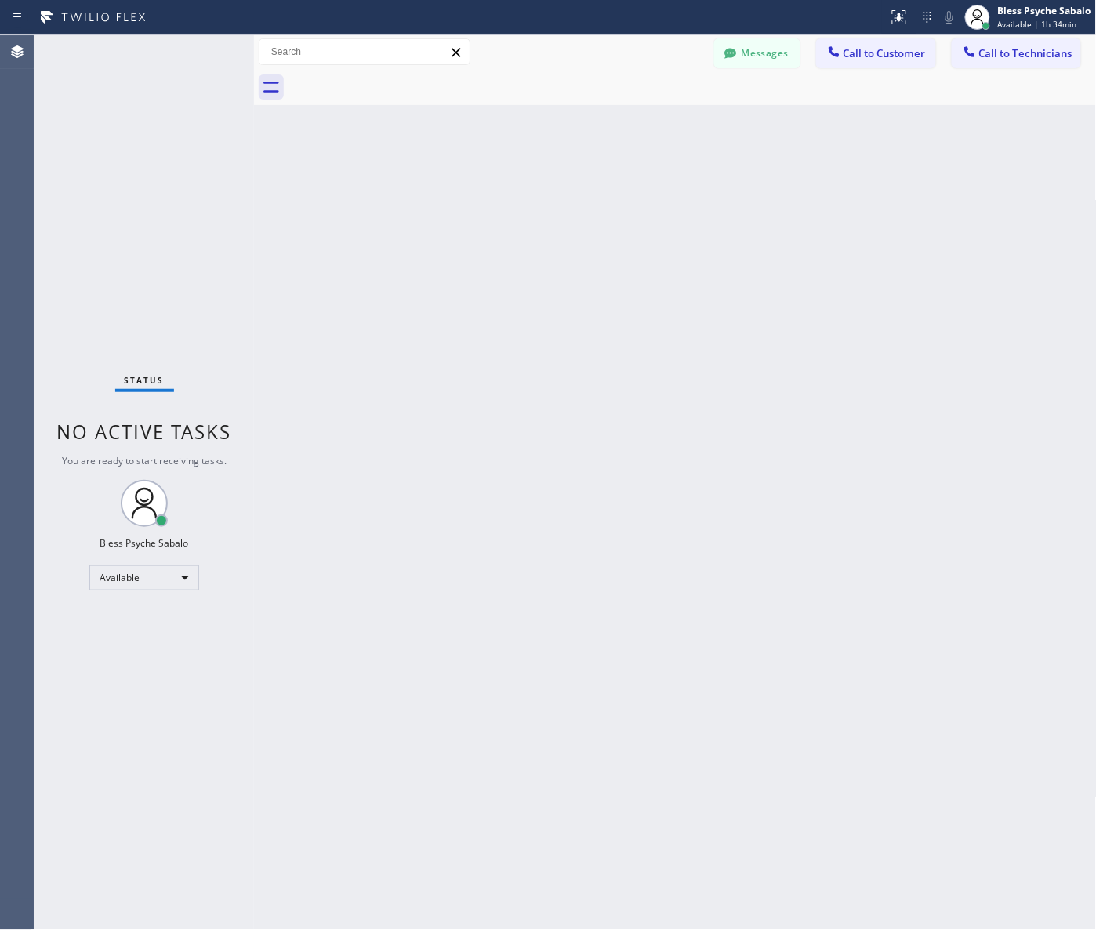
drag, startPoint x: 779, startPoint y: 315, endPoint x: 809, endPoint y: 306, distance: 32.0
click at [786, 314] on div "Back to Dashboard Change Sender ID Customers Technicians MD Mr [PERSON_NAME] [D…" at bounding box center [675, 483] width 843 height 896
click at [851, 389] on div "Back to Dashboard Change Sender ID Customers Technicians MD Mr [PERSON_NAME] [D…" at bounding box center [675, 483] width 843 height 896
click at [285, 351] on div "Back to Dashboard Change Sender ID Customers Technicians MD Mr [PERSON_NAME] [D…" at bounding box center [675, 483] width 843 height 896
click at [735, 60] on div at bounding box center [730, 54] width 19 height 19
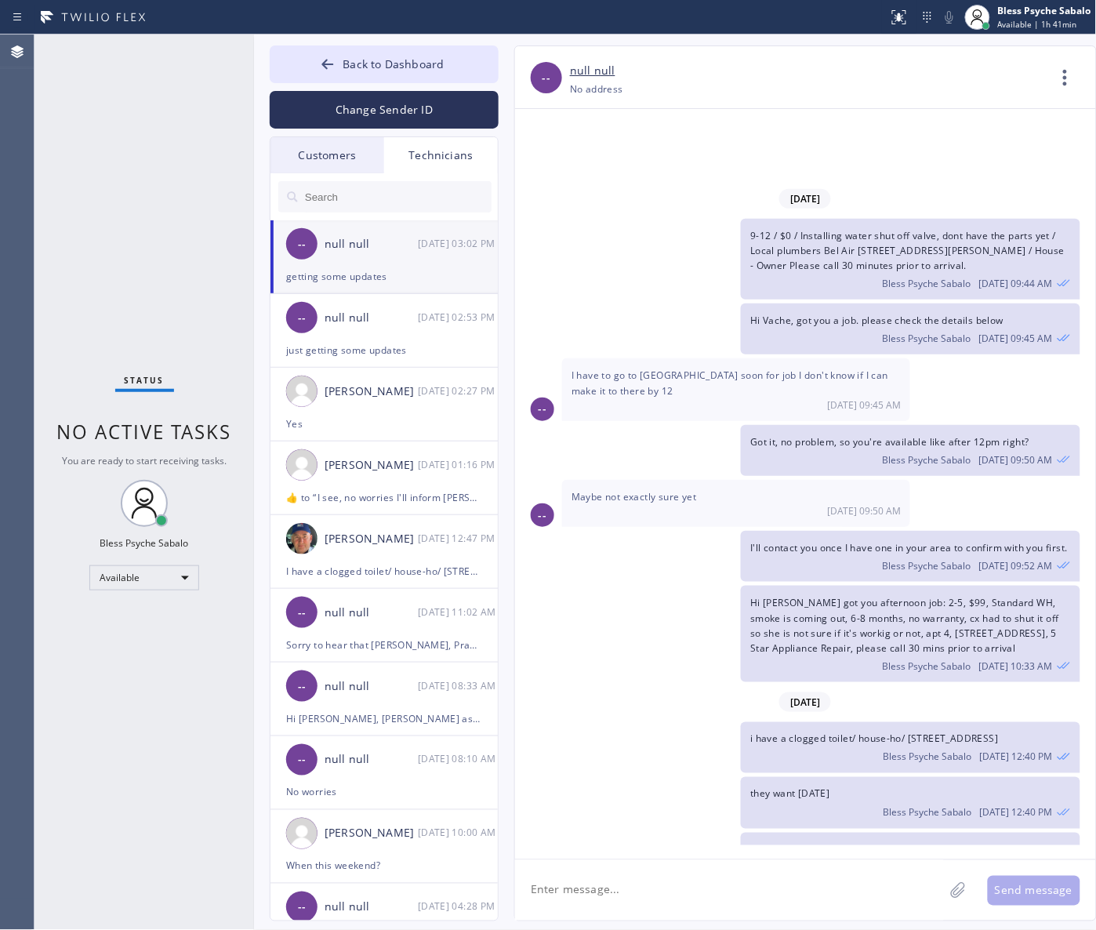
click at [459, 161] on div "Technicians" at bounding box center [441, 155] width 114 height 36
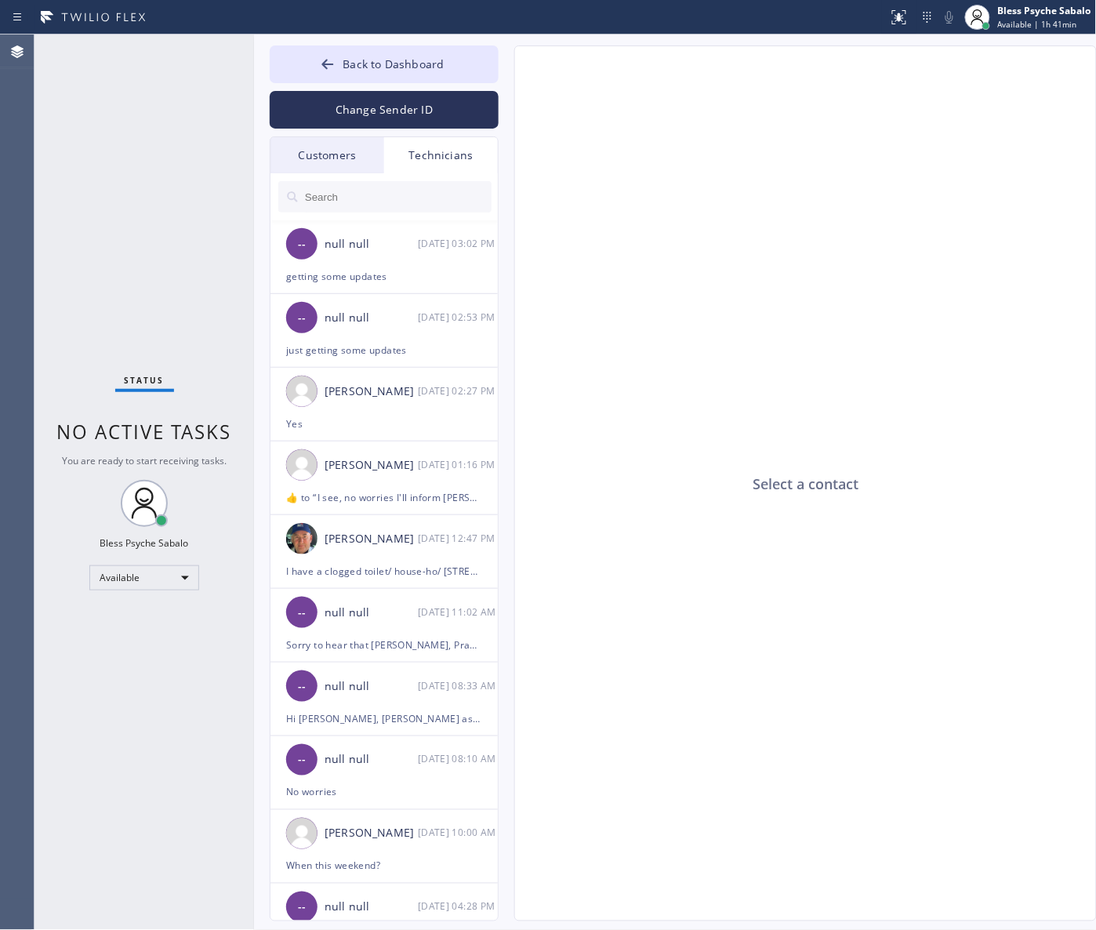
click at [429, 147] on div "Technicians" at bounding box center [441, 155] width 114 height 36
click at [733, 373] on div "Select a contact" at bounding box center [806, 484] width 583 height 876
click at [420, 65] on span "Back to Dashboard" at bounding box center [393, 63] width 101 height 15
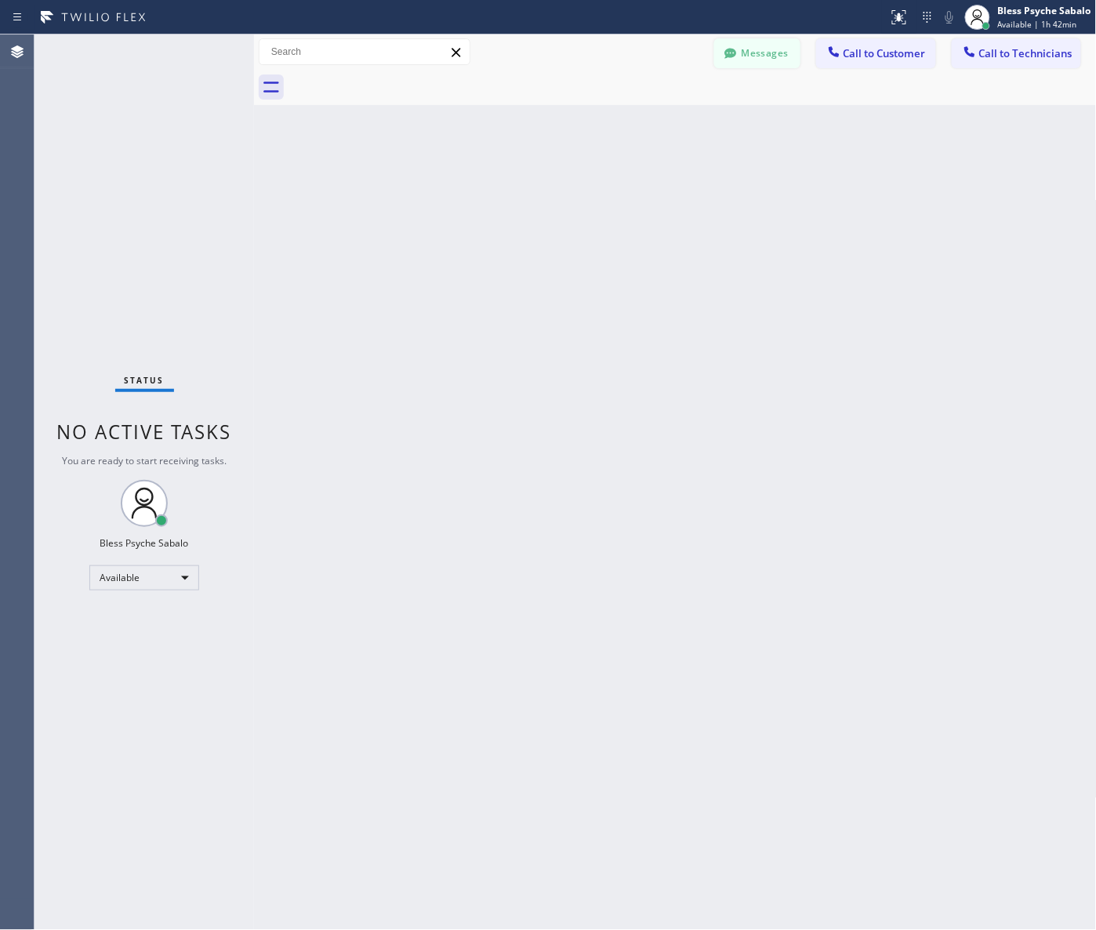
click at [763, 56] on button "Messages" at bounding box center [757, 53] width 86 height 30
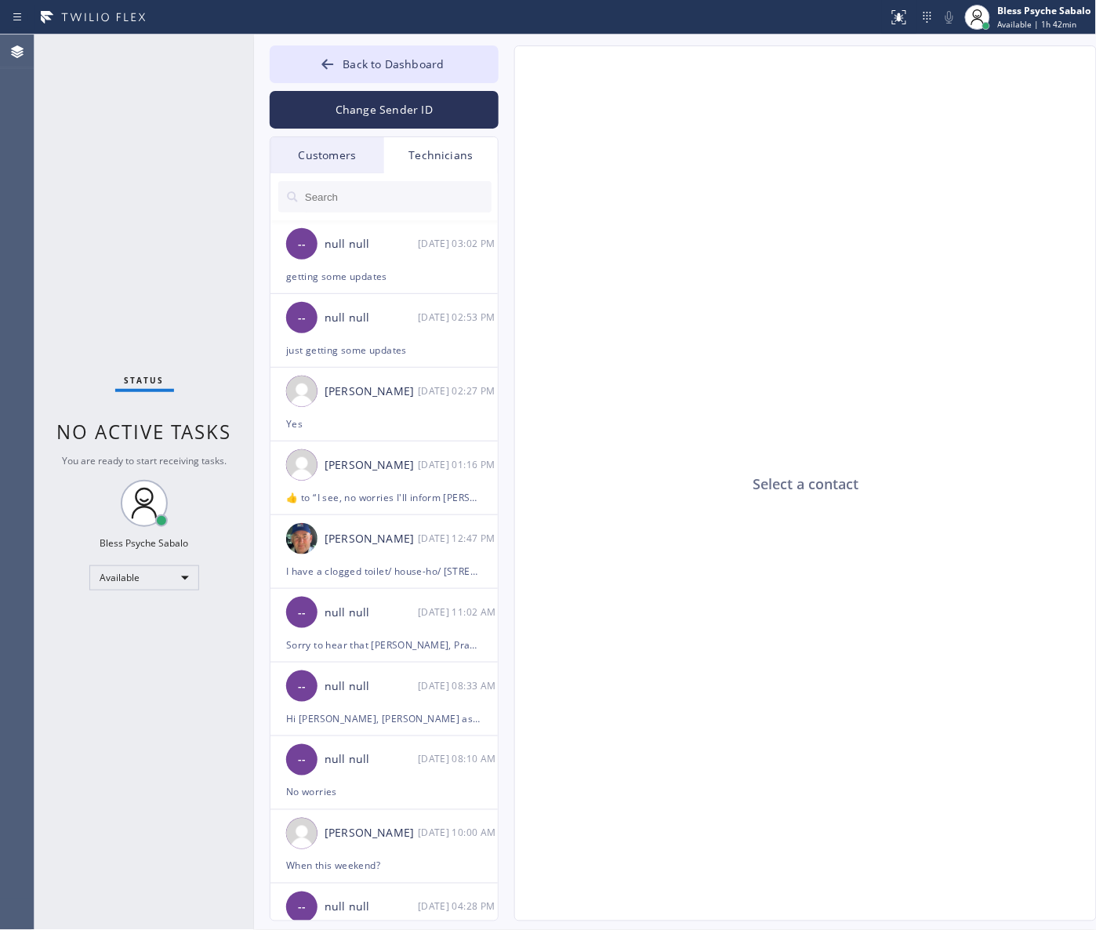
click at [425, 162] on div "Technicians" at bounding box center [441, 155] width 114 height 36
click at [418, 205] on input "text" at bounding box center [397, 196] width 188 height 31
click at [542, 428] on div "Select a contact" at bounding box center [806, 484] width 583 height 876
click at [736, 271] on div "Select a contact" at bounding box center [806, 484] width 583 height 876
click at [442, 144] on div "Technicians" at bounding box center [441, 155] width 114 height 36
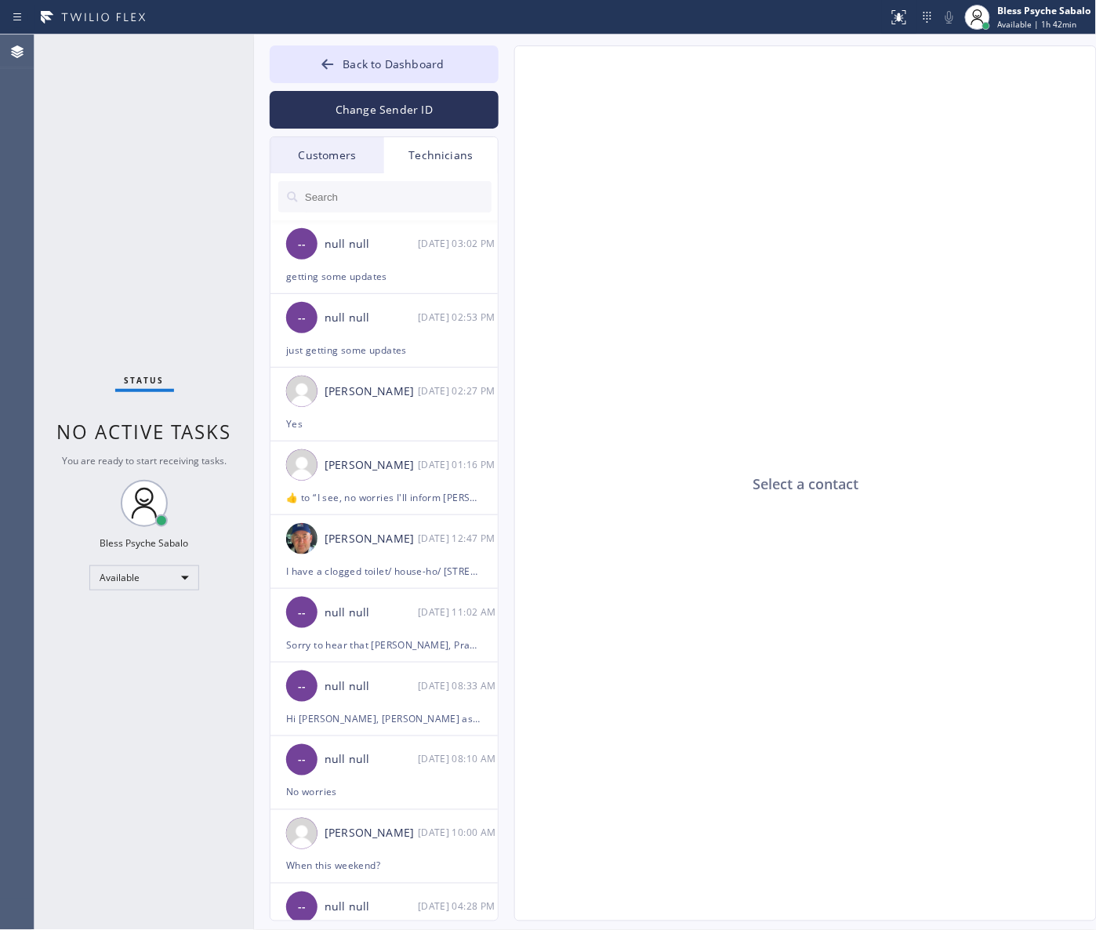
click at [429, 163] on div "Technicians" at bounding box center [441, 155] width 114 height 36
click at [388, 193] on input "text" at bounding box center [397, 196] width 188 height 31
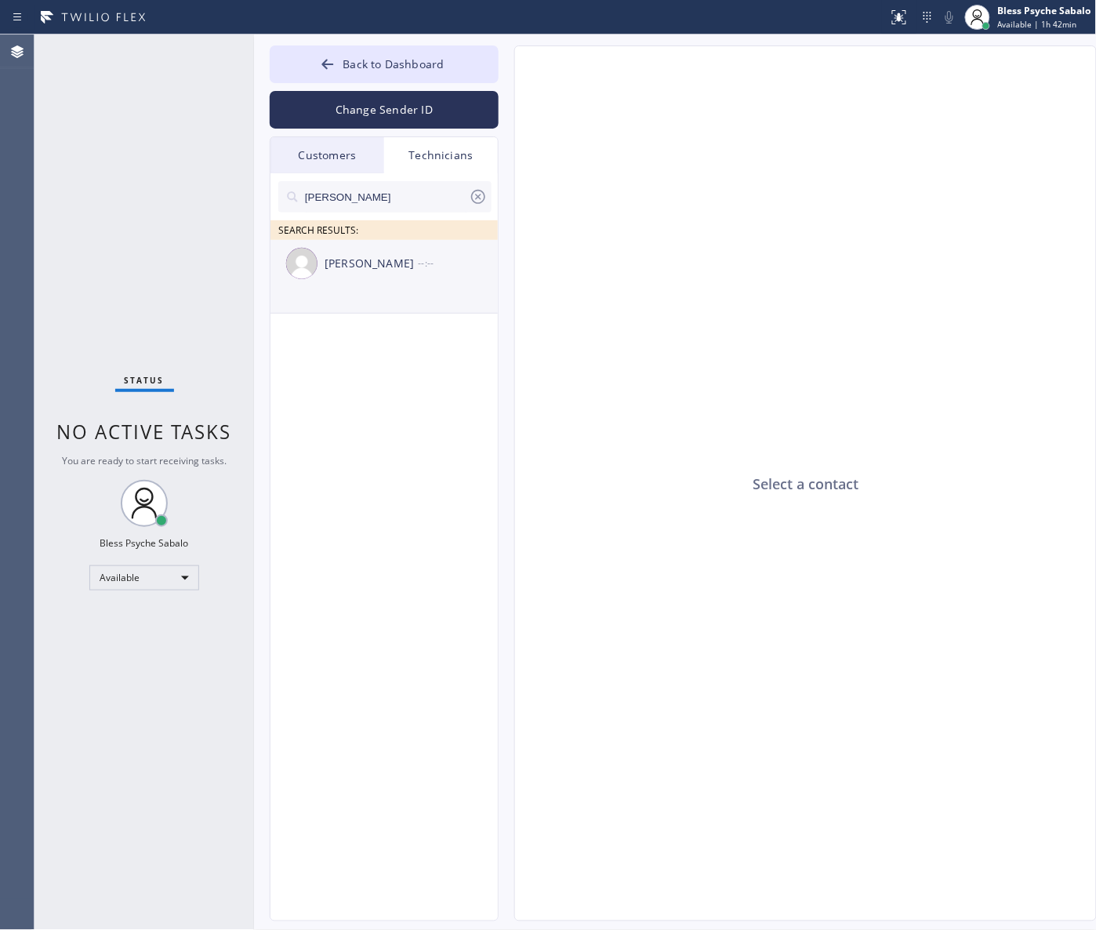
type input "[PERSON_NAME]"
click at [404, 277] on div "Hovik Khachaturyan --:--" at bounding box center [385, 263] width 229 height 47
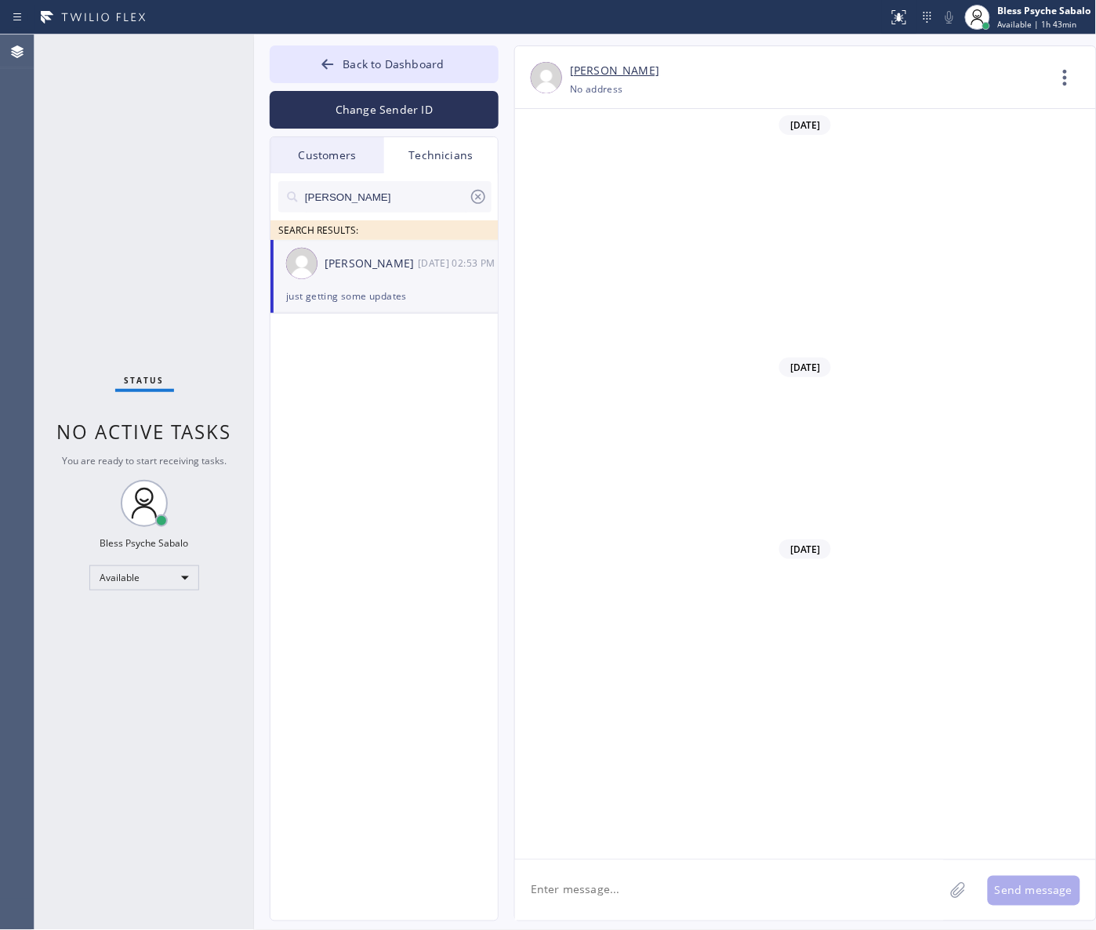
scroll to position [14677, 0]
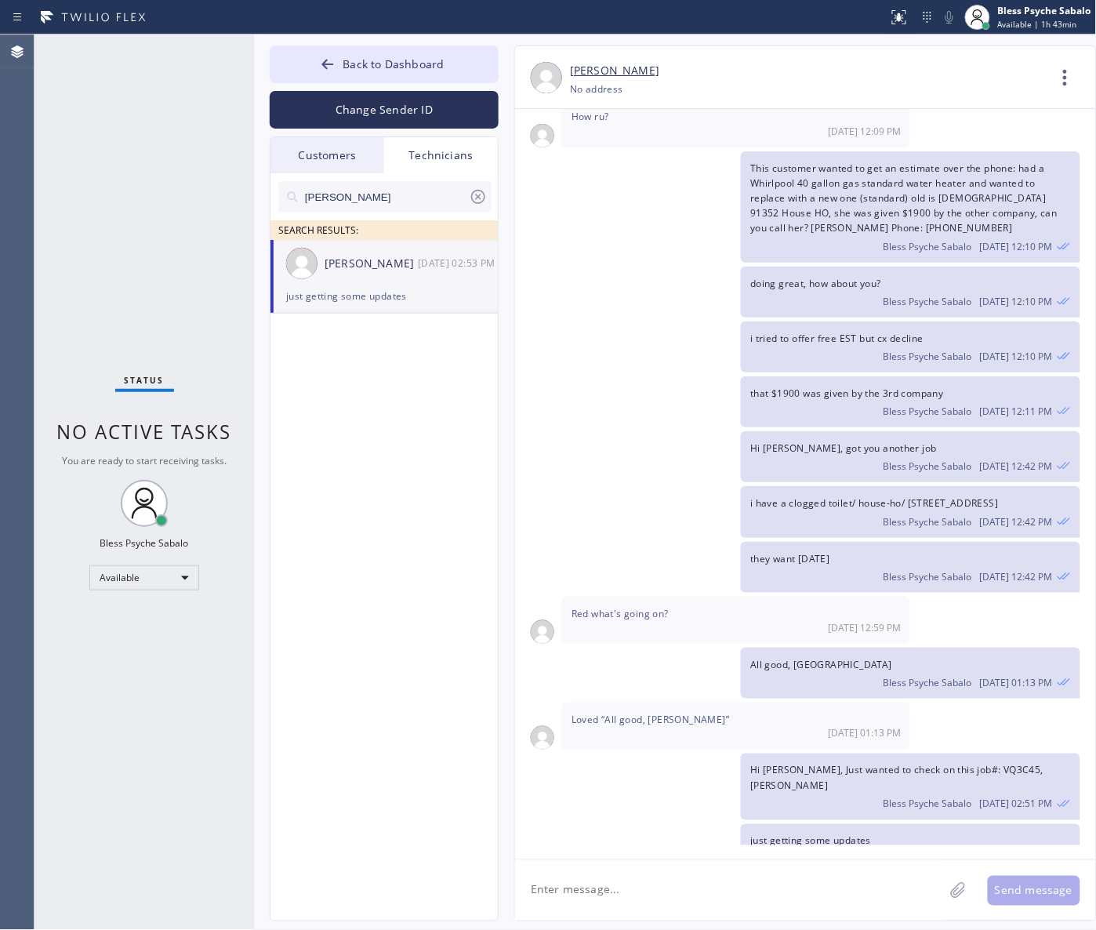
click at [782, 888] on textarea at bounding box center [729, 890] width 429 height 60
type textarea "Hi Hovik, what's up?"
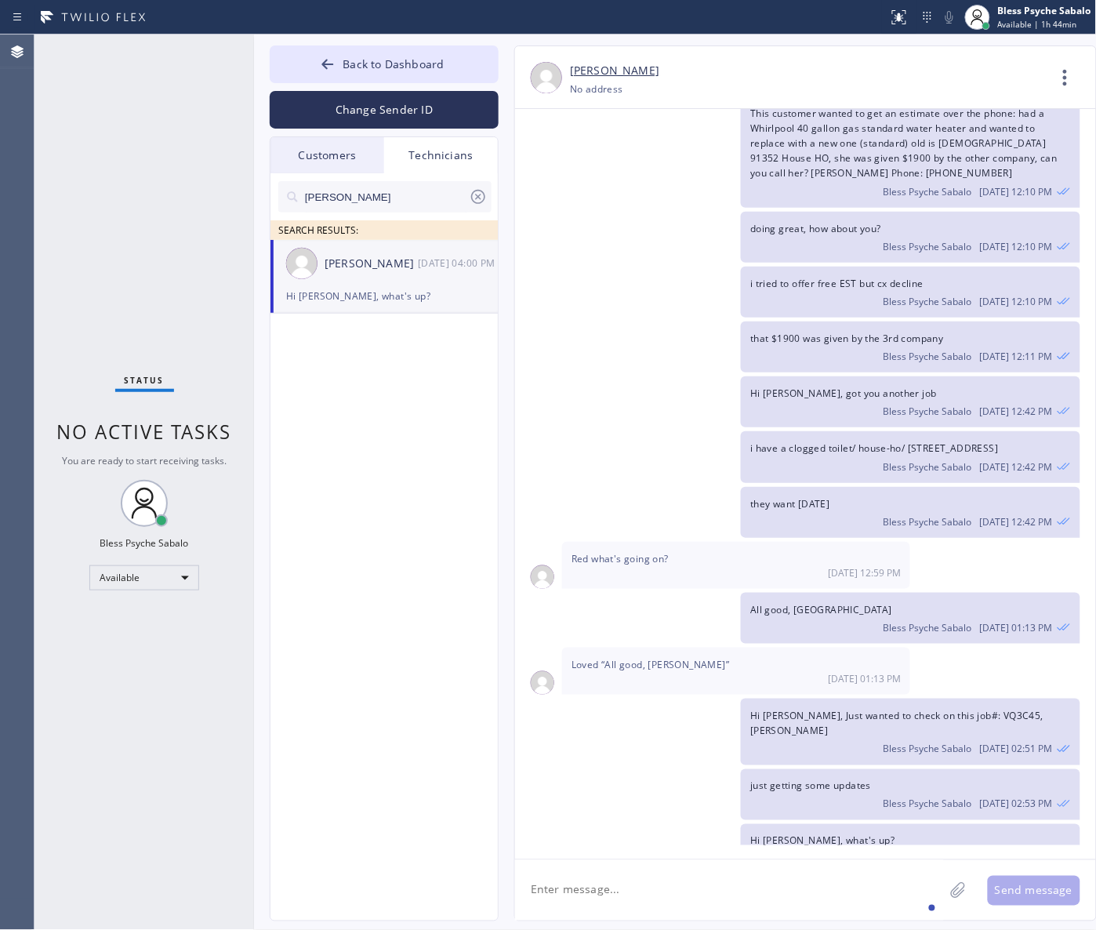
drag, startPoint x: 660, startPoint y: 268, endPoint x: 596, endPoint y: 171, distance: 116.1
click at [660, 269] on div "i tried to offer free EST but cx decline Bless Psyche Sabalo 08/12 12:10 PM" at bounding box center [797, 292] width 565 height 51
click at [439, 68] on span "Back to Dashboard" at bounding box center [393, 63] width 101 height 15
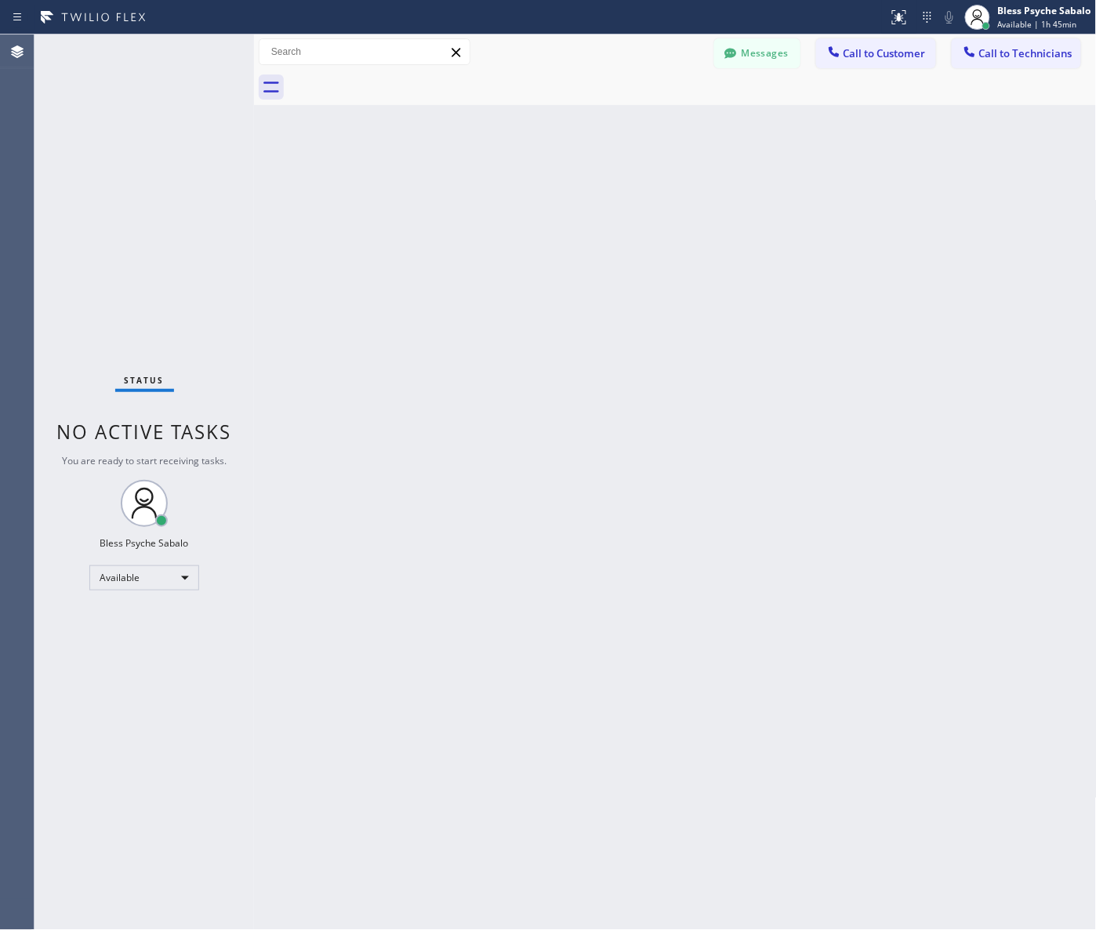
click at [580, 119] on div "Back to Dashboard Change Sender ID Customers Technicians MD Mr [PERSON_NAME] [D…" at bounding box center [675, 483] width 843 height 896
click at [765, 64] on button "Messages" at bounding box center [757, 53] width 86 height 30
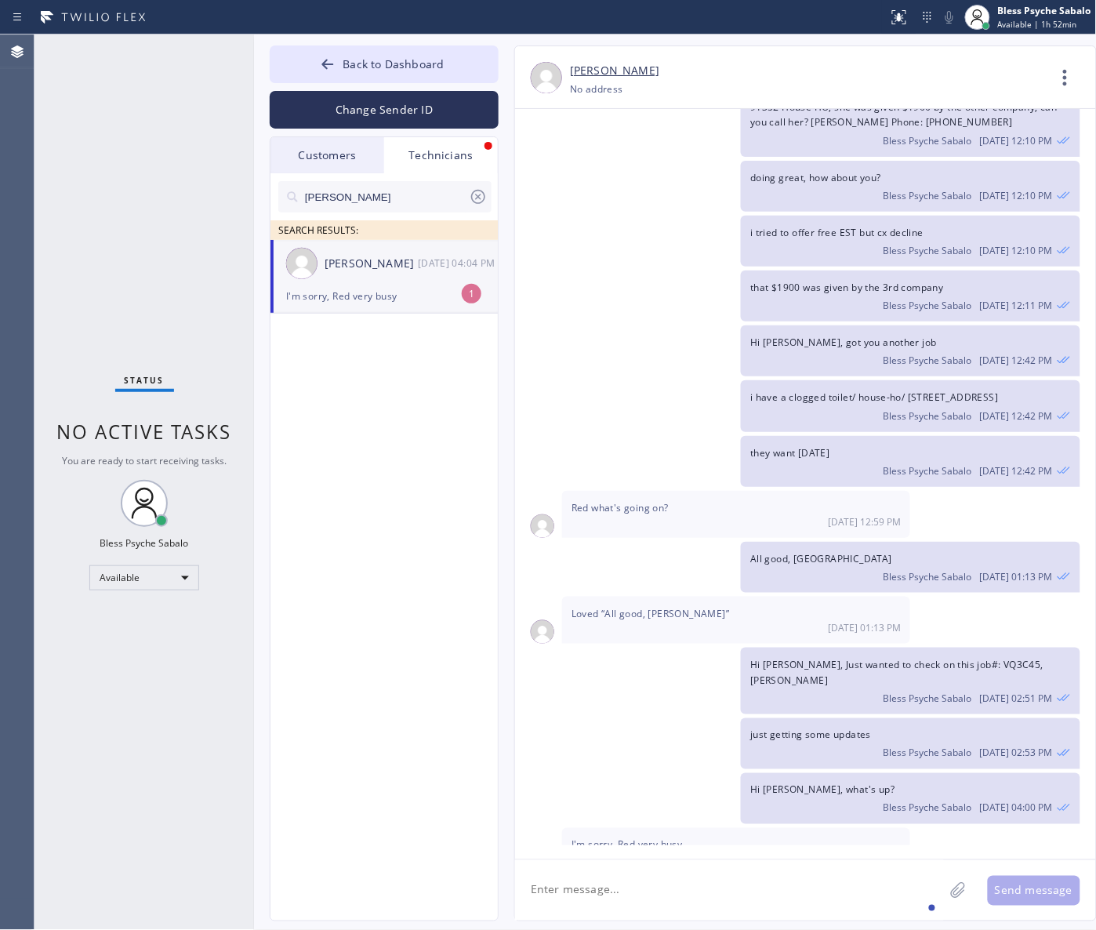
click at [442, 287] on div "I'm sorry, Red very busy" at bounding box center [384, 296] width 196 height 18
click at [750, 877] on textarea at bounding box center [729, 890] width 429 height 60
type textarea "No problem Hovik, I know you're a business man."
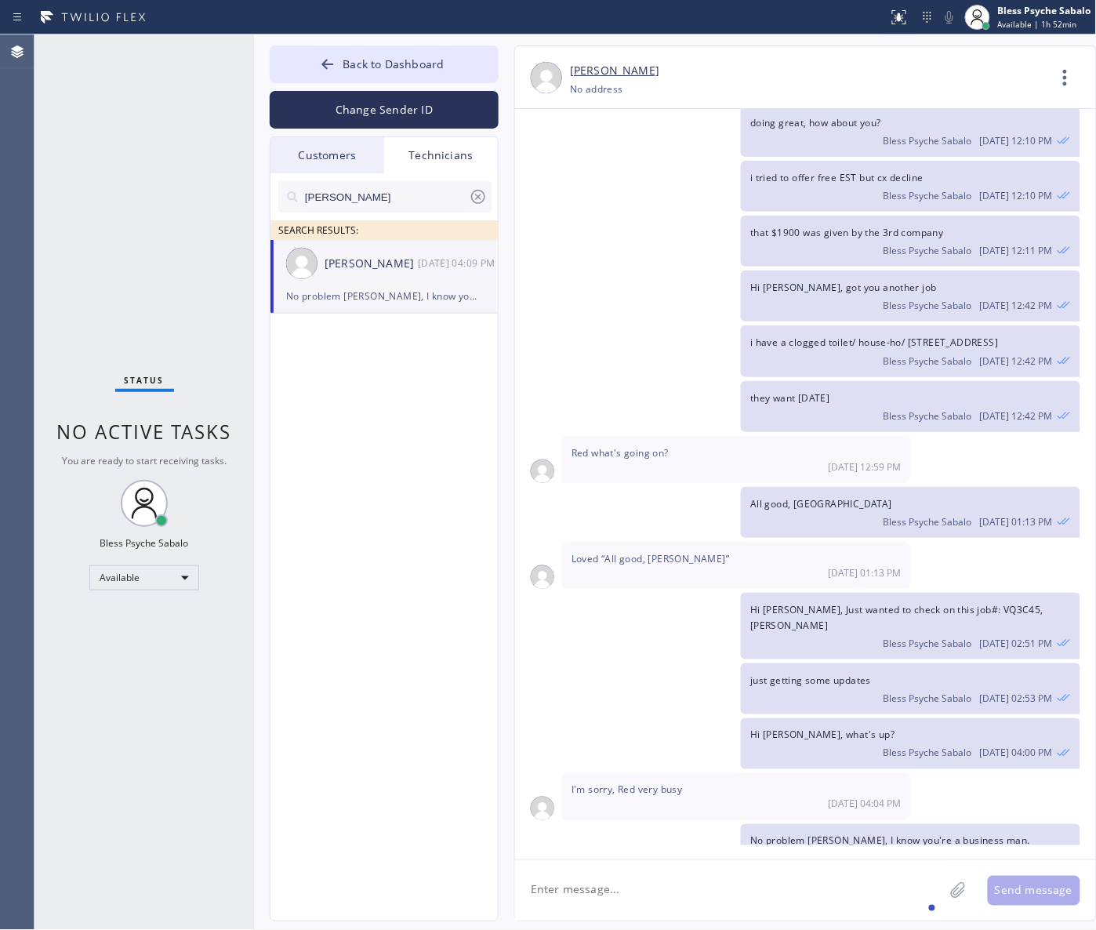
click at [598, 547] on div "Loved “All good, Hovik” 08/12 01:13 PM" at bounding box center [736, 565] width 348 height 47
click at [477, 213] on div at bounding box center [384, 223] width 213 height 20
click at [477, 194] on icon at bounding box center [478, 196] width 19 height 19
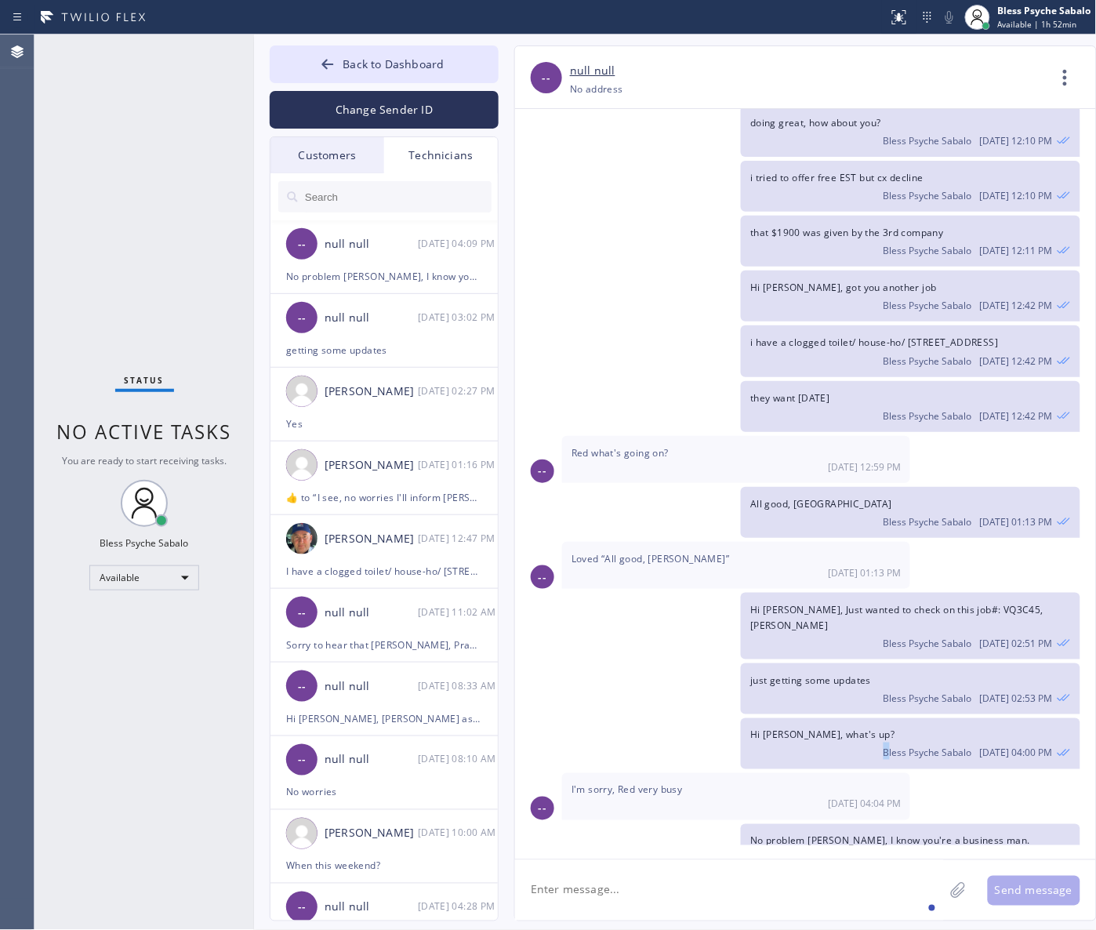
click at [900, 731] on div "Hi Hovik, what's up? Bless Psyche Sabalo 08/12 04:00 PM" at bounding box center [910, 743] width 339 height 51
click at [629, 216] on div "that $1900 was given by the 3rd company Bless Psyche Sabalo 08/12 12:11 PM" at bounding box center [797, 241] width 565 height 51
drag, startPoint x: 130, startPoint y: 69, endPoint x: 188, endPoint y: 0, distance: 90.2
click at [132, 68] on div "Status No active tasks You are ready to start receiving tasks. Bless Psyche Sab…" at bounding box center [145, 483] width 220 height 896
click at [516, 216] on div "that $1900 was given by the 3rd company Bless Psyche Sabalo 08/12 12:11 PM" at bounding box center [797, 241] width 565 height 51
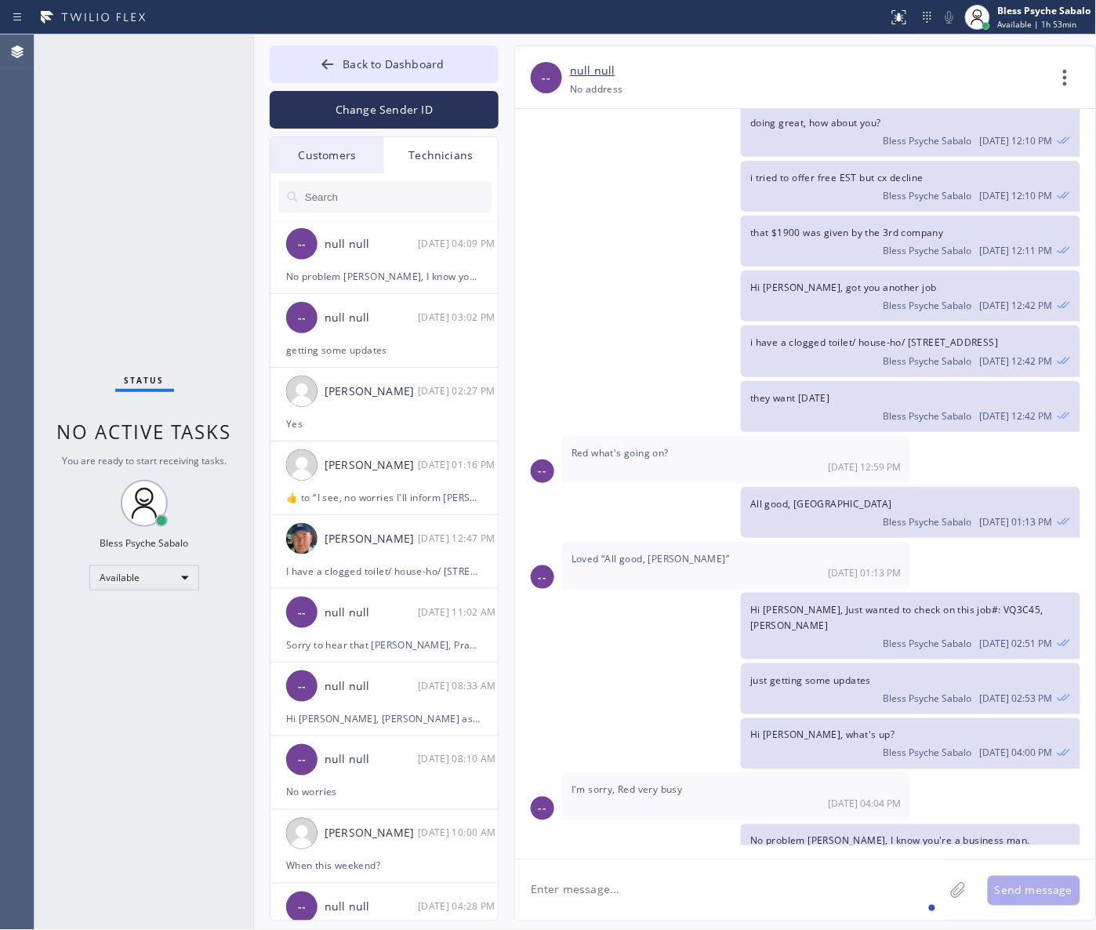
click at [386, 108] on button "Change Sender ID" at bounding box center [384, 110] width 229 height 38
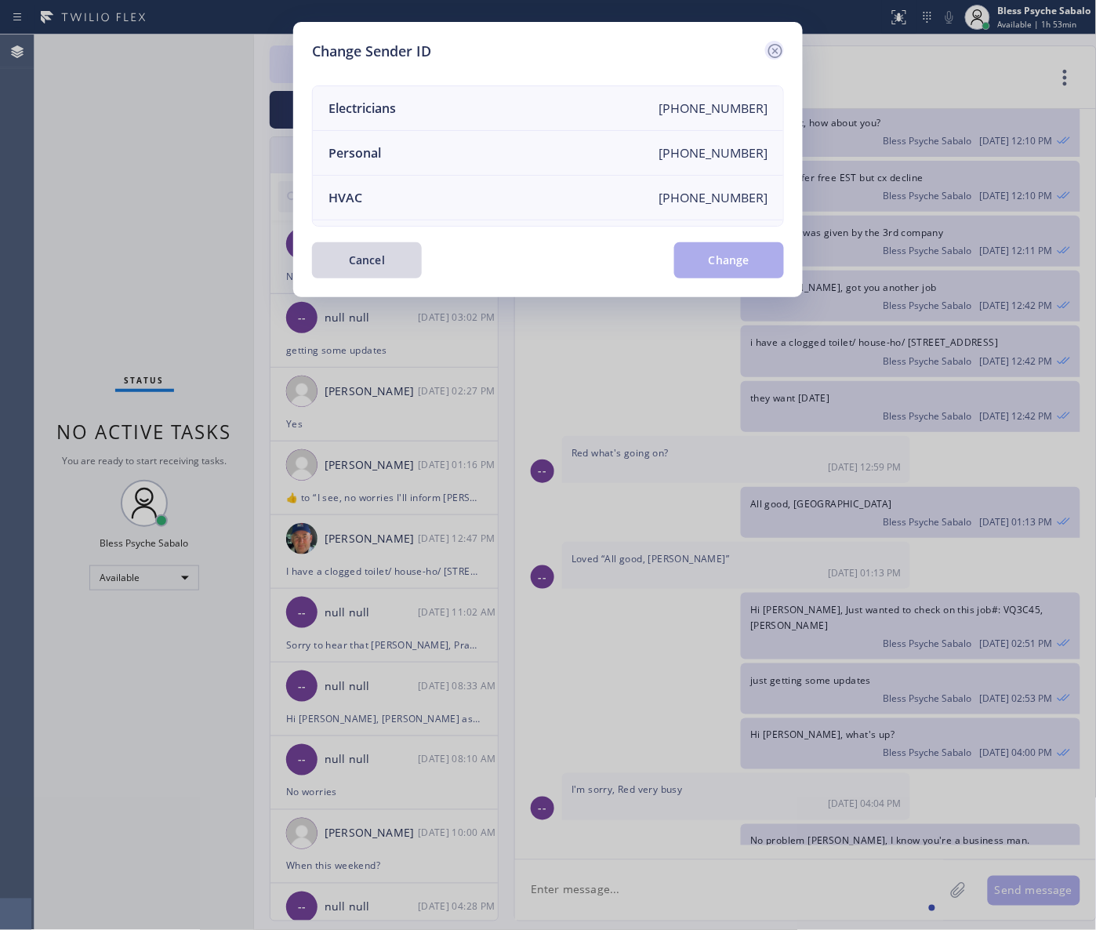
click at [769, 44] on icon at bounding box center [775, 51] width 19 height 19
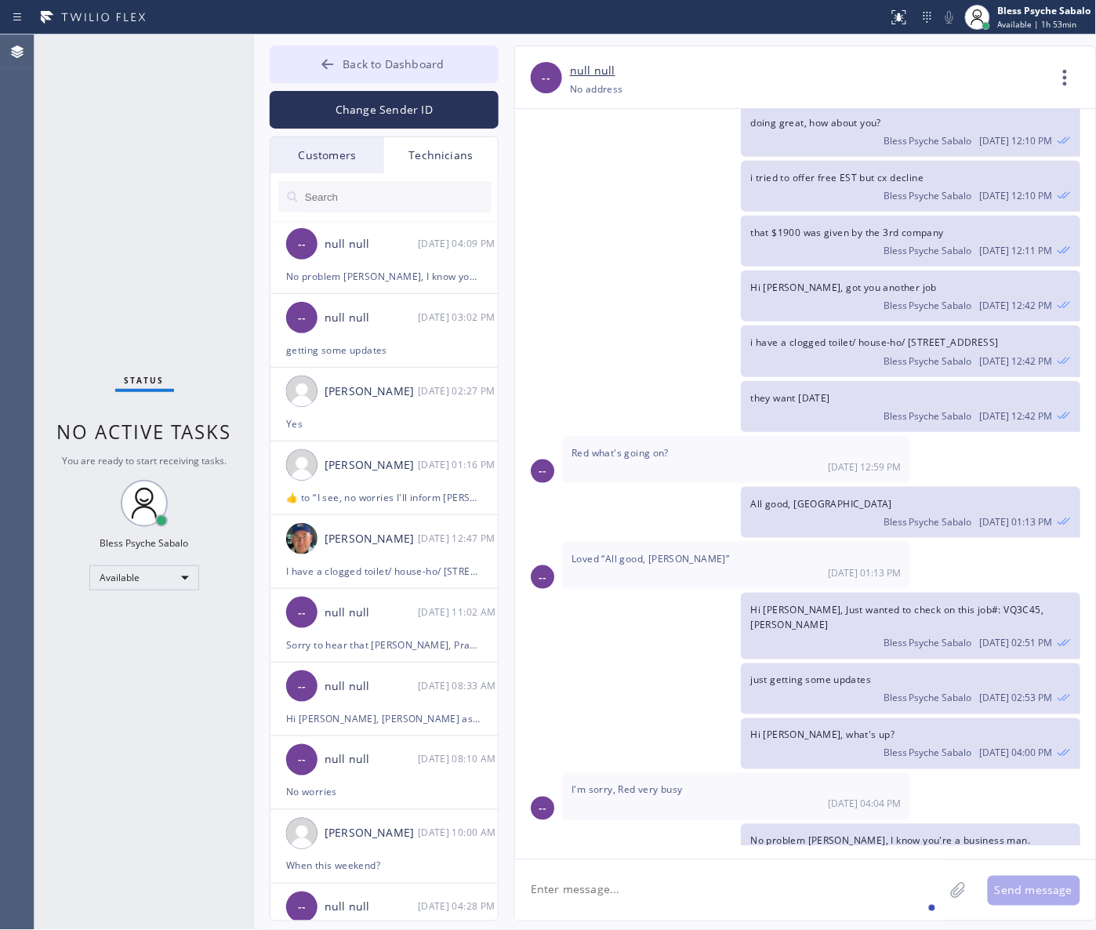
click at [398, 59] on span "Back to Dashboard" at bounding box center [393, 63] width 101 height 15
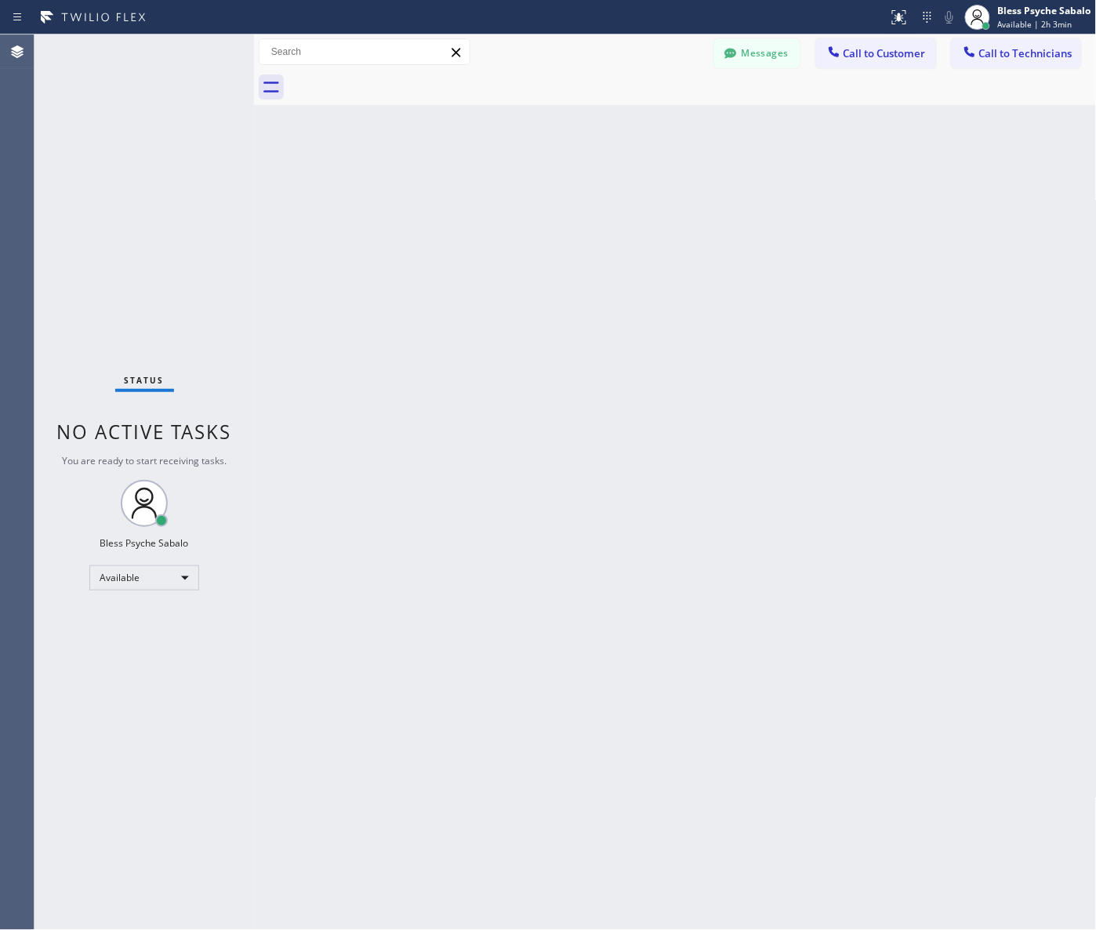
click at [873, 409] on div "Back to Dashboard Change Sender ID Customers Technicians MD Mr [PERSON_NAME] [D…" at bounding box center [675, 483] width 843 height 896
drag, startPoint x: 314, startPoint y: 588, endPoint x: 452, endPoint y: 534, distance: 148.2
click at [402, 550] on div "Status No active tasks You are ready to start receiving tasks. Bless Psyche Sab…" at bounding box center [566, 483] width 1062 height 896
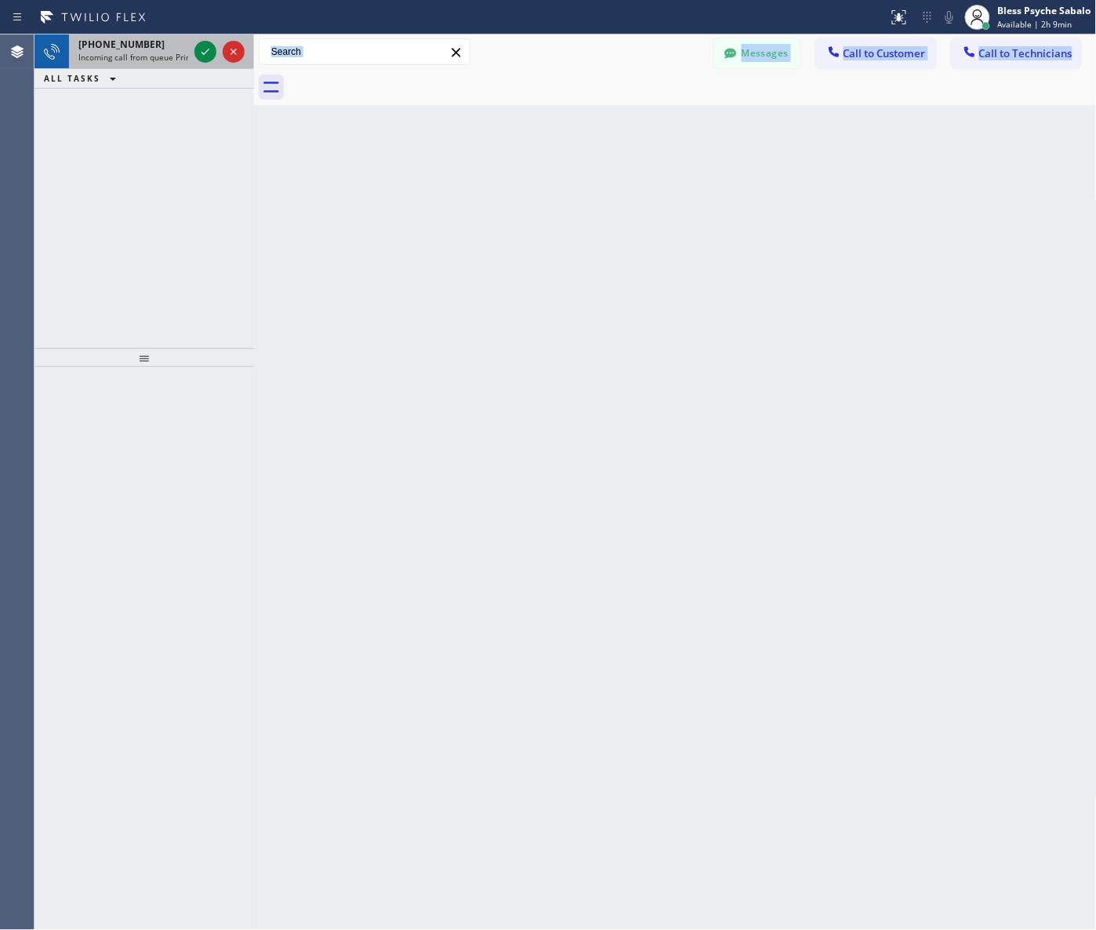
click at [107, 57] on span "Incoming call from queue Primary PL" at bounding box center [146, 57] width 137 height 11
click at [154, 42] on div "+13108956562" at bounding box center [133, 44] width 110 height 13
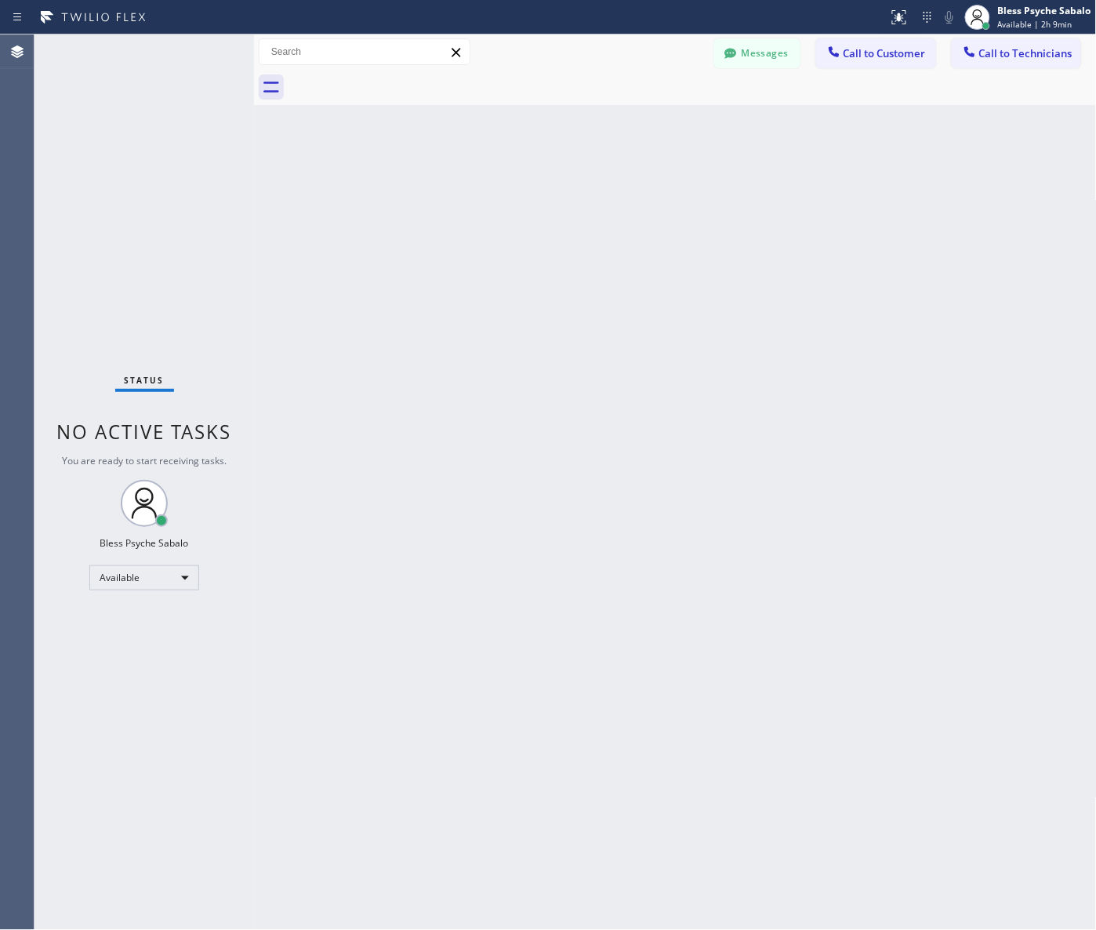
click at [254, 238] on div at bounding box center [254, 483] width 0 height 896
click at [725, 396] on div "Back to Dashboard Change Sender ID Customers Technicians MD Mr [PERSON_NAME] [D…" at bounding box center [675, 483] width 843 height 896
click at [214, 53] on div "Status No active tasks You are ready to start receiving tasks. Bless Psyche Sab…" at bounding box center [145, 483] width 220 height 896
click at [1037, 684] on div "Back to Dashboard Change Sender ID Customers Technicians MD Mr [PERSON_NAME] [D…" at bounding box center [675, 483] width 843 height 896
drag, startPoint x: 490, startPoint y: 393, endPoint x: 383, endPoint y: 190, distance: 229.8
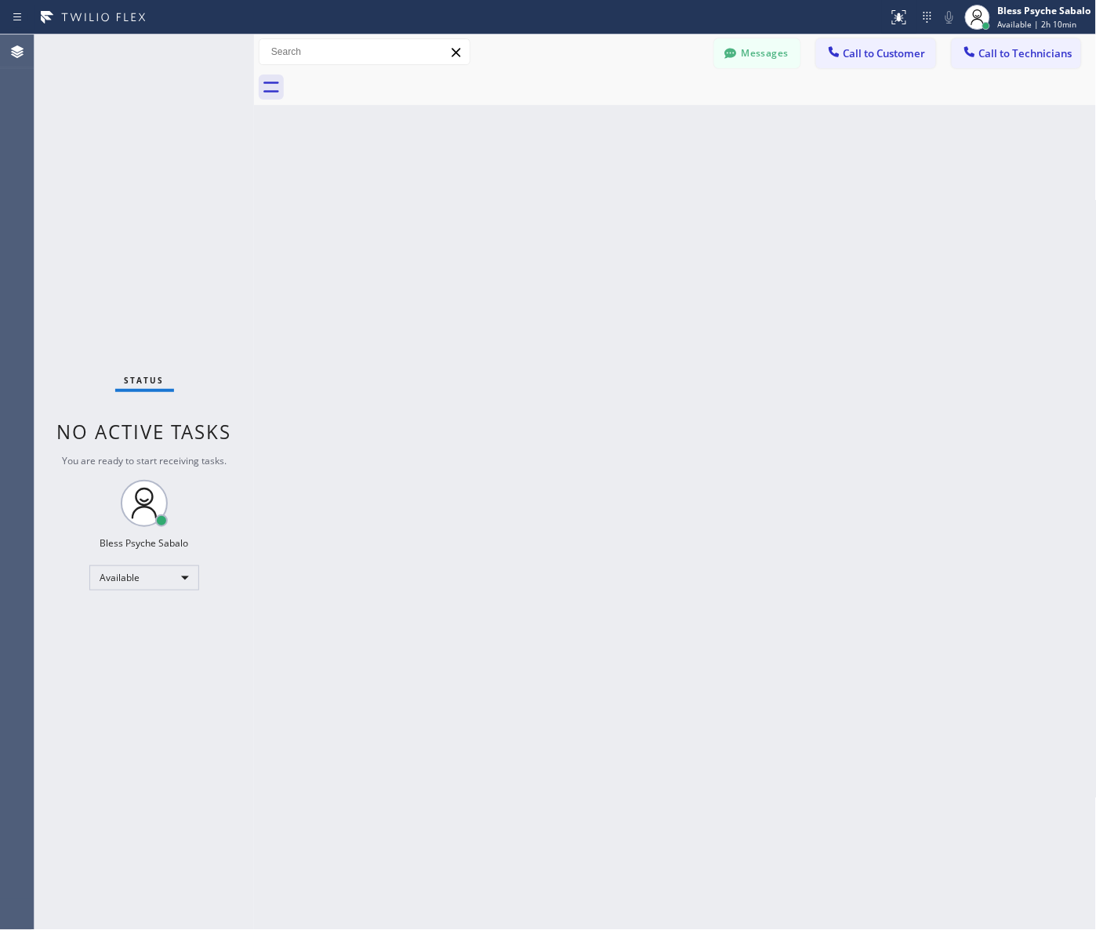
click at [490, 386] on div "Back to Dashboard Change Sender ID Customers Technicians MD Mr [PERSON_NAME] [D…" at bounding box center [675, 483] width 843 height 896
click at [386, 131] on div "Back to Dashboard Change Sender ID Customers Technicians MD Mr [PERSON_NAME] [D…" at bounding box center [675, 483] width 843 height 896
click at [855, 70] on div at bounding box center [693, 87] width 809 height 35
click at [860, 48] on span "Call to Customer" at bounding box center [885, 53] width 82 height 14
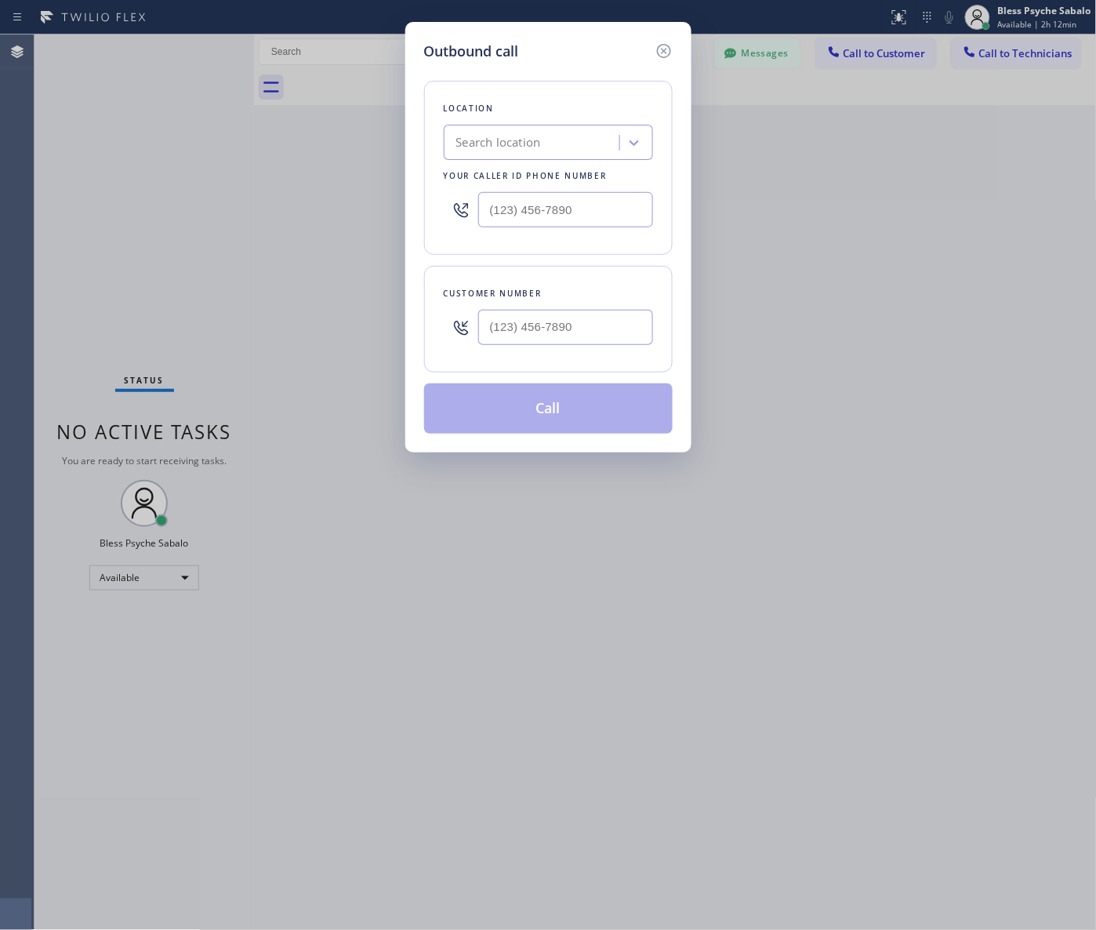
click at [547, 141] on div "Search location" at bounding box center [534, 142] width 171 height 27
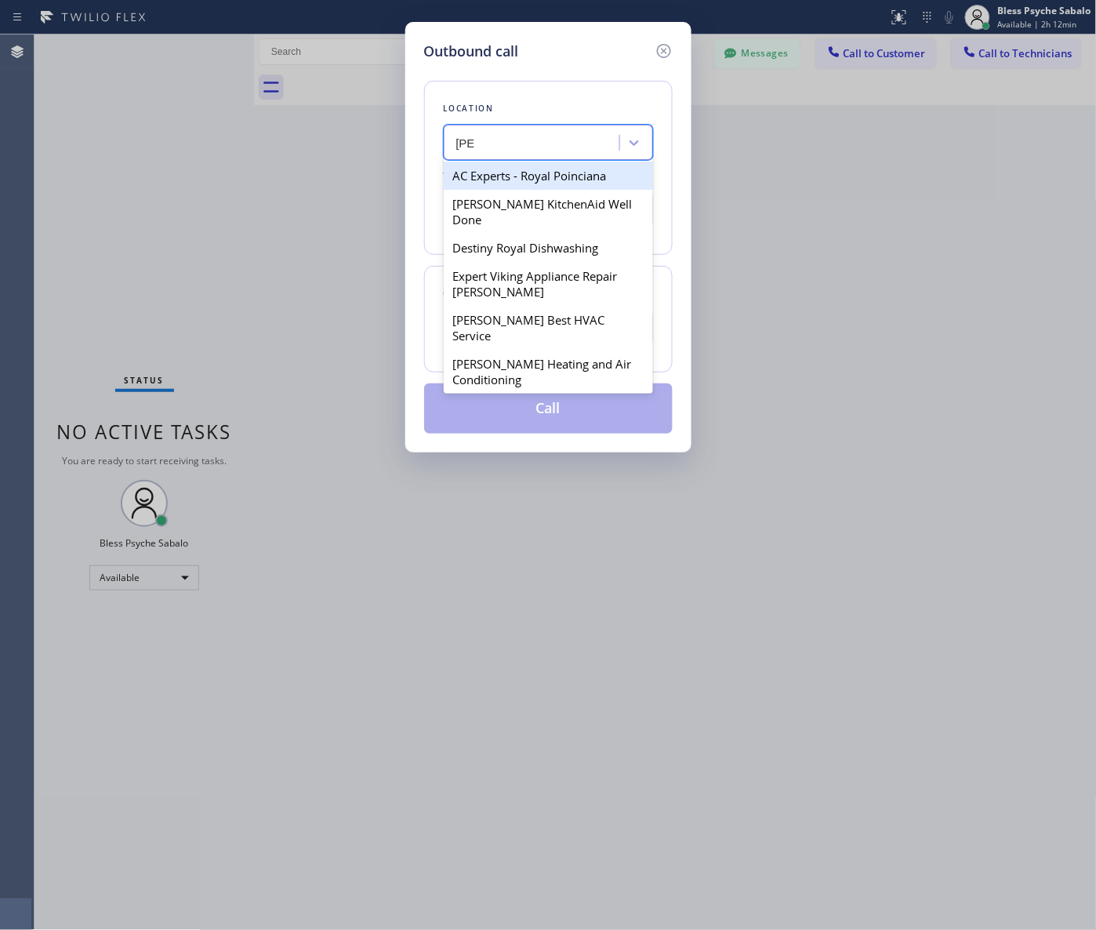
type input "roy"
click at [663, 59] on icon at bounding box center [664, 51] width 19 height 19
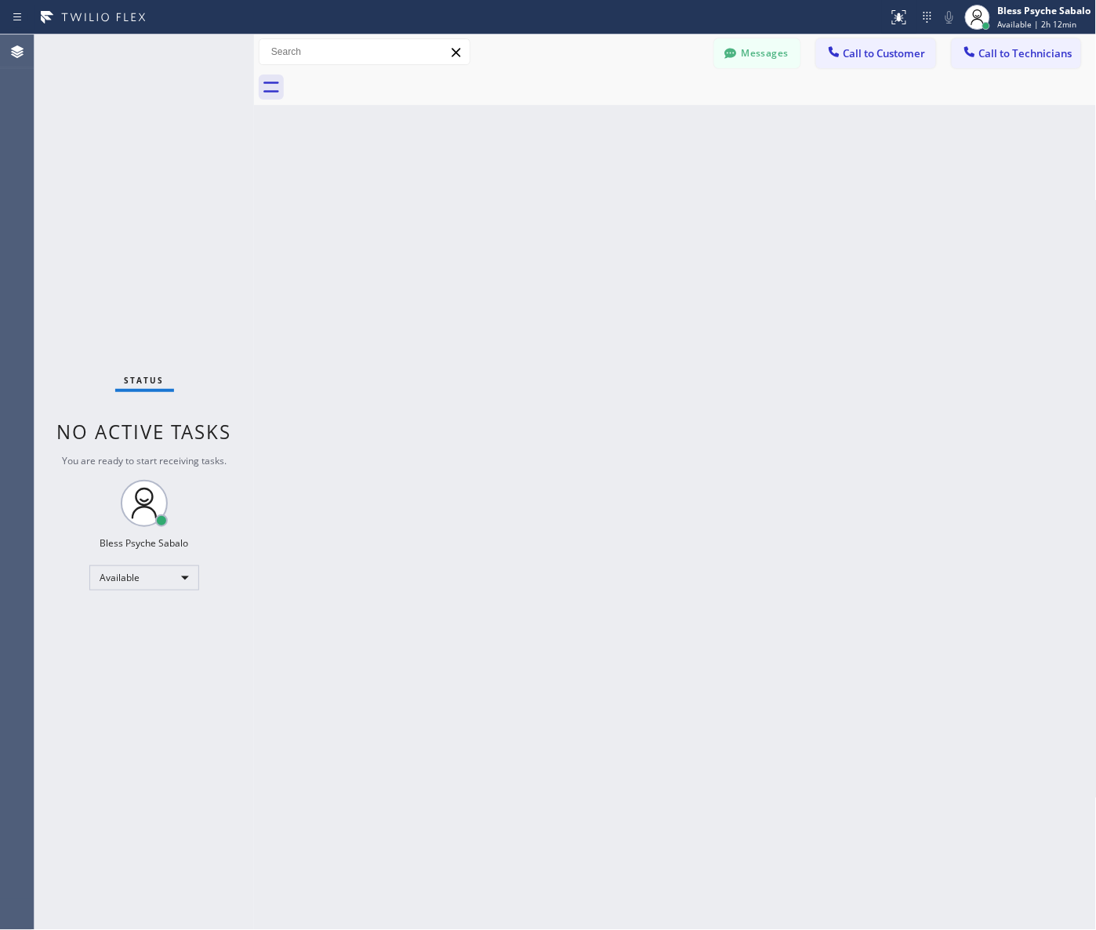
drag, startPoint x: 757, startPoint y: 137, endPoint x: 967, endPoint y: 96, distance: 214.2
click at [757, 136] on div "Back to Dashboard Change Sender ID Customers Technicians MD Mr [PERSON_NAME] [D…" at bounding box center [675, 483] width 843 height 896
click at [1005, 60] on span "Call to Technicians" at bounding box center [1025, 53] width 93 height 14
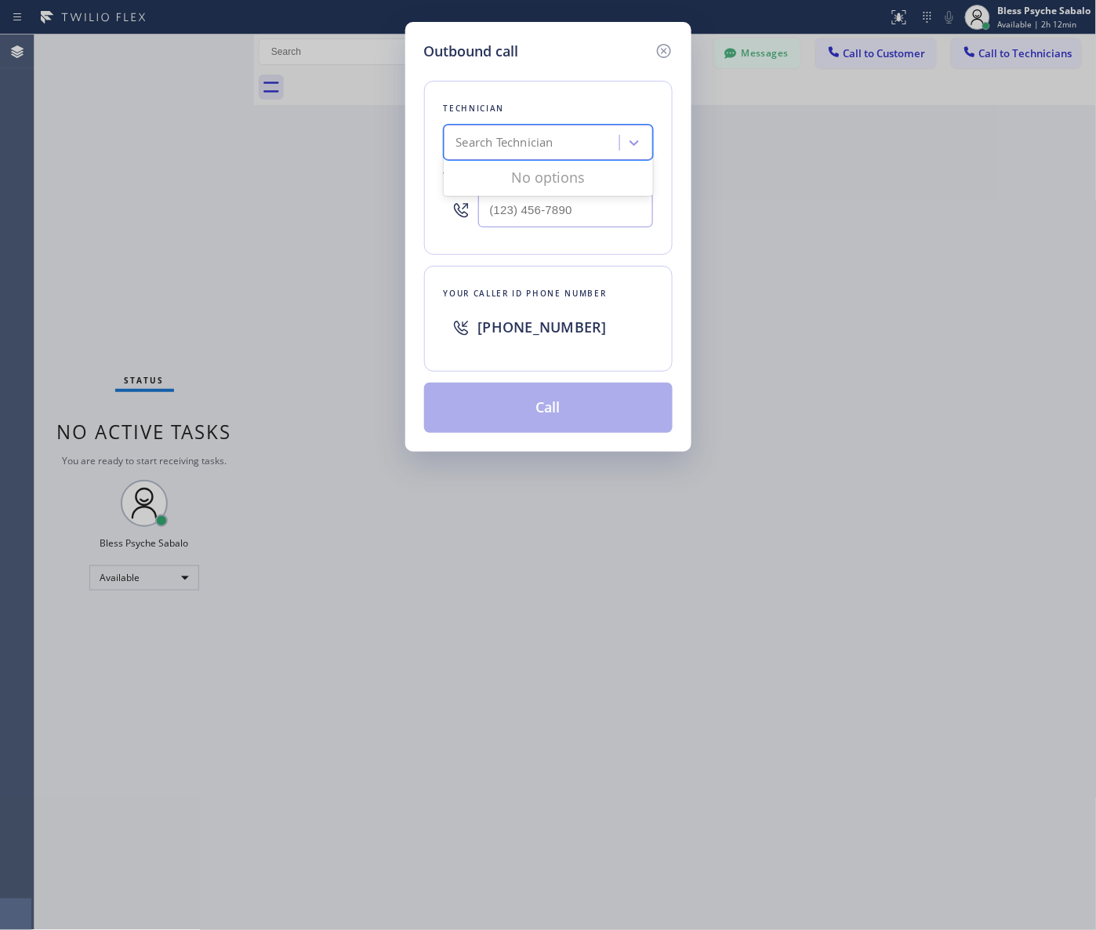
click at [563, 138] on div "Search Technician" at bounding box center [534, 142] width 171 height 27
type input "roy"
click at [554, 179] on div "Conroy Jason Murray" at bounding box center [548, 176] width 209 height 28
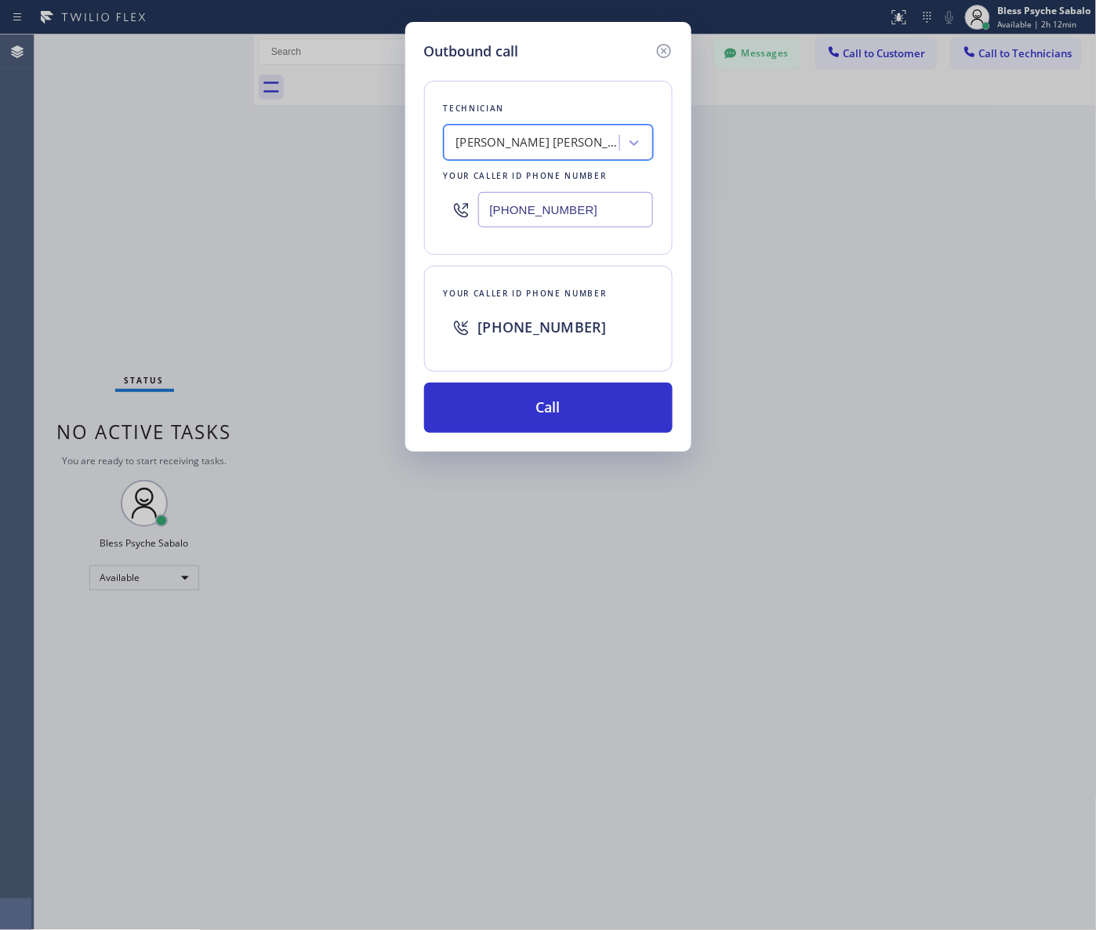
click at [585, 144] on div "Conroy Jason Murray" at bounding box center [534, 142] width 171 height 27
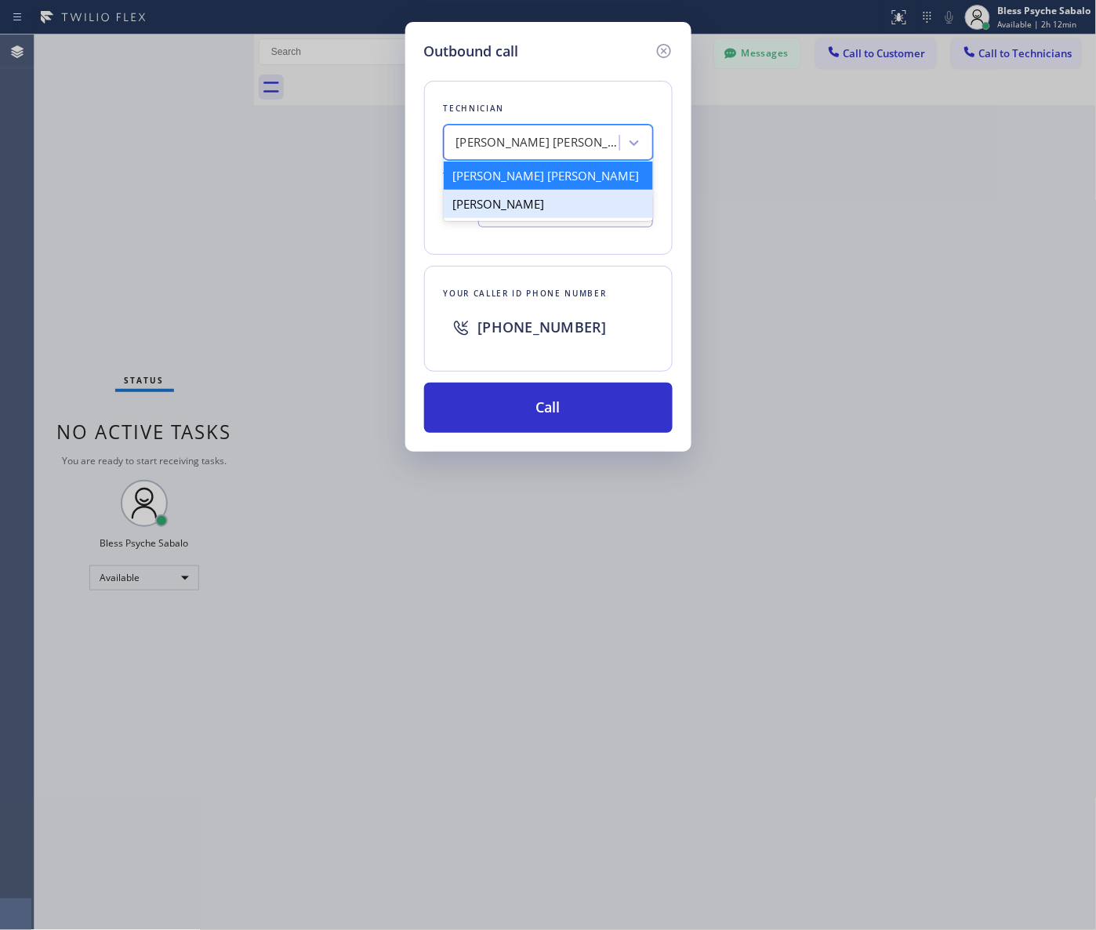
click at [577, 201] on div "[PERSON_NAME]" at bounding box center [548, 204] width 209 height 28
type input "(657) 799-6035"
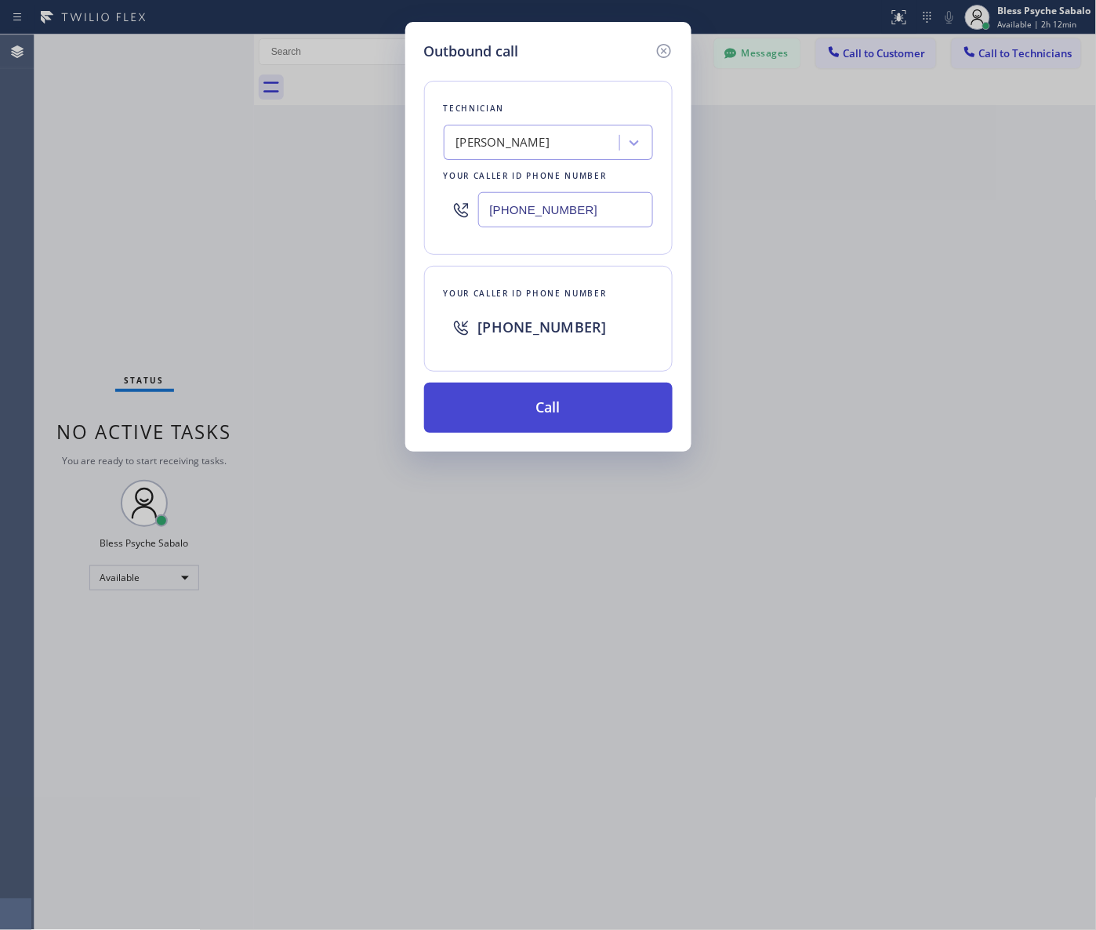
click at [590, 402] on button "Call" at bounding box center [548, 408] width 249 height 50
click at [899, 362] on div "Outbound call Technician Roy Martin Navarrette Your caller id phone number (657…" at bounding box center [548, 465] width 1096 height 930
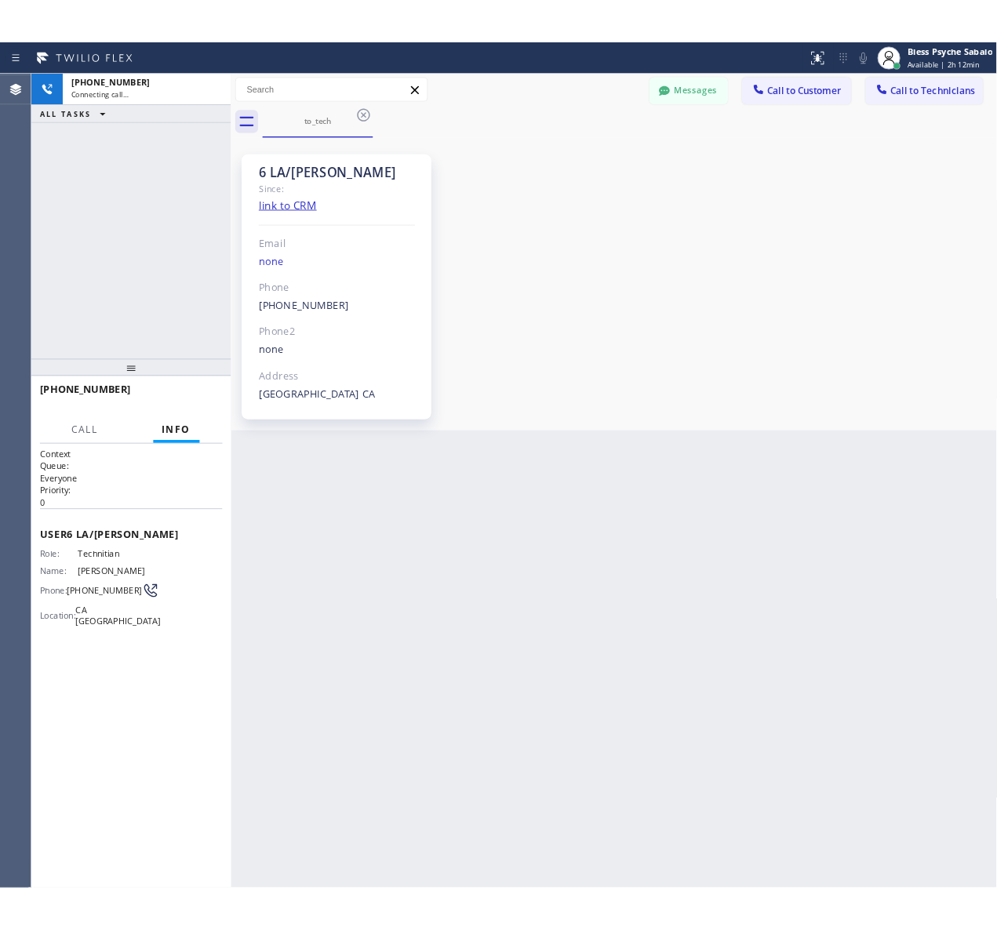
scroll to position [5936, 0]
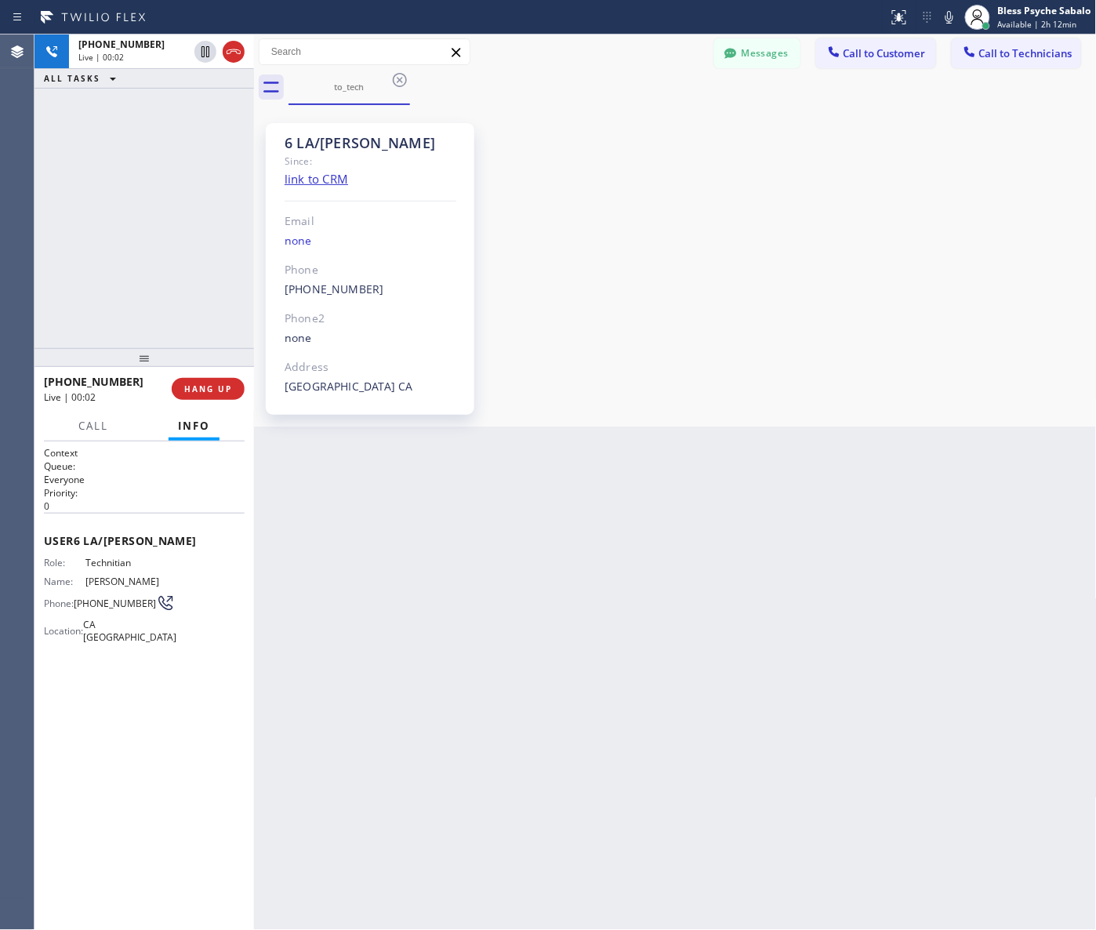
click at [573, 609] on div "Back to Dashboard Change Sender ID Customers Technicians MD Mr [PERSON_NAME] [D…" at bounding box center [675, 483] width 843 height 896
click at [210, 374] on div "+16577996035 Live | 00:37 HANG UP" at bounding box center [144, 389] width 201 height 41
click at [202, 391] on span "HANG UP" at bounding box center [208, 388] width 48 height 11
click at [165, 316] on div "+16577996035 Live | 00:38 ALL TASKS ALL TASKS ACTIVE TASKS TASKS IN WRAP UP" at bounding box center [145, 192] width 220 height 314
click at [667, 351] on div "6 LA/OC Roy Since: link to CRM Email none Phone (657) 799-6035 Outbound call Te…" at bounding box center [675, 266] width 835 height 314
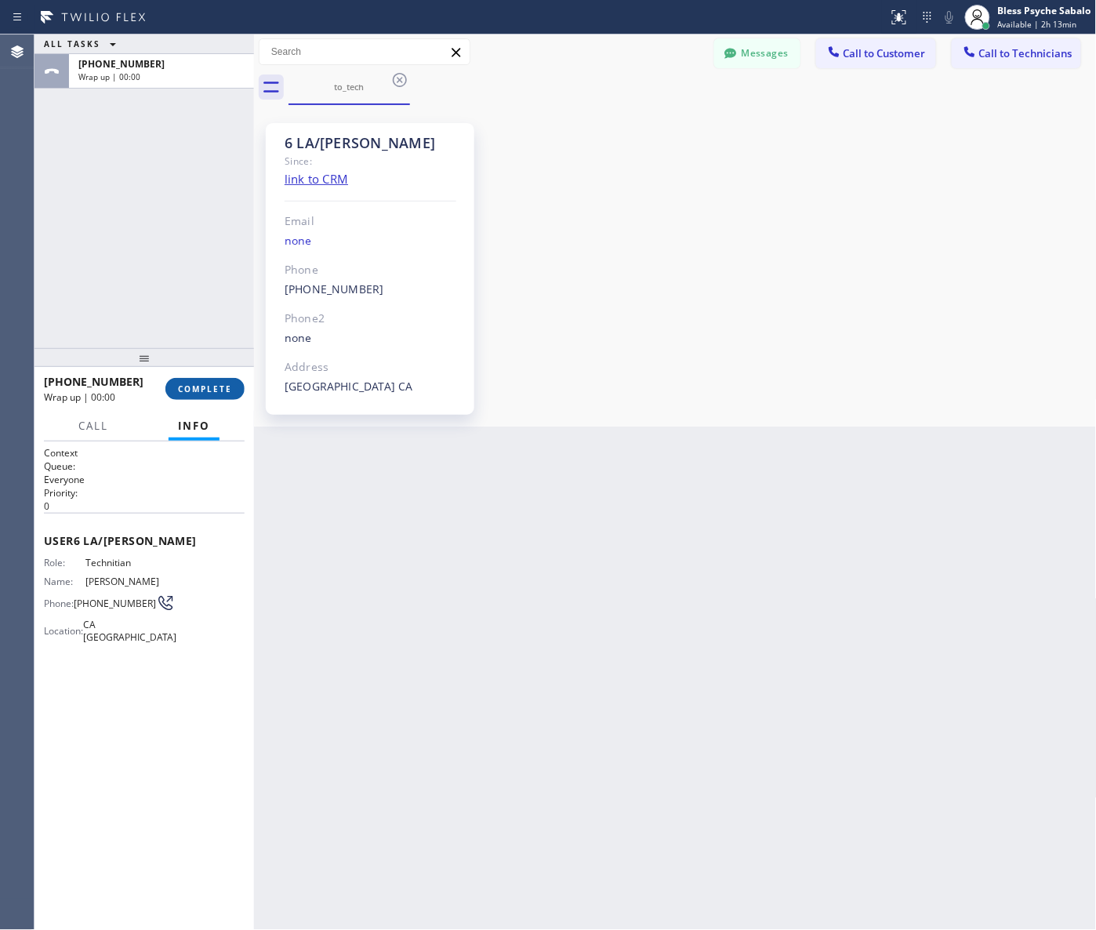
click at [223, 381] on button "COMPLETE" at bounding box center [204, 389] width 79 height 22
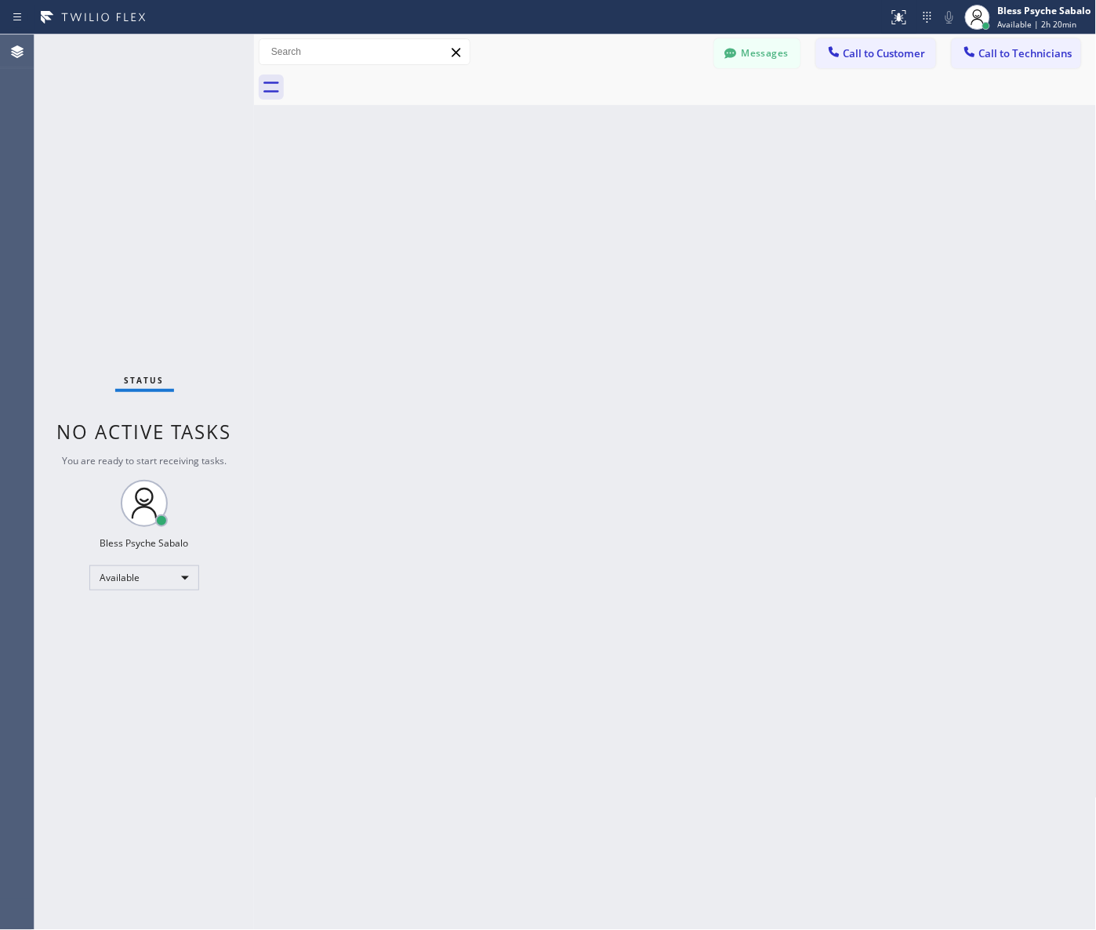
click at [518, 300] on div "Back to Dashboard Change Sender ID Customers Technicians MD Mr [PERSON_NAME] [D…" at bounding box center [675, 483] width 843 height 896
drag, startPoint x: 569, startPoint y: 420, endPoint x: 578, endPoint y: 413, distance: 10.7
click at [570, 417] on div "Back to Dashboard Change Sender ID Customers Technicians MD Mr [PERSON_NAME] [D…" at bounding box center [675, 483] width 843 height 896
click at [511, 178] on div "Back to Dashboard Change Sender ID Customers Technicians MD Mr [PERSON_NAME] [D…" at bounding box center [675, 483] width 843 height 896
click at [471, 315] on div "Back to Dashboard Change Sender ID Customers Technicians MD Mr [PERSON_NAME] [D…" at bounding box center [675, 483] width 843 height 896
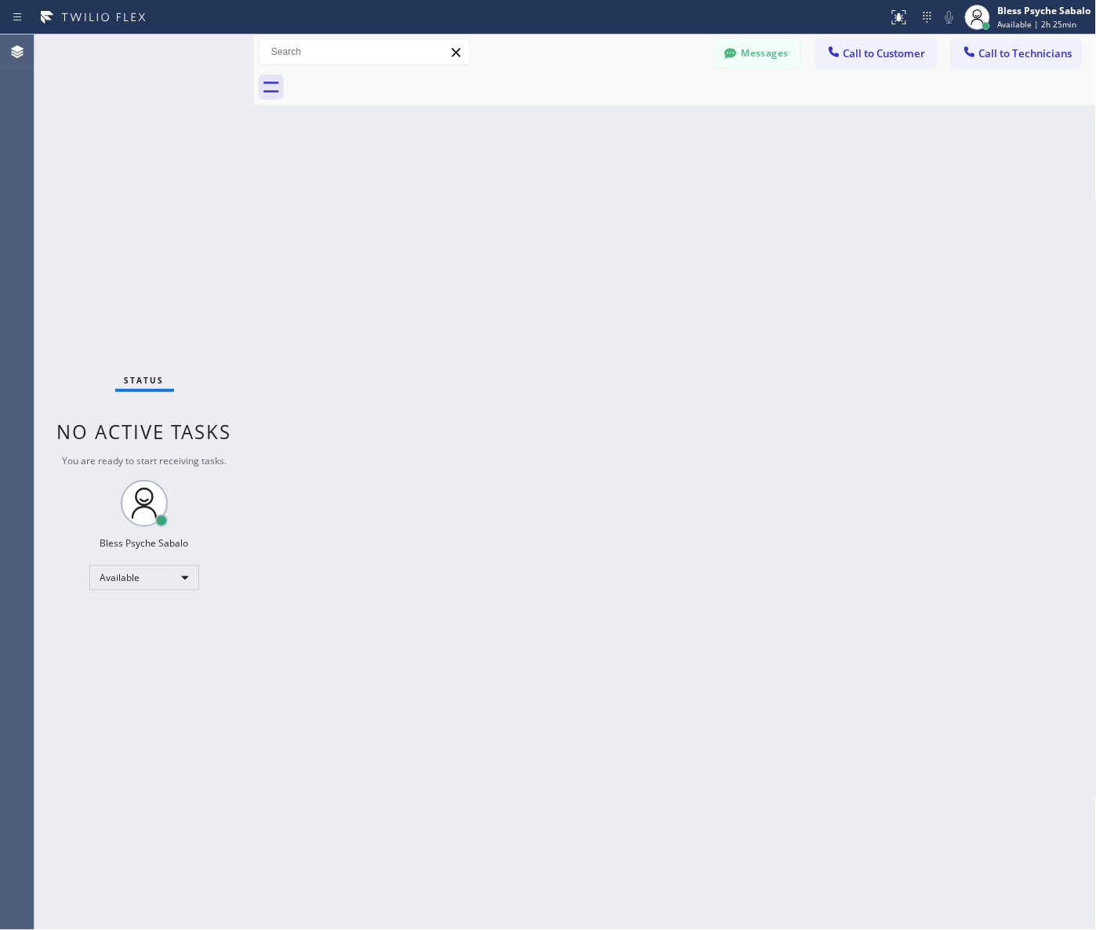
click at [471, 315] on div "Back to Dashboard Change Sender ID Customers Technicians MD Mr [PERSON_NAME] [D…" at bounding box center [675, 483] width 843 height 896
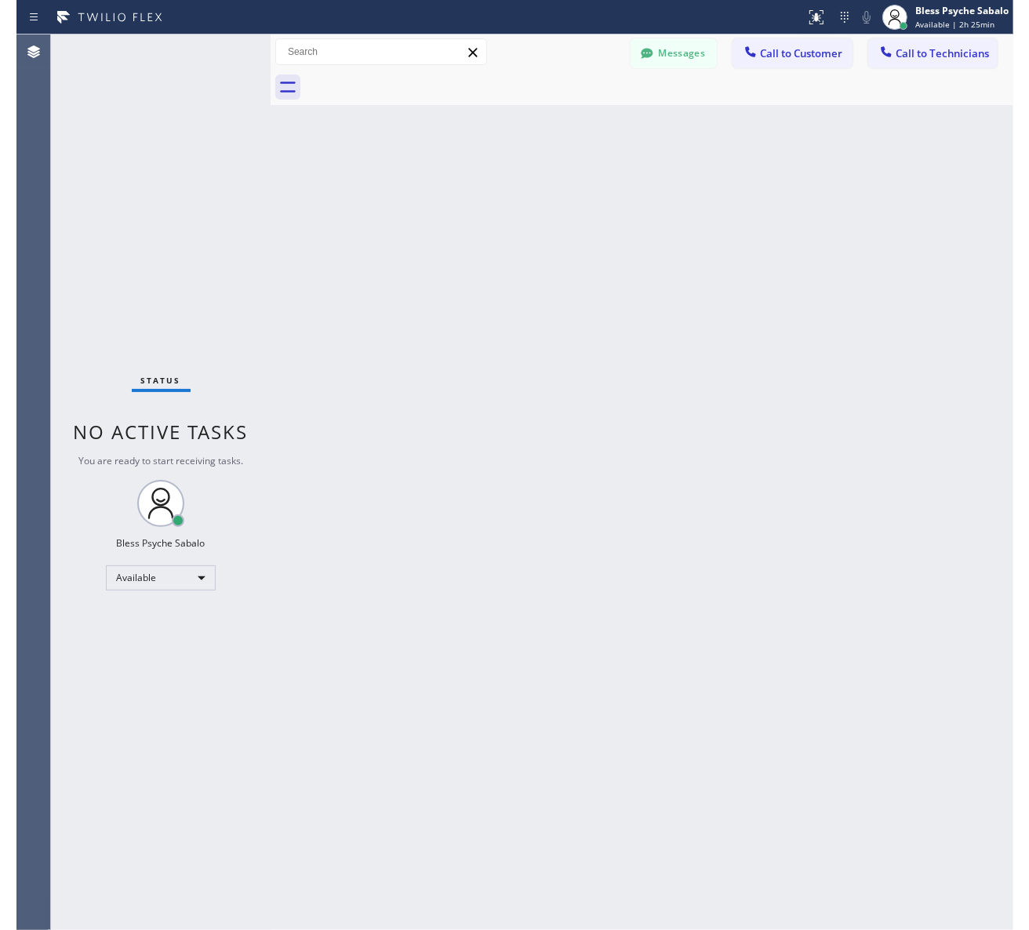
scroll to position [6177, 0]
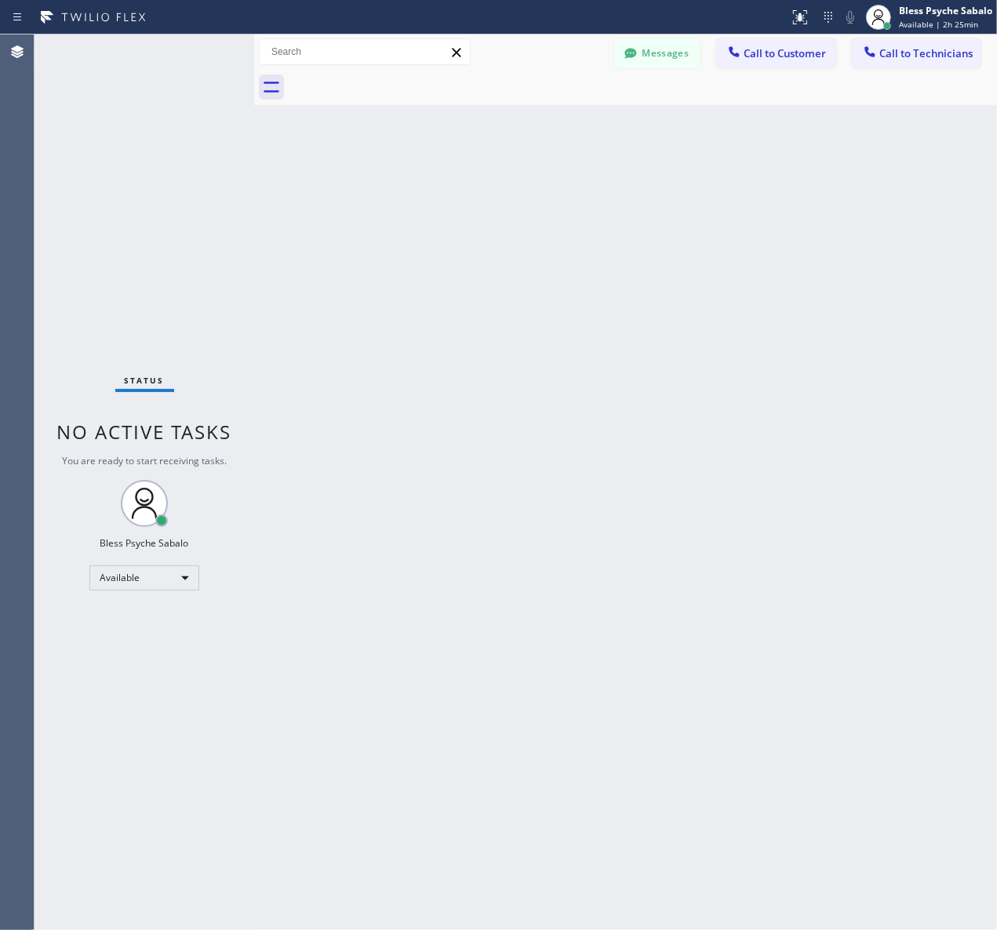
click at [763, 694] on div "Back to Dashboard Change Sender ID Customers Technicians MD Mr [PERSON_NAME] [D…" at bounding box center [625, 483] width 743 height 896
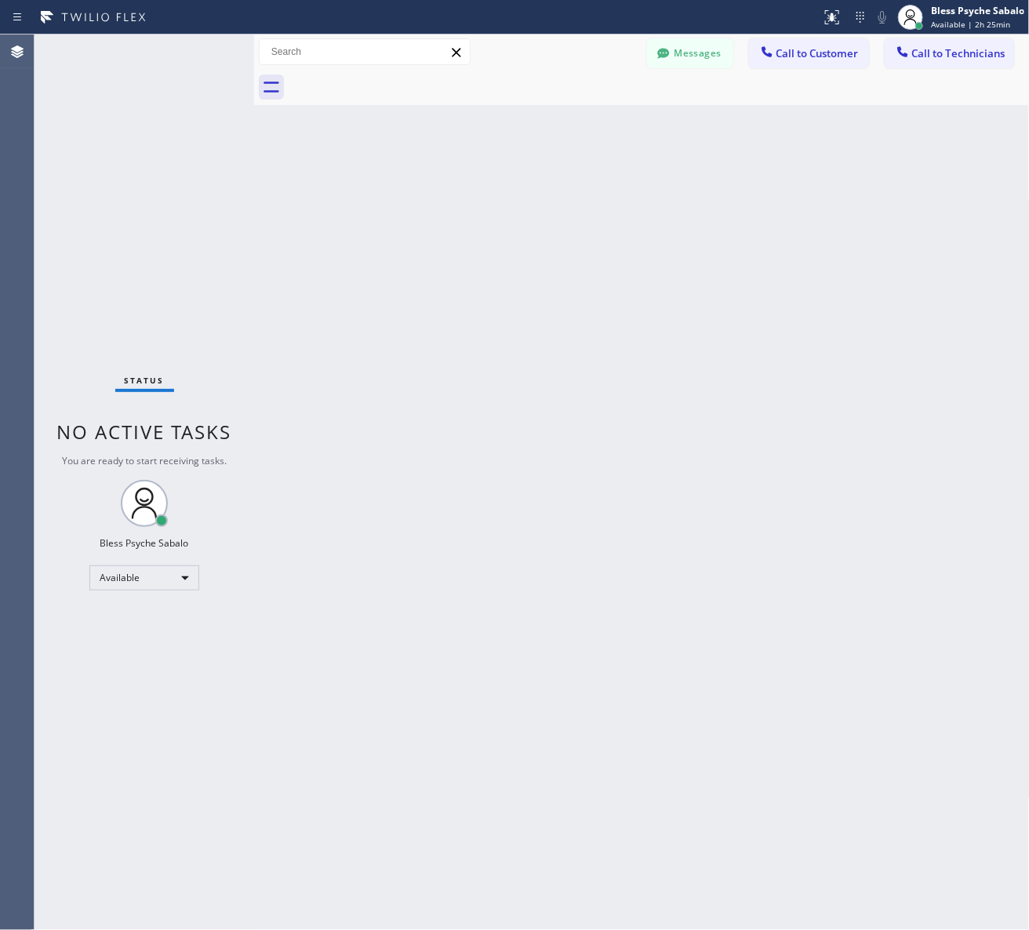
scroll to position [6071, 0]
click at [821, 689] on div "Back to Dashboard Change Sender ID Customers Technicians MD Mr [PERSON_NAME] [D…" at bounding box center [642, 483] width 776 height 896
click at [1004, 365] on div "Back to Dashboard Change Sender ID Customers Technicians MD Mr [PERSON_NAME] [D…" at bounding box center [642, 483] width 776 height 896
click at [838, 339] on div "Back to Dashboard Change Sender ID Customers Technicians MD Mr [PERSON_NAME] [D…" at bounding box center [642, 483] width 776 height 896
click at [828, 496] on div "Back to Dashboard Change Sender ID Customers Technicians MD Mr [PERSON_NAME] [D…" at bounding box center [642, 483] width 776 height 896
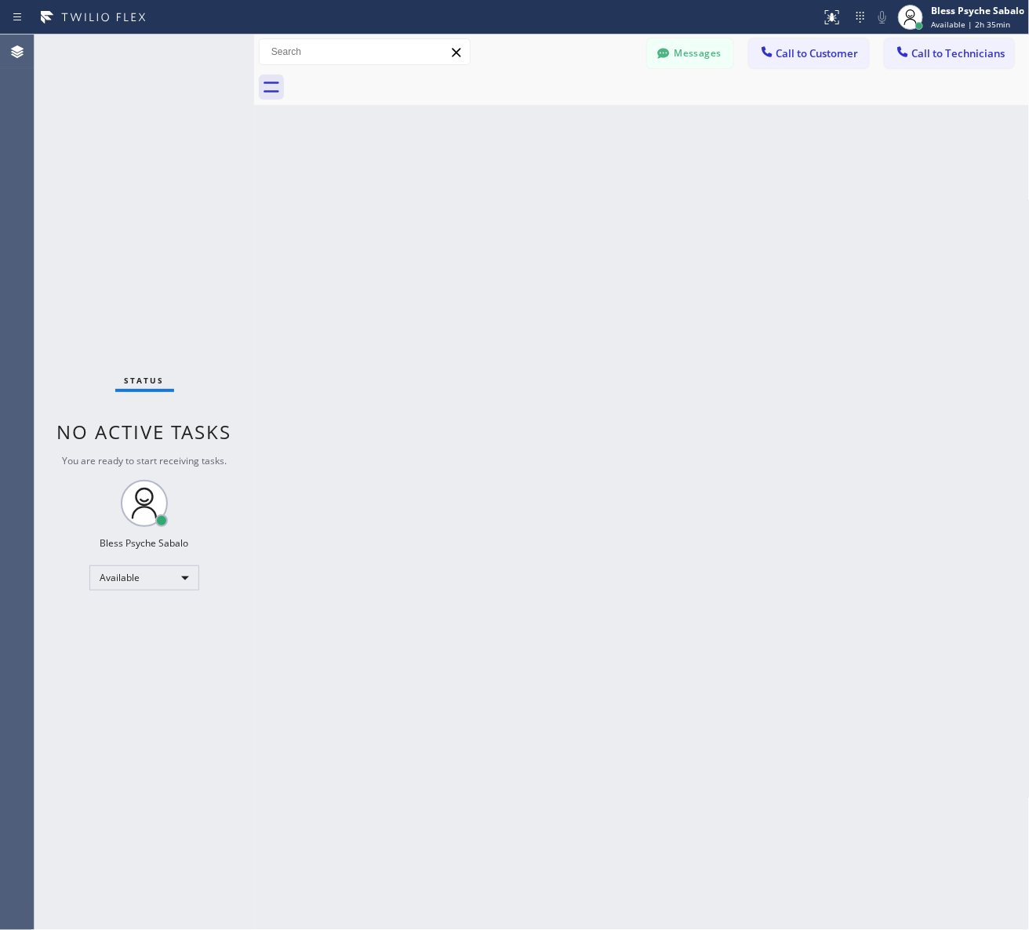
click at [480, 128] on div "Back to Dashboard Change Sender ID Customers Technicians MD Mr [PERSON_NAME] [D…" at bounding box center [642, 483] width 776 height 896
drag, startPoint x: 776, startPoint y: 306, endPoint x: 954, endPoint y: 416, distance: 208.5
click at [776, 307] on div "Back to Dashboard Change Sender ID Customers Technicians MD Mr [PERSON_NAME] [D…" at bounding box center [642, 483] width 776 height 896
click at [856, 644] on div "Back to Dashboard Change Sender ID Customers Technicians MD Mr [PERSON_NAME] [D…" at bounding box center [642, 483] width 776 height 896
click at [882, 637] on div "Back to Dashboard Change Sender ID Customers Technicians MD Mr [PERSON_NAME] [D…" at bounding box center [642, 483] width 776 height 896
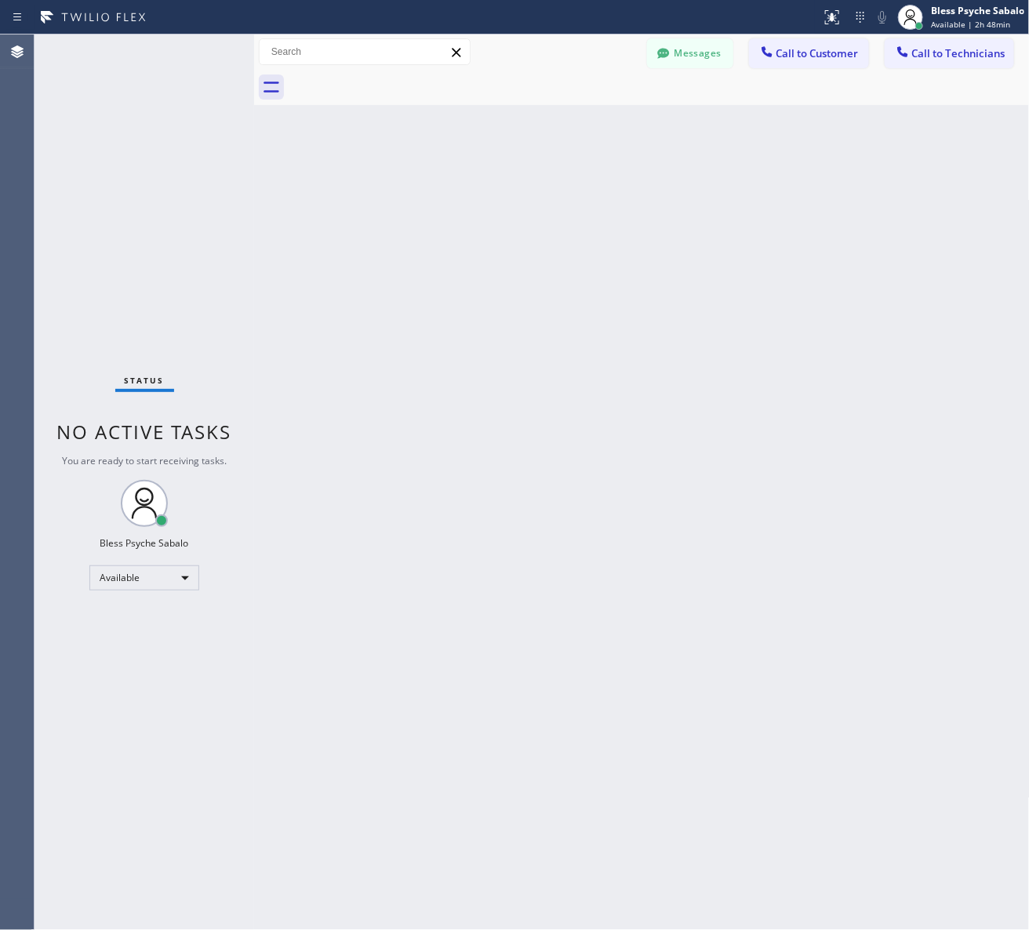
click at [669, 177] on div "Back to Dashboard Change Sender ID Customers Technicians MD Mr [PERSON_NAME] [D…" at bounding box center [642, 483] width 776 height 896
click at [914, 22] on div at bounding box center [919, 25] width 11 height 11
click at [836, 214] on div "Back to Dashboard Change Sender ID Customers Technicians MD Mr [PERSON_NAME] [D…" at bounding box center [642, 483] width 776 height 896
click at [899, 248] on div "Back to Dashboard Change Sender ID Customers Technicians MD Mr [PERSON_NAME] [D…" at bounding box center [642, 483] width 776 height 896
click at [514, 539] on div "Back to Dashboard Change Sender ID Customers Technicians MD Mr [PERSON_NAME] [D…" at bounding box center [642, 483] width 776 height 896
